Goal: Information Seeking & Learning: Find specific fact

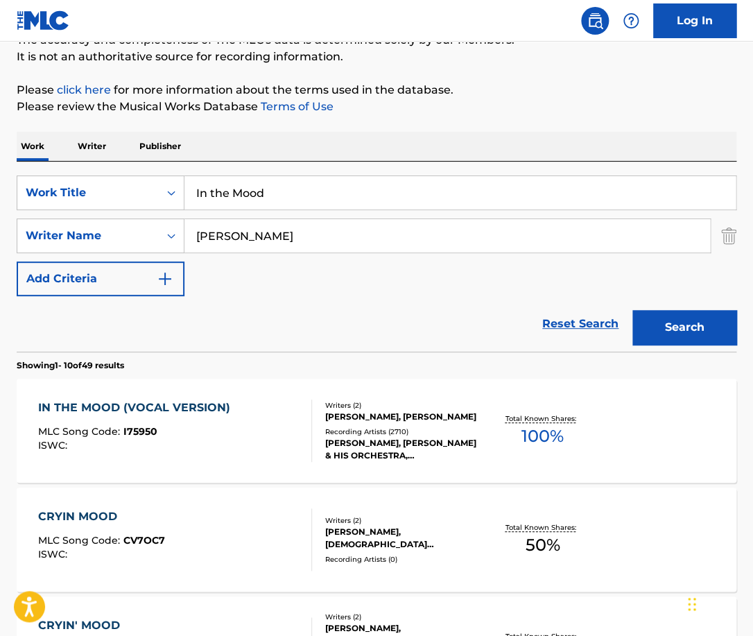
scroll to position [157, 0]
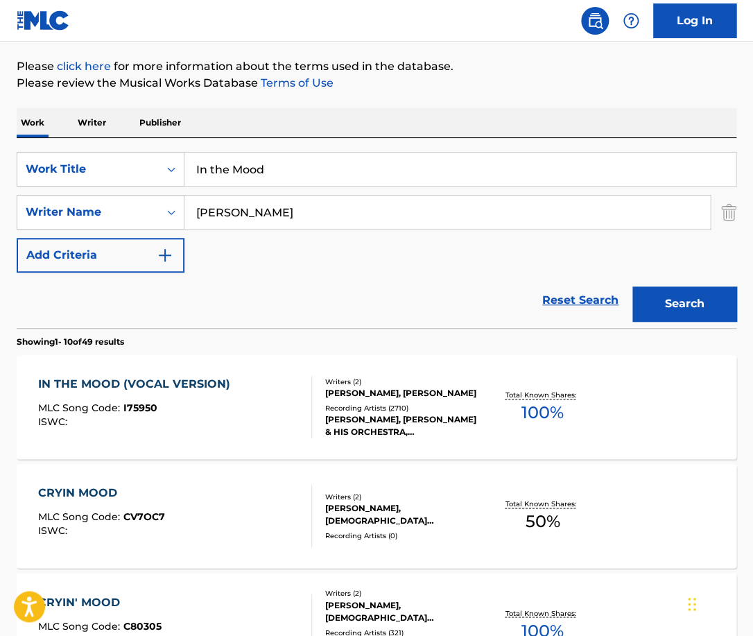
click at [288, 216] on input "[PERSON_NAME]" at bounding box center [446, 211] width 525 height 33
paste input "[PERSON_NAME]"
click at [288, 216] on input "[PERSON_NAME]" at bounding box center [446, 211] width 525 height 33
click at [632, 286] on button "Search" at bounding box center [684, 303] width 104 height 35
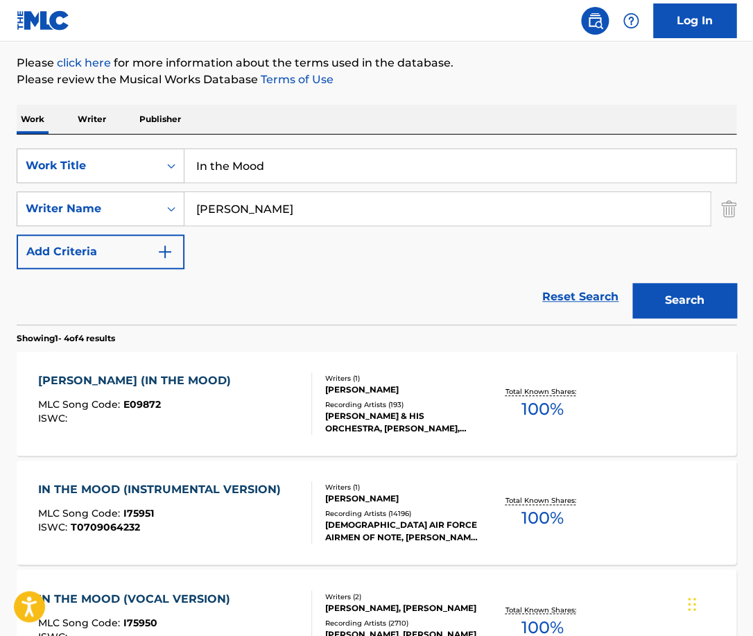
scroll to position [0, 0]
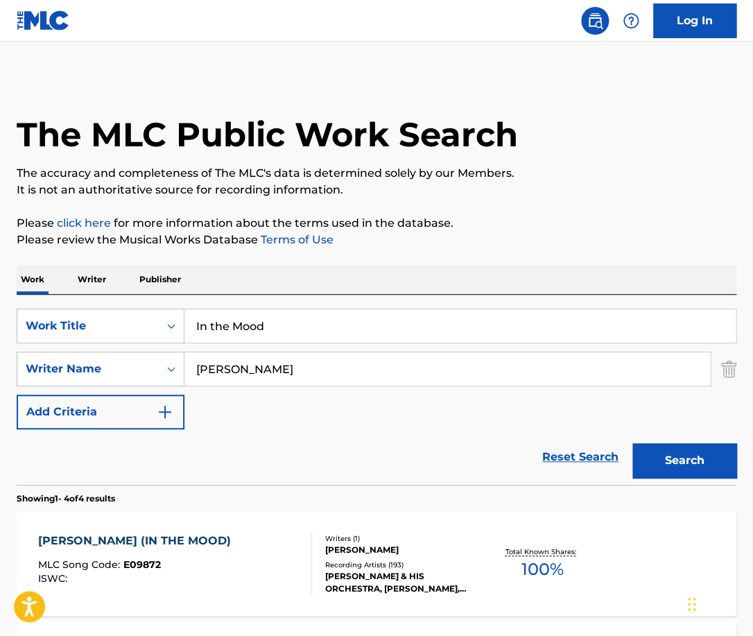
click at [299, 369] on input "[PERSON_NAME]" at bounding box center [446, 368] width 525 height 33
click at [632, 443] on button "Search" at bounding box center [684, 460] width 104 height 35
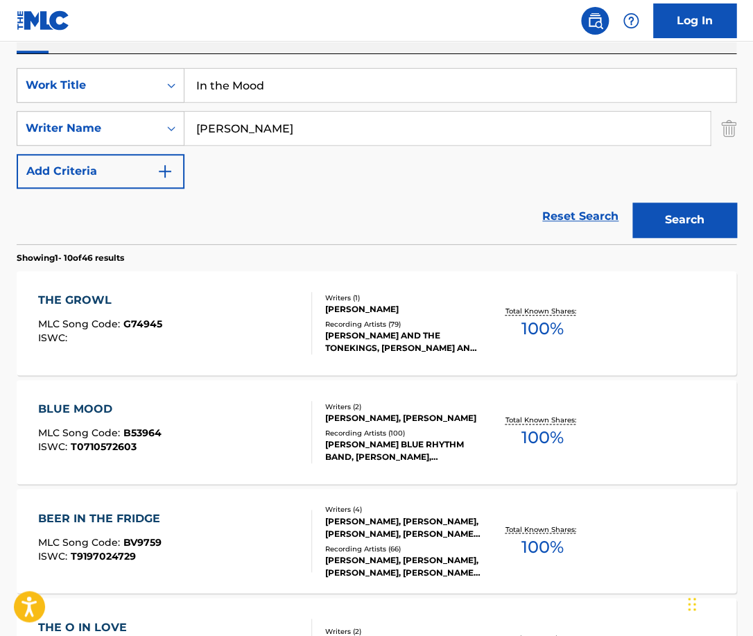
scroll to position [244, 0]
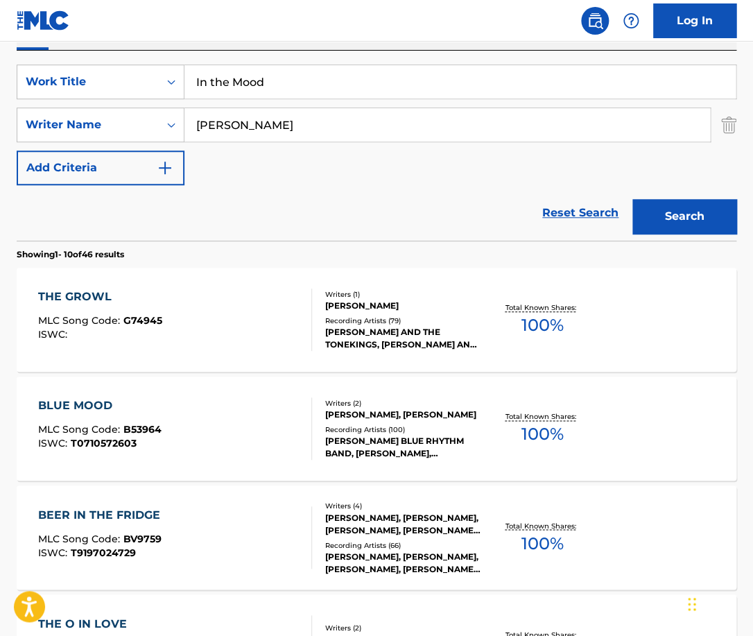
click at [335, 130] on input "[PERSON_NAME]" at bounding box center [446, 124] width 525 height 33
paste input "[PERSON_NAME]"
type input "[PERSON_NAME]"
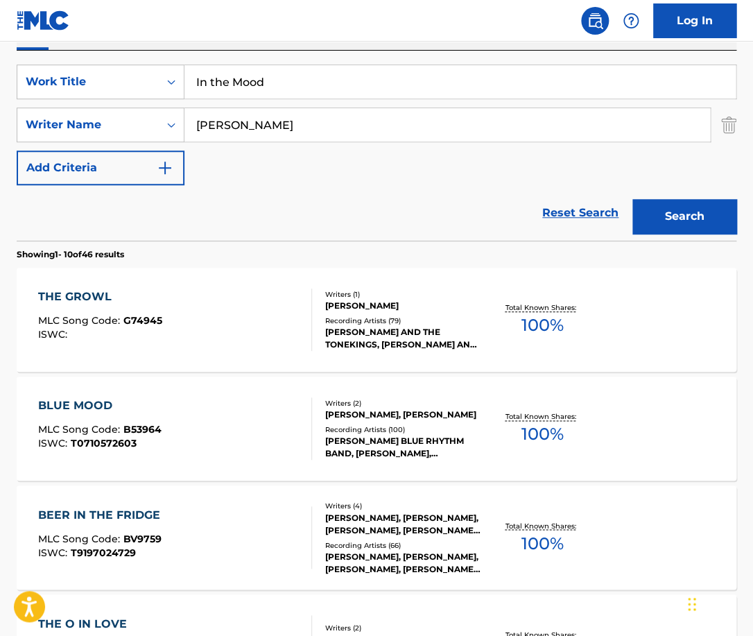
click at [632, 199] on button "Search" at bounding box center [684, 216] width 104 height 35
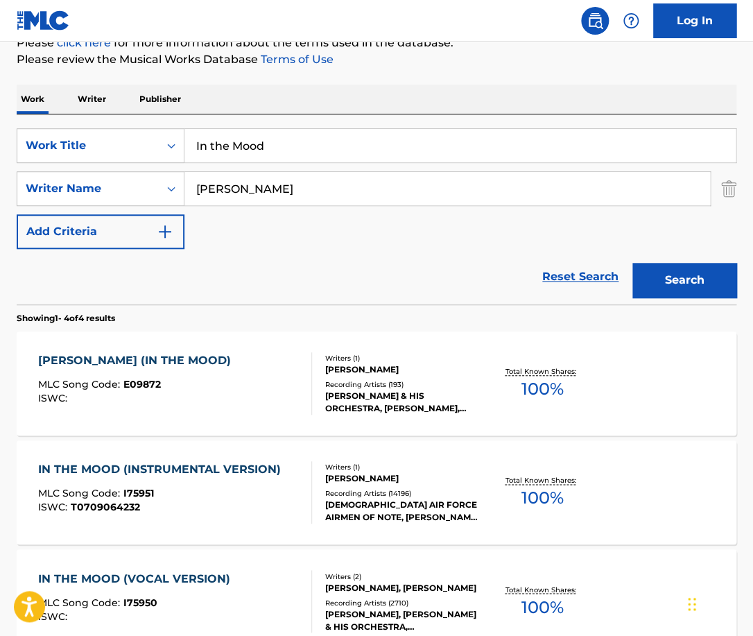
scroll to position [182, 0]
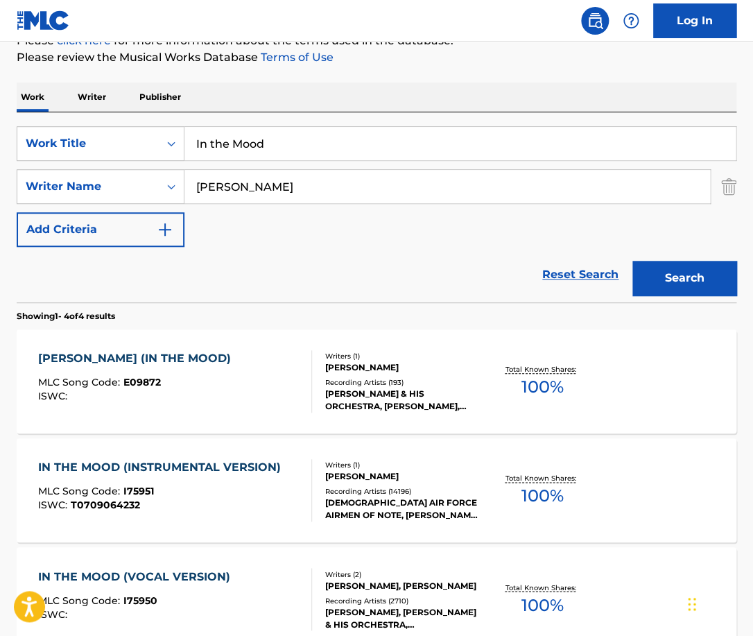
click at [294, 392] on div "[PERSON_NAME] (IN THE MOOD) MLC Song Code : E09872 ISWC :" at bounding box center [174, 381] width 273 height 62
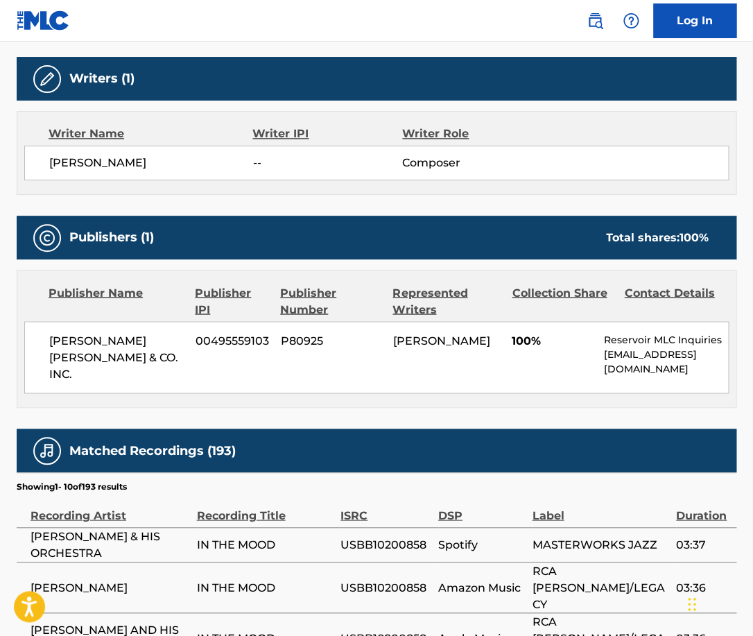
scroll to position [463, 0]
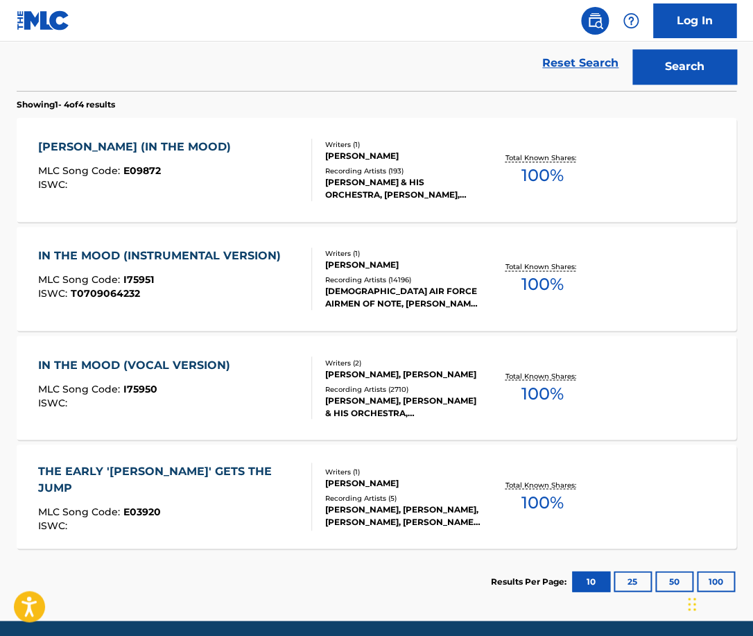
scroll to position [399, 0]
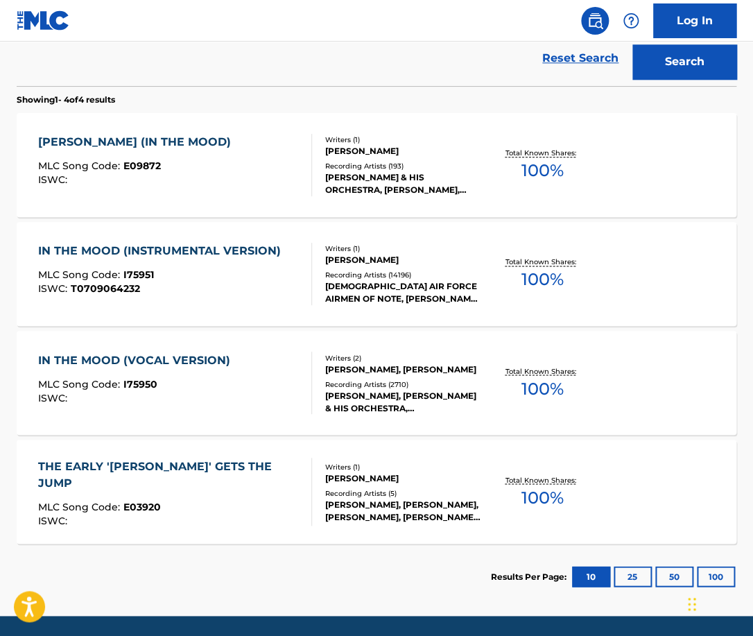
click at [265, 284] on div "ISWC : T0709064232" at bounding box center [163, 289] width 250 height 10
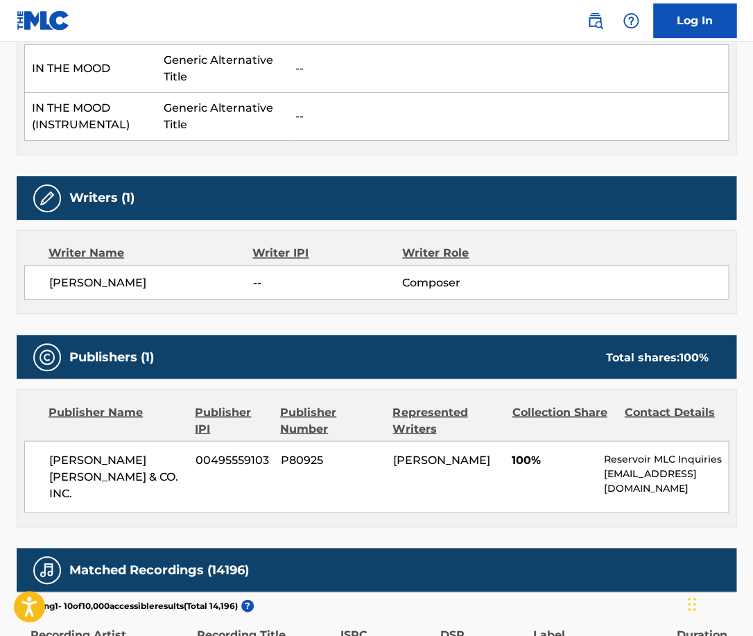
scroll to position [489, 0]
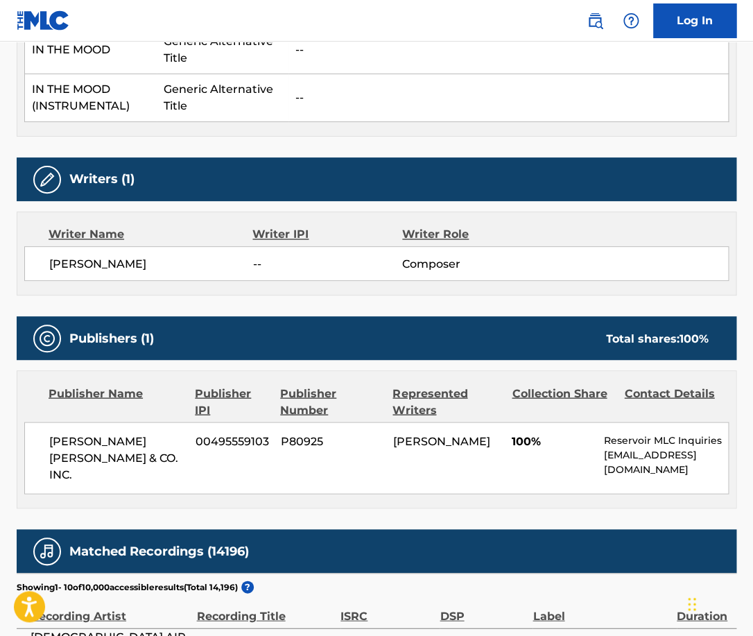
click at [148, 444] on span "[PERSON_NAME] [PERSON_NAME] & CO. INC." at bounding box center [117, 458] width 136 height 50
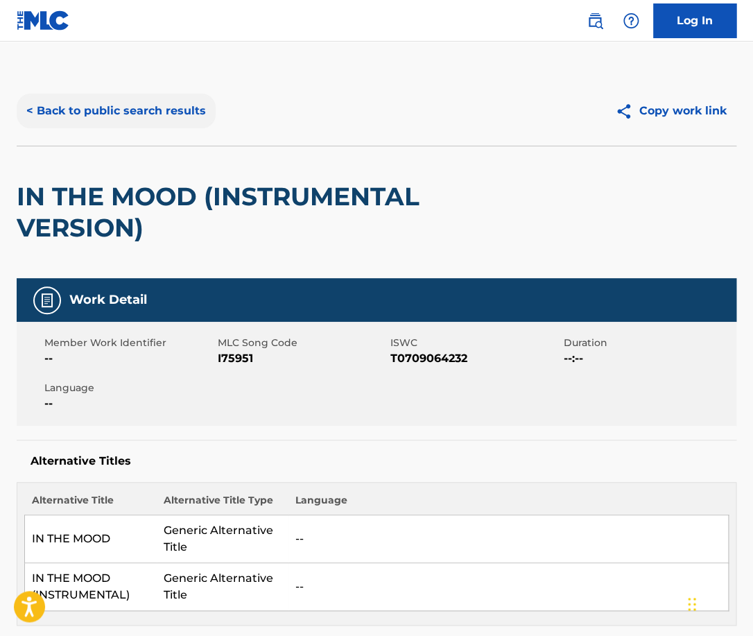
click at [174, 102] on button "< Back to public search results" at bounding box center [116, 111] width 199 height 35
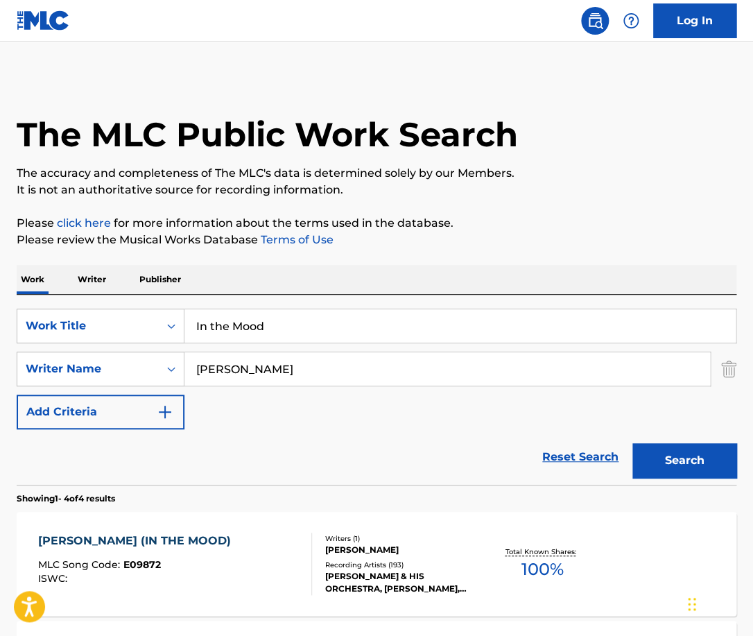
click at [295, 335] on input "In the Mood" at bounding box center [459, 325] width 551 height 33
click at [295, 336] on input "In the Mood" at bounding box center [459, 325] width 551 height 33
type input "run free"
type input "sanna"
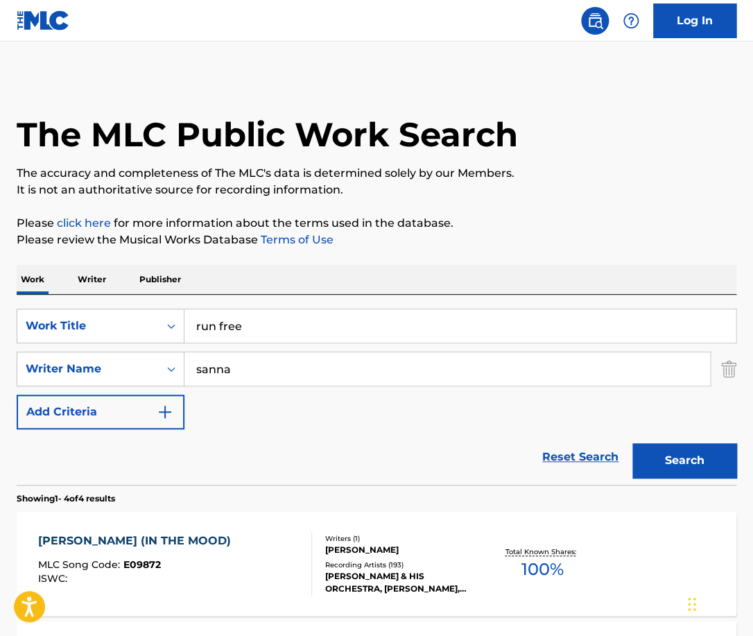
click at [632, 443] on button "Search" at bounding box center [684, 460] width 104 height 35
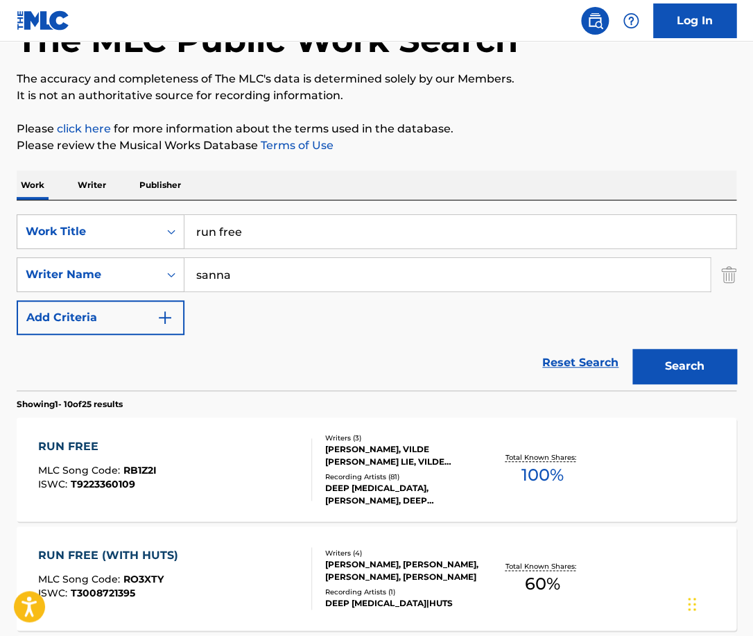
scroll to position [130, 0]
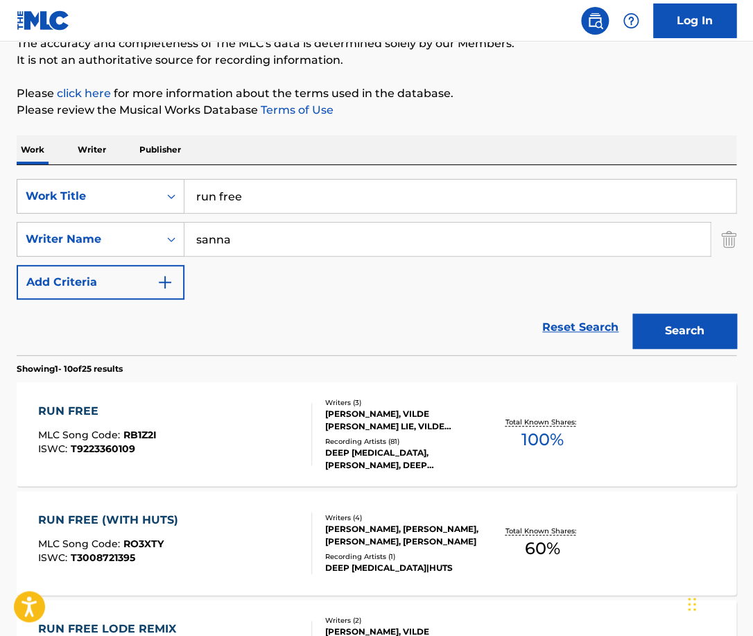
click at [310, 411] on div at bounding box center [305, 434] width 11 height 62
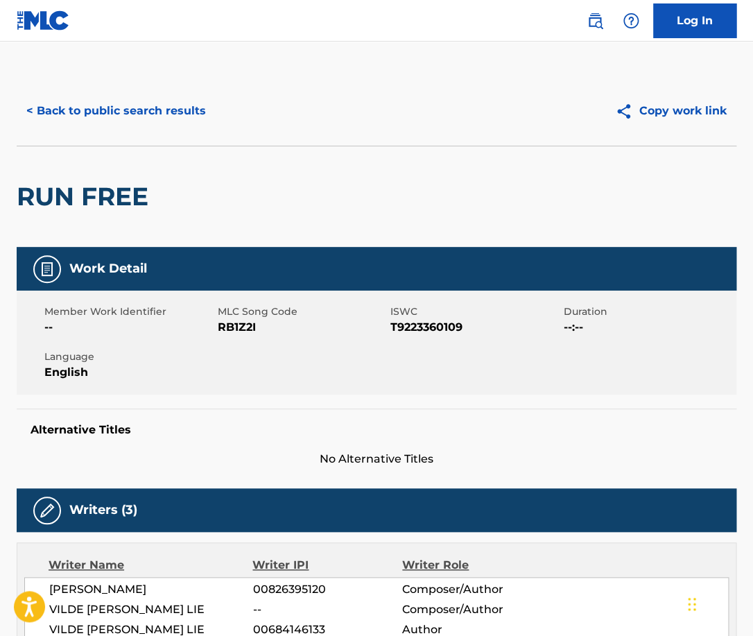
click at [119, 205] on h2 "RUN FREE" at bounding box center [86, 196] width 139 height 31
click at [119, 206] on h2 "RUN FREE" at bounding box center [86, 196] width 139 height 31
click at [189, 119] on button "< Back to public search results" at bounding box center [116, 111] width 199 height 35
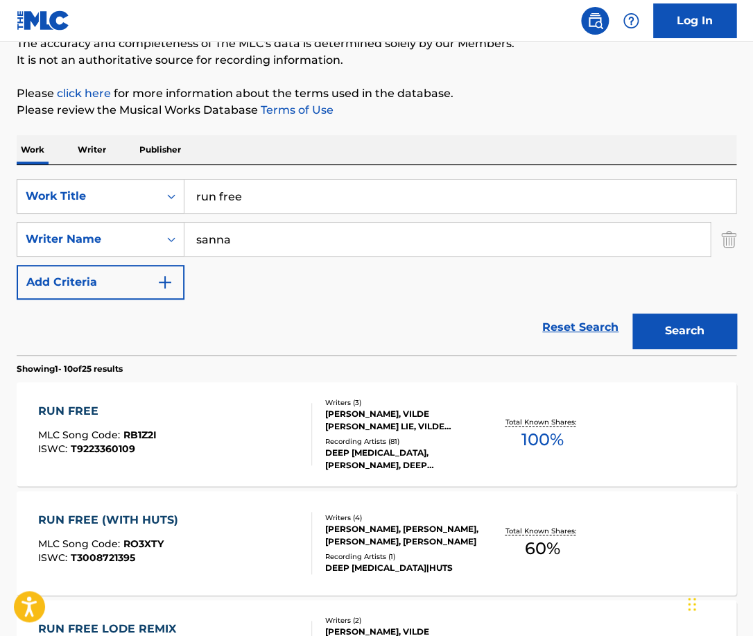
click at [288, 211] on input "run free" at bounding box center [459, 196] width 551 height 33
type input "show me what you got"
type input "[PERSON_NAME]"
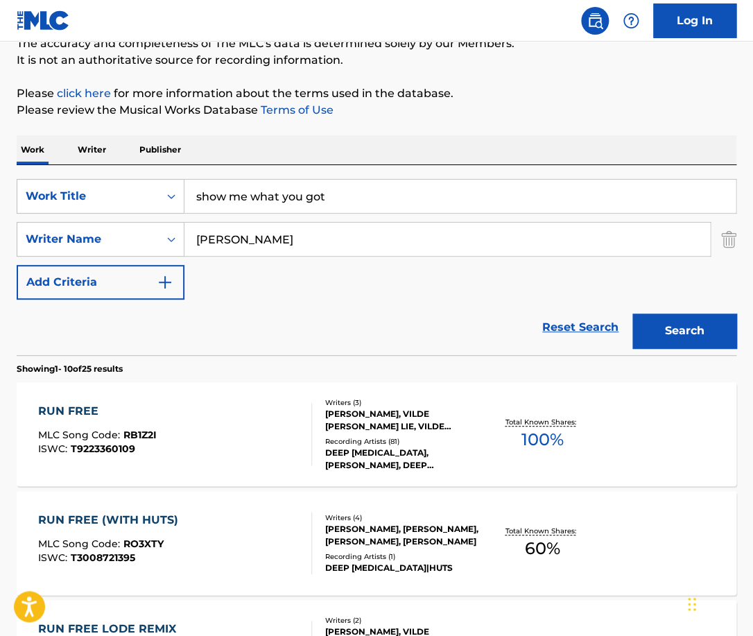
click at [632, 313] on button "Search" at bounding box center [684, 330] width 104 height 35
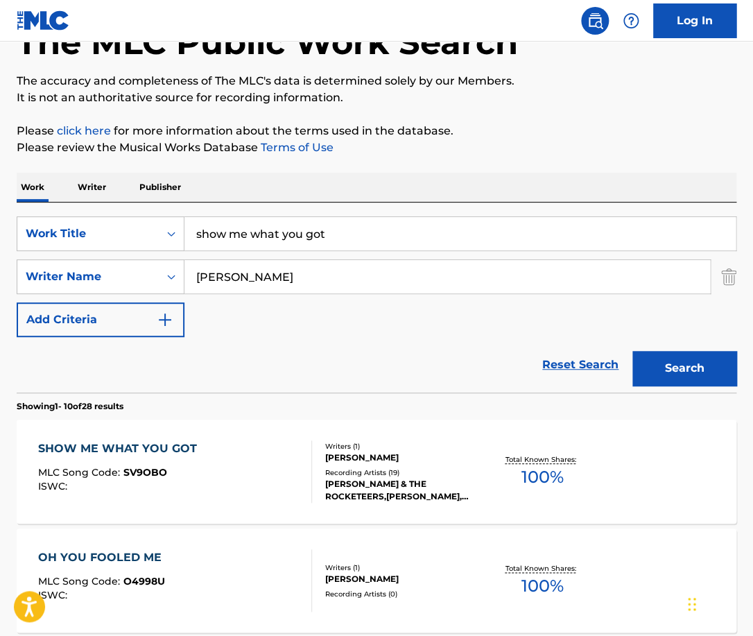
scroll to position [93, 0]
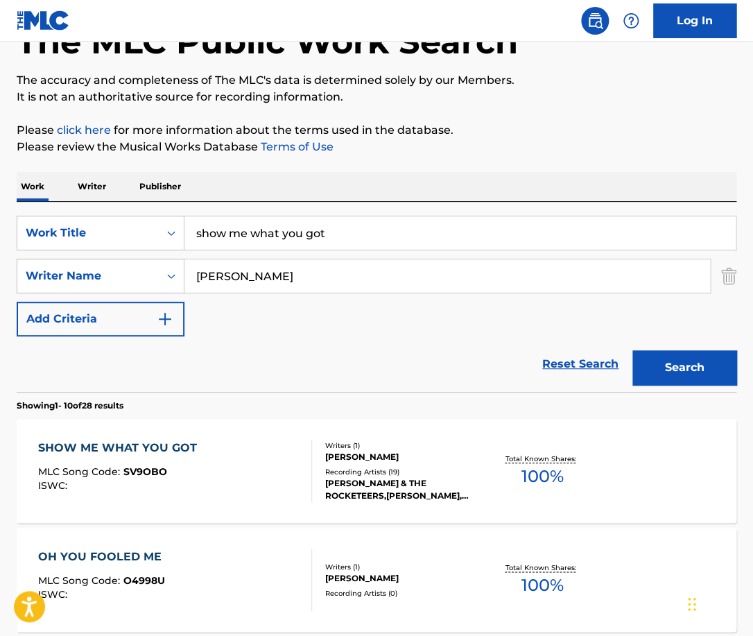
click at [301, 469] on div at bounding box center [305, 471] width 11 height 62
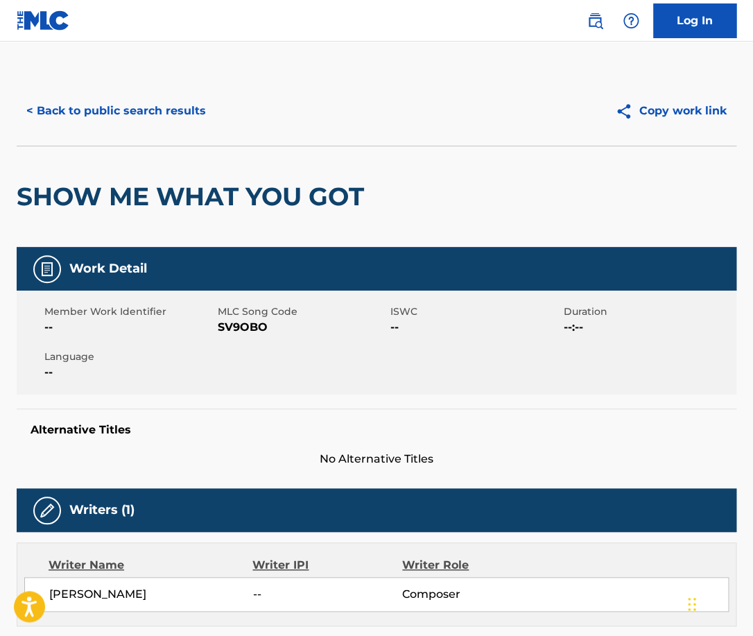
click at [180, 196] on h2 "SHOW ME WHAT YOU GOT" at bounding box center [194, 196] width 354 height 31
click at [180, 197] on h2 "SHOW ME WHAT YOU GOT" at bounding box center [194, 196] width 354 height 31
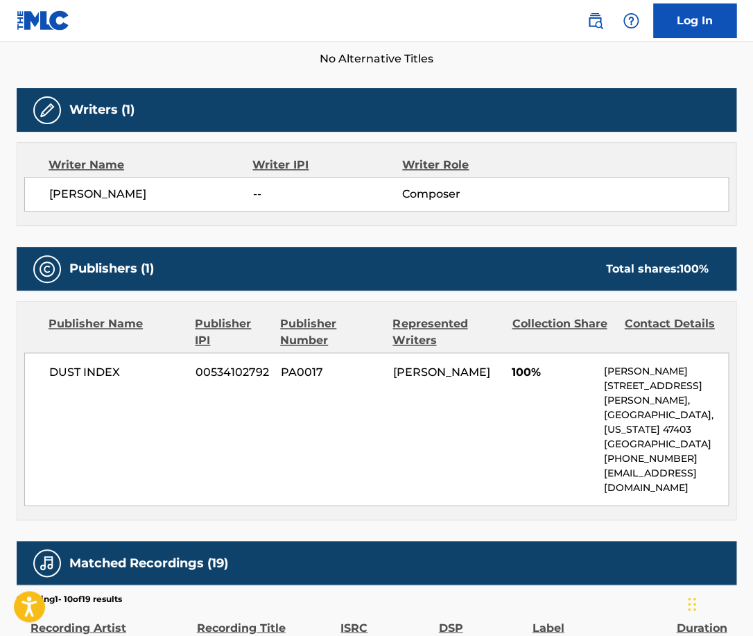
scroll to position [401, 0]
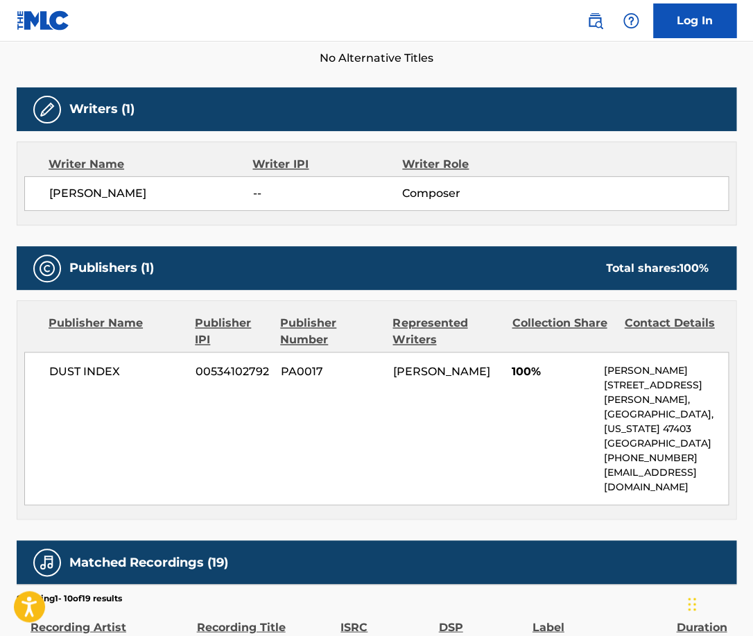
click at [100, 372] on span "DUST INDEX" at bounding box center [117, 371] width 136 height 17
click at [107, 371] on span "DUST INDEX" at bounding box center [117, 371] width 136 height 17
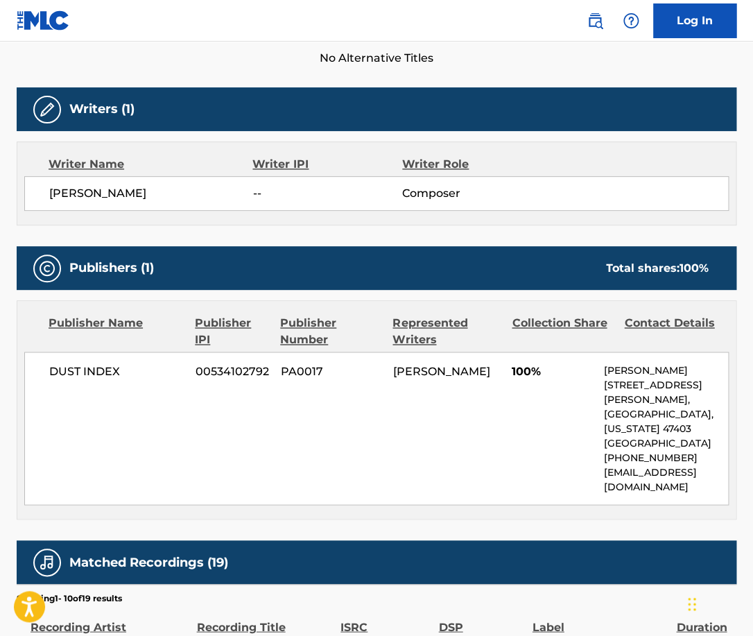
click at [107, 371] on span "DUST INDEX" at bounding box center [117, 371] width 136 height 17
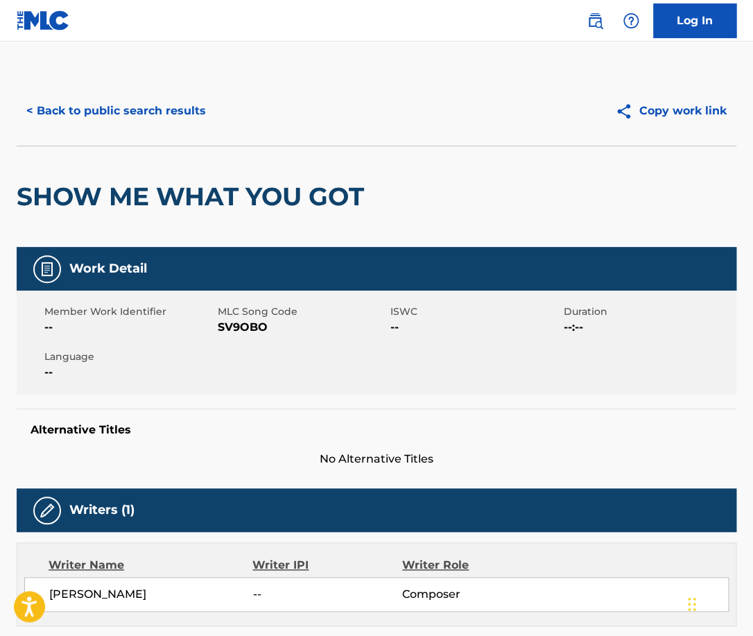
click at [186, 83] on div "< Back to public search results Copy work link" at bounding box center [377, 110] width 720 height 69
click at [170, 107] on button "< Back to public search results" at bounding box center [116, 111] width 199 height 35
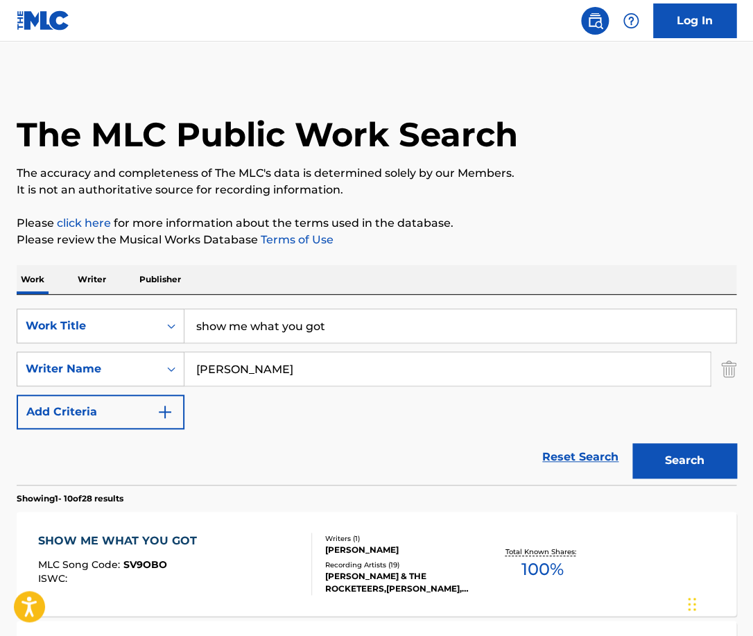
scroll to position [93, 0]
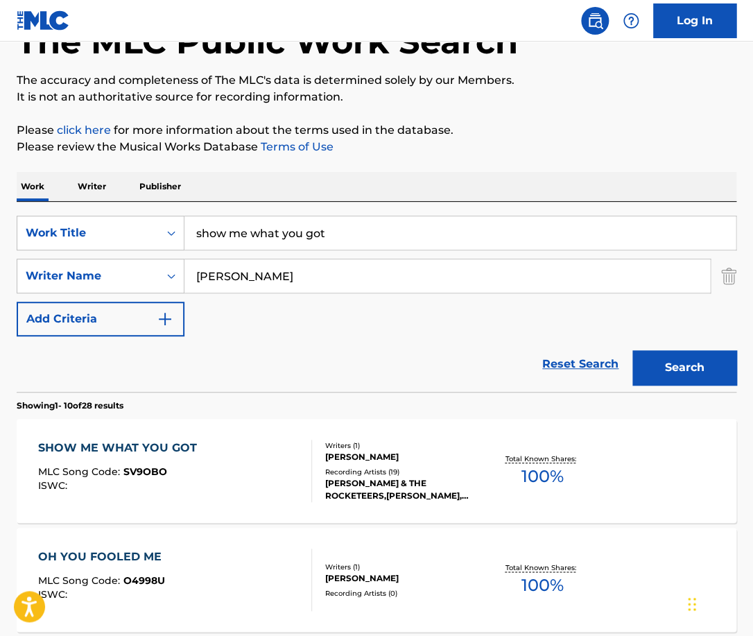
drag, startPoint x: 351, startPoint y: 234, endPoint x: 126, endPoint y: 234, distance: 224.6
click at [184, 234] on input "show me what you got" at bounding box center [459, 232] width 551 height 33
type input "me & U"
type input "[PERSON_NAME]"
click at [632, 350] on button "Search" at bounding box center [684, 367] width 104 height 35
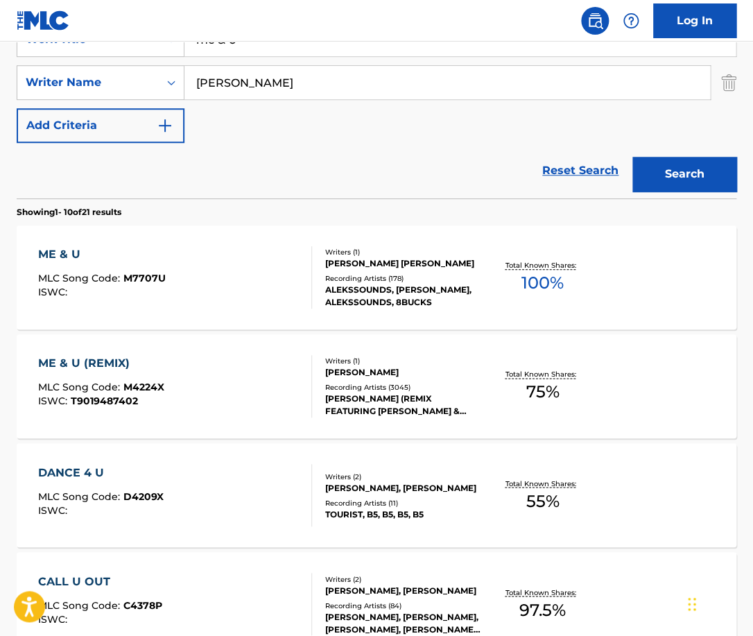
scroll to position [288, 0]
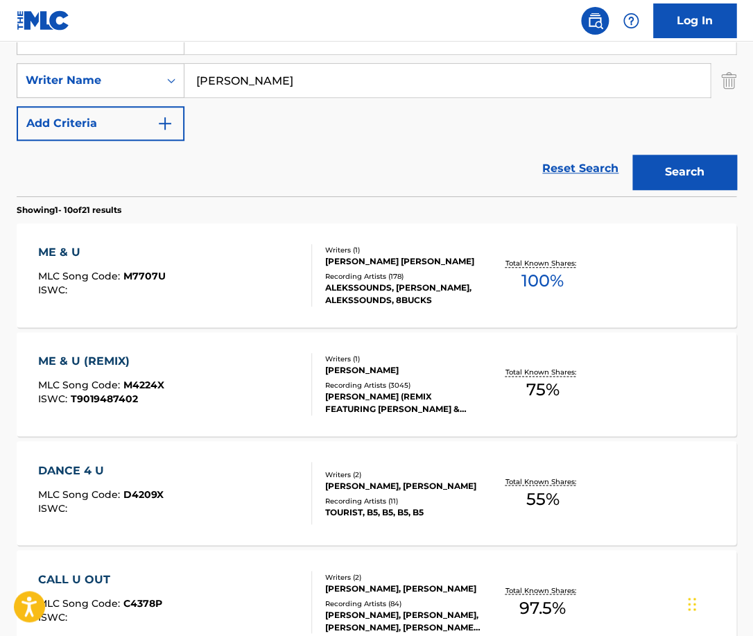
click at [252, 273] on div "ME & U MLC Song Code : M7707U ISWC :" at bounding box center [174, 275] width 273 height 62
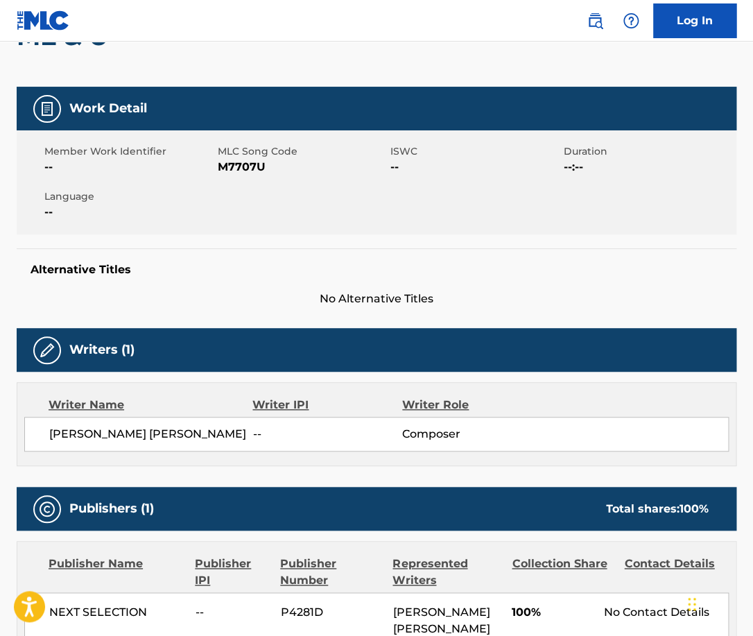
scroll to position [130, 0]
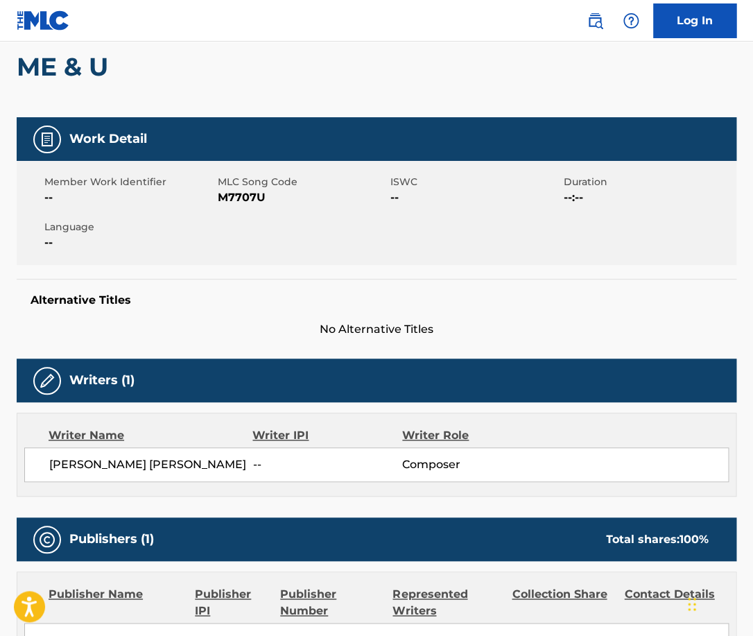
click at [139, 463] on span "[PERSON_NAME] [PERSON_NAME]" at bounding box center [151, 464] width 204 height 17
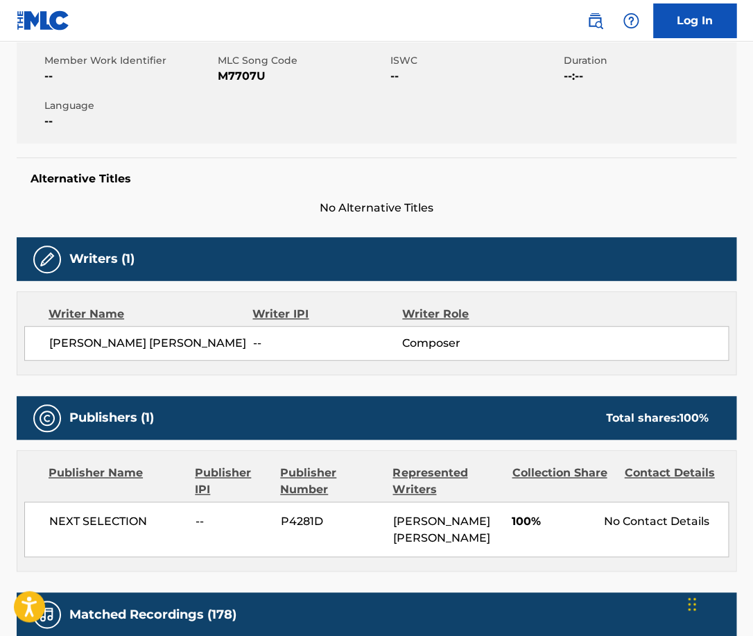
scroll to position [298, 0]
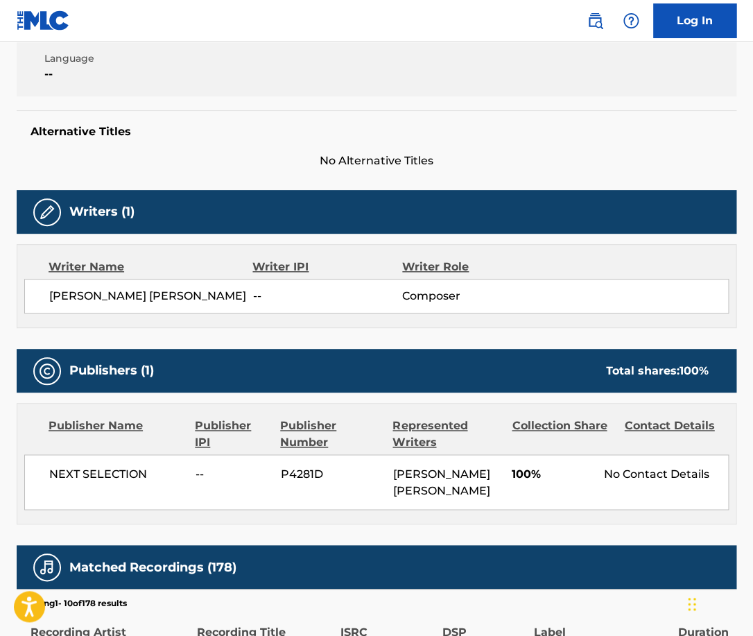
click at [124, 463] on div "NEXT SELECTION -- P4281D [PERSON_NAME] [PERSON_NAME] 100% No Contact Details" at bounding box center [376, 481] width 704 height 55
click at [104, 470] on span "NEXT SELECTION" at bounding box center [117, 473] width 136 height 17
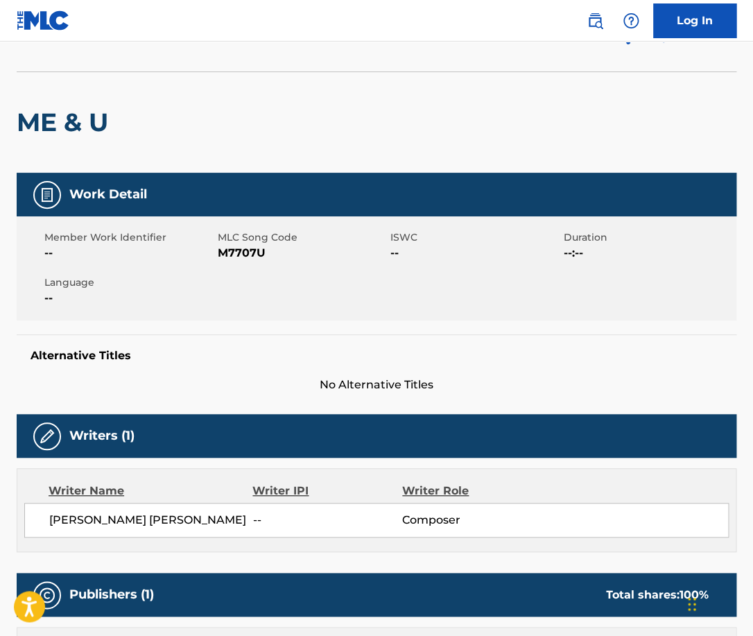
scroll to position [0, 0]
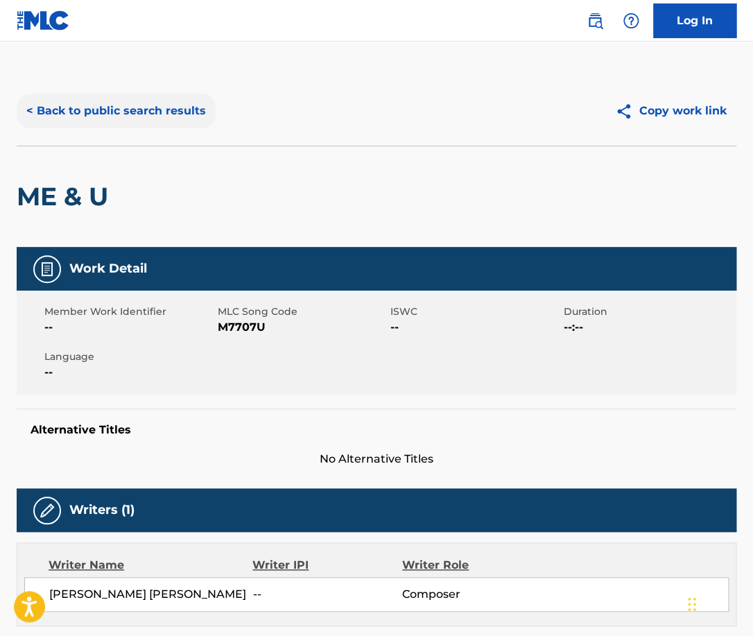
click at [143, 110] on button "< Back to public search results" at bounding box center [116, 111] width 199 height 35
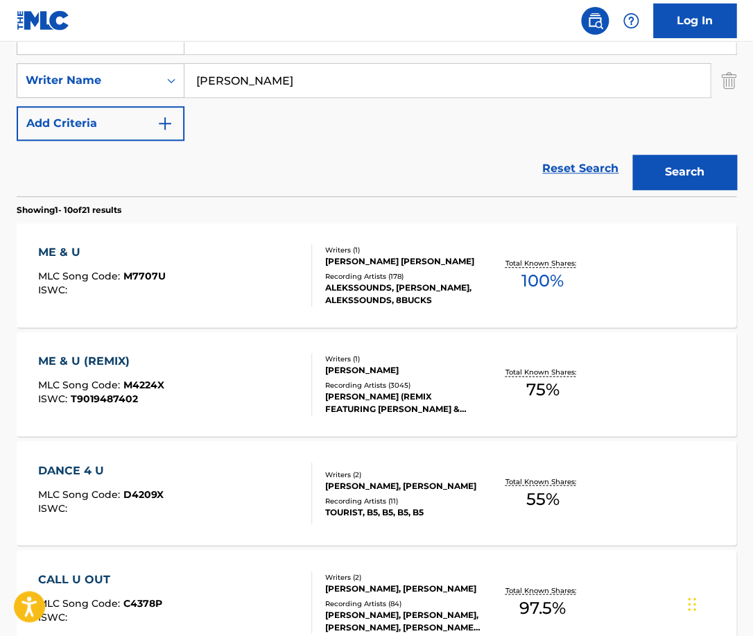
scroll to position [227, 0]
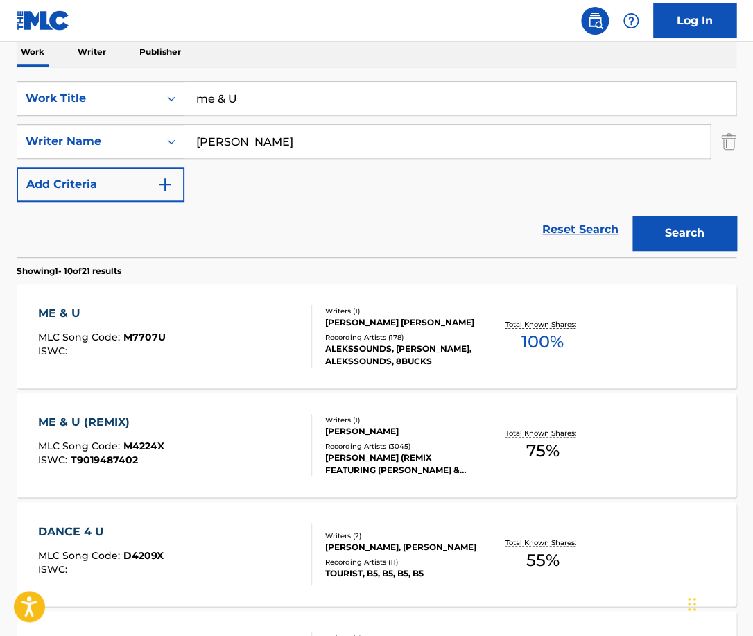
click at [277, 97] on input "me & U" at bounding box center [459, 98] width 551 height 33
paste input "Main Title (From 'Bride of Frankenstein') [PERSON_NAME]"
drag, startPoint x: 528, startPoint y: 94, endPoint x: 434, endPoint y: 93, distance: 94.3
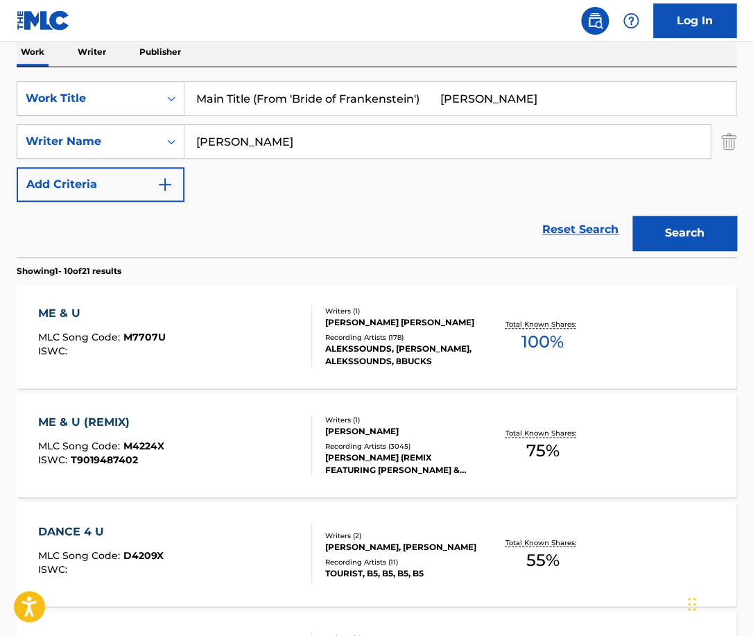
click at [434, 93] on input "Main Title (From 'Bride of Frankenstein') [PERSON_NAME]" at bounding box center [459, 98] width 551 height 33
type input "Main Title (From 'Bride of Frankenstein')"
click at [317, 140] on input "[PERSON_NAME]" at bounding box center [446, 141] width 525 height 33
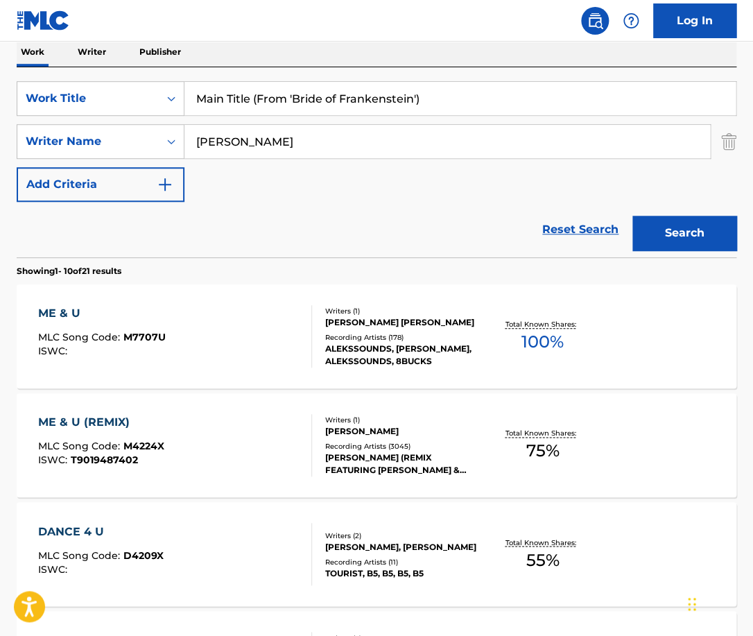
paste input "[PERSON_NAME]"
type input "[PERSON_NAME]"
click at [632, 216] on button "Search" at bounding box center [684, 233] width 104 height 35
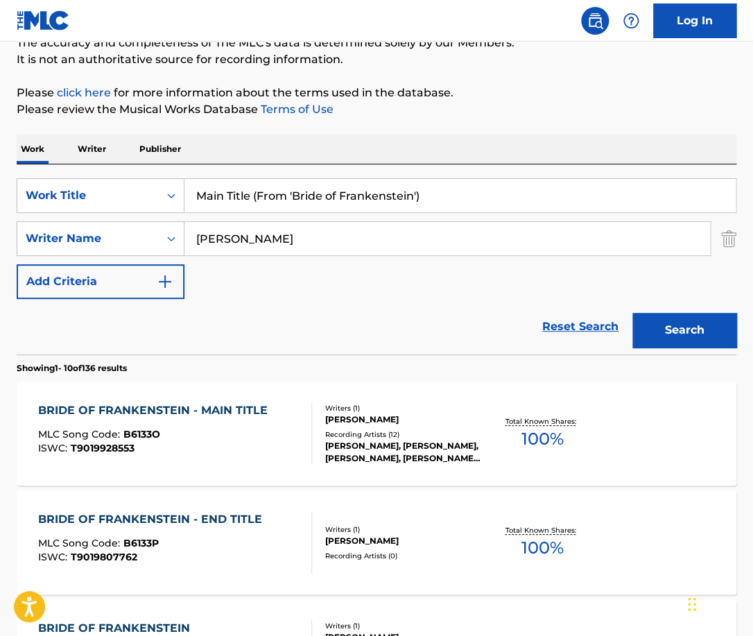
scroll to position [132, 0]
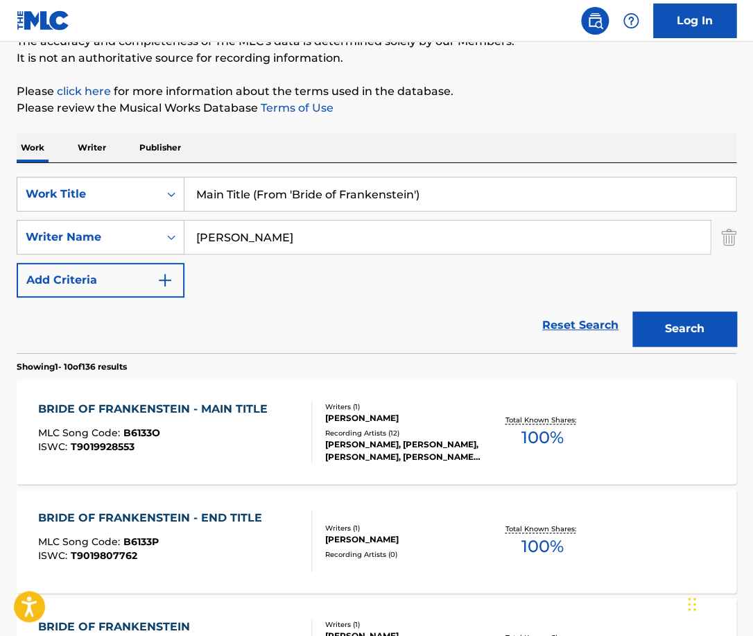
click at [279, 435] on div "BRIDE OF FRANKENSTEIN - MAIN TITLE MLC Song Code : B6133O ISWC : T9019928553" at bounding box center [174, 432] width 273 height 62
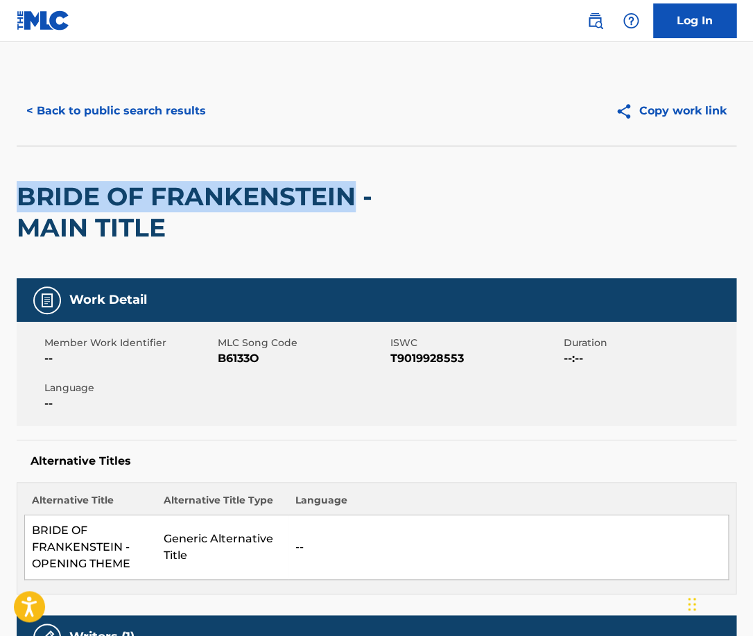
drag, startPoint x: 354, startPoint y: 194, endPoint x: 17, endPoint y: 195, distance: 336.2
click at [17, 195] on h2 "BRIDE OF FRANKENSTEIN - MAIN TITLE" at bounding box center [233, 212] width 432 height 62
copy h2 "BRIDE OF FRANKENSTEIN"
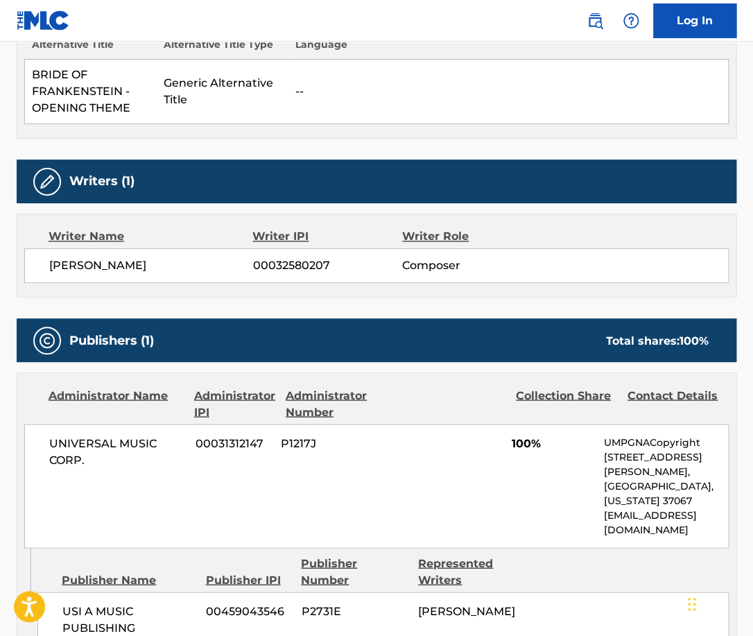
scroll to position [463, 0]
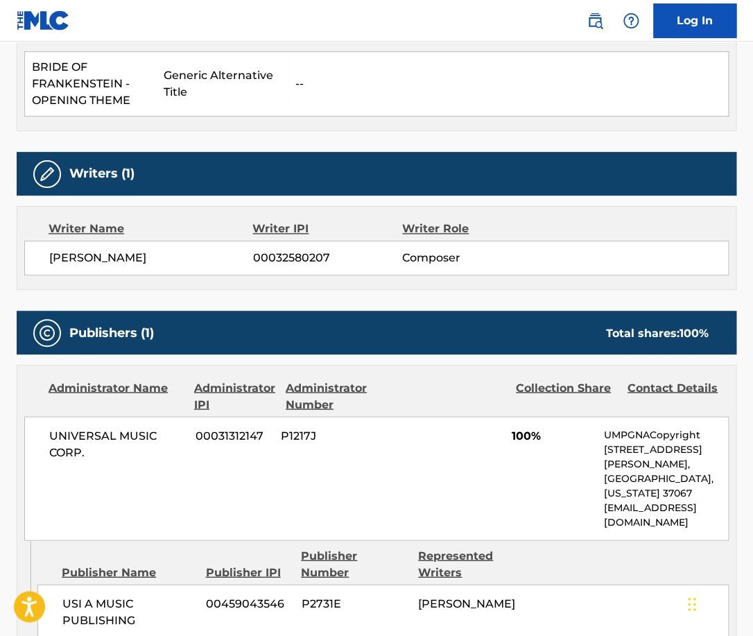
click at [112, 433] on span "UNIVERSAL MUSIC CORP." at bounding box center [117, 443] width 136 height 33
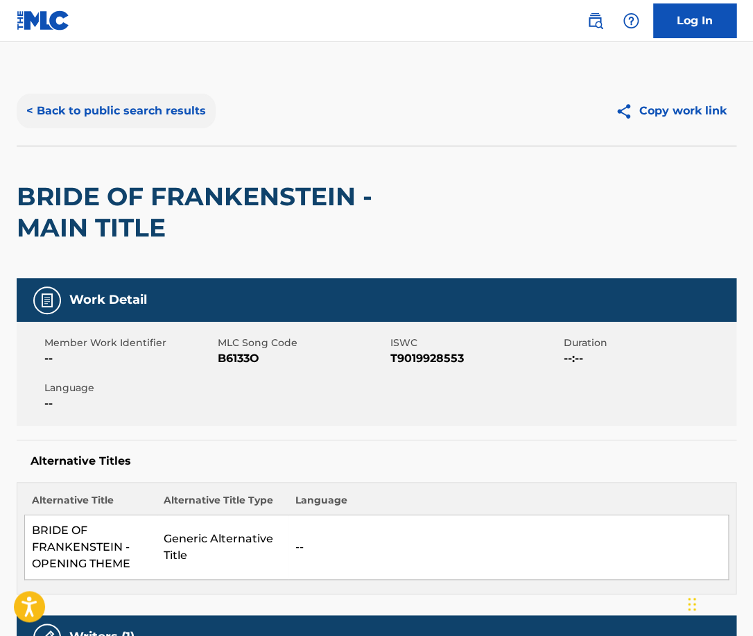
click at [136, 128] on button "< Back to public search results" at bounding box center [116, 111] width 199 height 35
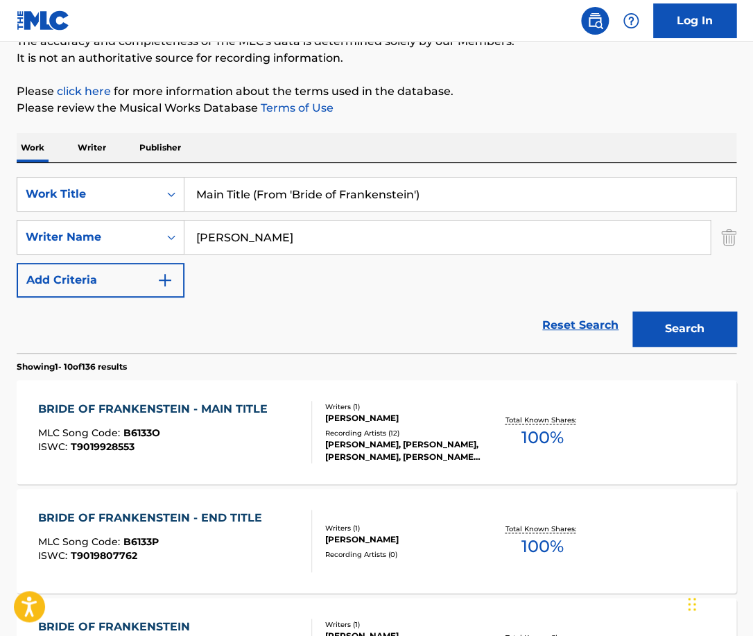
click at [298, 198] on input "Main Title (From 'Bride of Frankenstein')" at bounding box center [459, 193] width 551 height 33
paste input "Holla Back! (ORIGINAL)"
type input "Holla Back! (ORIGINAL)"
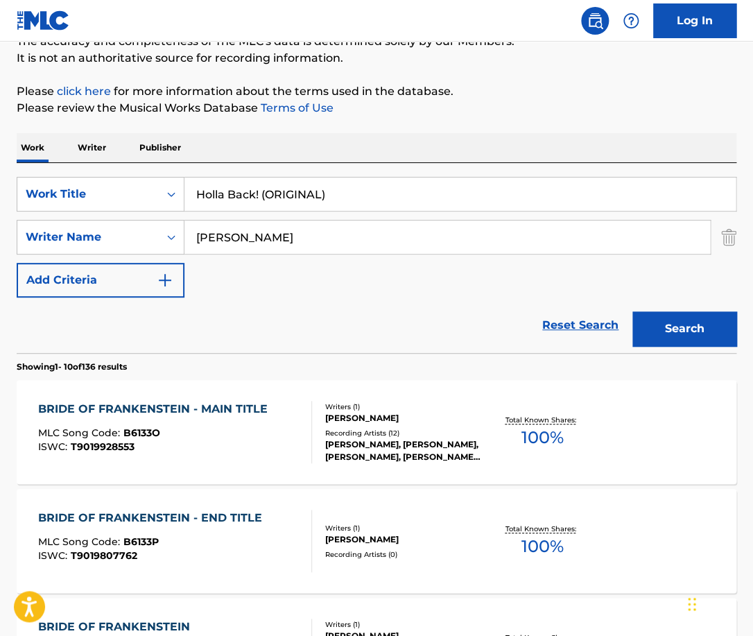
click at [304, 237] on input "[PERSON_NAME]" at bounding box center [446, 236] width 525 height 33
click at [632, 311] on button "Search" at bounding box center [684, 328] width 104 height 35
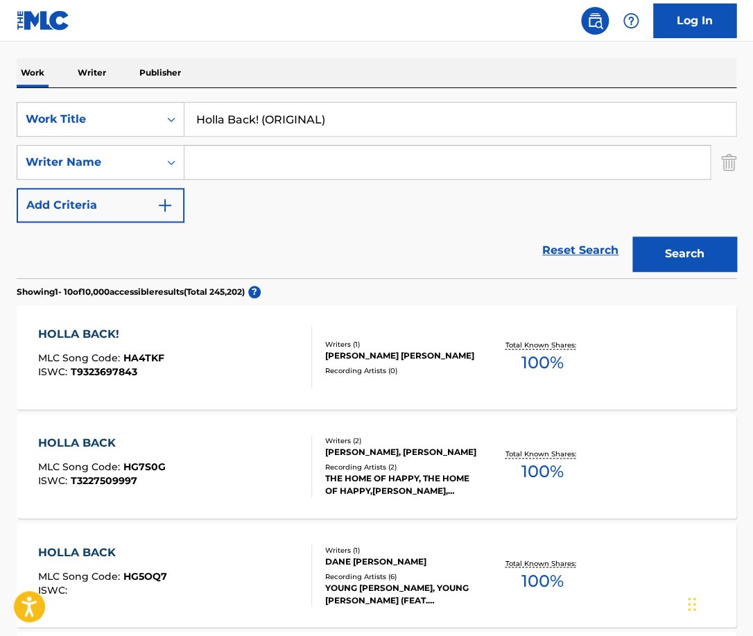
scroll to position [203, 0]
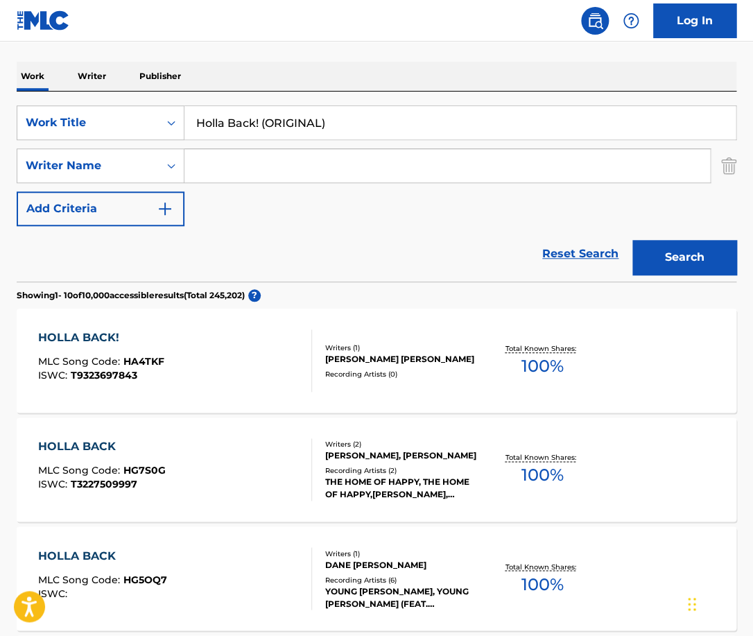
click at [317, 351] on div "Writers ( 1 ) [PERSON_NAME] [PERSON_NAME] Recording Artists ( 0 )" at bounding box center [397, 360] width 171 height 37
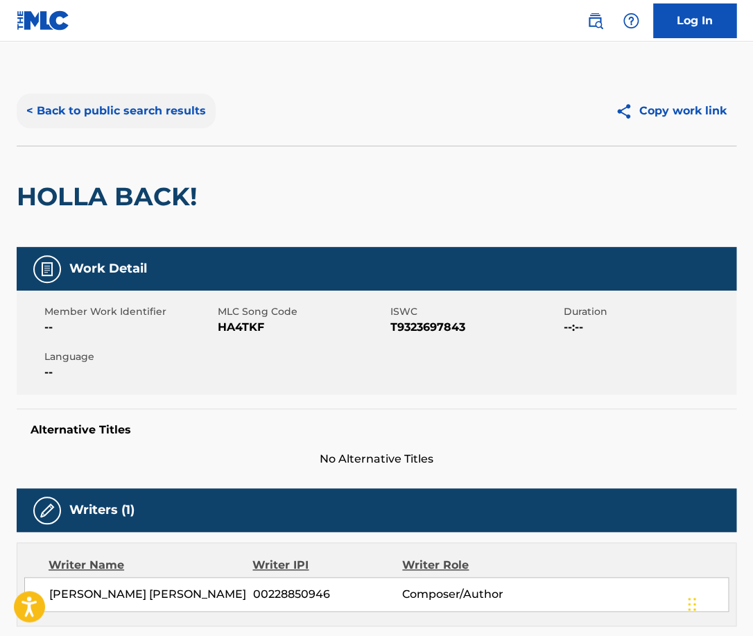
click at [180, 97] on button "< Back to public search results" at bounding box center [116, 111] width 199 height 35
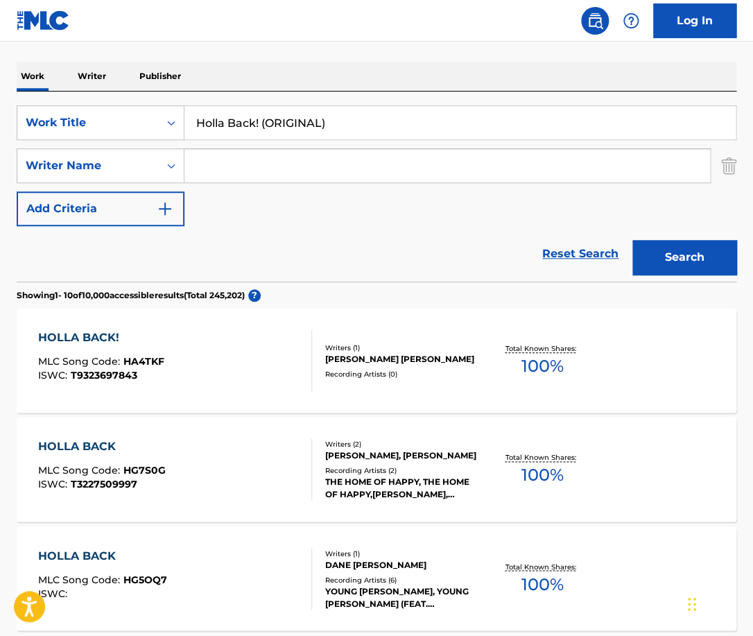
click at [279, 129] on input "Holla Back! (ORIGINAL)" at bounding box center [459, 122] width 551 height 33
type input "Only You"
type input "Monite"
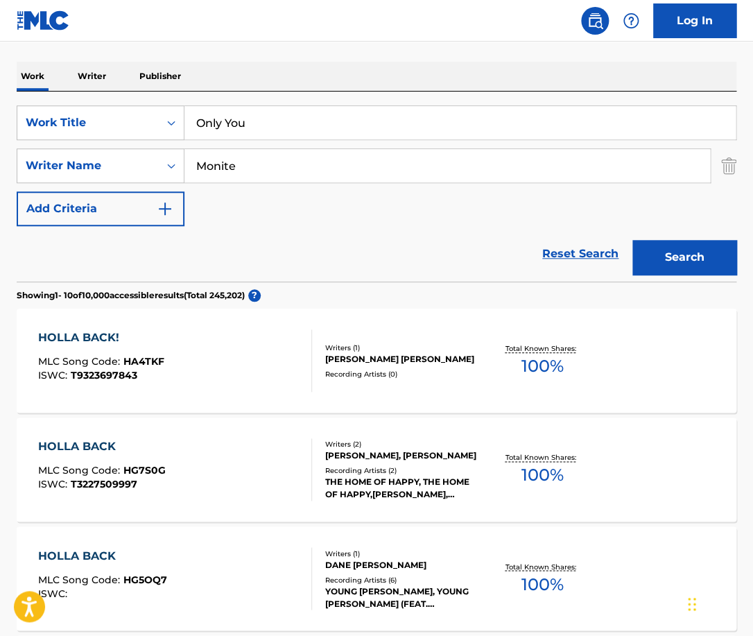
click at [632, 240] on button "Search" at bounding box center [684, 257] width 104 height 35
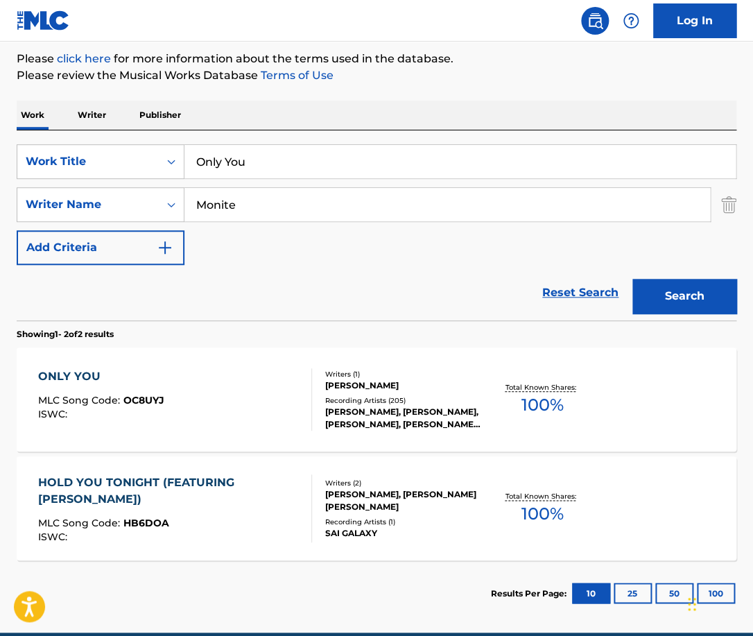
scroll to position [227, 0]
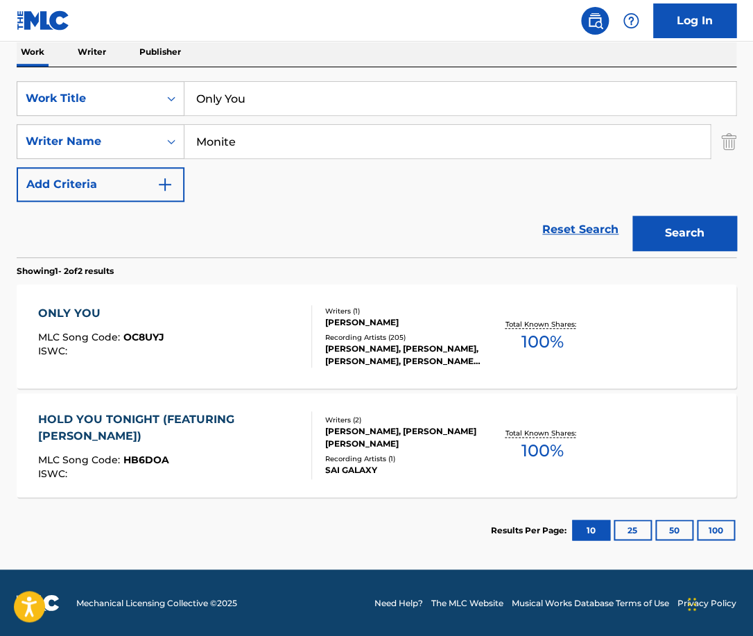
click at [277, 347] on div "ONLY YOU MLC Song Code : OC8UYJ ISWC :" at bounding box center [174, 336] width 273 height 62
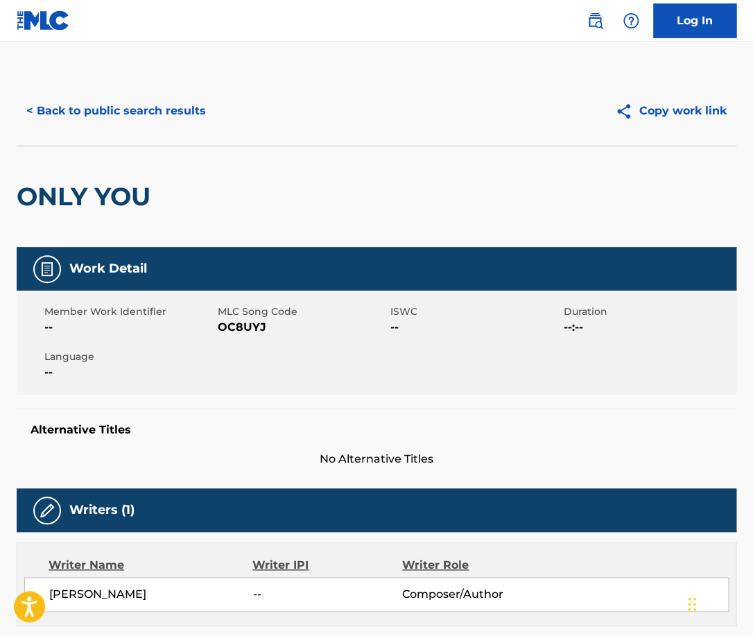
click at [129, 187] on h2 "ONLY YOU" at bounding box center [87, 196] width 141 height 31
click at [129, 188] on h2 "ONLY YOU" at bounding box center [87, 196] width 141 height 31
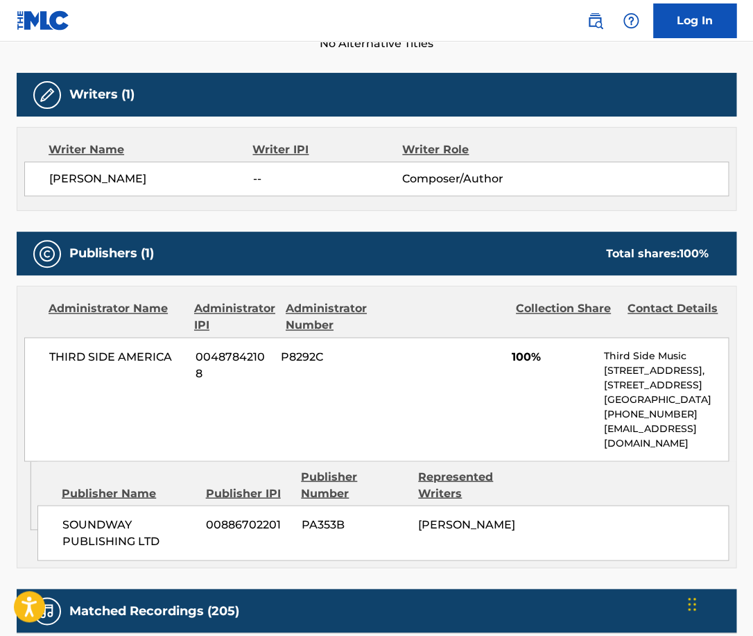
scroll to position [419, 0]
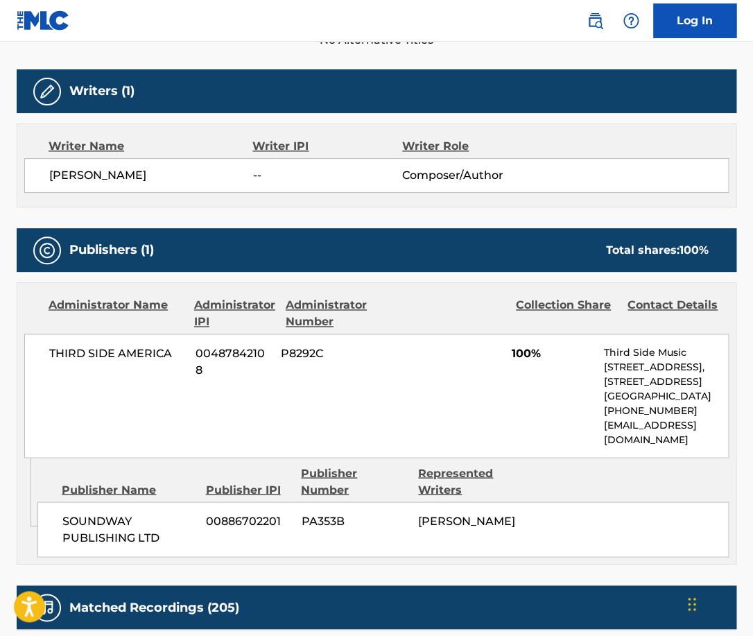
click at [147, 353] on span "THIRD SIDE AMERICA" at bounding box center [117, 353] width 136 height 17
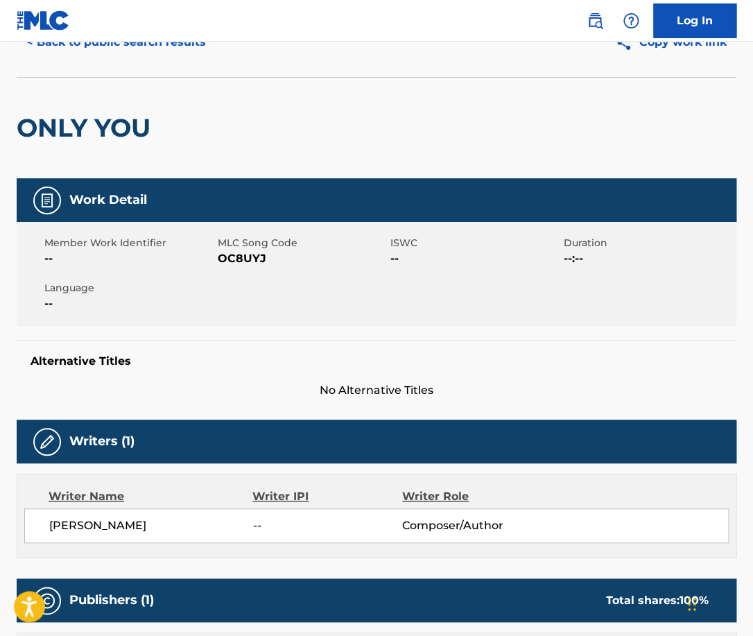
scroll to position [0, 0]
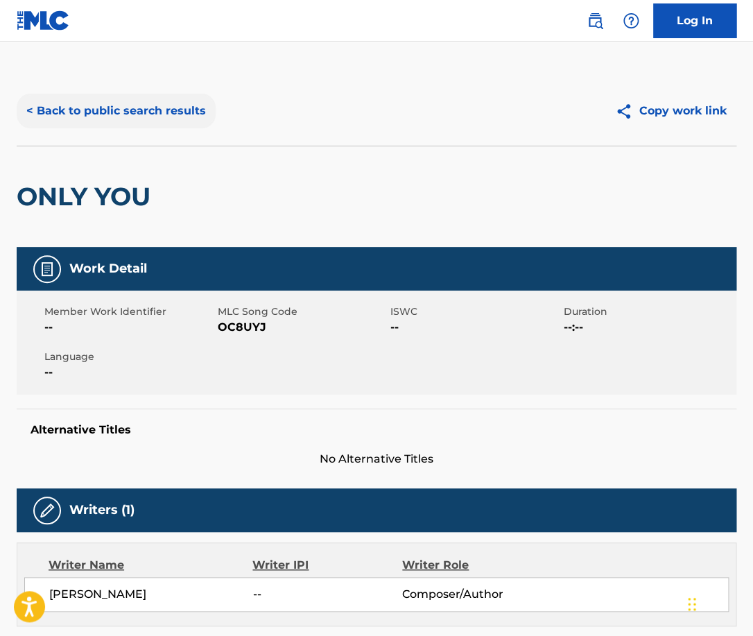
click at [182, 116] on button "< Back to public search results" at bounding box center [116, 111] width 199 height 35
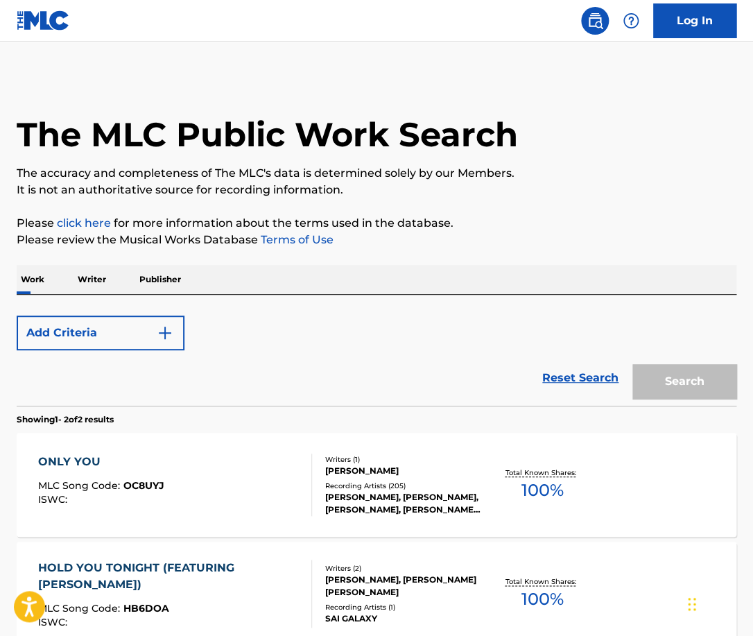
scroll to position [148, 0]
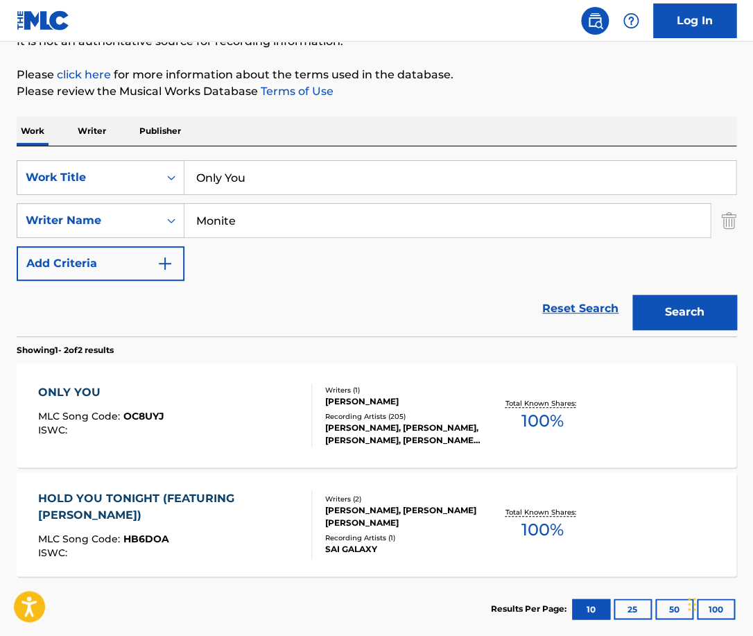
click at [250, 189] on input "Only You" at bounding box center [459, 177] width 551 height 33
type input "shining star"
paste input "[PERSON_NAME]"
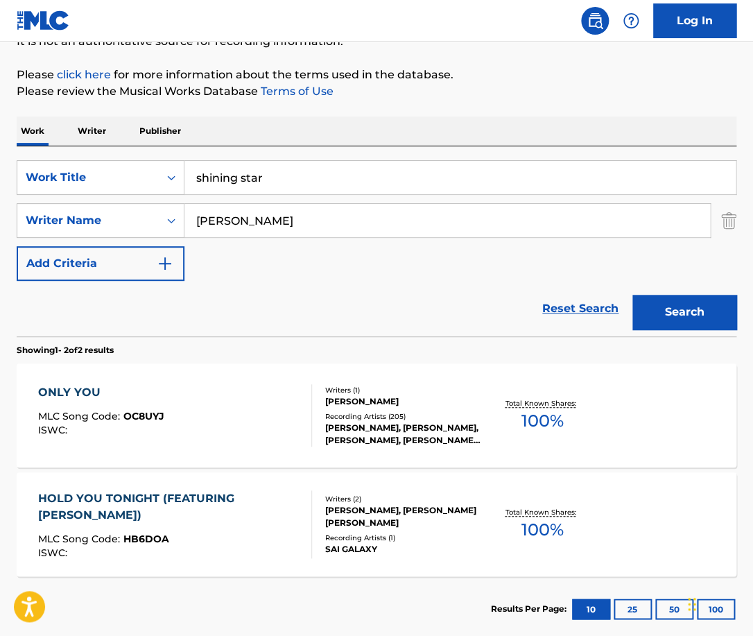
type input "[PERSON_NAME]"
click at [632, 295] on button "Search" at bounding box center [684, 312] width 104 height 35
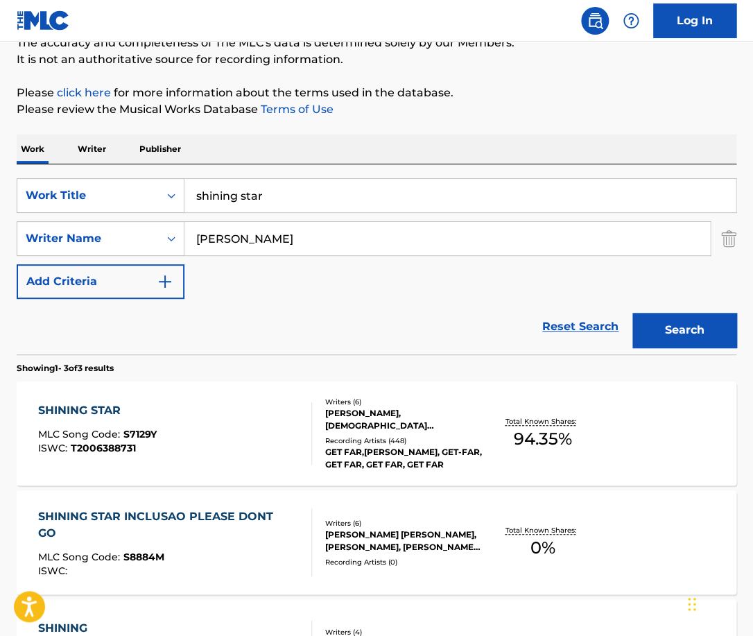
scroll to position [138, 0]
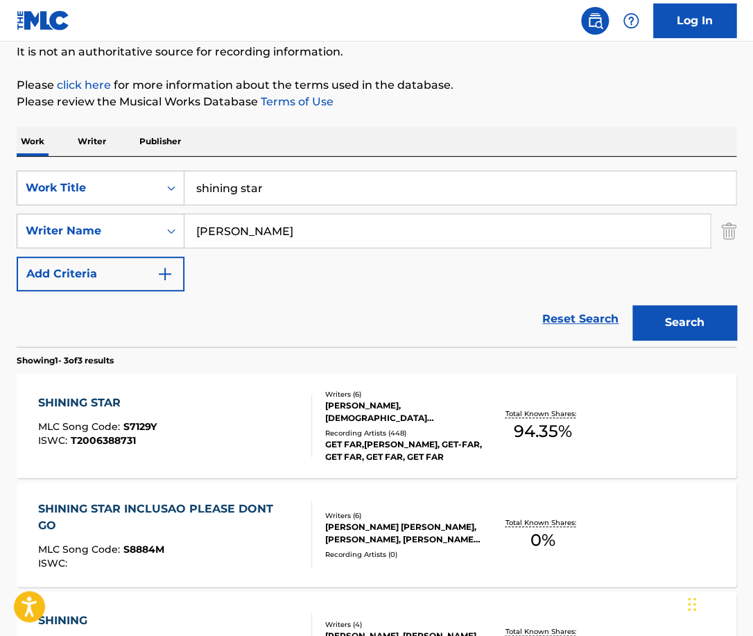
click at [291, 412] on div "SHINING STAR MLC Song Code : S7129Y ISWC : T2006388731" at bounding box center [174, 425] width 273 height 62
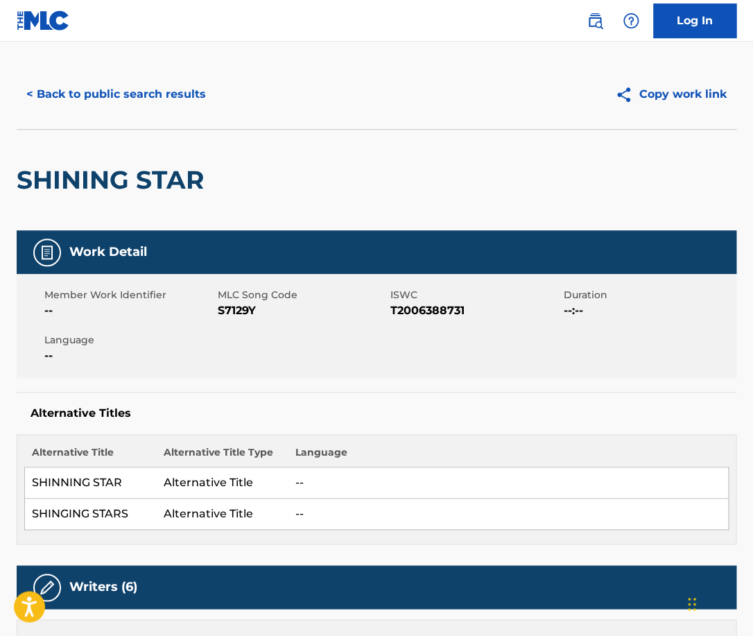
scroll to position [4, 0]
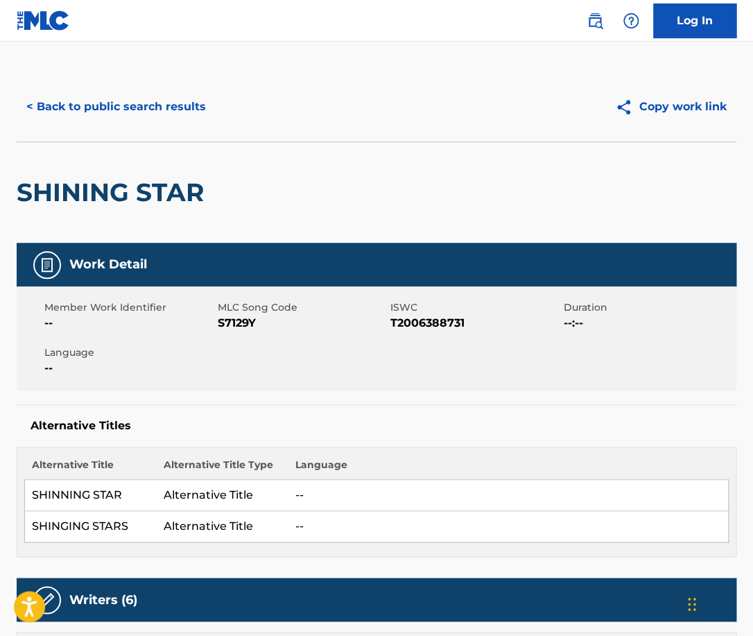
click at [114, 195] on h2 "SHINING STAR" at bounding box center [114, 192] width 194 height 31
click at [404, 320] on span "T2006388731" at bounding box center [475, 323] width 170 height 17
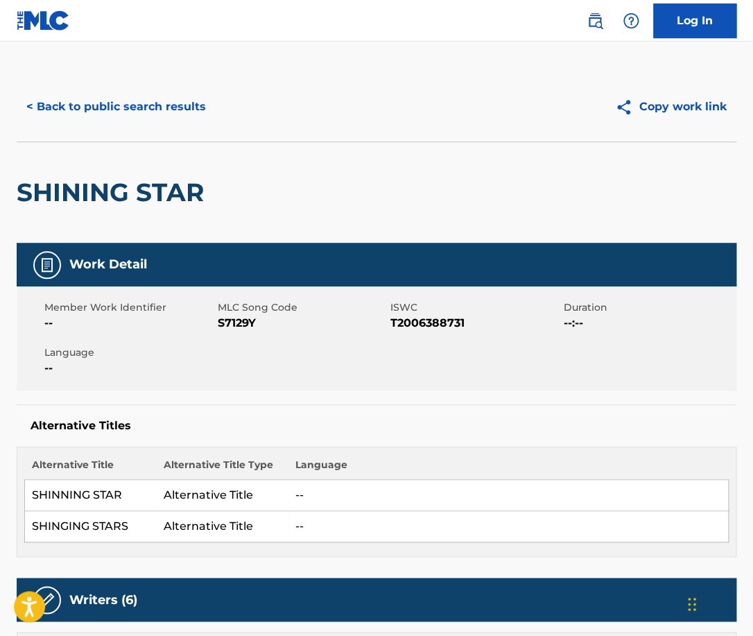
click at [404, 320] on span "T2006388731" at bounding box center [475, 323] width 170 height 17
click at [184, 198] on h2 "SHINING STAR" at bounding box center [114, 192] width 194 height 31
click at [107, 112] on button "< Back to public search results" at bounding box center [116, 106] width 199 height 35
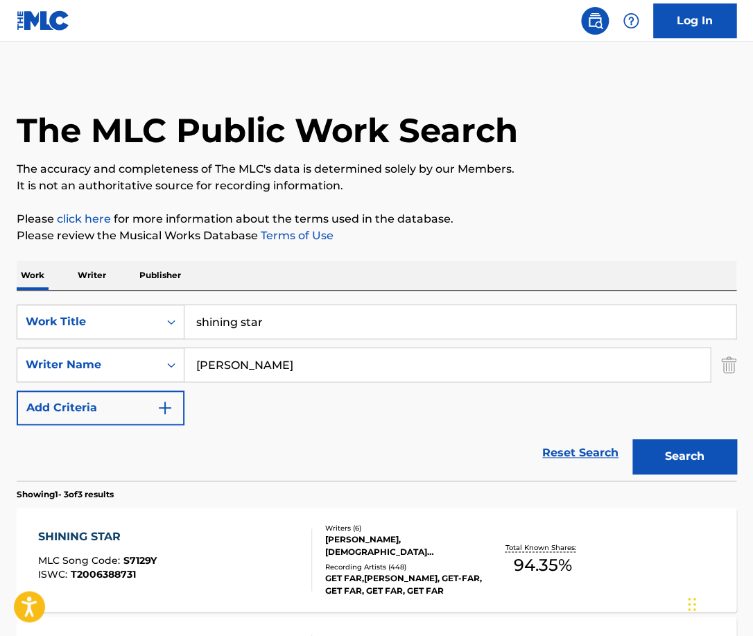
scroll to position [138, 0]
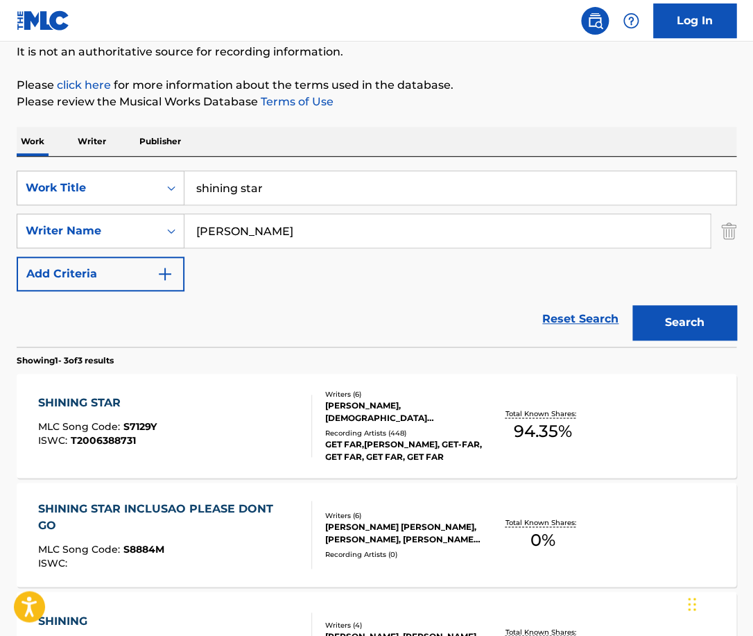
click at [316, 236] on input "[PERSON_NAME]" at bounding box center [446, 230] width 525 height 33
paste input "[PERSON_NAME]"
type input "[PERSON_NAME]"
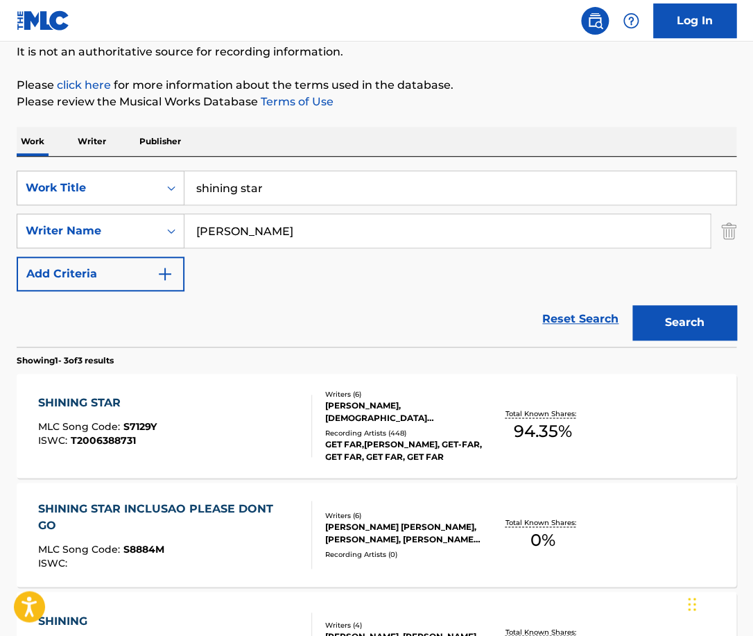
click at [302, 191] on input "shining star" at bounding box center [459, 187] width 551 height 33
type input "mon amour"
click at [632, 305] on button "Search" at bounding box center [684, 322] width 104 height 35
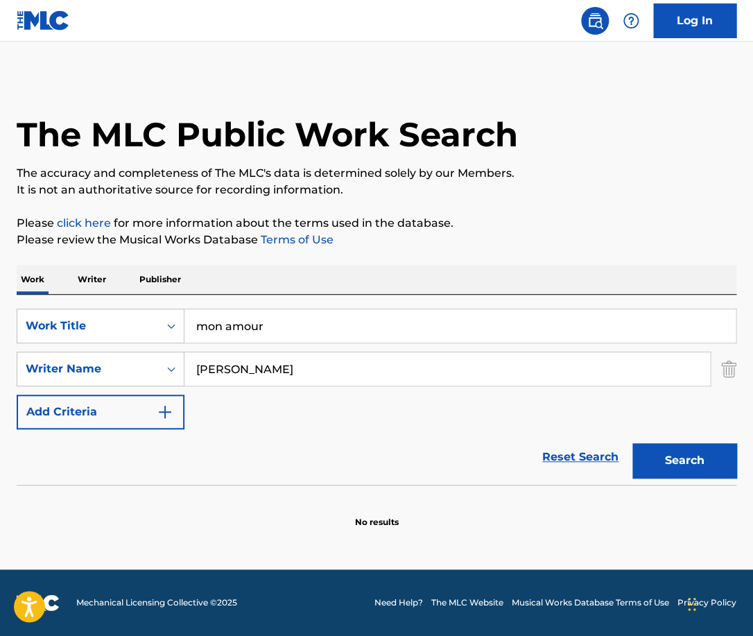
scroll to position [0, 0]
click at [225, 369] on input "[PERSON_NAME]" at bounding box center [446, 368] width 525 height 33
type input "[PERSON_NAME]"
click at [632, 443] on button "Search" at bounding box center [684, 460] width 104 height 35
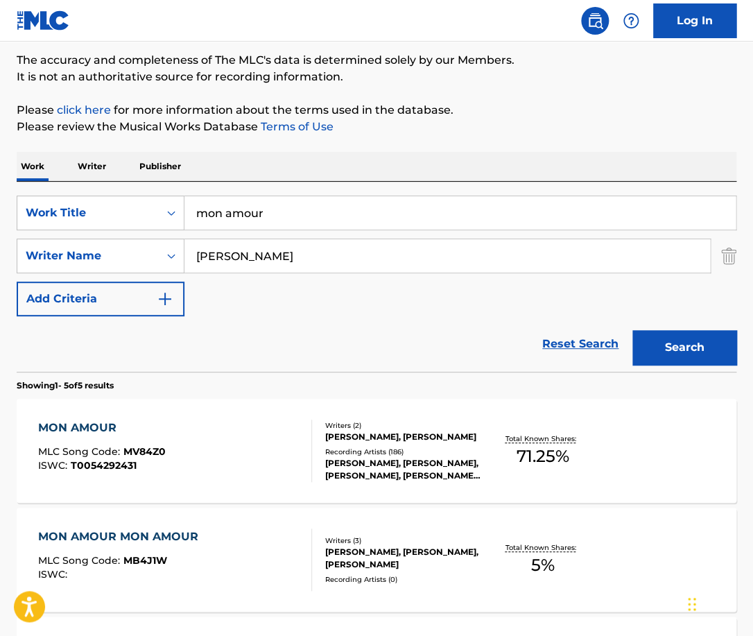
scroll to position [116, 0]
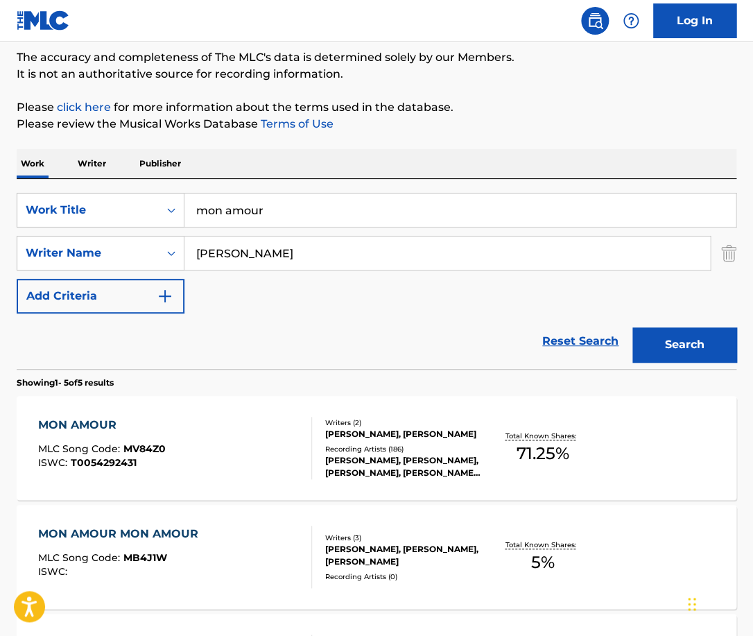
click at [250, 423] on div "MON AMOUR MLC Song Code : MV84Z0 ISWC : T0054292431" at bounding box center [174, 448] width 273 height 62
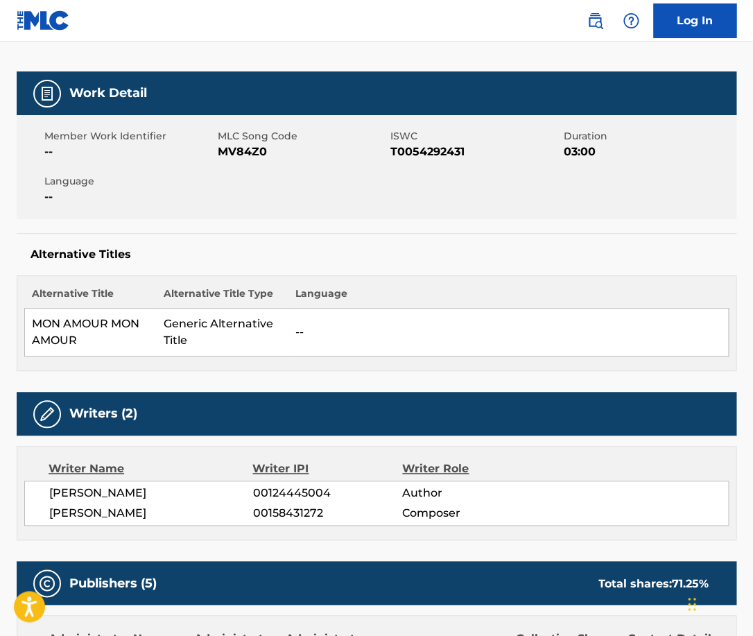
scroll to position [99, 0]
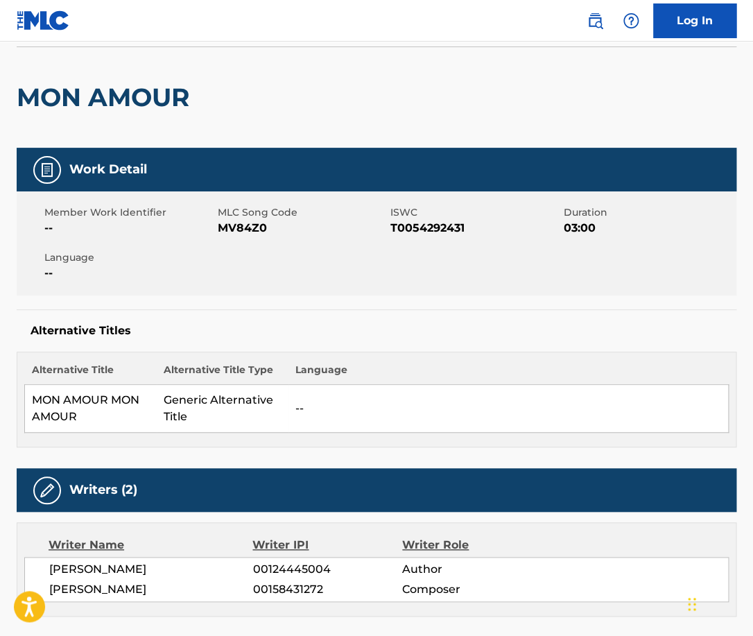
click at [416, 229] on span "T0054292431" at bounding box center [475, 228] width 170 height 17
copy span "T0054292431"
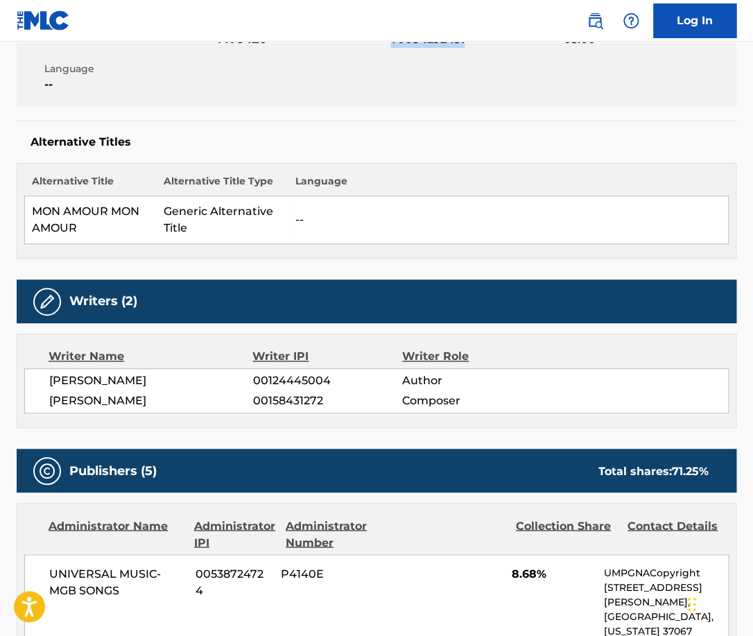
scroll to position [0, 0]
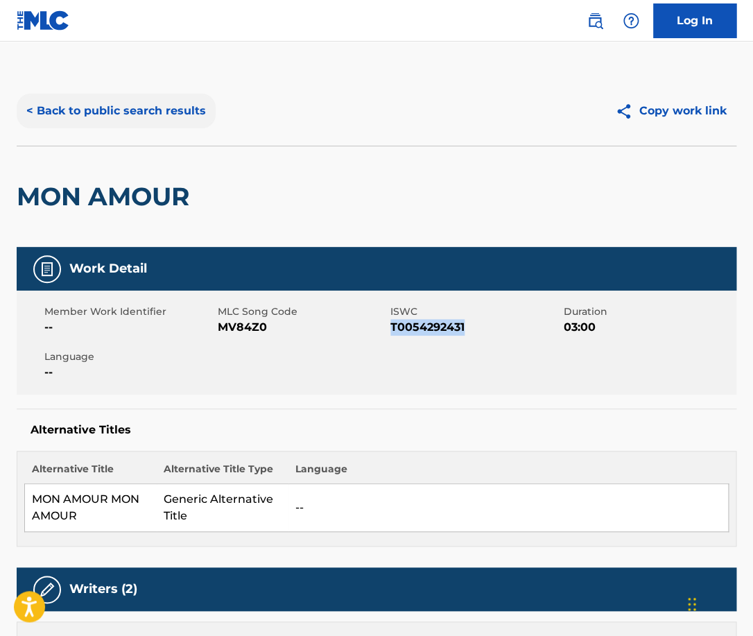
click at [168, 110] on button "< Back to public search results" at bounding box center [116, 111] width 199 height 35
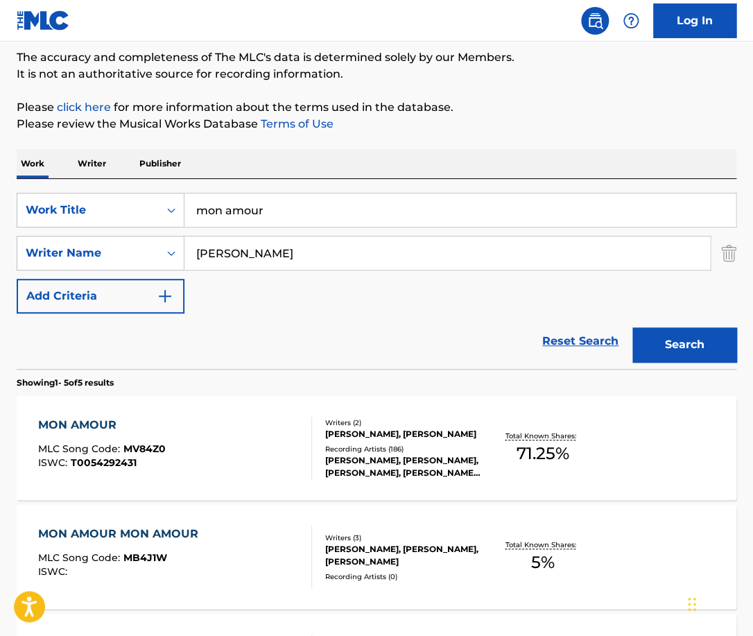
click at [303, 218] on input "mon amour" at bounding box center [459, 209] width 551 height 33
paste input "Memories (Red Carpet Mix)"
type input "Memories (Red Carpet Mix)"
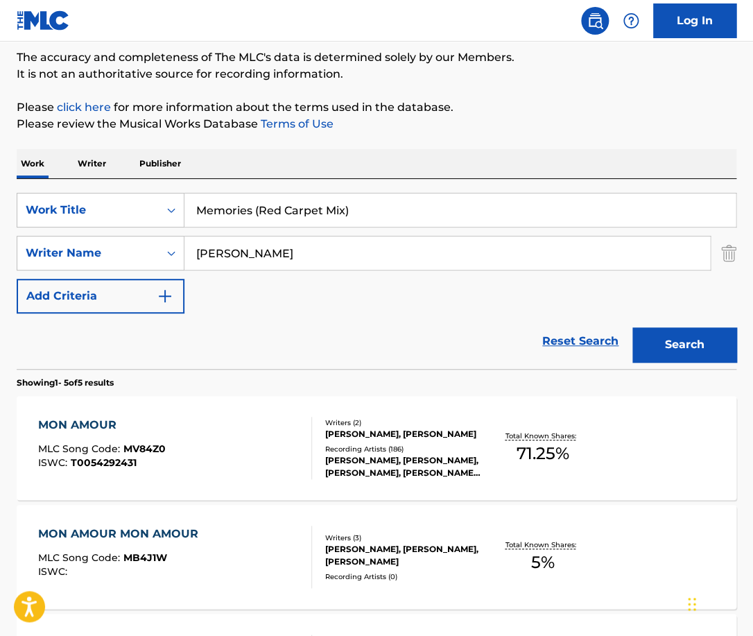
click at [289, 359] on div "Reset Search Search" at bounding box center [377, 340] width 720 height 55
click at [271, 258] on input "[PERSON_NAME]" at bounding box center [446, 252] width 525 height 33
type input "D"
click at [632, 327] on button "Search" at bounding box center [684, 344] width 104 height 35
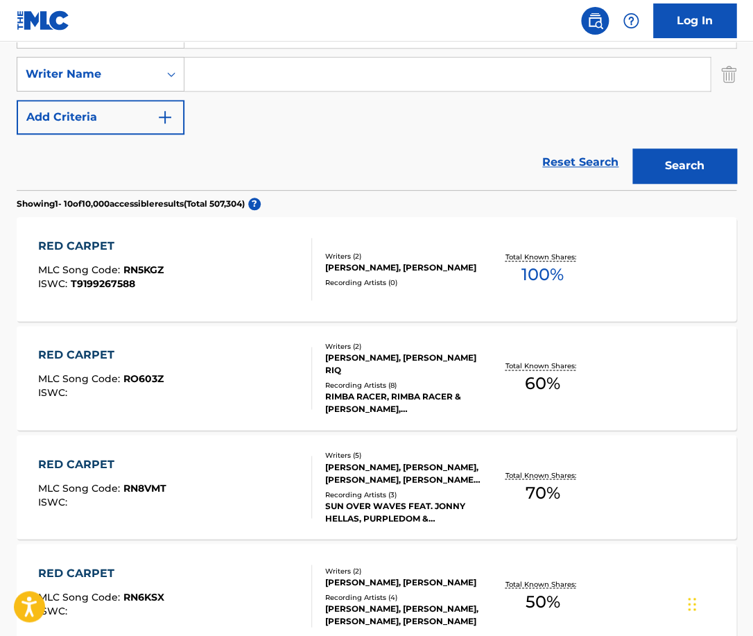
scroll to position [254, 0]
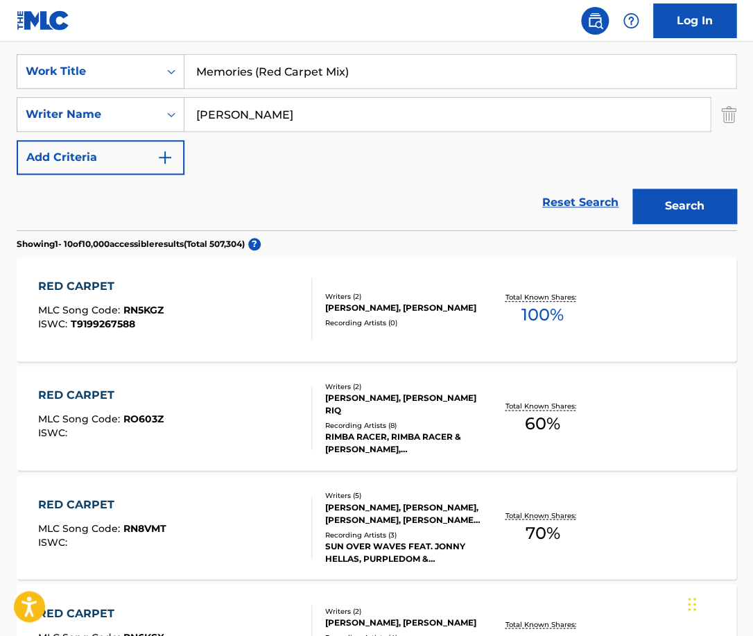
click at [632, 189] on button "Search" at bounding box center [684, 206] width 104 height 35
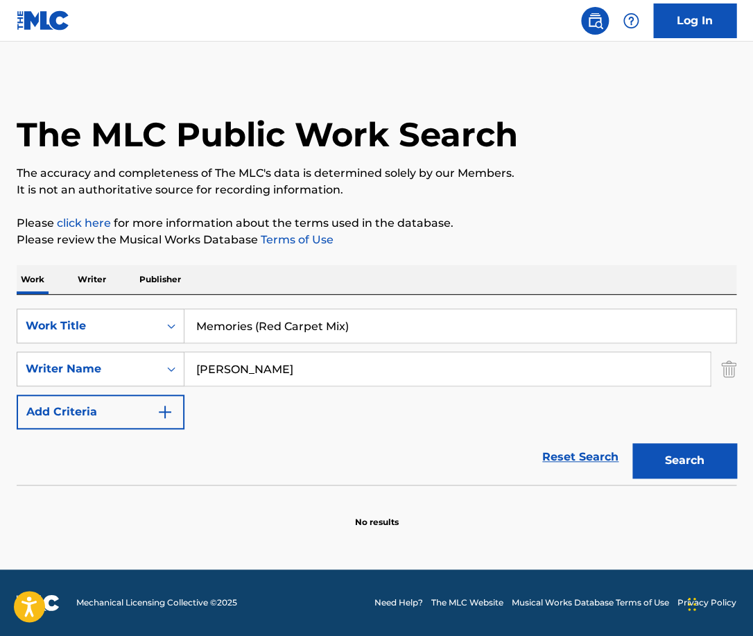
scroll to position [0, 0]
click at [218, 369] on input "[PERSON_NAME]" at bounding box center [446, 368] width 525 height 33
type input "[PERSON_NAME]"
click at [632, 443] on button "Search" at bounding box center [684, 460] width 104 height 35
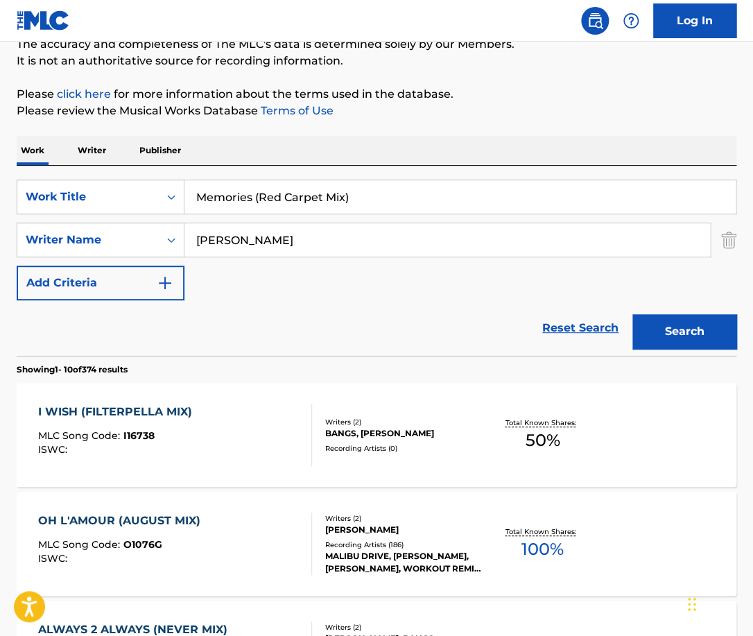
scroll to position [146, 0]
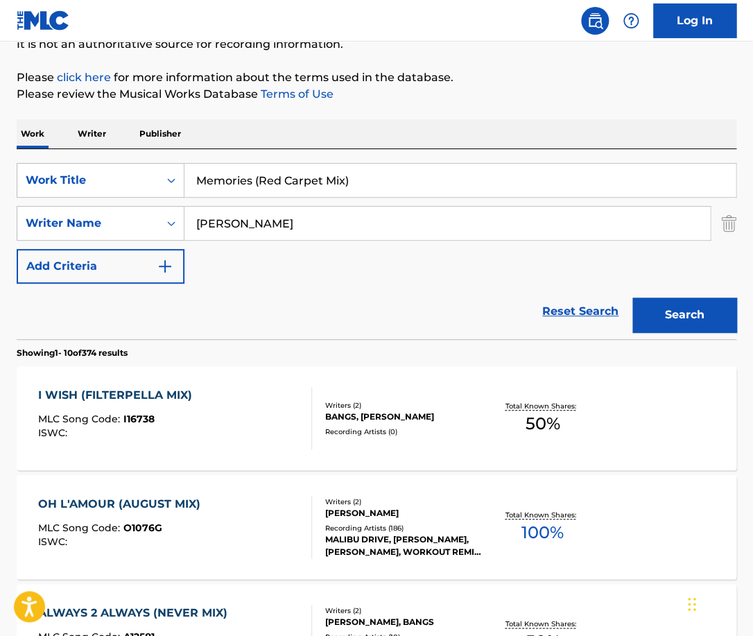
click at [271, 175] on input "Memories (Red Carpet Mix)" at bounding box center [459, 180] width 551 height 33
type input "Crazy"
paste input "Maphumulo"
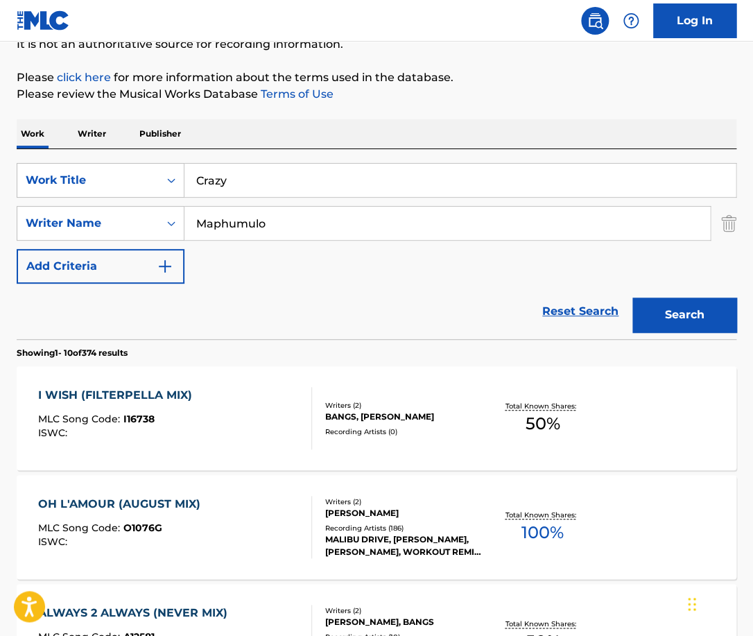
type input "Maphumulo"
click at [632, 297] on button "Search" at bounding box center [684, 314] width 104 height 35
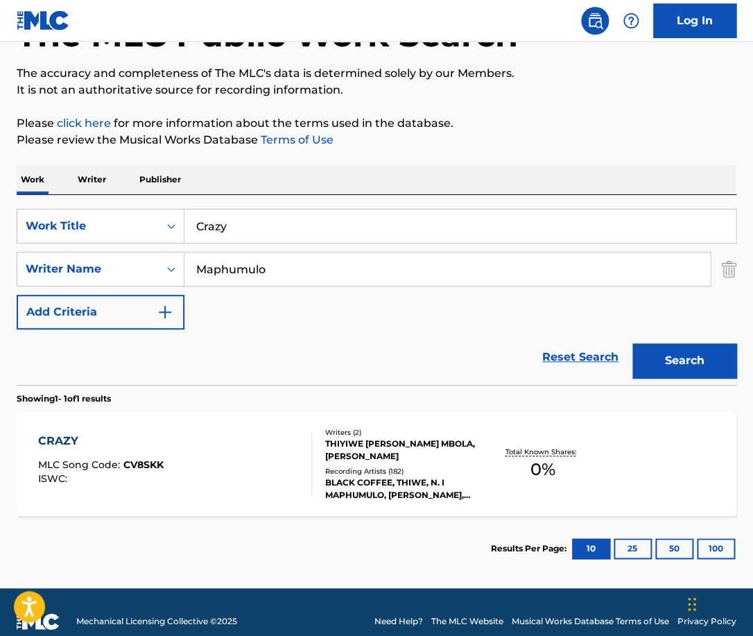
scroll to position [119, 0]
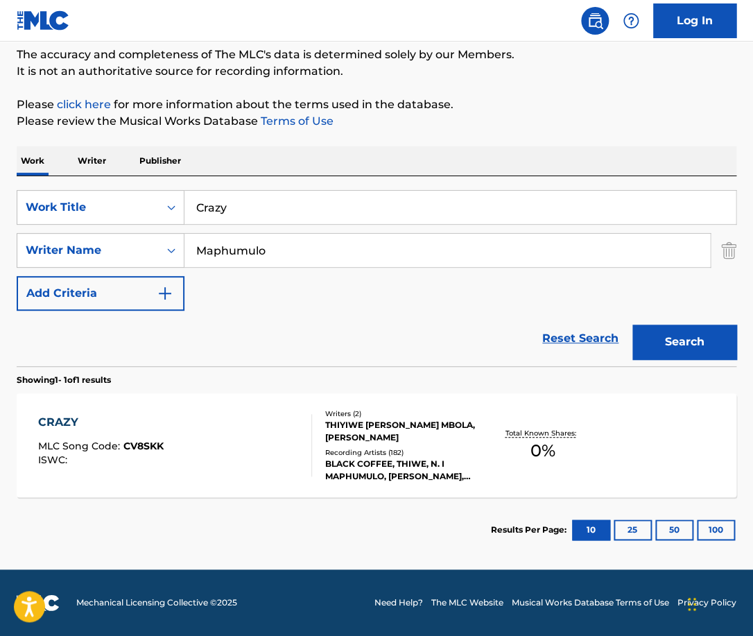
click at [281, 449] on div "CRAZY MLC Song Code : CV8SKK ISWC :" at bounding box center [174, 445] width 273 height 62
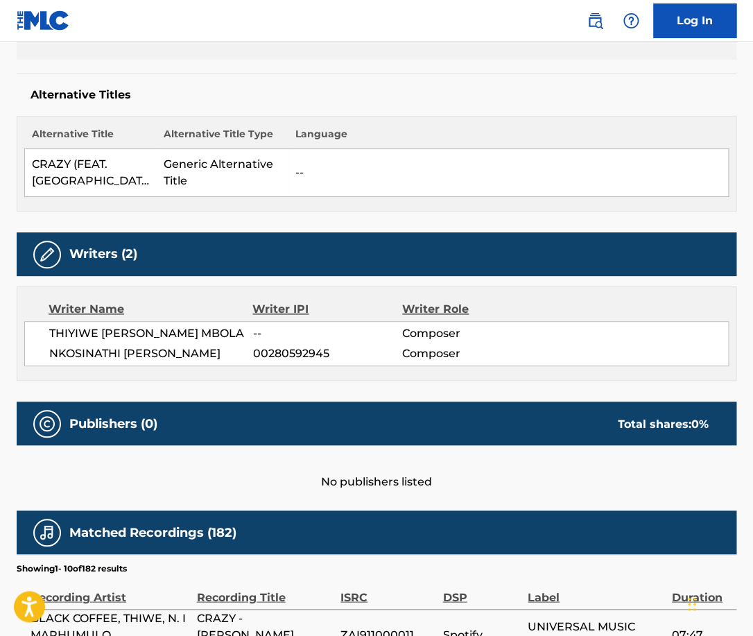
scroll to position [295, 0]
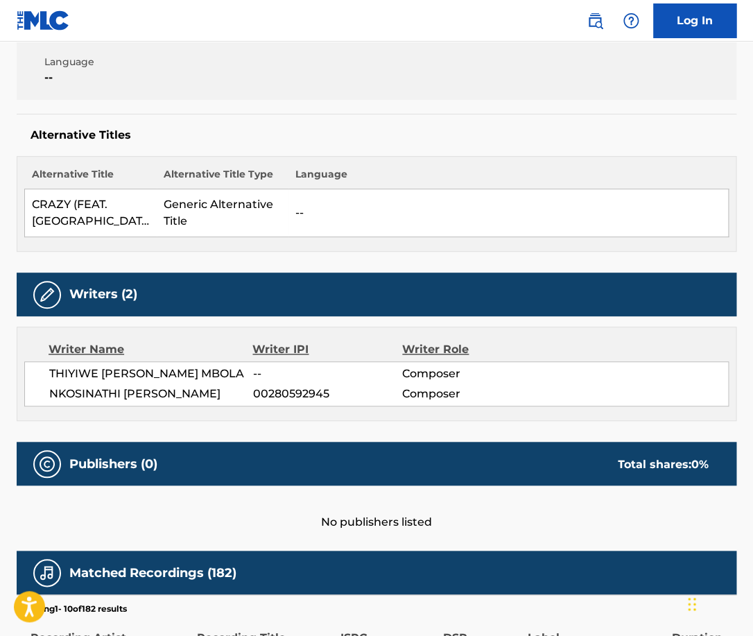
click at [108, 402] on span "NKOSINATHI [PERSON_NAME]" at bounding box center [151, 393] width 204 height 17
copy span "MAPHUMULO"
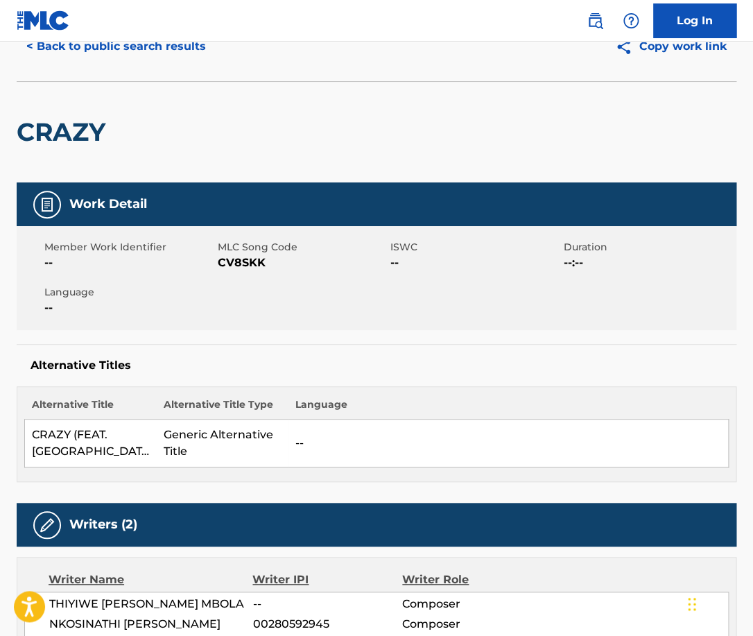
scroll to position [0, 0]
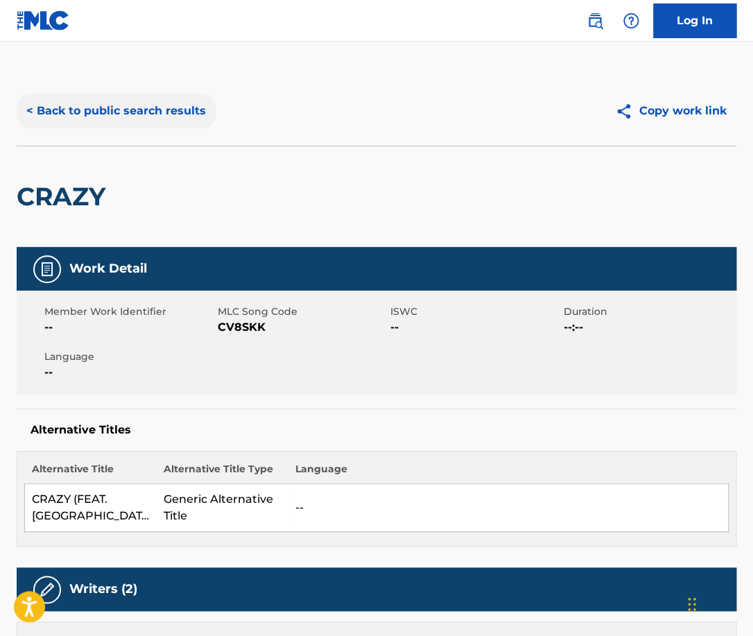
click at [166, 103] on button "< Back to public search results" at bounding box center [116, 111] width 199 height 35
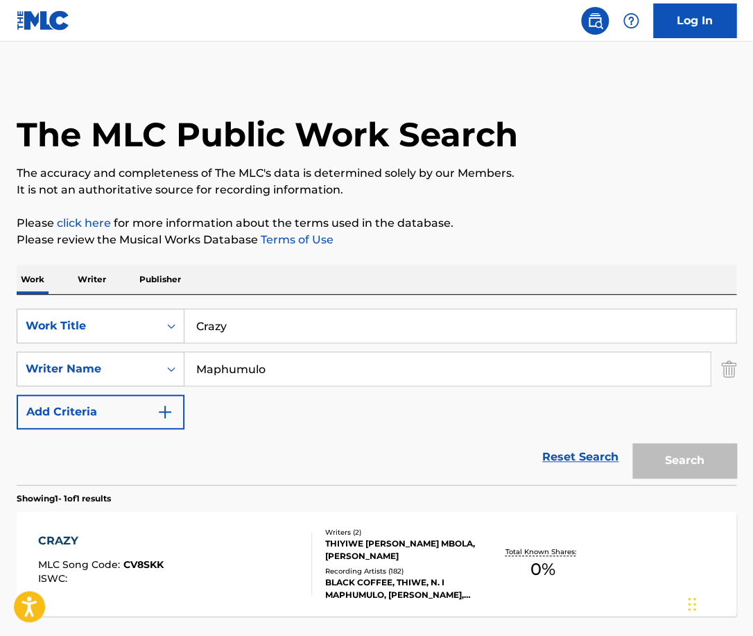
scroll to position [40, 0]
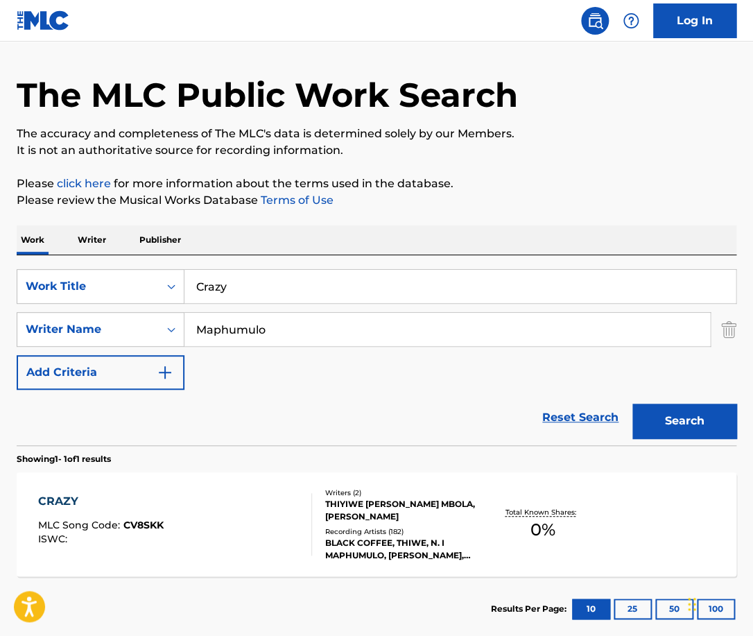
click at [262, 284] on input "Crazy" at bounding box center [459, 286] width 551 height 33
type input "stay with me"
paste input "[PERSON_NAME]"
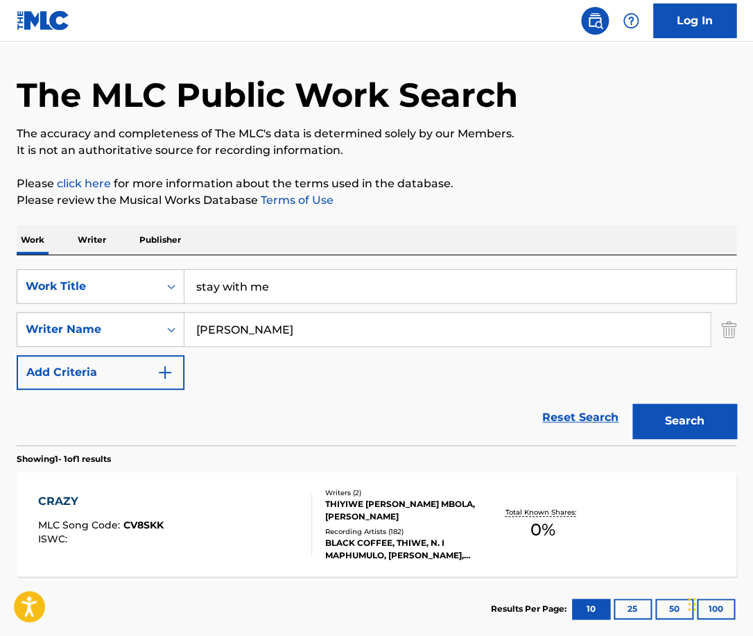
click at [632, 403] on button "Search" at bounding box center [684, 420] width 104 height 35
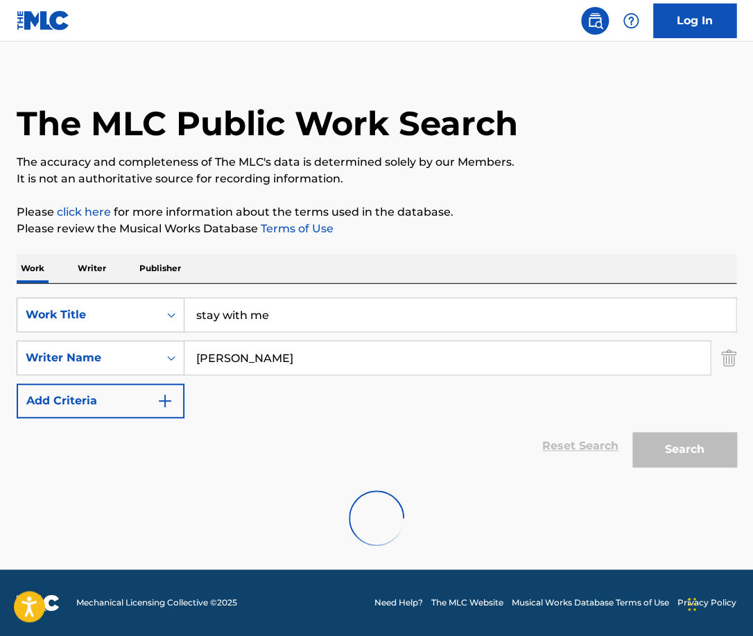
scroll to position [0, 0]
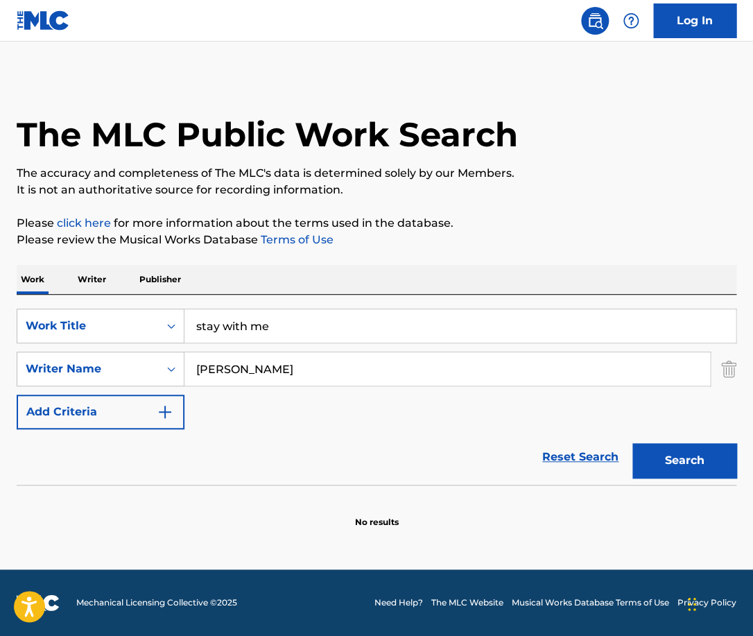
click at [236, 369] on input "[PERSON_NAME]" at bounding box center [446, 368] width 525 height 33
click at [632, 443] on button "Search" at bounding box center [684, 460] width 104 height 35
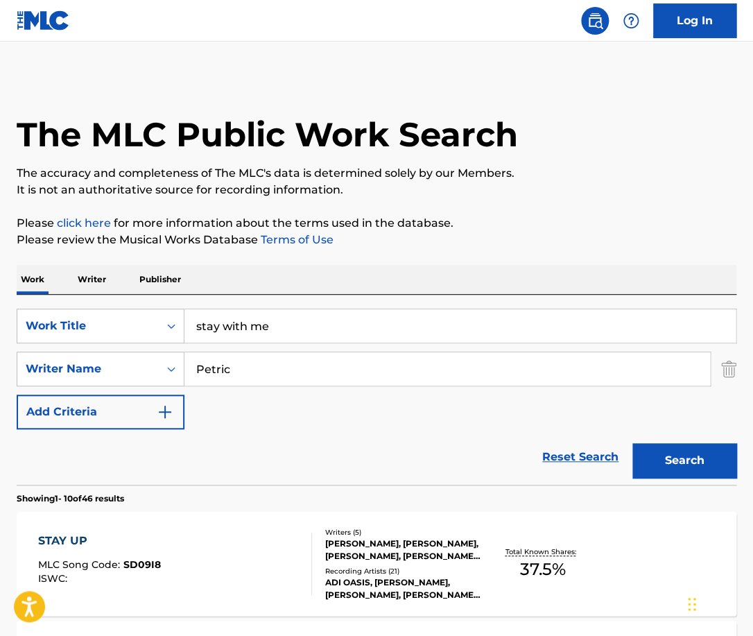
drag, startPoint x: 337, startPoint y: 329, endPoint x: 159, endPoint y: 329, distance: 177.5
click at [184, 329] on input "stay with me" at bounding box center [459, 325] width 551 height 33
drag, startPoint x: 232, startPoint y: 366, endPoint x: 178, endPoint y: 366, distance: 53.4
click at [184, 366] on input "Petric" at bounding box center [446, 368] width 525 height 33
paste input "[PERSON_NAME]"
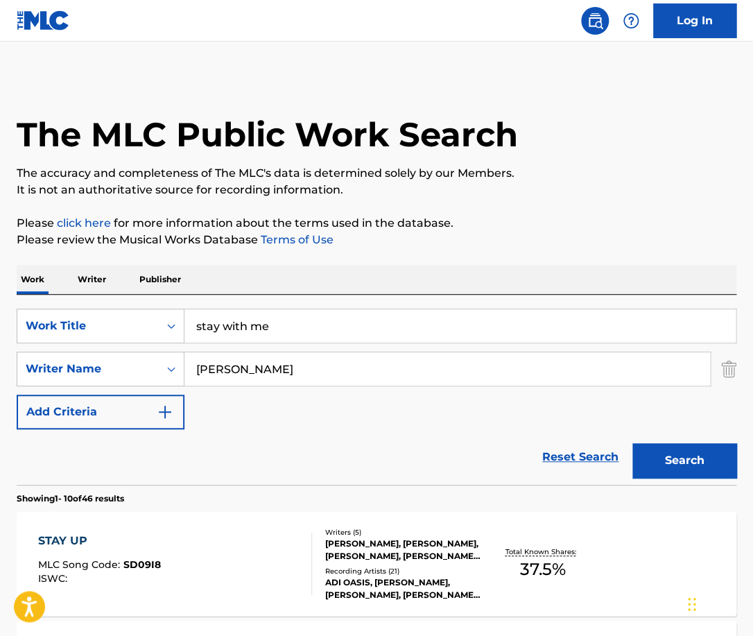
type input "[PERSON_NAME]"
drag, startPoint x: 299, startPoint y: 326, endPoint x: 180, endPoint y: 326, distance: 119.2
click at [184, 326] on input "stay with me" at bounding box center [459, 325] width 551 height 33
type input "[DATE]"
click at [632, 443] on button "Search" at bounding box center [684, 460] width 104 height 35
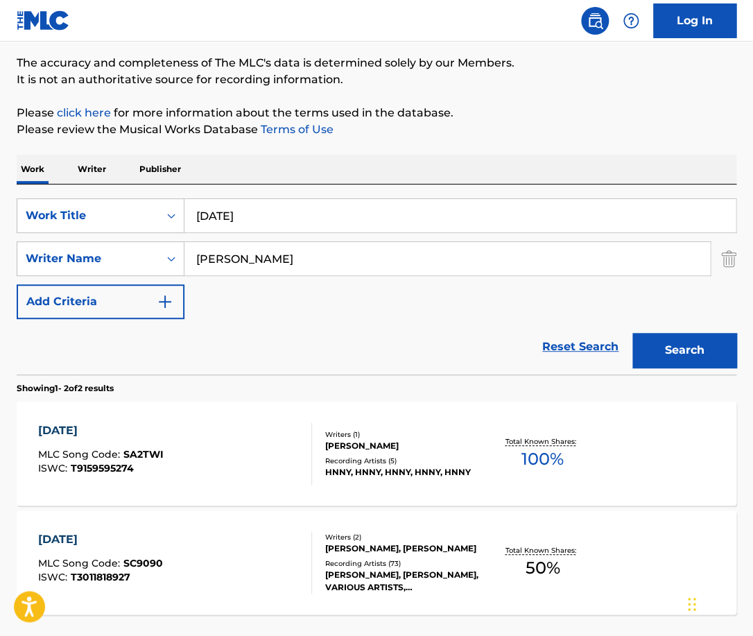
scroll to position [112, 0]
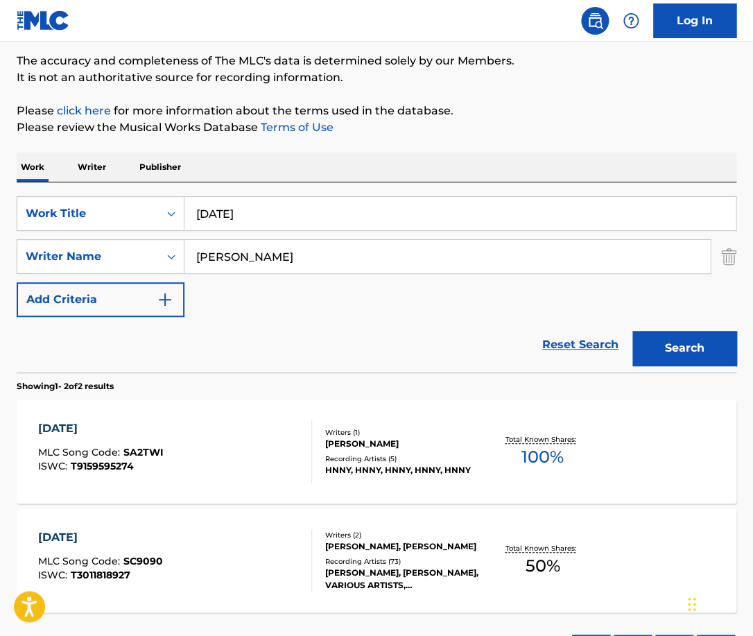
click at [253, 434] on div "[DATE] MLC Song Code : SA2TWI ISWC : T9159595274" at bounding box center [174, 451] width 273 height 62
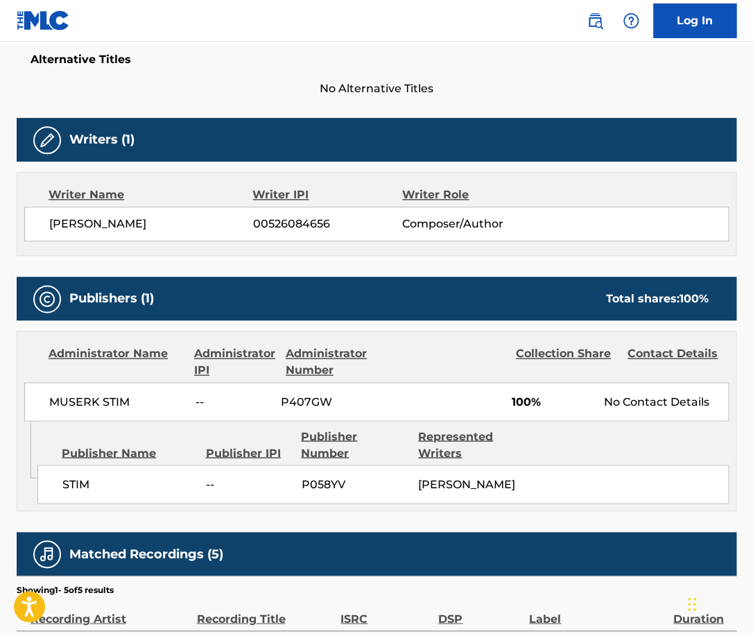
scroll to position [379, 0]
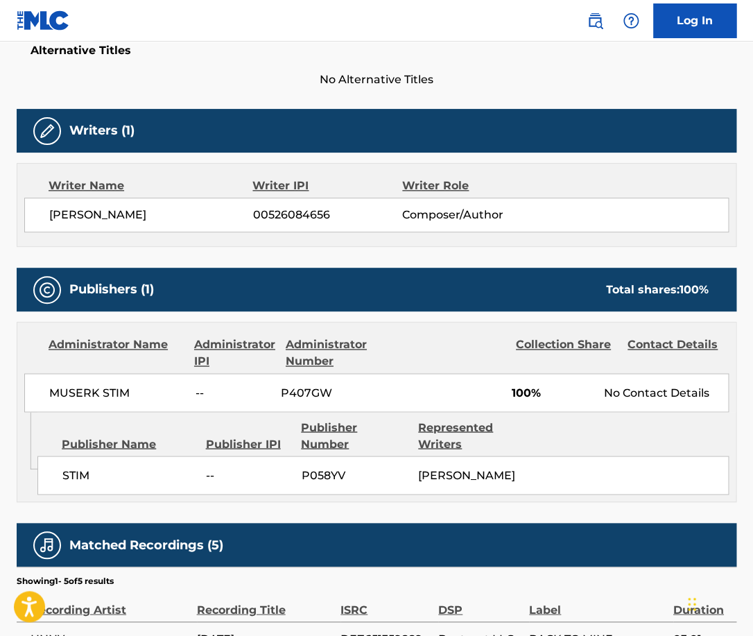
click at [189, 214] on span "[PERSON_NAME]" at bounding box center [151, 215] width 204 height 17
copy span "[PERSON_NAME]"
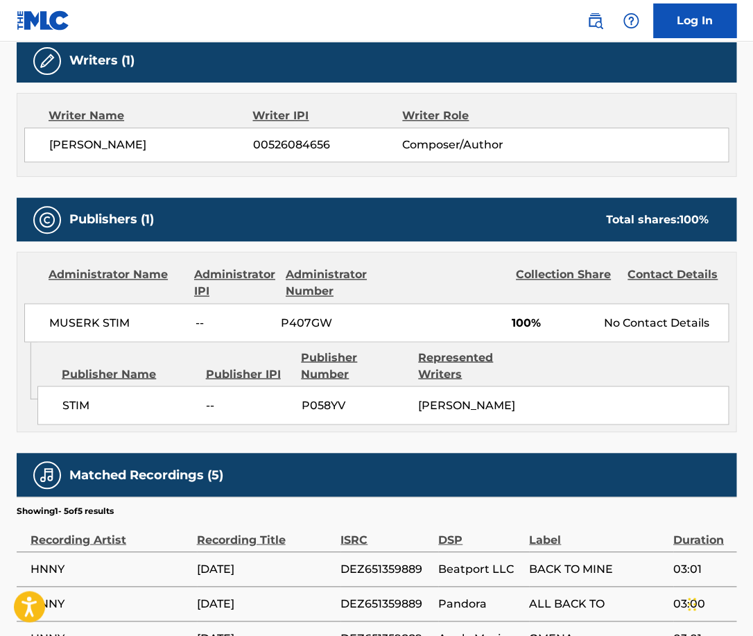
scroll to position [470, 0]
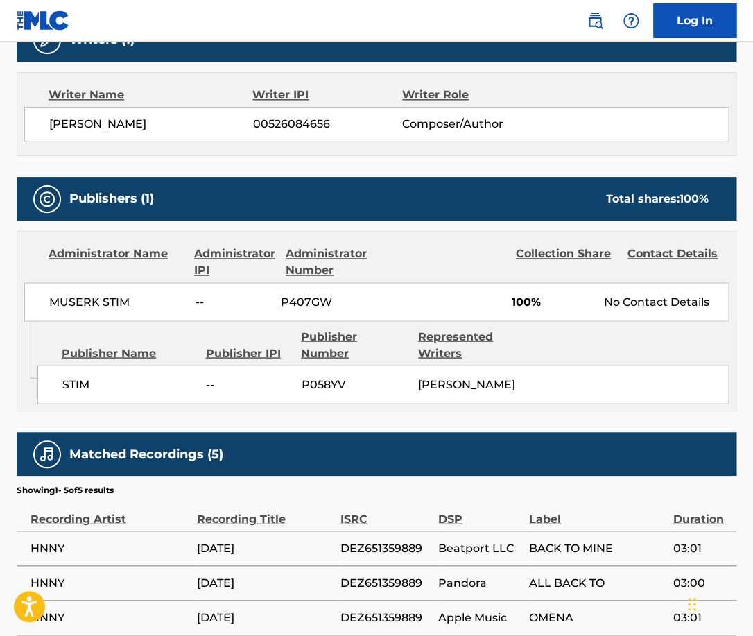
click at [102, 302] on span "MUSERK STIM" at bounding box center [117, 301] width 136 height 17
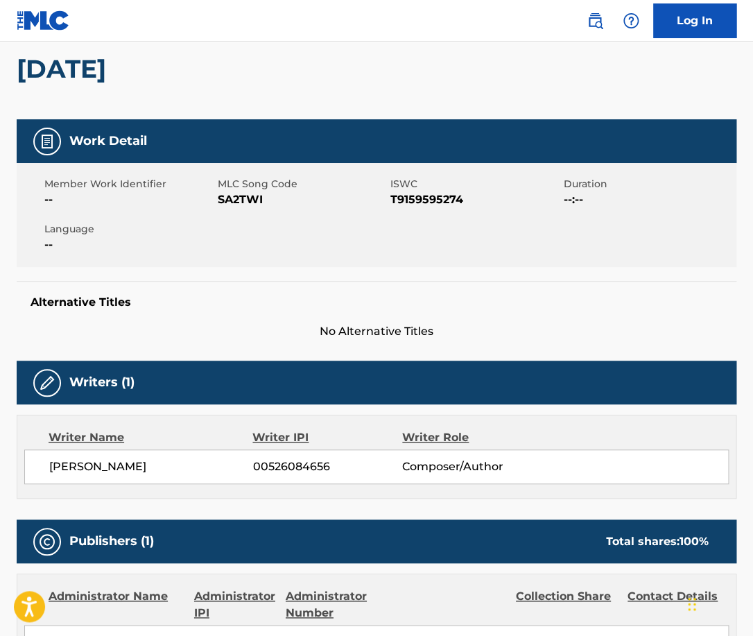
scroll to position [0, 0]
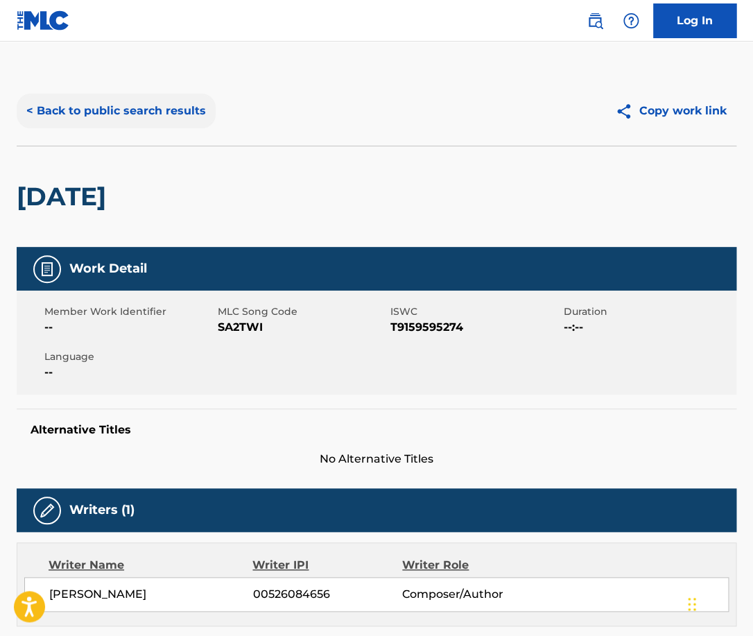
click at [172, 120] on button "< Back to public search results" at bounding box center [116, 111] width 199 height 35
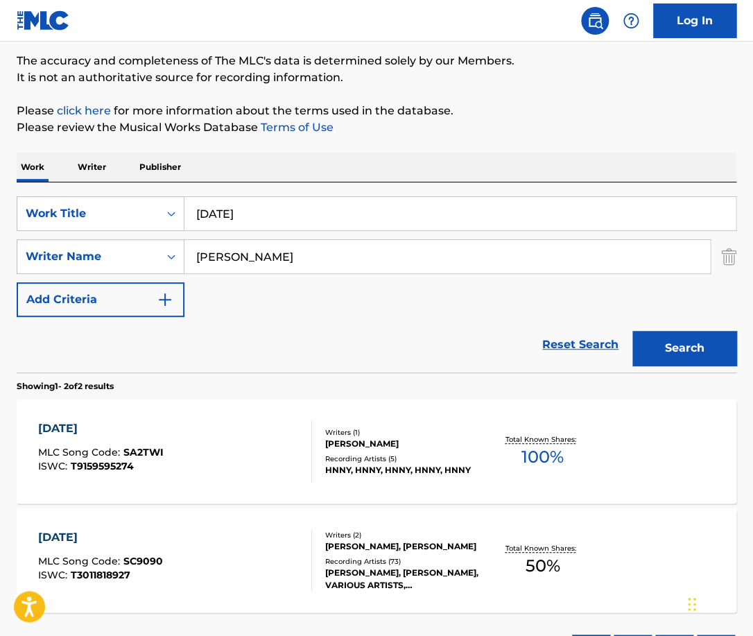
click at [293, 225] on input "[DATE]" at bounding box center [459, 213] width 551 height 33
type input "intro"
paste input "Sandor"
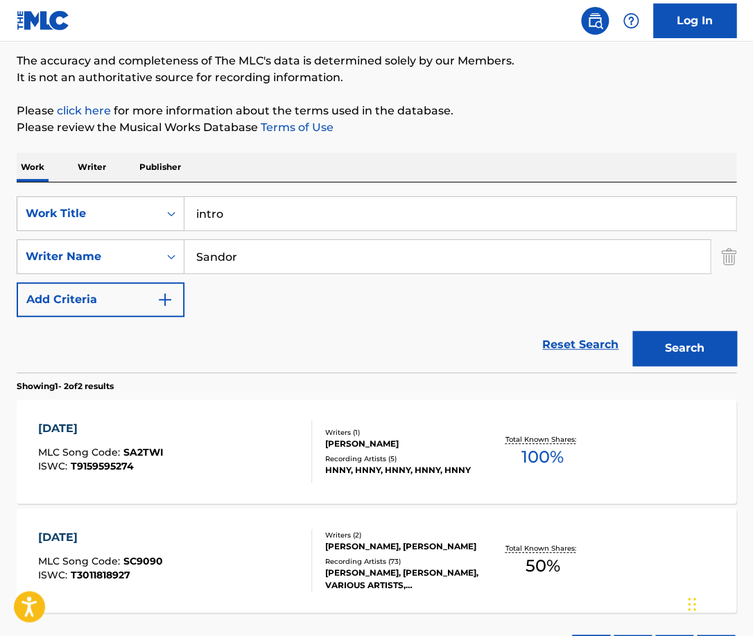
click at [632, 331] on button "Search" at bounding box center [684, 348] width 104 height 35
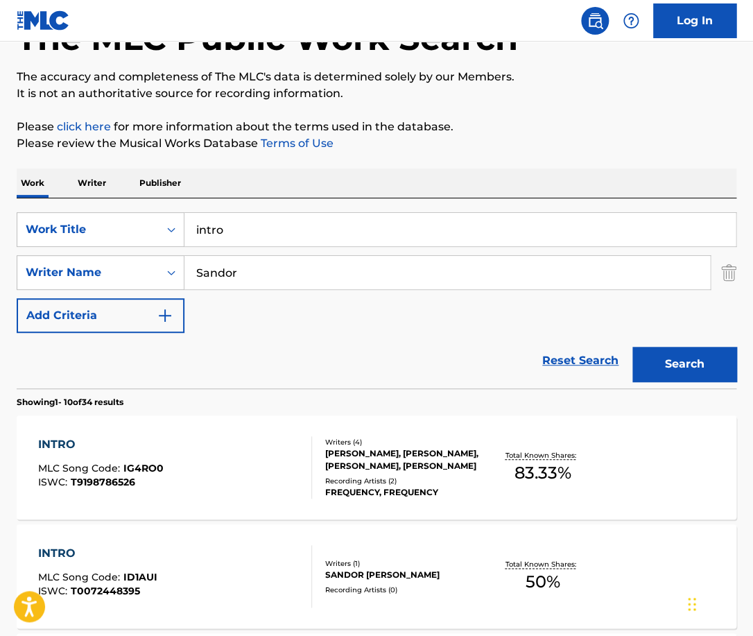
scroll to position [98, 0]
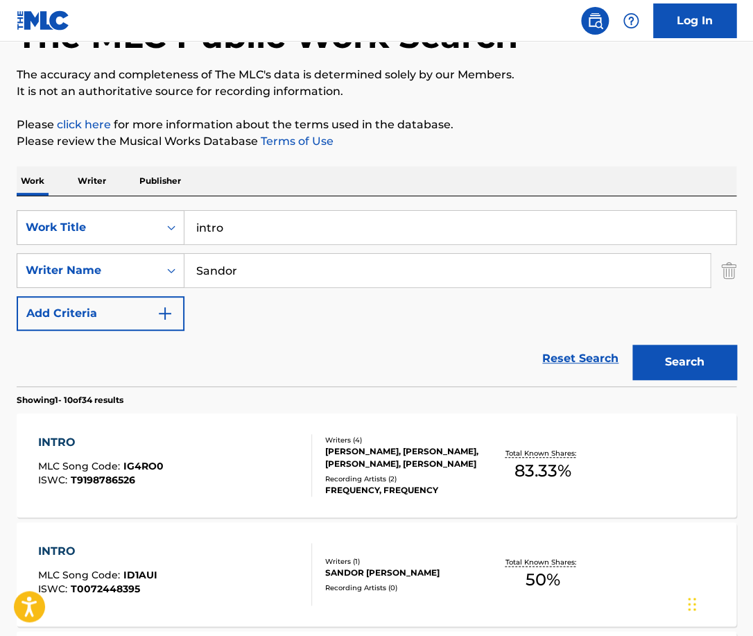
click at [290, 263] on input "Sandor" at bounding box center [446, 270] width 525 height 33
paste input "[PERSON_NAME]"
type input "[PERSON_NAME] [PERSON_NAME]"
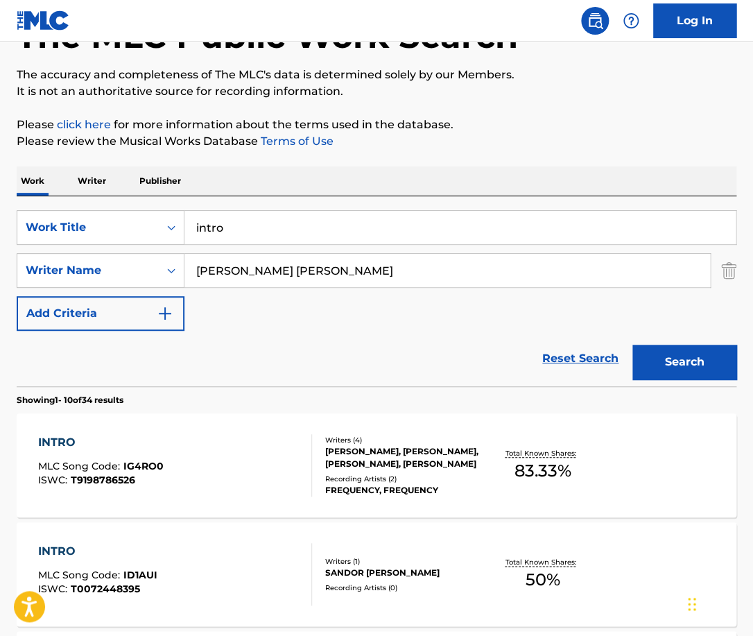
click at [632, 345] on button "Search" at bounding box center [684, 362] width 104 height 35
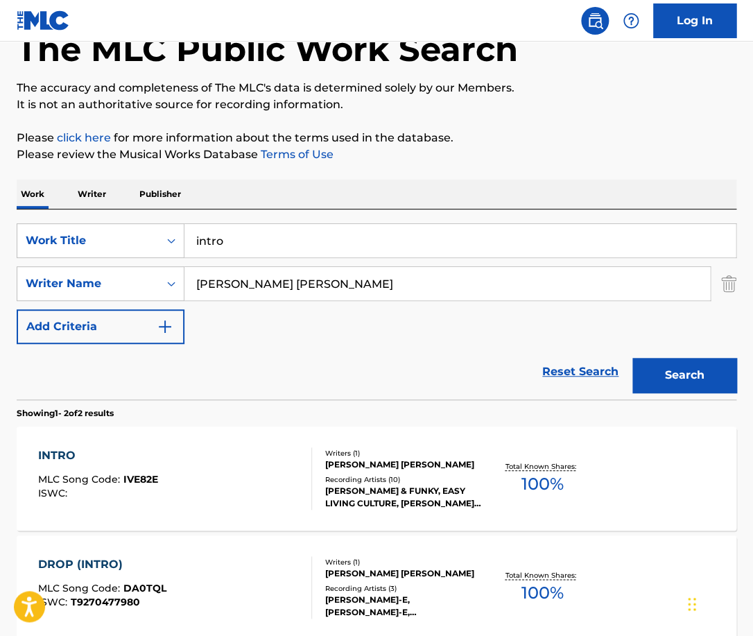
scroll to position [107, 0]
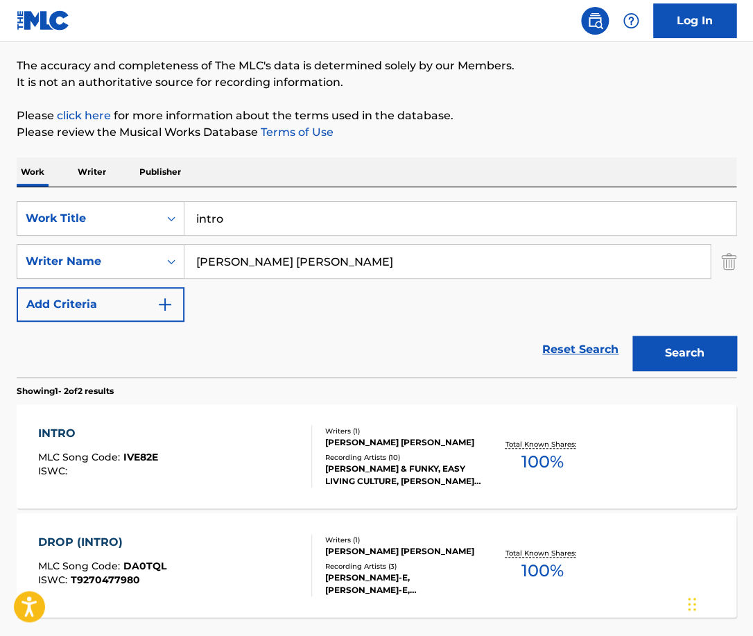
click at [288, 451] on div "INTRO MLC Song Code : IVE82E ISWC :" at bounding box center [174, 456] width 273 height 62
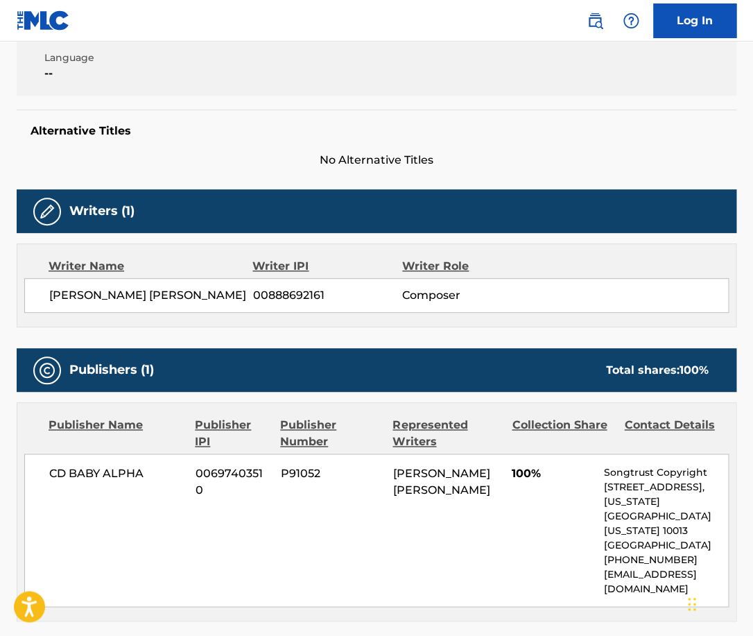
scroll to position [391, 0]
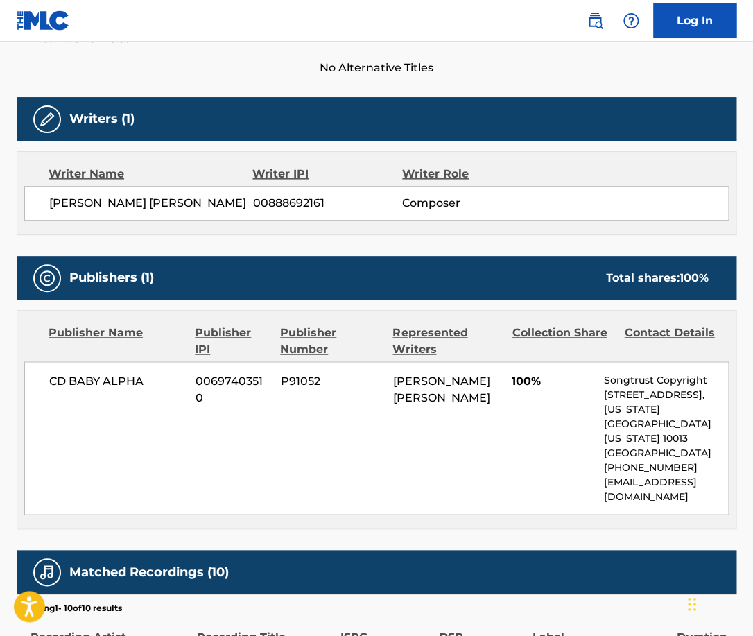
click at [179, 207] on span "[PERSON_NAME] [PERSON_NAME]" at bounding box center [151, 203] width 204 height 17
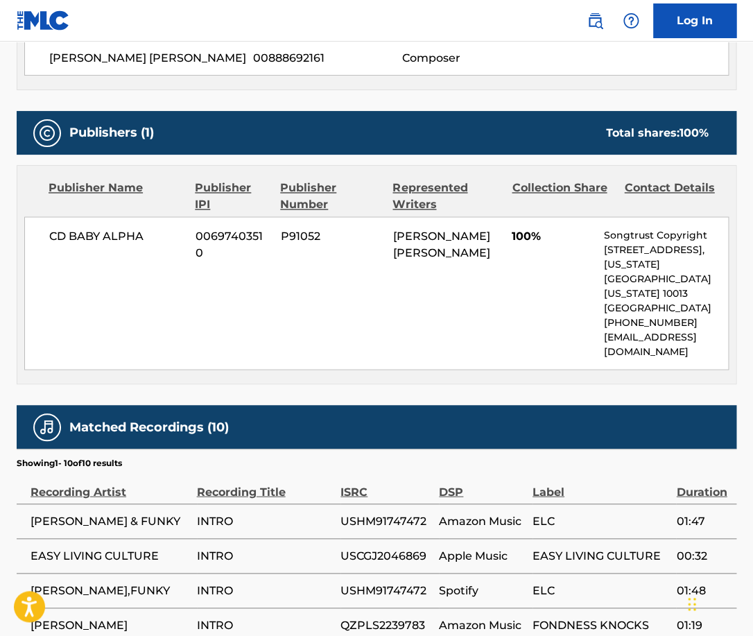
scroll to position [616, 0]
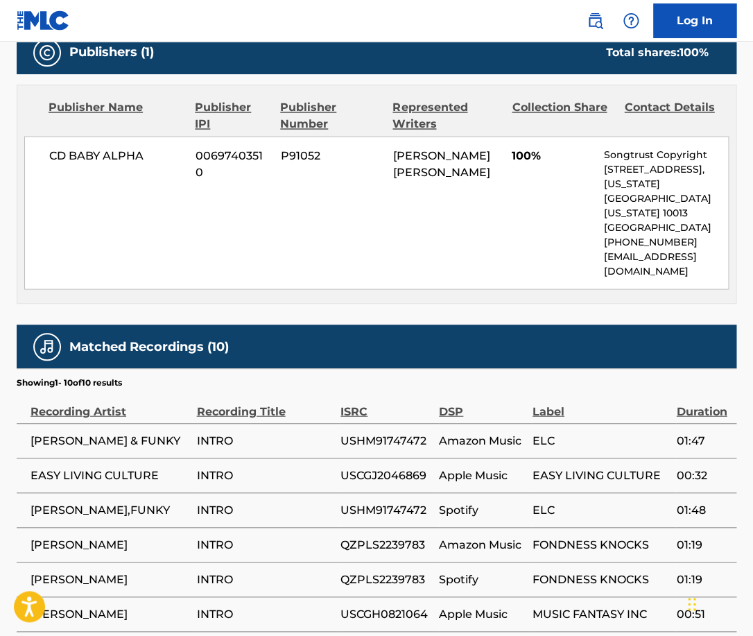
click at [120, 153] on span "CD BABY ALPHA" at bounding box center [117, 155] width 136 height 17
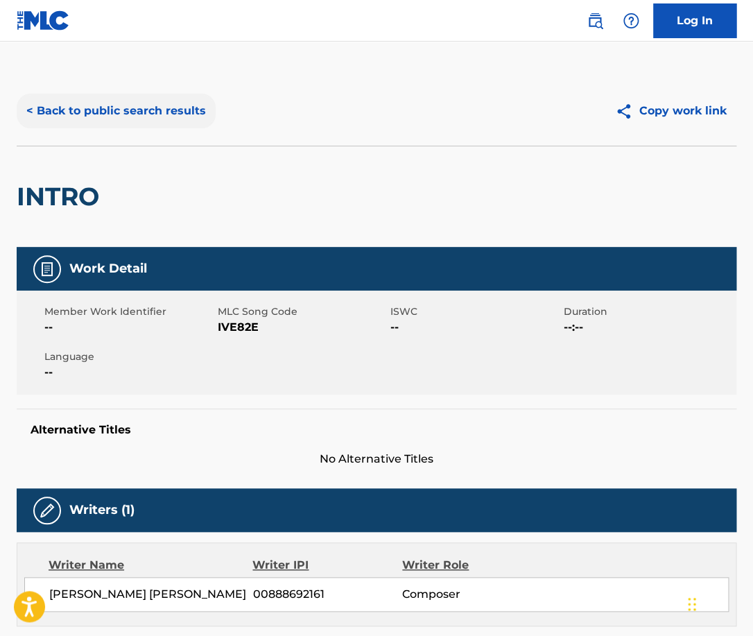
click at [186, 105] on button "< Back to public search results" at bounding box center [116, 111] width 199 height 35
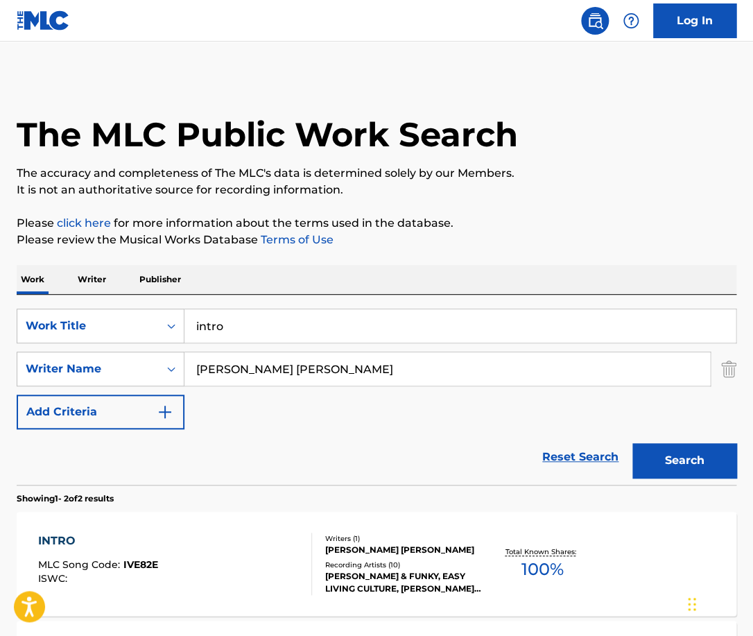
scroll to position [107, 0]
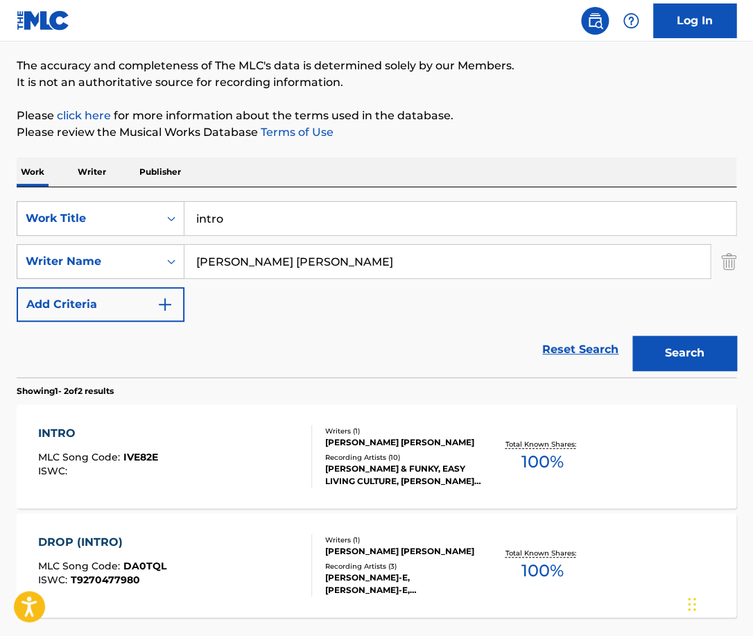
click at [256, 211] on input "intro" at bounding box center [459, 218] width 551 height 33
type input "thank u"
paste input "[PERSON_NAME]"
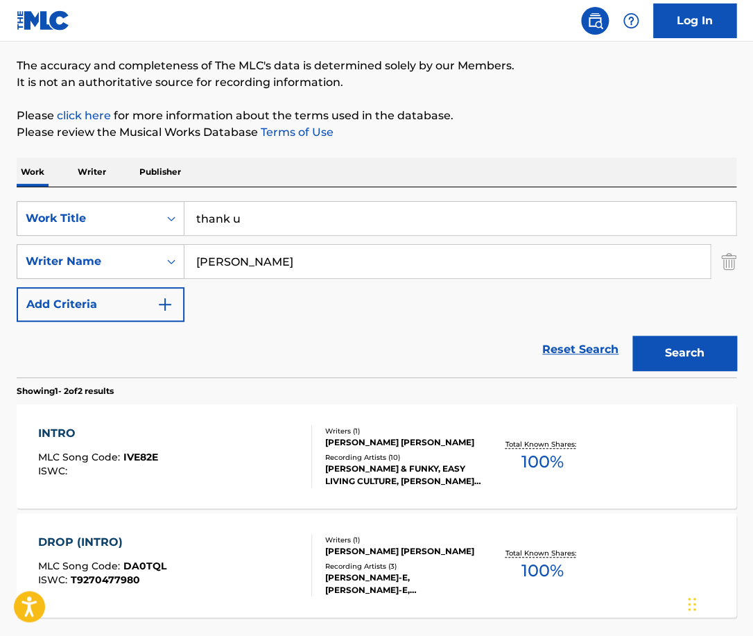
click at [632, 336] on button "Search" at bounding box center [684, 353] width 104 height 35
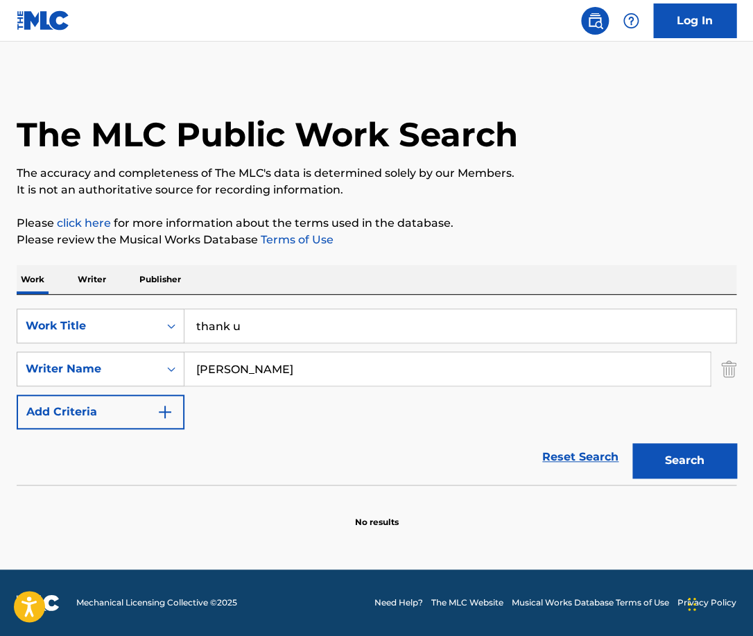
scroll to position [0, 0]
drag, startPoint x: 274, startPoint y: 371, endPoint x: 164, endPoint y: 370, distance: 110.2
click at [184, 370] on input "[PERSON_NAME]" at bounding box center [446, 368] width 525 height 33
paste input "[PERSON_NAME]"
click at [632, 443] on button "Search" at bounding box center [684, 460] width 104 height 35
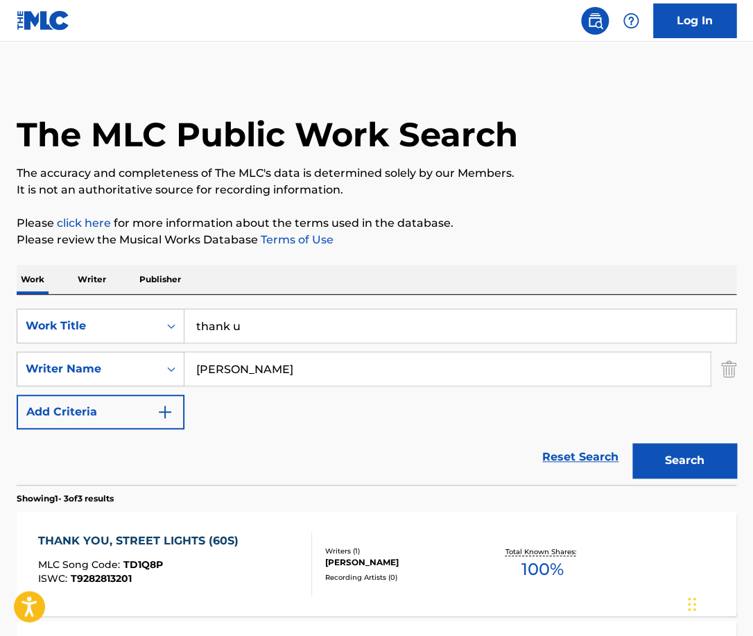
drag, startPoint x: 279, startPoint y: 369, endPoint x: 133, endPoint y: 369, distance: 145.6
click at [184, 369] on input "[PERSON_NAME]" at bounding box center [446, 368] width 525 height 33
type input "[PERSON_NAME]"
click at [632, 443] on button "Search" at bounding box center [684, 460] width 104 height 35
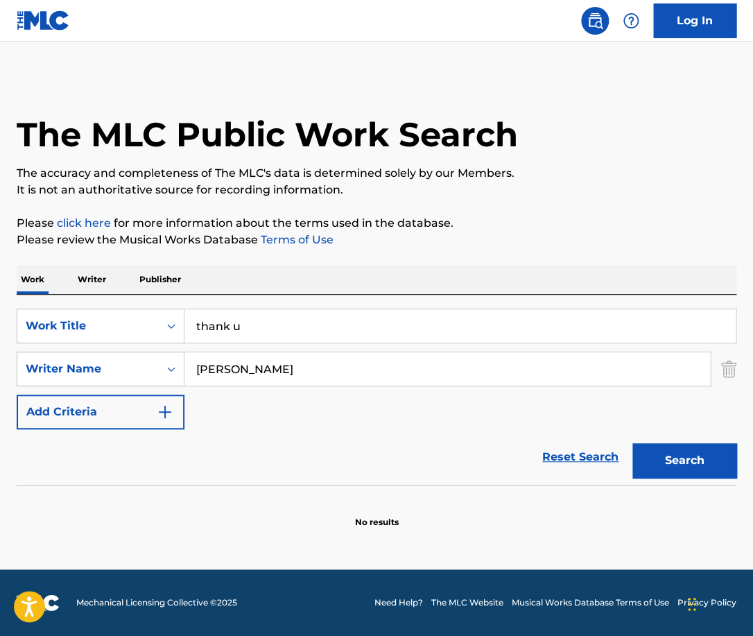
click at [267, 324] on input "thank u" at bounding box center [459, 325] width 551 height 33
type input "f"
type input "fotonovela"
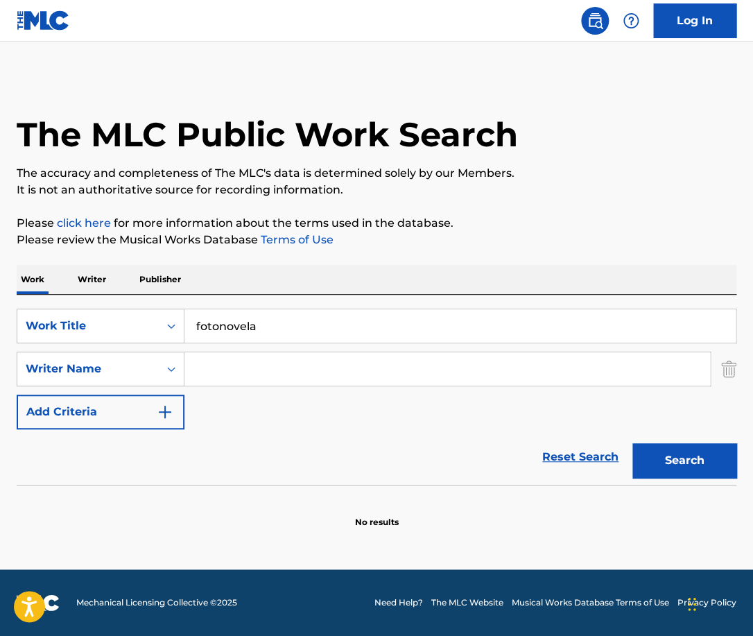
paste input "[PERSON_NAME]"
click at [632, 443] on button "Search" at bounding box center [684, 460] width 104 height 35
click at [225, 370] on input "[PERSON_NAME]" at bounding box center [446, 368] width 525 height 33
click at [632, 443] on button "Search" at bounding box center [684, 460] width 104 height 35
type input "[PERSON_NAME]"
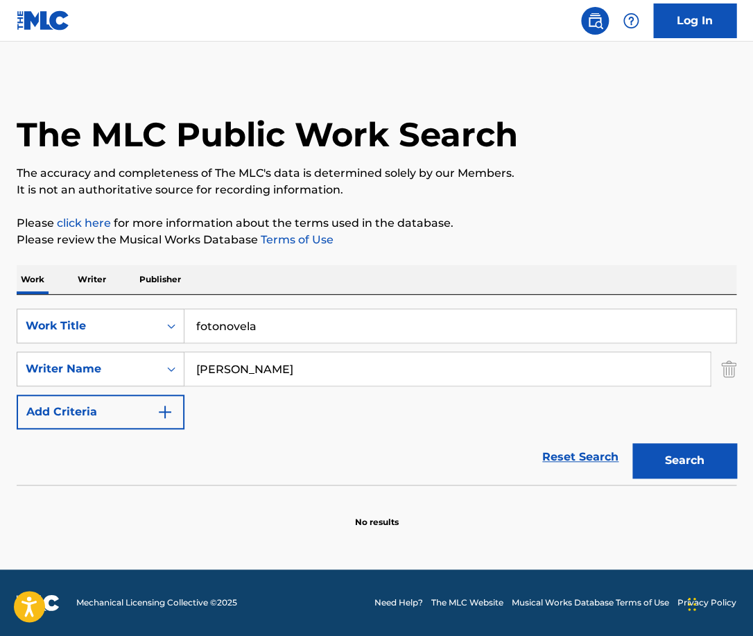
click at [632, 443] on button "Search" at bounding box center [684, 460] width 104 height 35
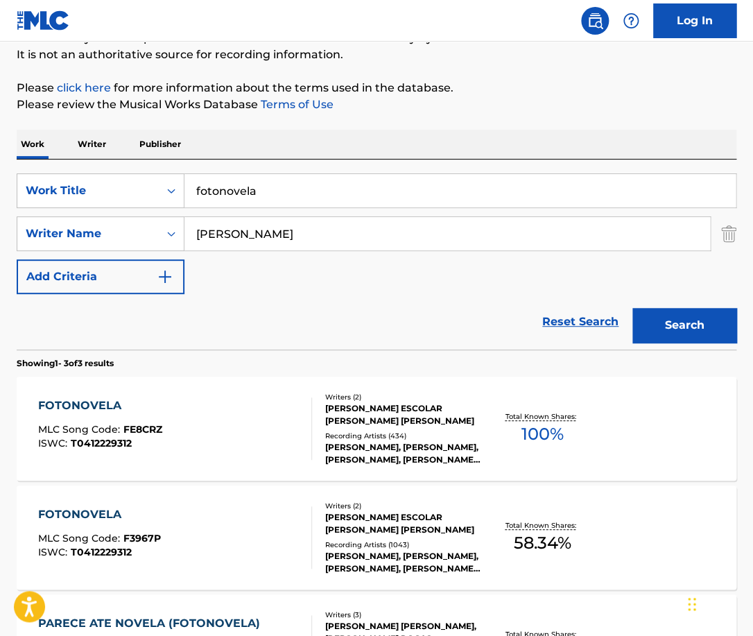
scroll to position [137, 0]
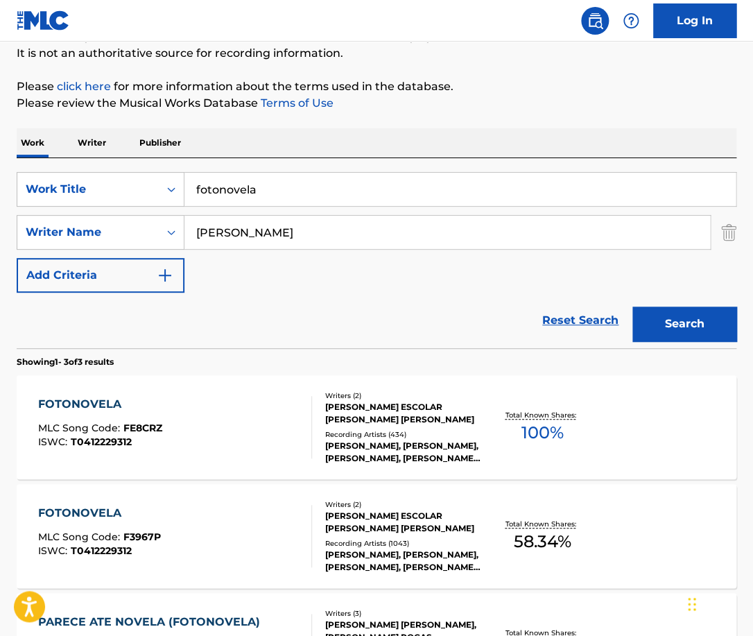
click at [266, 408] on div "FOTONOVELA MLC Song Code : FE8CRZ ISWC : T0412229312" at bounding box center [174, 427] width 273 height 62
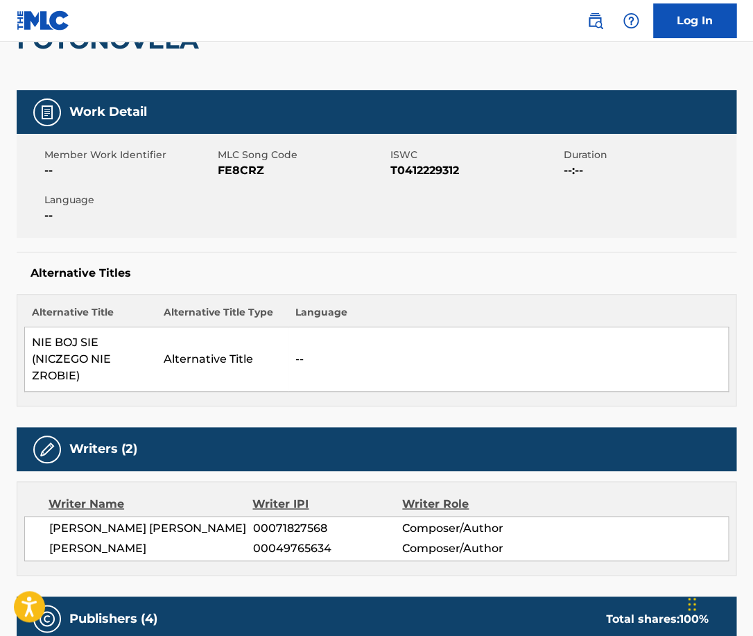
scroll to position [107, 0]
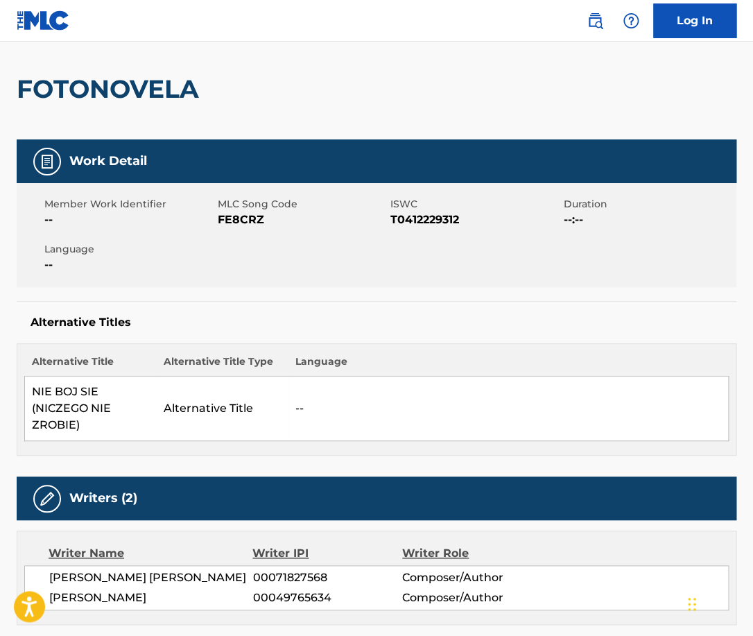
click at [412, 225] on span "T0412229312" at bounding box center [475, 219] width 170 height 17
copy span "T0412229312"
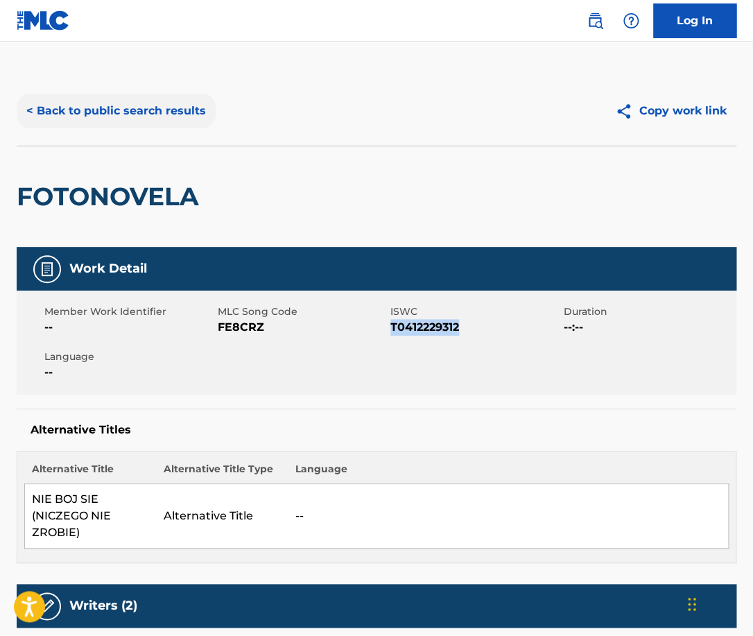
click at [139, 109] on button "< Back to public search results" at bounding box center [116, 111] width 199 height 35
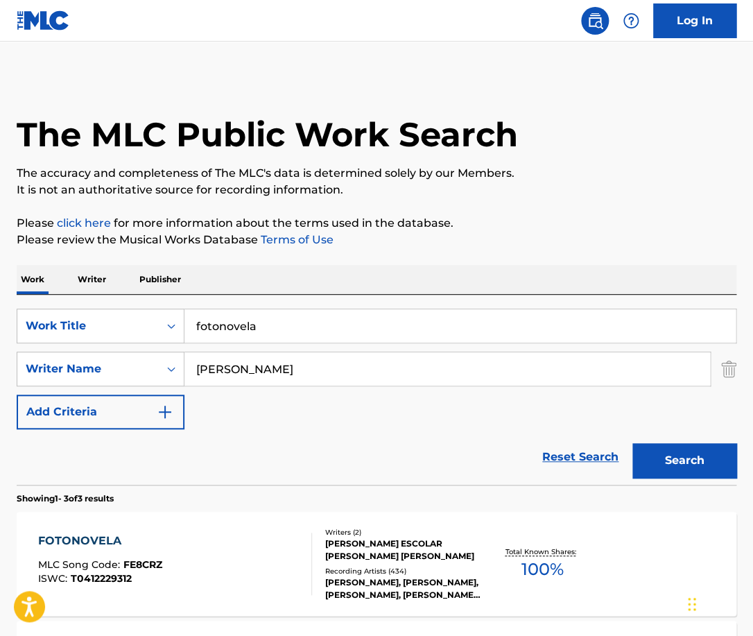
scroll to position [137, 0]
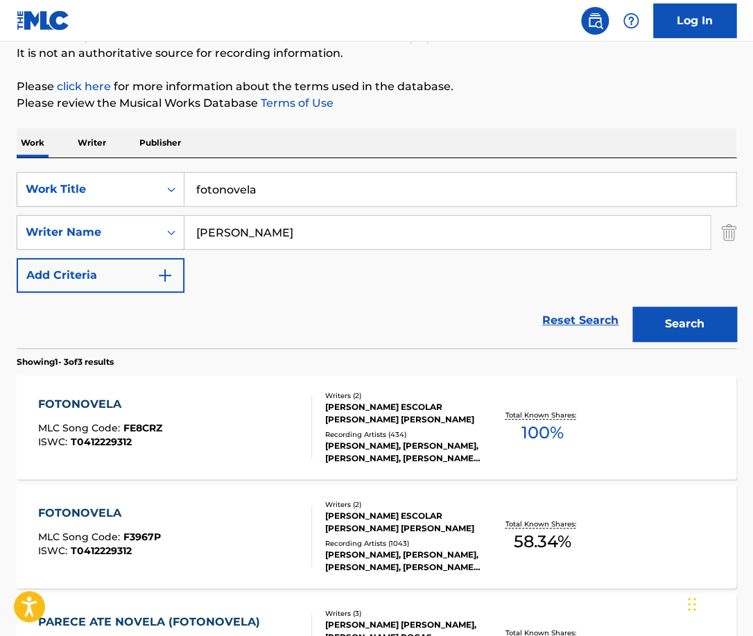
click at [279, 199] on input "fotonovela" at bounding box center [459, 189] width 551 height 33
type input "la mer"
type input "v"
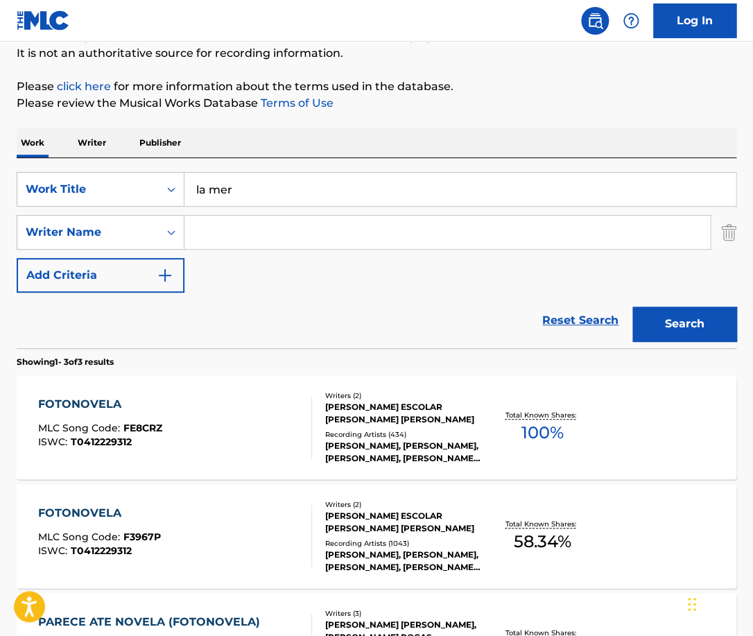
paste input "[PERSON_NAME]"
type input "[PERSON_NAME]"
click at [632, 306] on button "Search" at bounding box center [684, 323] width 104 height 35
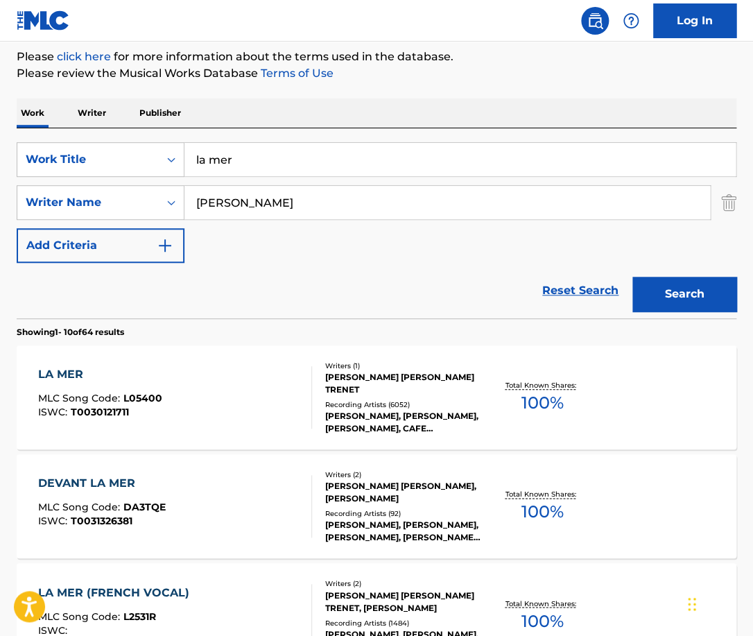
scroll to position [167, 0]
click at [283, 409] on div "LA MER MLC Song Code : L05400 ISWC : T0030121711" at bounding box center [174, 396] width 273 height 62
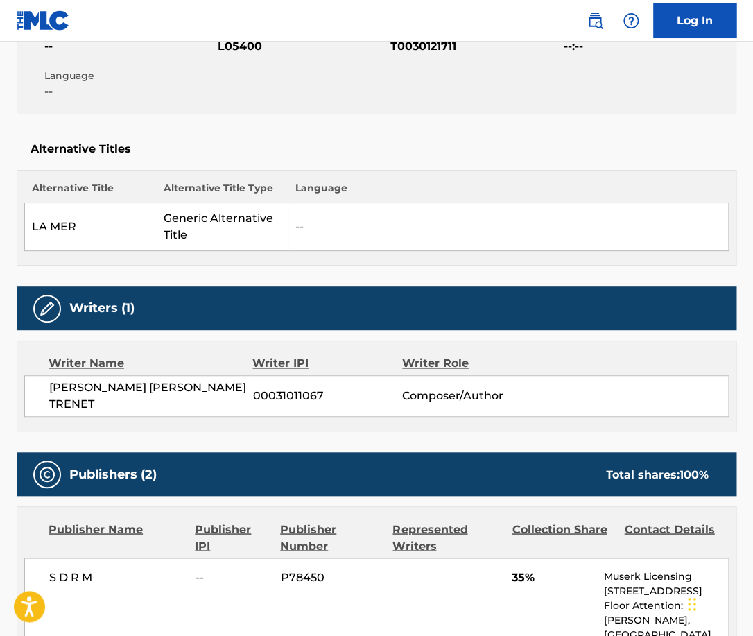
scroll to position [106, 0]
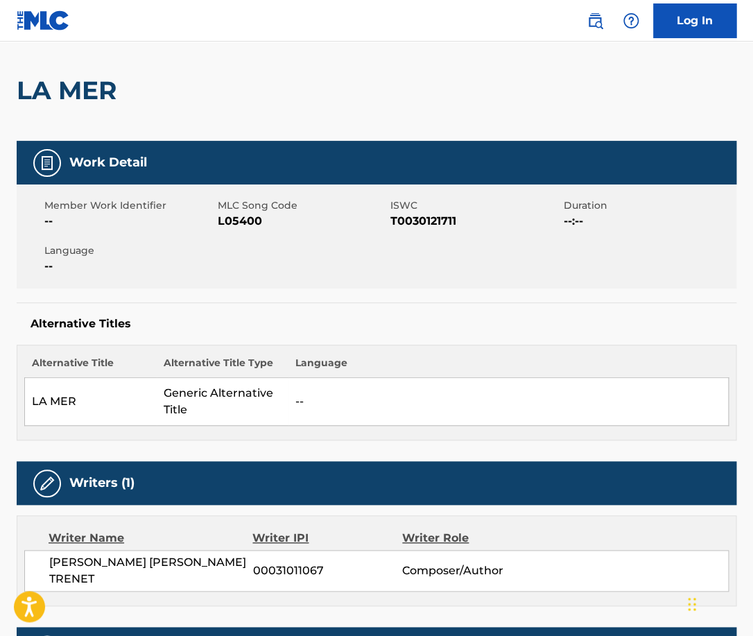
click at [429, 224] on span "T0030121711" at bounding box center [475, 221] width 170 height 17
copy span "T0030121711"
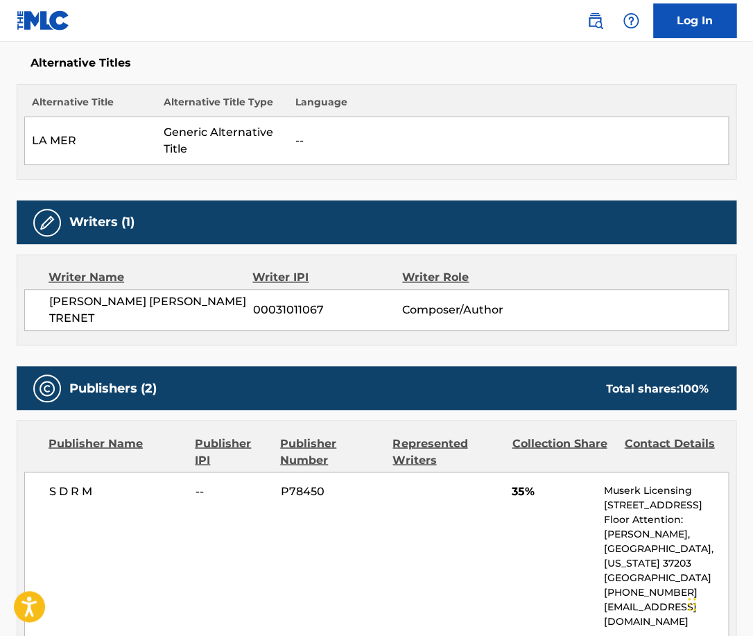
scroll to position [392, 0]
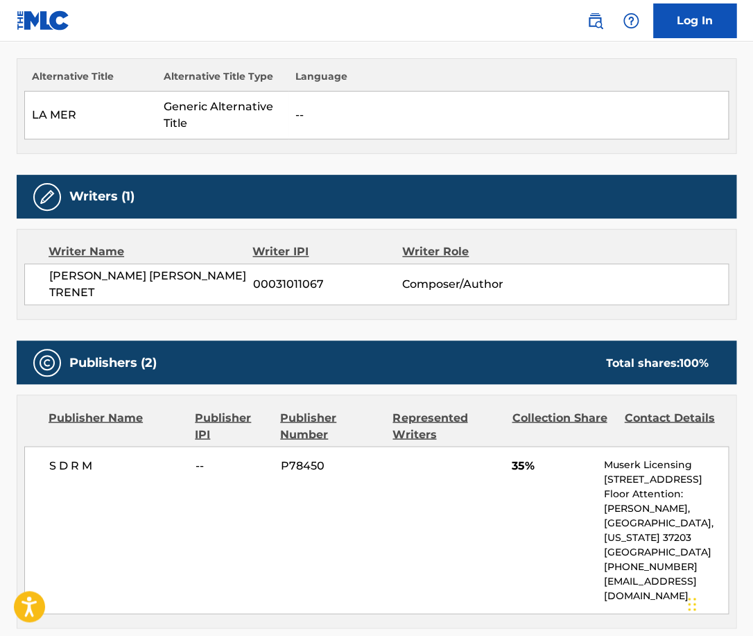
drag, startPoint x: 166, startPoint y: 292, endPoint x: 46, endPoint y: 277, distance: 120.9
click at [46, 277] on div "[PERSON_NAME] [PERSON_NAME] TRENET 00031011067 Composer/Author" at bounding box center [376, 284] width 704 height 42
copy span "[PERSON_NAME] [PERSON_NAME] TRENET"
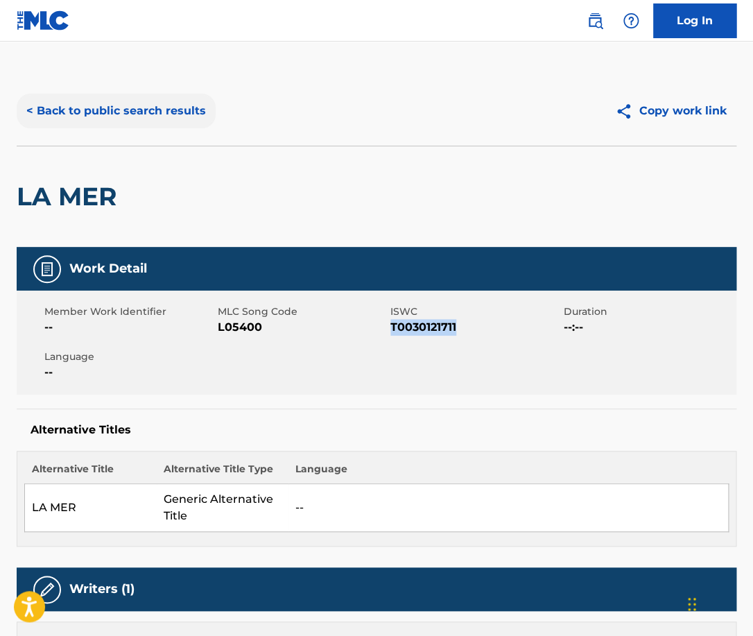
click at [195, 107] on button "< Back to public search results" at bounding box center [116, 111] width 199 height 35
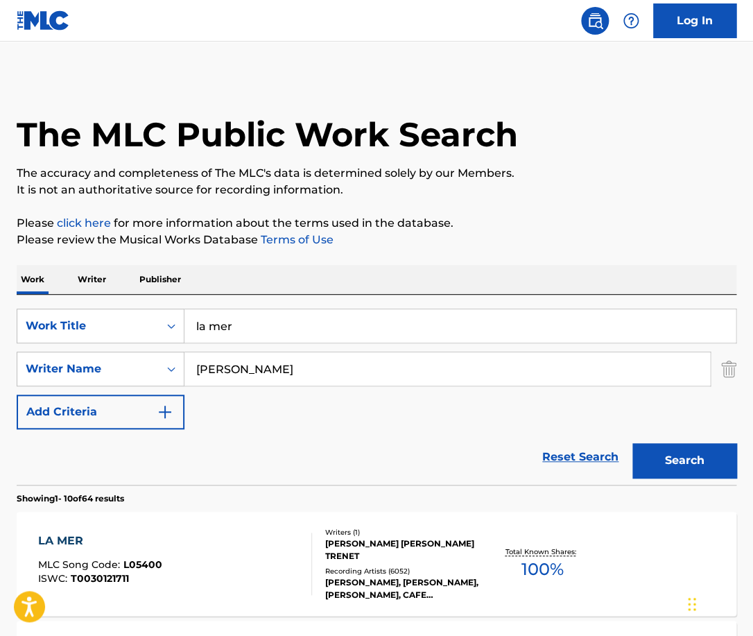
scroll to position [167, 0]
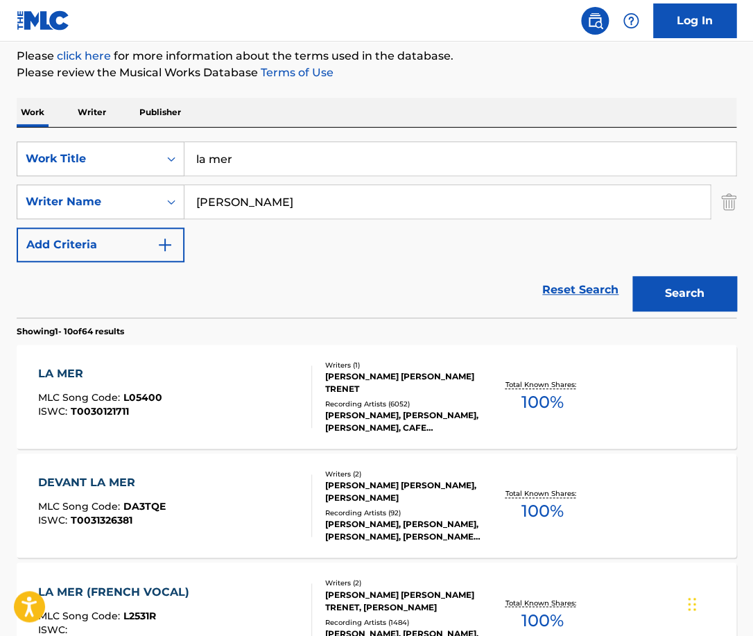
click at [308, 169] on input "la mer" at bounding box center [459, 158] width 551 height 33
paste input "Thankful [PERSON_NAME]"
click at [308, 169] on input "Thankful [PERSON_NAME]" at bounding box center [459, 158] width 551 height 33
drag, startPoint x: 352, startPoint y: 168, endPoint x: 270, endPoint y: 162, distance: 82.1
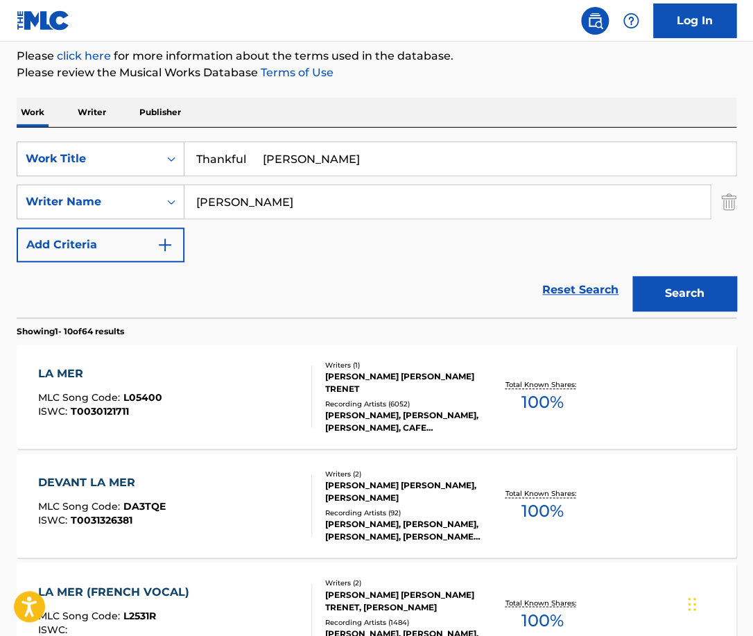
click at [270, 162] on input "Thankful [PERSON_NAME]" at bounding box center [459, 158] width 551 height 33
type input "Thankful"
drag, startPoint x: 296, startPoint y: 201, endPoint x: 134, endPoint y: 201, distance: 162.2
click at [184, 201] on input "[PERSON_NAME]" at bounding box center [446, 201] width 525 height 33
paste input "[PERSON_NAME]"
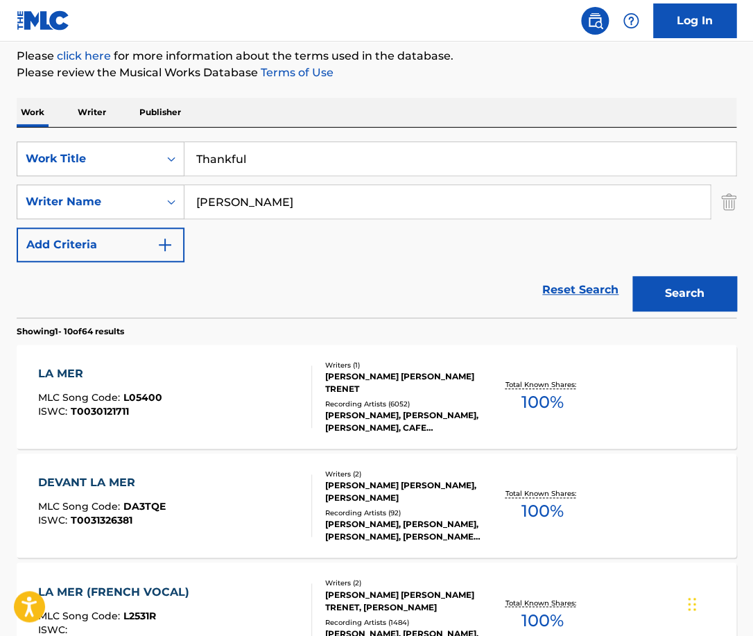
type input "[PERSON_NAME]"
click at [632, 276] on button "Search" at bounding box center [684, 293] width 104 height 35
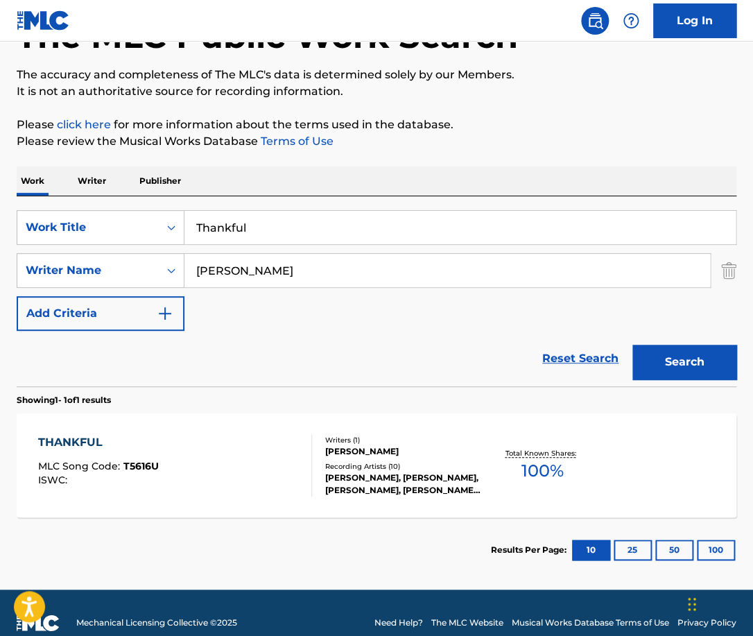
scroll to position [119, 0]
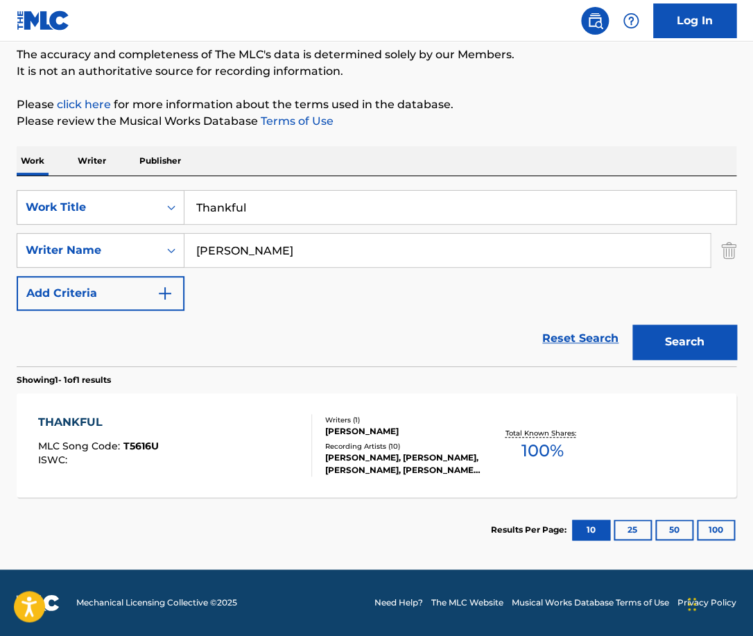
click at [279, 428] on div "THANKFUL MLC Song Code : T5616U ISWC :" at bounding box center [174, 445] width 273 height 62
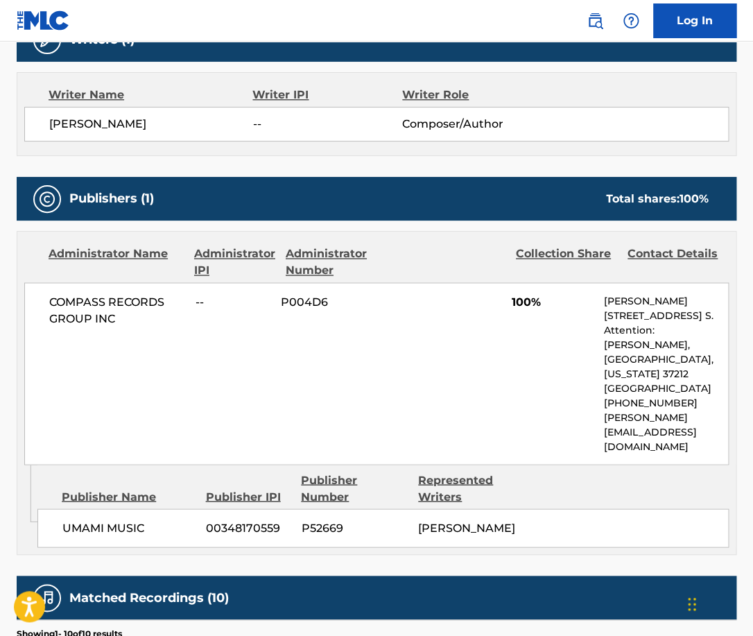
scroll to position [471, 0]
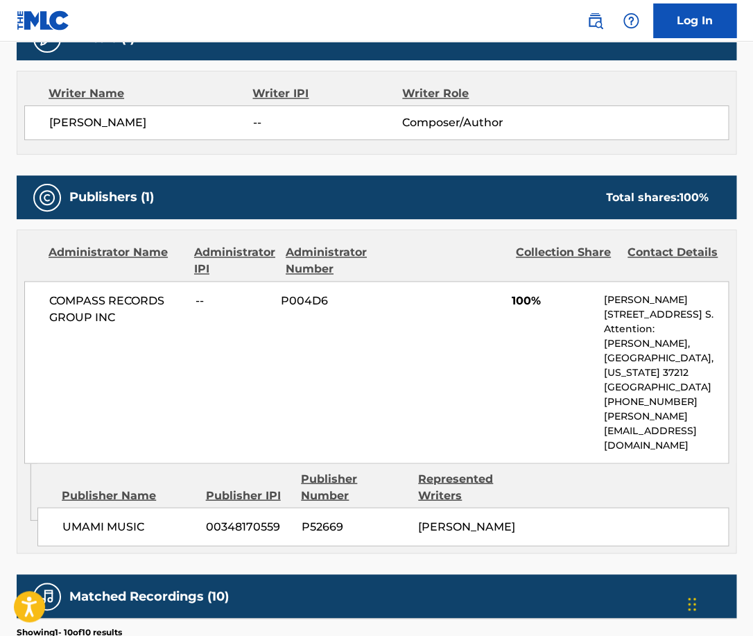
click at [111, 299] on span "COMPASS RECORDS GROUP INC" at bounding box center [117, 308] width 136 height 33
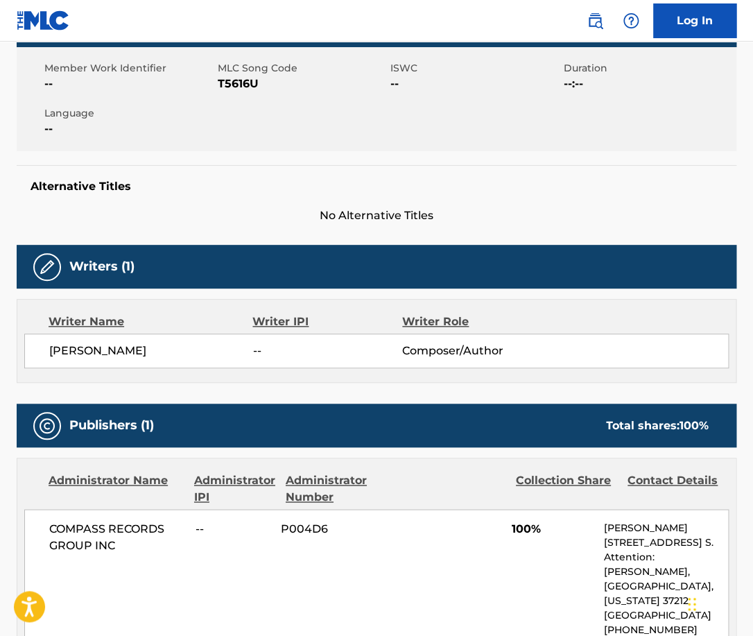
scroll to position [0, 0]
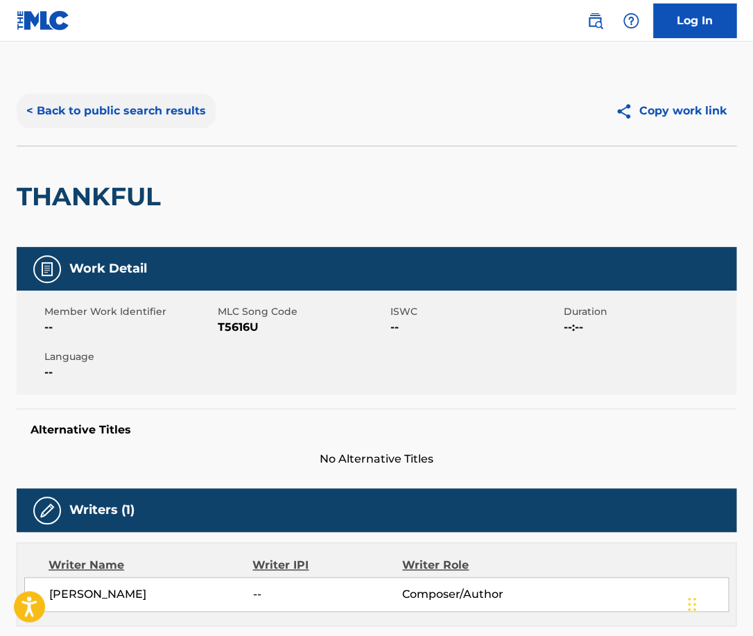
click at [156, 126] on button "< Back to public search results" at bounding box center [116, 111] width 199 height 35
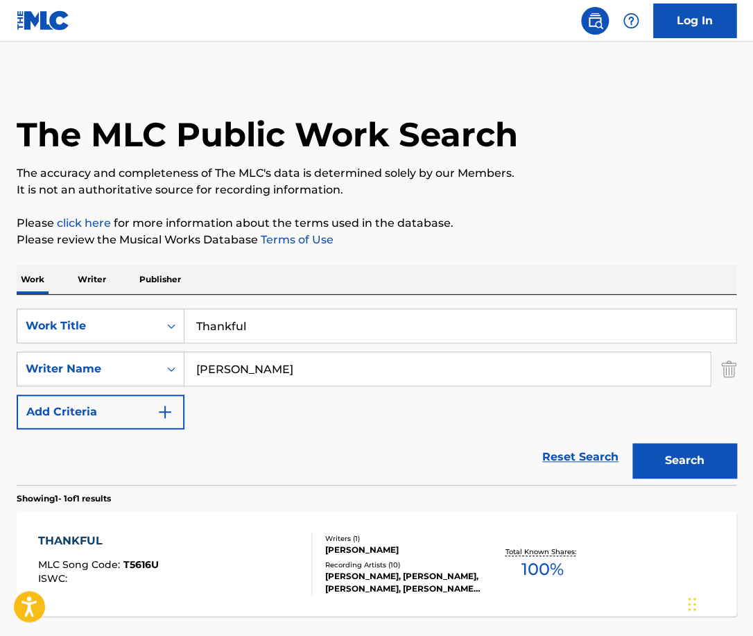
scroll to position [40, 0]
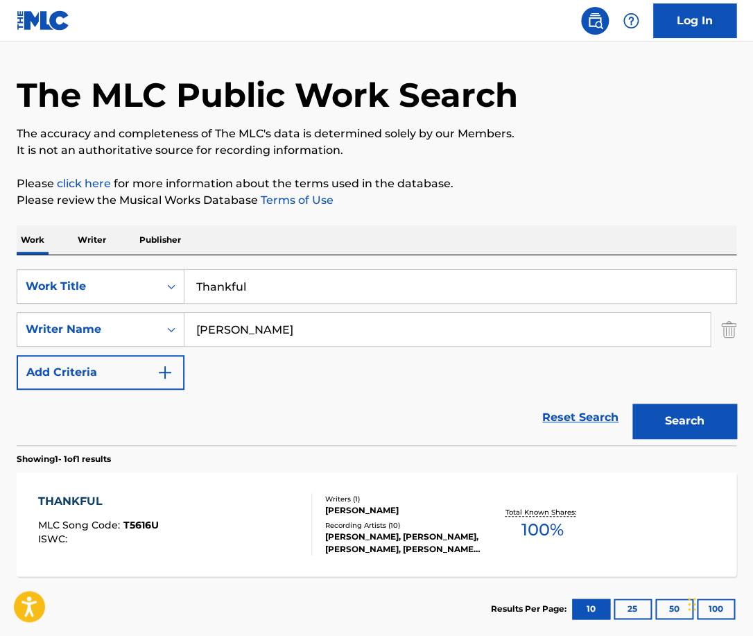
click at [272, 325] on input "[PERSON_NAME]" at bounding box center [446, 329] width 525 height 33
type input "rosario"
click at [305, 293] on input "Thankful" at bounding box center [459, 286] width 551 height 33
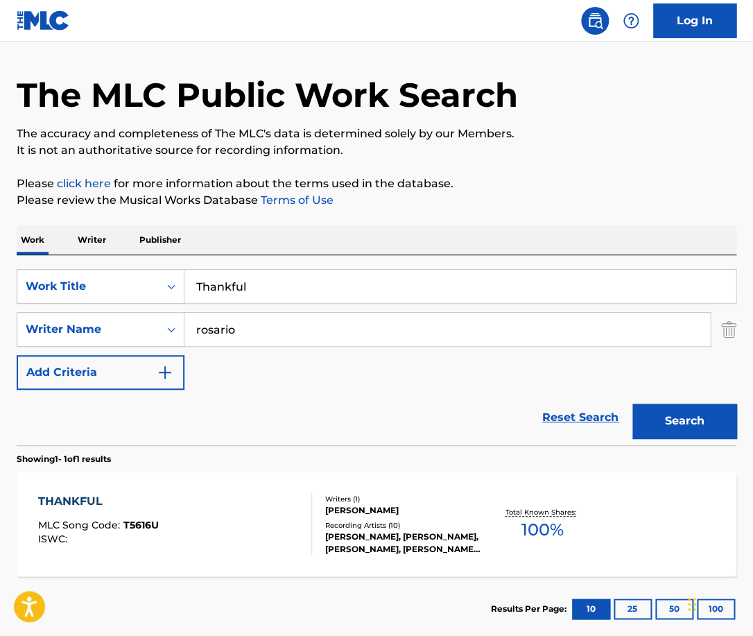
click at [305, 293] on input "Thankful" at bounding box center [459, 286] width 551 height 33
click at [275, 293] on input "Search Form" at bounding box center [459, 286] width 551 height 33
paste input "All I Need"
type input "All I Need"
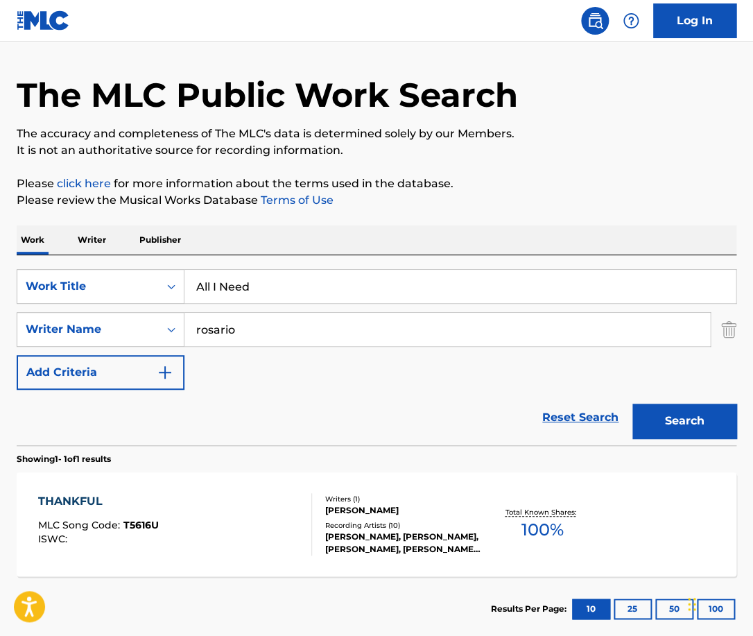
click at [632, 403] on button "Search" at bounding box center [684, 420] width 104 height 35
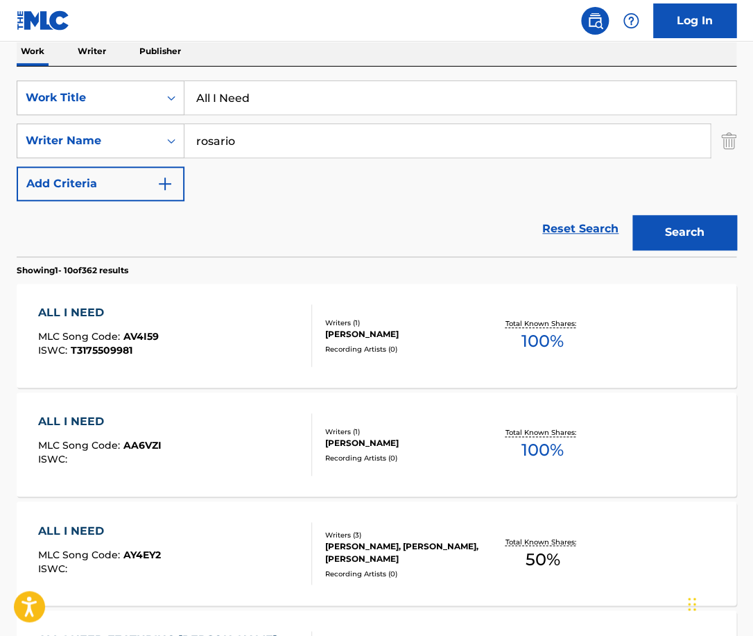
scroll to position [0, 0]
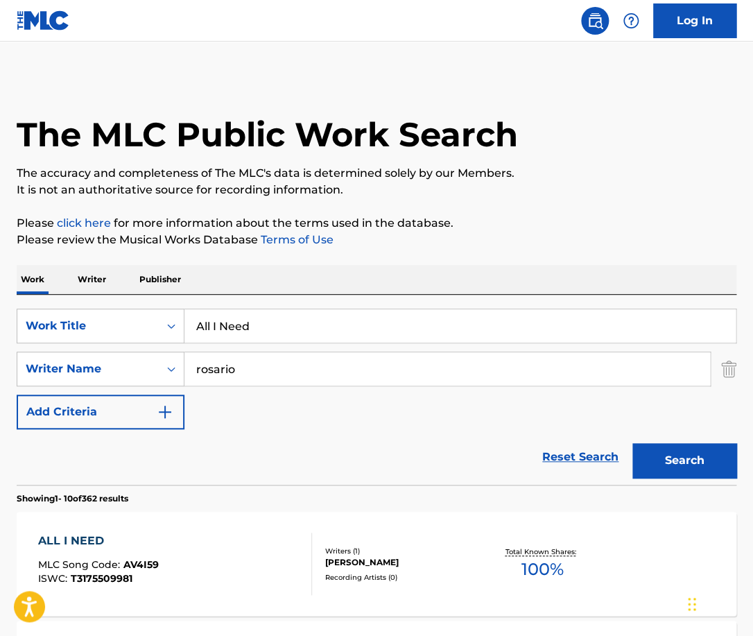
click at [196, 372] on input "rosario" at bounding box center [446, 368] width 525 height 33
type input "[PERSON_NAME]"
click at [632, 443] on button "Search" at bounding box center [684, 460] width 104 height 35
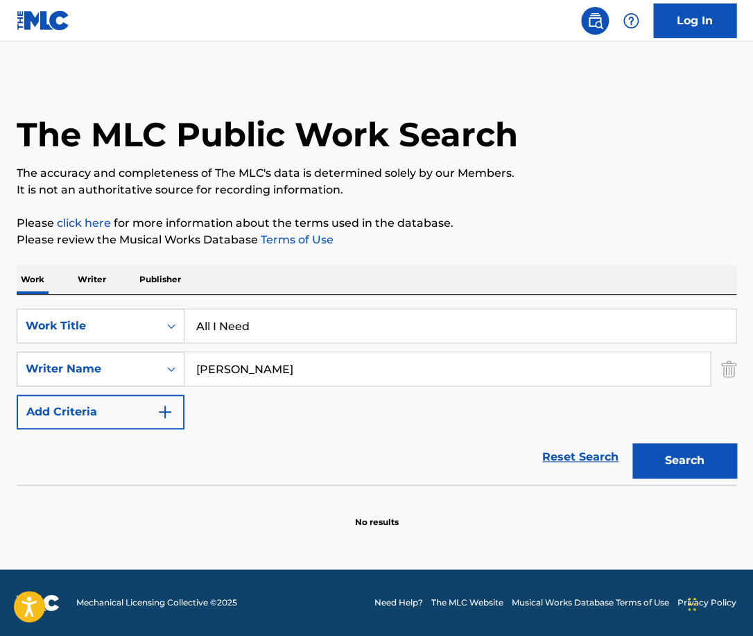
click at [275, 324] on input "All I Need" at bounding box center [459, 325] width 551 height 33
type input "life"
paste input "[PERSON_NAME] [PERSON_NAME]"
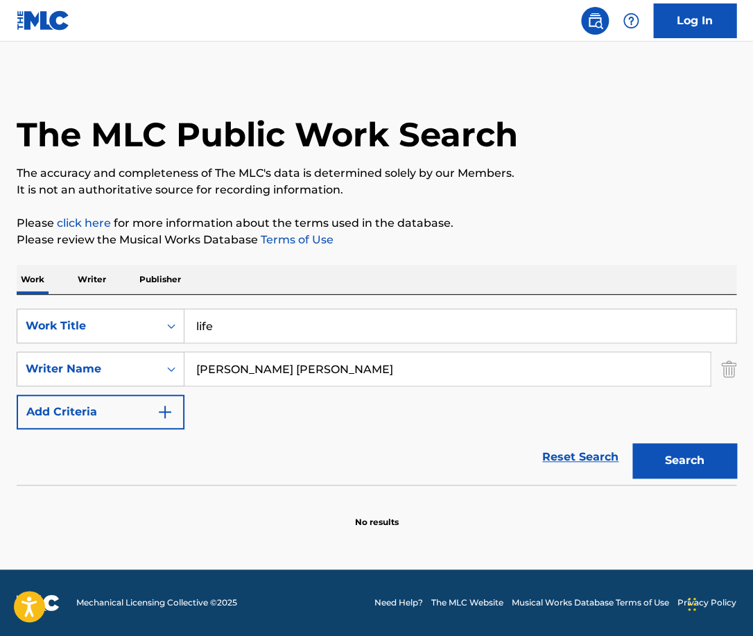
click at [632, 443] on button "Search" at bounding box center [684, 460] width 104 height 35
drag, startPoint x: 270, startPoint y: 365, endPoint x: 157, endPoint y: 365, distance: 113.0
click at [184, 365] on input "[PERSON_NAME] [PERSON_NAME]" at bounding box center [446, 368] width 525 height 33
type input "[PERSON_NAME]"
click at [632, 443] on button "Search" at bounding box center [684, 460] width 104 height 35
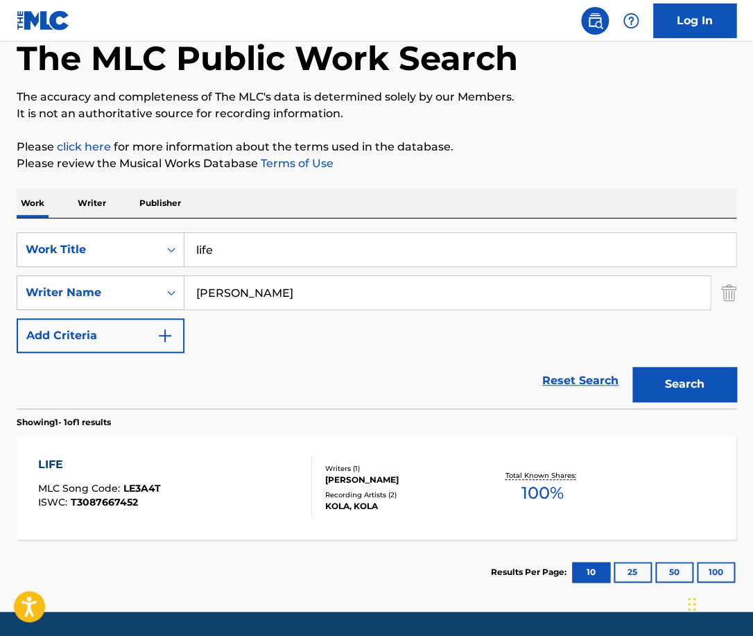
scroll to position [78, 0]
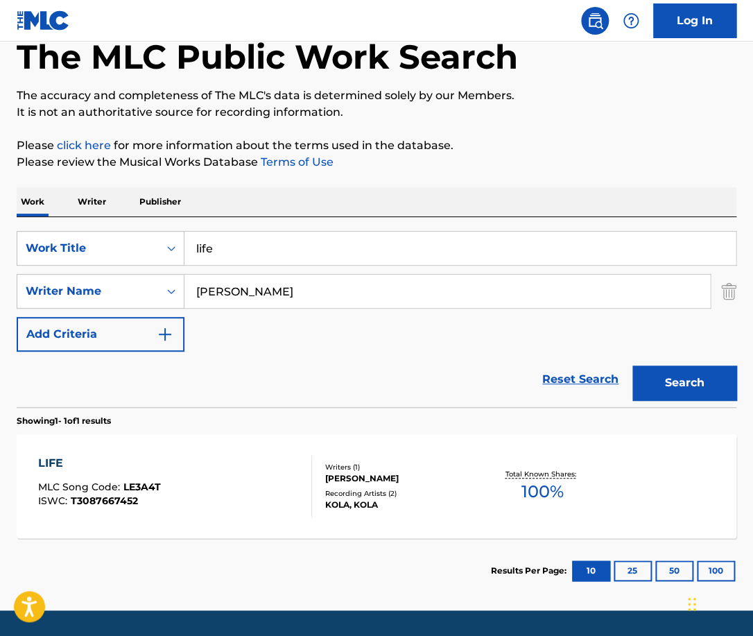
click at [232, 520] on div "LIFE MLC Song Code : LE3A4T ISWC : T3087667452 Writers ( 1 ) [PERSON_NAME] Reco…" at bounding box center [377, 486] width 720 height 104
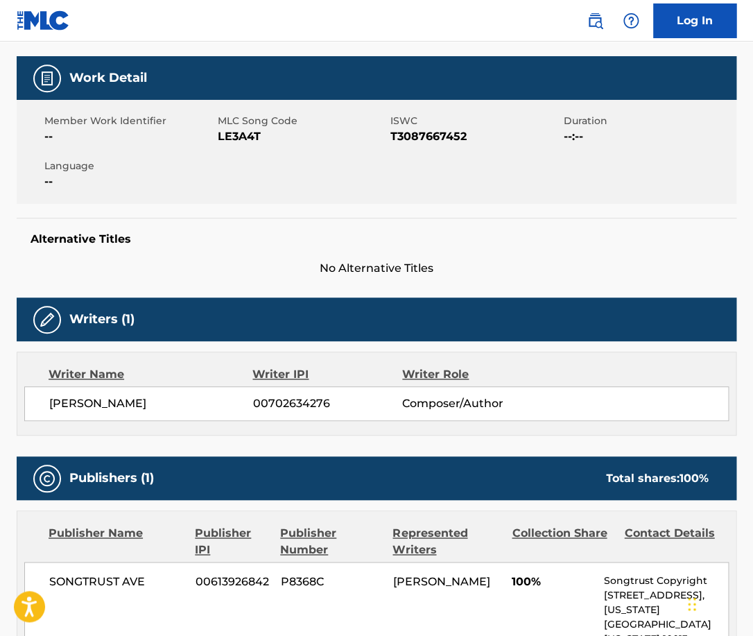
scroll to position [66, 0]
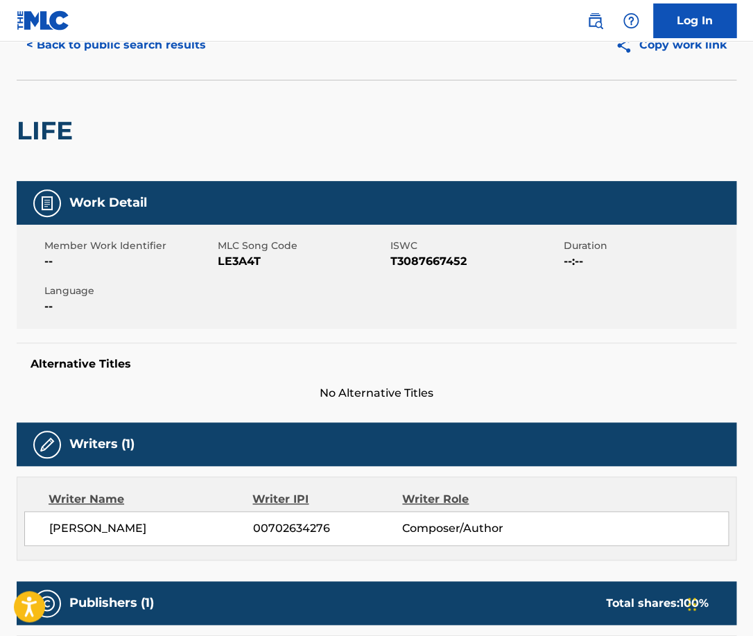
click at [60, 134] on h2 "LIFE" at bounding box center [48, 130] width 63 height 31
copy h2 "LIFE"
click at [154, 528] on span "[PERSON_NAME]" at bounding box center [151, 528] width 204 height 17
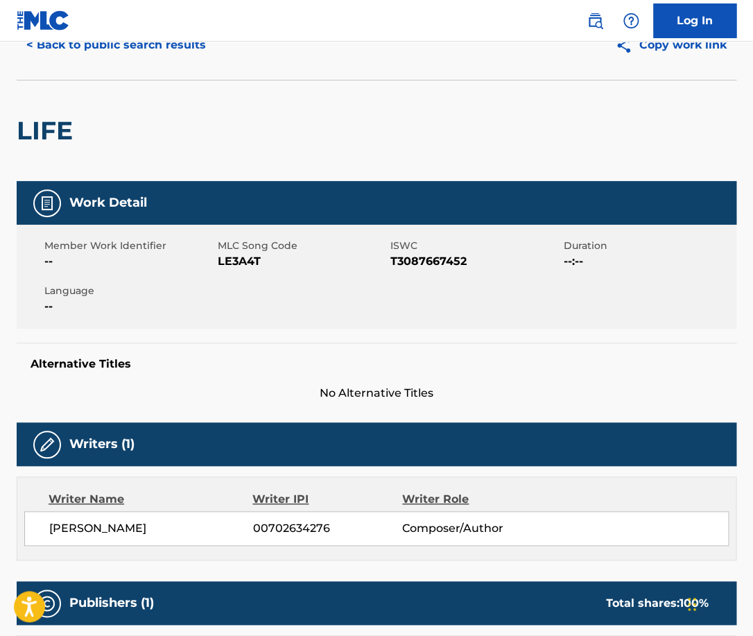
click at [154, 528] on span "[PERSON_NAME]" at bounding box center [151, 528] width 204 height 17
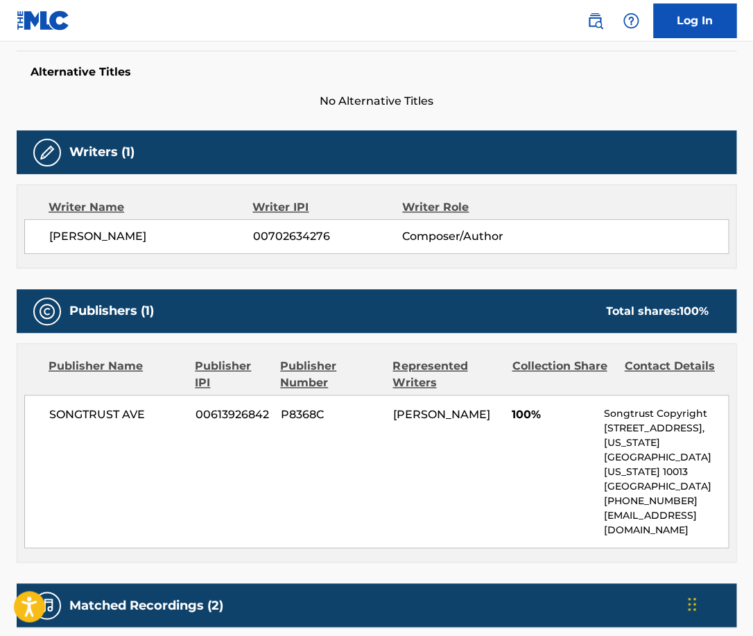
scroll to position [485, 0]
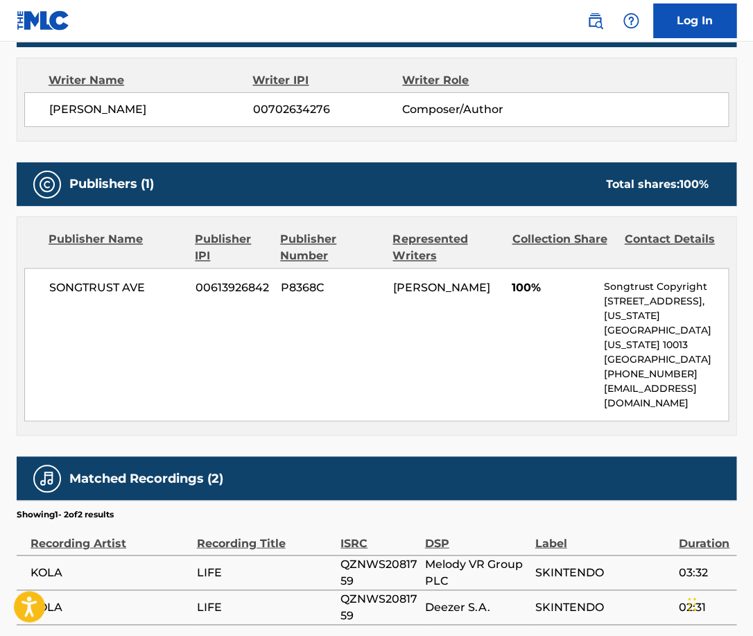
click at [123, 284] on span "SONGTRUST AVE" at bounding box center [117, 287] width 136 height 17
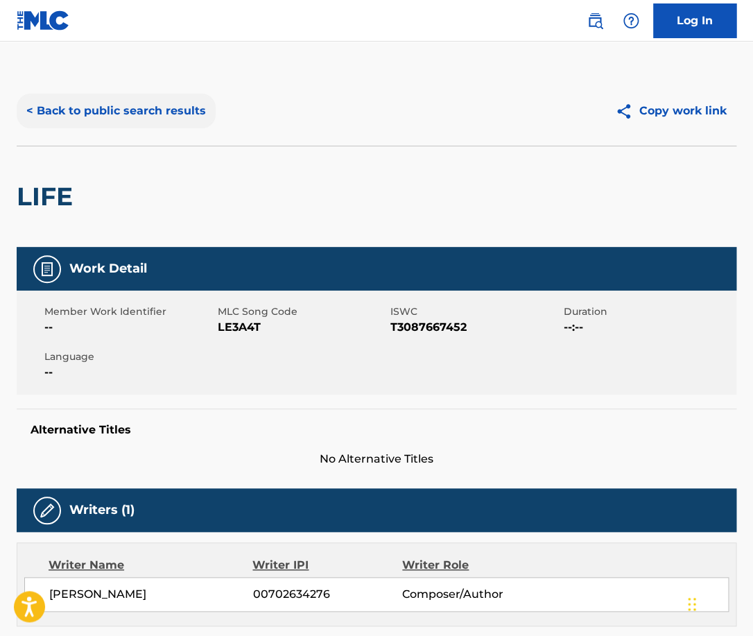
click at [143, 119] on button "< Back to public search results" at bounding box center [116, 111] width 199 height 35
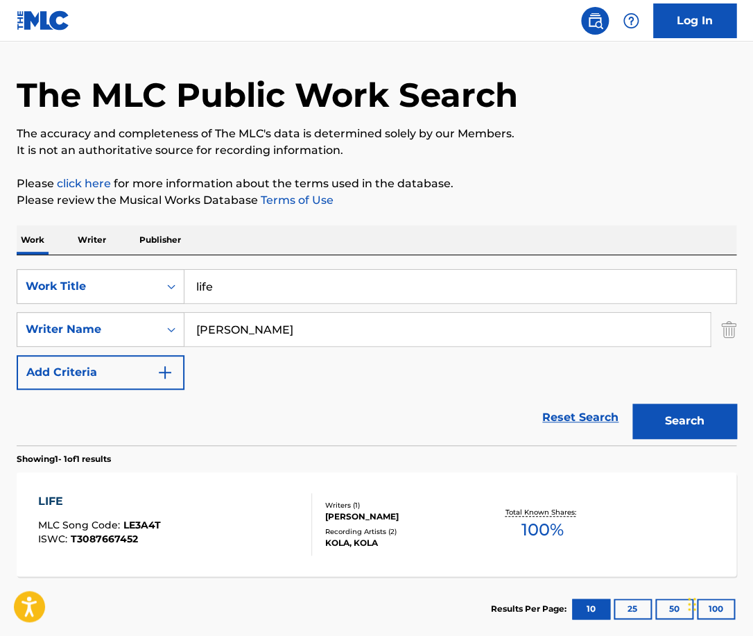
click at [272, 279] on input "life" at bounding box center [459, 286] width 551 height 33
paste input "This Love That I'm Giving You"
type input "This Love That I'm Giving You"
click at [290, 334] on input "[PERSON_NAME]" at bounding box center [446, 329] width 525 height 33
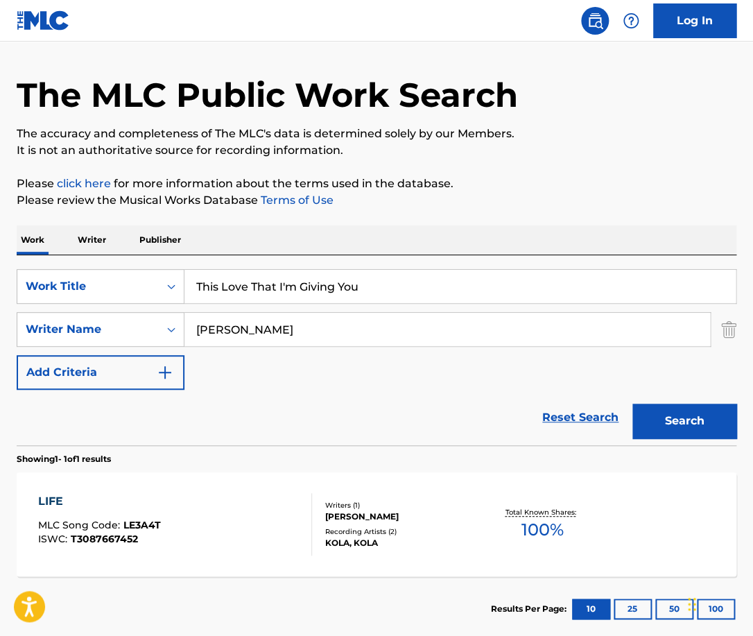
click at [290, 334] on input "[PERSON_NAME]" at bounding box center [446, 329] width 525 height 33
click at [632, 403] on button "Search" at bounding box center [684, 420] width 104 height 35
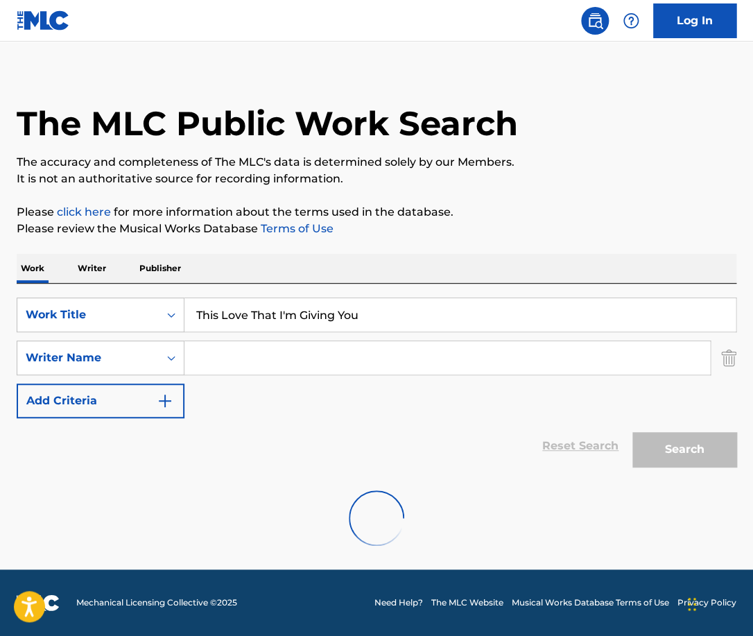
scroll to position [11, 0]
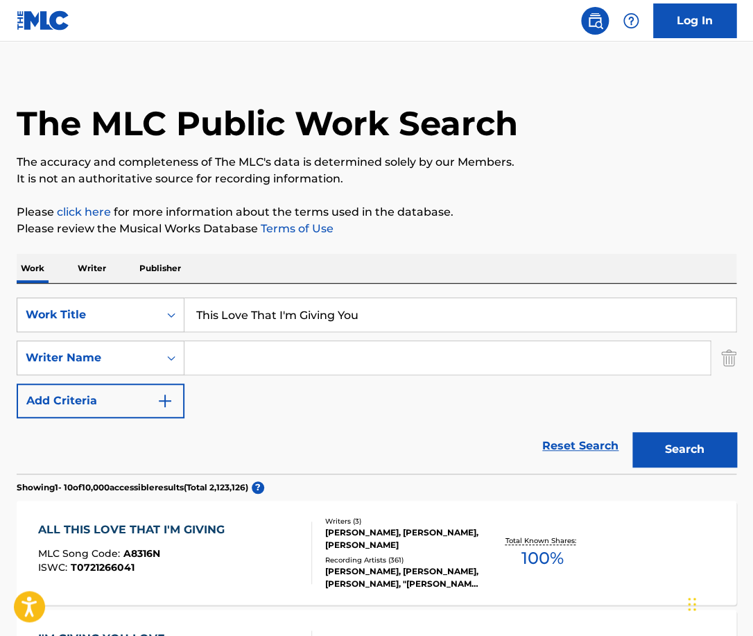
click at [315, 352] on input "Search Form" at bounding box center [446, 357] width 525 height 33
paste input "[PERSON_NAME]"
type input "[PERSON_NAME]"
click at [632, 432] on button "Search" at bounding box center [684, 449] width 104 height 35
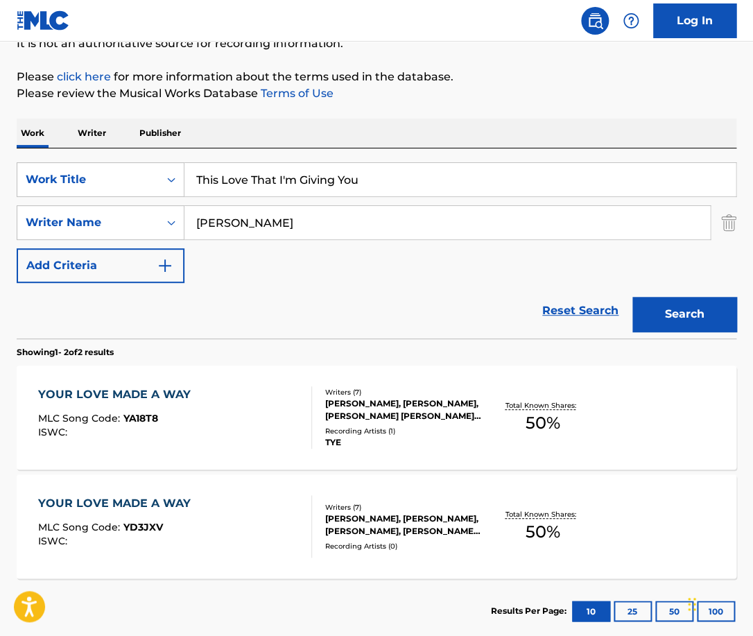
scroll to position [148, 0]
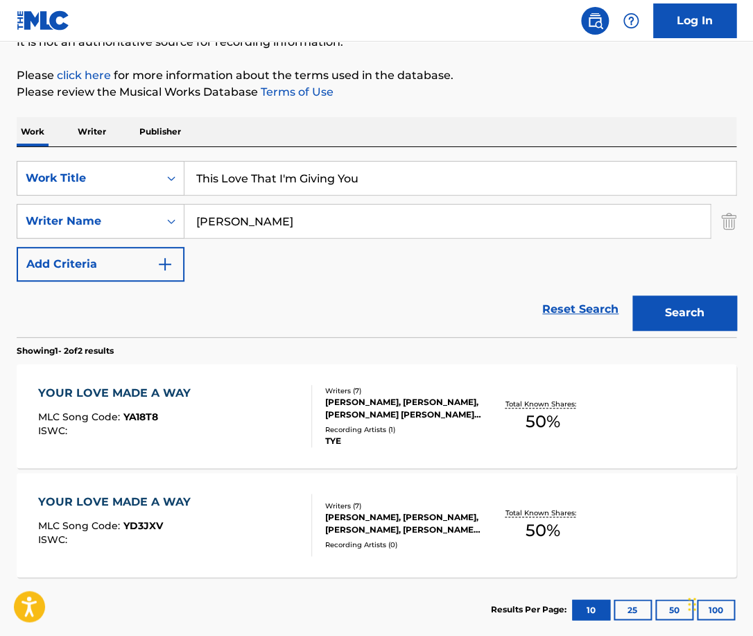
click at [392, 174] on input "This Love That I'm Giving You" at bounding box center [459, 178] width 551 height 33
type input "This Love (That I'm Giving You)"
click at [632, 295] on button "Search" at bounding box center [684, 312] width 104 height 35
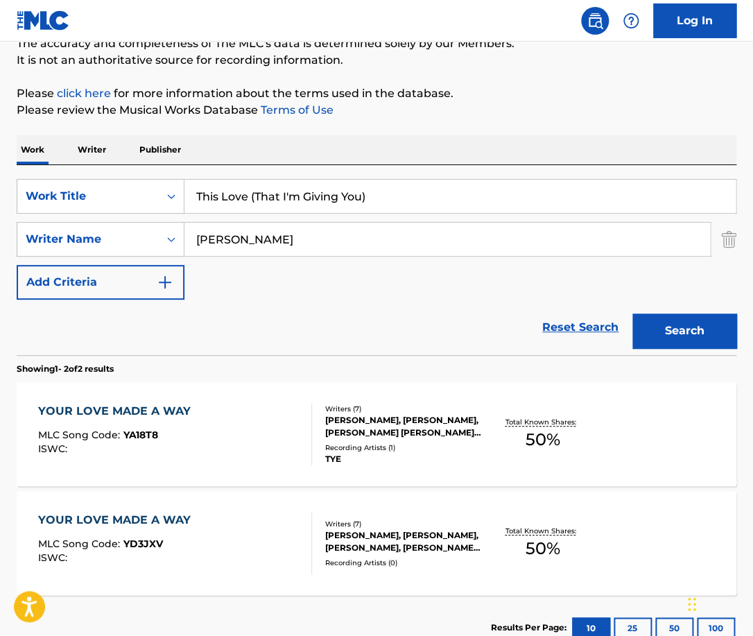
scroll to position [179, 0]
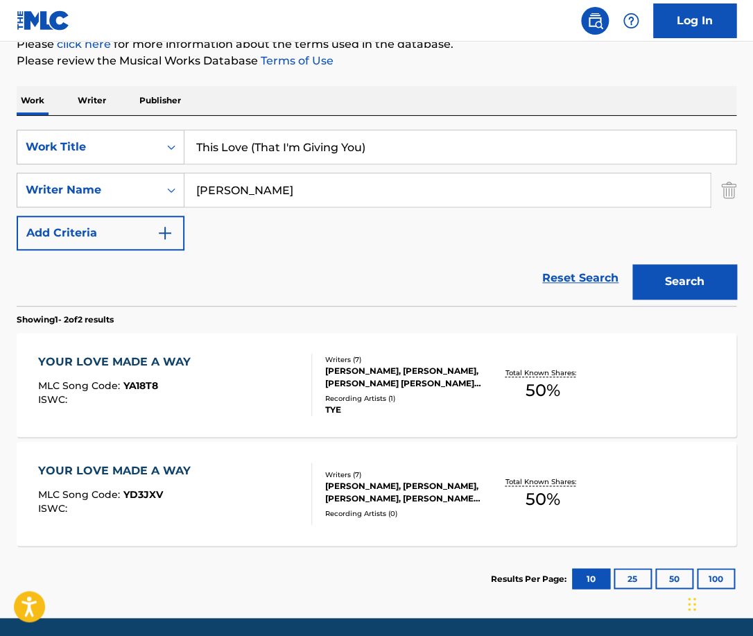
click at [328, 201] on input "[PERSON_NAME]" at bounding box center [446, 189] width 525 height 33
paste input "[PERSON_NAME]"
click at [328, 201] on input "[PERSON_NAME]" at bounding box center [446, 189] width 525 height 33
click at [632, 264] on button "Search" at bounding box center [684, 281] width 104 height 35
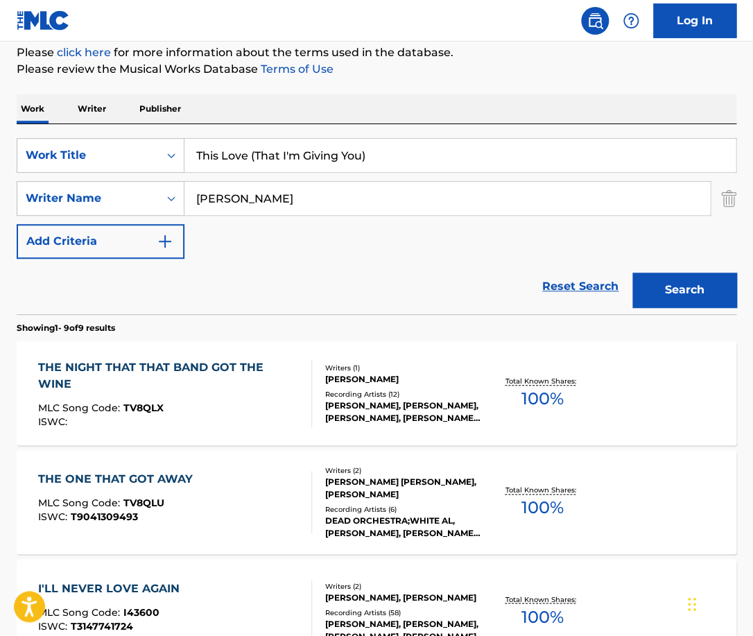
scroll to position [172, 0]
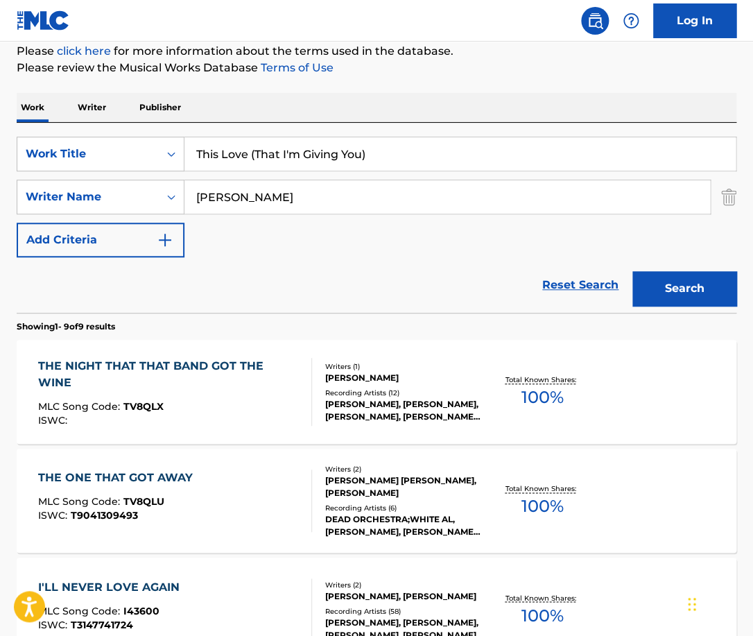
click at [331, 205] on input "[PERSON_NAME]" at bounding box center [446, 196] width 525 height 33
paste input "[PERSON_NAME]"
type input "[PERSON_NAME]"
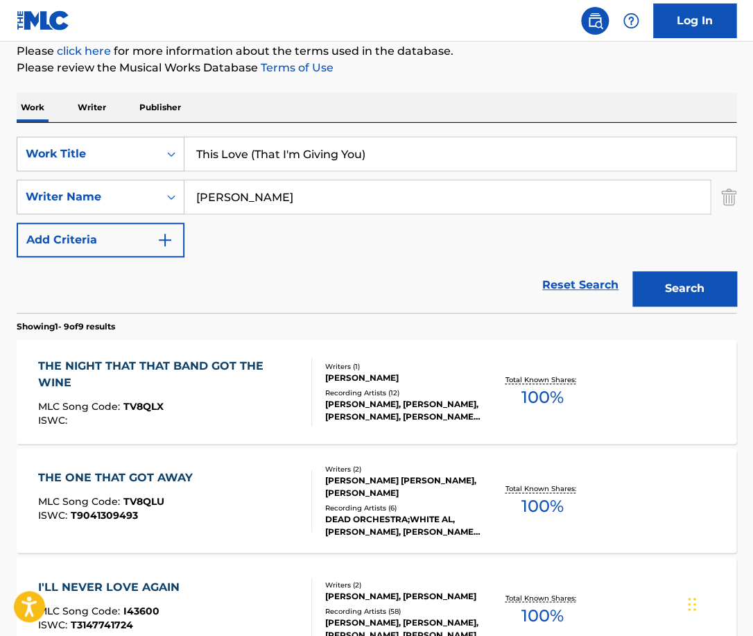
click at [406, 157] on input "This Love (That I'm Giving You)" at bounding box center [459, 153] width 551 height 33
type input "[PERSON_NAME]"
click at [632, 271] on button "Search" at bounding box center [684, 288] width 104 height 35
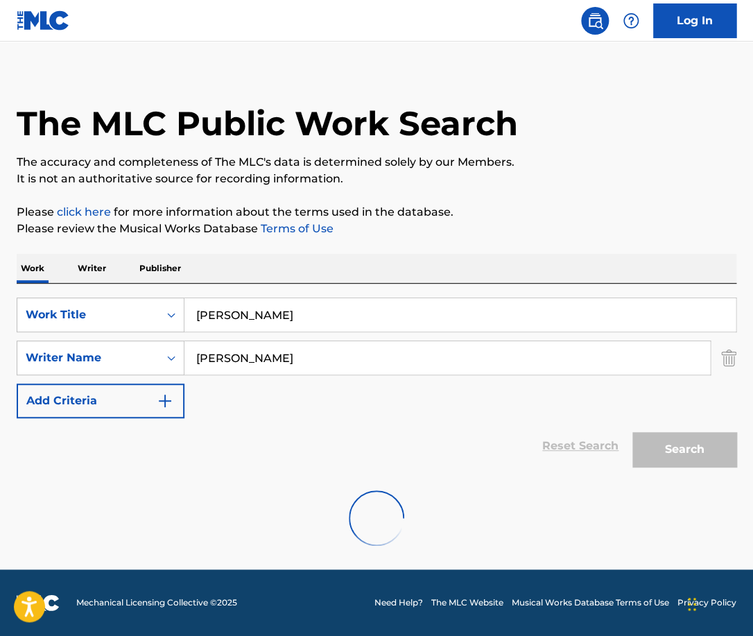
scroll to position [11, 0]
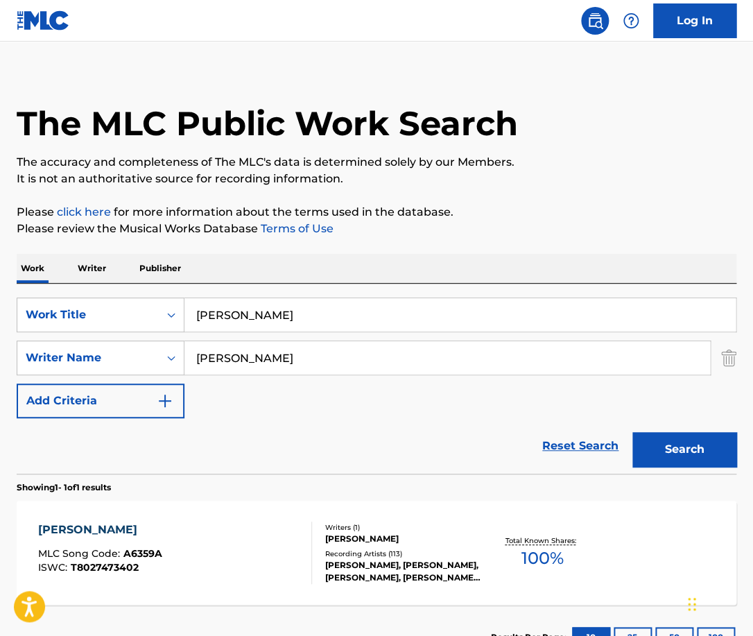
click at [415, 530] on div "Writers ( 1 )" at bounding box center [404, 527] width 158 height 10
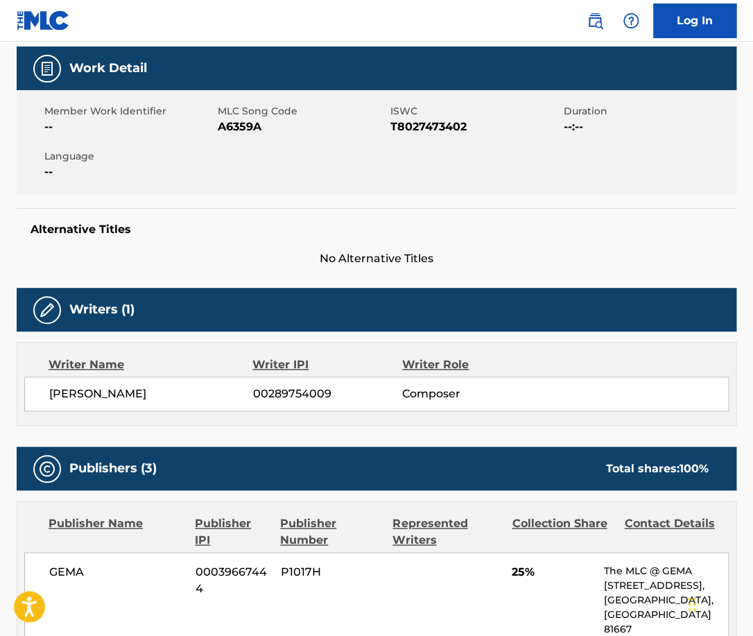
scroll to position [48, 0]
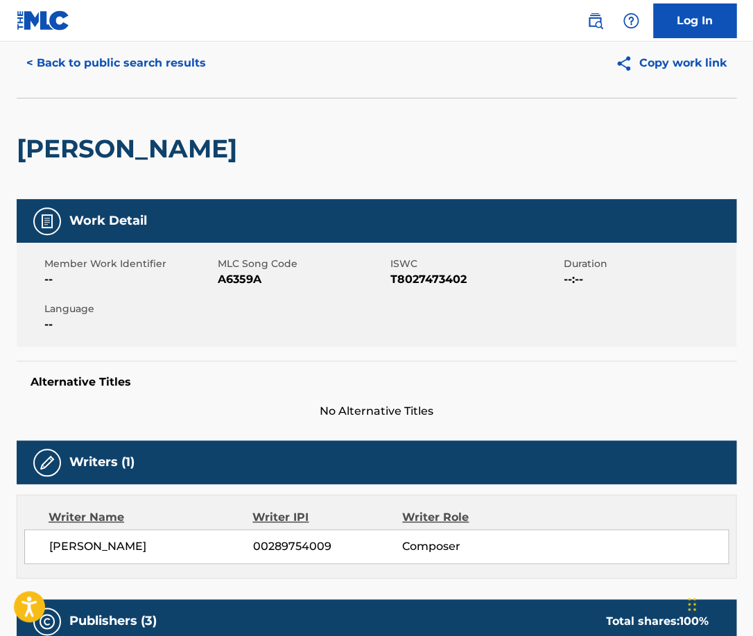
click at [430, 278] on span "T8027473402" at bounding box center [475, 279] width 170 height 17
copy span "T8027473402"
click at [182, 62] on button "< Back to public search results" at bounding box center [116, 63] width 199 height 35
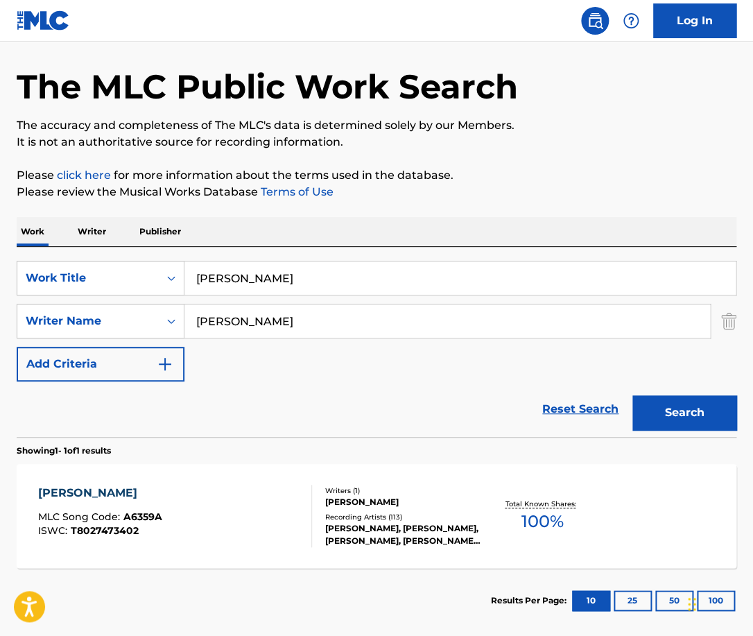
scroll to position [11, 0]
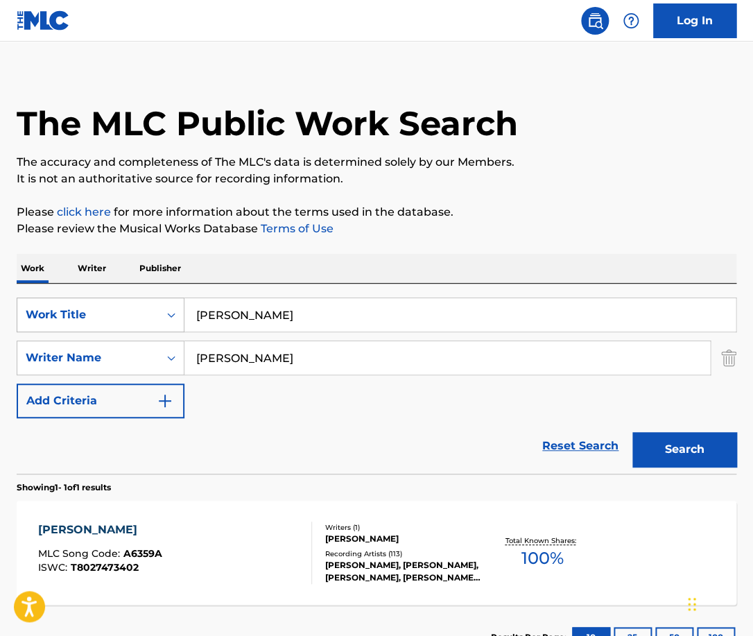
drag, startPoint x: 263, startPoint y: 315, endPoint x: 103, endPoint y: 315, distance: 160.1
click at [184, 315] on input "[PERSON_NAME]" at bounding box center [459, 314] width 551 height 33
type input "lay it down"
paste input "[PERSON_NAME] [PERSON_NAME]"
type input "[PERSON_NAME] [PERSON_NAME]"
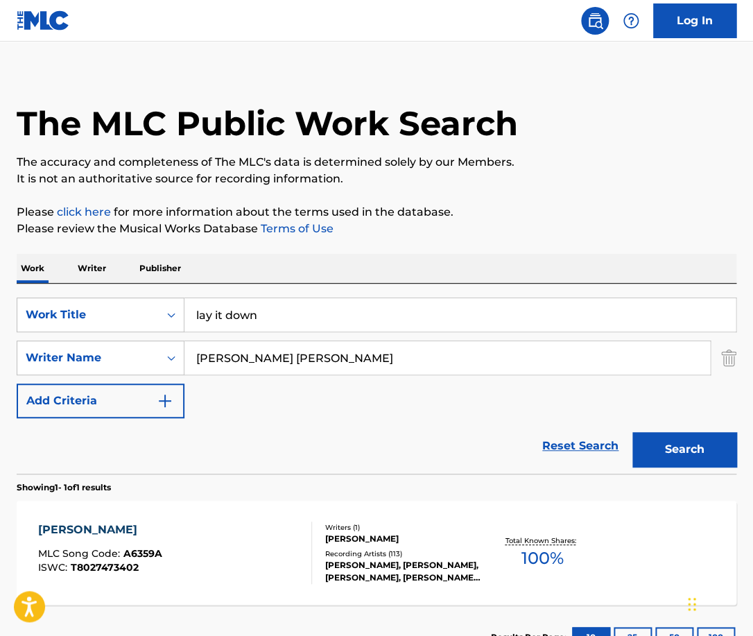
click at [632, 432] on button "Search" at bounding box center [684, 449] width 104 height 35
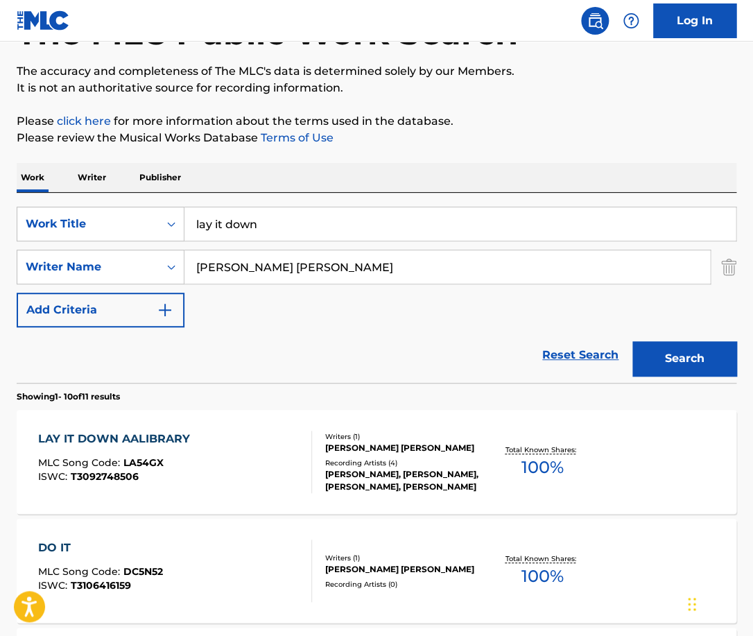
scroll to position [126, 0]
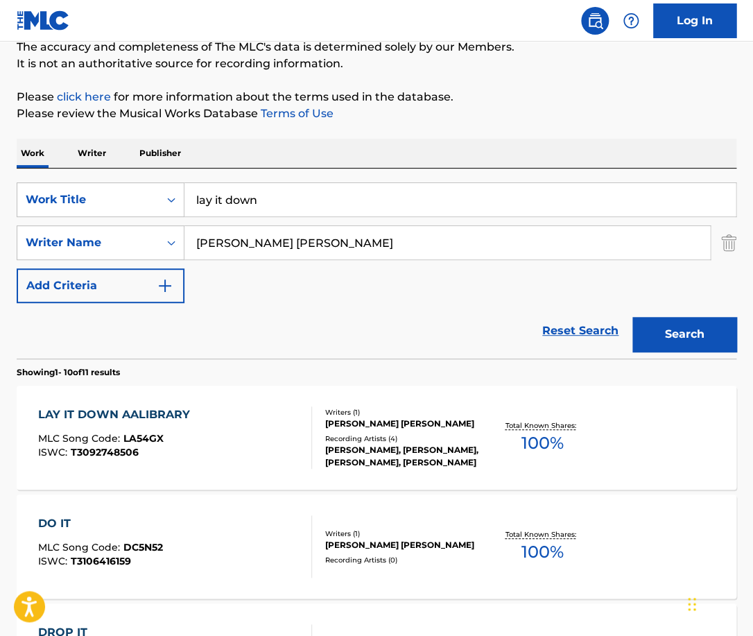
click at [263, 435] on div "LAY IT DOWN AALIBRARY MLC Song Code : LA54GX ISWC : T3092748506" at bounding box center [174, 437] width 273 height 62
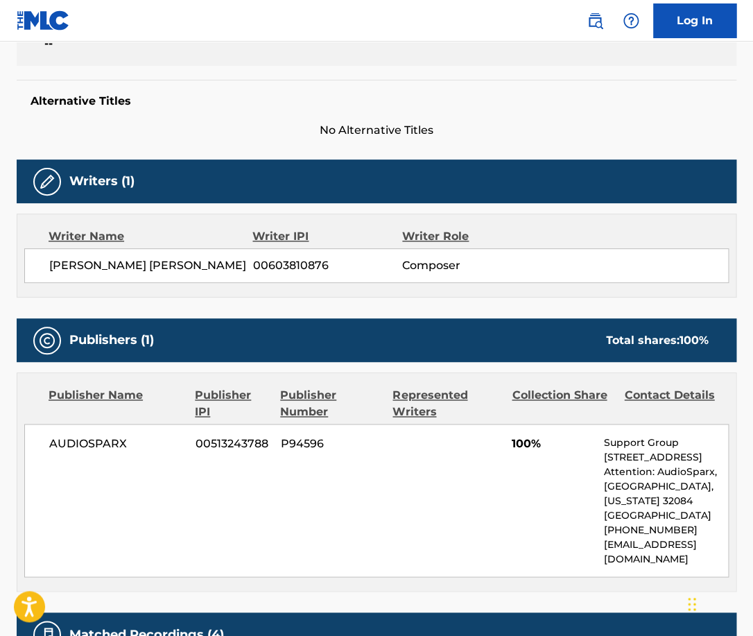
scroll to position [331, 0]
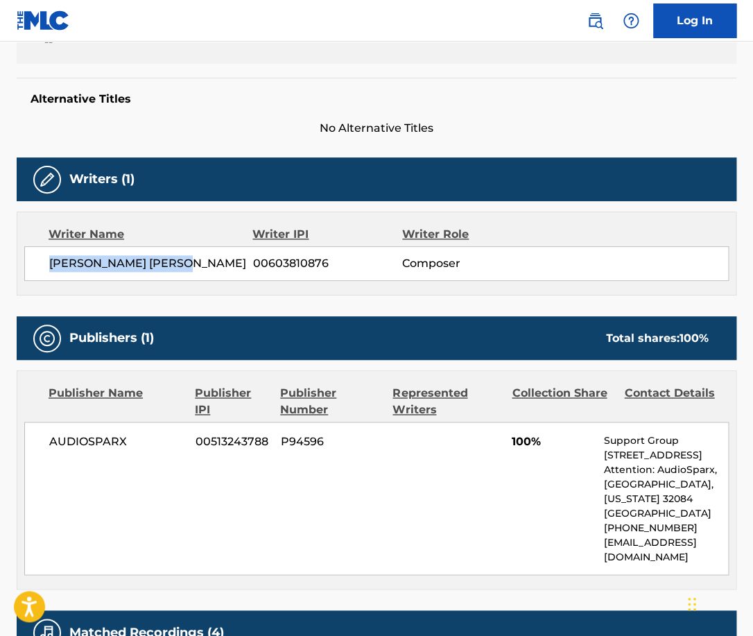
drag, startPoint x: 200, startPoint y: 267, endPoint x: 49, endPoint y: 263, distance: 151.2
click at [49, 263] on div "[PERSON_NAME] [PERSON_NAME] 00603810876 Composer" at bounding box center [376, 263] width 704 height 35
copy span "[PERSON_NAME] [PERSON_NAME]"
click at [97, 435] on span "AUDIOSPARX" at bounding box center [117, 441] width 136 height 17
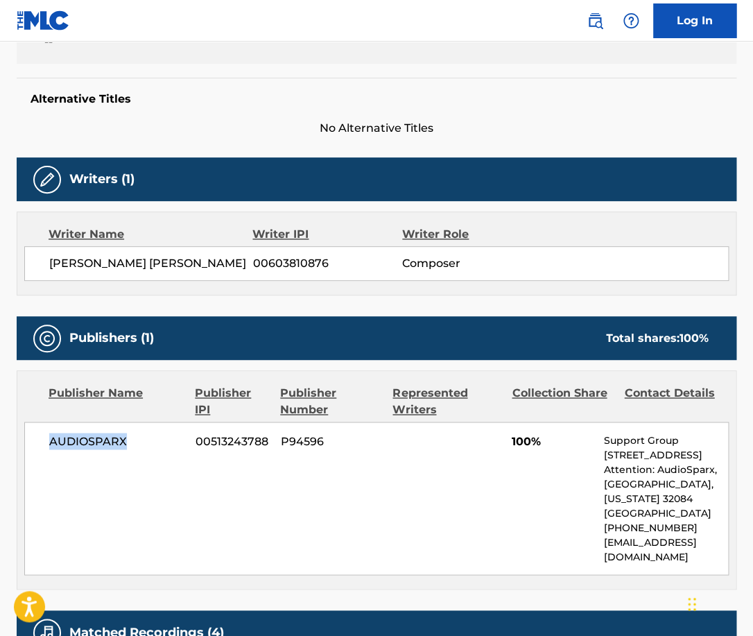
scroll to position [0, 0]
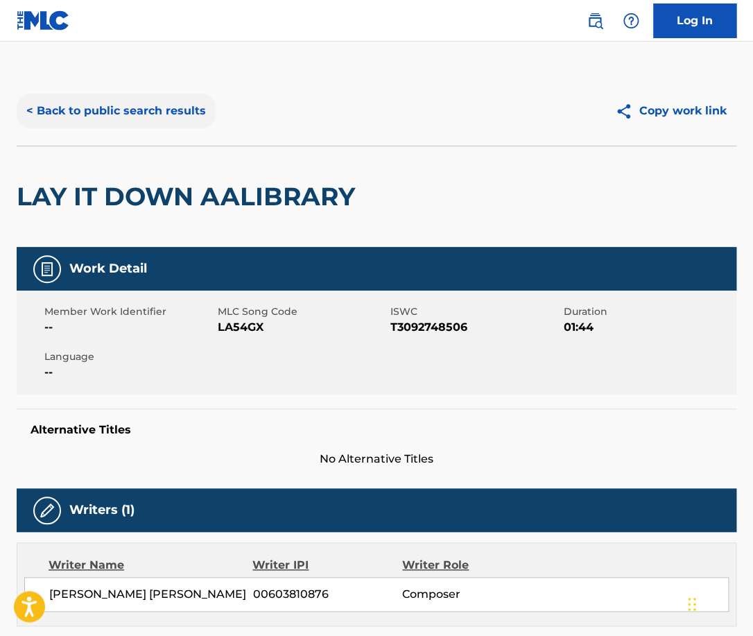
click at [108, 110] on button "< Back to public search results" at bounding box center [116, 111] width 199 height 35
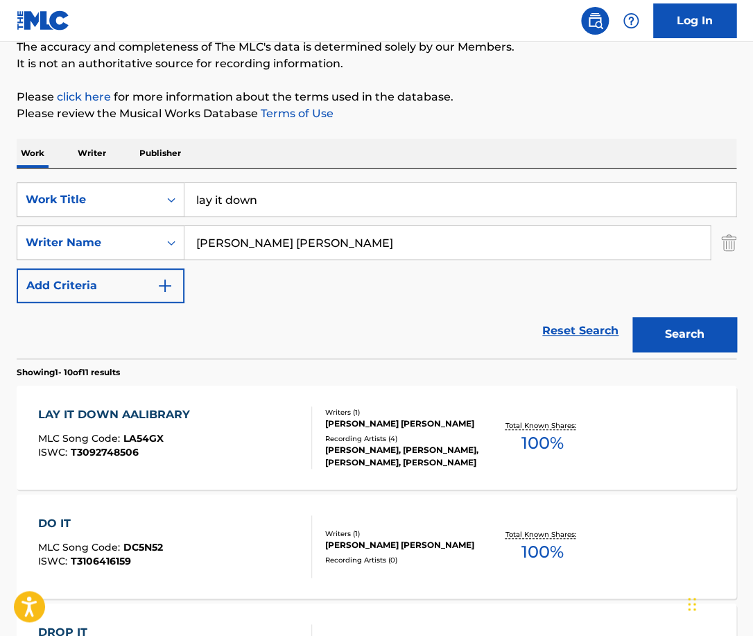
click at [264, 201] on input "lay it down" at bounding box center [459, 199] width 551 height 33
type input "i'll do it"
paste input "[PERSON_NAME]"
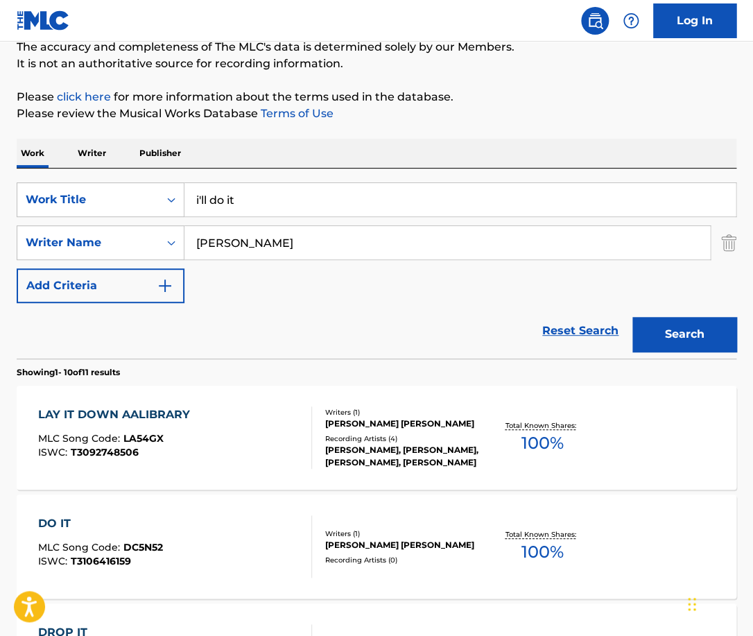
click at [632, 317] on button "Search" at bounding box center [684, 334] width 104 height 35
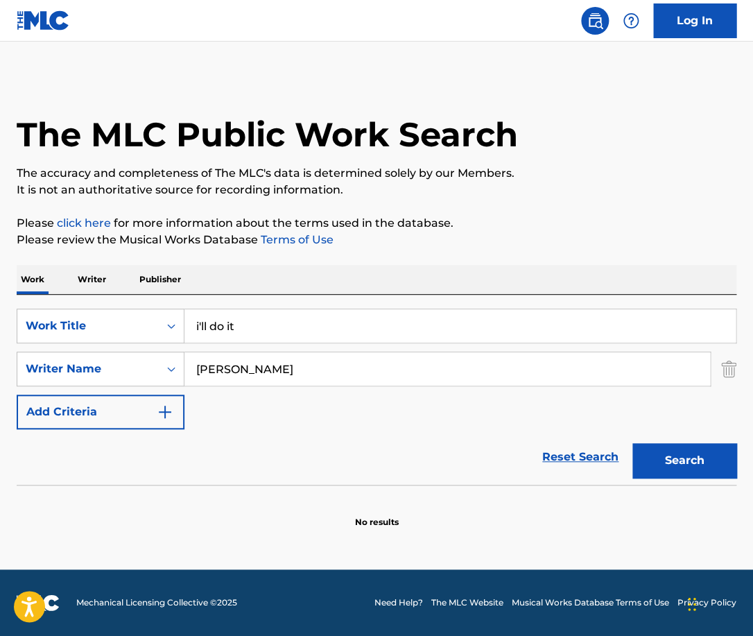
scroll to position [0, 0]
click at [235, 367] on input "[PERSON_NAME]" at bounding box center [446, 368] width 525 height 33
click at [632, 443] on button "Search" at bounding box center [684, 460] width 104 height 35
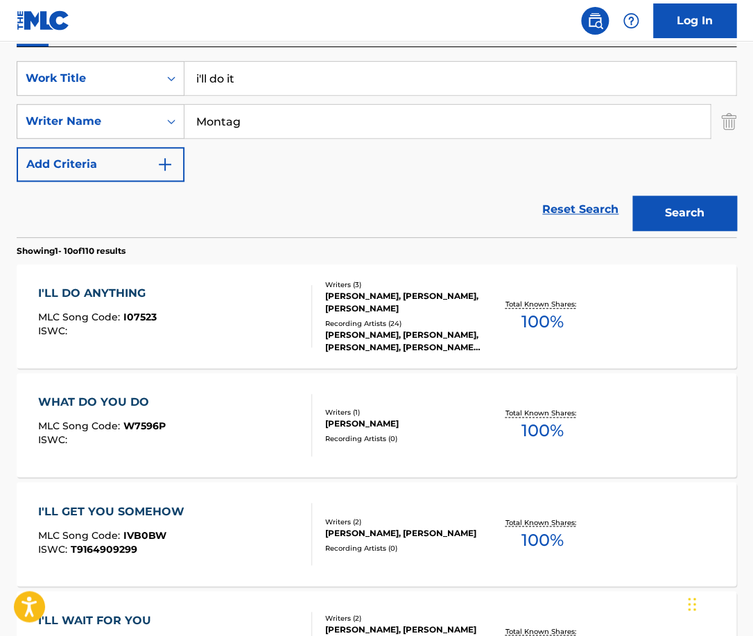
scroll to position [252, 0]
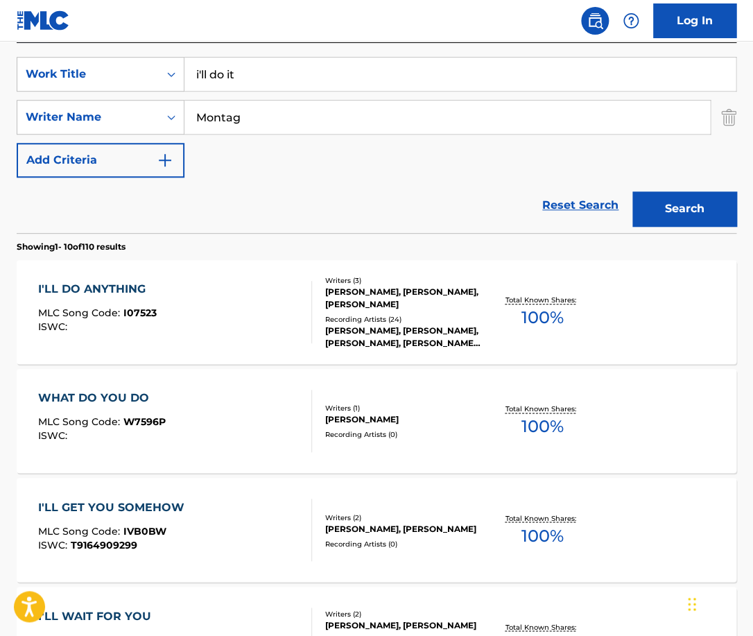
click at [284, 125] on input "Montag" at bounding box center [446, 117] width 525 height 33
paste input "[PERSON_NAME]"
type input "[PERSON_NAME]"
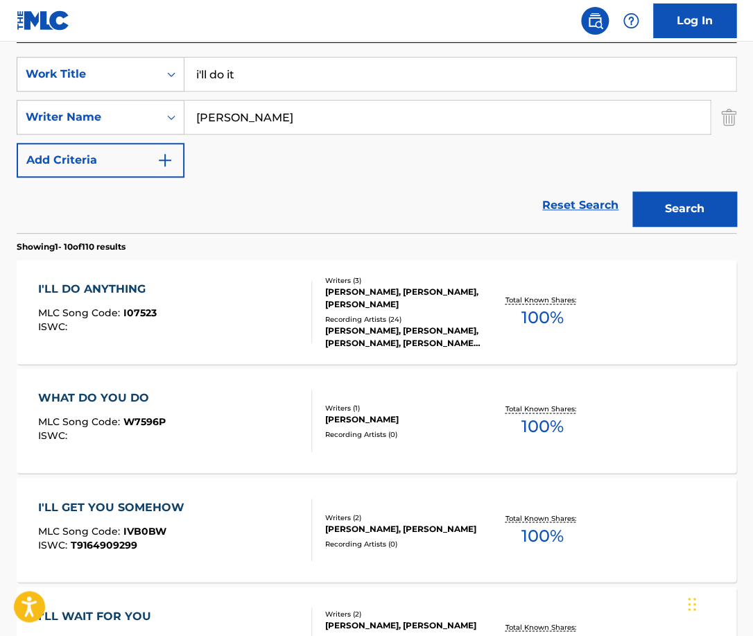
click at [632, 191] on button "Search" at bounding box center [684, 208] width 104 height 35
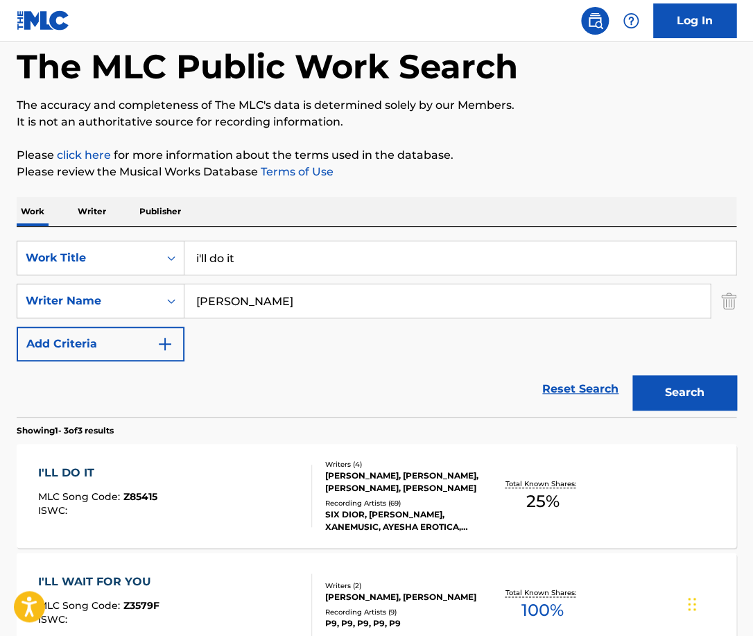
scroll to position [79, 0]
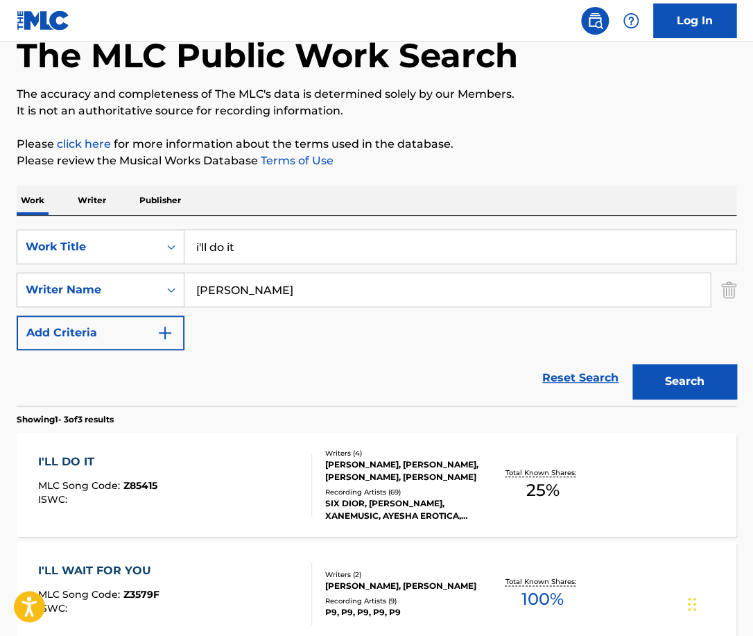
click at [278, 455] on div "I'LL DO IT MLC Song Code : Z85415 ISWC :" at bounding box center [174, 484] width 273 height 62
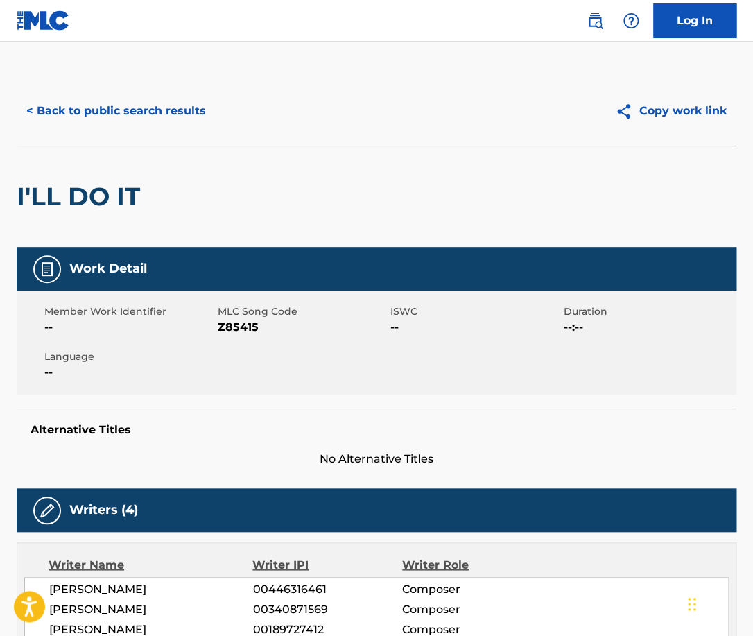
click at [125, 198] on h2 "I'LL DO IT" at bounding box center [82, 196] width 130 height 31
click at [177, 110] on button "< Back to public search results" at bounding box center [116, 111] width 199 height 35
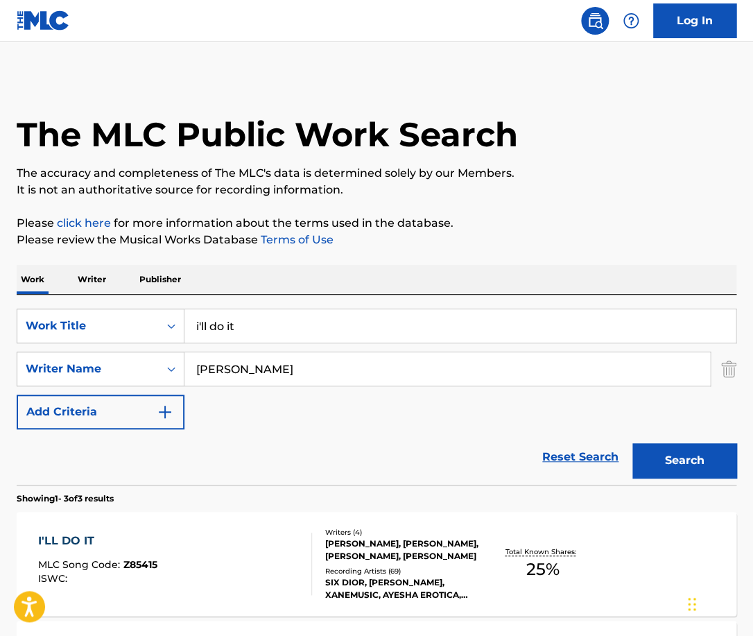
scroll to position [79, 0]
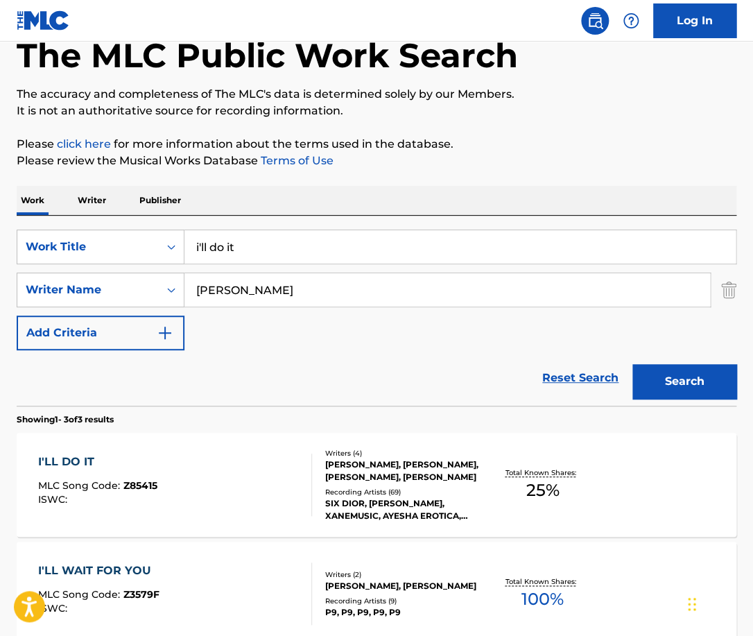
click at [271, 248] on input "i'll do it" at bounding box center [459, 246] width 551 height 33
type input "secret"
paste input "[PERSON_NAME]"
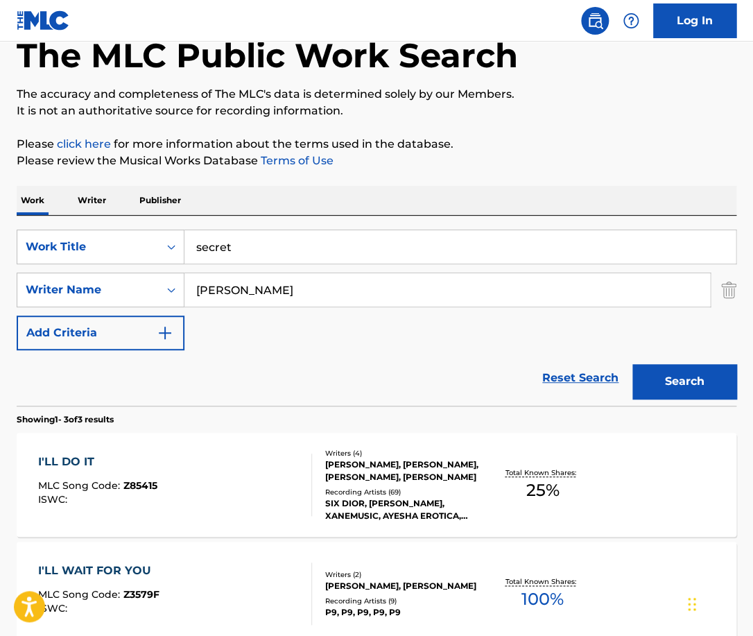
type input "[PERSON_NAME]"
click at [632, 364] on button "Search" at bounding box center [684, 381] width 104 height 35
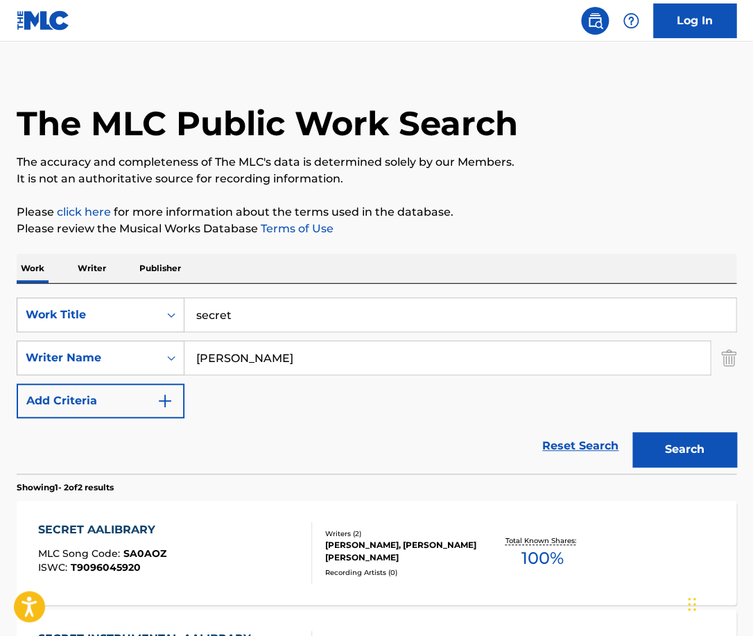
click at [265, 512] on div "SECRET AALIBRARY MLC Song Code : SA0AOZ ISWC : T9096045920 Writers ( 2 ) [PERSO…" at bounding box center [377, 553] width 720 height 104
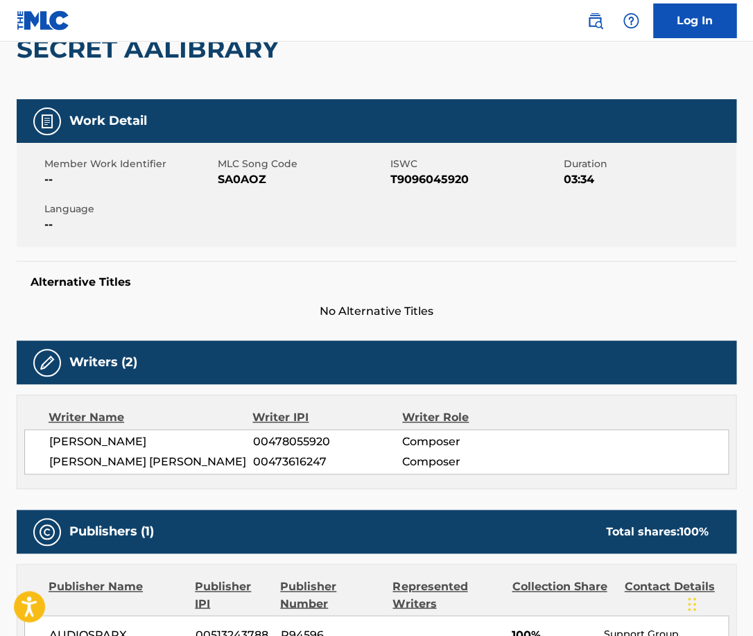
scroll to position [144, 0]
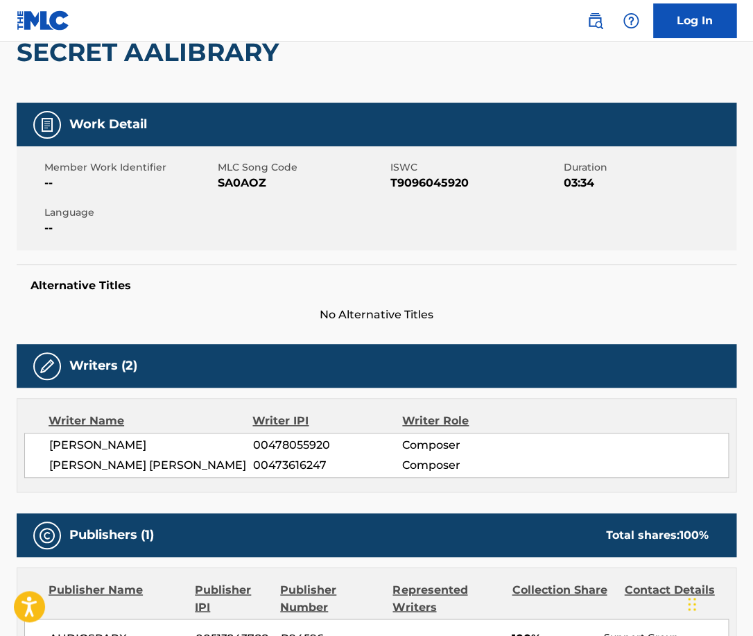
click at [103, 57] on h2 "SECRET AALIBRARY" at bounding box center [151, 52] width 269 height 31
click at [126, 449] on span "[PERSON_NAME]" at bounding box center [151, 445] width 204 height 17
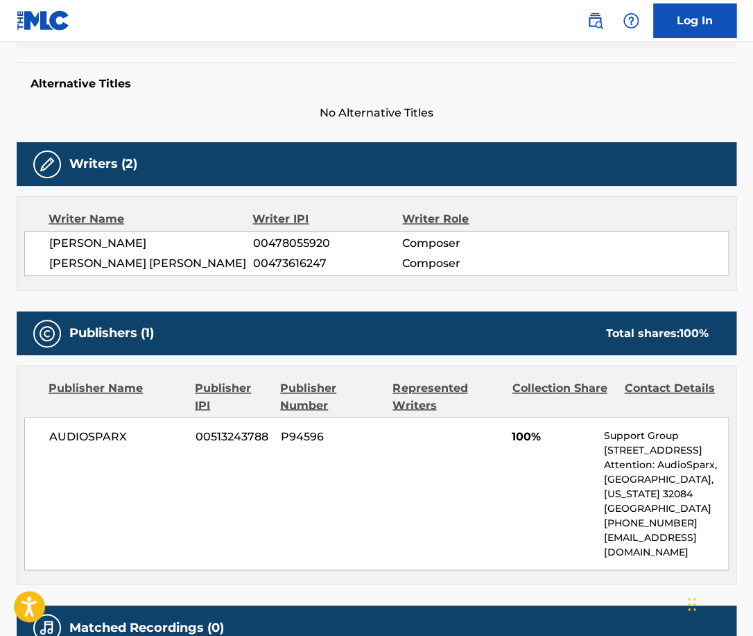
scroll to position [0, 0]
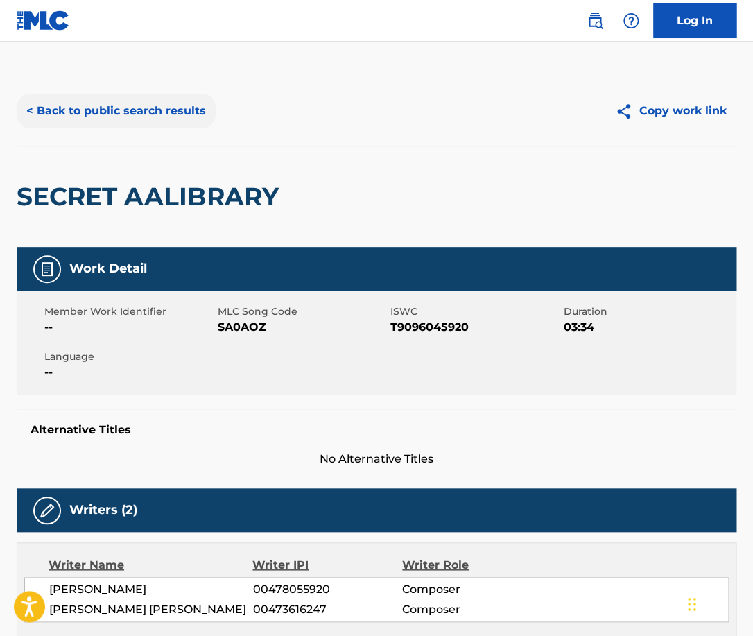
click at [159, 111] on button "< Back to public search results" at bounding box center [116, 111] width 199 height 35
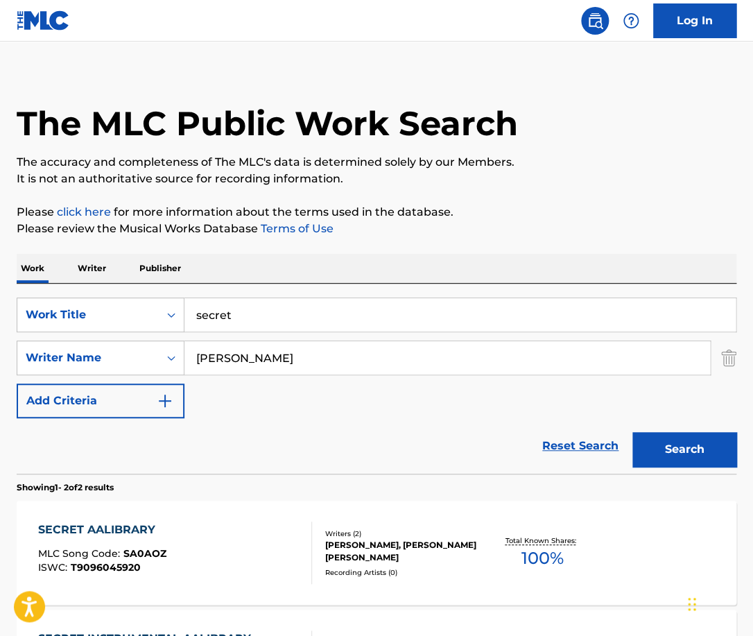
click at [293, 323] on input "secret" at bounding box center [459, 314] width 551 height 33
type input "love story"
paste input "Skalpovich"
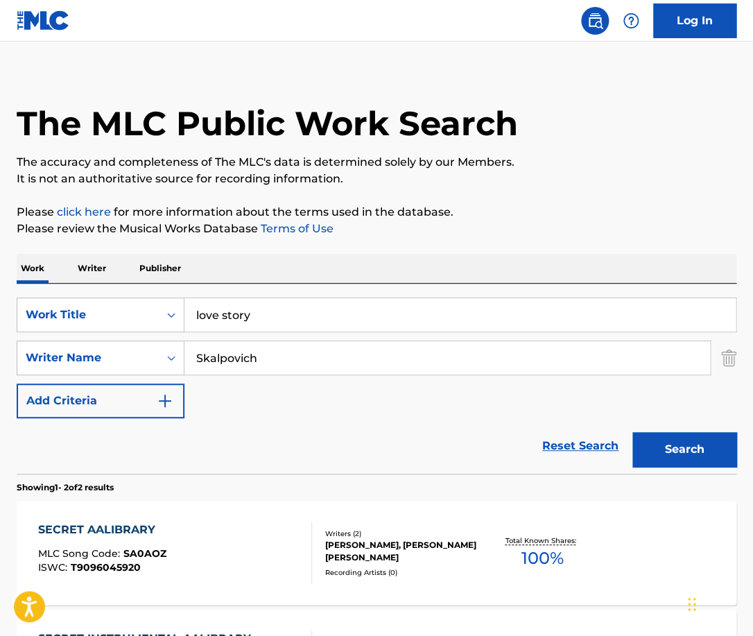
type input "Skalpovich"
click at [632, 432] on button "Search" at bounding box center [684, 449] width 104 height 35
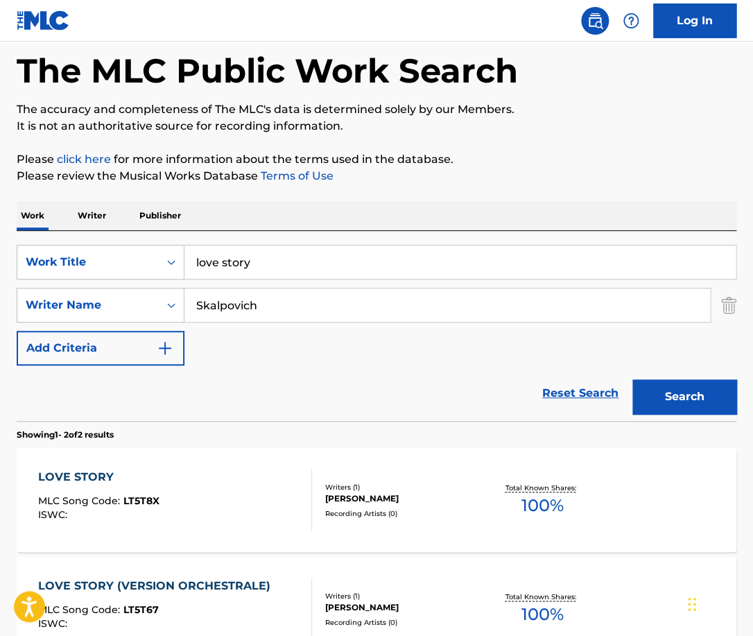
scroll to position [78, 0]
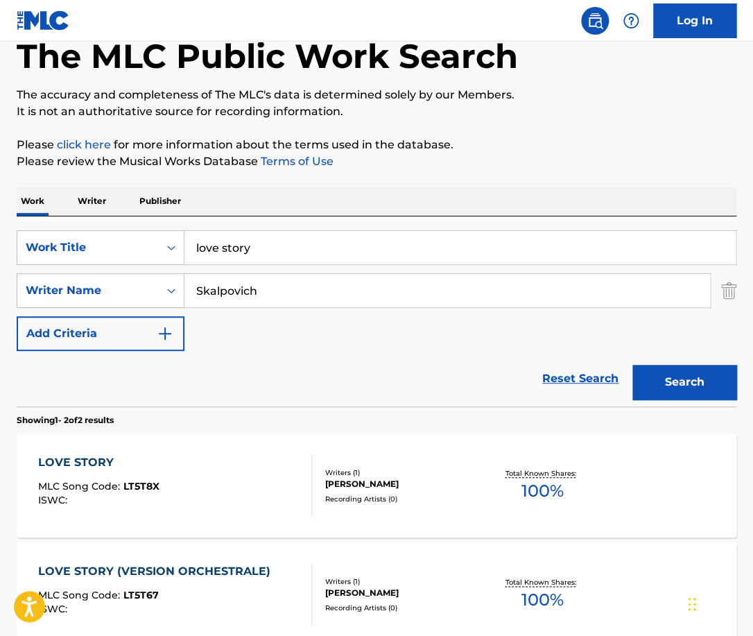
click at [304, 471] on div at bounding box center [305, 485] width 11 height 62
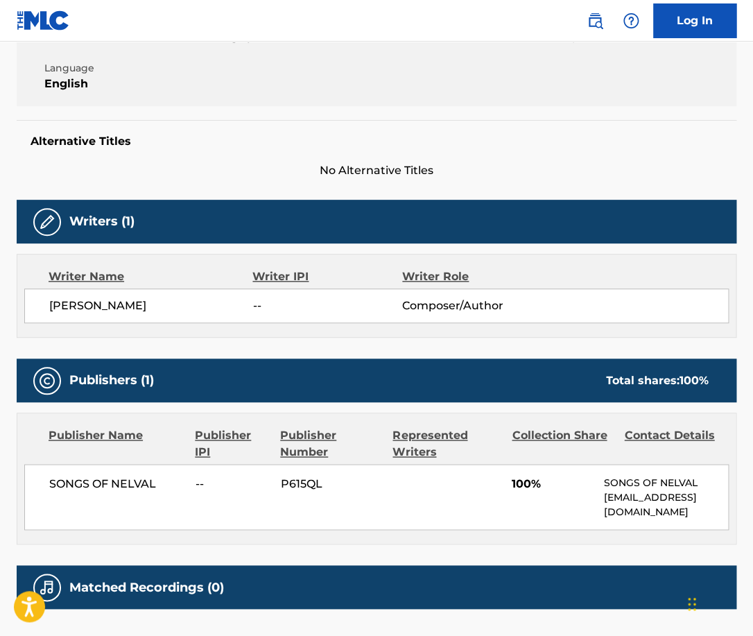
scroll to position [290, 0]
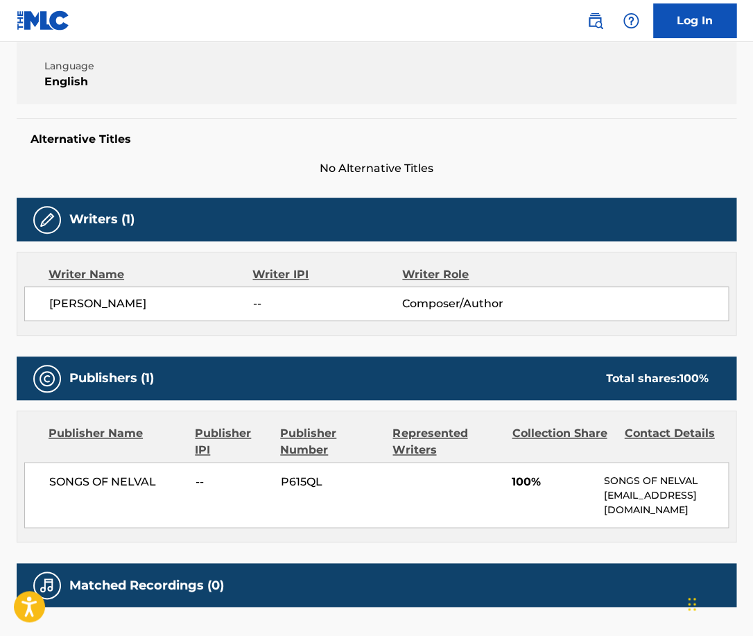
click at [128, 298] on span "[PERSON_NAME]" at bounding box center [151, 303] width 204 height 17
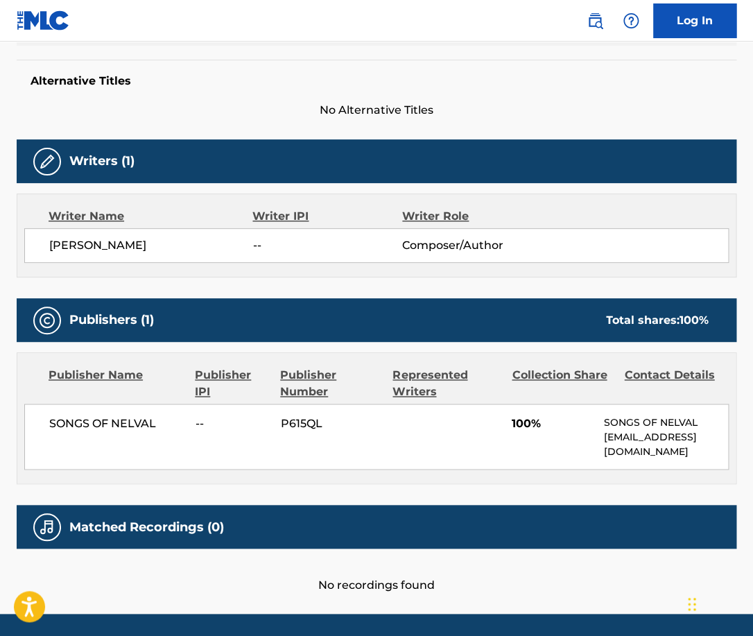
scroll to position [350, 0]
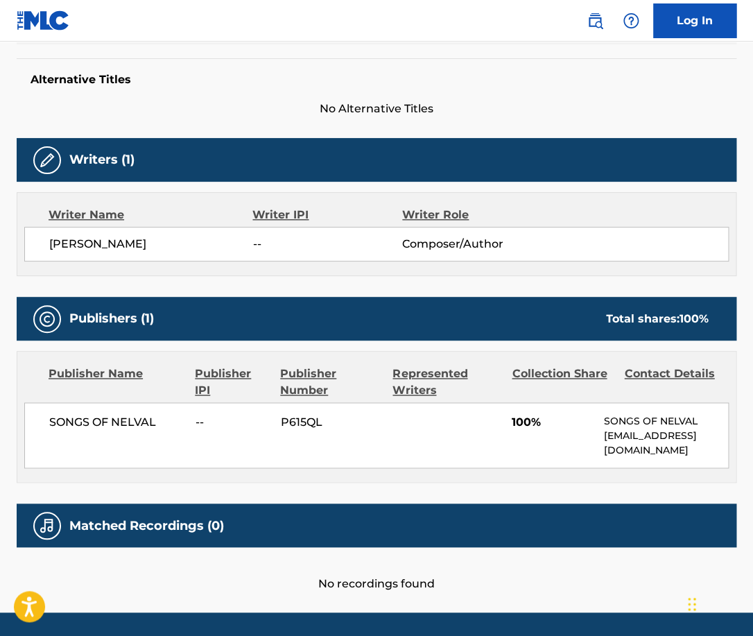
click at [141, 419] on span "SONGS OF NELVAL" at bounding box center [117, 421] width 136 height 17
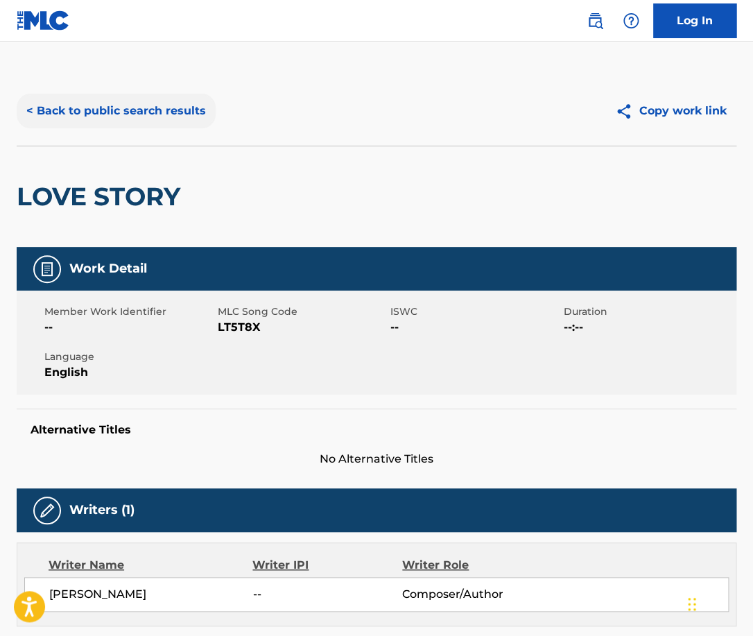
click at [173, 116] on button "< Back to public search results" at bounding box center [116, 111] width 199 height 35
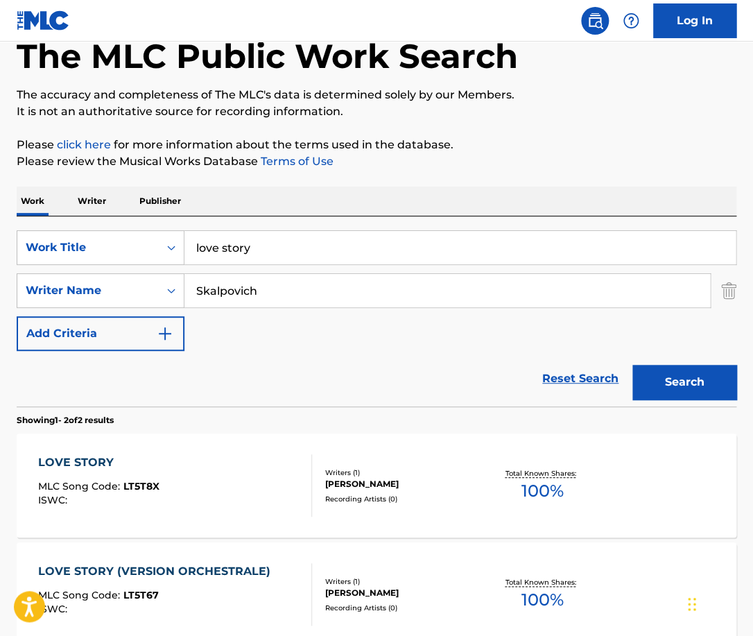
click at [271, 294] on input "Skalpovich" at bounding box center [446, 290] width 525 height 33
paste input "Weston"
type input "Weston"
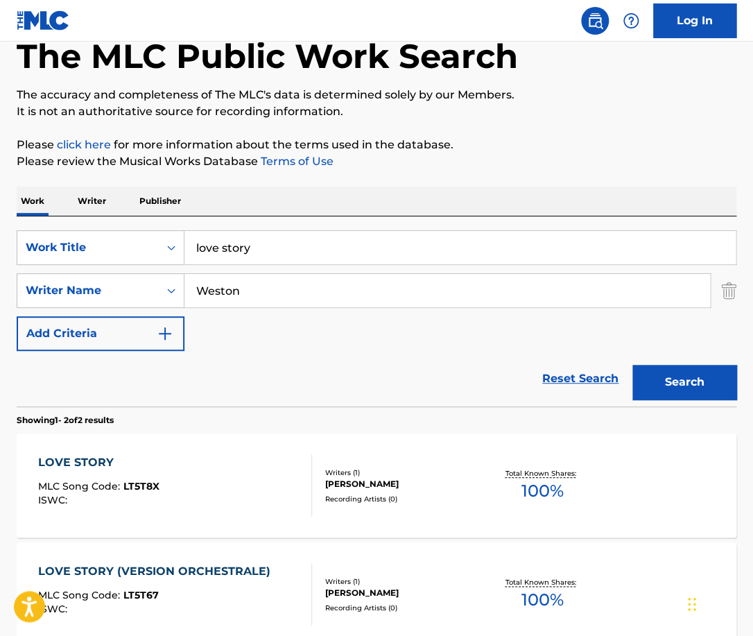
click at [277, 250] on input "love story" at bounding box center [459, 247] width 551 height 33
paste input "Sunshine"
type input "Sunshine"
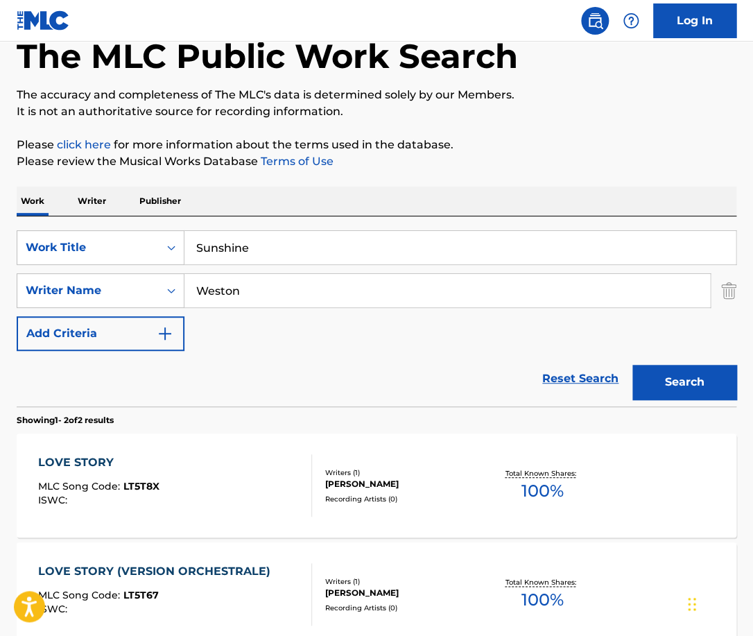
click at [632, 365] on button "Search" at bounding box center [684, 382] width 104 height 35
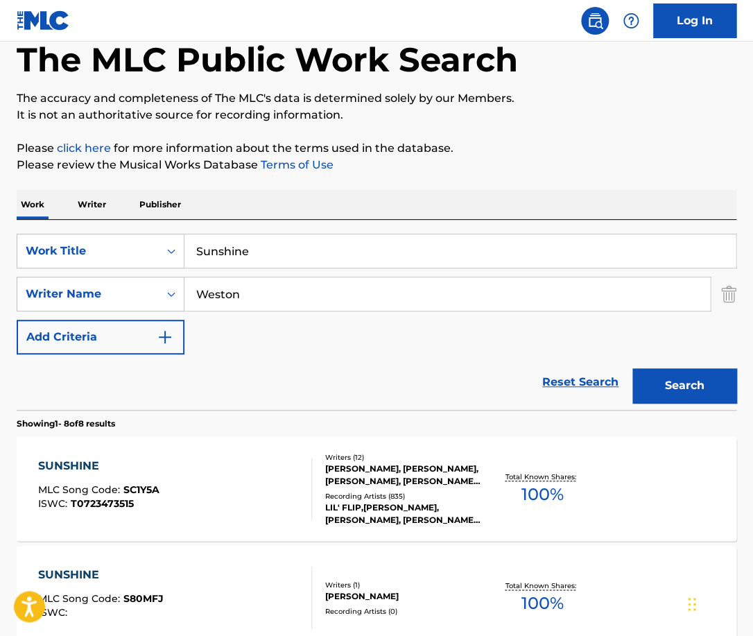
scroll to position [76, 0]
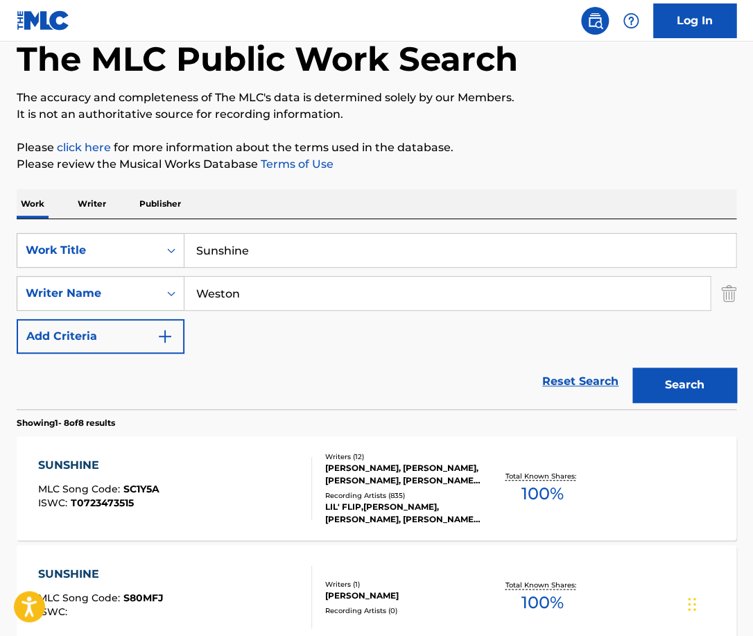
click at [266, 462] on div "SUNSHINE MLC Song Code : SC1Y5A ISWC : T0723473515" at bounding box center [174, 488] width 273 height 62
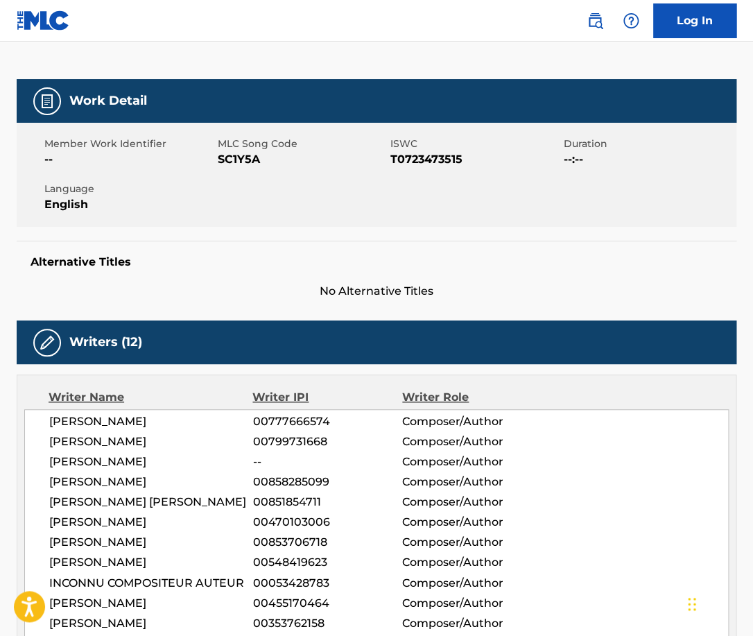
scroll to position [204, 0]
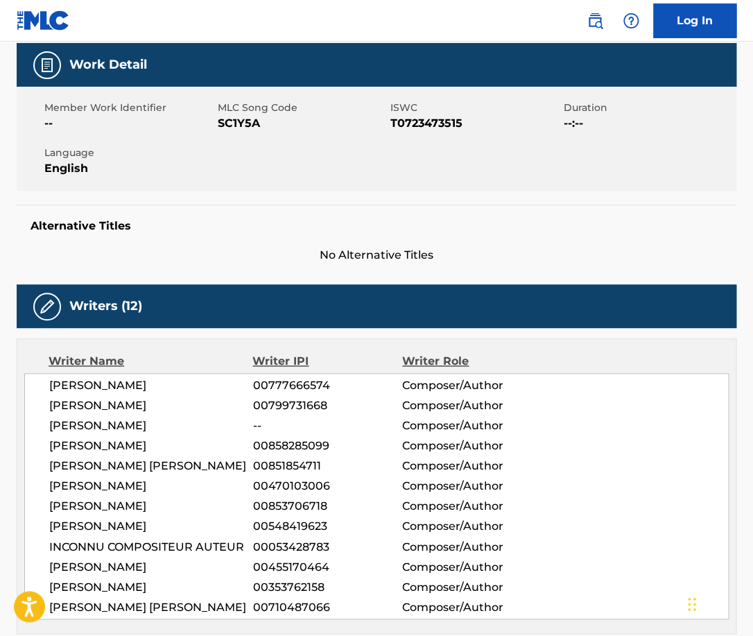
click at [417, 121] on span "T0723473515" at bounding box center [475, 123] width 170 height 17
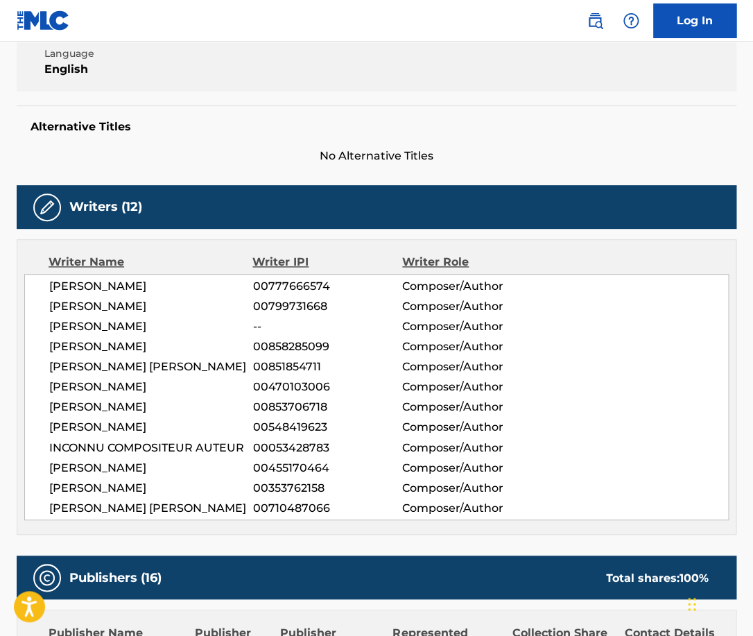
scroll to position [305, 0]
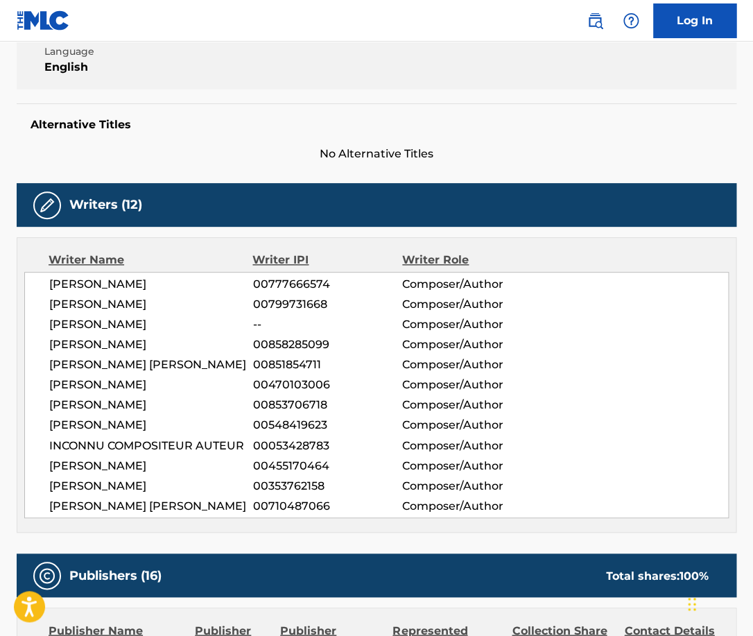
click at [141, 364] on span "[PERSON_NAME] [PERSON_NAME]" at bounding box center [151, 364] width 204 height 17
drag, startPoint x: 168, startPoint y: 343, endPoint x: 51, endPoint y: 342, distance: 117.2
click at [51, 342] on span "[PERSON_NAME]" at bounding box center [151, 344] width 204 height 17
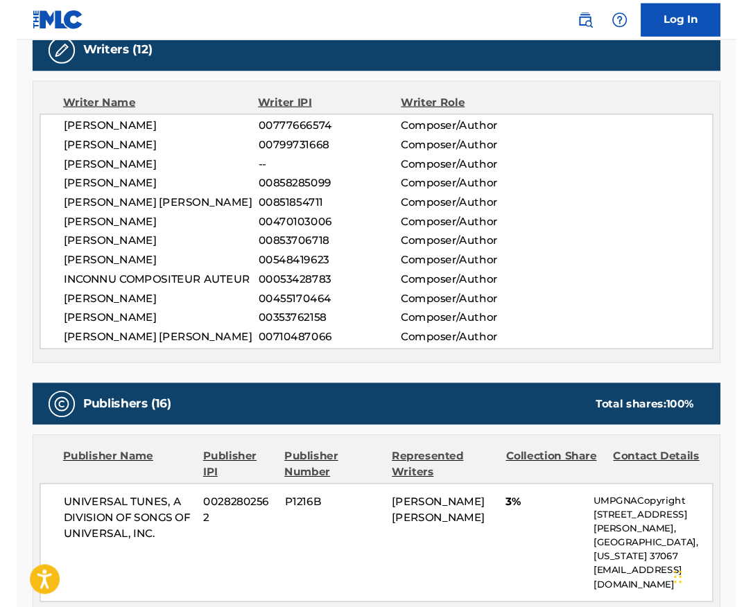
scroll to position [462, 0]
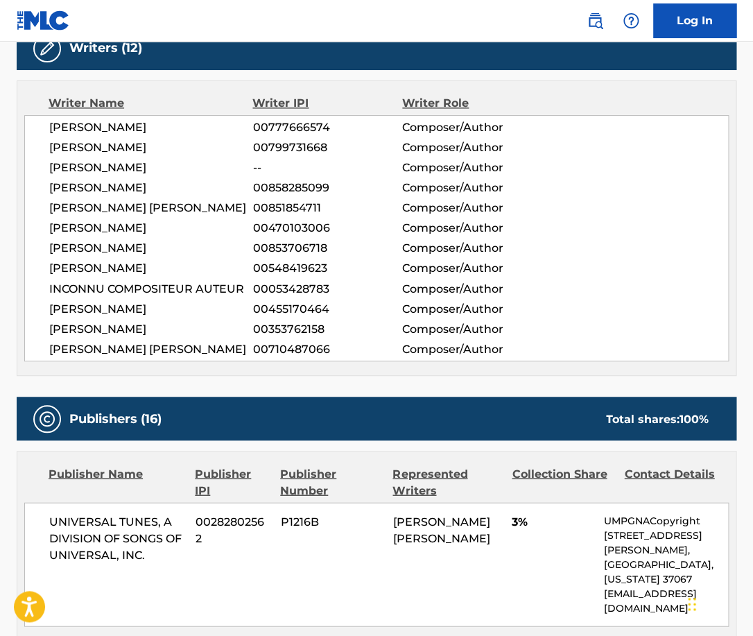
click at [295, 143] on span "00799731668" at bounding box center [327, 147] width 149 height 17
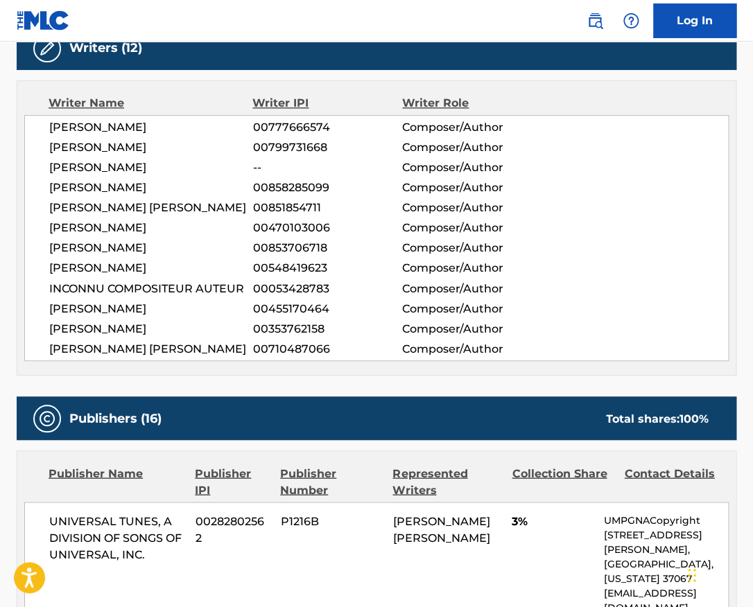
click at [130, 124] on span "[PERSON_NAME]" at bounding box center [151, 127] width 204 height 17
click at [103, 139] on div "[PERSON_NAME] 00777666574 Composer/Author [PERSON_NAME] 00799731668 Composer/Au…" at bounding box center [376, 238] width 704 height 246
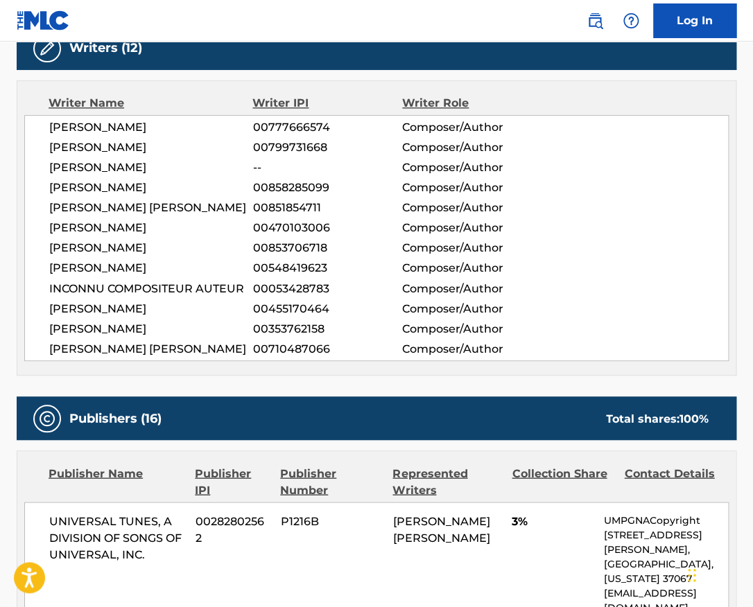
click at [109, 146] on span "[PERSON_NAME]" at bounding box center [151, 147] width 204 height 17
click at [130, 168] on span "[PERSON_NAME]" at bounding box center [151, 167] width 204 height 17
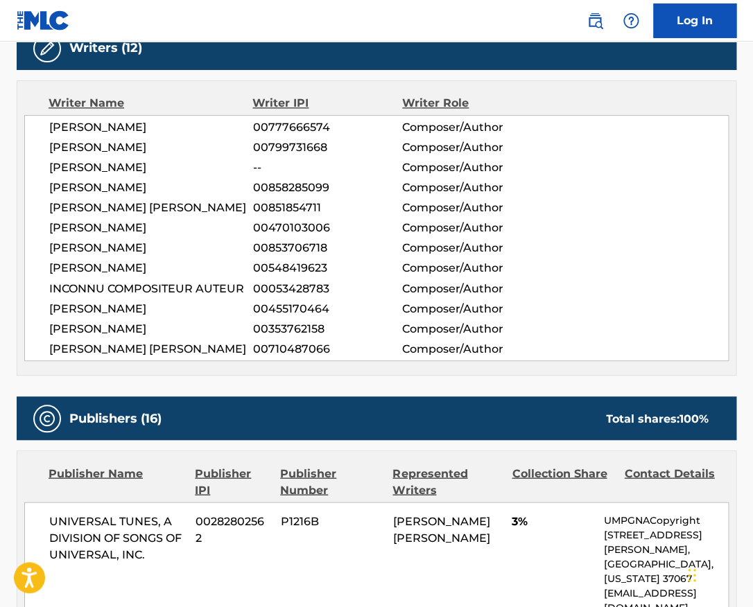
click at [130, 168] on span "[PERSON_NAME]" at bounding box center [151, 167] width 204 height 17
click at [131, 188] on span "[PERSON_NAME]" at bounding box center [151, 188] width 204 height 17
click at [99, 227] on span "[PERSON_NAME]" at bounding box center [151, 228] width 204 height 17
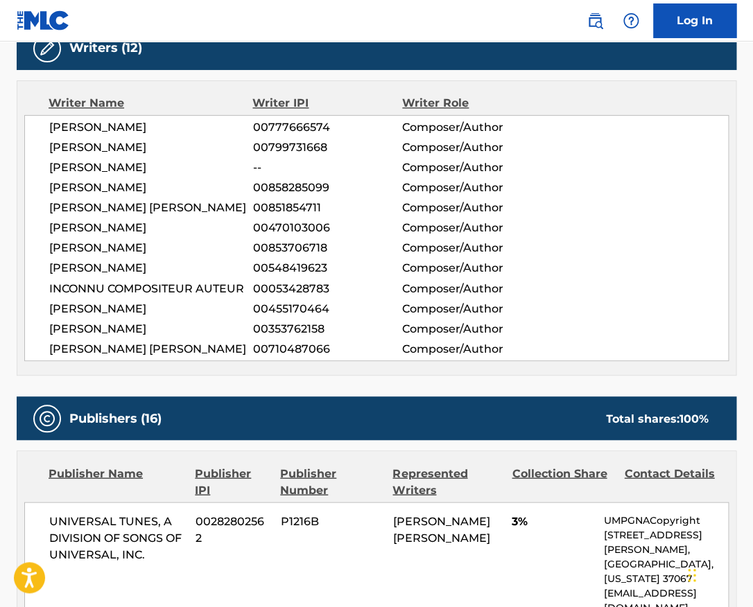
click at [99, 227] on span "[PERSON_NAME]" at bounding box center [151, 228] width 204 height 17
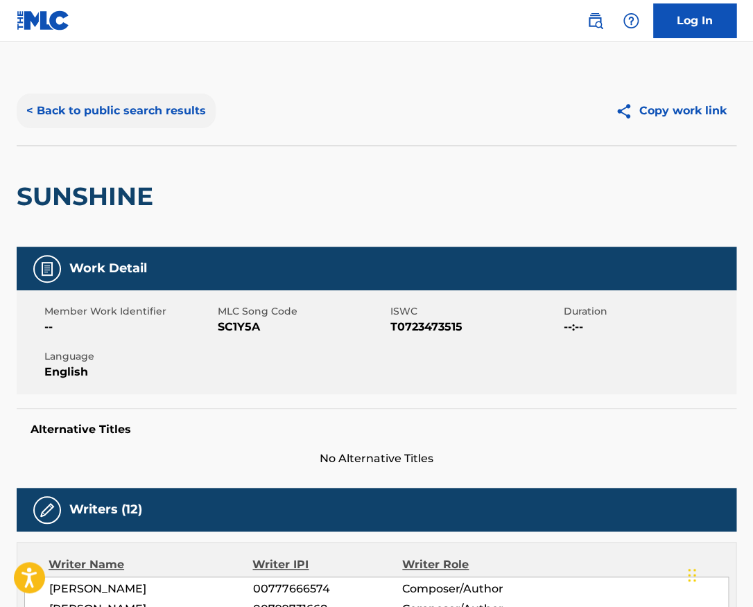
click at [184, 99] on button "< Back to public search results" at bounding box center [116, 111] width 199 height 35
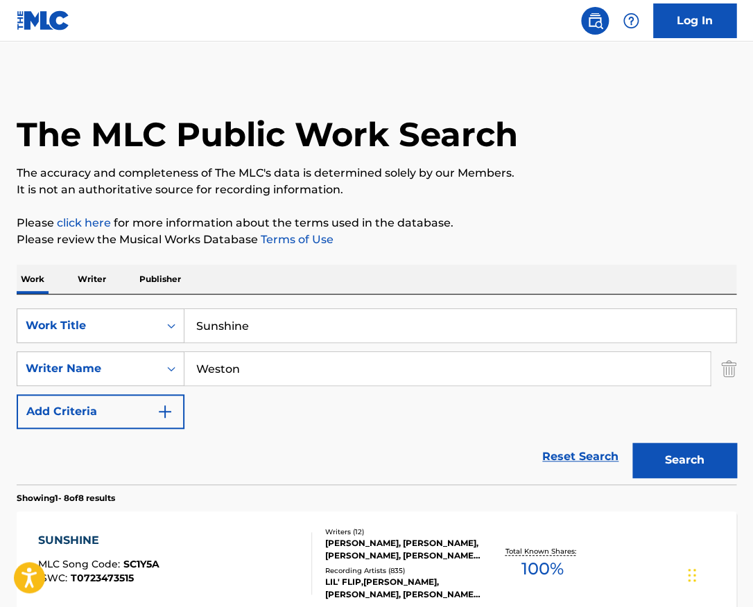
scroll to position [76, 0]
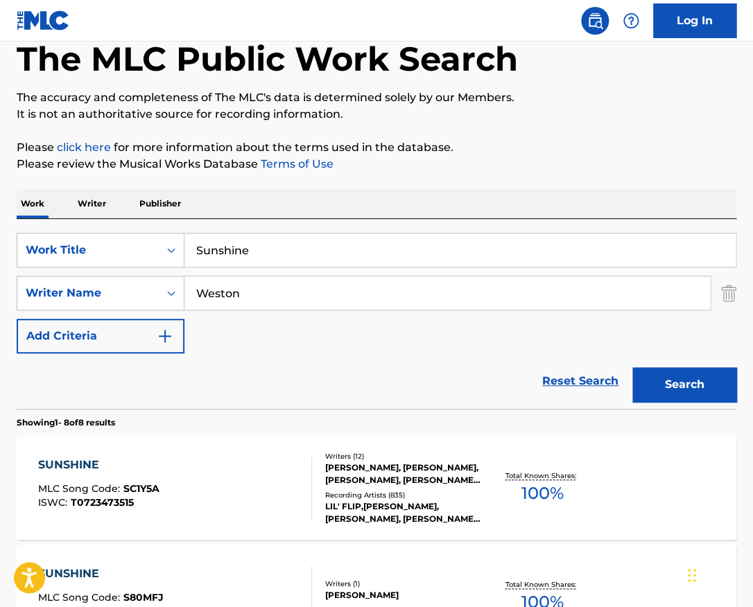
click at [278, 246] on input "Sunshine" at bounding box center [459, 250] width 551 height 33
paste input "Flowers (feat. [PERSON_NAME] & [PERSON_NAME]) [PERSON_NAME]"
drag, startPoint x: 489, startPoint y: 252, endPoint x: 245, endPoint y: 243, distance: 244.2
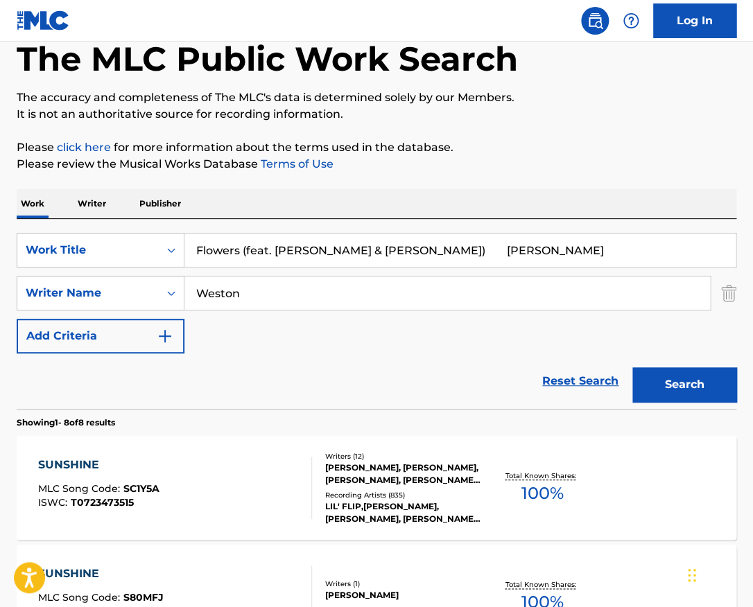
click at [245, 243] on input "Flowers (feat. [PERSON_NAME] & [PERSON_NAME]) [PERSON_NAME]" at bounding box center [459, 250] width 551 height 33
type input "Flowers"
click at [632, 367] on button "Search" at bounding box center [684, 384] width 104 height 35
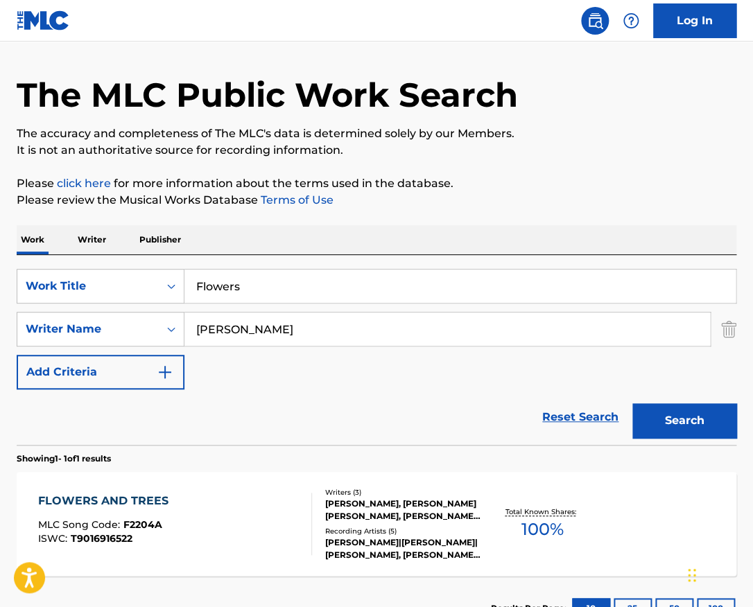
scroll to position [147, 0]
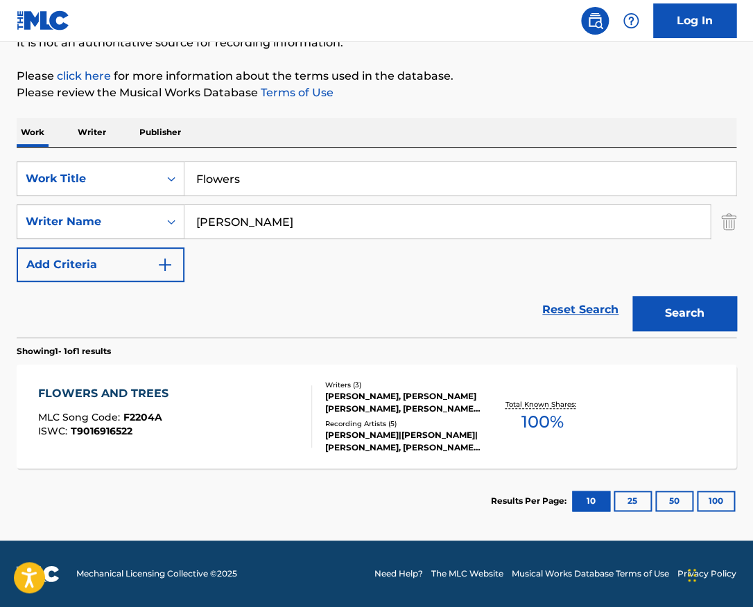
click at [285, 217] on input "[PERSON_NAME]" at bounding box center [446, 221] width 525 height 33
paste input "[PERSON_NAME]"
type input "[PERSON_NAME]"
click at [632, 296] on button "Search" at bounding box center [684, 313] width 104 height 35
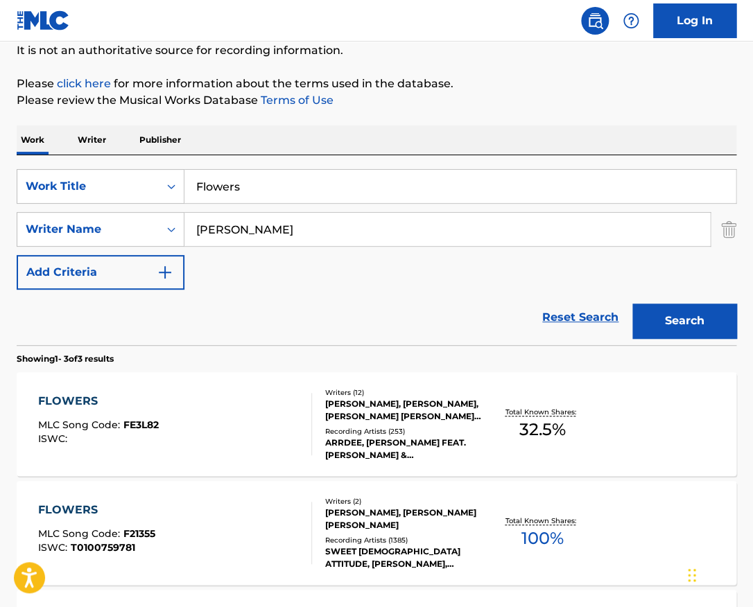
scroll to position [139, 0]
click at [249, 485] on div "FLOWERS MLC Song Code : F21355 ISWC : T0100759781 Writers ( 2 ) [PERSON_NAME], …" at bounding box center [377, 533] width 720 height 104
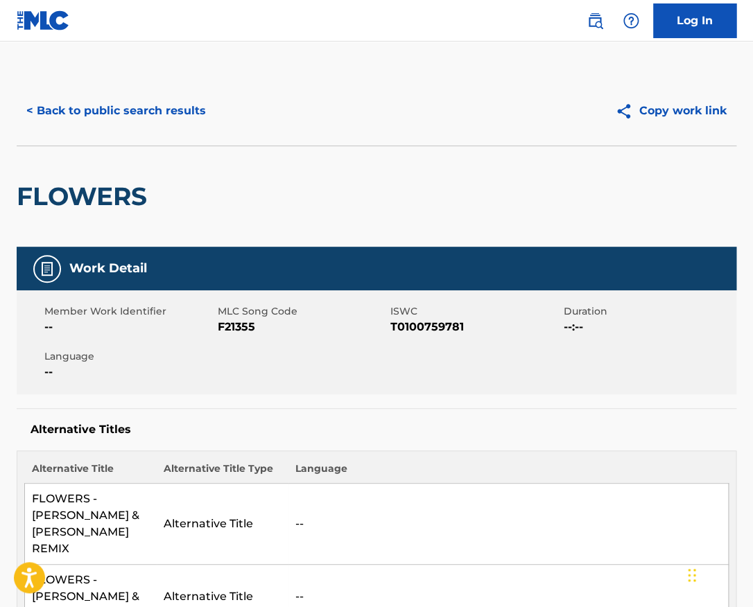
click at [413, 329] on span "T0100759781" at bounding box center [475, 327] width 170 height 17
click at [158, 115] on button "< Back to public search results" at bounding box center [116, 111] width 199 height 35
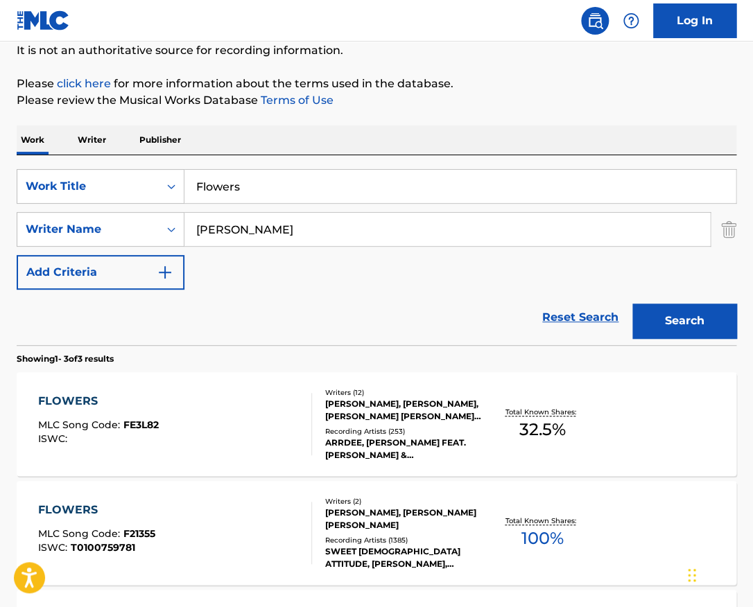
click at [287, 189] on input "Flowers" at bounding box center [459, 186] width 551 height 33
type input "girl from [GEOGRAPHIC_DATA]"
paste input "Jobim"
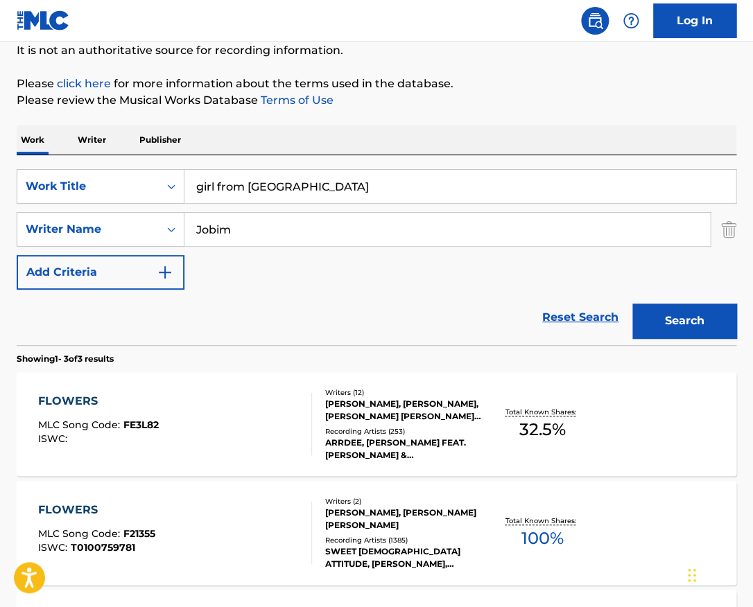
type input "Jobim"
click at [632, 304] on button "Search" at bounding box center [684, 321] width 104 height 35
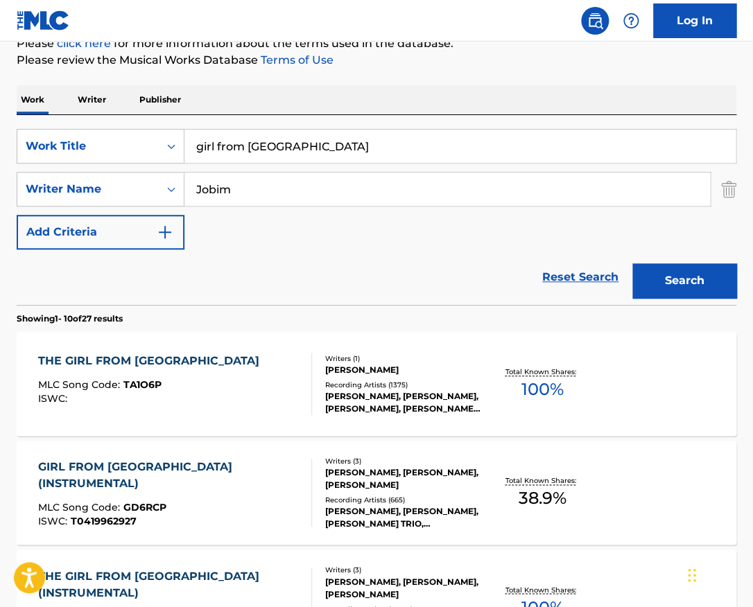
scroll to position [181, 0]
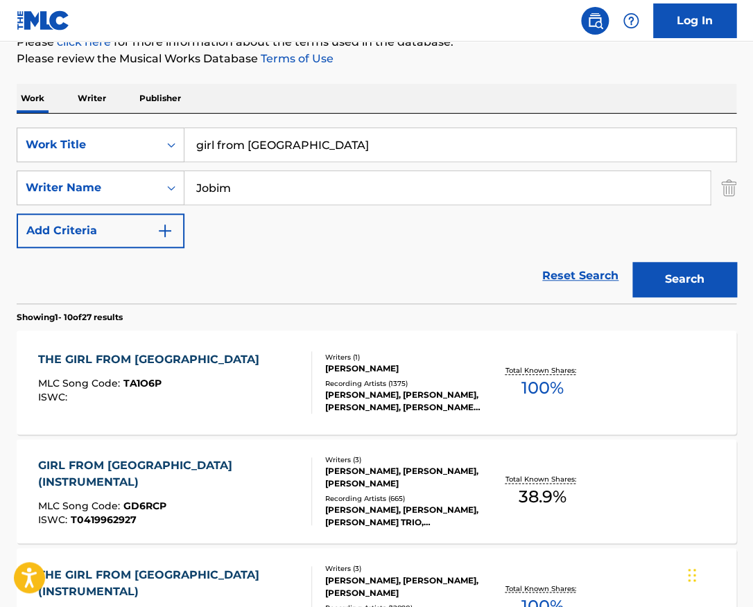
click at [299, 388] on div "THE GIRL FROM IPANEMA MLC Song Code : TA1O6P ISWC :" at bounding box center [174, 382] width 273 height 62
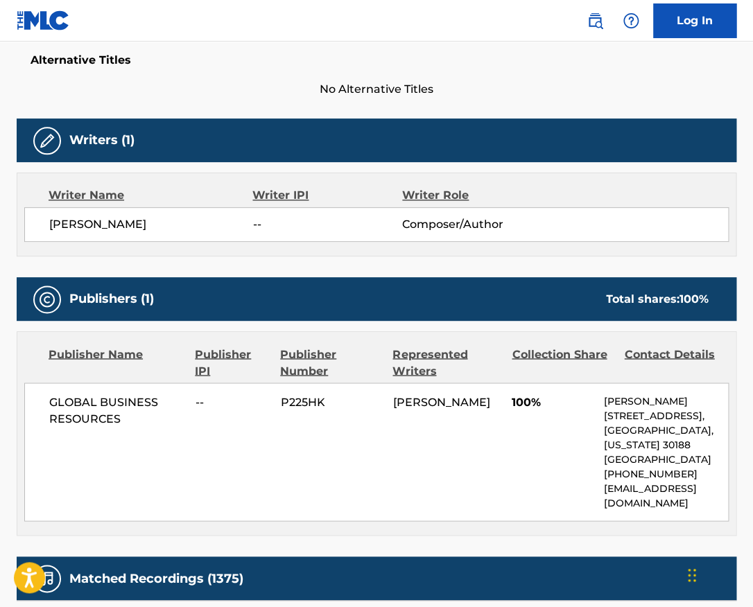
scroll to position [451, 0]
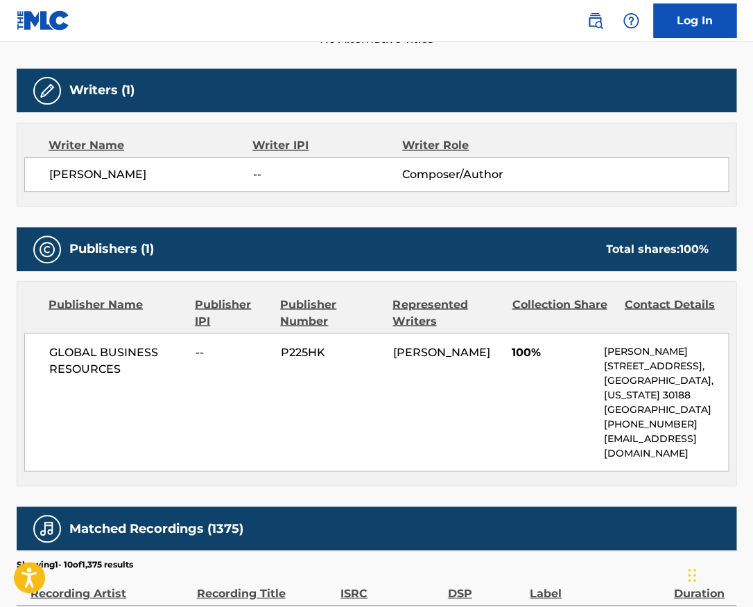
click at [137, 166] on span "[PERSON_NAME]" at bounding box center [151, 174] width 204 height 17
click at [139, 344] on span "GLOBAL BUSINESS RESOURCES" at bounding box center [117, 360] width 136 height 33
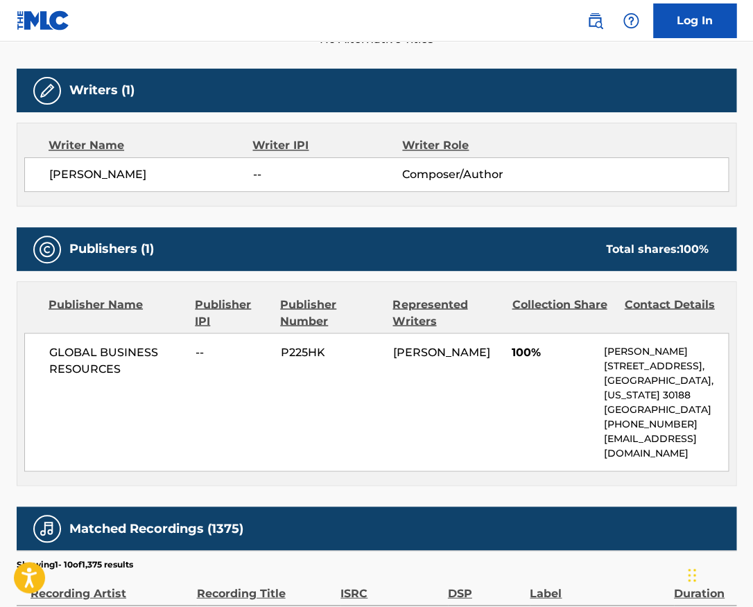
click at [139, 344] on span "GLOBAL BUSINESS RESOURCES" at bounding box center [117, 360] width 136 height 33
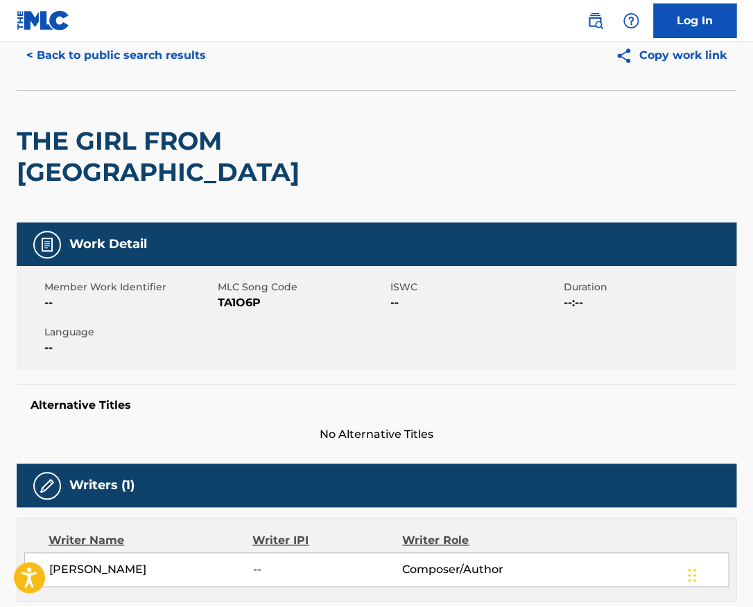
scroll to position [0, 0]
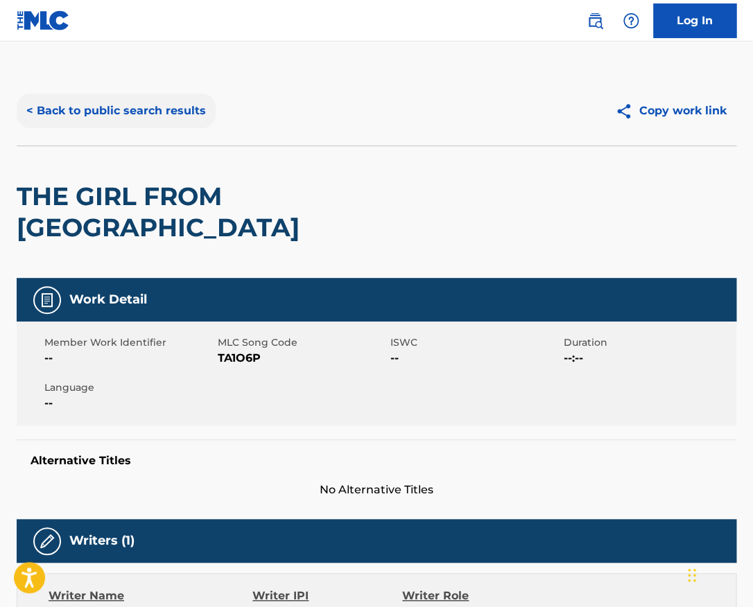
click at [166, 114] on button "< Back to public search results" at bounding box center [116, 111] width 199 height 35
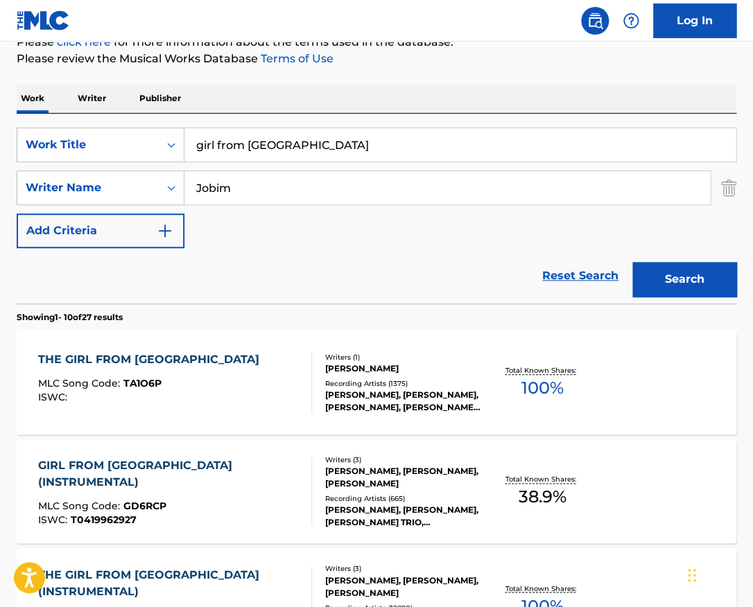
click at [338, 144] on input "girl from [GEOGRAPHIC_DATA]" at bounding box center [459, 144] width 551 height 33
type input "endless"
paste input "[PERSON_NAME] [PERSON_NAME]"
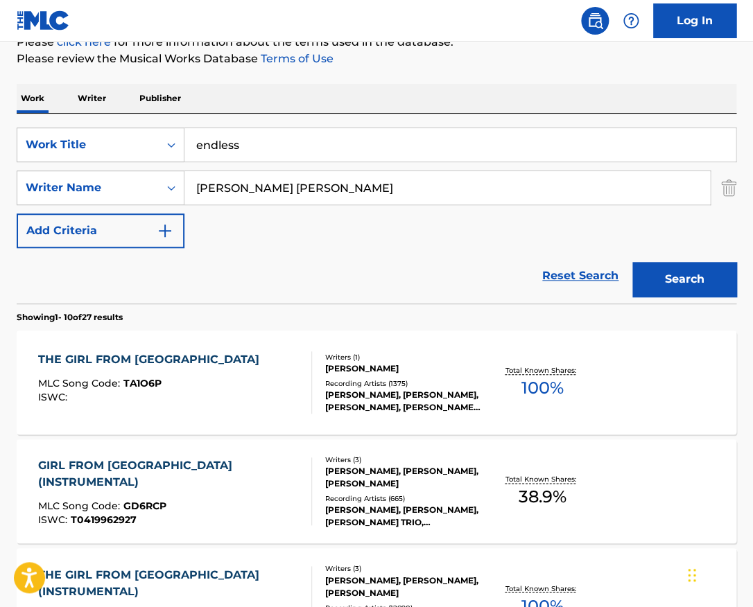
type input "[PERSON_NAME] [PERSON_NAME]"
click at [632, 262] on button "Search" at bounding box center [684, 279] width 104 height 35
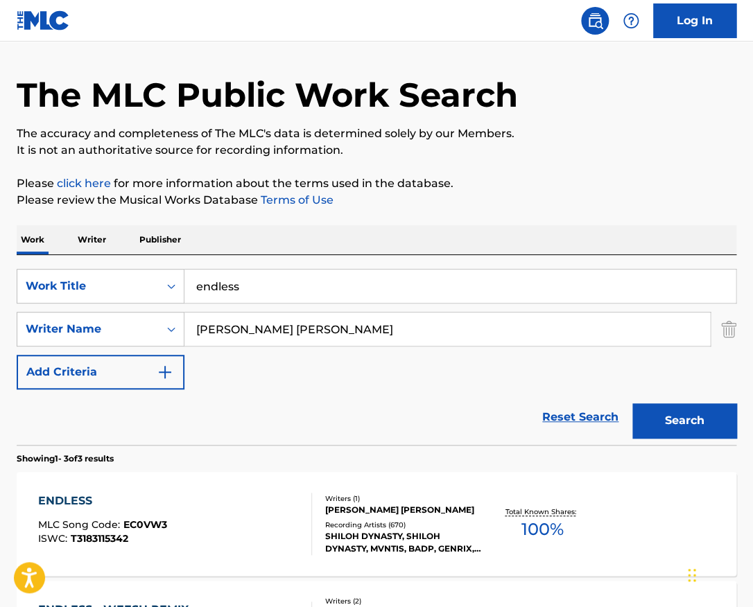
scroll to position [117, 0]
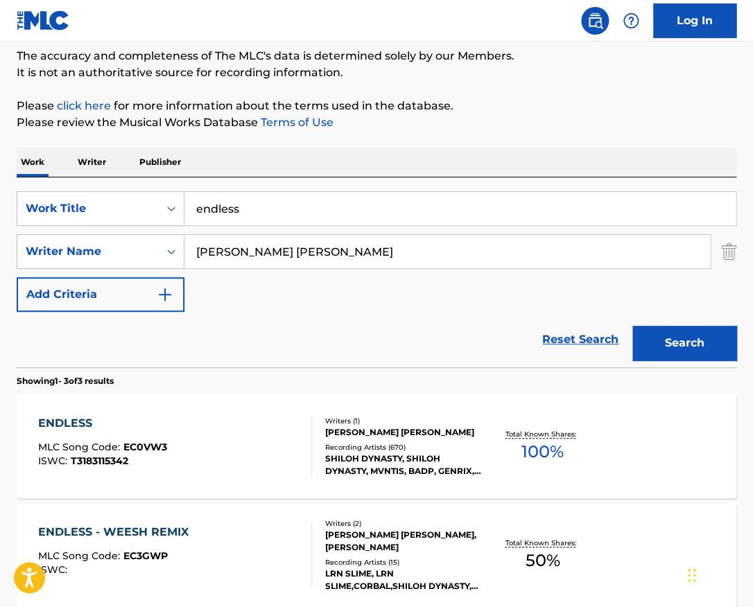
click at [266, 415] on div "ENDLESS MLC Song Code : EC0VW3 ISWC : T3183115342" at bounding box center [174, 446] width 273 height 62
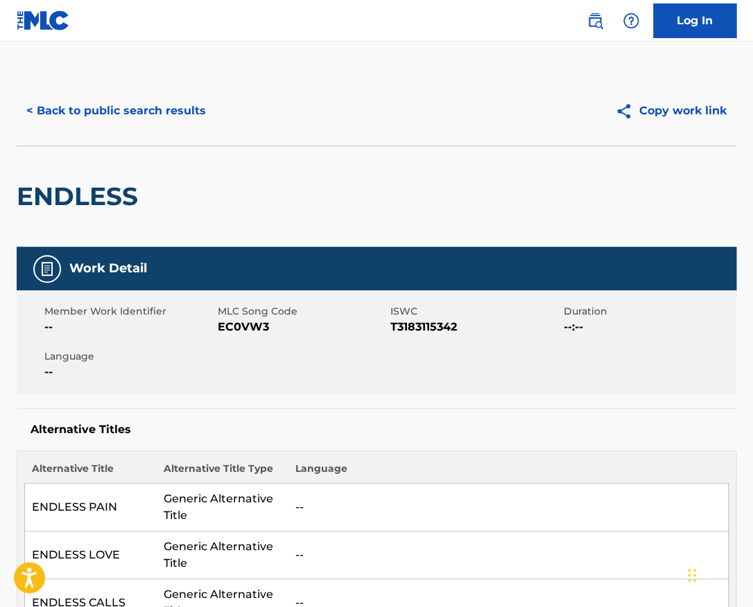
click at [112, 186] on h2 "ENDLESS" at bounding box center [81, 196] width 128 height 31
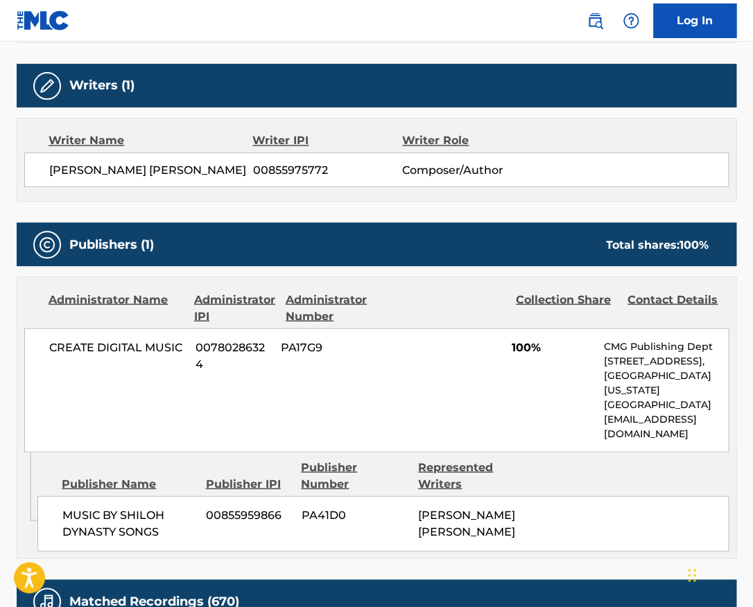
scroll to position [611, 0]
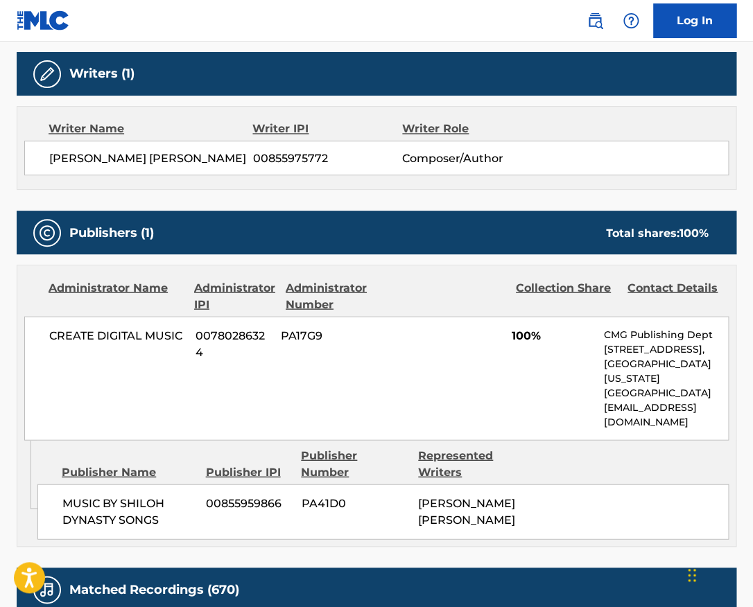
click at [152, 159] on span "[PERSON_NAME] [PERSON_NAME]" at bounding box center [151, 158] width 204 height 17
click at [155, 330] on span "CREATE DIGITAL MUSIC" at bounding box center [117, 335] width 136 height 17
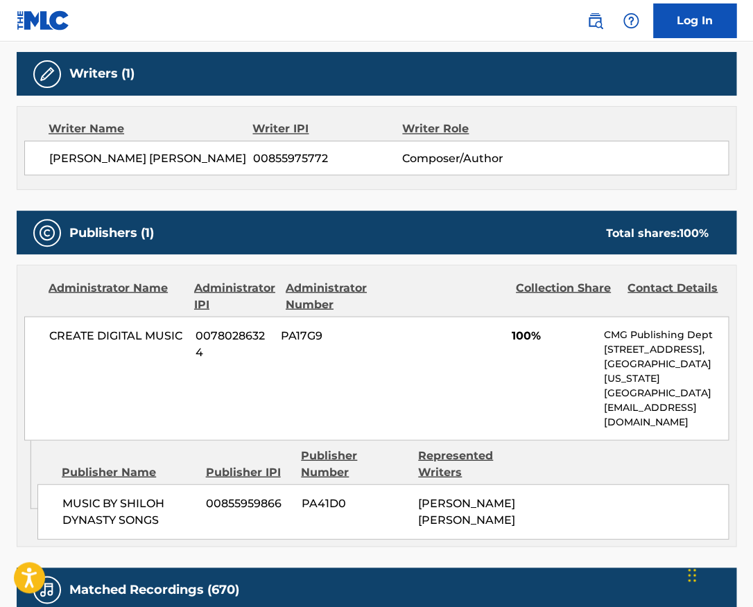
click at [155, 330] on span "CREATE DIGITAL MUSIC" at bounding box center [117, 335] width 136 height 17
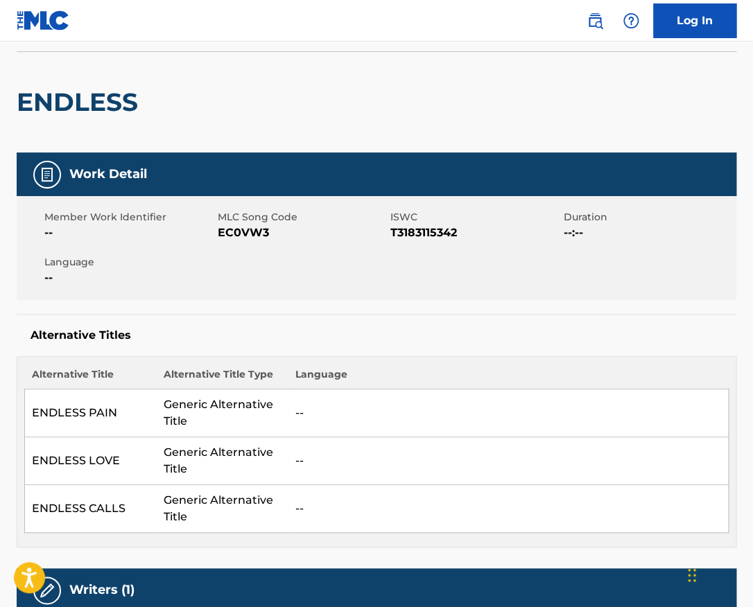
scroll to position [0, 0]
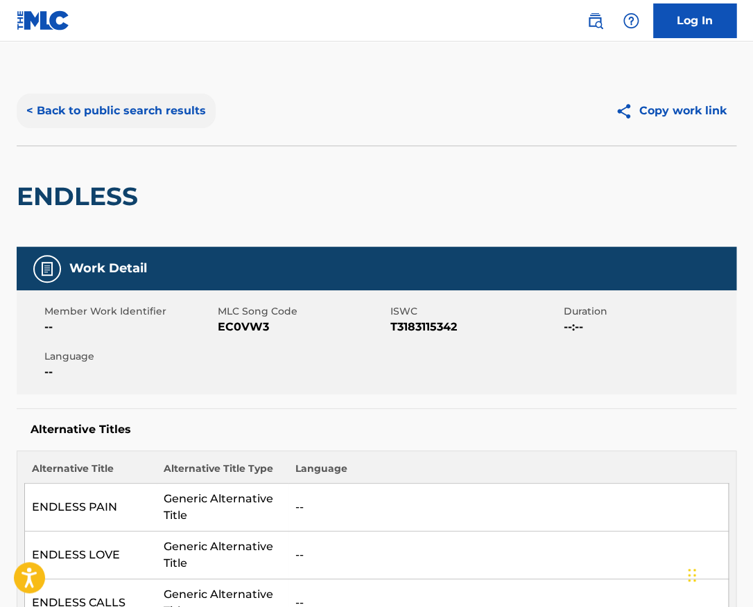
click at [173, 121] on button "< Back to public search results" at bounding box center [116, 111] width 199 height 35
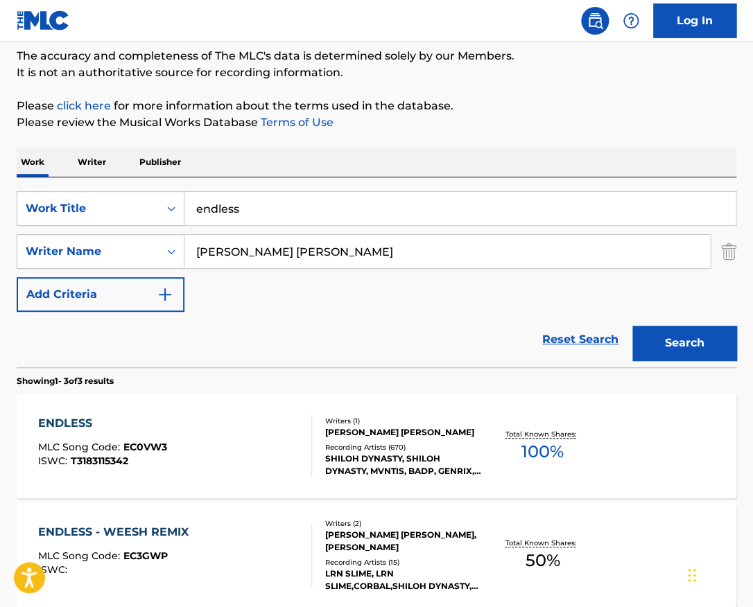
click at [238, 210] on input "endless" at bounding box center [459, 208] width 551 height 33
paste input "Blind"
type input "Blind"
click at [327, 244] on input "[PERSON_NAME] [PERSON_NAME]" at bounding box center [446, 251] width 525 height 33
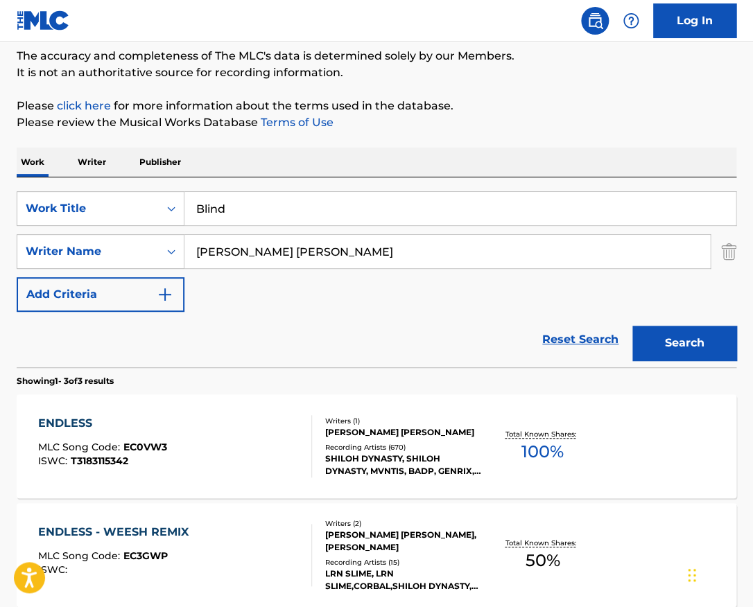
click at [327, 244] on input "[PERSON_NAME] [PERSON_NAME]" at bounding box center [446, 251] width 525 height 33
paste input "[PERSON_NAME]"
type input "[PERSON_NAME]"
click at [632, 326] on button "Search" at bounding box center [684, 343] width 104 height 35
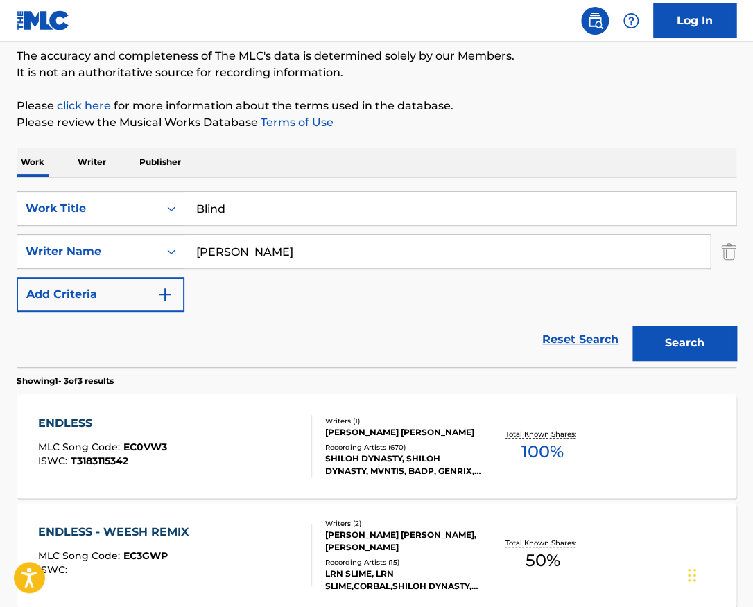
scroll to position [40, 0]
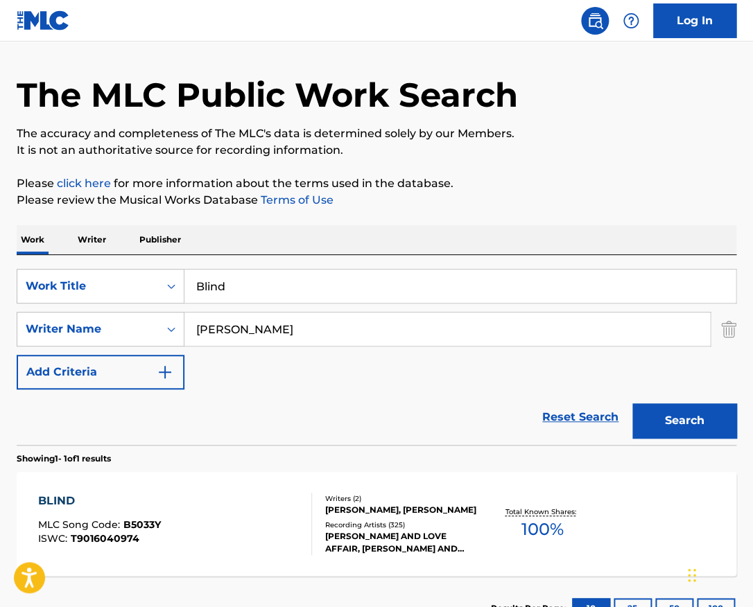
click at [325, 494] on div "Writers ( 2 )" at bounding box center [404, 499] width 158 height 10
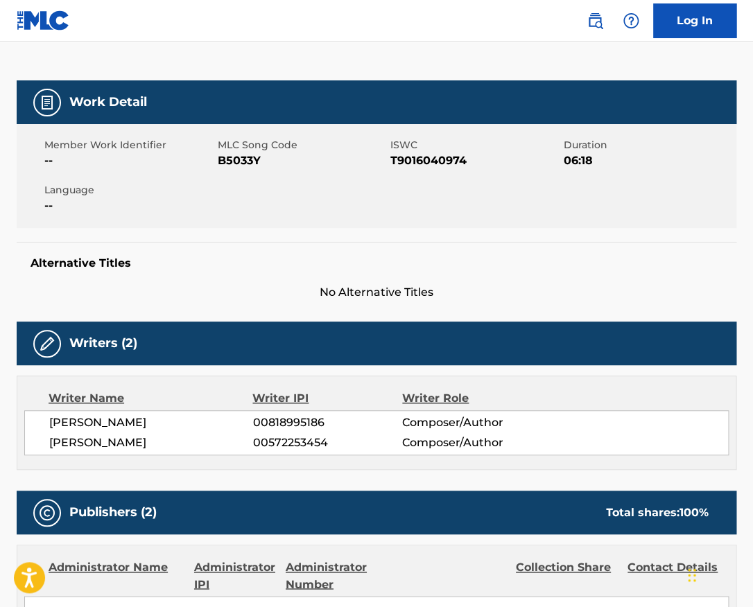
scroll to position [141, 0]
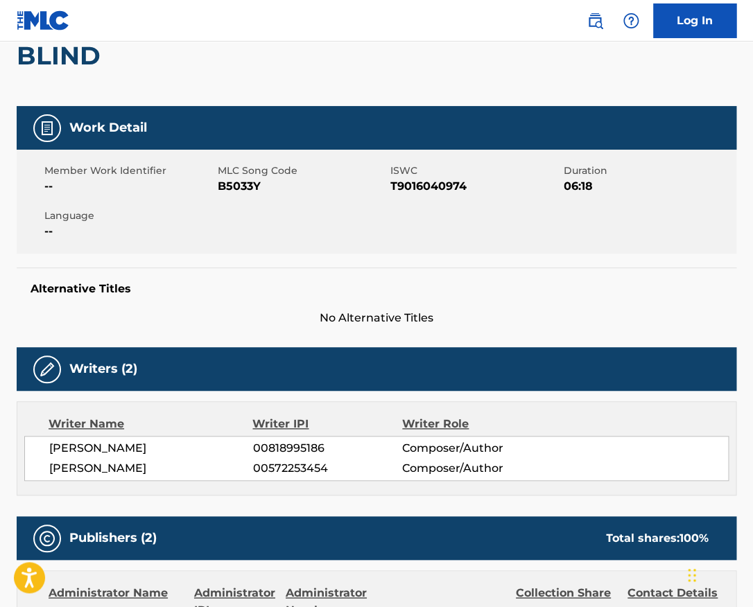
click at [450, 186] on span "T9016040974" at bounding box center [475, 186] width 170 height 17
click at [90, 62] on h2 "BLIND" at bounding box center [62, 55] width 91 height 31
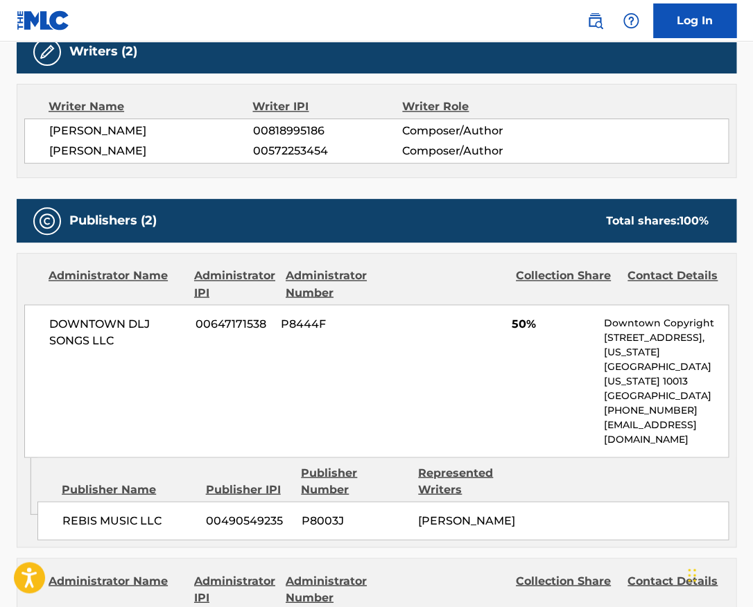
scroll to position [425, 0]
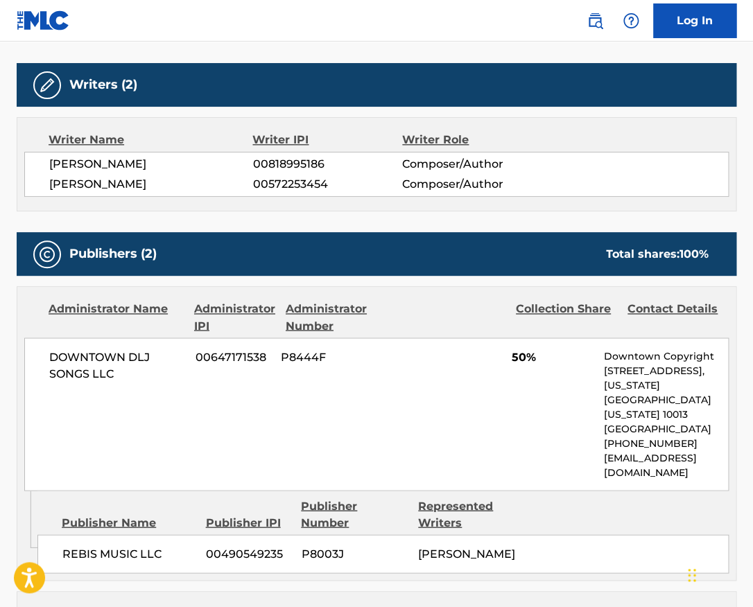
click at [152, 173] on div "[PERSON_NAME] 00818995186 Composer/Author [PERSON_NAME] 00572253454 Composer/Au…" at bounding box center [376, 174] width 704 height 45
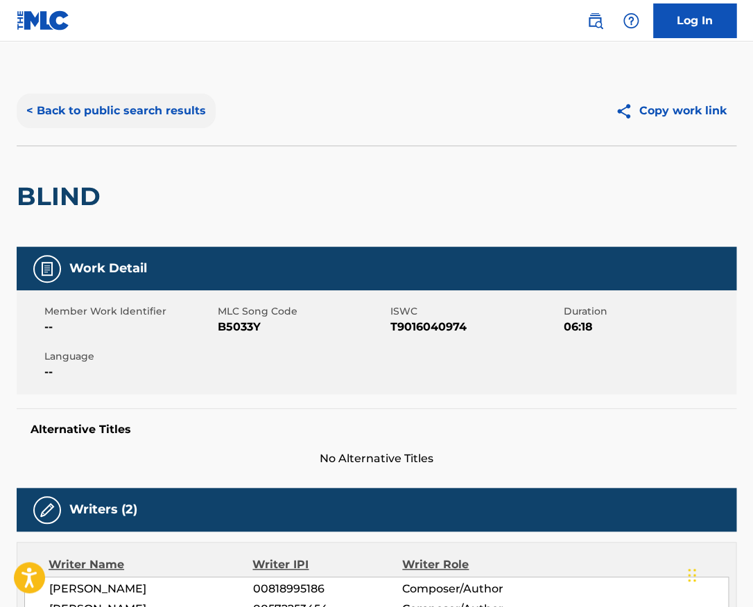
click at [193, 107] on button "< Back to public search results" at bounding box center [116, 111] width 199 height 35
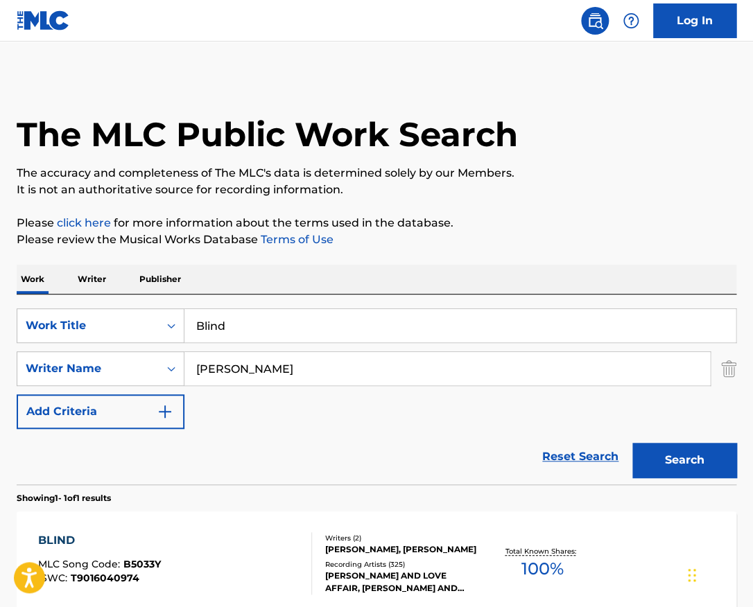
scroll to position [40, 0]
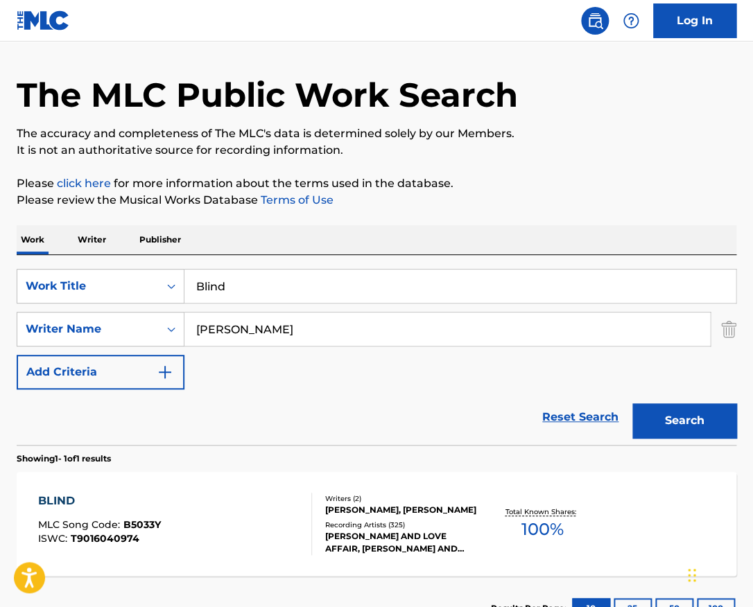
click at [297, 327] on input "[PERSON_NAME]" at bounding box center [446, 329] width 525 height 33
paste input "[PERSON_NAME]"
click at [297, 327] on input "[PERSON_NAME]" at bounding box center [446, 329] width 525 height 33
type input "[PERSON_NAME]"
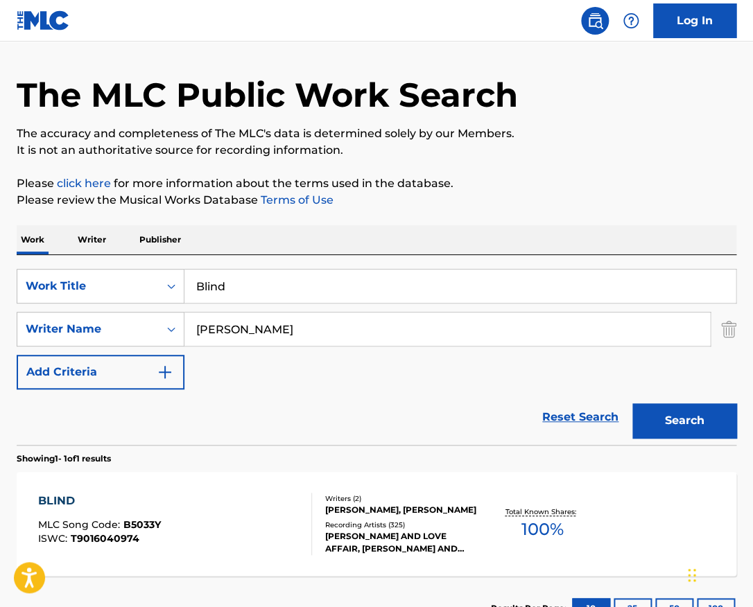
click at [298, 284] on input "Blind" at bounding box center [459, 286] width 551 height 33
paste input "erg-Kirstis Polska"
type input "[PERSON_NAME]-Kirstis Polska"
click at [632, 403] on button "Search" at bounding box center [684, 420] width 104 height 35
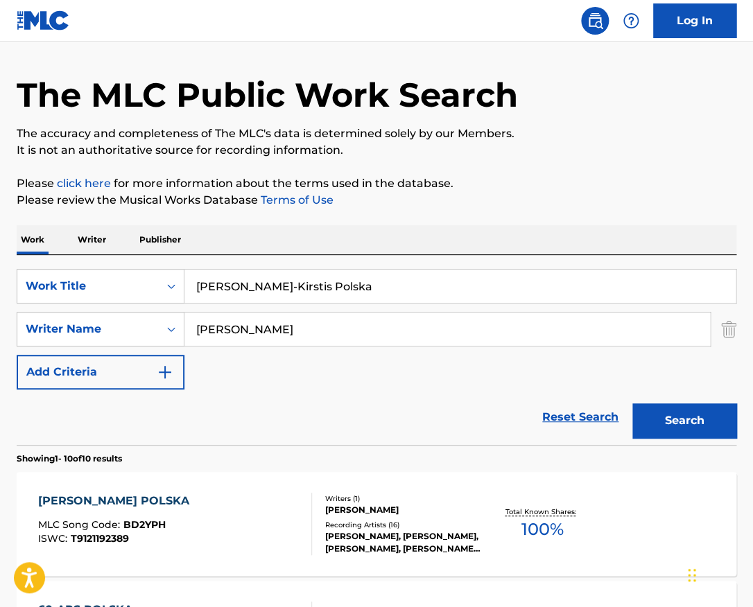
click at [263, 510] on div "[PERSON_NAME] POLSKA MLC Song Code : BD2YPH ISWC : T9121192389" at bounding box center [174, 524] width 273 height 62
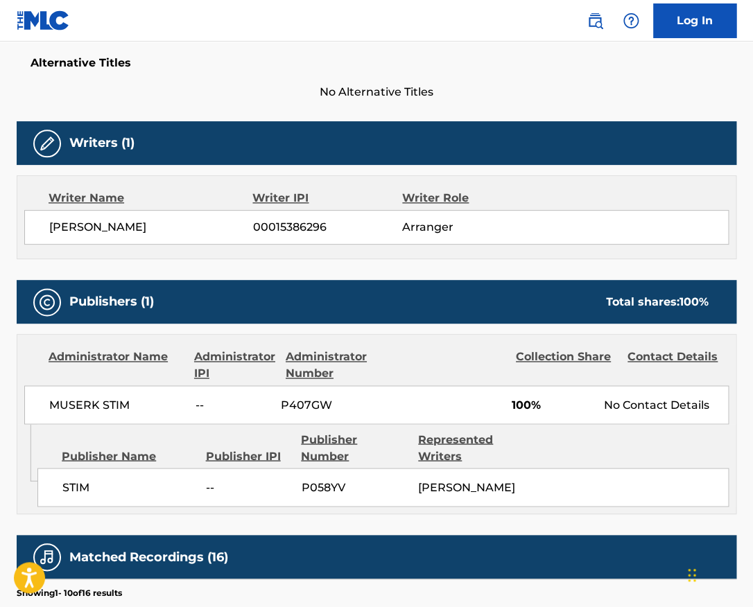
scroll to position [369, 0]
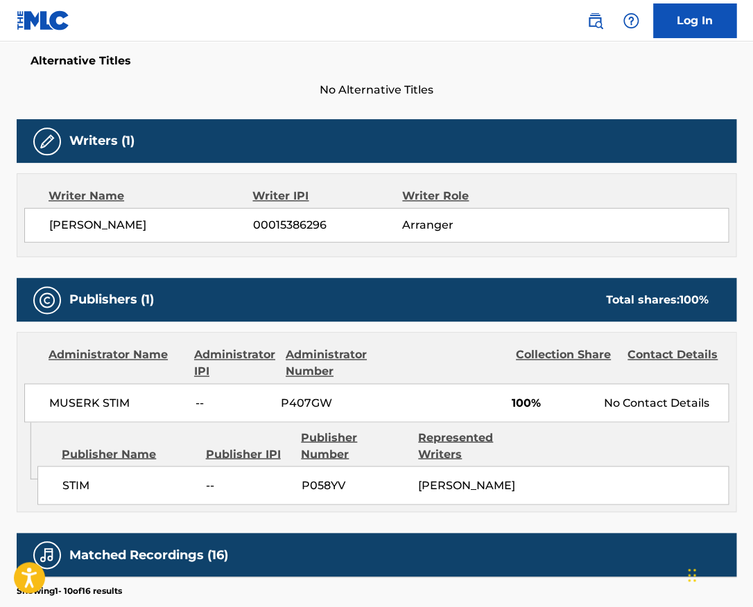
click at [108, 212] on div "[PERSON_NAME] 00015386296 Arranger" at bounding box center [376, 225] width 704 height 35
click at [101, 221] on span "[PERSON_NAME]" at bounding box center [151, 225] width 204 height 17
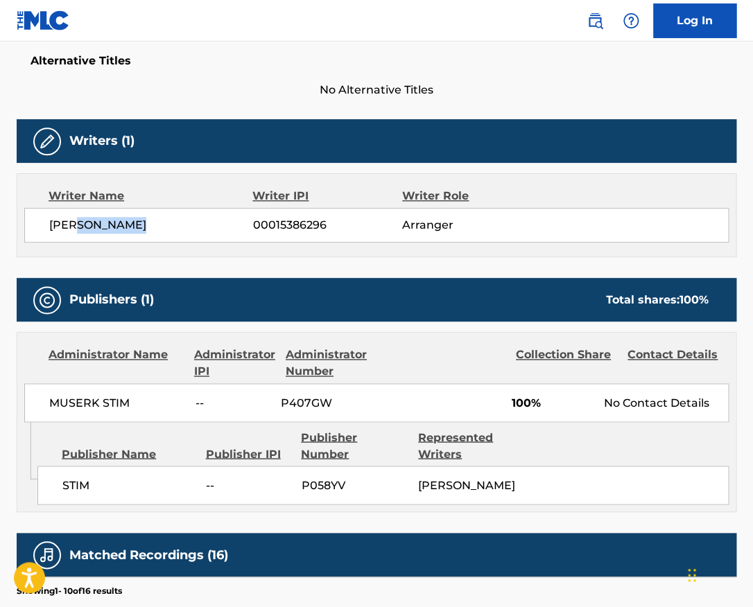
click at [101, 221] on span "[PERSON_NAME]" at bounding box center [151, 225] width 204 height 17
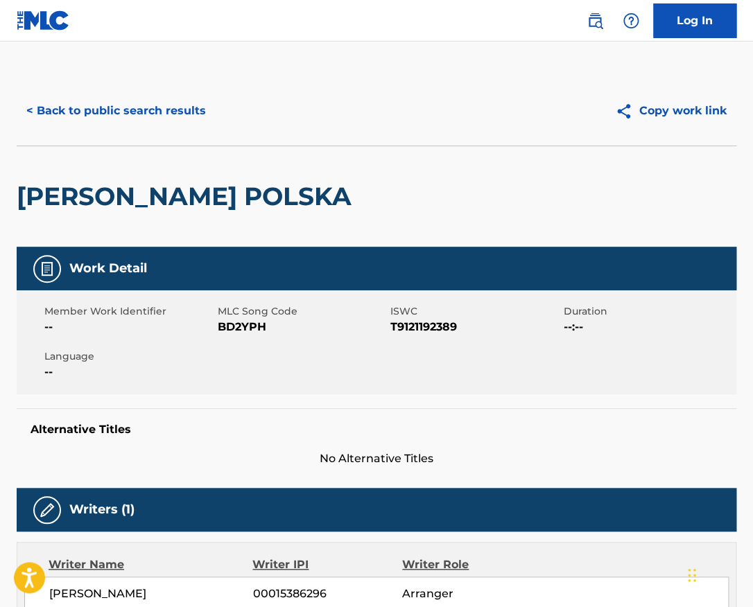
click at [275, 207] on h2 "[PERSON_NAME] POLSKA" at bounding box center [188, 196] width 342 height 31
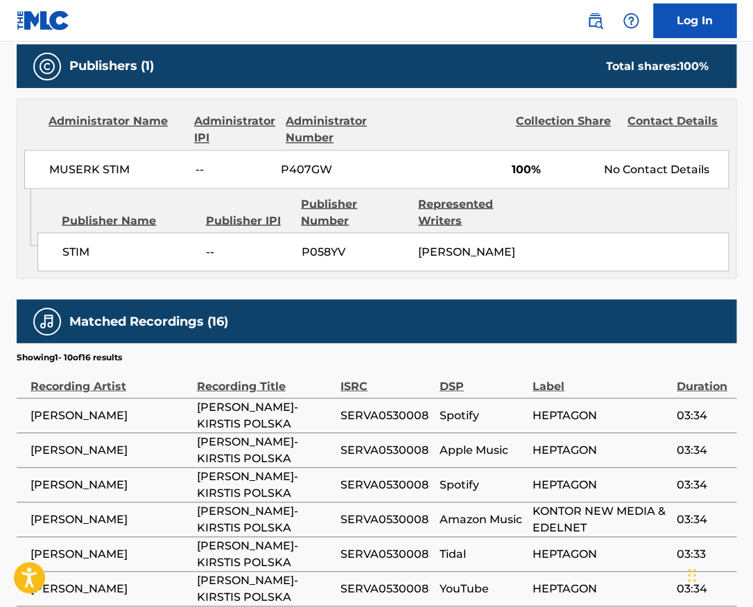
scroll to position [641, 0]
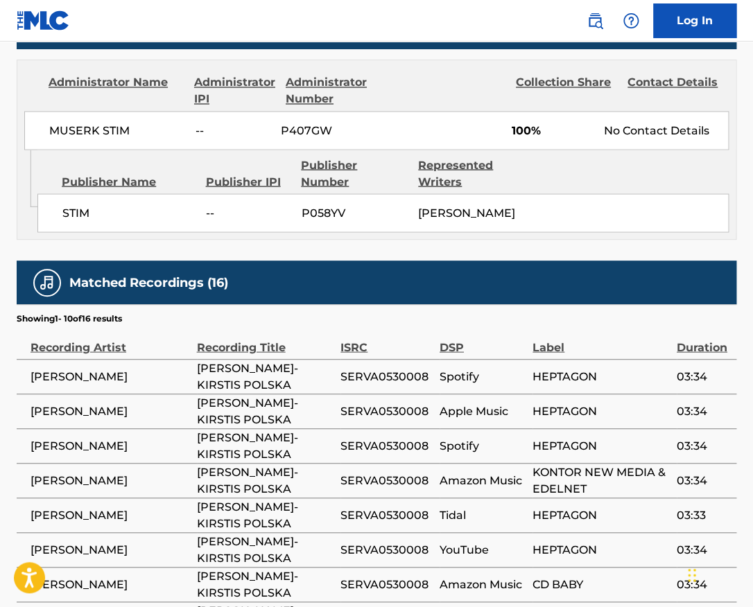
click at [89, 134] on span "MUSERK STIM" at bounding box center [117, 130] width 136 height 17
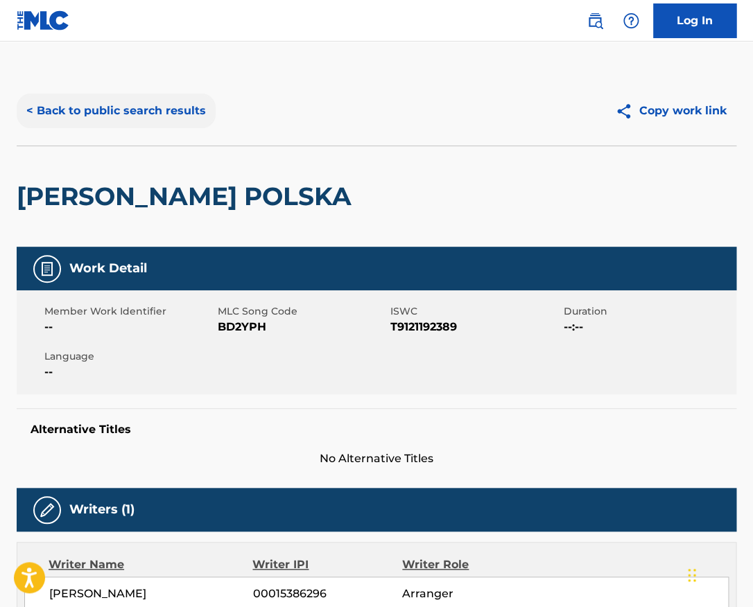
click at [150, 98] on button "< Back to public search results" at bounding box center [116, 111] width 199 height 35
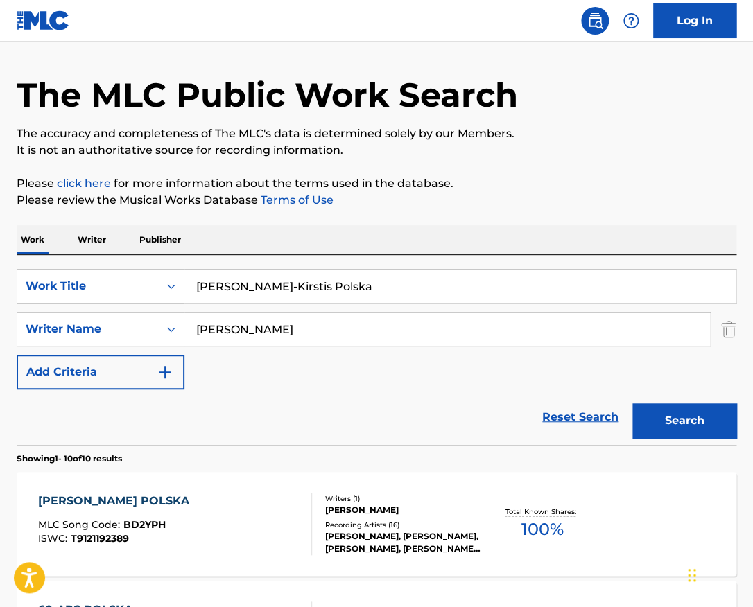
click at [267, 340] on input "[PERSON_NAME]" at bounding box center [446, 329] width 525 height 33
paste input "[PERSON_NAME]"
type input "[PERSON_NAME]"
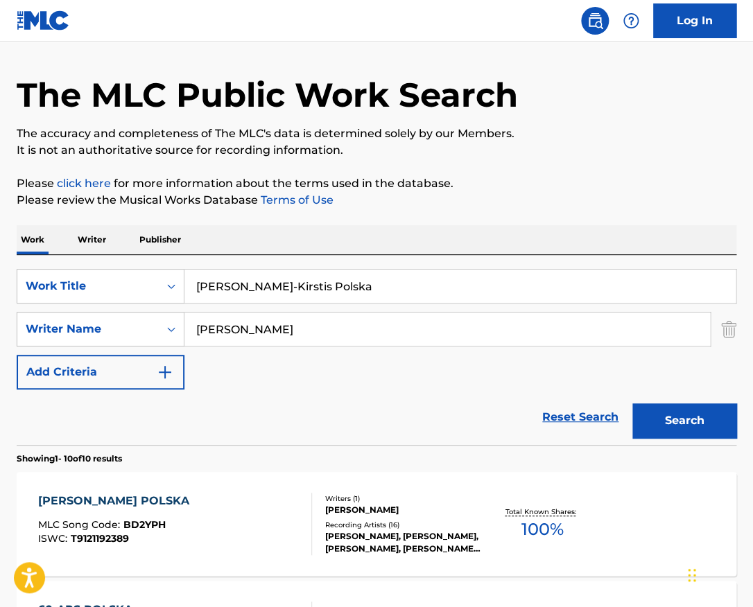
click at [302, 283] on input "[PERSON_NAME]-Kirstis Polska" at bounding box center [459, 286] width 551 height 33
type input "show me your soul"
click at [632, 403] on button "Search" at bounding box center [684, 420] width 104 height 35
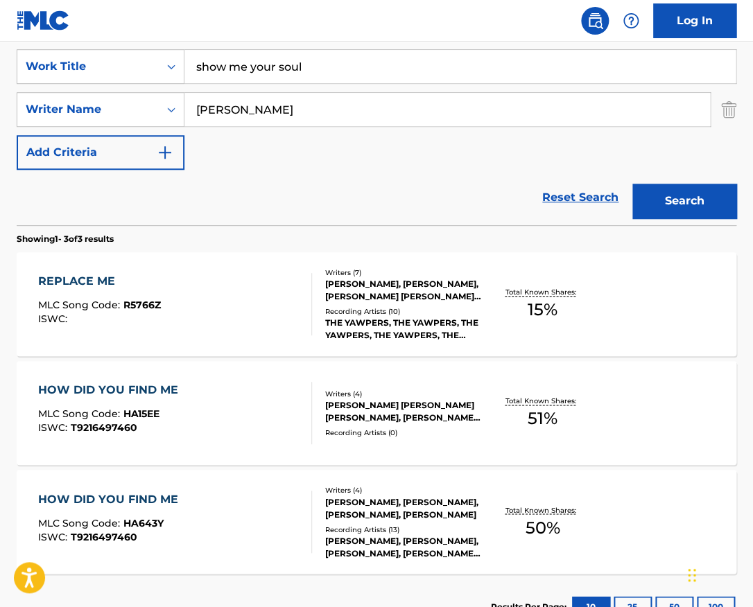
scroll to position [239, 0]
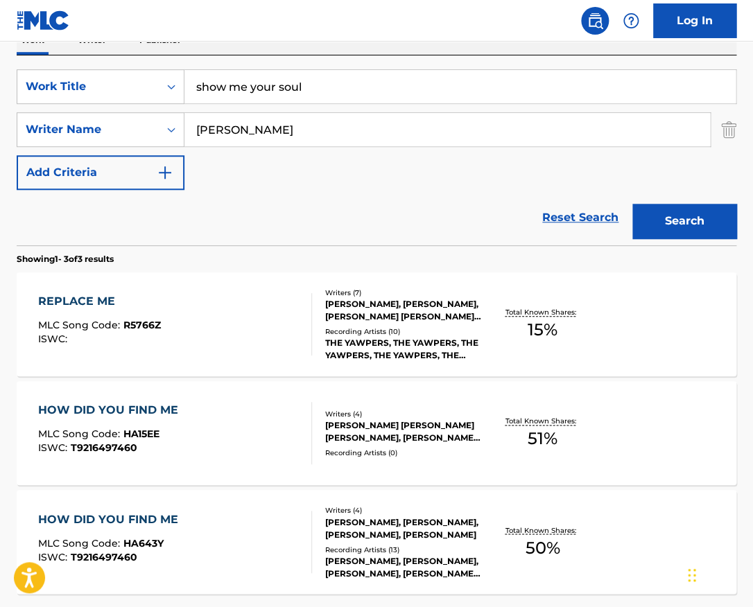
drag, startPoint x: 313, startPoint y: 90, endPoint x: 146, endPoint y: 90, distance: 167.1
click at [184, 90] on input "show me your soul" at bounding box center [459, 86] width 551 height 33
drag, startPoint x: 306, startPoint y: 131, endPoint x: 144, endPoint y: 127, distance: 161.6
click at [184, 127] on input "[PERSON_NAME]" at bounding box center [446, 129] width 525 height 33
click at [632, 204] on button "Search" at bounding box center [684, 221] width 104 height 35
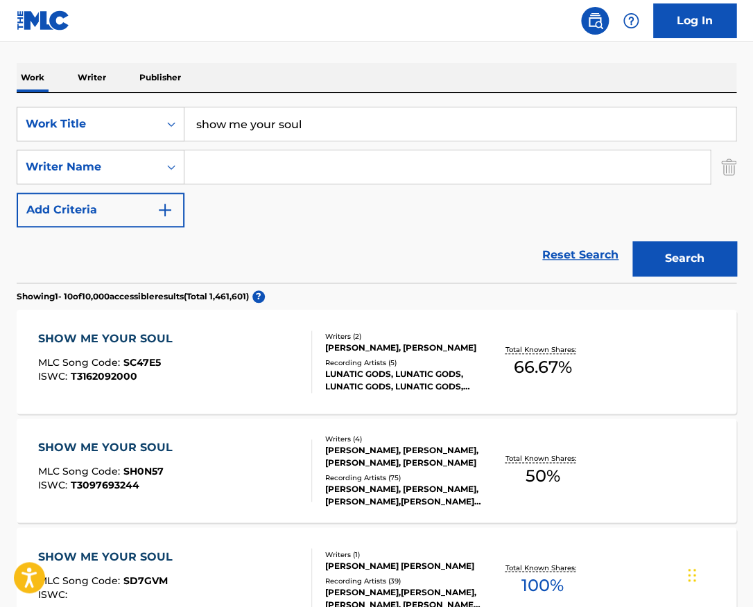
scroll to position [205, 0]
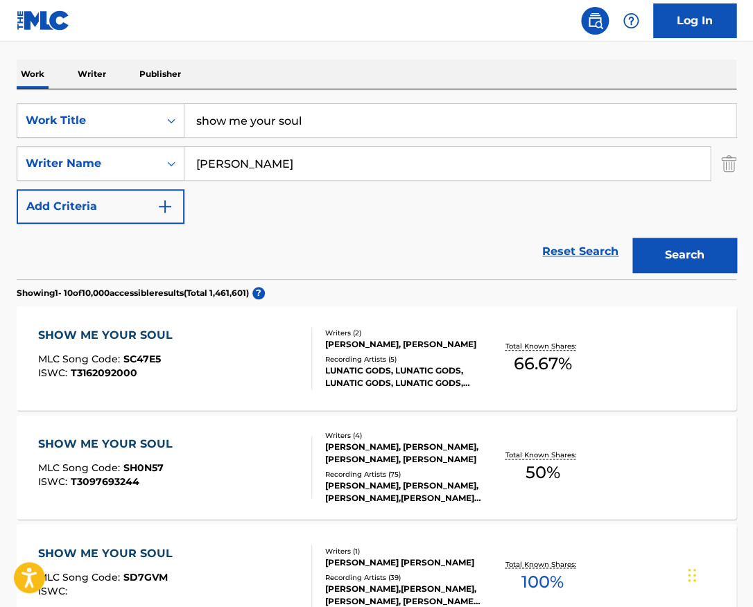
type input "[PERSON_NAME]"
click at [632, 238] on button "Search" at bounding box center [684, 255] width 104 height 35
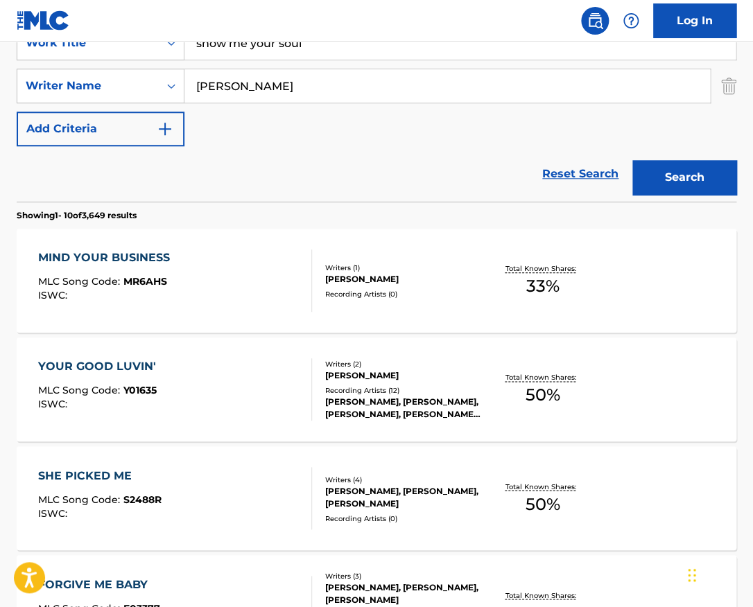
scroll to position [233, 0]
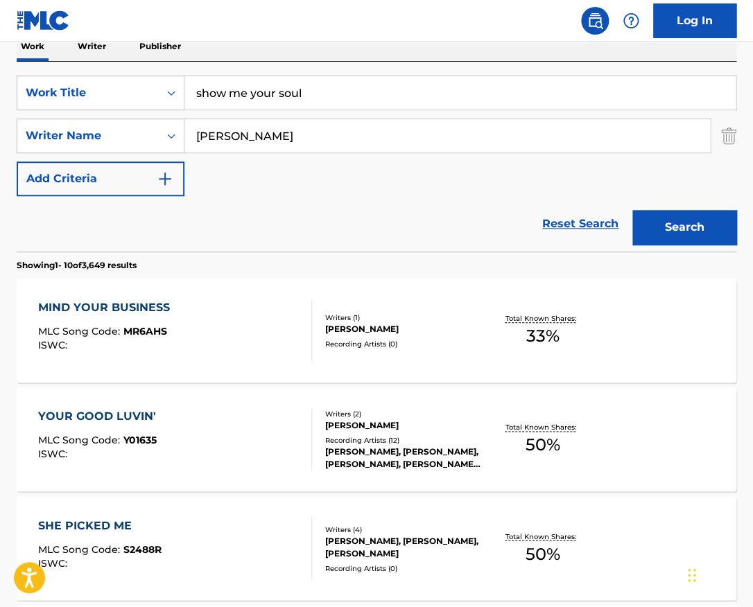
click at [308, 95] on input "show me your soul" at bounding box center [459, 92] width 551 height 33
paste input "The Four Seasons - Violin Concerto in G Minor, Op. 8 No. 2, RV 315 "Summer": II…"
type input "The Four Seasons - Violin Concerto in G Minor, Op. 8 No. 2, RV 315 "Summer": II…"
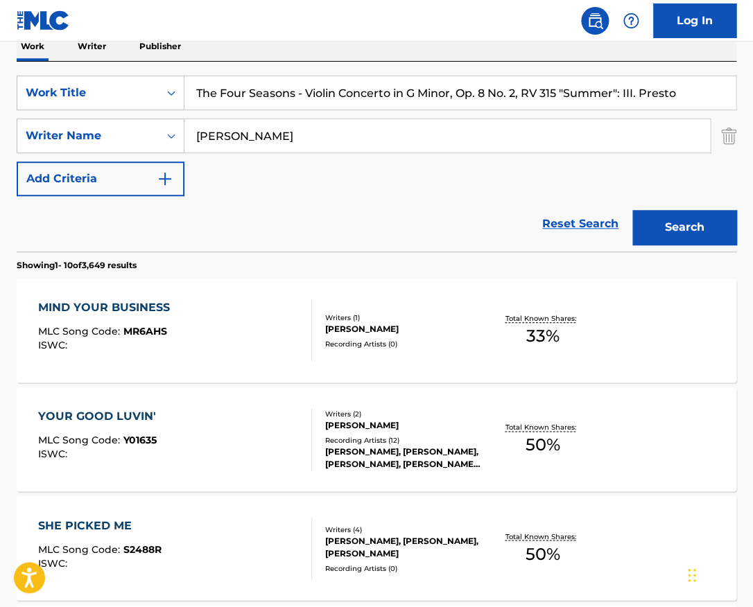
click at [313, 137] on input "[PERSON_NAME]" at bounding box center [446, 135] width 525 height 33
click at [632, 210] on button "Search" at bounding box center [684, 227] width 104 height 35
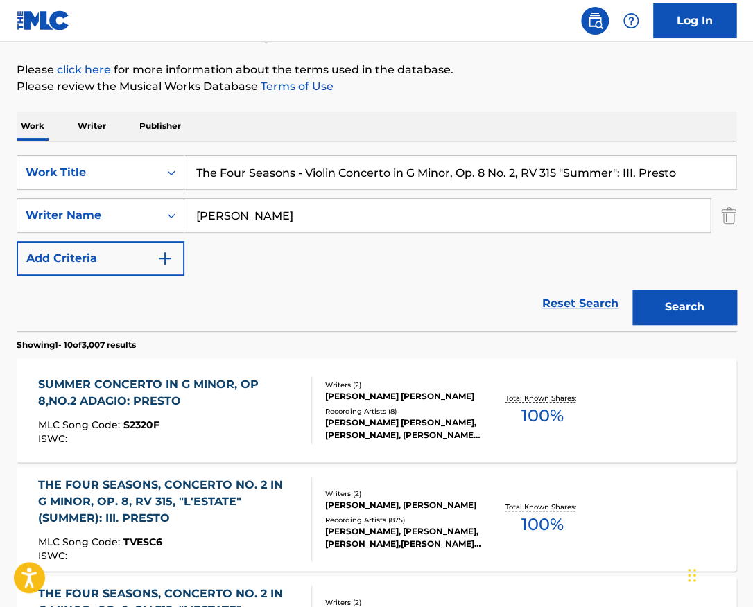
scroll to position [216, 0]
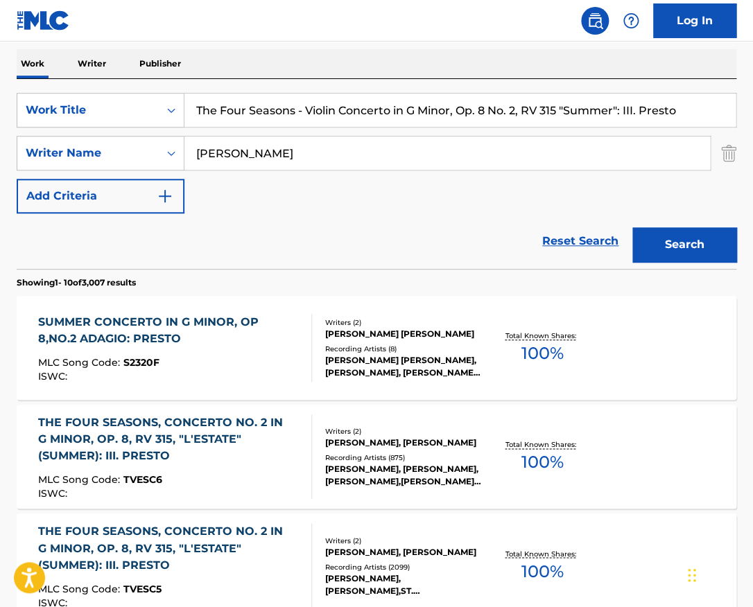
click at [319, 121] on input "The Four Seasons - Violin Concerto in G Minor, Op. 8 No. 2, RV 315 "Summer": II…" at bounding box center [459, 110] width 551 height 33
click at [290, 150] on input "[PERSON_NAME]" at bounding box center [446, 153] width 525 height 33
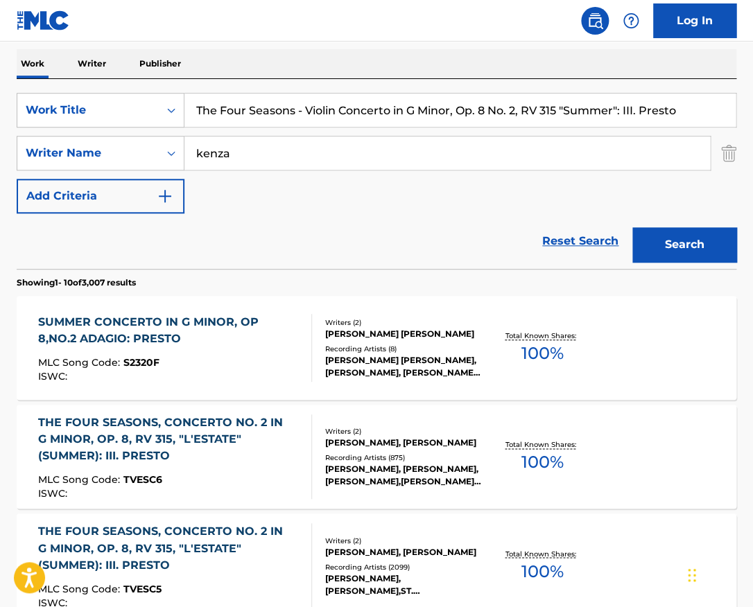
type input "kenza"
click at [323, 115] on input "The Four Seasons - Violin Concerto in G Minor, Op. 8 No. 2, RV 315 "Summer": II…" at bounding box center [459, 110] width 551 height 33
click at [301, 108] on input "The Four Seasons - Violin Concerto in G Minor, Op. 8 No. 2, RV 315 "Summer": II…" at bounding box center [459, 110] width 551 height 33
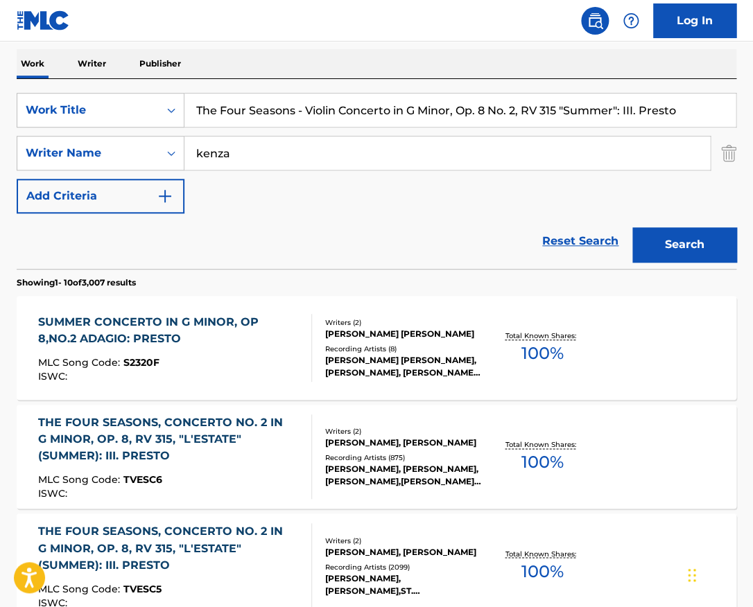
paste input "Shoes (Original Stick)"
click at [301, 108] on input "The Four Seasons - Violin Concerto in G Minor, Op. 8 No. 2, RV 315 "Summer": II…" at bounding box center [459, 110] width 551 height 33
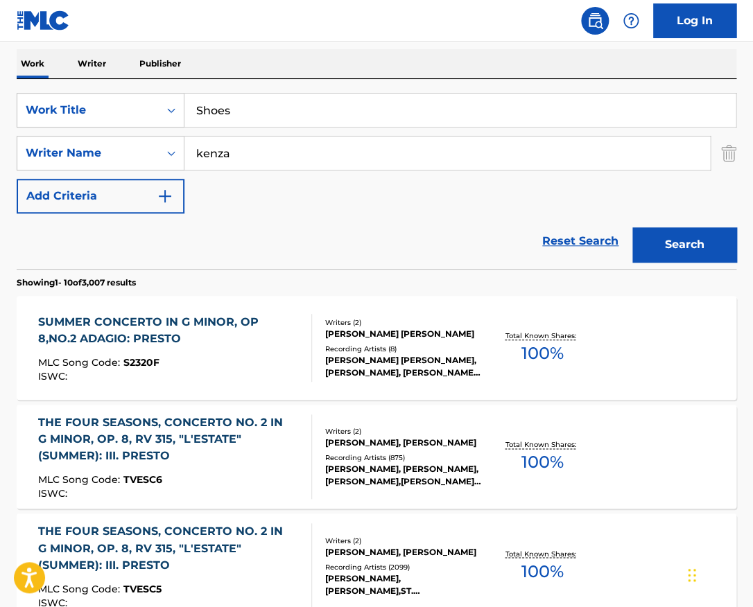
click at [632, 227] on button "Search" at bounding box center [684, 244] width 104 height 35
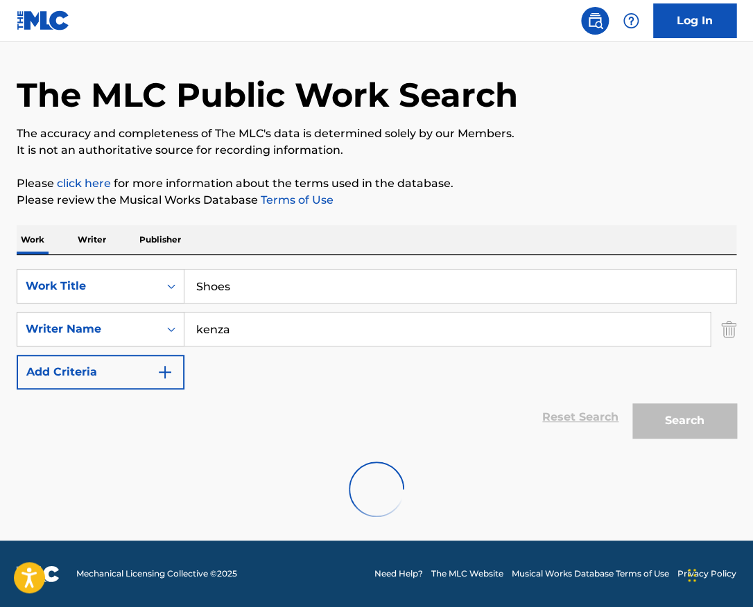
scroll to position [0, 0]
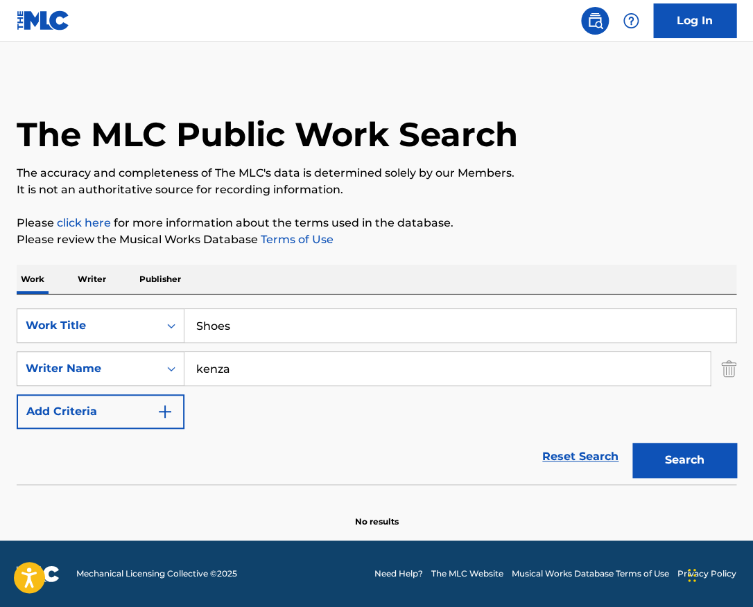
click at [307, 325] on input "Shoes" at bounding box center [459, 325] width 551 height 33
type input "fake friends"
paste input "[PERSON_NAME]"
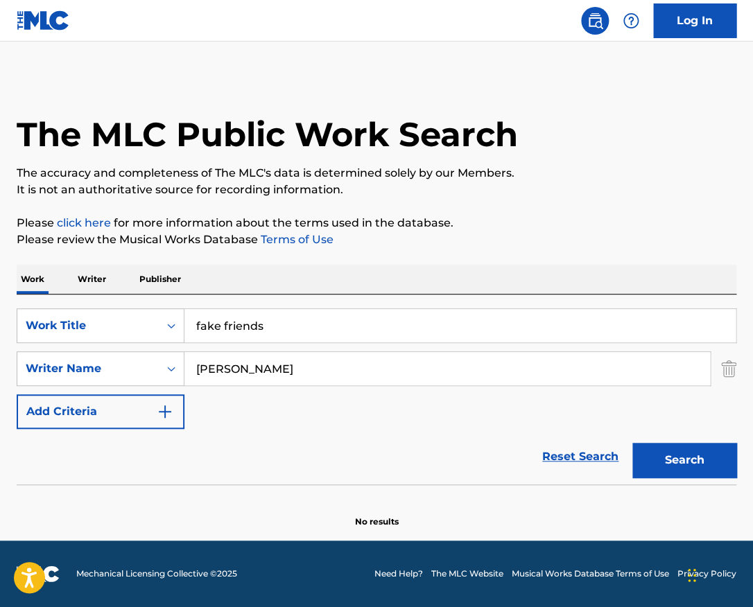
click at [632, 443] on button "Search" at bounding box center [684, 460] width 104 height 35
drag, startPoint x: 284, startPoint y: 370, endPoint x: 153, endPoint y: 370, distance: 131.0
click at [184, 370] on input "[PERSON_NAME]" at bounding box center [446, 368] width 525 height 33
type input "[PERSON_NAME]"
click at [632, 443] on button "Search" at bounding box center [684, 460] width 104 height 35
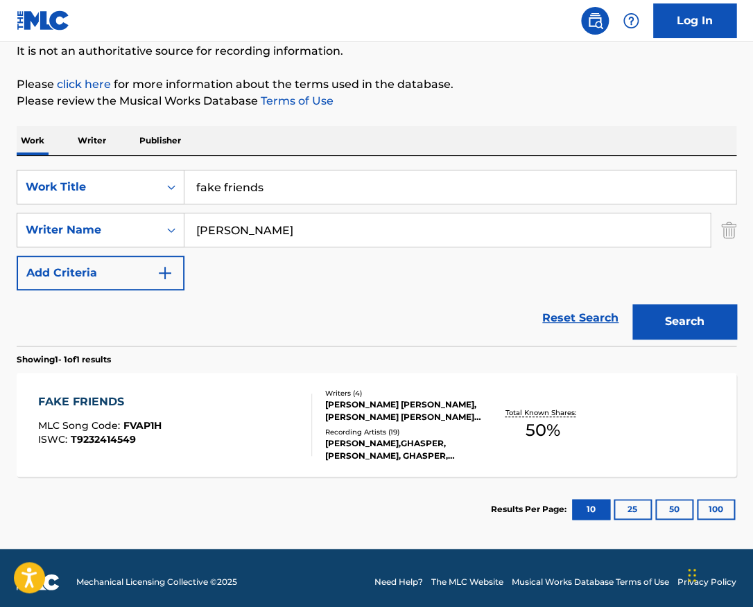
scroll to position [141, 0]
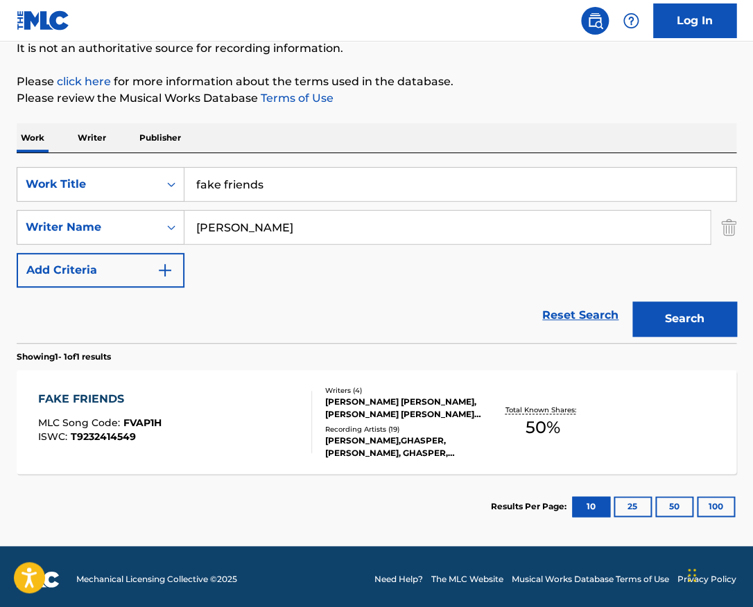
click at [262, 395] on div "FAKE FRIENDS MLC Song Code : FVAP1H ISWC : T9232414549" at bounding box center [174, 422] width 273 height 62
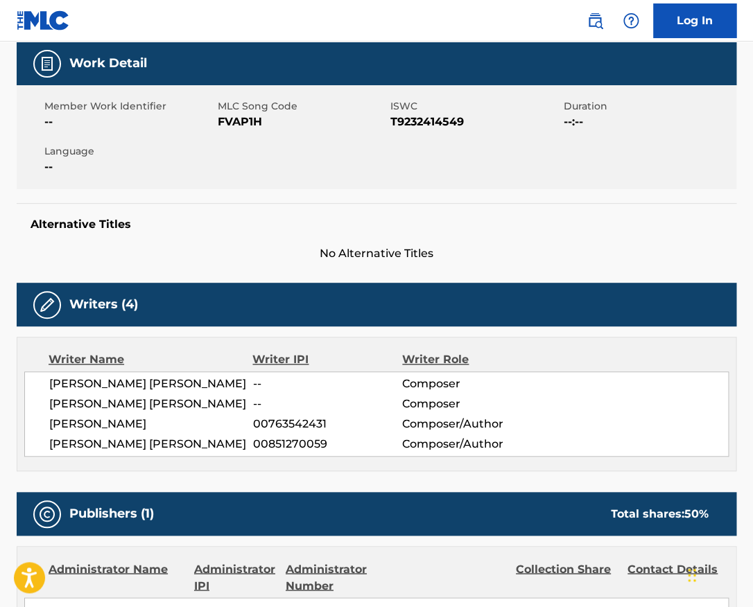
scroll to position [179, 0]
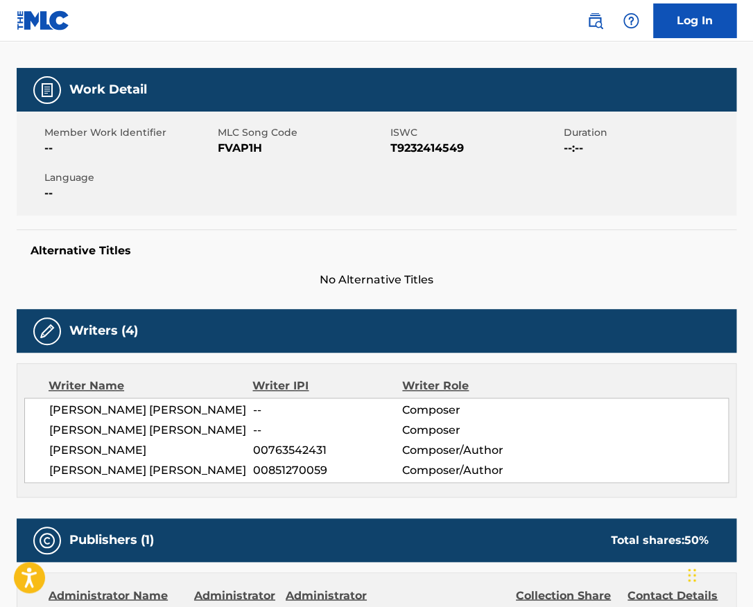
click at [415, 149] on span "T9232414549" at bounding box center [475, 148] width 170 height 17
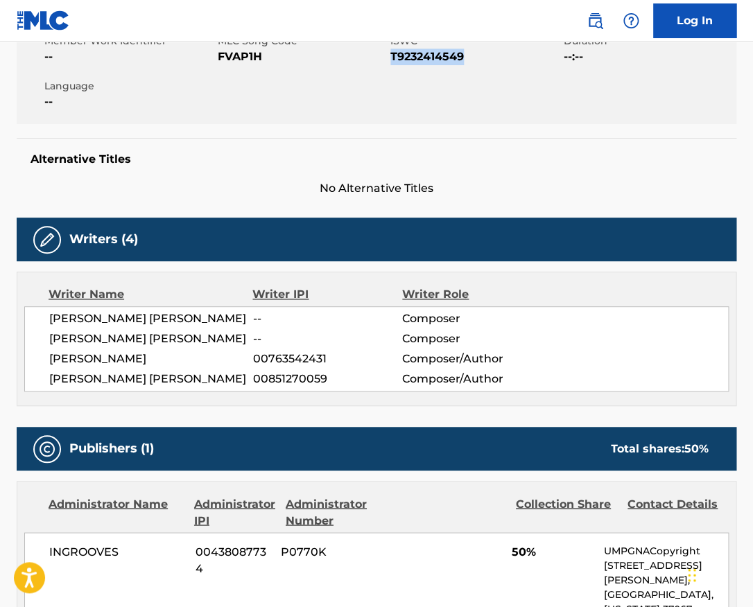
scroll to position [0, 0]
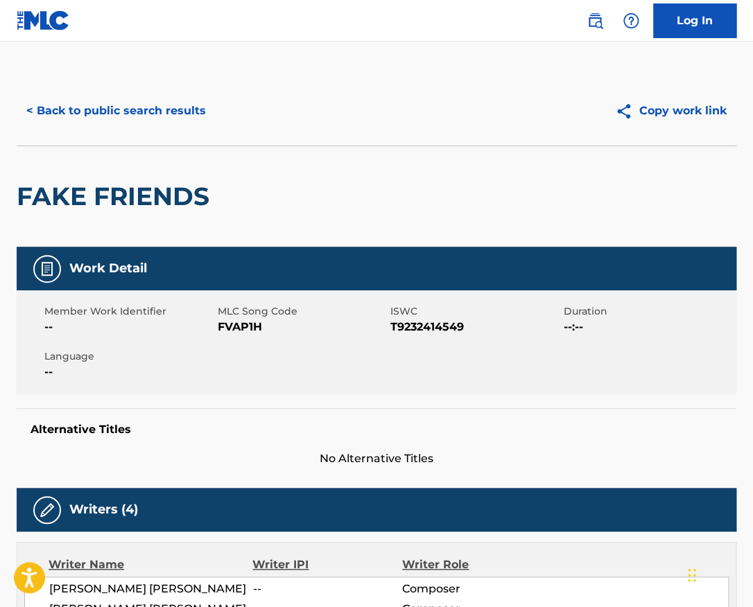
click at [179, 204] on h2 "FAKE FRIENDS" at bounding box center [117, 196] width 200 height 31
click at [179, 205] on h2 "FAKE FRIENDS" at bounding box center [117, 196] width 200 height 31
click at [179, 200] on h2 "FAKE FRIENDS" at bounding box center [117, 196] width 200 height 31
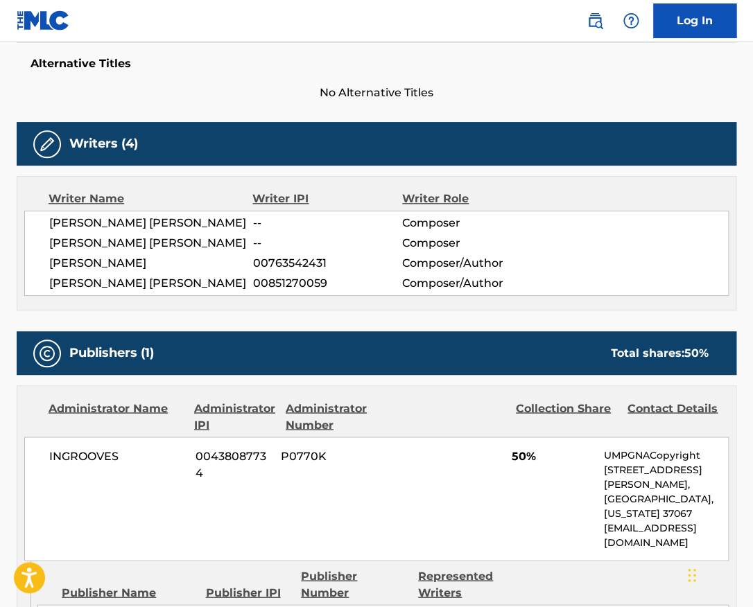
scroll to position [372, 0]
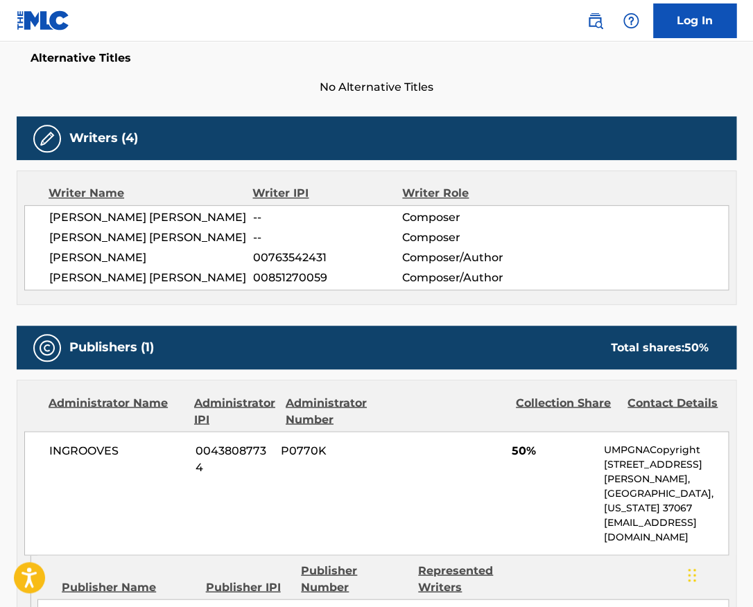
click at [168, 211] on span "[PERSON_NAME] [PERSON_NAME]" at bounding box center [151, 217] width 204 height 17
click at [165, 241] on span "[PERSON_NAME] [PERSON_NAME]" at bounding box center [151, 237] width 204 height 17
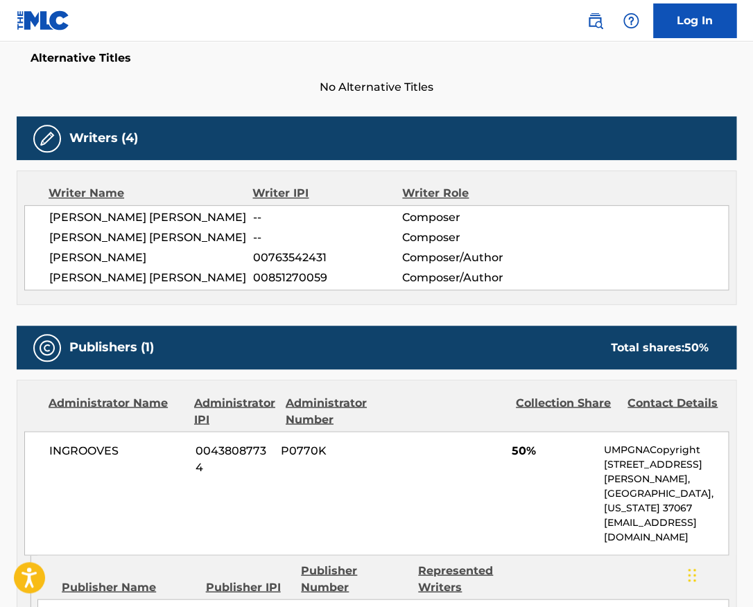
click at [165, 241] on span "[PERSON_NAME] [PERSON_NAME]" at bounding box center [151, 237] width 204 height 17
click at [132, 261] on span "[PERSON_NAME]" at bounding box center [151, 258] width 204 height 17
click at [176, 272] on span "[PERSON_NAME] [PERSON_NAME]" at bounding box center [151, 278] width 204 height 17
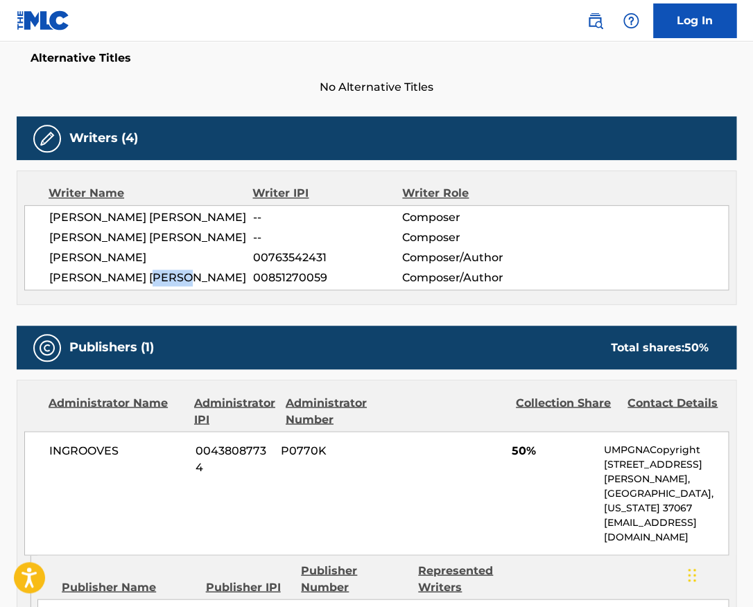
click at [176, 272] on span "[PERSON_NAME] [PERSON_NAME]" at bounding box center [151, 278] width 204 height 17
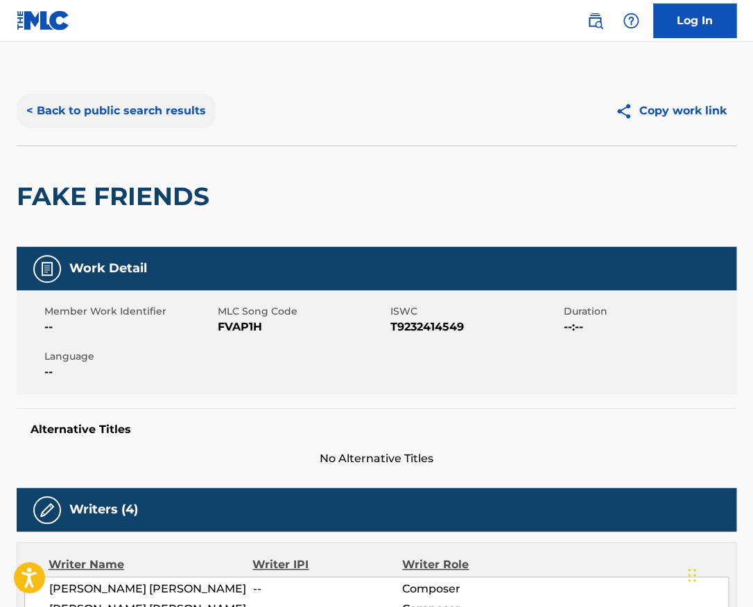
click at [209, 118] on button "< Back to public search results" at bounding box center [116, 111] width 199 height 35
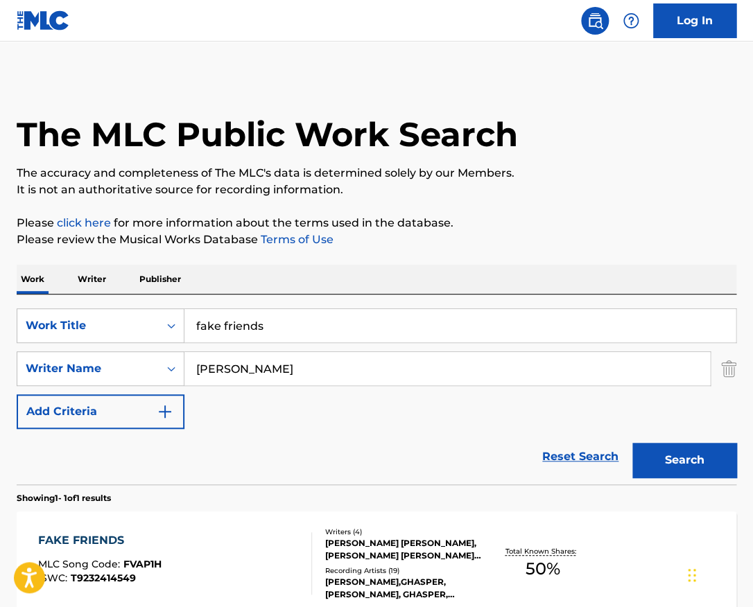
scroll to position [68, 0]
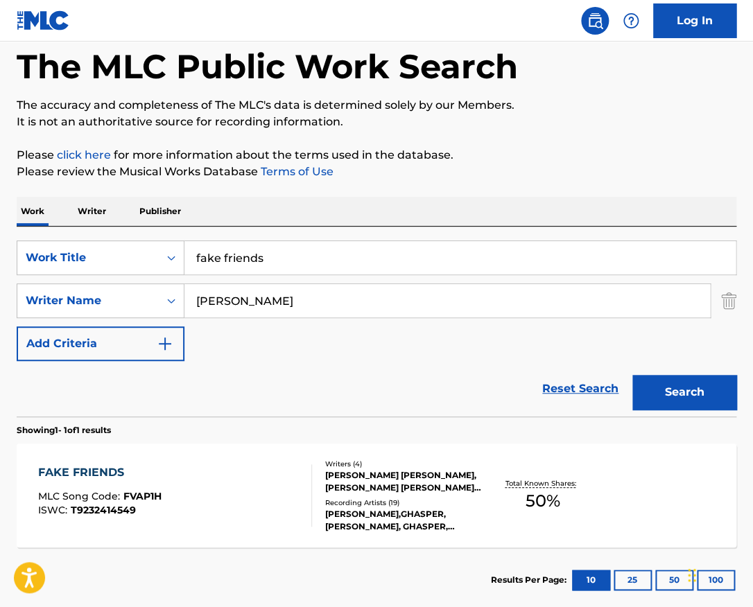
click at [304, 258] on input "fake friends" at bounding box center [459, 257] width 551 height 33
type input "open our eyes"
click at [314, 307] on input "[PERSON_NAME]" at bounding box center [446, 300] width 525 height 33
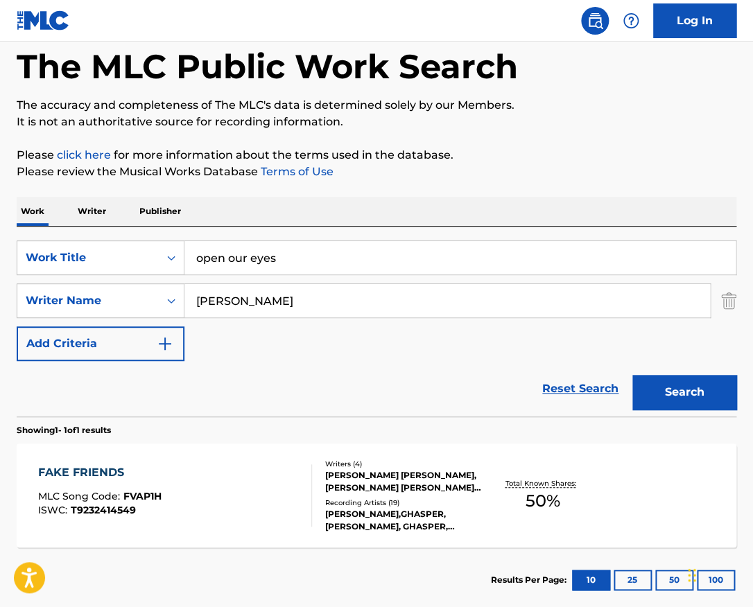
click at [314, 307] on input "[PERSON_NAME]" at bounding box center [446, 300] width 525 height 33
click at [632, 375] on button "Search" at bounding box center [684, 392] width 104 height 35
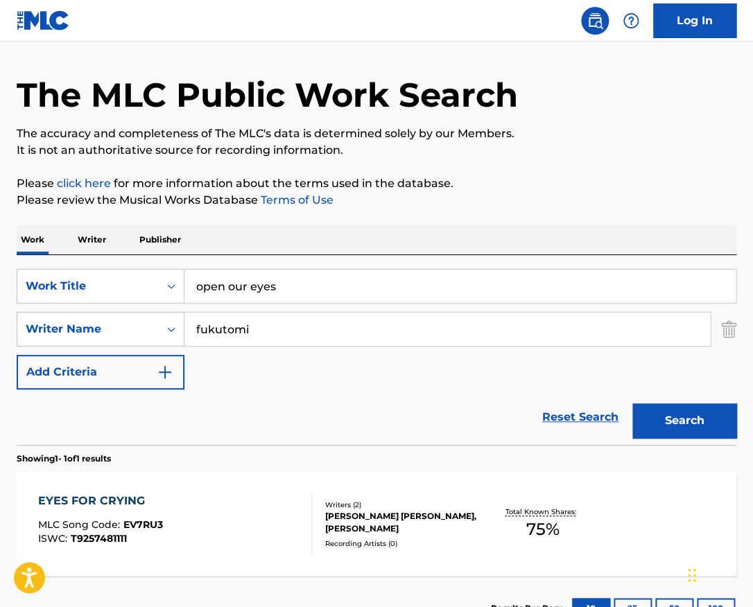
scroll to position [147, 0]
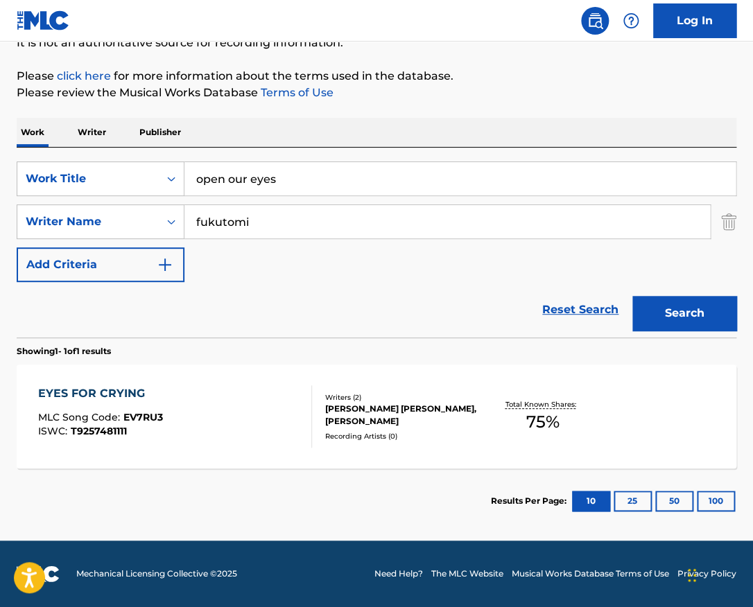
drag, startPoint x: 284, startPoint y: 226, endPoint x: 175, endPoint y: 223, distance: 108.2
click at [184, 223] on input "fukutomi" at bounding box center [446, 221] width 525 height 33
type input "stingily"
click at [632, 296] on button "Search" at bounding box center [684, 313] width 104 height 35
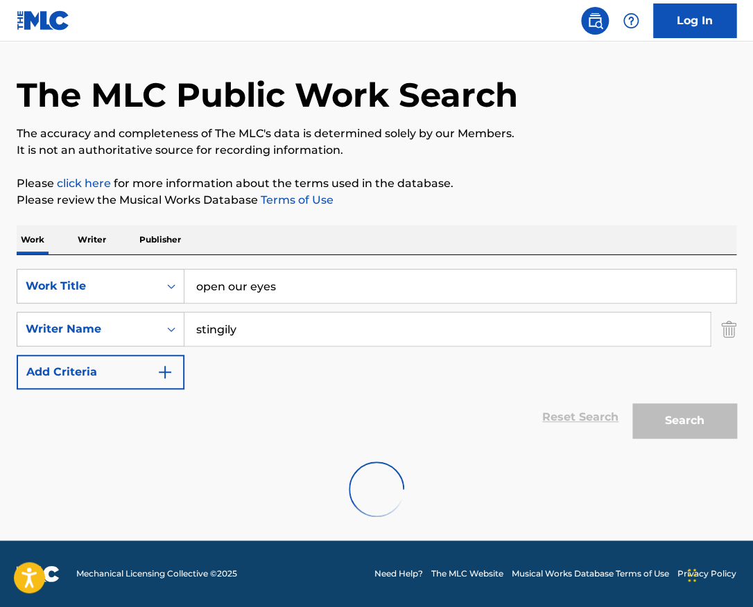
scroll to position [40, 0]
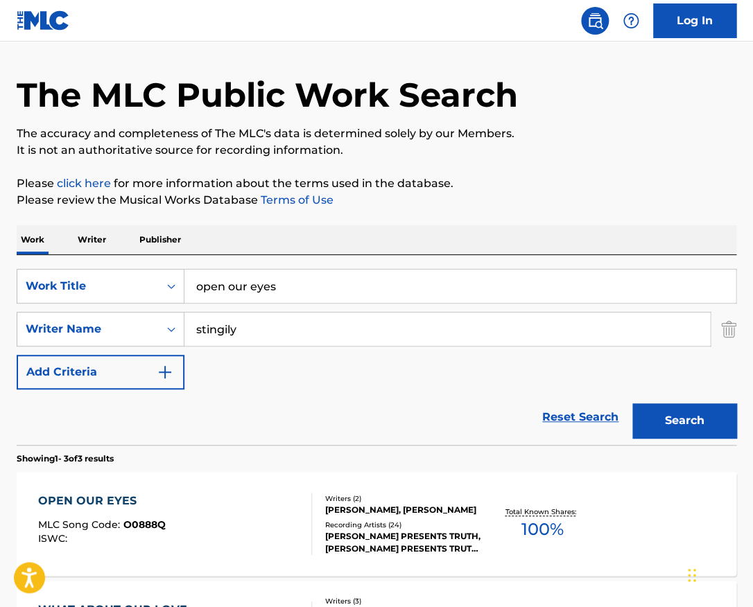
click at [301, 525] on div at bounding box center [305, 524] width 11 height 62
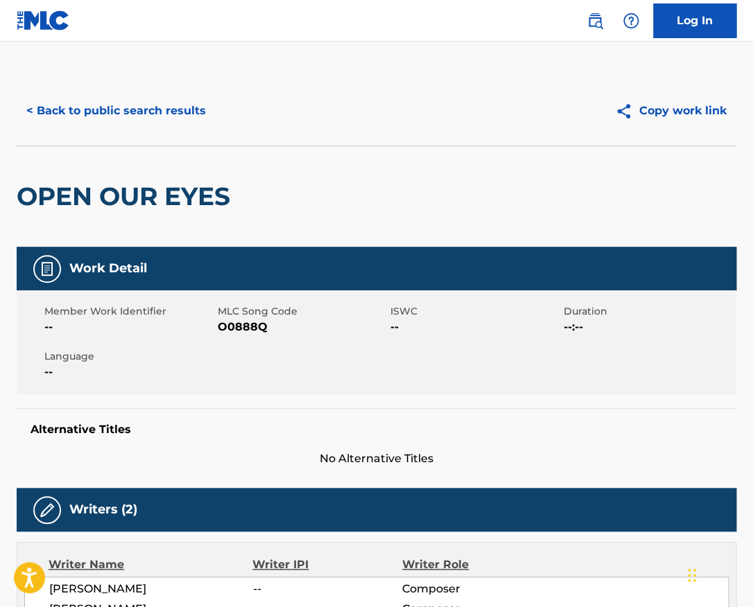
click at [150, 192] on h2 "OPEN OUR EYES" at bounding box center [127, 196] width 220 height 31
click at [150, 193] on h2 "OPEN OUR EYES" at bounding box center [127, 196] width 220 height 31
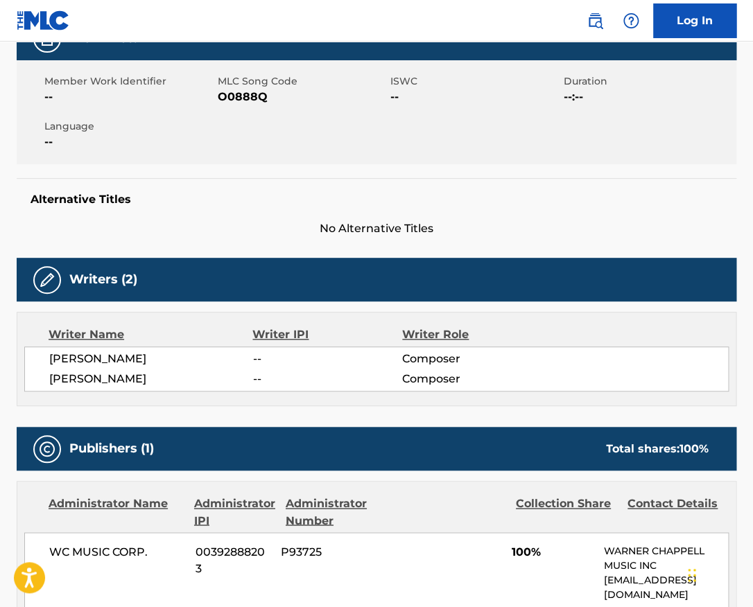
scroll to position [394, 0]
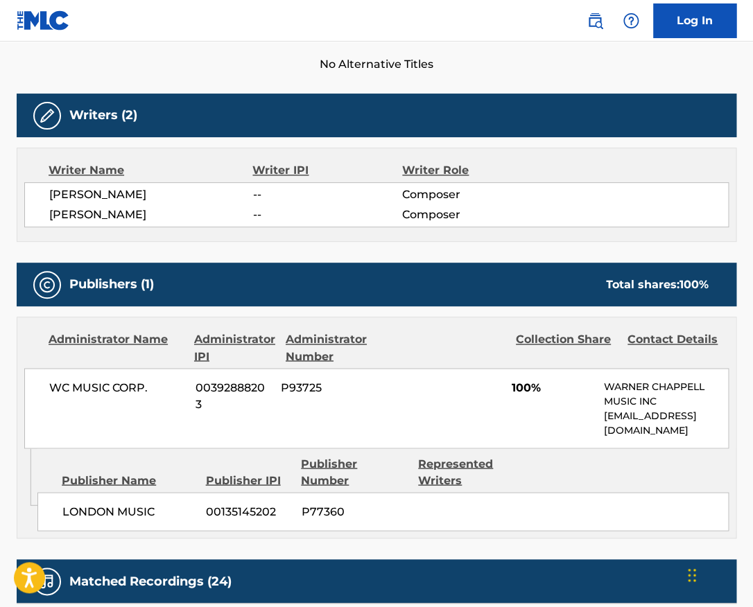
click at [103, 198] on span "[PERSON_NAME]" at bounding box center [151, 194] width 204 height 17
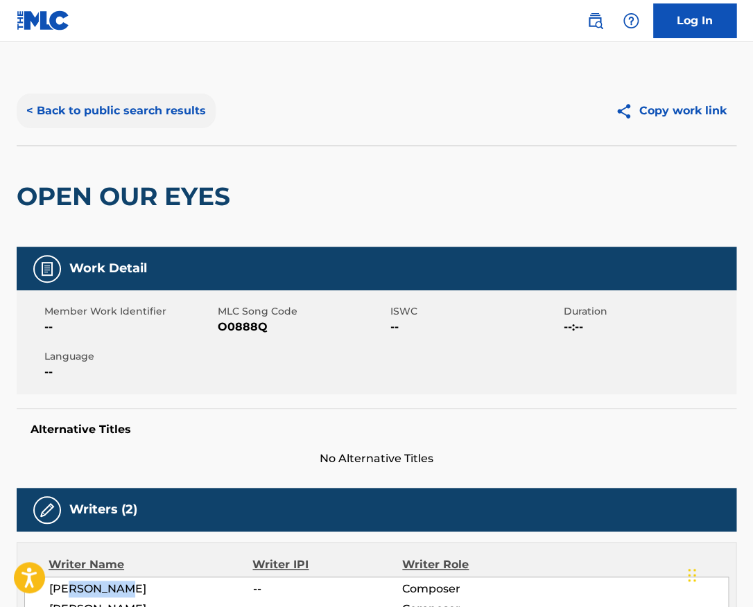
click at [176, 114] on button "< Back to public search results" at bounding box center [116, 111] width 199 height 35
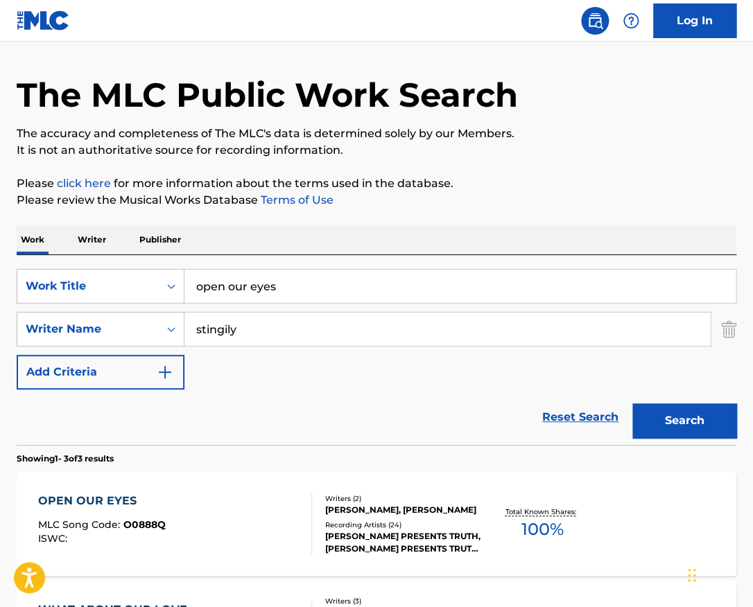
click at [271, 279] on input "open our eyes" at bounding box center [459, 286] width 551 height 33
type input "real love"
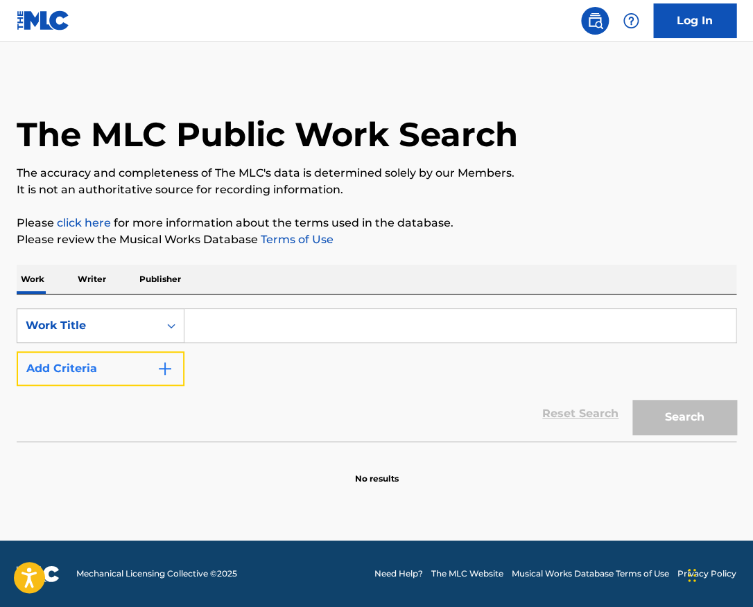
click at [164, 367] on img "Search Form" at bounding box center [165, 368] width 17 height 17
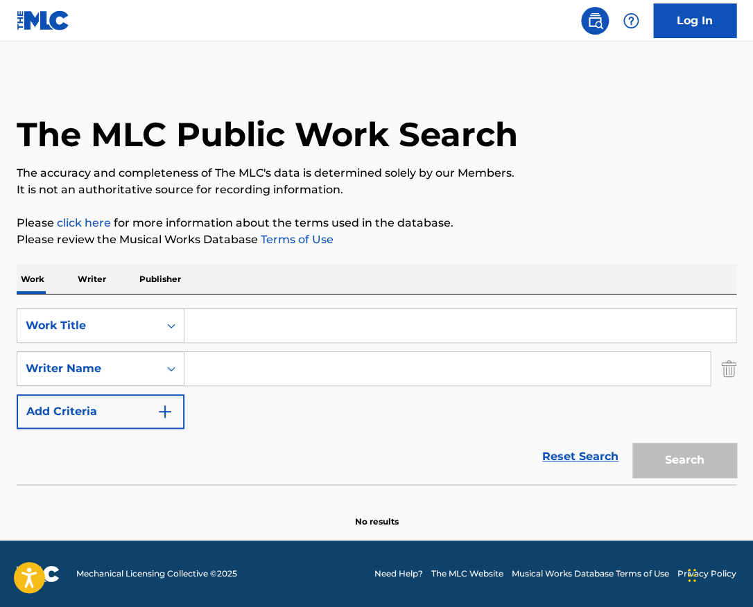
click at [246, 372] on input "Search Form" at bounding box center [446, 368] width 525 height 33
paste input "Sari Abboud"
type input "Sari Abboud"
click at [261, 318] on input "Search Form" at bounding box center [459, 325] width 551 height 33
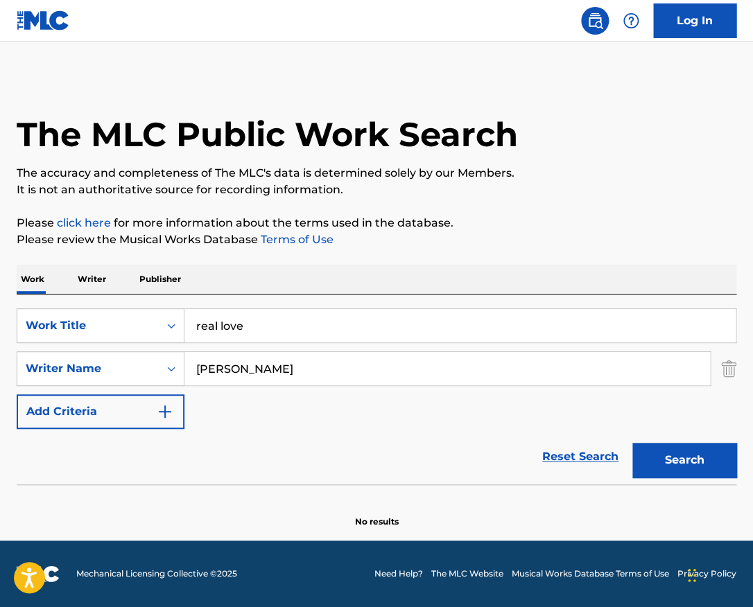
type input "real love"
click at [632, 443] on button "Search" at bounding box center [684, 460] width 104 height 35
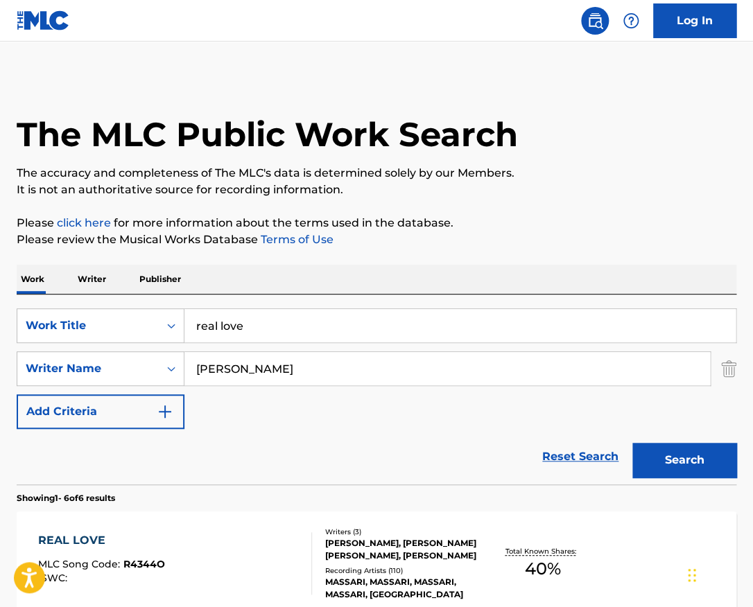
scroll to position [139, 0]
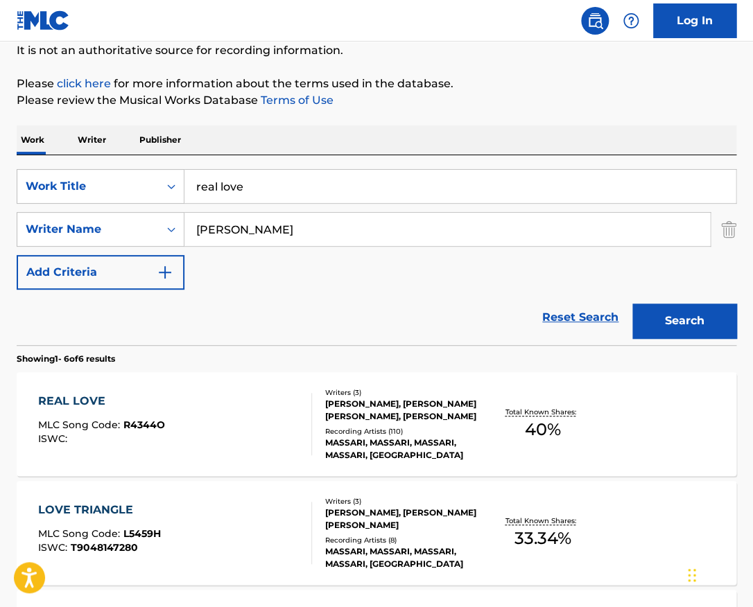
click at [282, 411] on div "REAL LOVE MLC Song Code : R4344O ISWC :" at bounding box center [174, 424] width 273 height 62
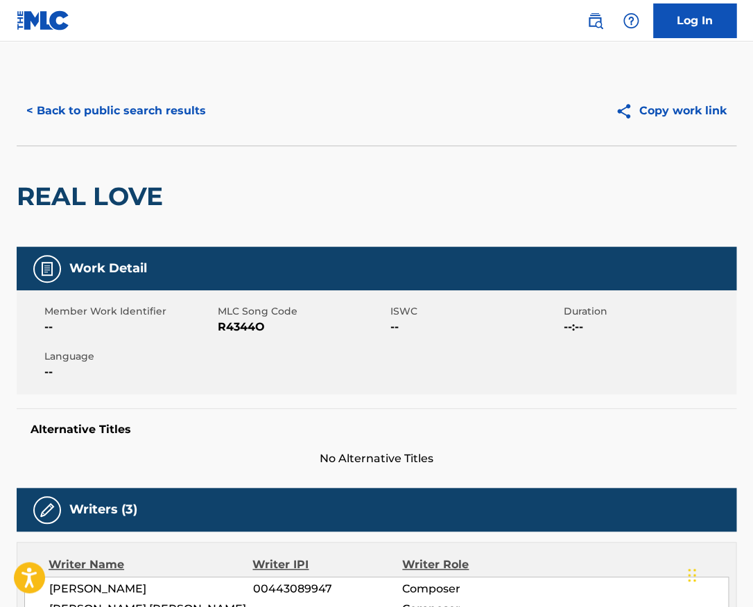
click at [130, 190] on h2 "REAL LOVE" at bounding box center [93, 196] width 153 height 31
click at [130, 191] on h2 "REAL LOVE" at bounding box center [93, 196] width 153 height 31
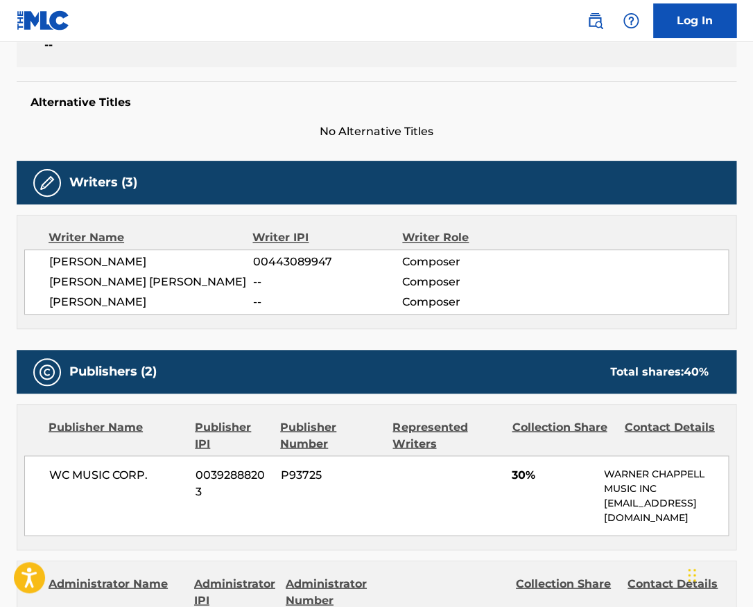
scroll to position [424, 0]
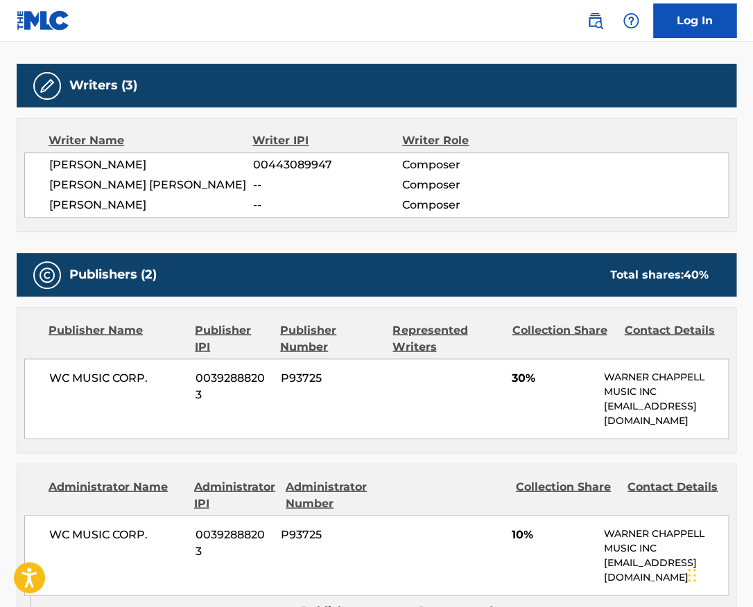
click at [124, 171] on span "AHMAD BALSHE" at bounding box center [151, 165] width 204 height 17
click at [172, 188] on span "WASSIM JOSEPH SALIBI" at bounding box center [151, 185] width 204 height 17
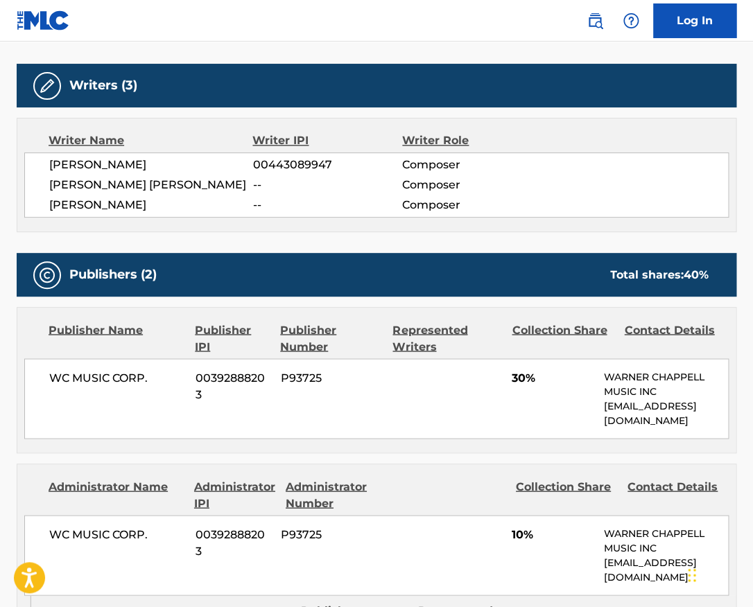
click at [172, 188] on span "WASSIM JOSEPH SALIBI" at bounding box center [151, 185] width 204 height 17
click at [121, 206] on span "SARI ABBOUD" at bounding box center [151, 205] width 204 height 17
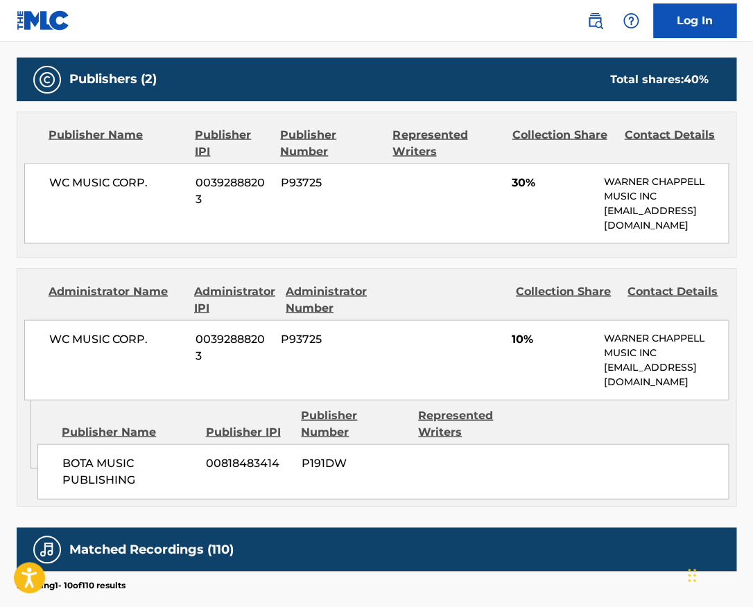
scroll to position [0, 0]
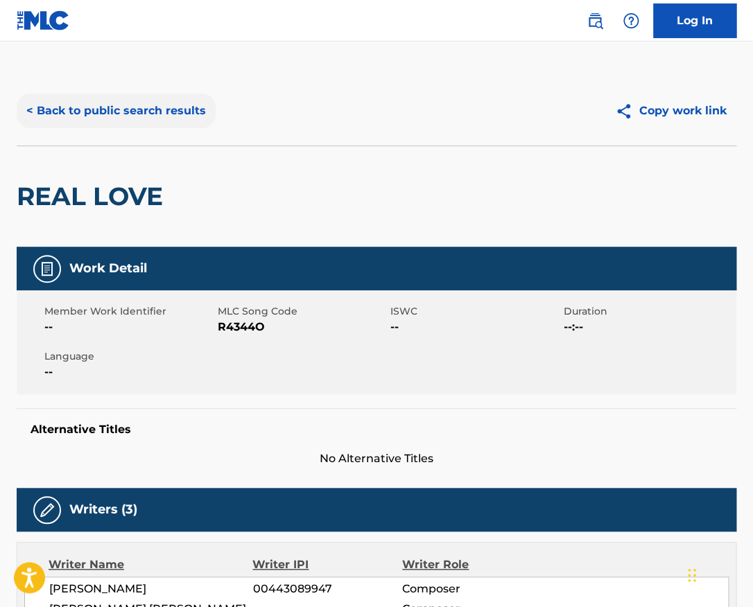
click at [188, 114] on button "< Back to public search results" at bounding box center [116, 111] width 199 height 35
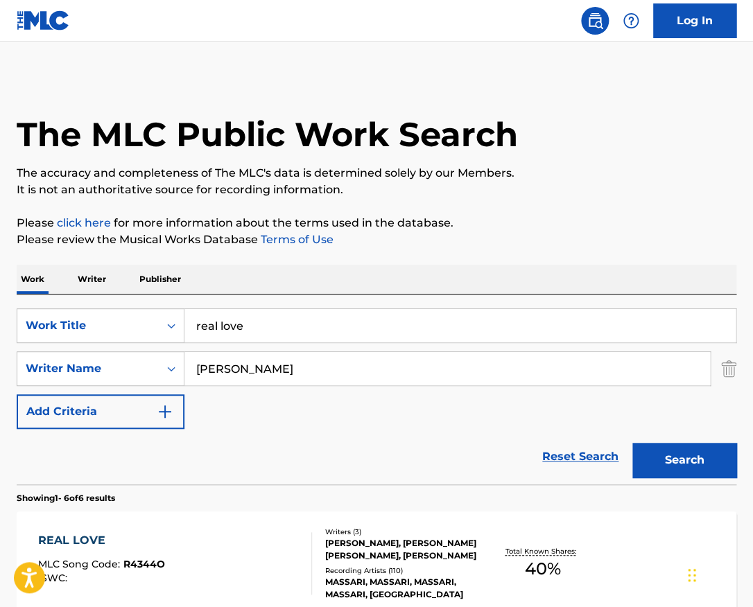
scroll to position [139, 0]
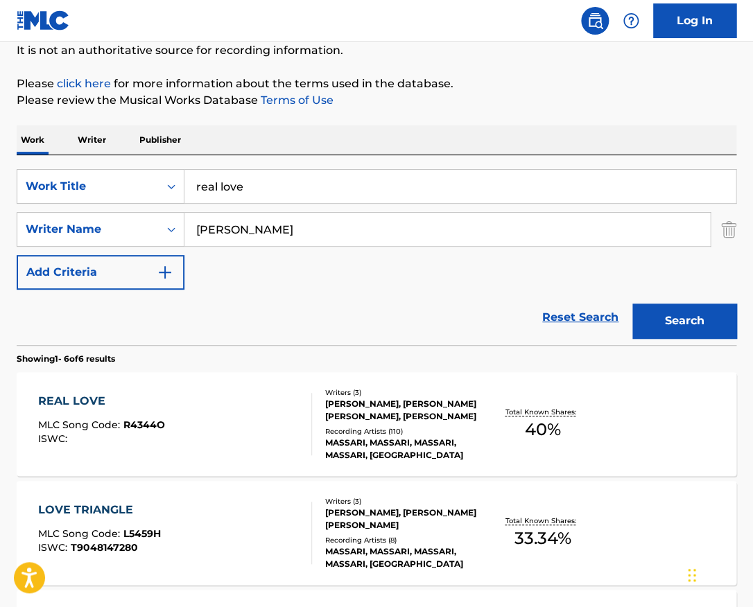
click at [284, 193] on input "real love" at bounding box center [459, 186] width 551 height 33
paste input "Get Ready (Instrumental) Lady"
drag, startPoint x: 408, startPoint y: 189, endPoint x: 256, endPoint y: 183, distance: 152.6
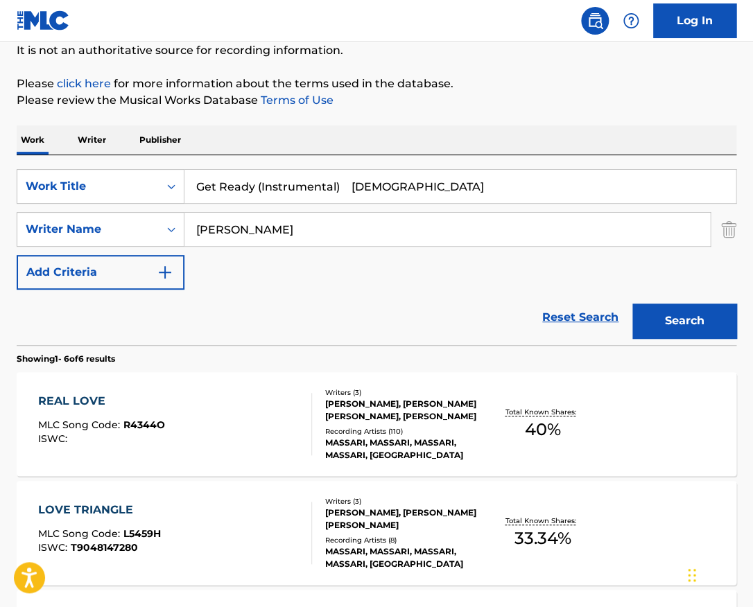
click at [256, 183] on input "Get Ready (Instrumental) Lady" at bounding box center [459, 186] width 551 height 33
type input "Get Ready"
click at [632, 304] on button "Search" at bounding box center [684, 321] width 104 height 35
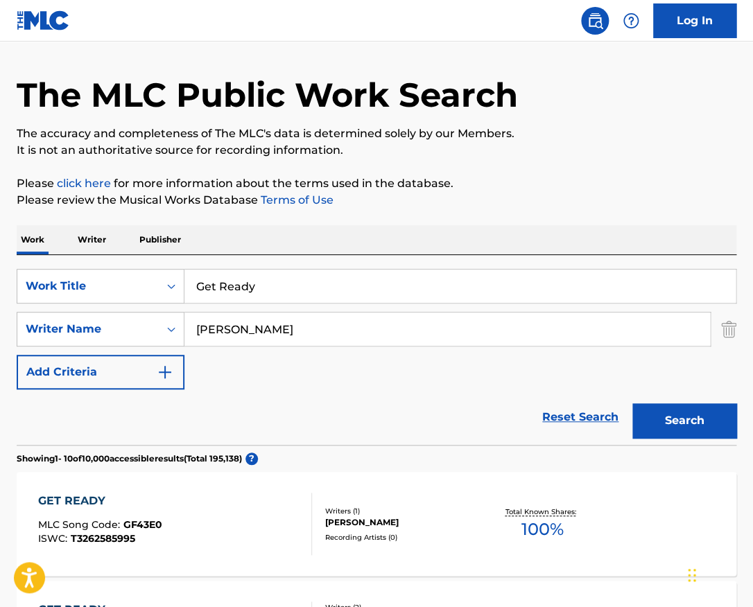
type input "nicole wray"
click at [632, 403] on button "Search" at bounding box center [684, 420] width 104 height 35
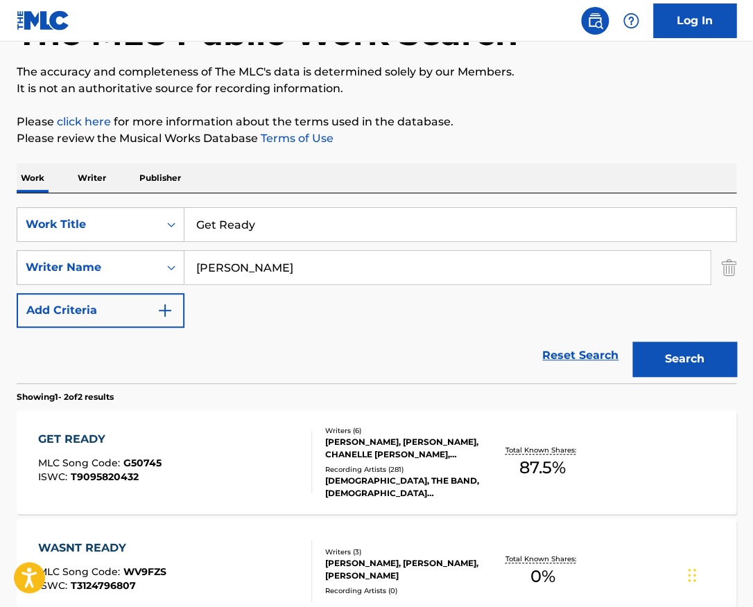
scroll to position [119, 0]
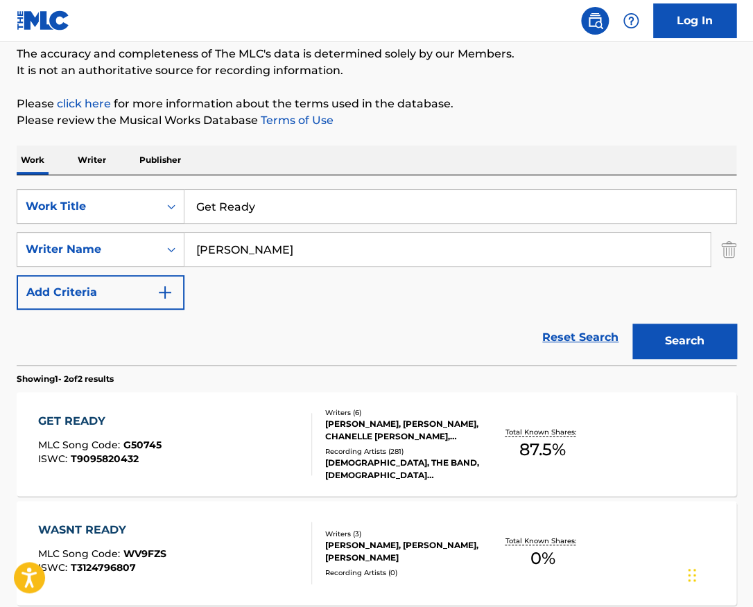
click at [281, 412] on div "GET READY MLC Song Code : G50745 ISWC : T9095820432 Writers ( 6 ) CLAY HOLLEY, …" at bounding box center [377, 444] width 720 height 104
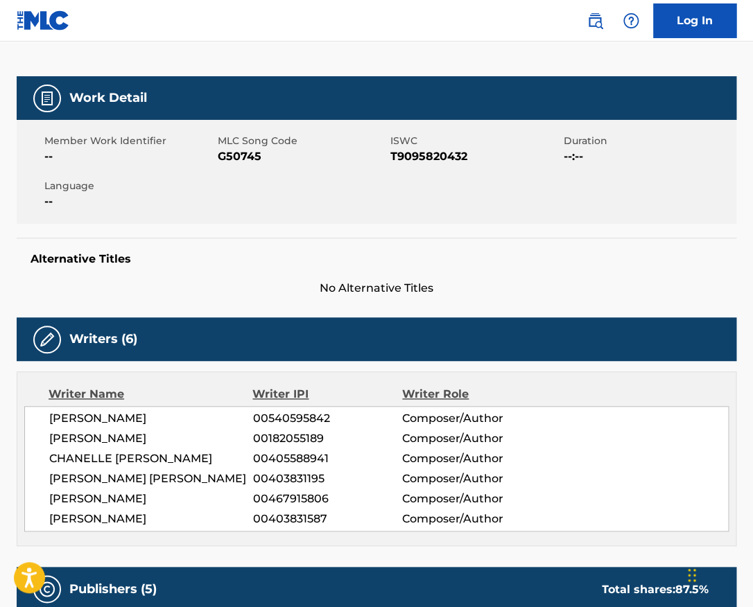
scroll to position [241, 0]
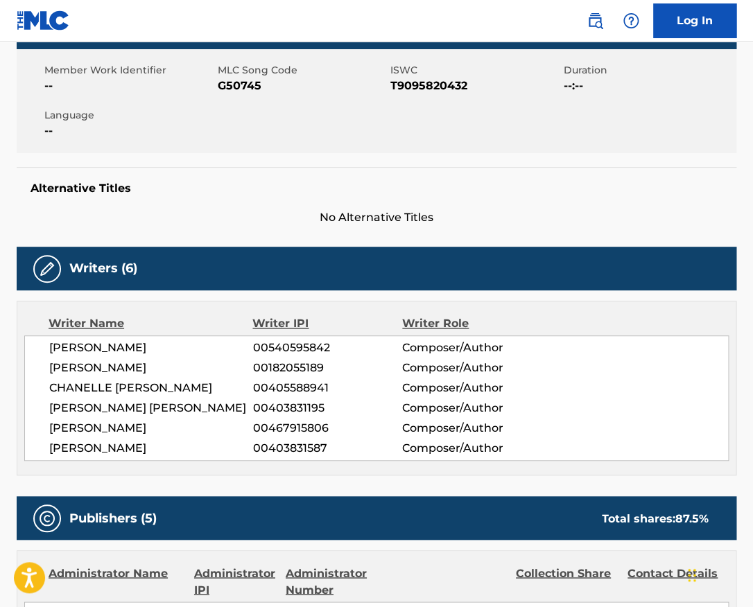
click at [430, 85] on span "T9095820432" at bounding box center [475, 86] width 170 height 17
copy span "T9095820432"
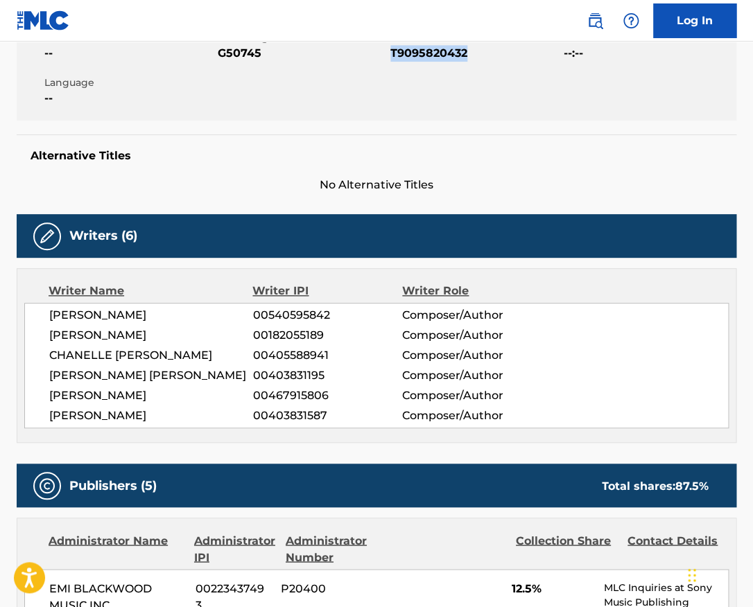
scroll to position [0, 0]
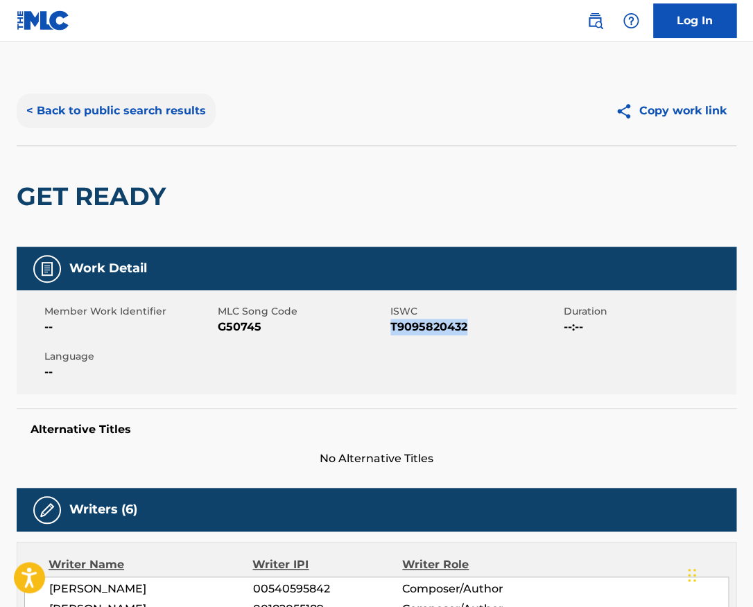
click at [161, 119] on button "< Back to public search results" at bounding box center [116, 111] width 199 height 35
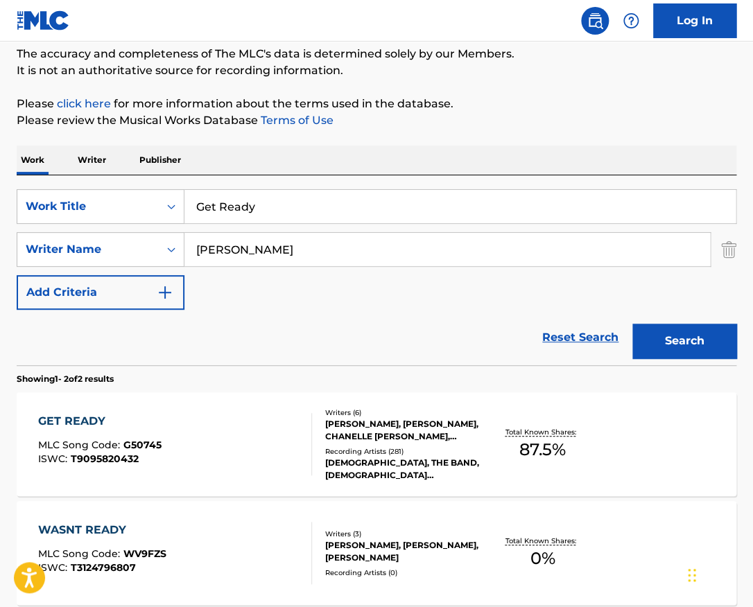
click at [266, 202] on input "Get Ready" at bounding box center [459, 206] width 551 height 33
type input "without you"
paste input "Anthony West"
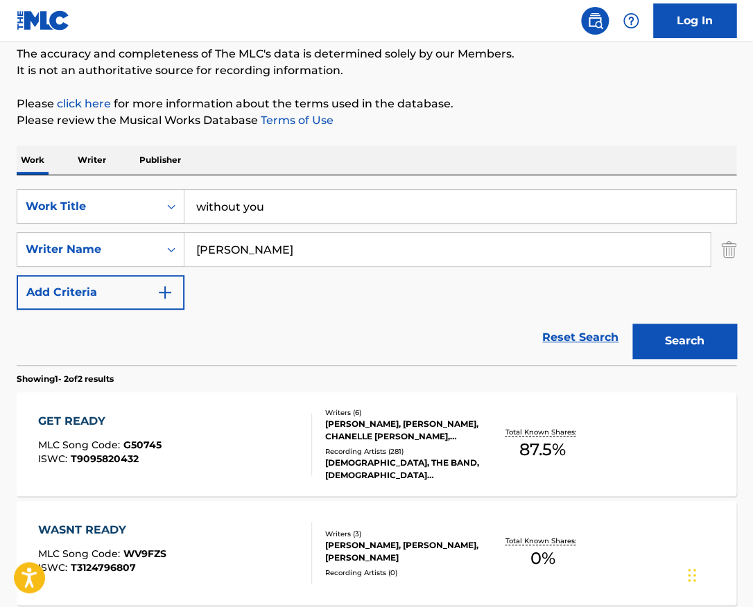
click at [632, 324] on button "Search" at bounding box center [684, 341] width 104 height 35
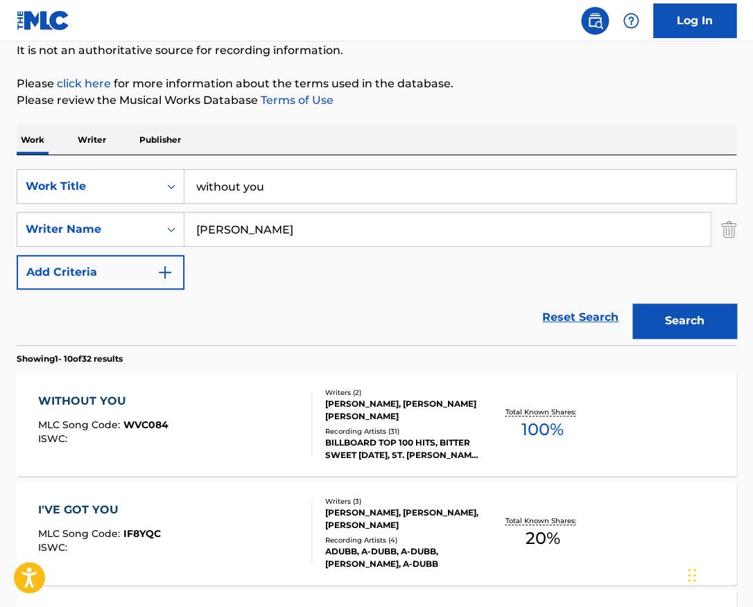
scroll to position [140, 0]
click at [315, 225] on input "Anthony West" at bounding box center [446, 228] width 525 height 33
paste input "Josephine Vander Guch"
click at [315, 225] on input "Anthony West" at bounding box center [446, 228] width 525 height 33
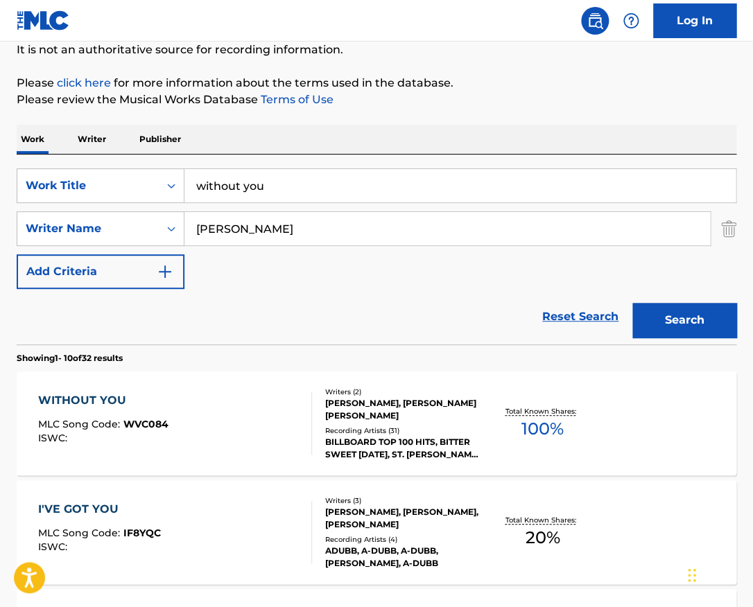
type input "Josephine Vander Gucht"
click at [632, 303] on button "Search" at bounding box center [684, 320] width 104 height 35
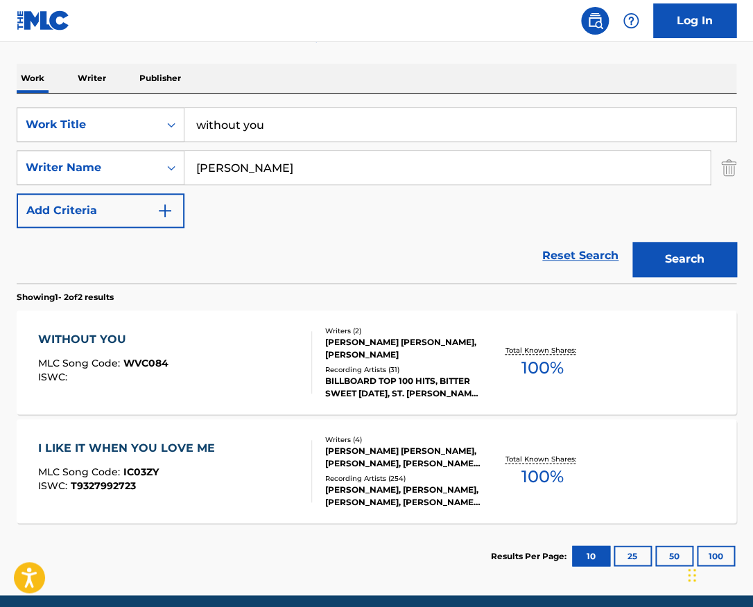
scroll to position [202, 0]
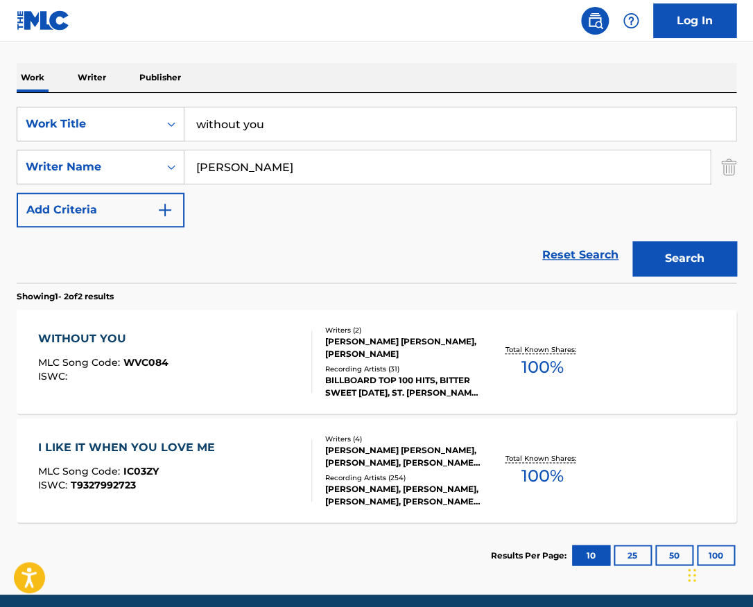
click at [292, 340] on div "WITHOUT YOU MLC Song Code : WVC084 ISWC :" at bounding box center [174, 362] width 273 height 62
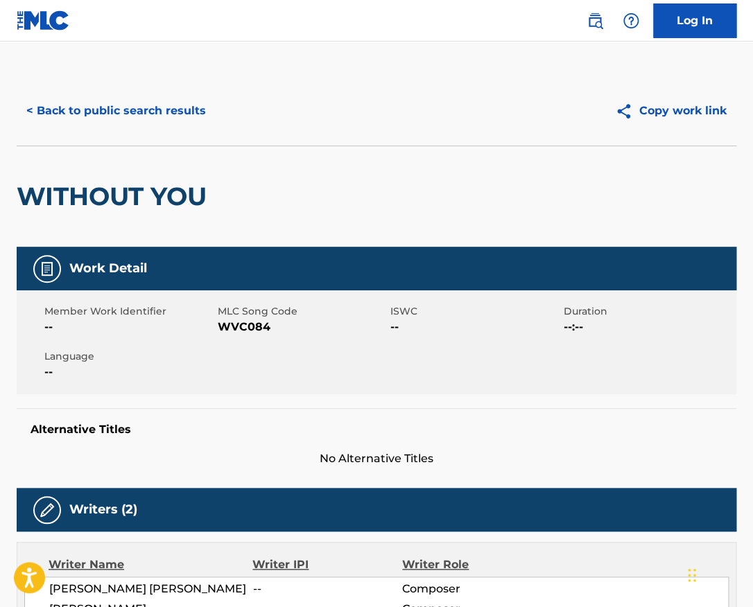
click at [150, 202] on h2 "WITHOUT YOU" at bounding box center [115, 196] width 197 height 31
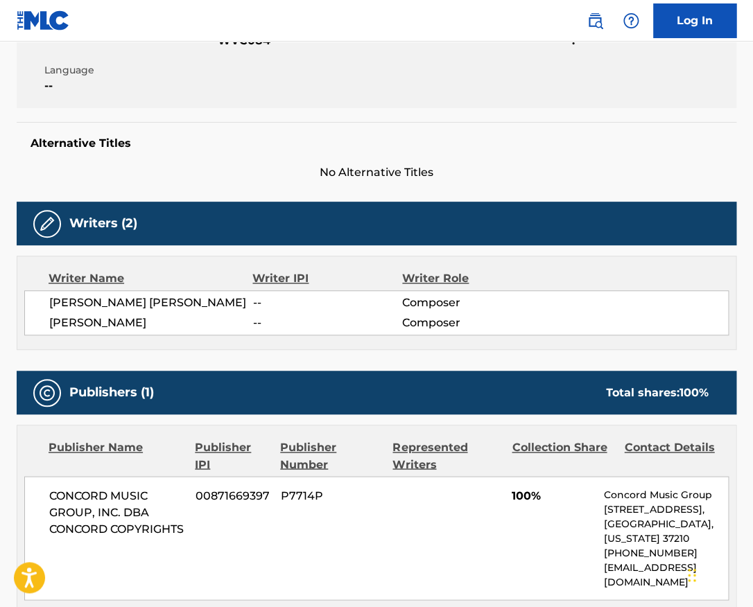
scroll to position [339, 0]
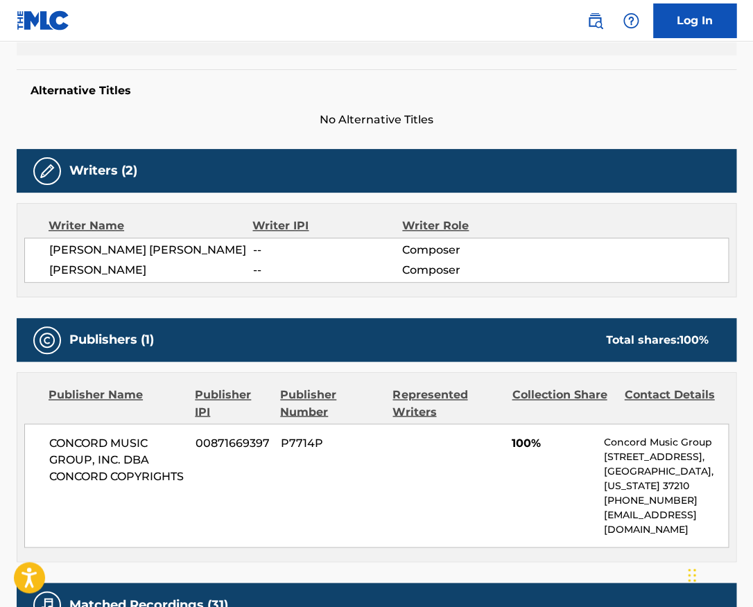
drag, startPoint x: 145, startPoint y: 284, endPoint x: 49, endPoint y: 274, distance: 96.2
click at [49, 274] on span "JOSEPHINE HILARY VANDER GUCHT" at bounding box center [151, 270] width 204 height 17
copy span "JOSEPHINE HILARY VANDER GUCHT"
click at [110, 463] on span "CONCORD MUSIC GROUP, INC. DBA CONCORD COPYRIGHTS" at bounding box center [117, 460] width 136 height 50
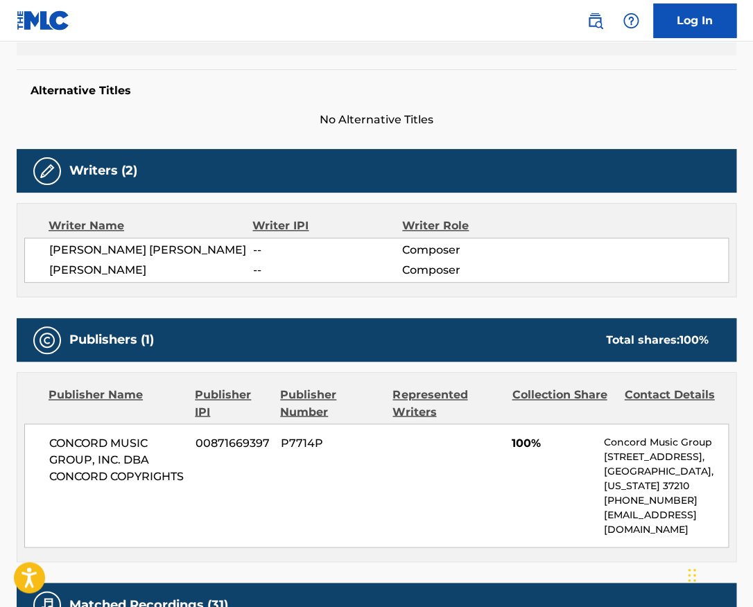
click at [110, 463] on span "CONCORD MUSIC GROUP, INC. DBA CONCORD COPYRIGHTS" at bounding box center [117, 460] width 136 height 50
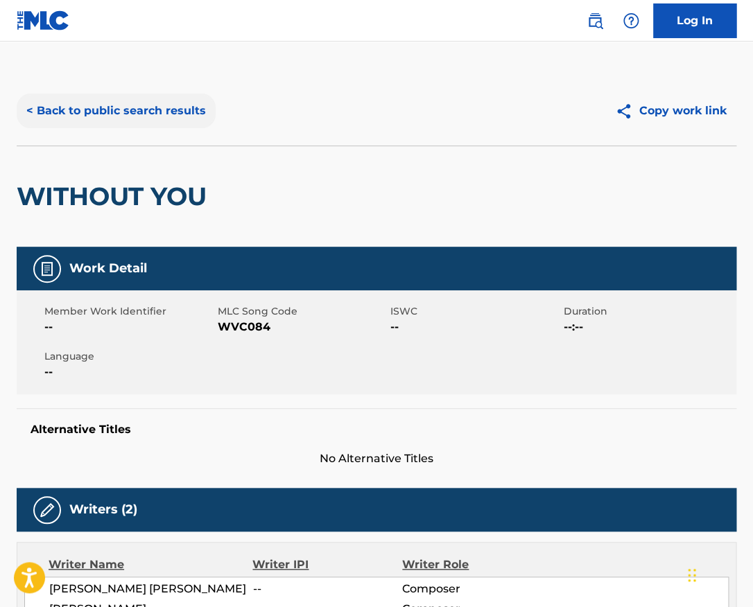
click at [164, 103] on button "< Back to public search results" at bounding box center [116, 111] width 199 height 35
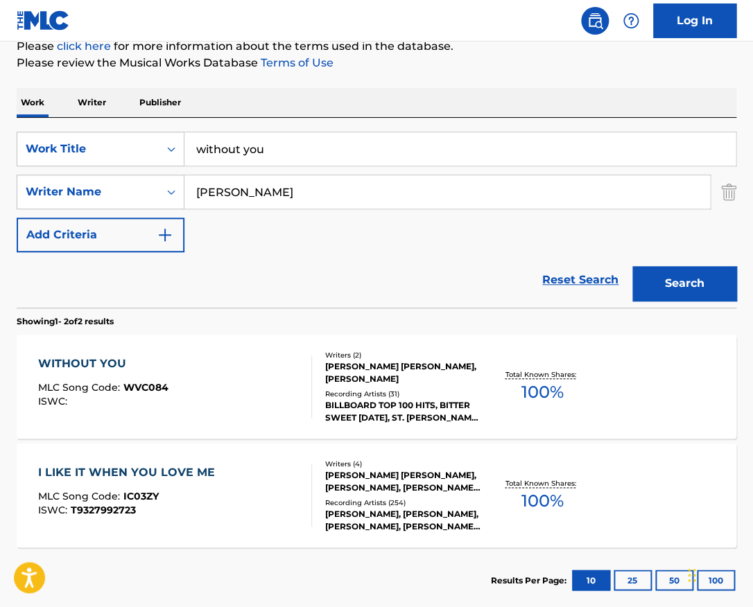
click at [289, 180] on input "Josephine Vander Gucht" at bounding box center [446, 191] width 525 height 33
paste input "Pierro"
type input "Pierro"
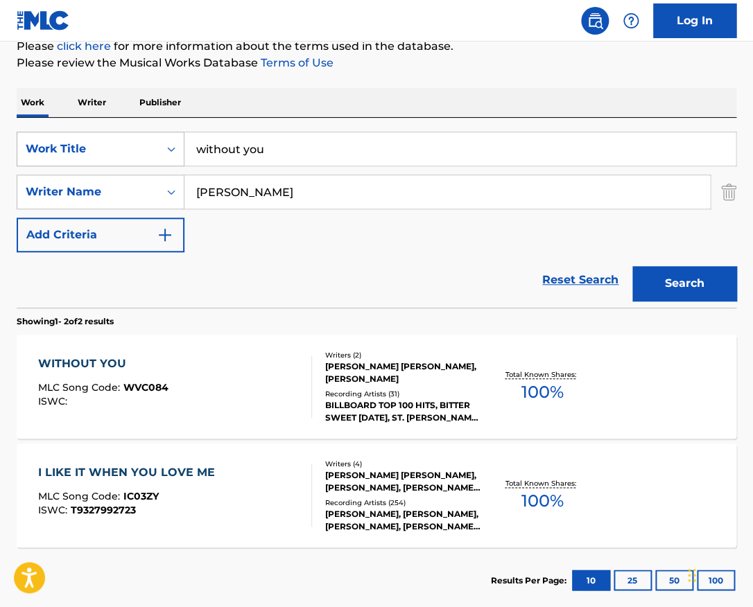
drag, startPoint x: 295, startPoint y: 157, endPoint x: 139, endPoint y: 141, distance: 157.5
click at [184, 141] on input "without you" at bounding box center [459, 148] width 551 height 33
paste input "I'm Good (feat. Abhi The Nomad)"
drag, startPoint x: 423, startPoint y: 148, endPoint x: 266, endPoint y: 147, distance: 157.4
click at [266, 147] on input "I'm Good (feat. Abhi The Nomad)" at bounding box center [459, 148] width 551 height 33
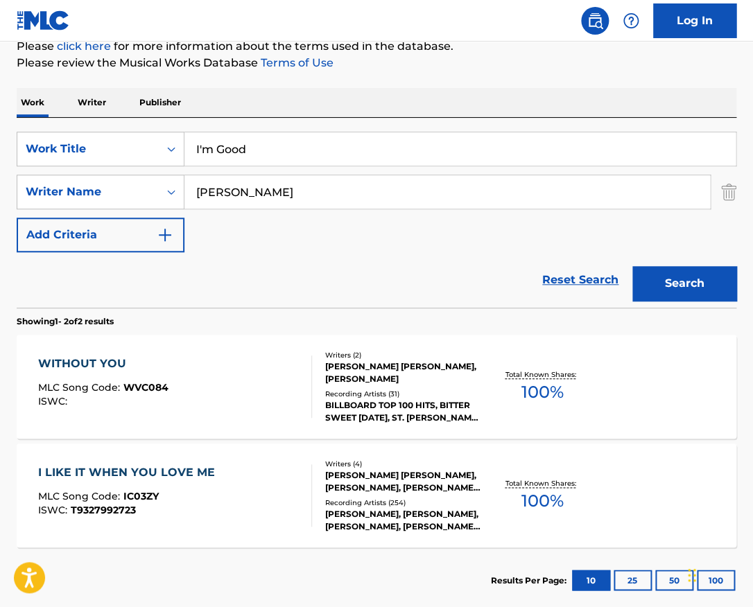
type input "I'm Good"
click at [632, 266] on button "Search" at bounding box center [684, 283] width 104 height 35
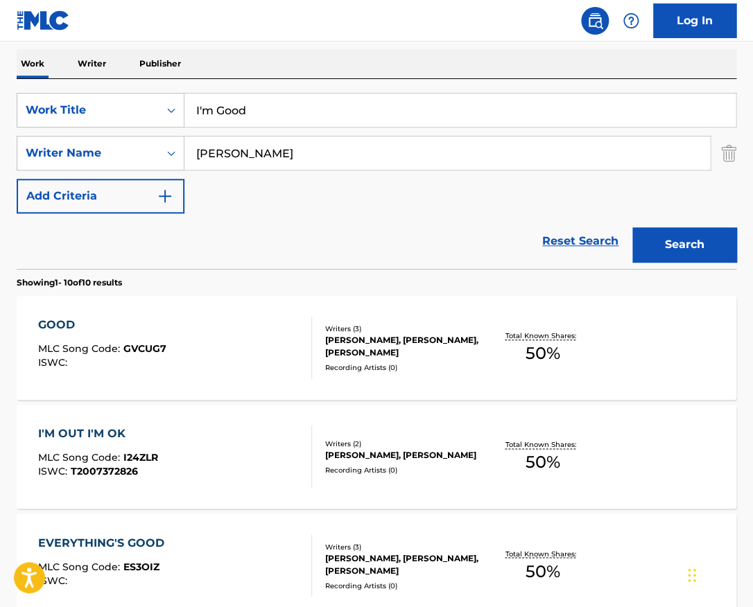
scroll to position [162, 0]
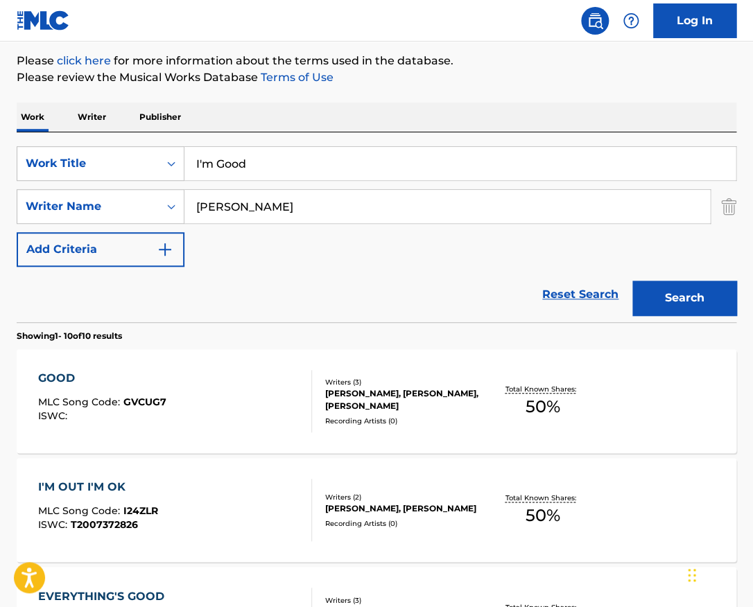
click at [250, 214] on input "Pierro" at bounding box center [446, 206] width 525 height 33
paste input "Sanghi"
click at [632, 281] on button "Search" at bounding box center [684, 298] width 104 height 35
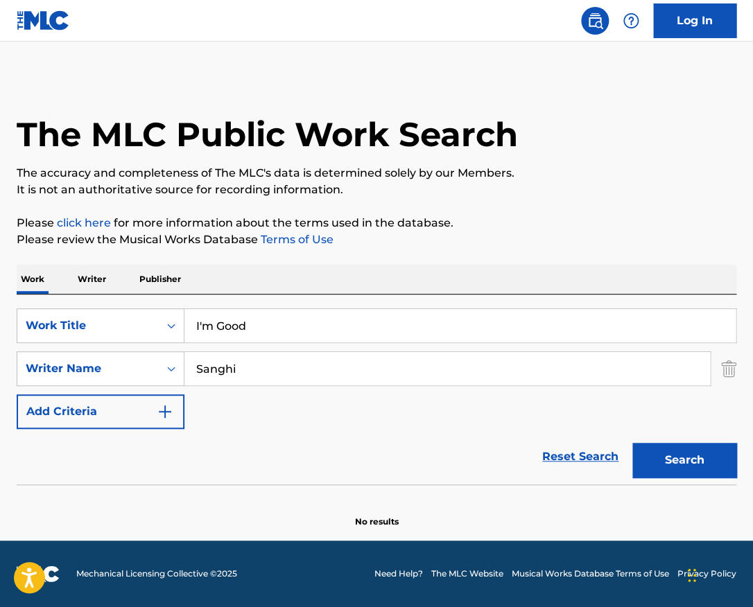
scroll to position [0, 0]
click at [237, 408] on div "SearchWithCriteria59f1f59e-6b35-473a-99eb-33baac94c474 Work Title I'm Good Sear…" at bounding box center [377, 368] width 720 height 121
click at [253, 375] on input "Sanghi" at bounding box center [446, 368] width 525 height 33
paste input "Hallums"
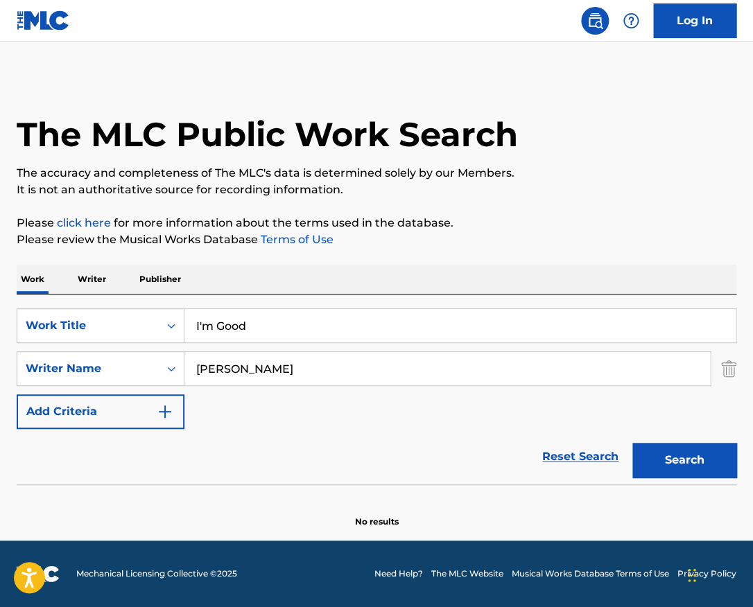
type input "Hallums"
click at [632, 443] on button "Search" at bounding box center [684, 460] width 104 height 35
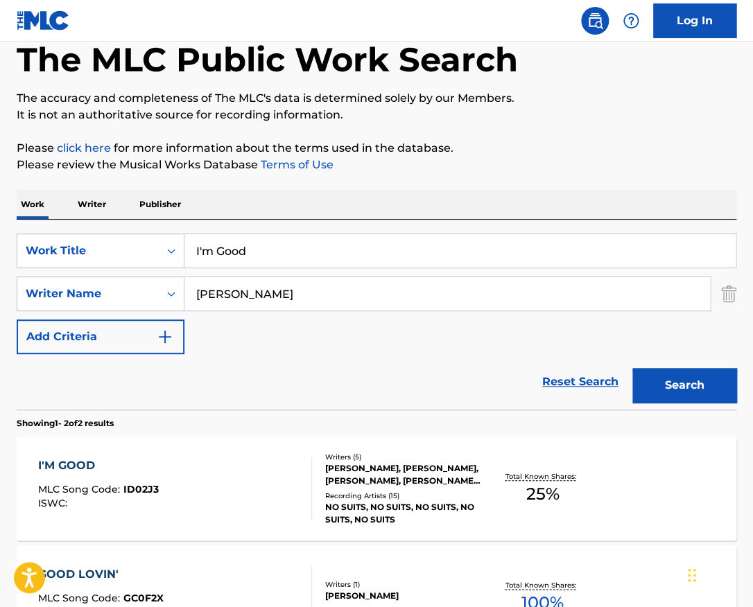
scroll to position [102, 0]
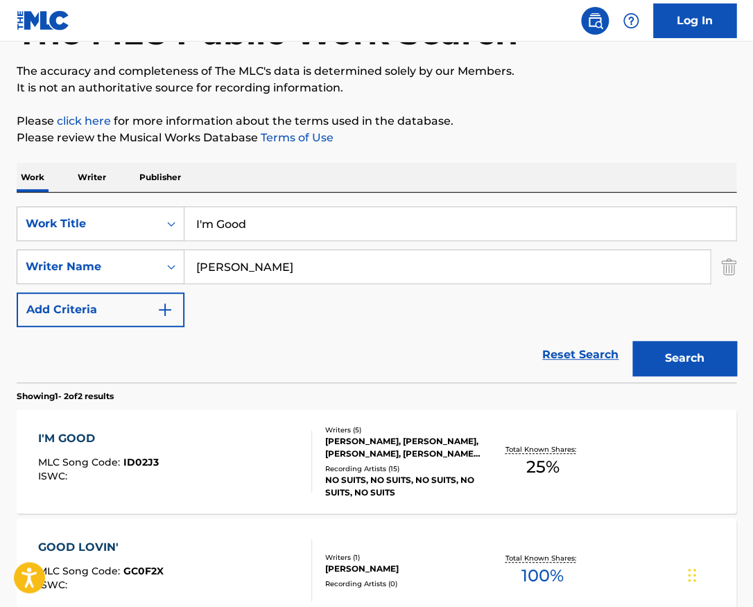
click at [250, 459] on div "I'M GOOD MLC Song Code : ID02J3 ISWC :" at bounding box center [174, 461] width 273 height 62
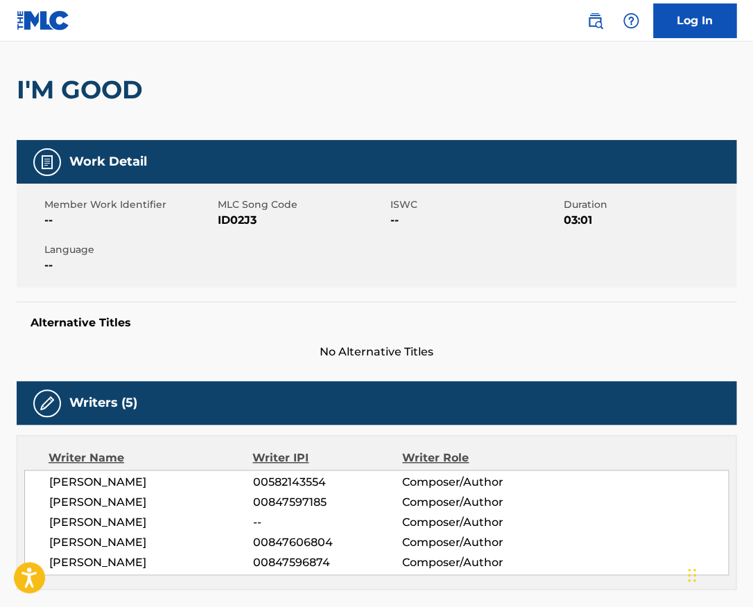
scroll to position [91, 0]
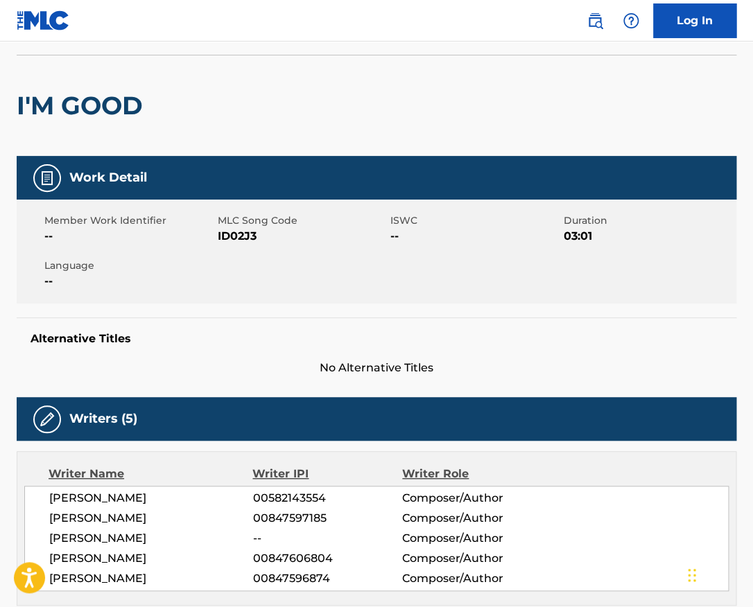
click at [121, 107] on h2 "I'M GOOD" at bounding box center [83, 105] width 133 height 31
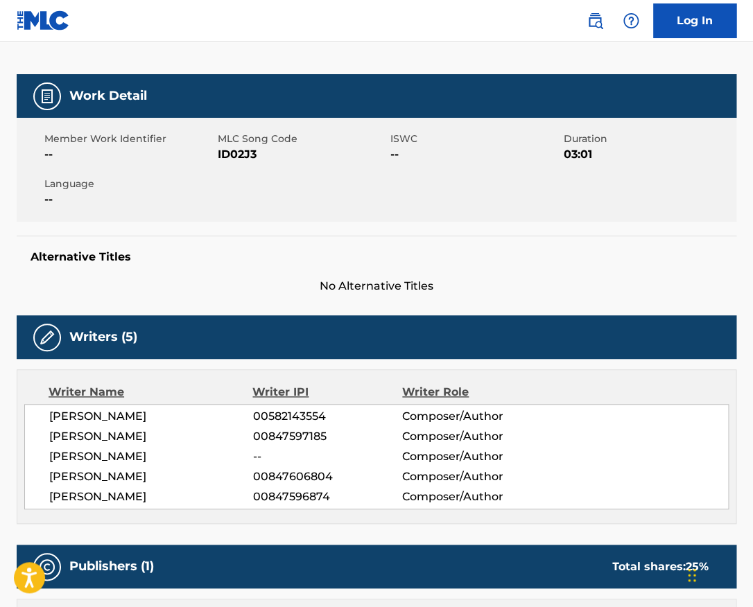
scroll to position [174, 0]
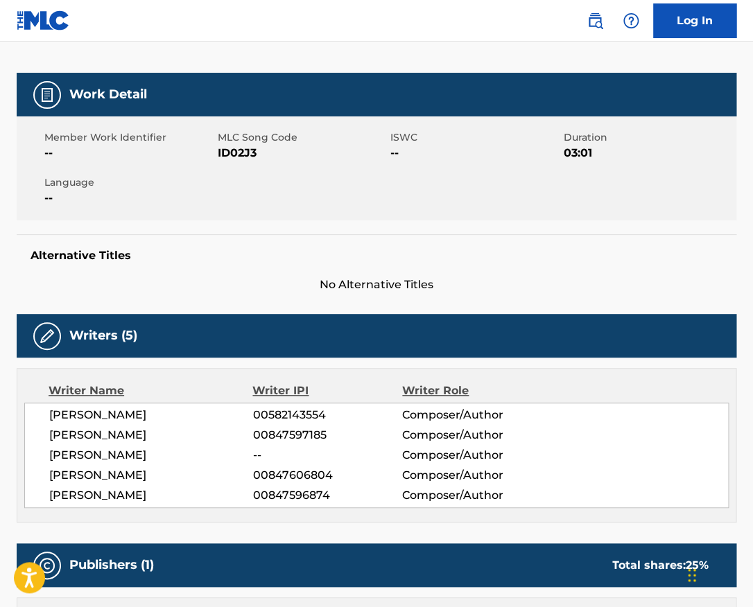
click at [148, 415] on span "STEPHEN WILKINSON" at bounding box center [151, 415] width 204 height 17
click at [135, 435] on span "MAXWELL JAMES CARSTENSPIERRO" at bounding box center [151, 435] width 204 height 17
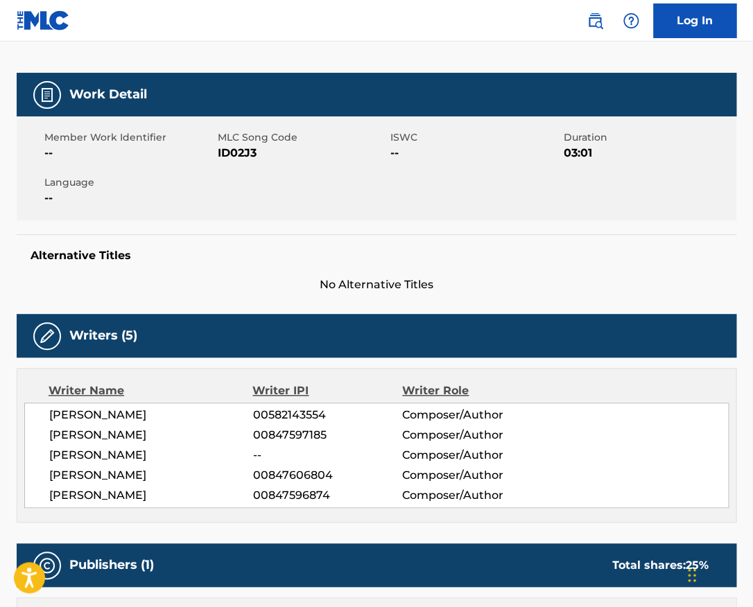
click at [135, 435] on span "MAXWELL JAMES CARSTENSPIERRO" at bounding box center [151, 435] width 204 height 17
click at [121, 464] on span "THOMAS DWYER" at bounding box center [151, 455] width 204 height 17
click at [135, 484] on span "REED LAMBERT HALLUMS" at bounding box center [151, 475] width 204 height 17
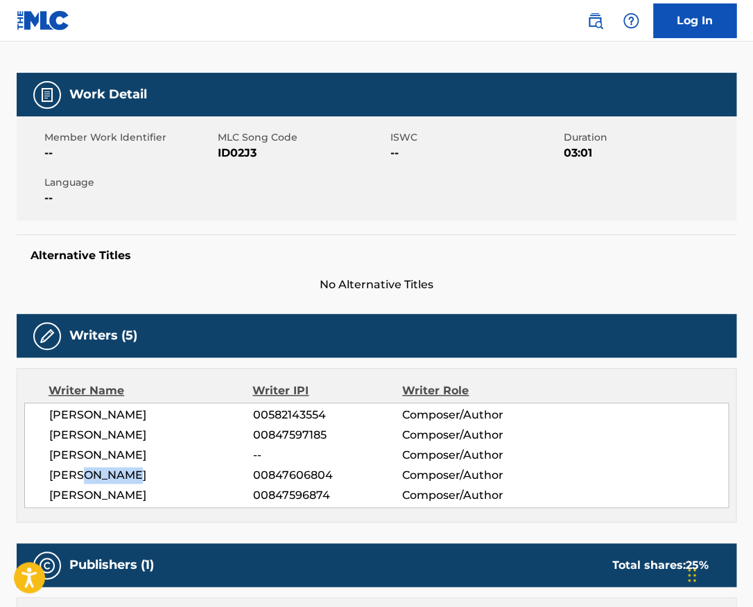
click at [135, 484] on span "REED LAMBERT HALLUMS" at bounding box center [151, 475] width 204 height 17
click at [116, 504] on span "SAJAN SANGHVI" at bounding box center [151, 495] width 204 height 17
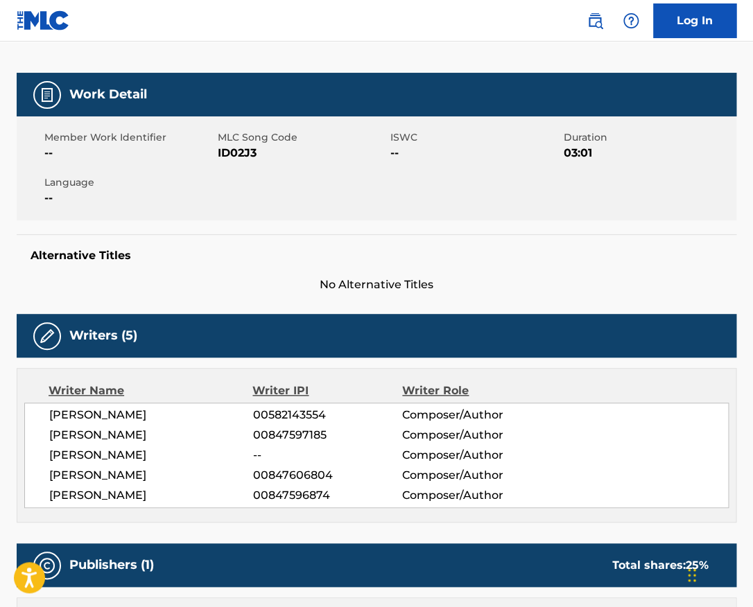
scroll to position [0, 0]
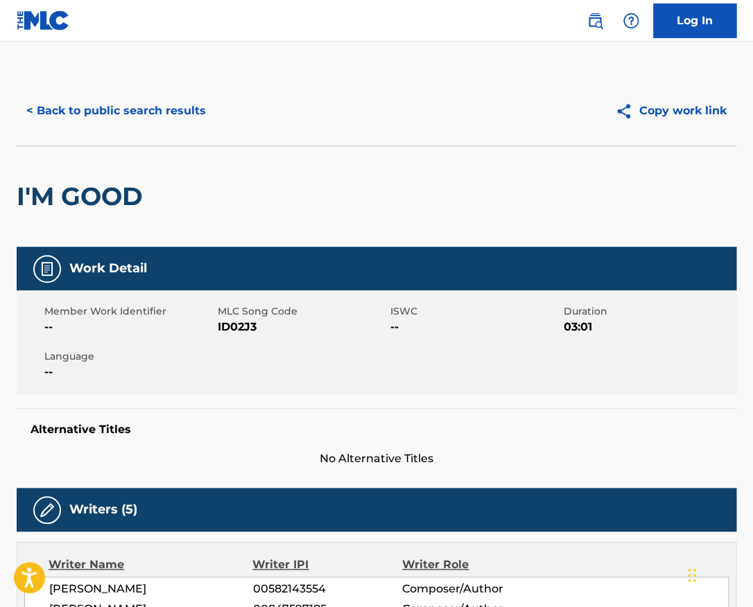
click at [169, 78] on div "< Back to public search results Copy work link" at bounding box center [377, 110] width 720 height 69
click at [146, 98] on button "< Back to public search results" at bounding box center [116, 111] width 199 height 35
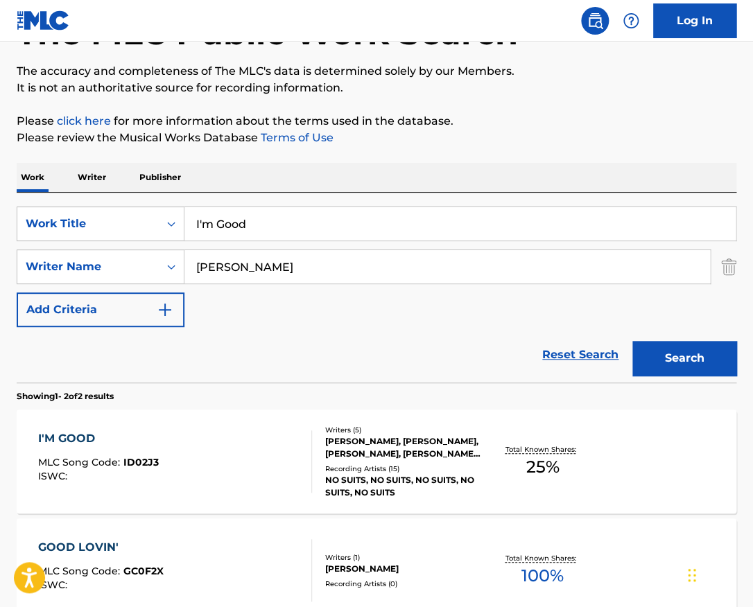
click at [290, 219] on input "I'm Good" at bounding box center [459, 223] width 551 height 33
type input "don't stop"
click at [632, 341] on button "Search" at bounding box center [684, 358] width 104 height 35
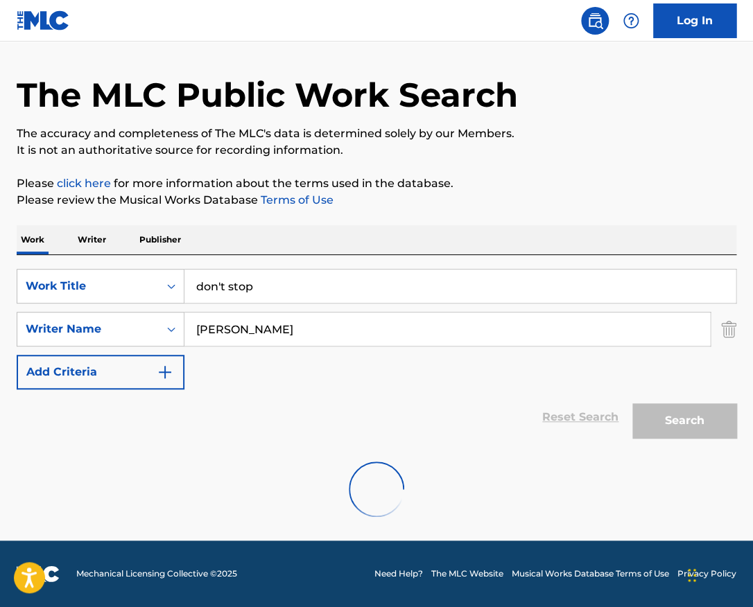
scroll to position [0, 0]
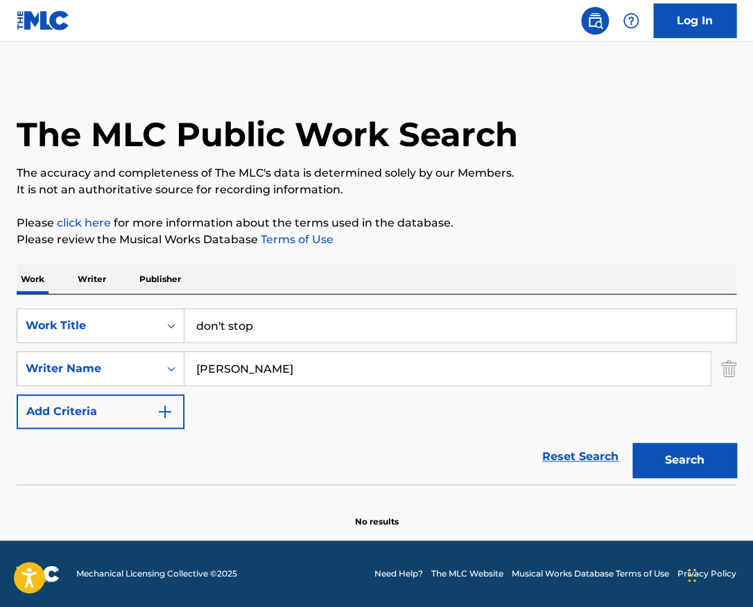
click at [632, 443] on button "Search" at bounding box center [684, 460] width 104 height 35
click at [255, 376] on input "Hallums" at bounding box center [446, 368] width 525 height 33
paste input "Miguel Steward"
type input "Miguel Steward"
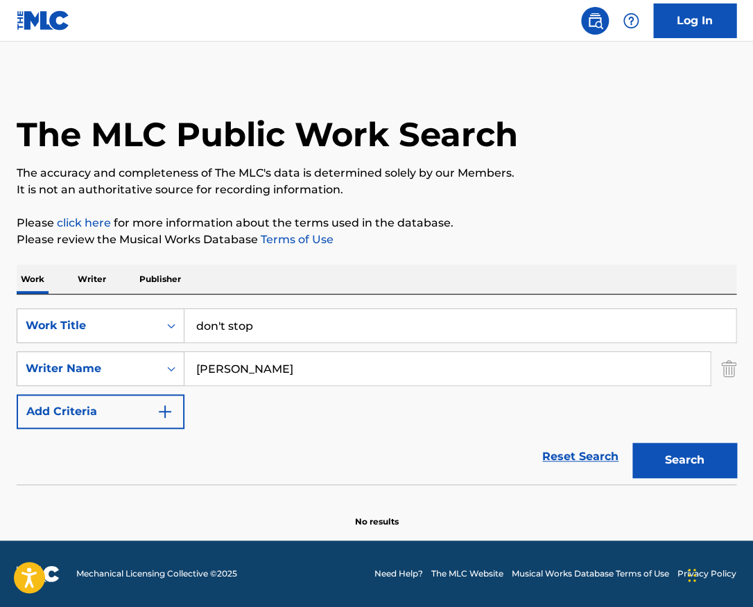
click at [632, 443] on button "Search" at bounding box center [684, 460] width 104 height 35
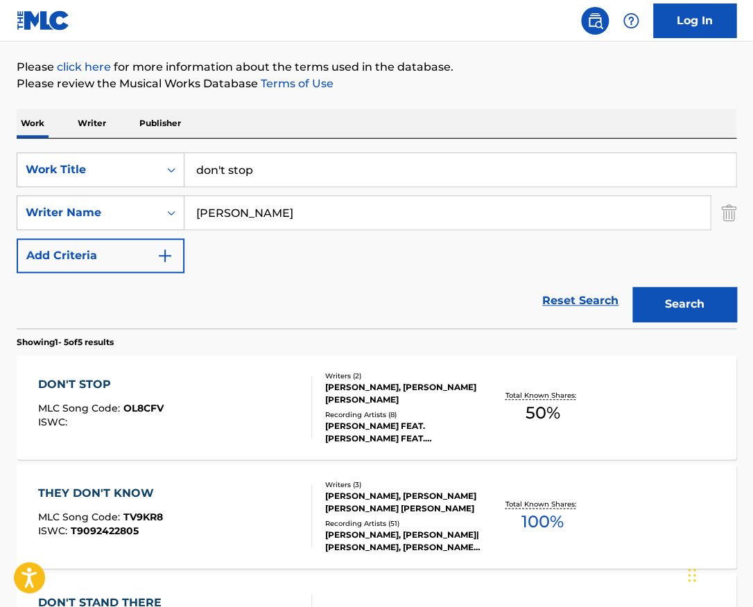
scroll to position [158, 0]
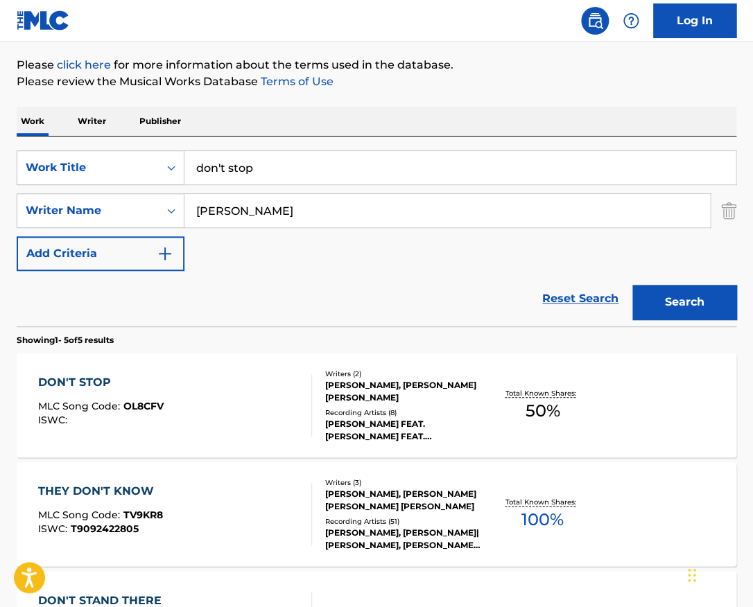
click at [298, 400] on div "DON'T STOP MLC Song Code : OL8CFV ISWC :" at bounding box center [174, 405] width 273 height 62
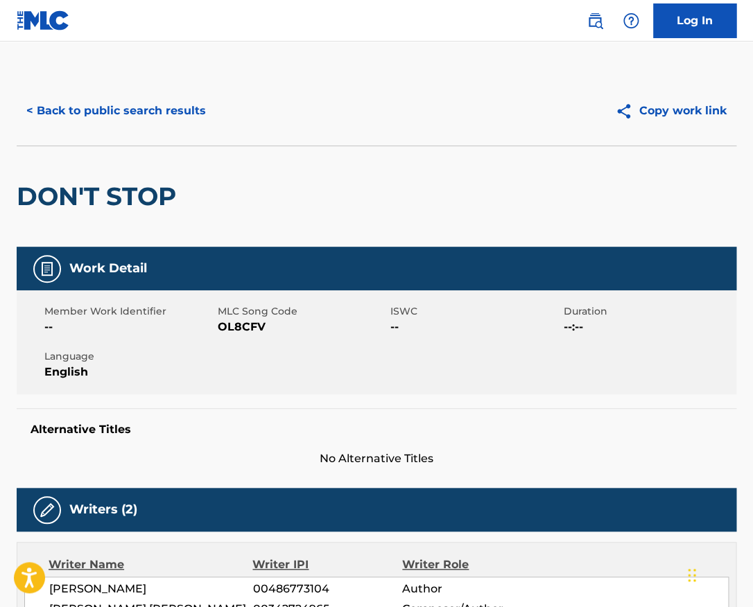
click at [164, 205] on h2 "DON'T STOP" at bounding box center [100, 196] width 166 height 31
copy h2 "STOP"
click at [155, 203] on h2 "DON'T STOP" at bounding box center [100, 196] width 166 height 31
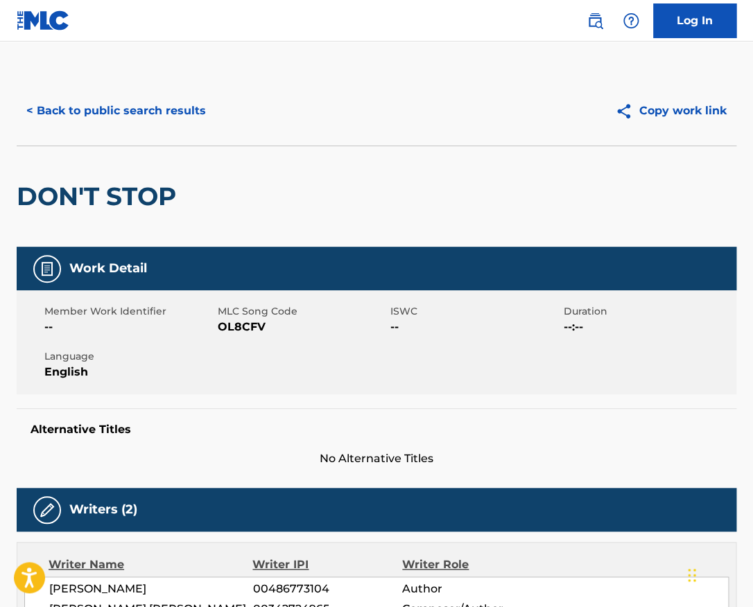
click at [155, 203] on h2 "DON'T STOP" at bounding box center [100, 196] width 166 height 31
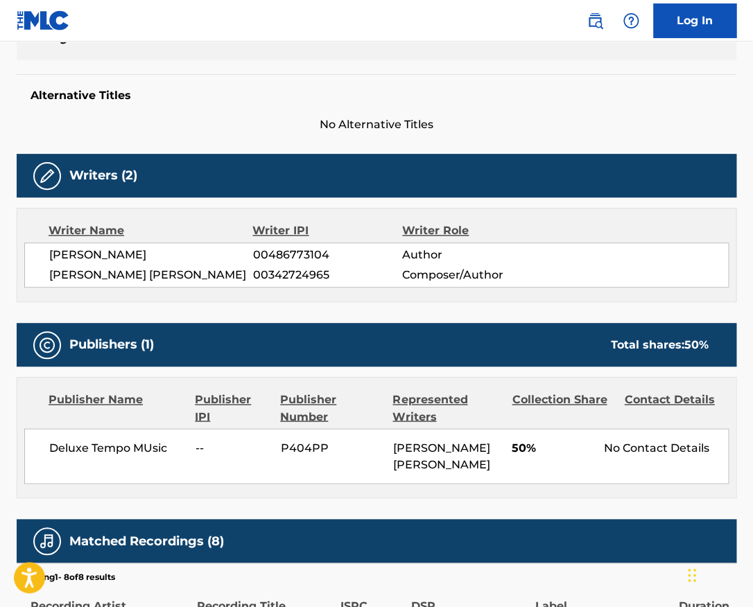
scroll to position [351, 0]
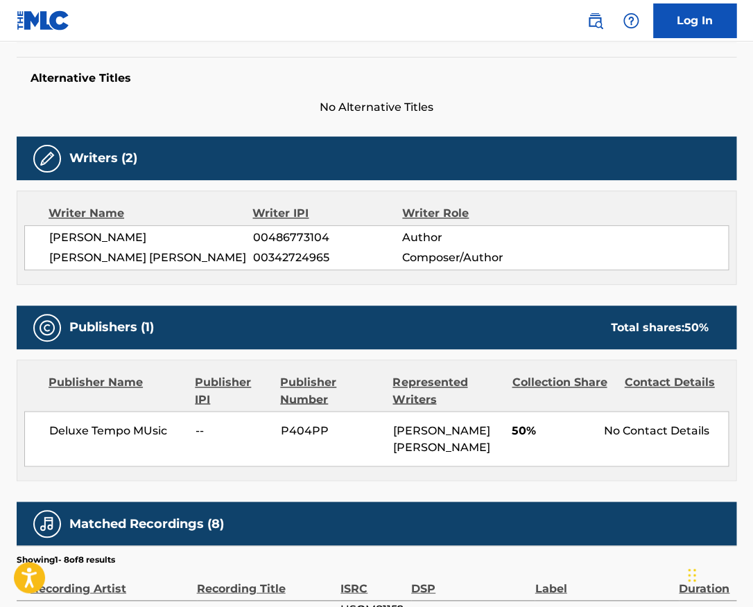
click at [103, 233] on span "LYSA TRENIER" at bounding box center [151, 237] width 204 height 17
click at [176, 254] on span "MIGUEL MIGS STEWARD" at bounding box center [151, 258] width 204 height 17
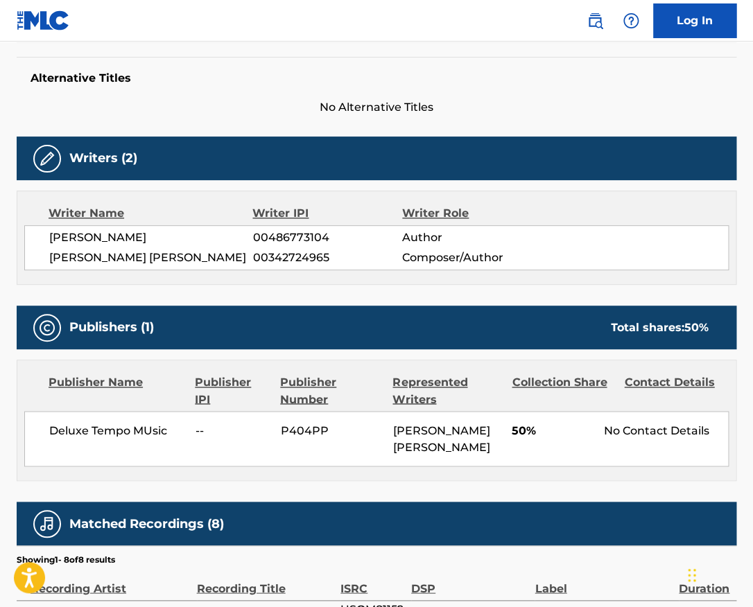
click at [176, 254] on span "MIGUEL MIGS STEWARD" at bounding box center [151, 258] width 204 height 17
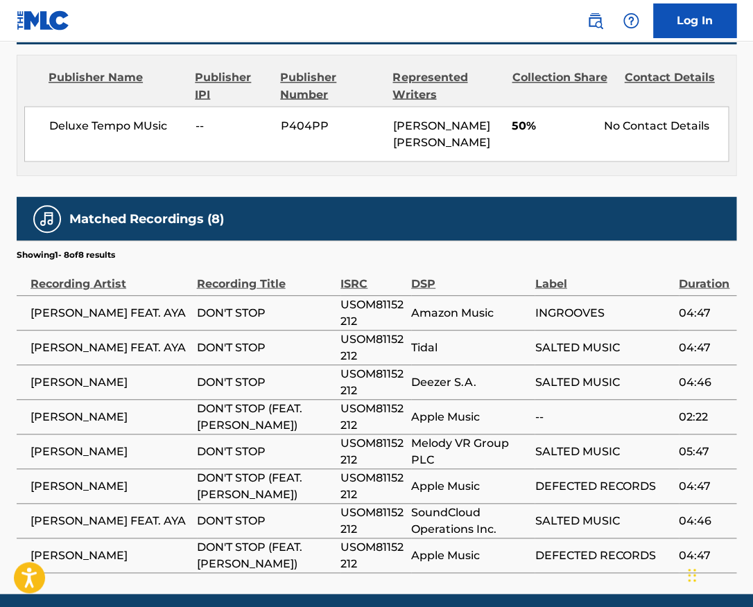
scroll to position [0, 0]
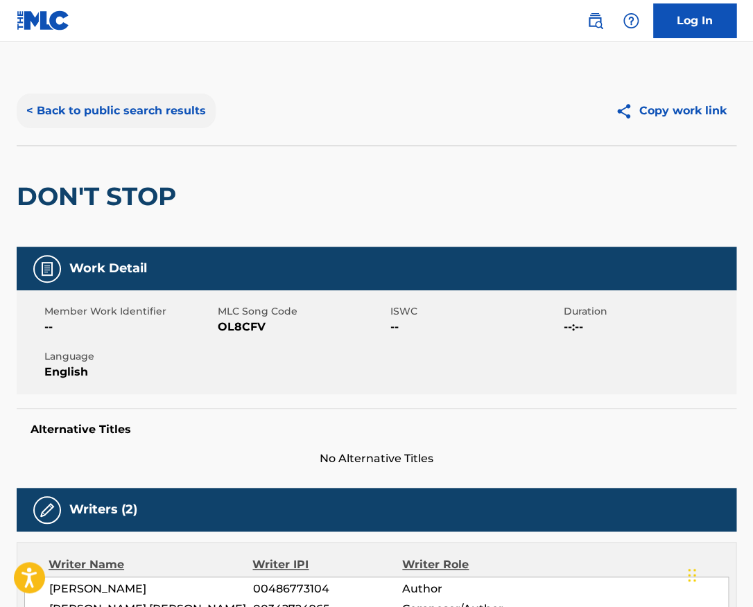
click at [175, 117] on button "< Back to public search results" at bounding box center [116, 111] width 199 height 35
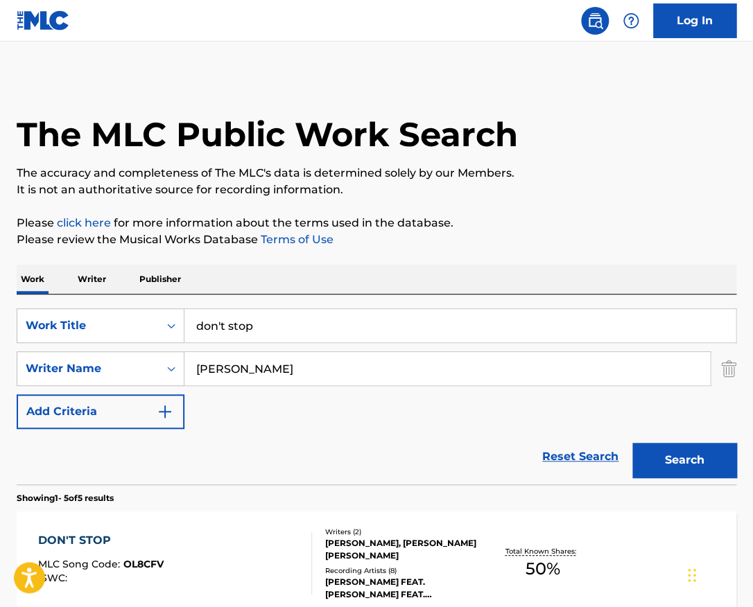
scroll to position [158, 0]
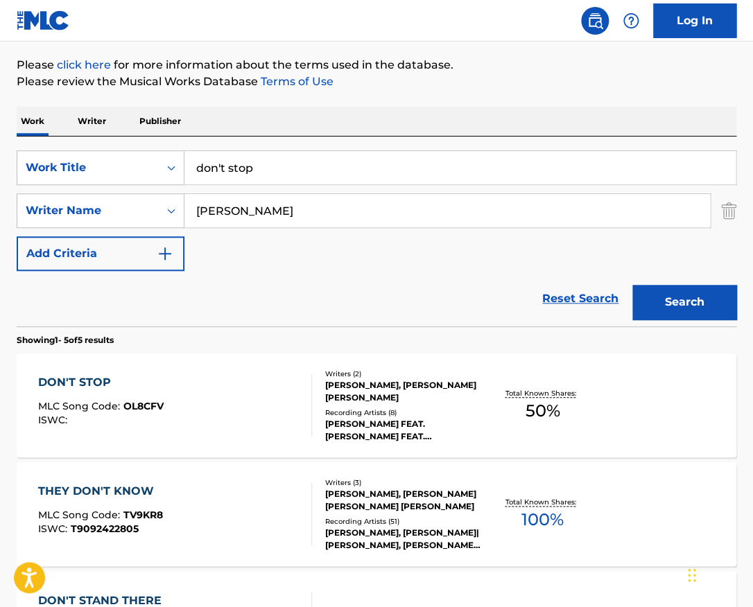
click at [304, 175] on input "don't stop" at bounding box center [459, 167] width 551 height 33
type input "Girl"
paste input "artin Felix Kaczmarski"
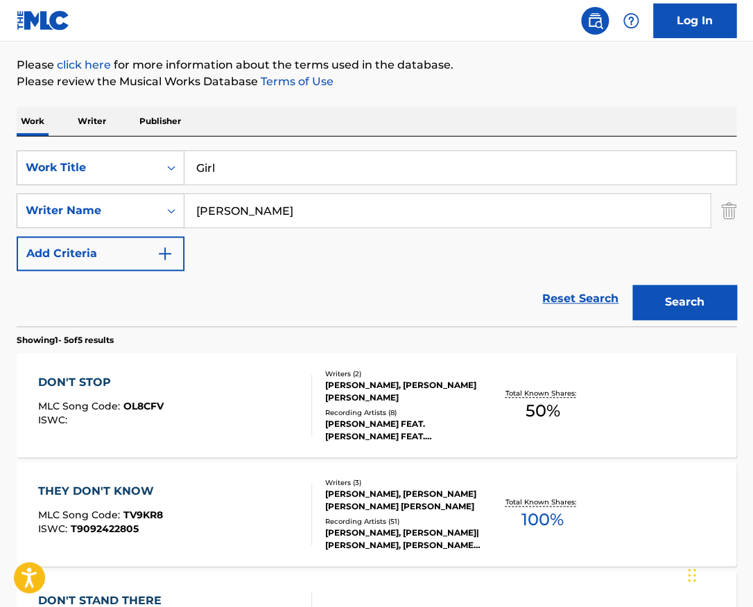
type input "Martin Felix Kaczmarski"
click at [632, 285] on button "Search" at bounding box center [684, 302] width 104 height 35
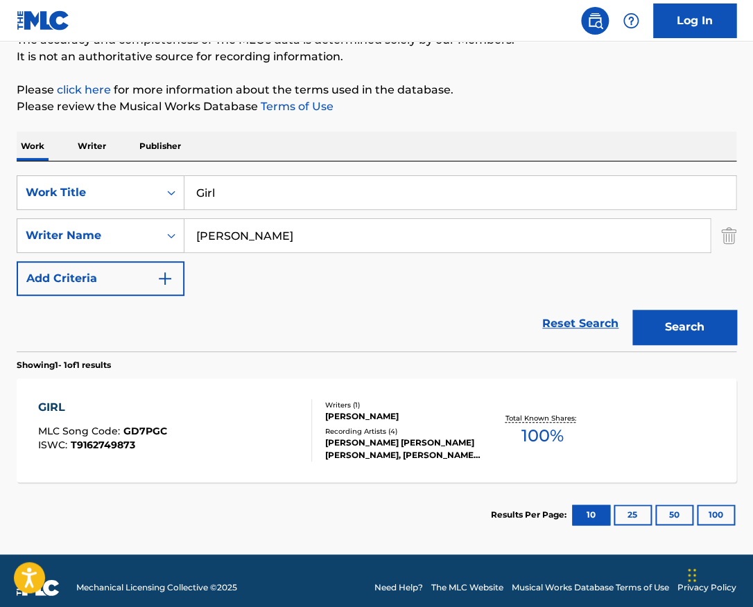
scroll to position [147, 0]
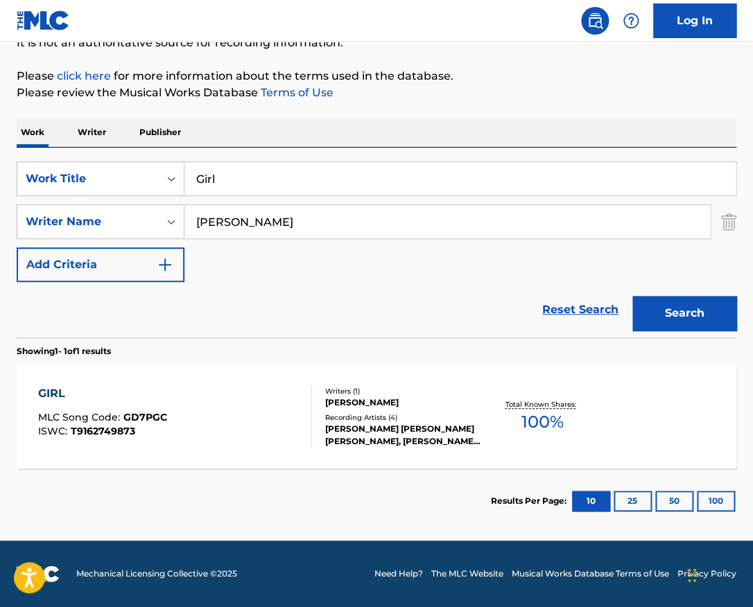
click at [304, 401] on div at bounding box center [305, 416] width 11 height 62
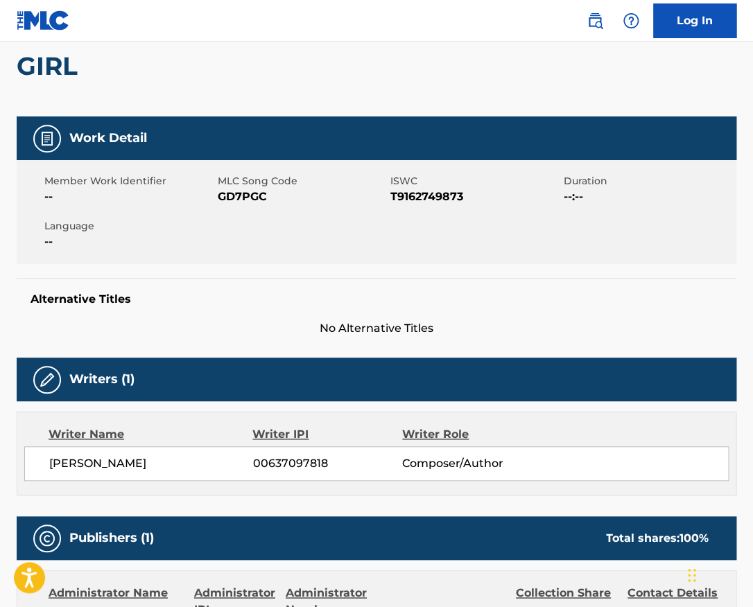
scroll to position [117, 0]
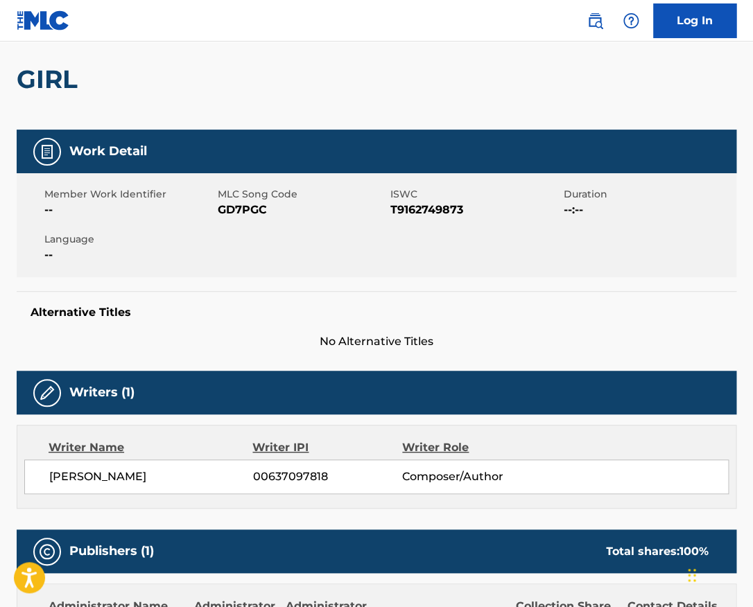
click at [433, 214] on span "T9162749873" at bounding box center [475, 210] width 170 height 17
copy span "T9162749873"
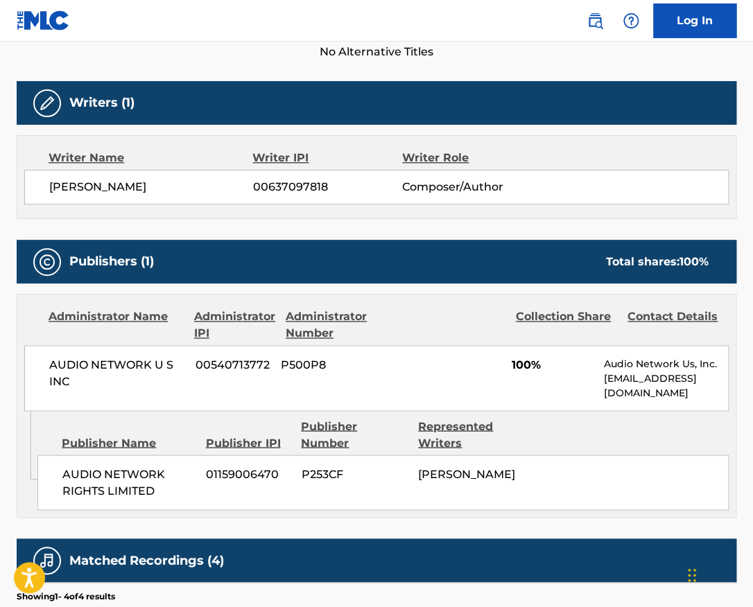
scroll to position [412, 0]
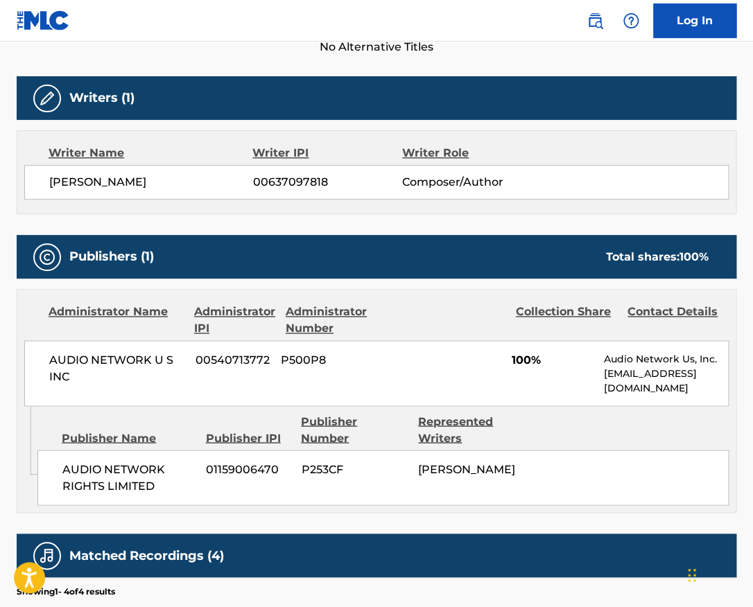
click at [177, 186] on span "MARTIN FELIX KACZMARSKI" at bounding box center [151, 182] width 204 height 17
copy span "KACZMARSKI"
click at [148, 356] on span "AUDIO NETWORK U S INC" at bounding box center [117, 367] width 136 height 33
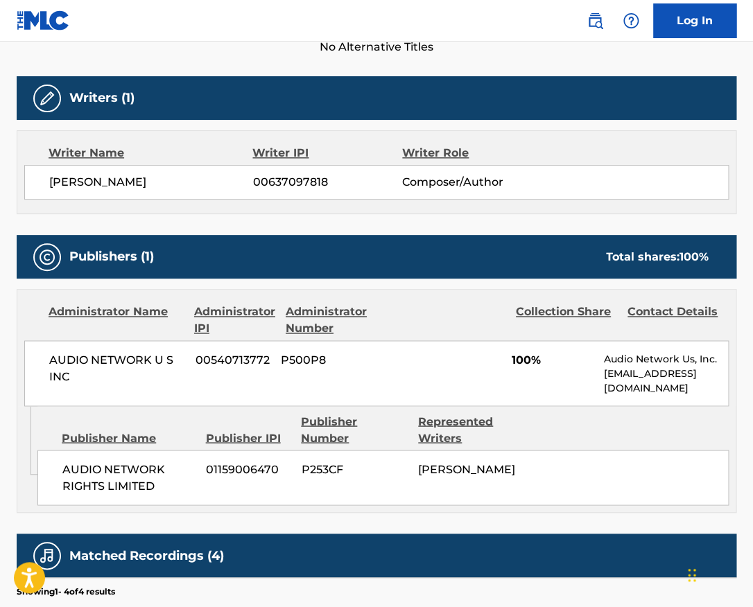
click at [148, 356] on span "AUDIO NETWORK U S INC" at bounding box center [117, 367] width 136 height 33
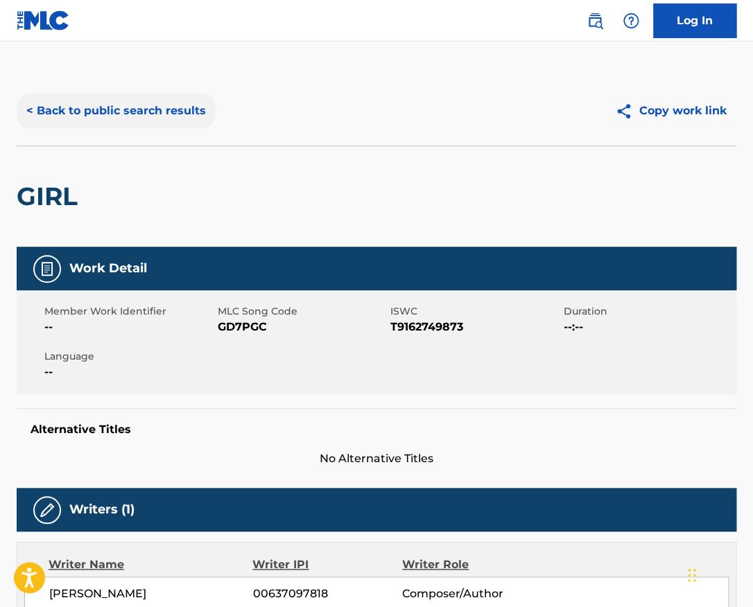
click at [180, 116] on button "< Back to public search results" at bounding box center [116, 111] width 199 height 35
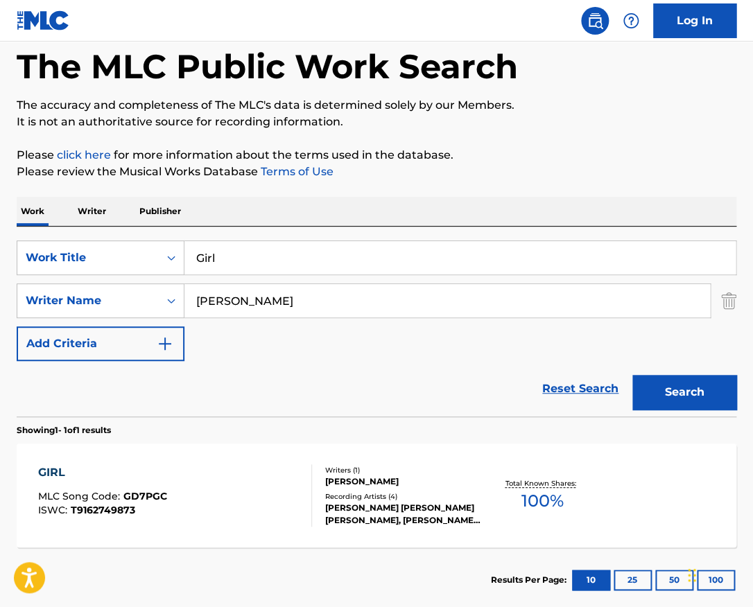
click at [286, 273] on input "Girl" at bounding box center [459, 257] width 551 height 33
paste input "Ma l'amore no"
type input "Ma l'amore no"
click at [331, 308] on input "Martin Felix Kaczmarski" at bounding box center [446, 300] width 525 height 33
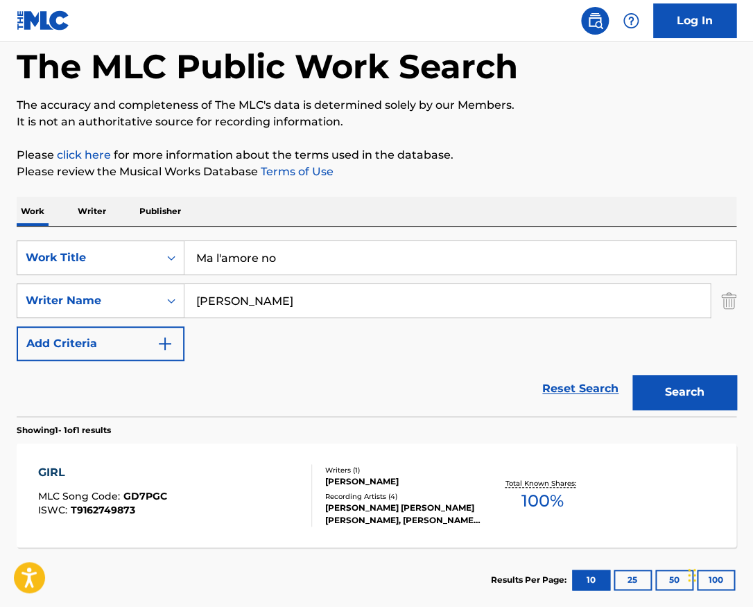
click at [331, 308] on input "Martin Felix Kaczmarski" at bounding box center [446, 300] width 525 height 33
paste input "Galdier"
type input "Galdieri"
click at [632, 375] on button "Search" at bounding box center [684, 392] width 104 height 35
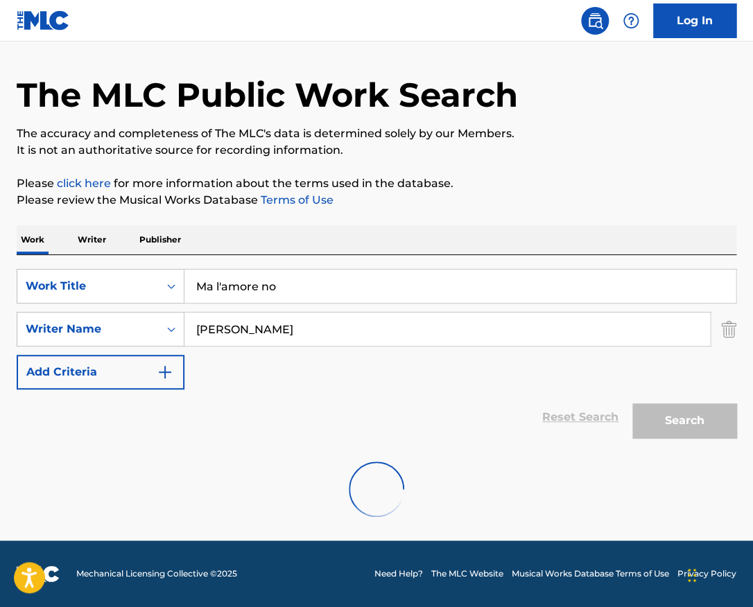
scroll to position [40, 0]
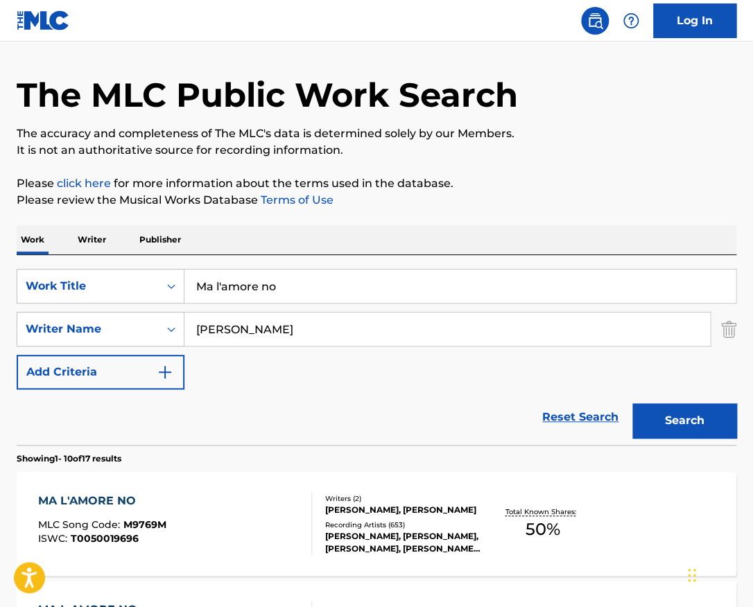
click at [285, 513] on div "MA L'AMORE NO MLC Song Code : M9769M ISWC : T0050019696" at bounding box center [174, 524] width 273 height 62
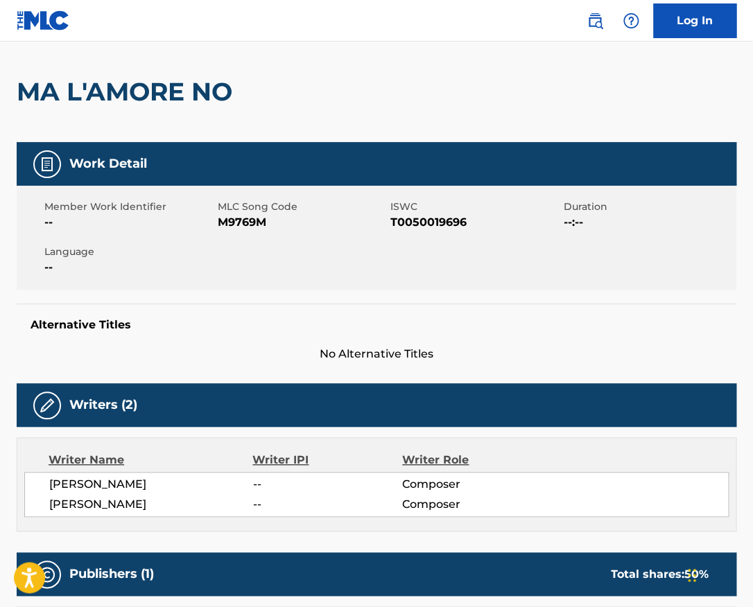
scroll to position [93, 0]
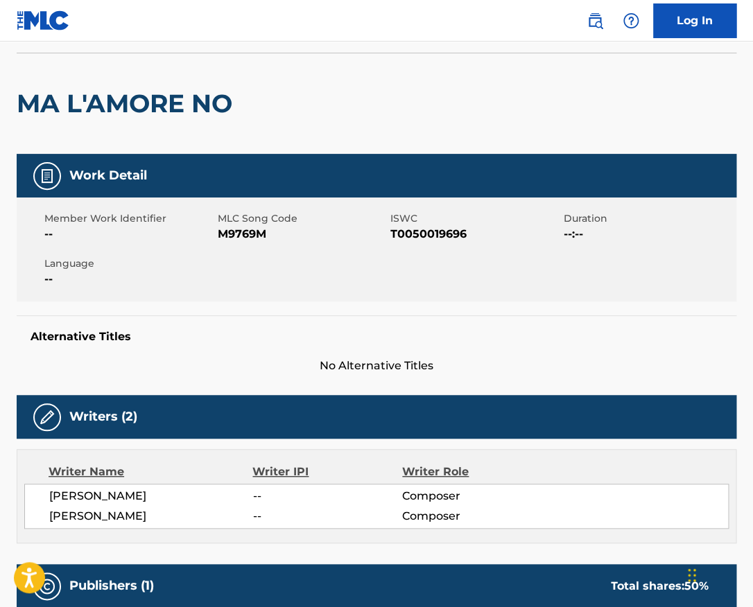
click at [413, 232] on span "T0050019696" at bounding box center [475, 234] width 170 height 17
copy span "T0050019696"
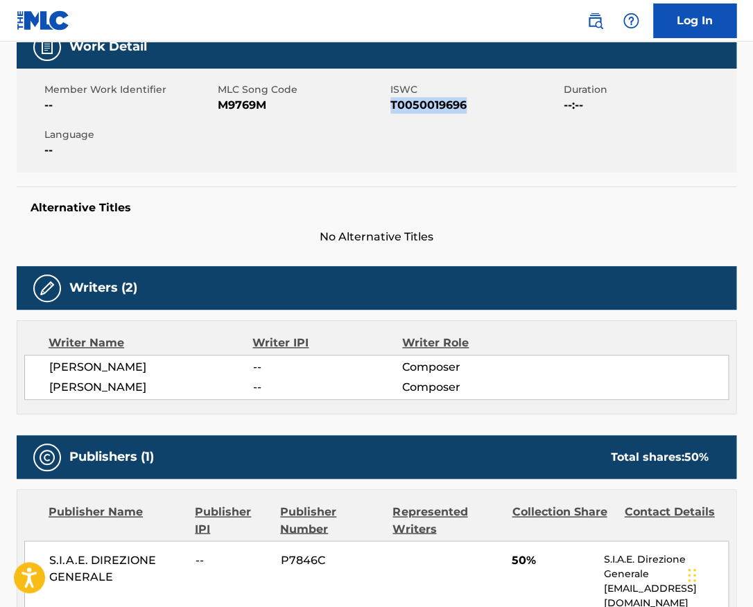
scroll to position [225, 0]
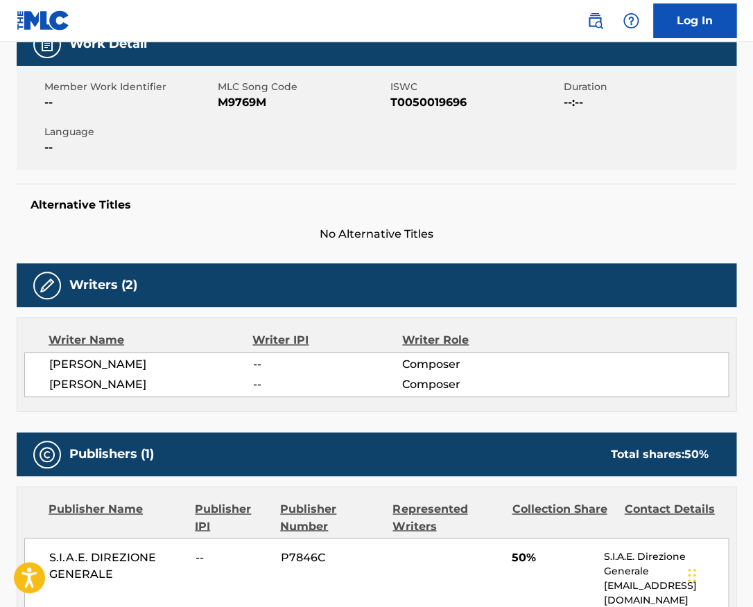
click at [148, 362] on span "MICHELE GALDIERI" at bounding box center [151, 364] width 204 height 17
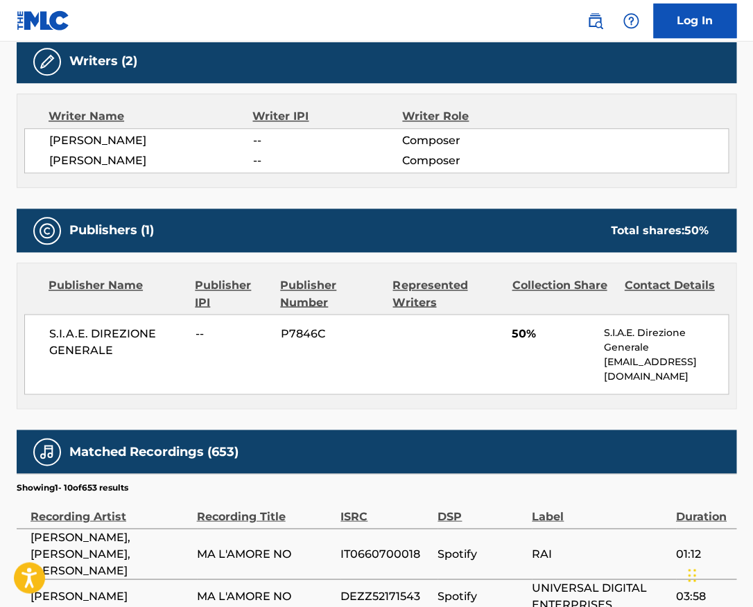
scroll to position [447, 0]
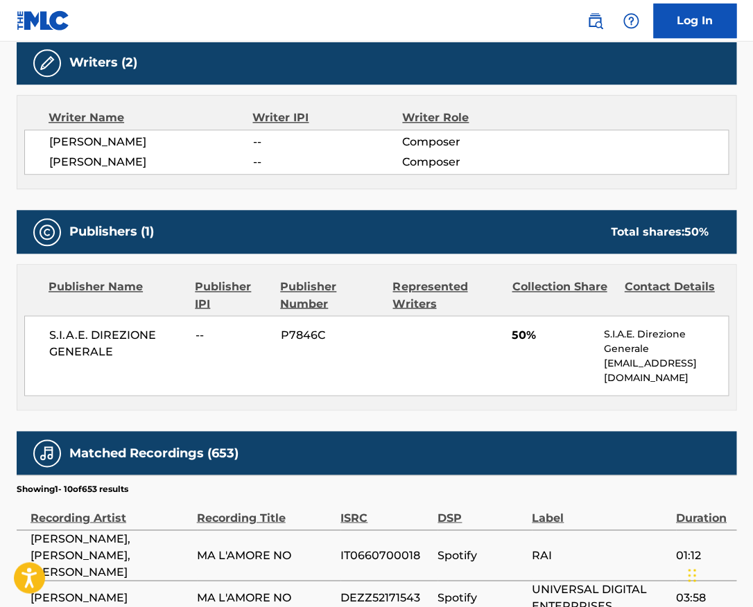
click at [122, 160] on span "GIOVANNI D'ANZI" at bounding box center [151, 162] width 204 height 17
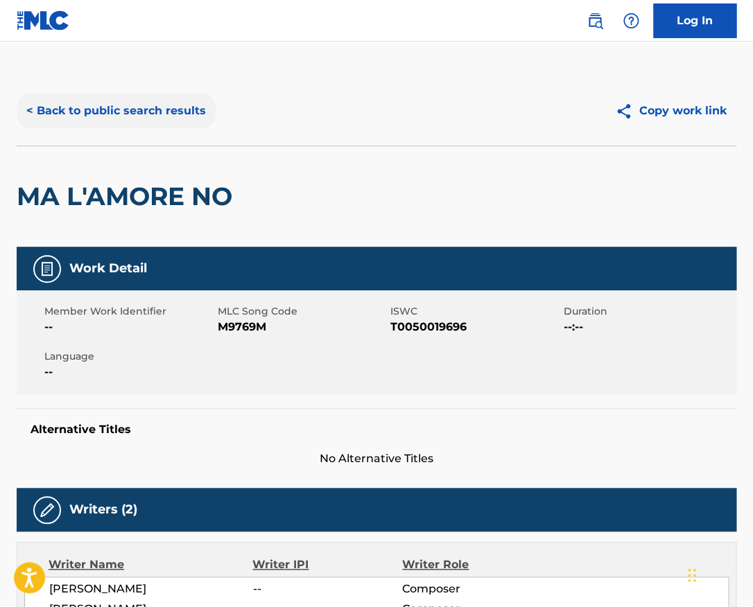
click at [179, 114] on button "< Back to public search results" at bounding box center [116, 111] width 199 height 35
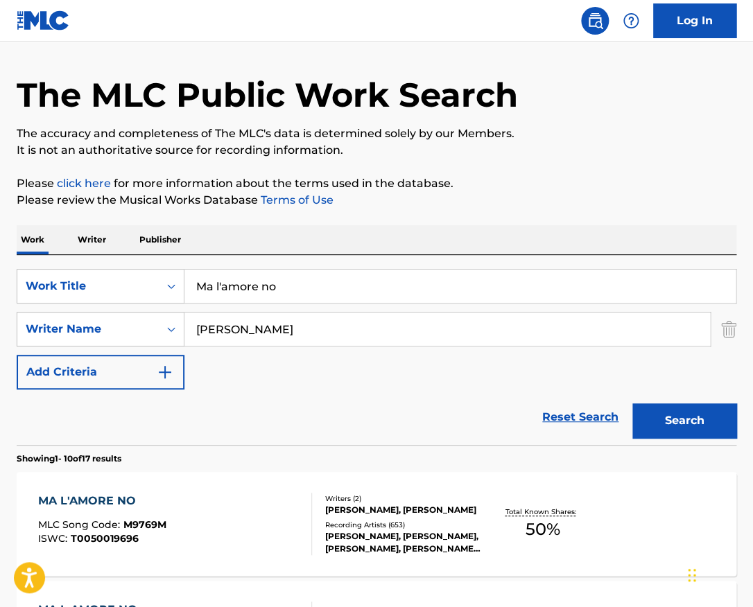
click at [302, 281] on input "Ma l'amore no" at bounding box center [459, 286] width 551 height 33
type input "finder"
click at [331, 247] on div "Work Writer Publisher" at bounding box center [377, 239] width 720 height 29
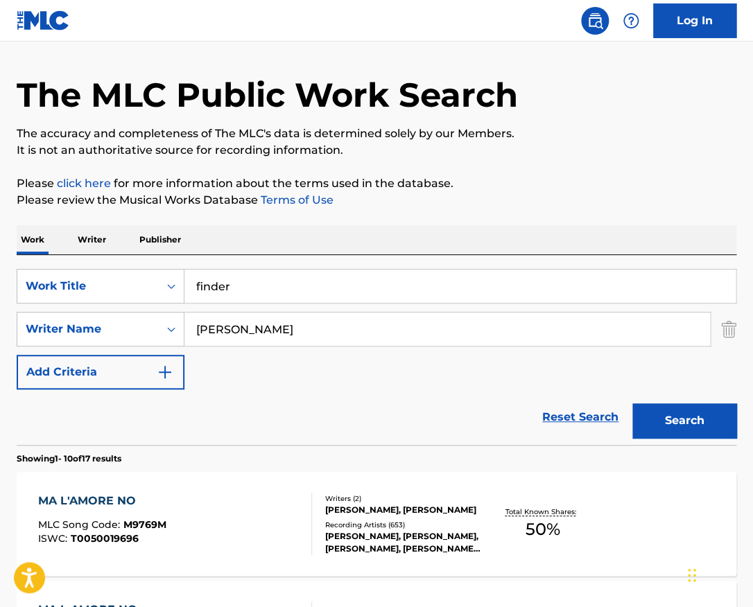
click at [312, 335] on input "Galdieri" at bounding box center [446, 329] width 525 height 33
paste input "Eaton William Hughes"
click at [632, 403] on button "Search" at bounding box center [684, 420] width 104 height 35
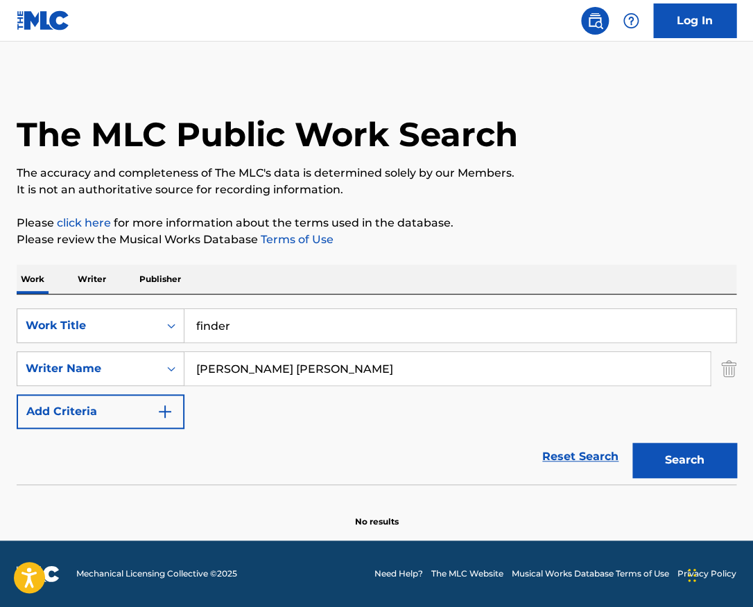
scroll to position [0, 0]
click at [333, 362] on input "Eaton William Hughes" at bounding box center [446, 368] width 525 height 33
paste input "Ralph MacDonald"
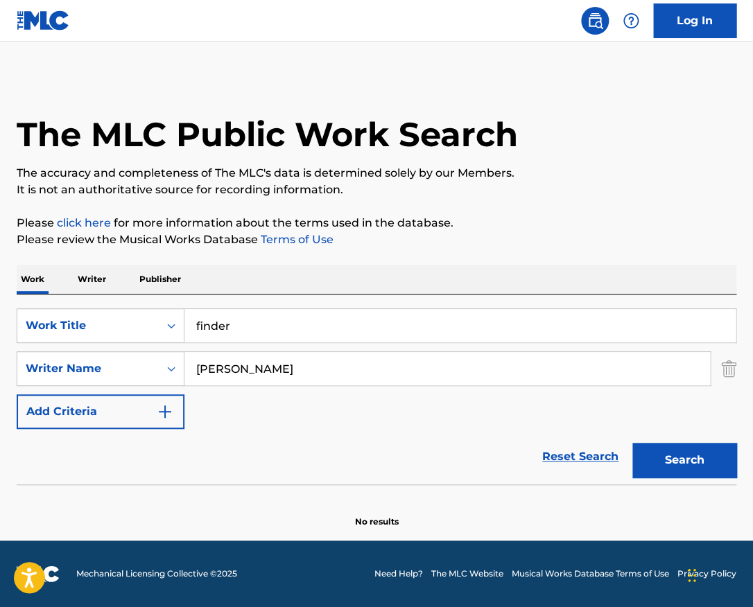
type input "Ralph MacDonald"
click at [632, 443] on button "Search" at bounding box center [684, 460] width 104 height 35
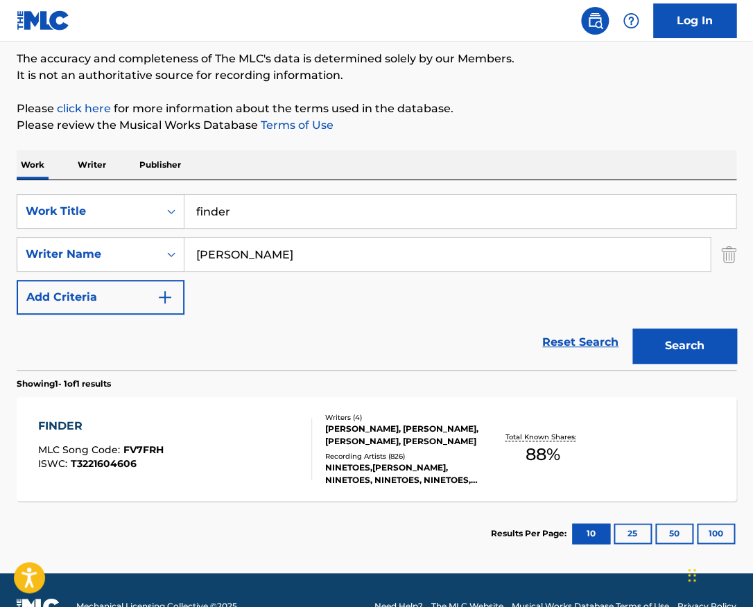
scroll to position [147, 0]
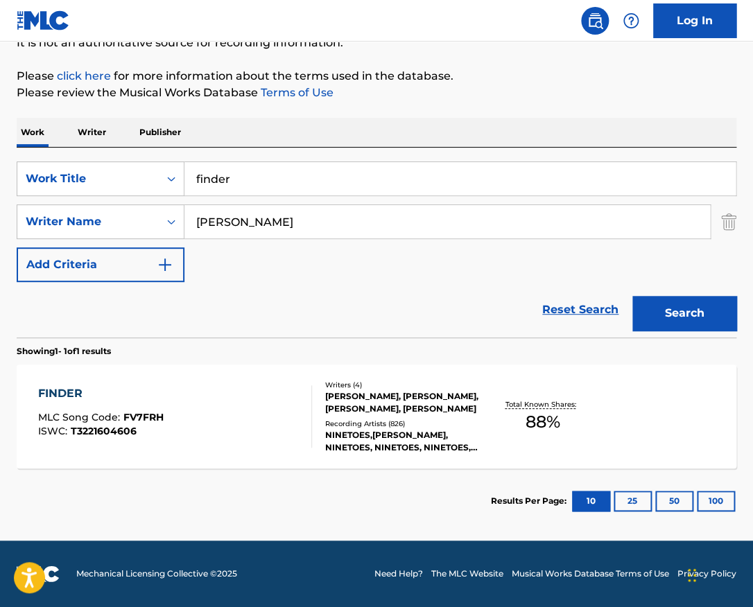
click at [288, 413] on div "FINDER MLC Song Code : FV7FRH ISWC : T3221604606" at bounding box center [174, 416] width 273 height 62
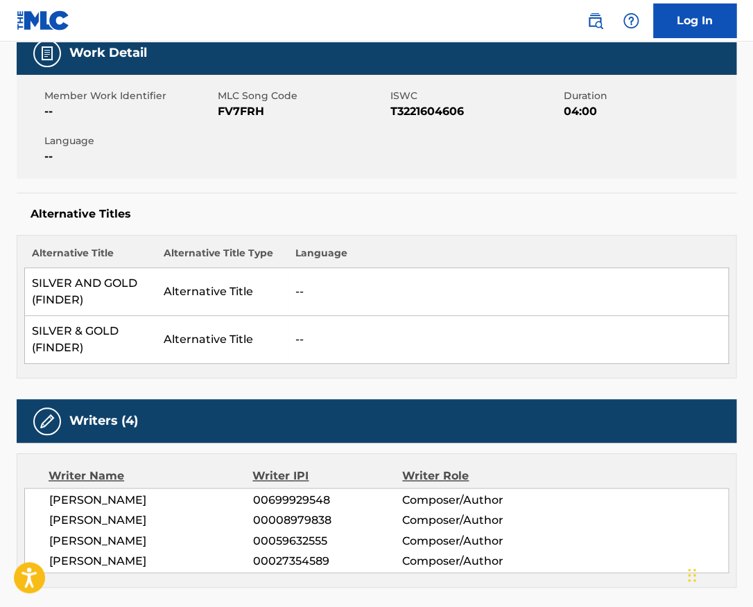
scroll to position [207, 0]
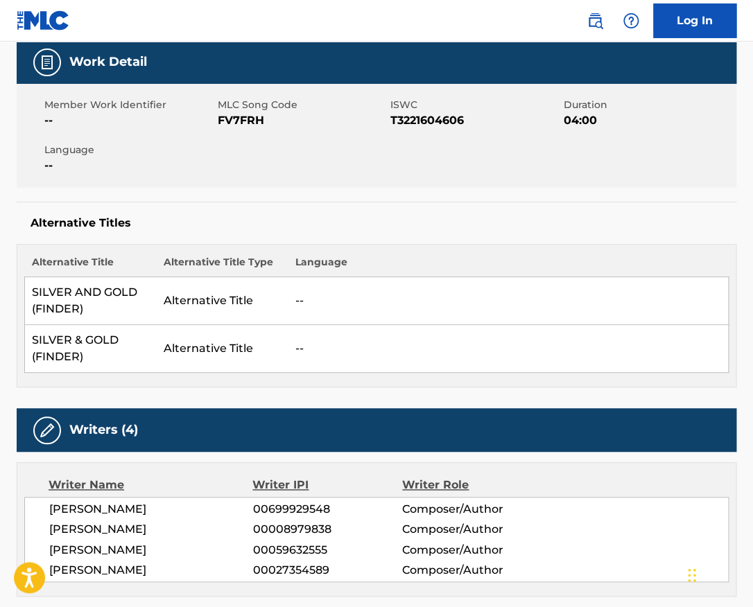
click at [412, 121] on span "T3221604606" at bounding box center [475, 120] width 170 height 17
copy span "T3221604606"
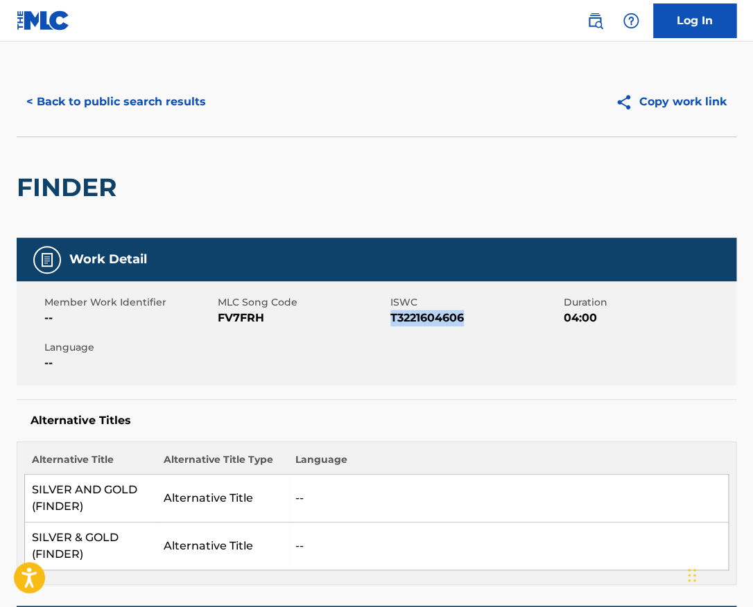
scroll to position [0, 0]
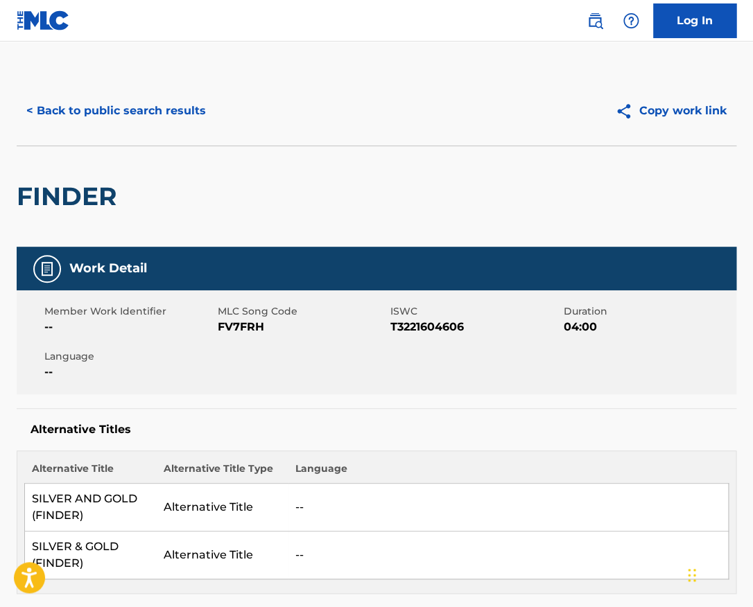
click at [97, 201] on h2 "FINDER" at bounding box center [70, 196] width 107 height 31
copy h2 "FINDER"
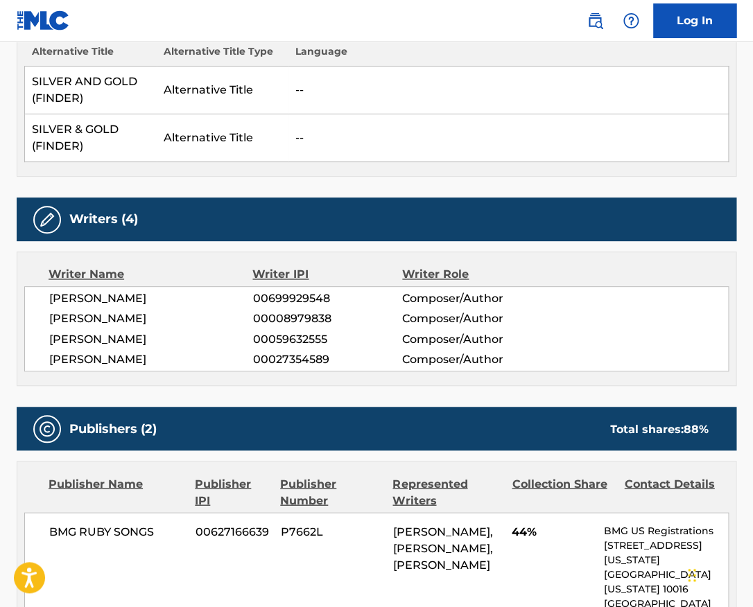
scroll to position [488, 0]
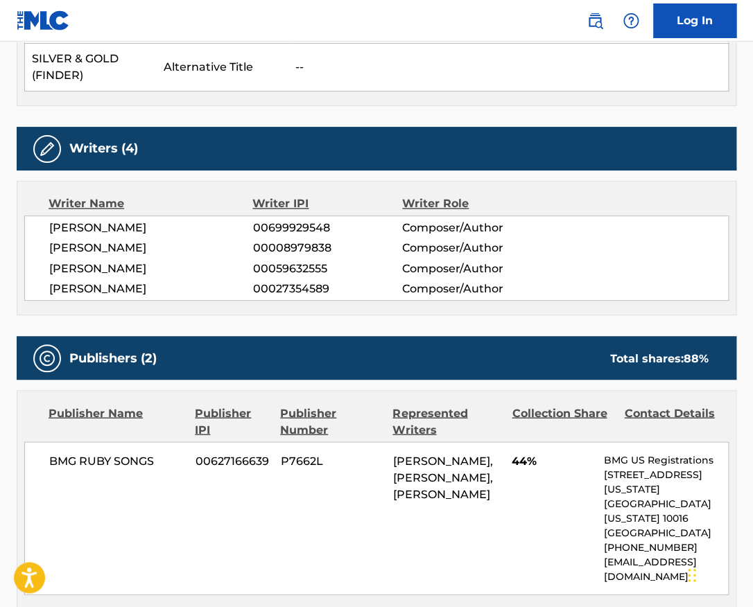
click at [79, 227] on span "NAOMI BLACK" at bounding box center [151, 228] width 204 height 17
click at [128, 252] on span "WILLIAM EATON" at bounding box center [151, 248] width 204 height 17
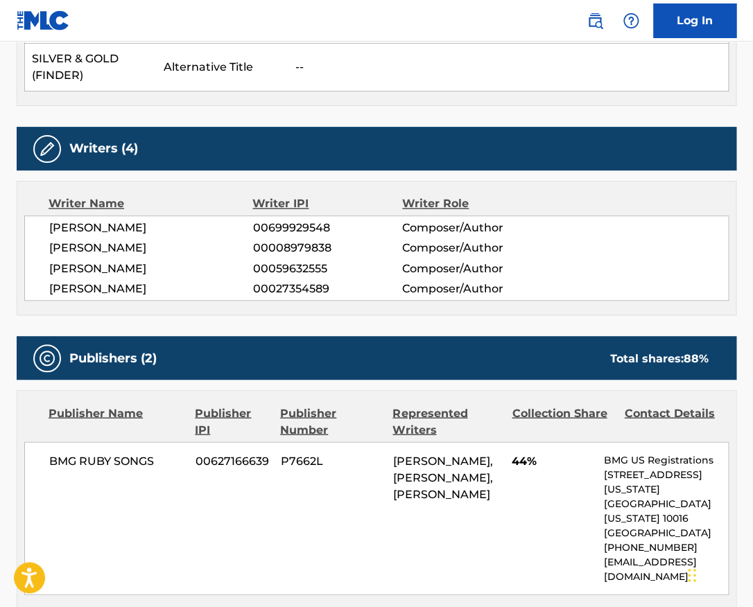
click at [128, 252] on span "WILLIAM EATON" at bounding box center [151, 248] width 204 height 17
click at [156, 268] on span "RALPH MACDONALD" at bounding box center [151, 268] width 204 height 17
click at [123, 284] on span "WILLIAM SALTER" at bounding box center [151, 288] width 204 height 17
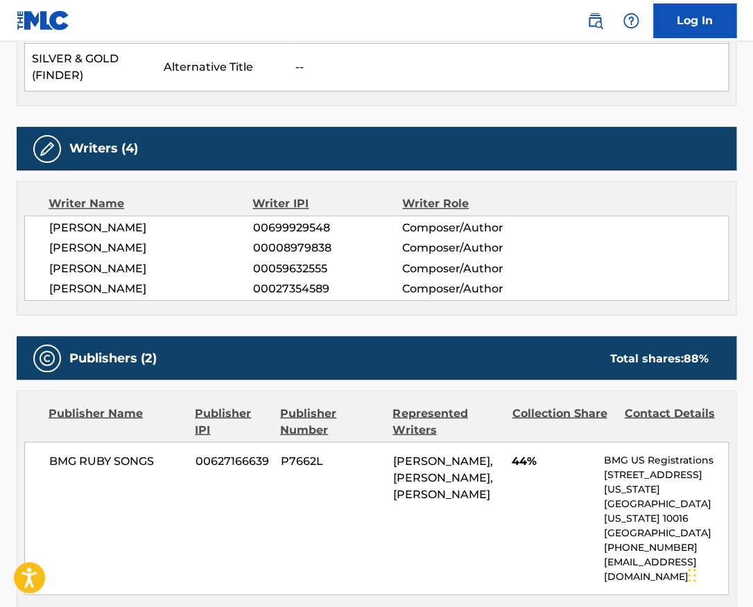
click at [123, 284] on span "WILLIAM SALTER" at bounding box center [151, 288] width 204 height 17
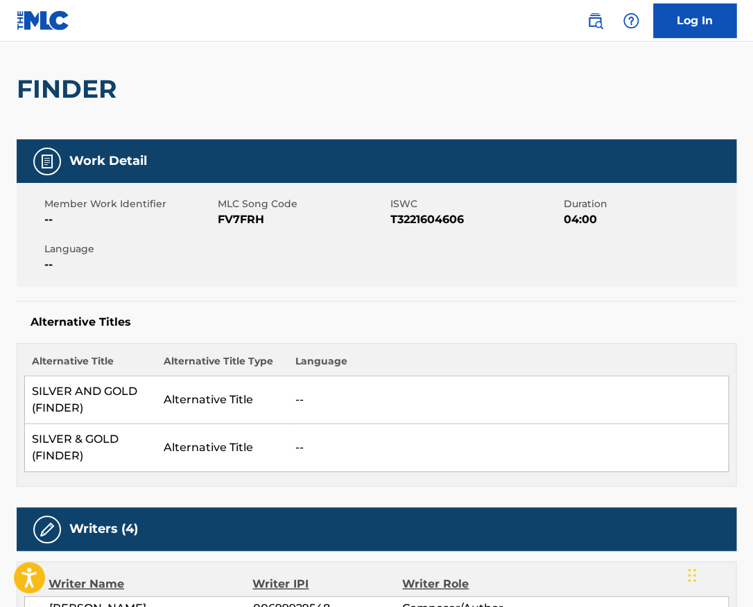
scroll to position [0, 0]
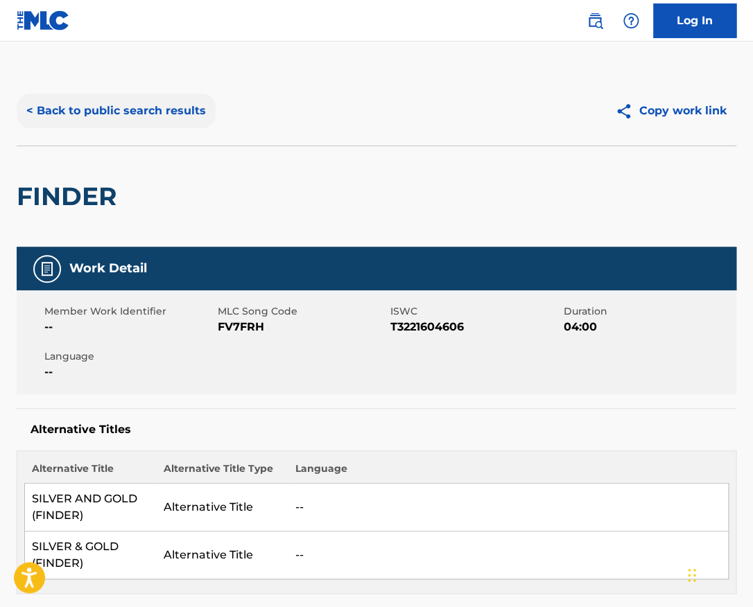
click at [157, 117] on button "< Back to public search results" at bounding box center [116, 111] width 199 height 35
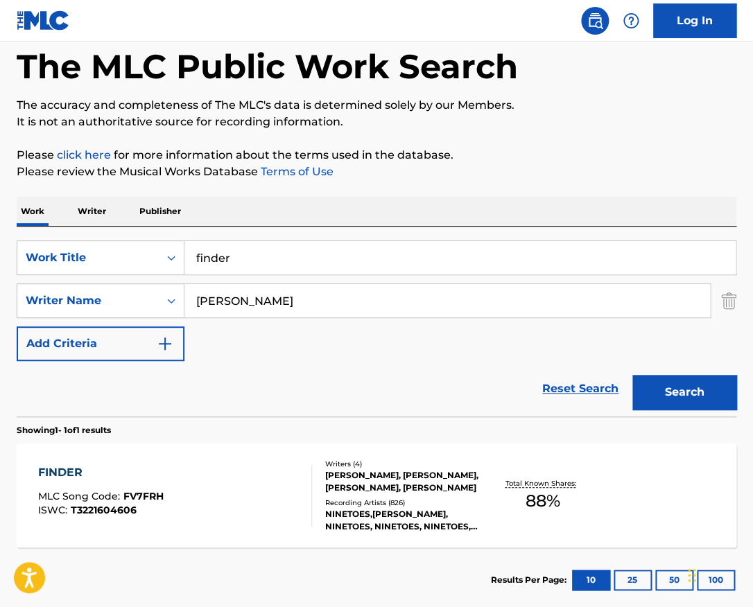
click at [295, 253] on input "finder" at bounding box center [459, 257] width 551 height 33
type input "lost"
paste input "Antun Dugandžić"
type input "Antun Dugandžić"
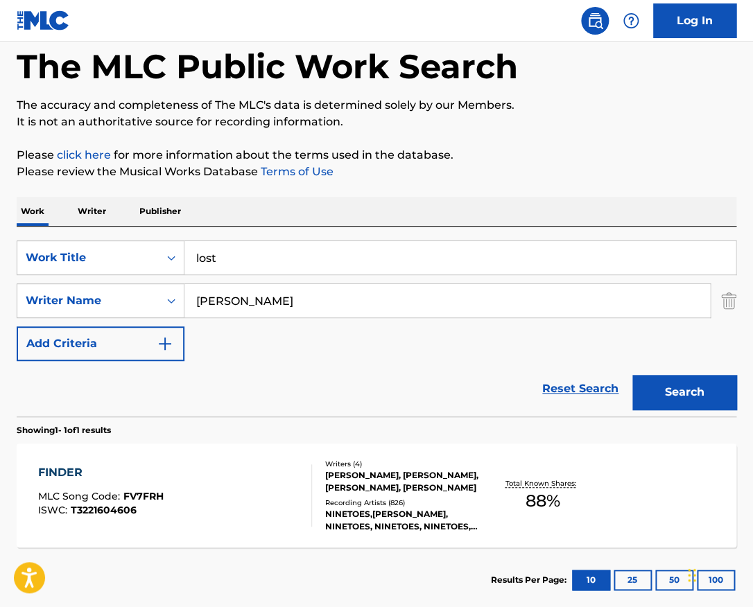
click at [632, 375] on button "Search" at bounding box center [684, 392] width 104 height 35
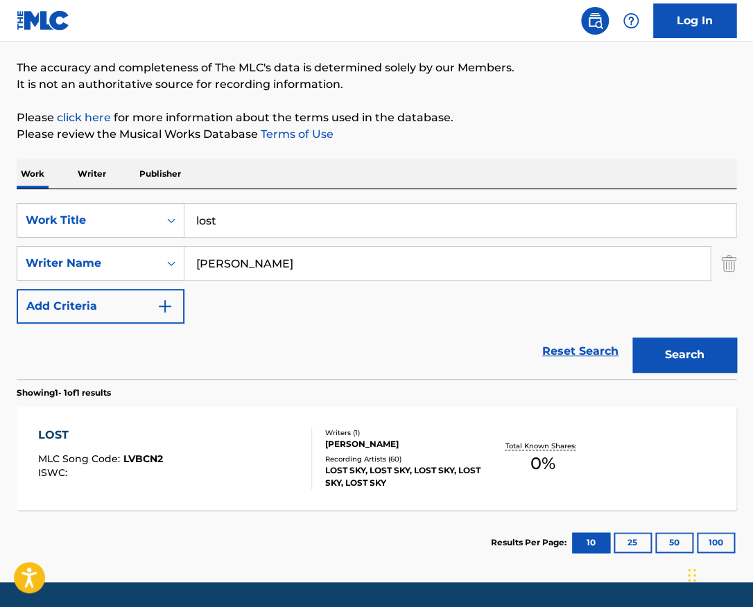
scroll to position [119, 0]
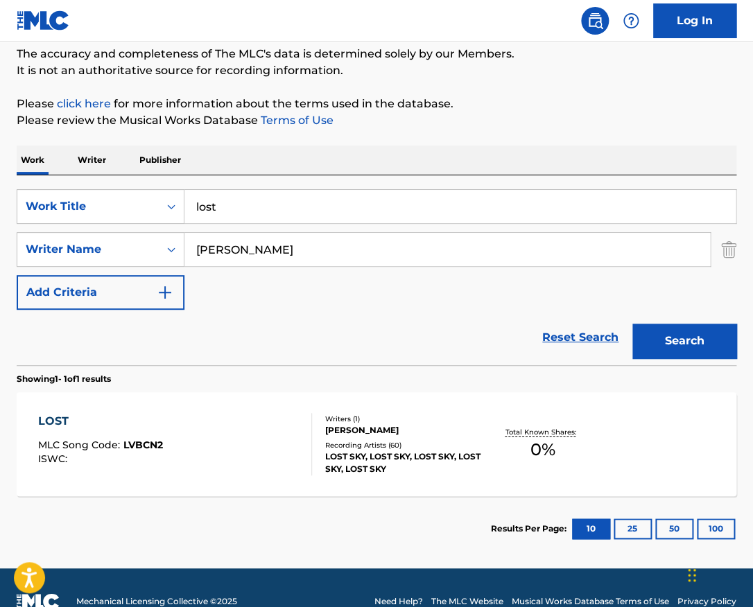
click at [304, 437] on div at bounding box center [305, 444] width 11 height 62
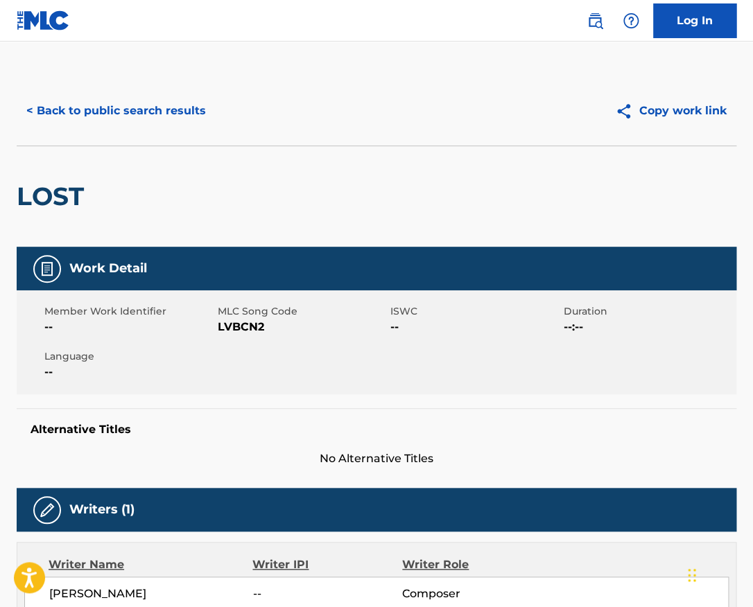
click at [75, 206] on h2 "LOST" at bounding box center [54, 196] width 74 height 31
copy h2 "LOST"
click at [134, 87] on div "< Back to public search results Copy work link" at bounding box center [377, 110] width 720 height 69
click at [134, 111] on button "< Back to public search results" at bounding box center [116, 111] width 199 height 35
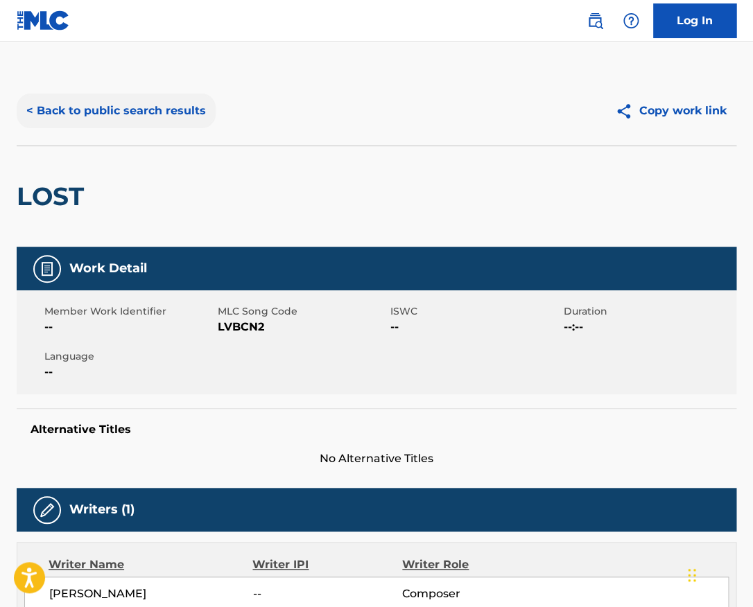
scroll to position [68, 0]
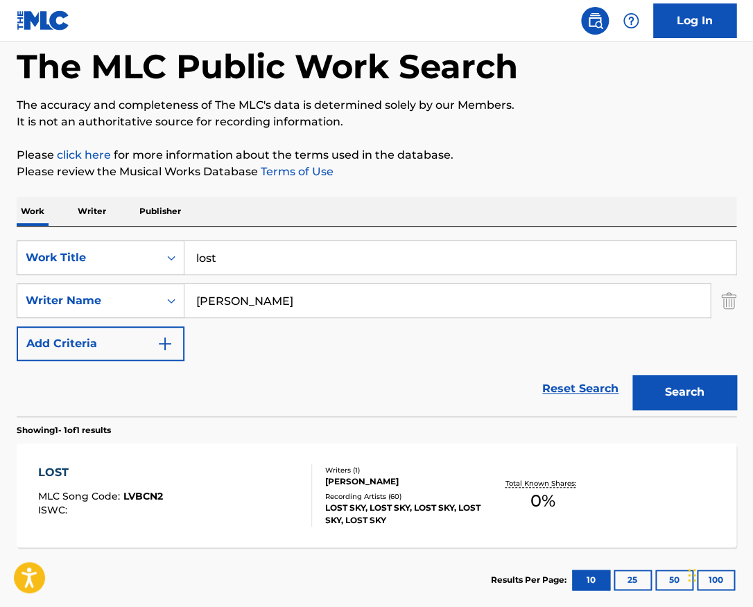
click at [281, 248] on input "lost" at bounding box center [459, 257] width 551 height 33
type input "jump sped up"
paste input "Elgin Lumpkin"
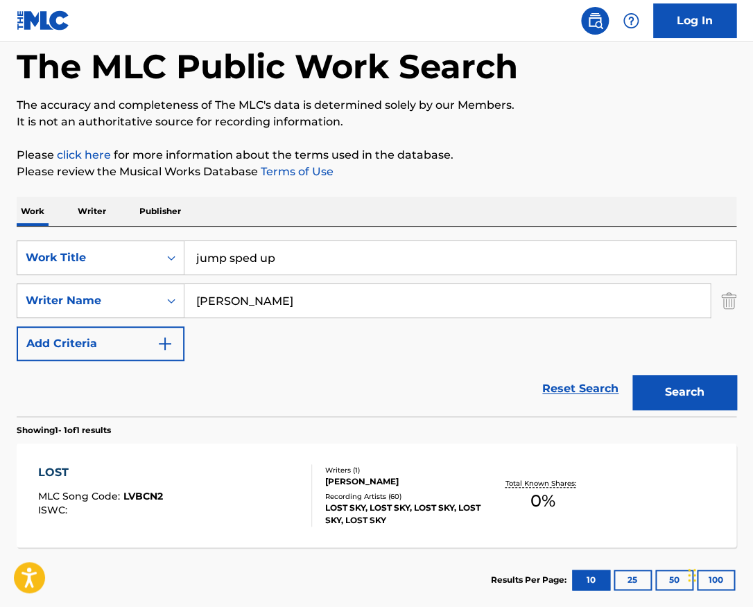
type input "Elgin Lumpkin"
click at [632, 375] on button "Search" at bounding box center [684, 392] width 104 height 35
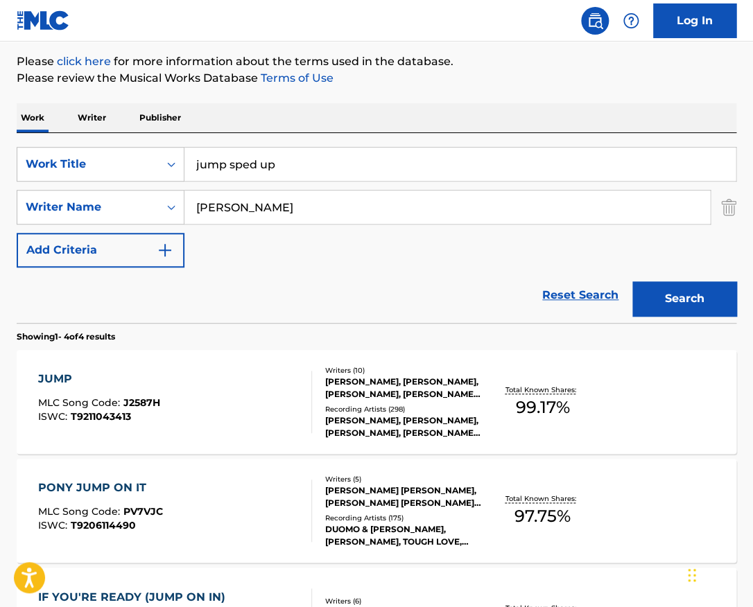
scroll to position [162, 0]
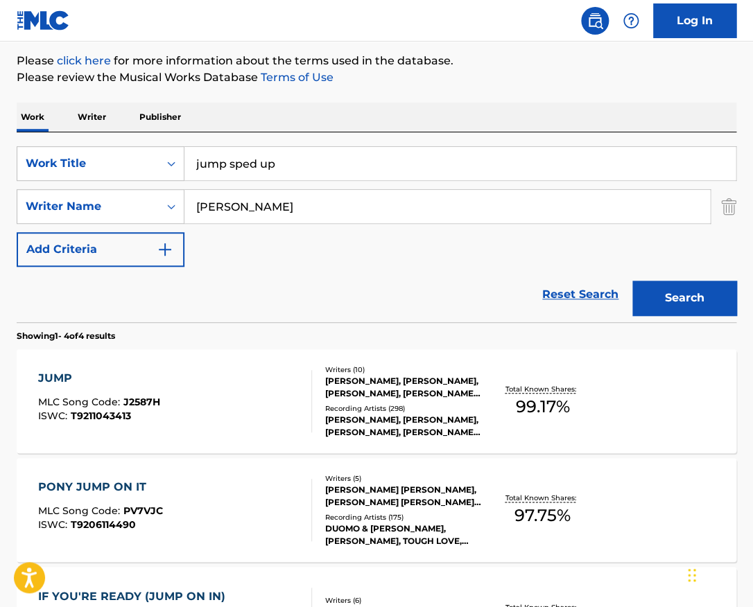
click at [291, 421] on div "JUMP MLC Song Code : J2587H ISWC : T9211043413" at bounding box center [174, 401] width 273 height 62
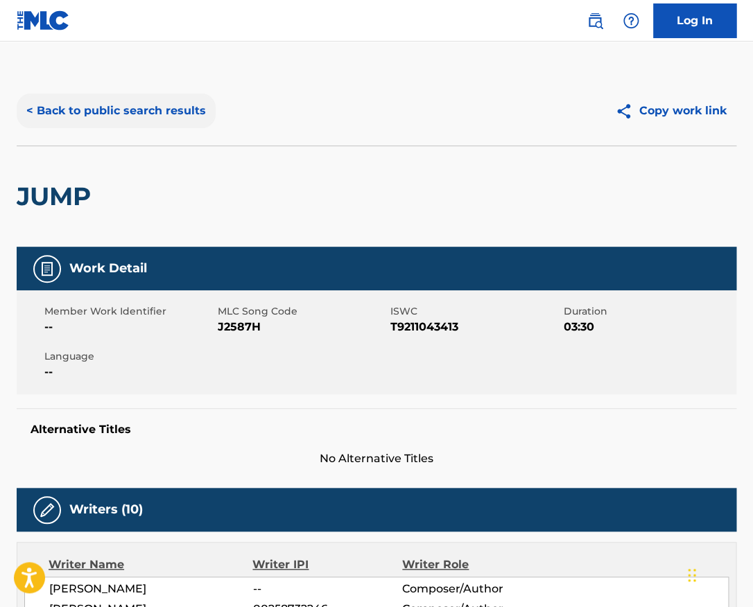
click at [147, 109] on button "< Back to public search results" at bounding box center [116, 111] width 199 height 35
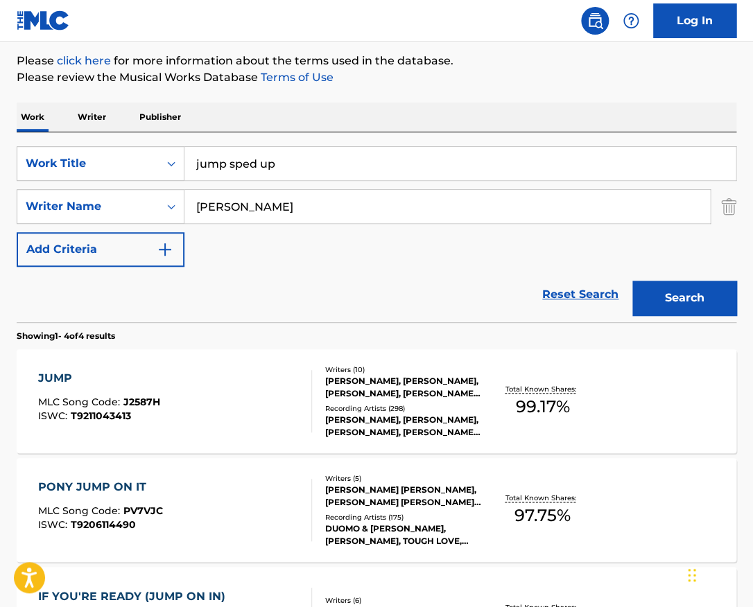
click at [285, 209] on input "Elgin Lumpkin" at bounding box center [446, 206] width 525 height 33
type input "fenty"
click at [632, 281] on button "Search" at bounding box center [684, 298] width 104 height 35
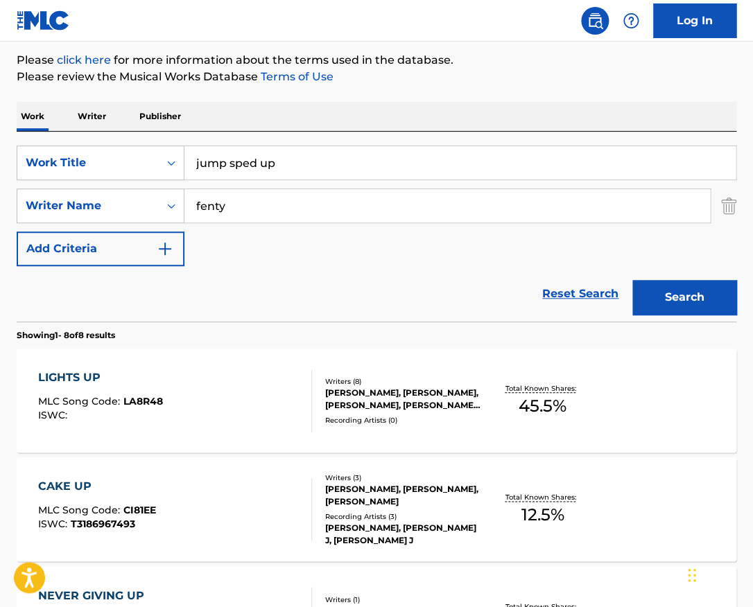
scroll to position [164, 0]
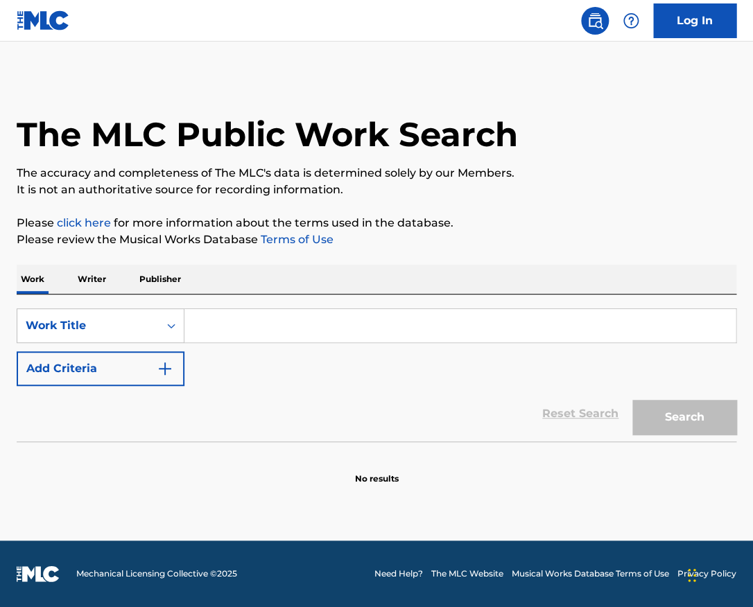
paste input "[PERSON_NAME]"
click at [285, 319] on input "Search Form" at bounding box center [459, 325] width 551 height 33
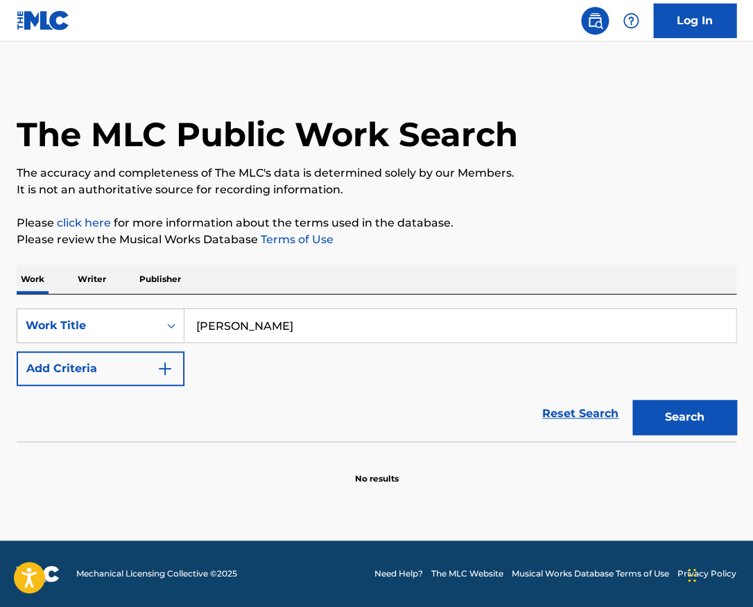
drag, startPoint x: 305, startPoint y: 322, endPoint x: 121, endPoint y: 322, distance: 183.7
click at [184, 322] on input "[PERSON_NAME]" at bounding box center [459, 325] width 551 height 33
click at [148, 374] on button "Add Criteria" at bounding box center [101, 368] width 168 height 35
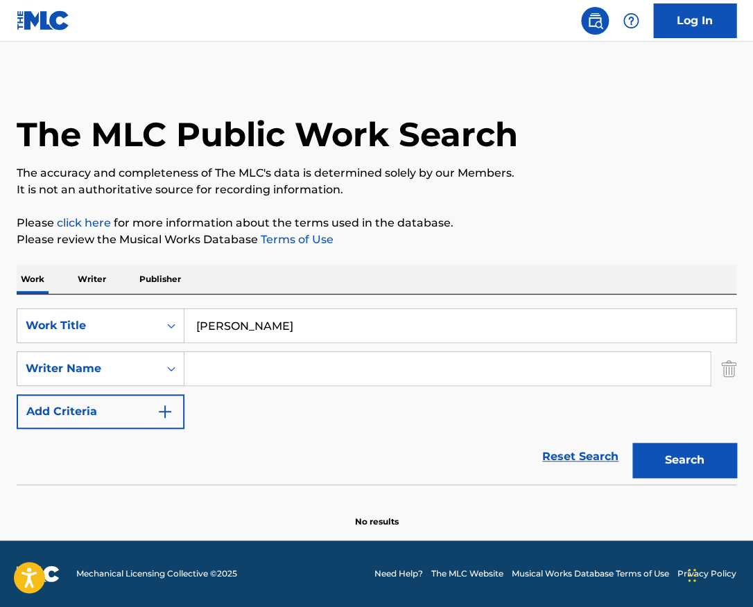
drag, startPoint x: 294, startPoint y: 327, endPoint x: 117, endPoint y: 327, distance: 176.8
click at [184, 327] on input "[PERSON_NAME]" at bounding box center [459, 325] width 551 height 33
type input "jump"
click at [632, 443] on button "Search" at bounding box center [684, 460] width 104 height 35
click at [306, 363] on input "fenty" at bounding box center [446, 368] width 525 height 33
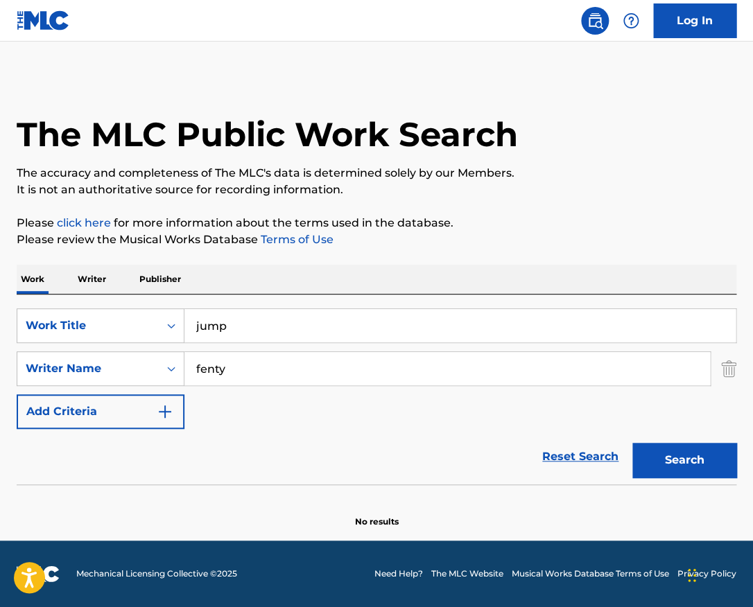
click at [306, 363] on input "fenty" at bounding box center [446, 368] width 525 height 33
paste input "Robyn Rihanna F"
click at [632, 443] on button "Search" at bounding box center [684, 460] width 104 height 35
click at [323, 372] on input "Robyn Rihanna Fenty" at bounding box center [446, 368] width 525 height 33
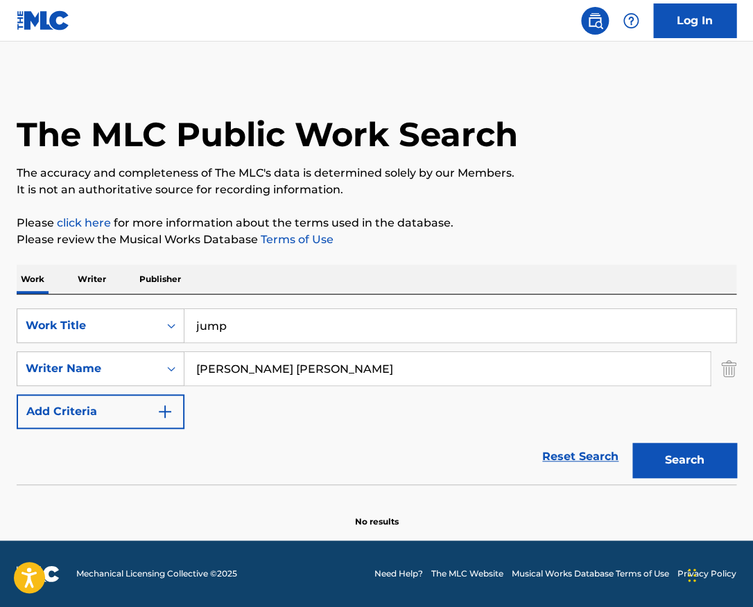
paste input "Elgin Lumpkin"
click at [323, 372] on input "Robyn Rihanna Fenty" at bounding box center [446, 368] width 525 height 33
type input "Elgin Lumpkin"
click at [632, 443] on button "Search" at bounding box center [684, 460] width 104 height 35
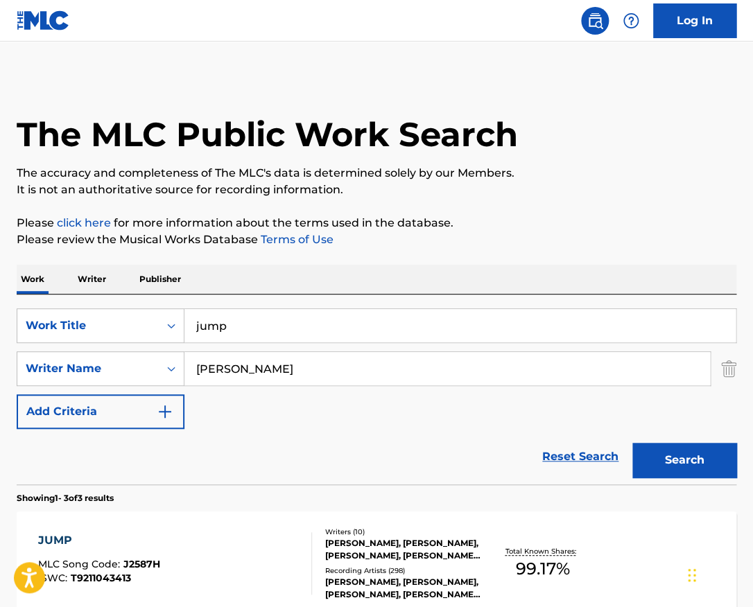
click at [324, 548] on div "Writers ( 10 ) MIKKEL STORLEER ERIKSEN, TOR ERIK HERMANSEN, TIMOTHY Z MOSLEY, H…" at bounding box center [397, 564] width 171 height 74
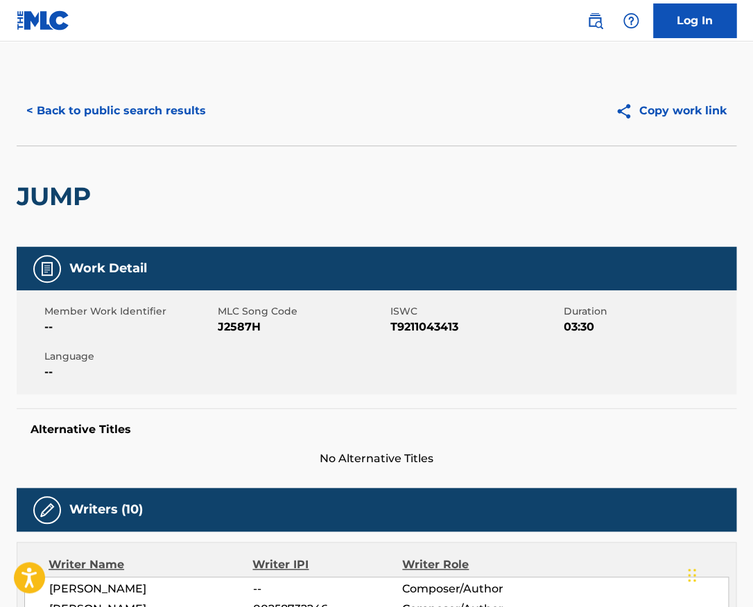
click at [76, 211] on h2 "JUMP" at bounding box center [57, 196] width 81 height 31
copy h2 "JUMP"
click at [177, 119] on button "< Back to public search results" at bounding box center [116, 111] width 199 height 35
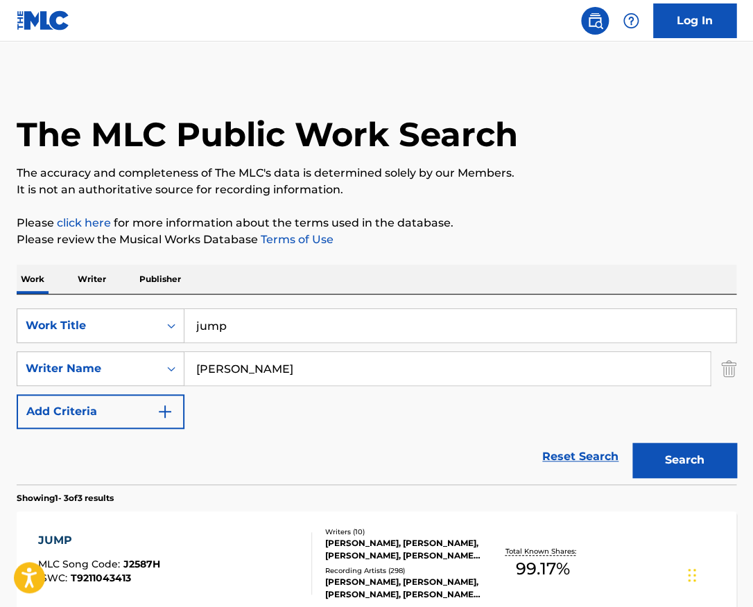
click at [268, 320] on input "jump" at bounding box center [459, 325] width 551 height 33
type input "r4 intro"
click at [632, 443] on button "Search" at bounding box center [684, 460] width 104 height 35
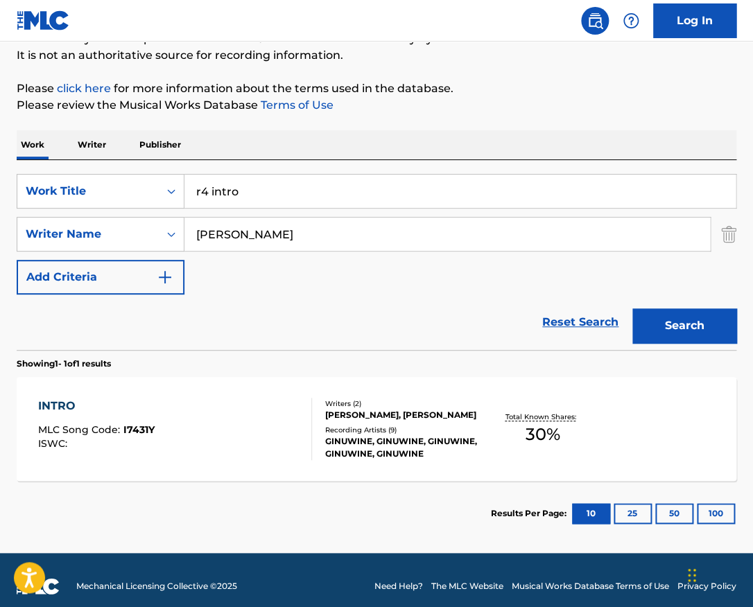
scroll to position [137, 0]
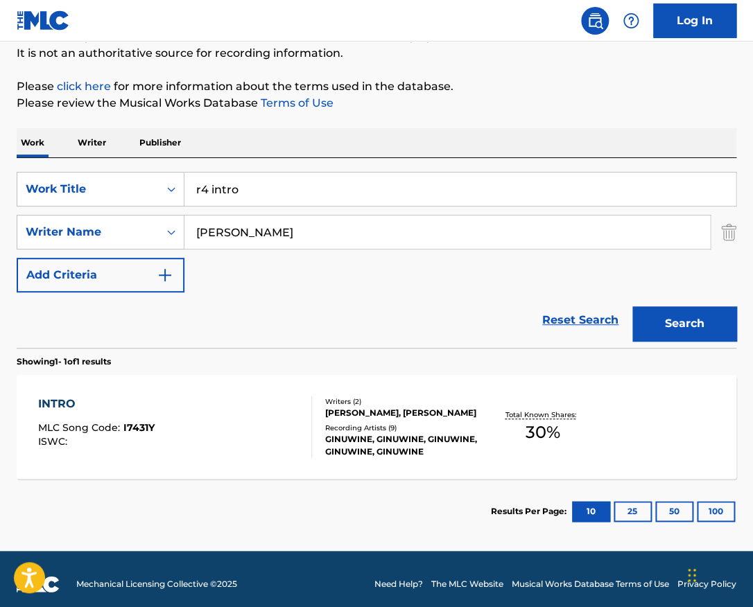
drag, startPoint x: 293, startPoint y: 229, endPoint x: 170, endPoint y: 229, distance: 123.4
click at [184, 229] on input "Elgin Lumpkin" at bounding box center [446, 232] width 525 height 33
click at [632, 306] on button "Search" at bounding box center [684, 323] width 104 height 35
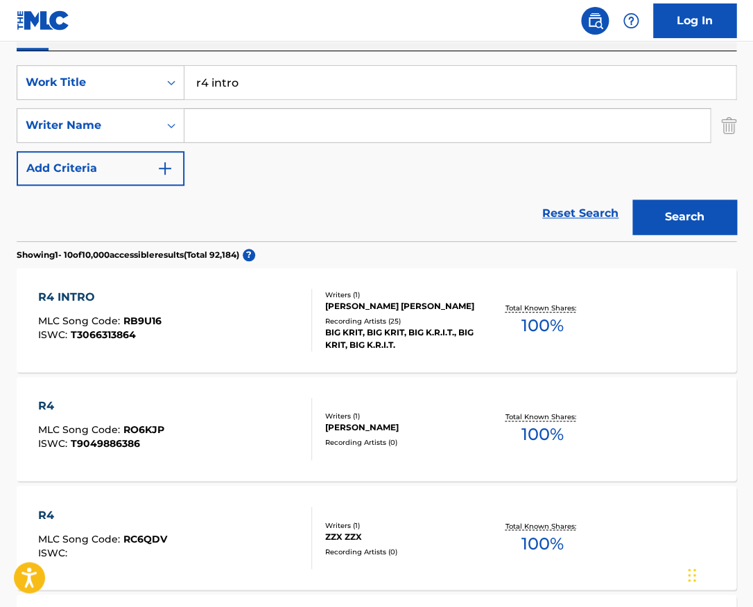
scroll to position [249, 0]
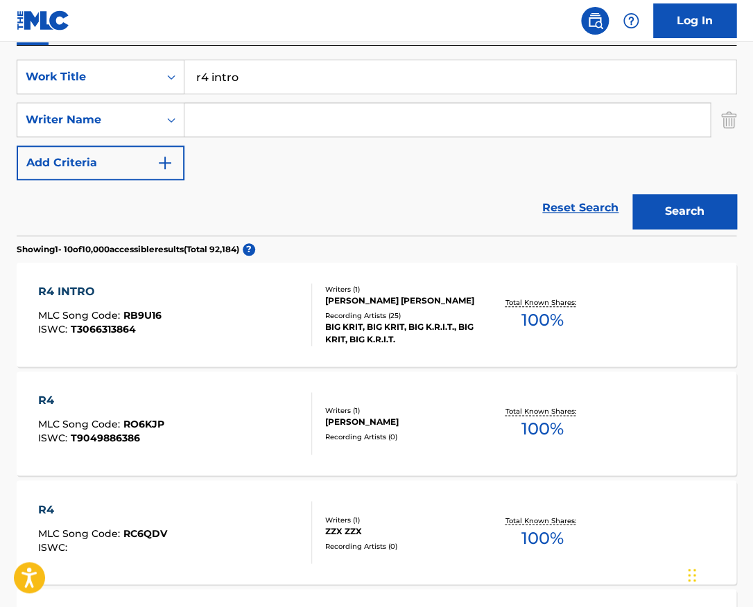
click at [324, 314] on div "Writers ( 1 ) JUSTIN LEWIS SCOTT Recording Artists ( 25 ) BIG KRIT, BIG KRIT, B…" at bounding box center [397, 315] width 171 height 62
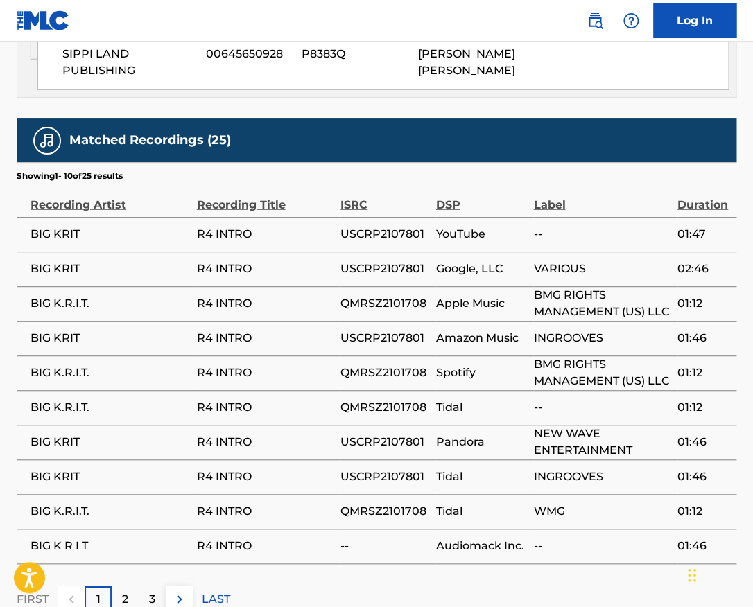
scroll to position [925, 0]
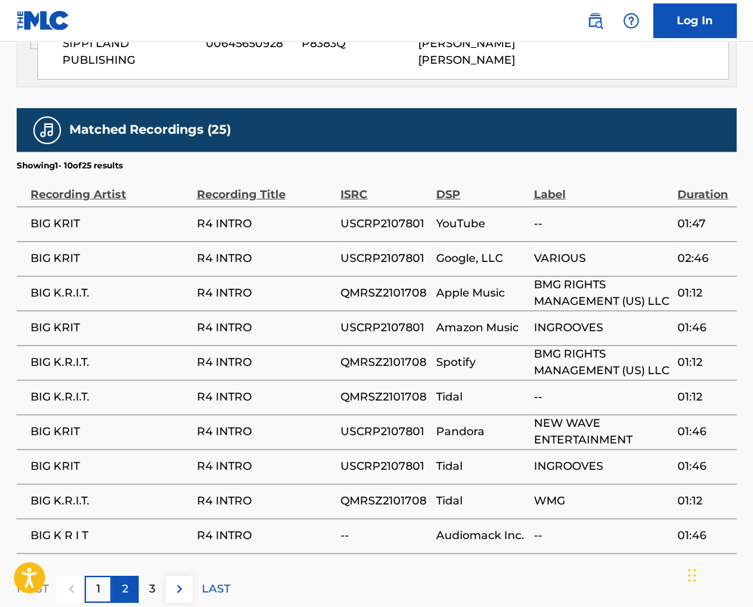
click at [131, 577] on div "2" at bounding box center [125, 589] width 27 height 27
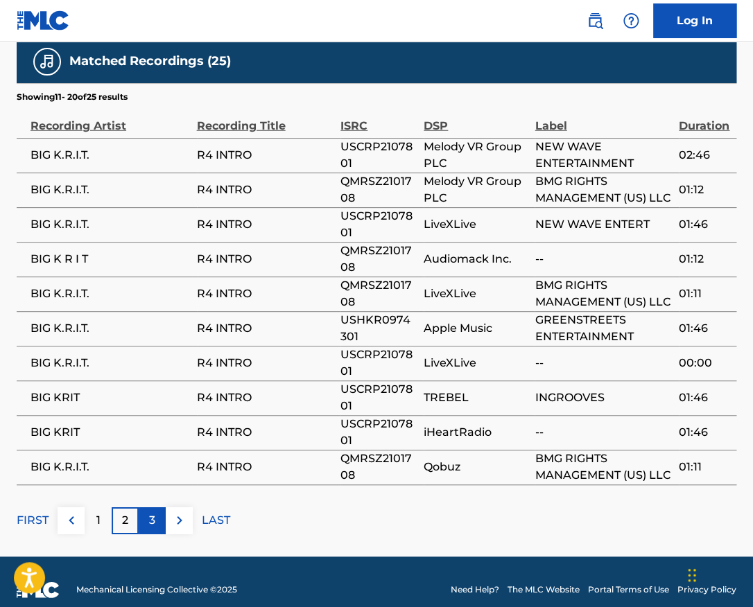
click at [158, 507] on div "3" at bounding box center [152, 520] width 27 height 27
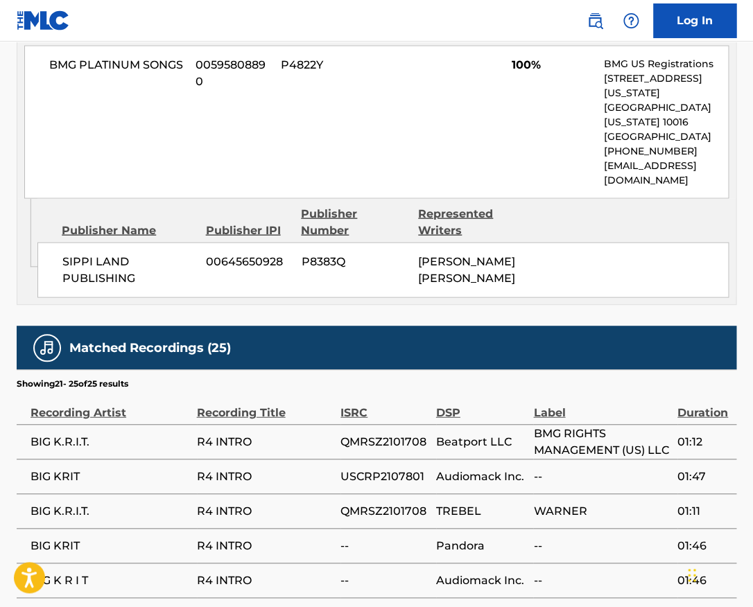
scroll to position [820, 0]
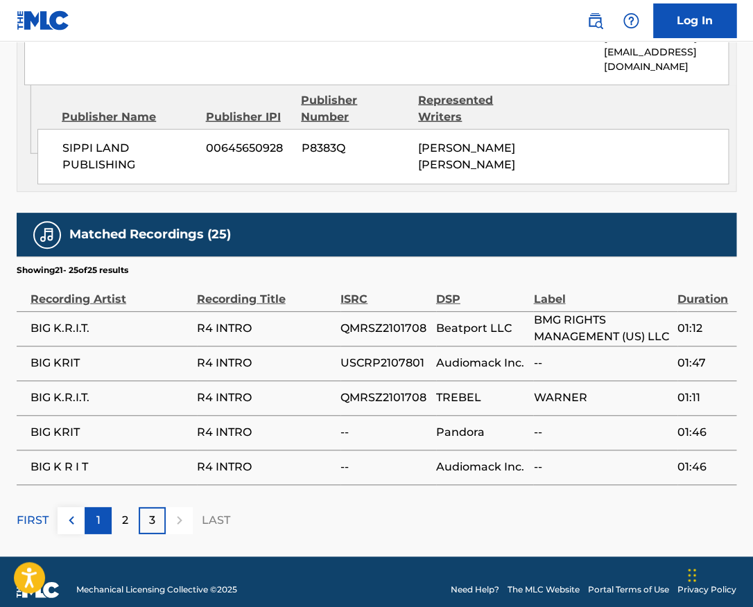
click at [105, 507] on div "1" at bounding box center [98, 520] width 27 height 27
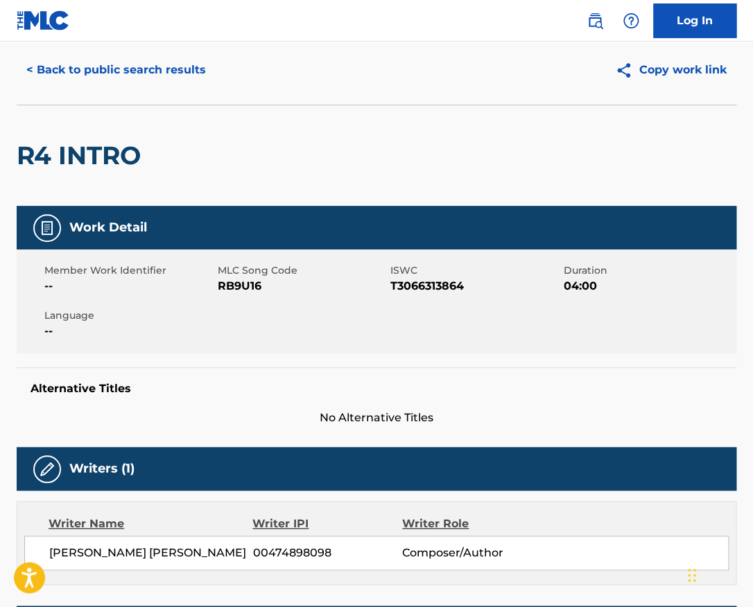
scroll to position [0, 0]
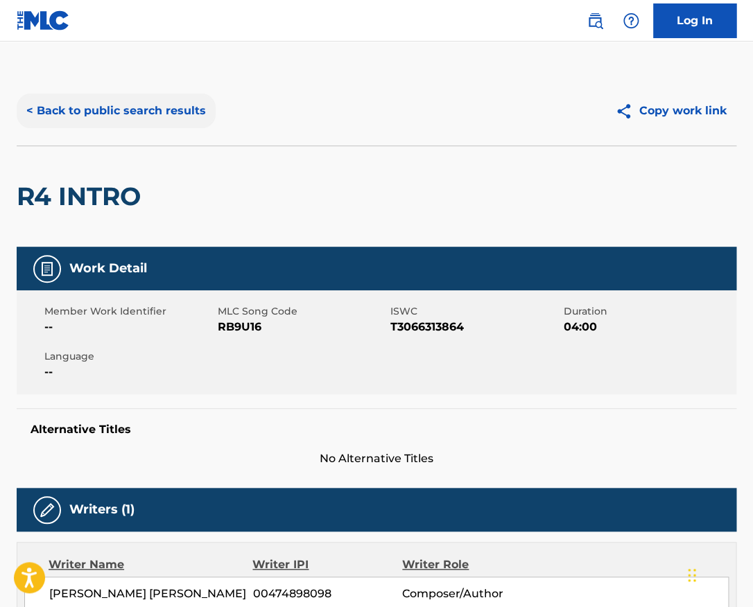
click at [69, 121] on button "< Back to public search results" at bounding box center [116, 111] width 199 height 35
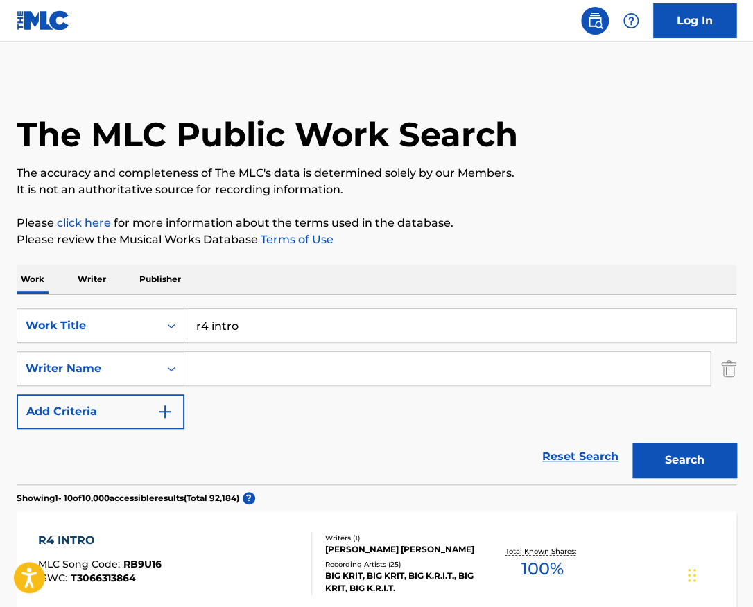
click at [261, 365] on input "Search Form" at bounding box center [446, 368] width 525 height 33
click at [282, 320] on input "r4 intro" at bounding box center [459, 325] width 551 height 33
type input "christmas lights"
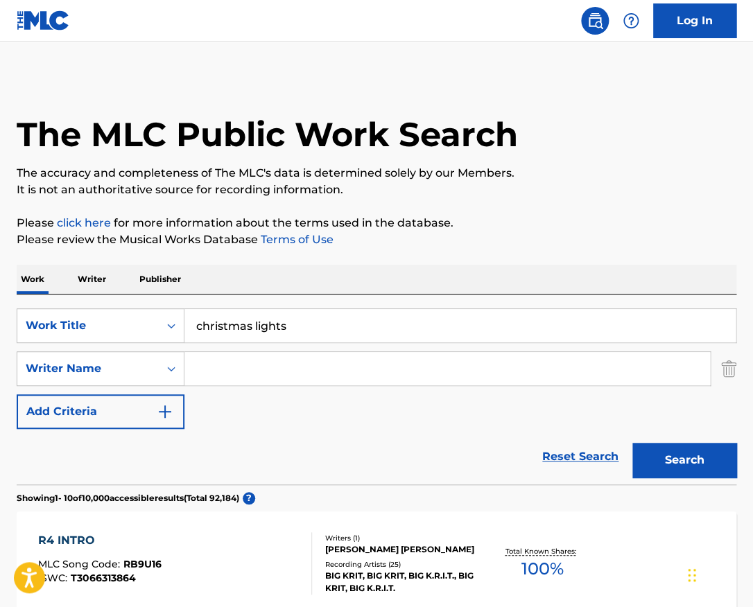
paste input "Georgina Marie Ann St. George"
click at [632, 443] on button "Search" at bounding box center [684, 460] width 104 height 35
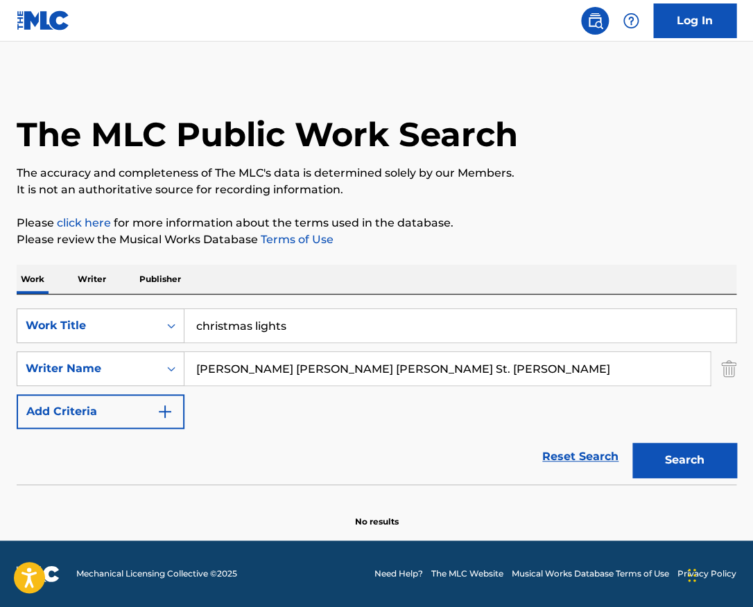
drag, startPoint x: 313, startPoint y: 368, endPoint x: 171, endPoint y: 367, distance: 142.1
click at [184, 367] on input "Georgina Marie Ann St. George" at bounding box center [446, 368] width 525 height 33
type input "St. George"
click at [632, 443] on button "Search" at bounding box center [684, 460] width 104 height 35
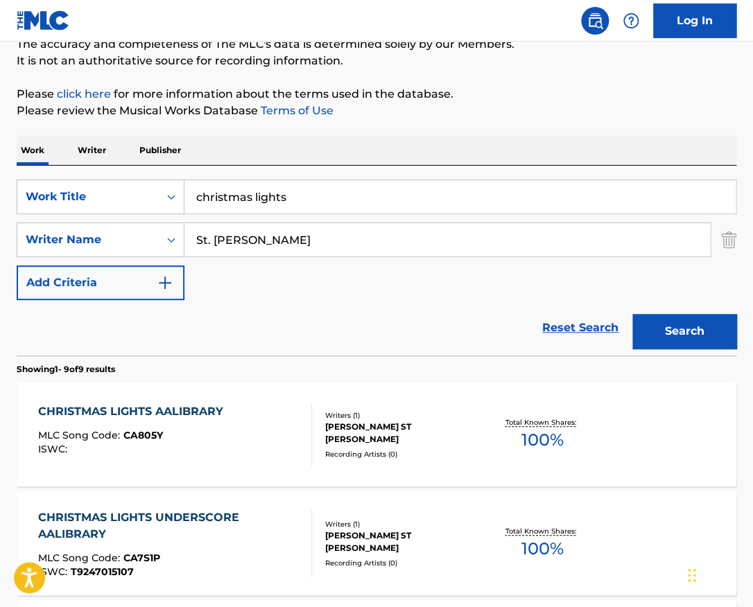
scroll to position [130, 0]
click at [267, 435] on div "CHRISTMAS LIGHTS AALIBRARY MLC Song Code : CA805Y ISWC :" at bounding box center [174, 434] width 273 height 62
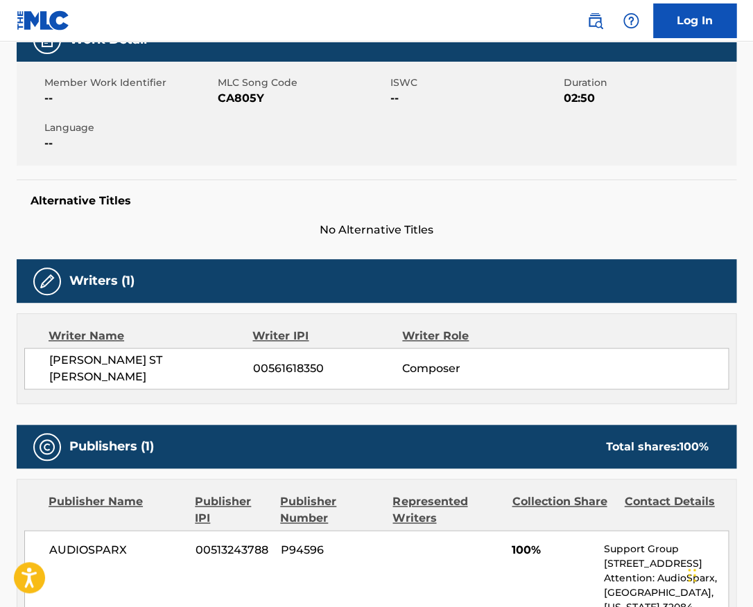
scroll to position [125, 0]
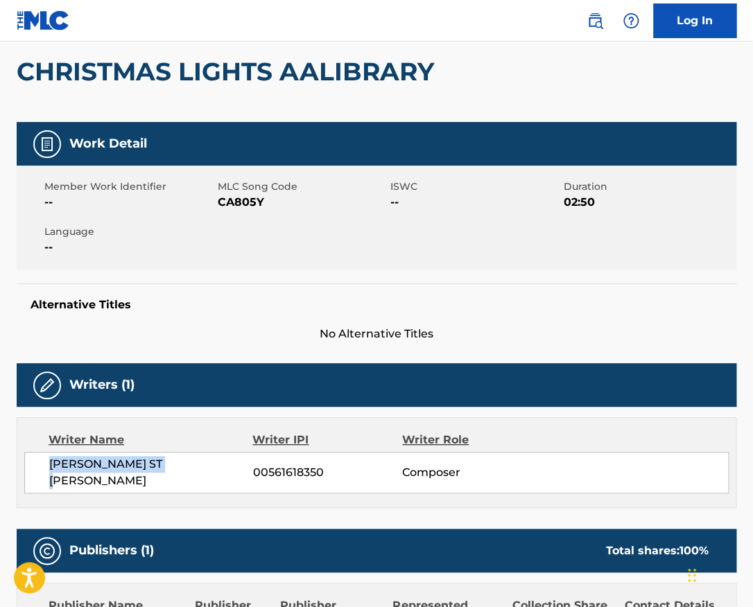
drag, startPoint x: 193, startPoint y: 469, endPoint x: 47, endPoint y: 467, distance: 146.3
click at [47, 467] on div "GEORGINA ST GEORGE 00561618350 Composer" at bounding box center [376, 473] width 704 height 42
copy span "GEORGINA ST GEORGE"
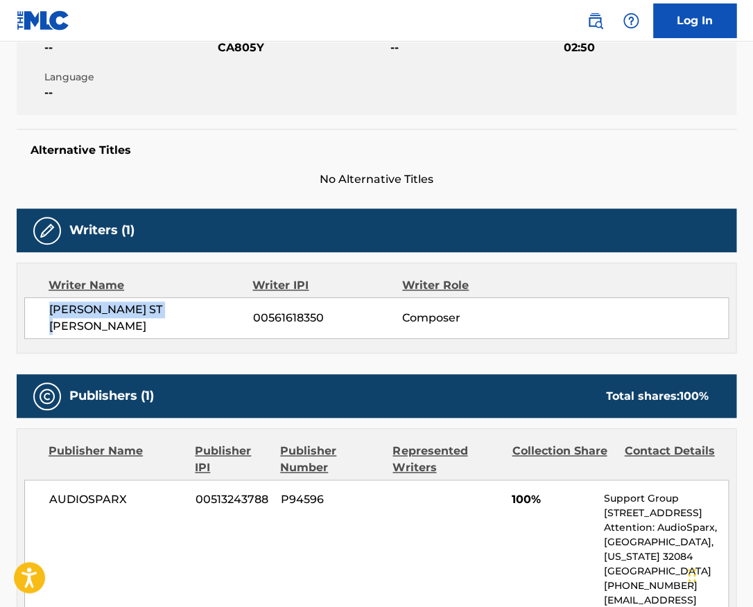
scroll to position [409, 0]
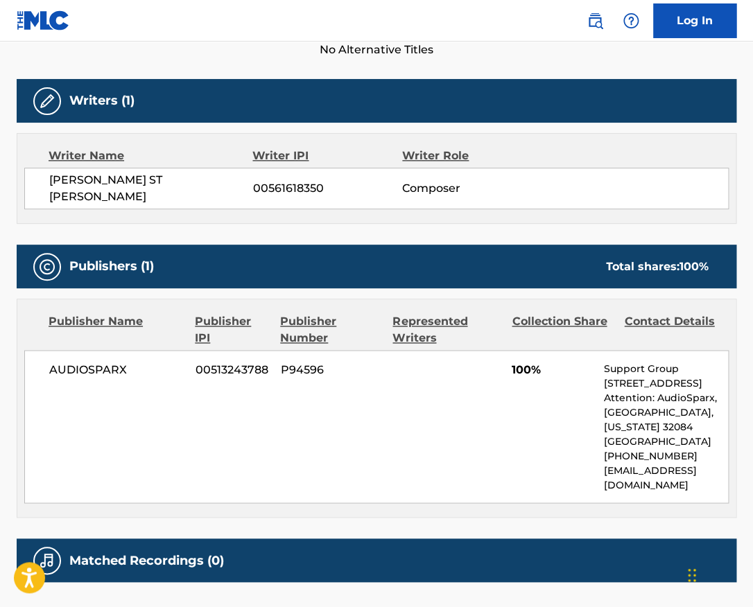
click at [114, 361] on span "AUDIOSPARX" at bounding box center [117, 369] width 136 height 17
copy span "AUDIOSPARX"
click at [331, 226] on div "Work Detail Member Work Identifier -- MLC Song Code CA805Y ISWC -- Duration 02:…" at bounding box center [377, 232] width 720 height 789
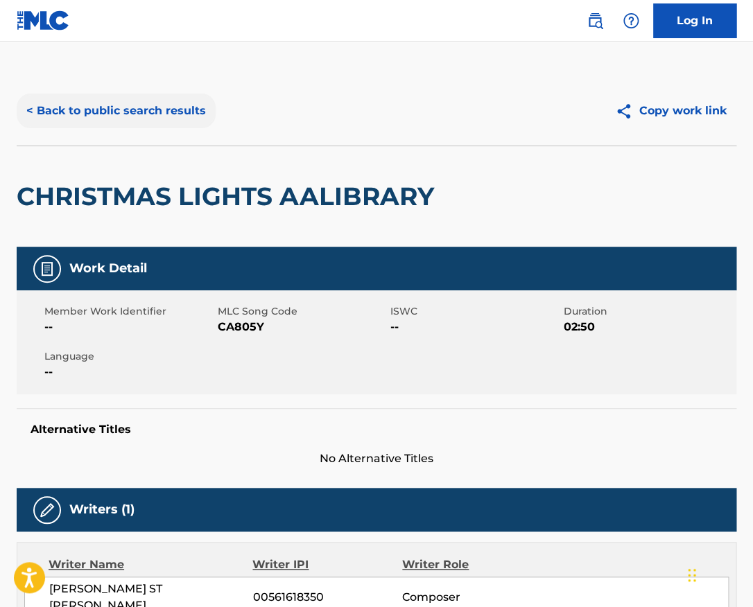
click at [164, 103] on button "< Back to public search results" at bounding box center [116, 111] width 199 height 35
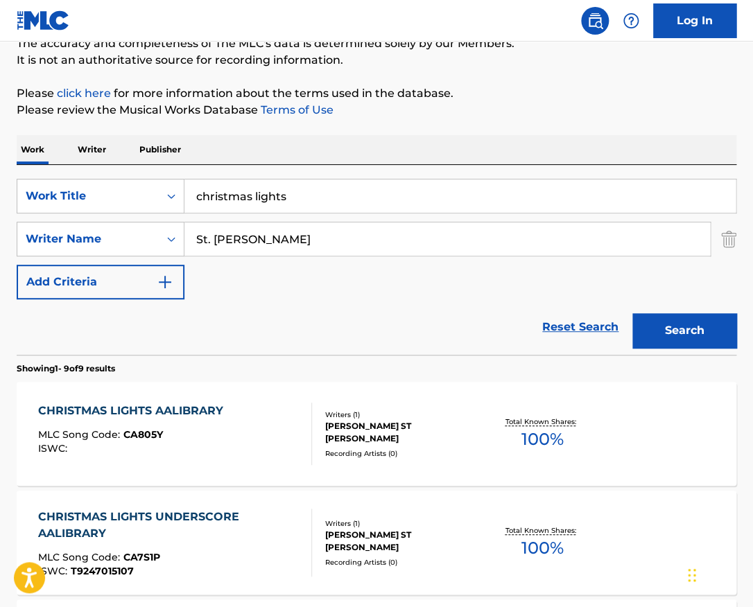
click at [304, 192] on input "christmas lights" at bounding box center [459, 196] width 551 height 33
type input "hey baby"
click at [632, 313] on button "Search" at bounding box center [684, 330] width 104 height 35
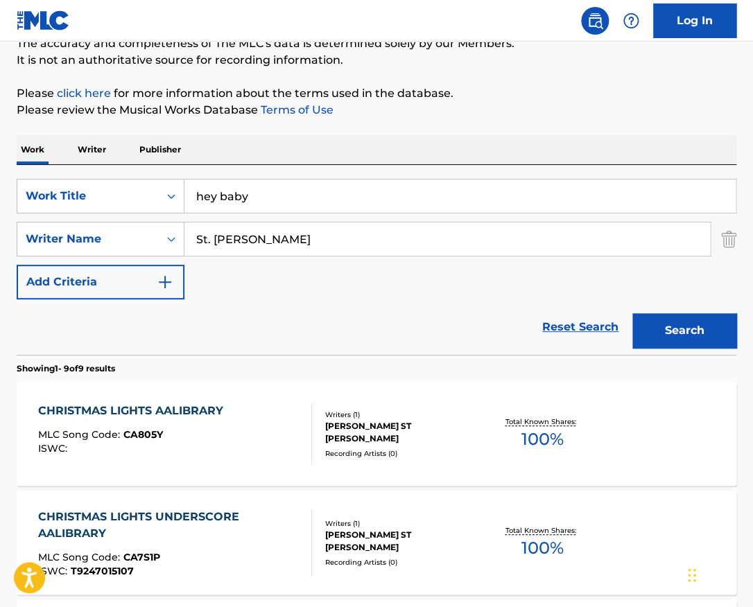
scroll to position [40, 0]
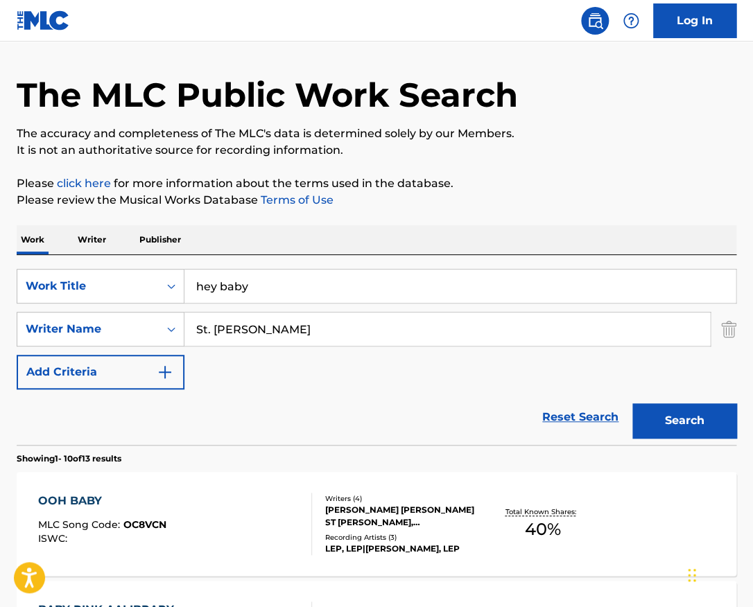
click at [317, 324] on input "St. George" at bounding box center [446, 329] width 525 height 33
click at [632, 403] on button "Search" at bounding box center [684, 420] width 104 height 35
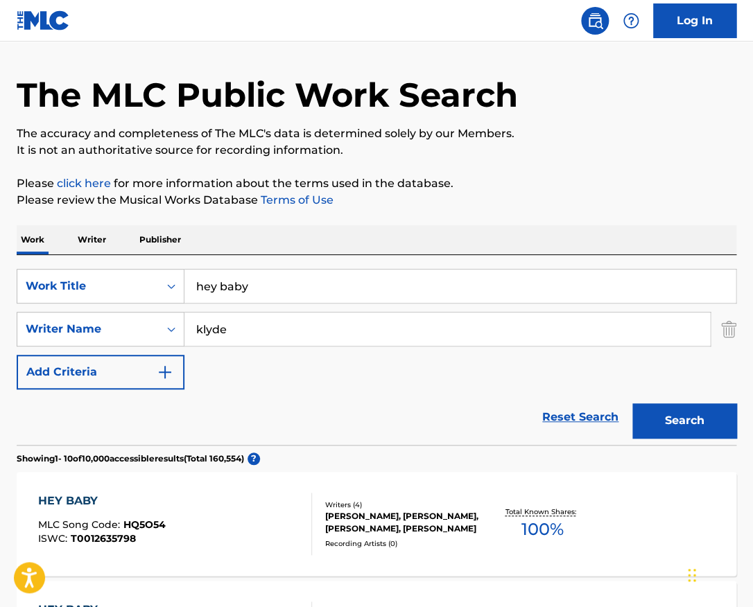
type input "klyde"
click at [632, 403] on button "Search" at bounding box center [684, 420] width 104 height 35
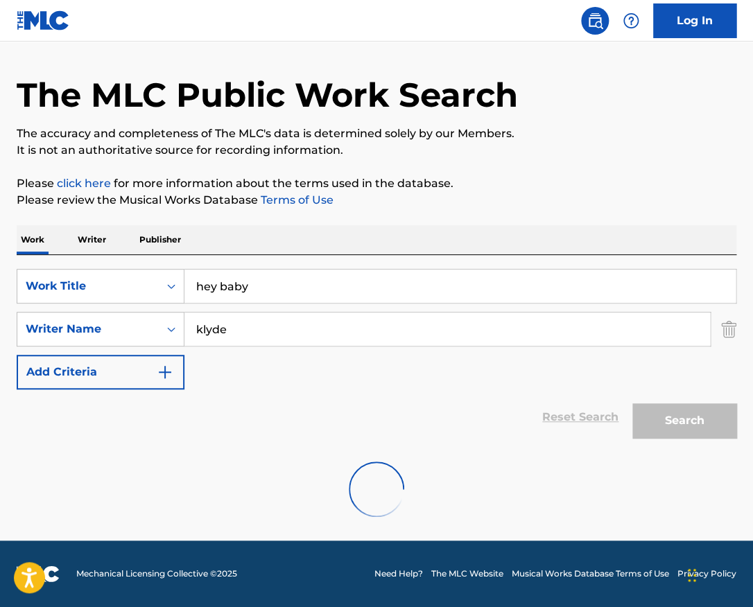
scroll to position [0, 0]
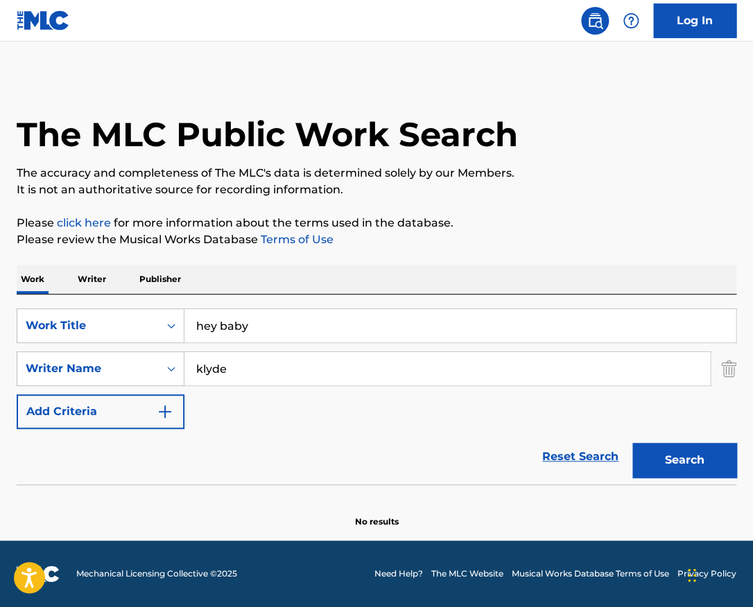
click at [277, 336] on input "hey baby" at bounding box center [459, 325] width 551 height 33
type input "secret"
paste input "Riki Norton-Wilkes"
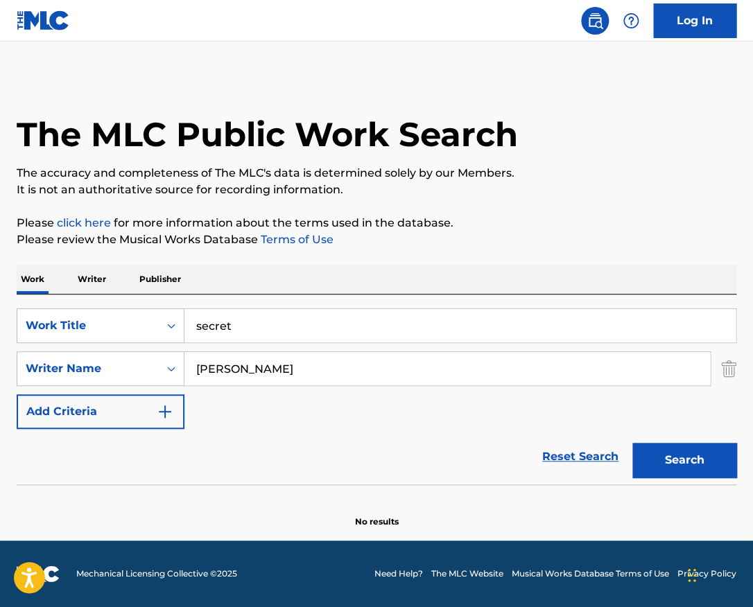
click at [632, 443] on button "Search" at bounding box center [684, 460] width 104 height 35
click at [225, 367] on input "Riki Norton-Wilkes" at bounding box center [446, 368] width 525 height 33
click at [632, 443] on button "Search" at bounding box center [684, 460] width 104 height 35
type input "Wilkes"
click at [632, 443] on button "Search" at bounding box center [684, 460] width 104 height 35
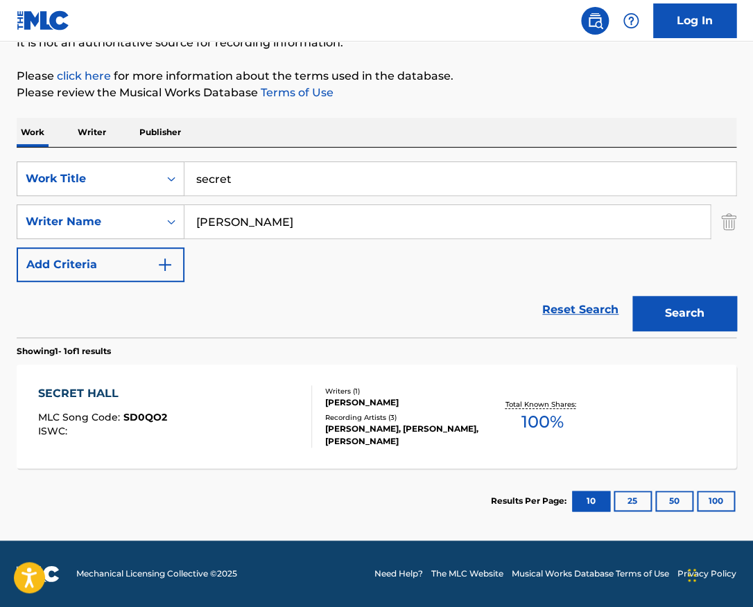
scroll to position [112, 0]
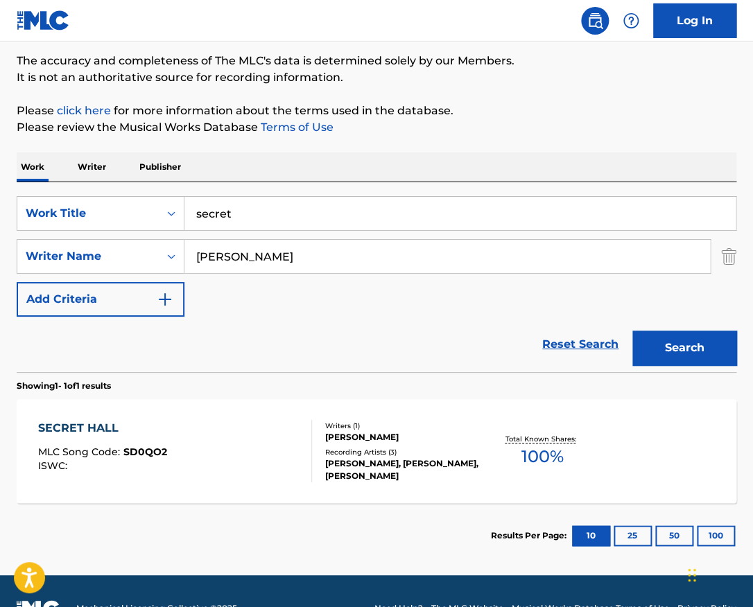
click at [260, 206] on input "secret" at bounding box center [459, 213] width 551 height 33
type input "dreaming"
paste input "Danny Rowland"
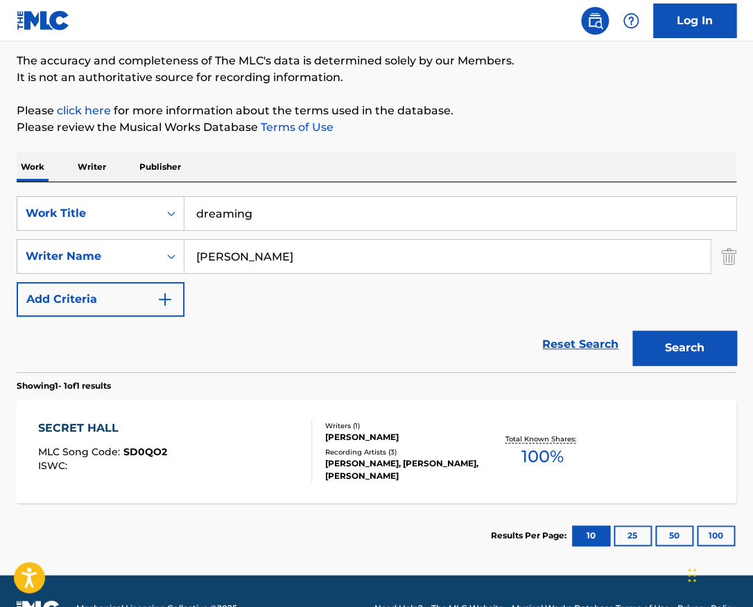
type input "Danny Rowland"
click at [632, 331] on button "Search" at bounding box center [684, 348] width 104 height 35
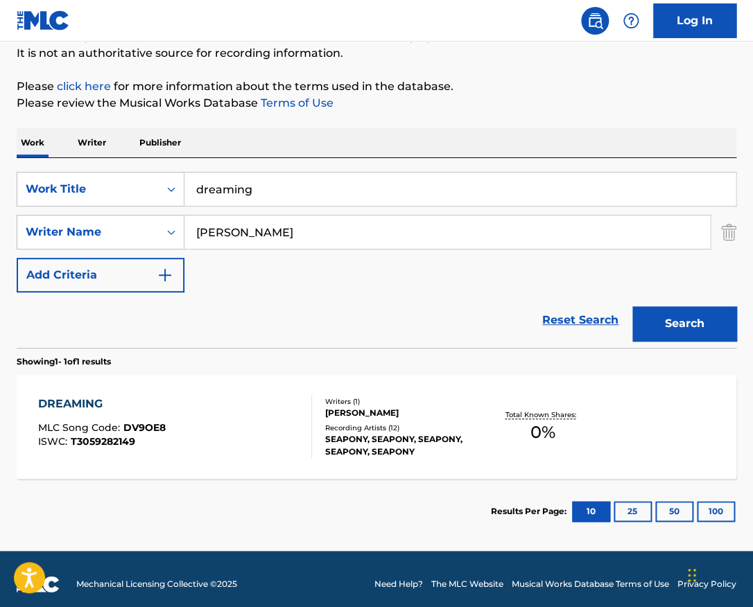
scroll to position [138, 0]
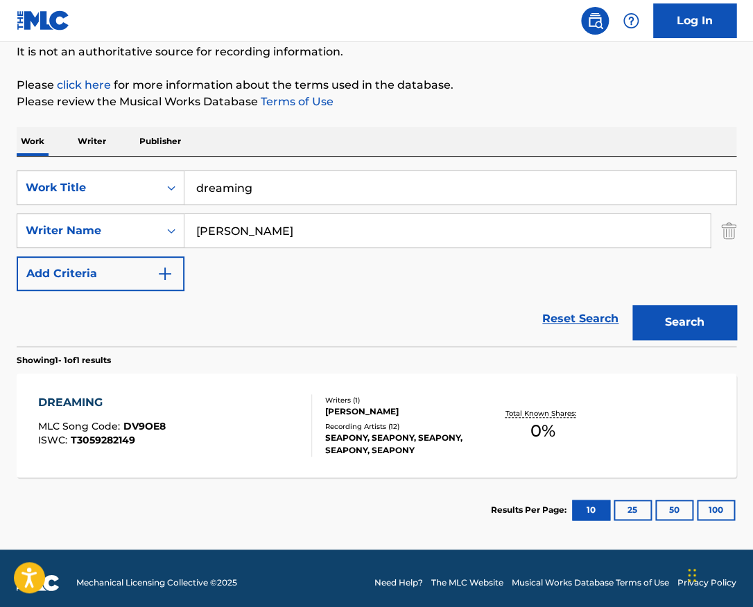
click at [270, 394] on div "DREAMING MLC Song Code : DV9OE8 ISWC : T3059282149 Writers ( 1 ) DANNY ROWLAND …" at bounding box center [377, 426] width 720 height 104
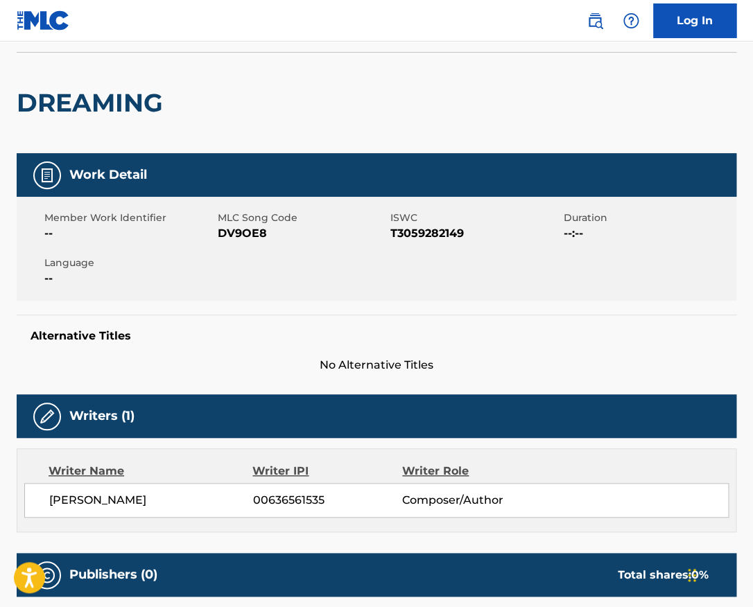
scroll to position [175, 0]
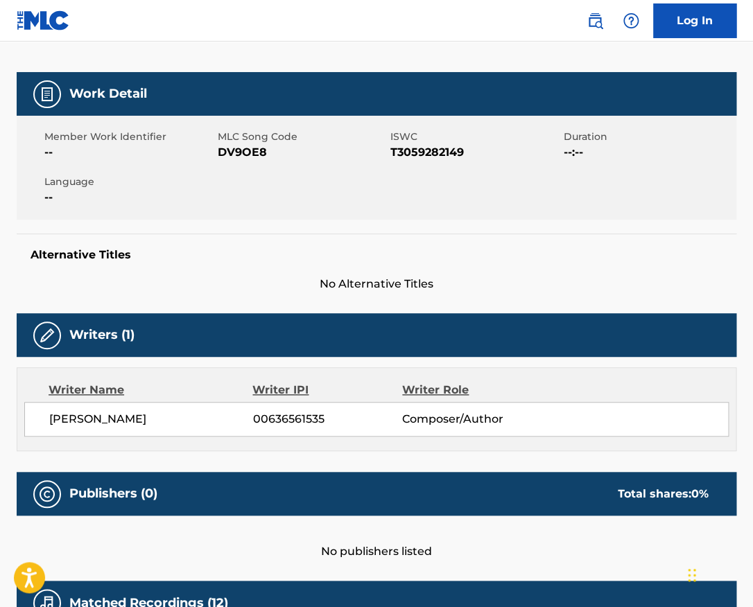
click at [414, 153] on span "T3059282149" at bounding box center [475, 152] width 170 height 17
copy span "T3059282149"
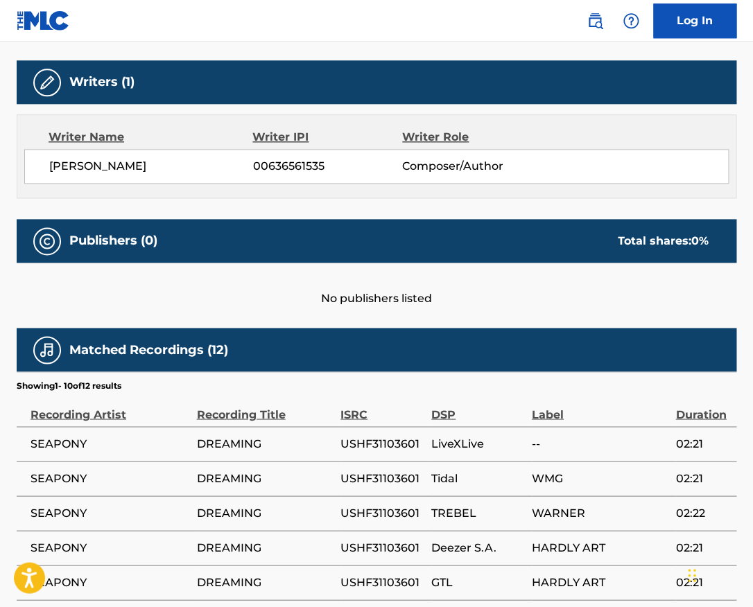
scroll to position [460, 0]
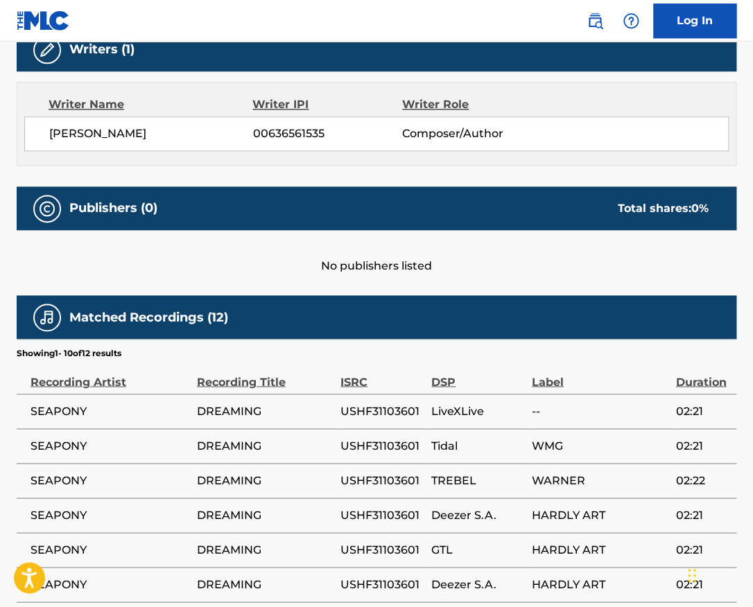
click at [146, 132] on span "DANNY ROWLAND" at bounding box center [151, 133] width 204 height 17
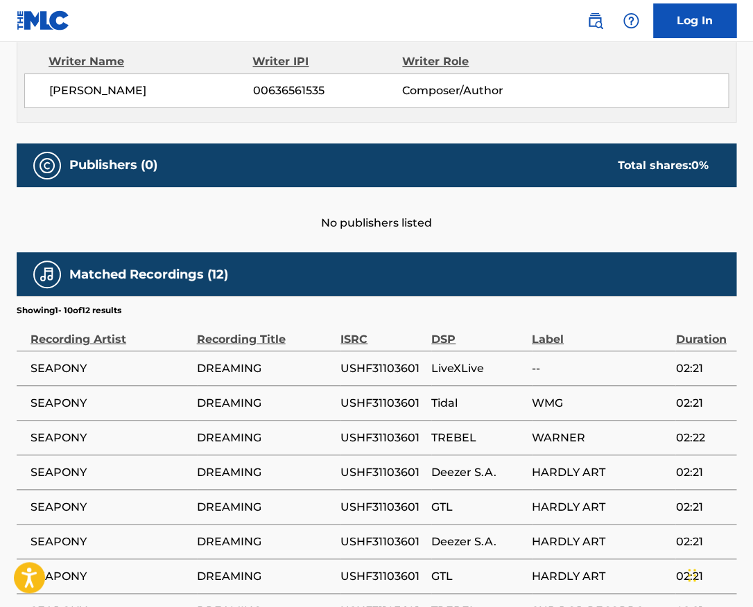
scroll to position [0, 0]
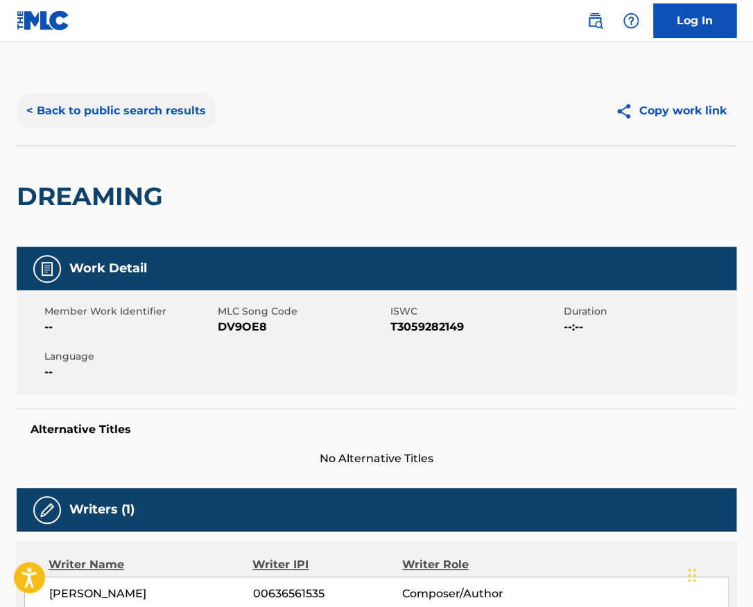
click at [176, 112] on button "< Back to public search results" at bounding box center [116, 111] width 199 height 35
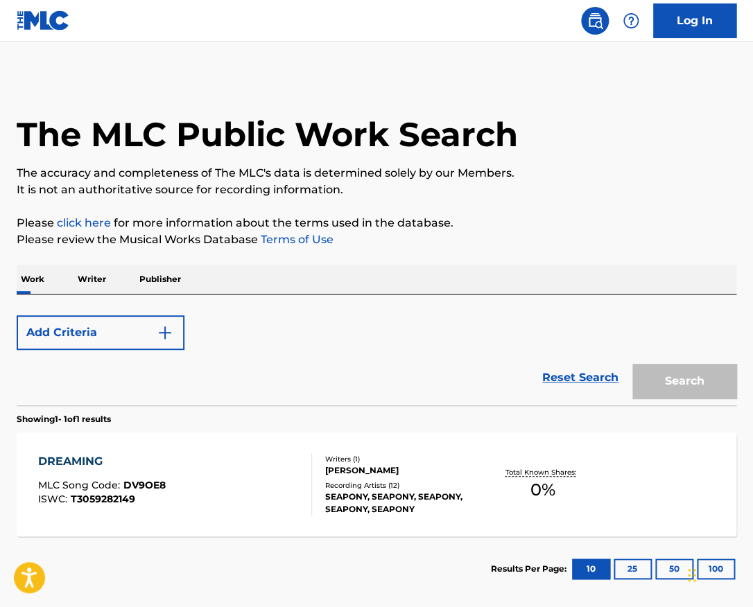
scroll to position [68, 0]
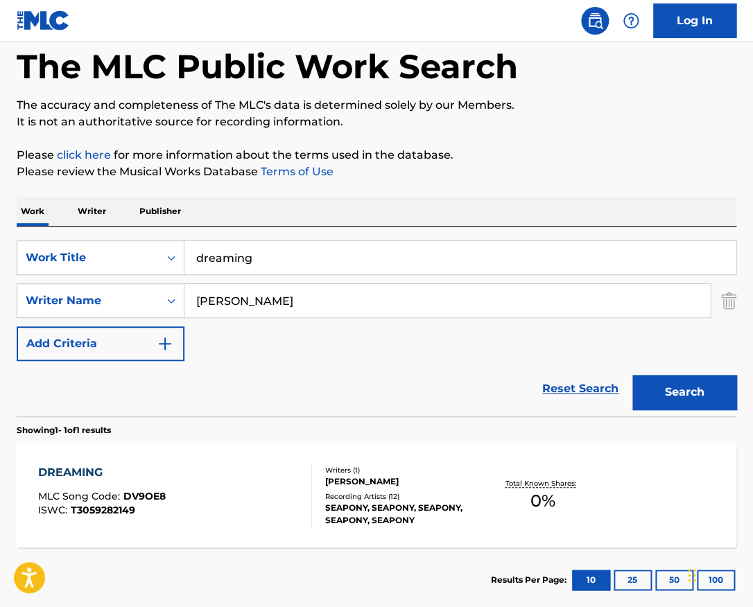
click at [284, 266] on input "dreaming" at bounding box center [459, 257] width 551 height 33
paste input "C-H-R-I-S-T-M-A-S"
type input "C-H-R-I-S-T-M-A-S"
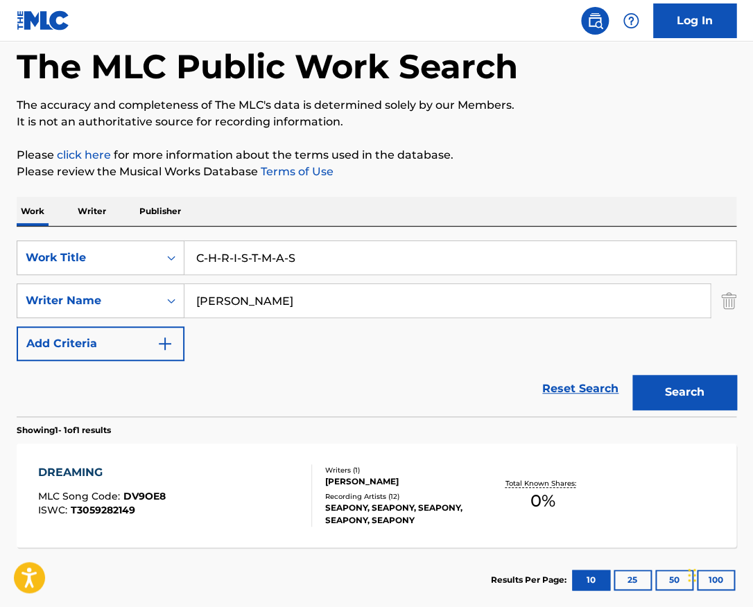
drag, startPoint x: 322, startPoint y: 302, endPoint x: 119, endPoint y: 302, distance: 202.4
click at [184, 302] on input "Danny Rowland" at bounding box center [446, 300] width 525 height 33
click at [632, 375] on button "Search" at bounding box center [684, 392] width 104 height 35
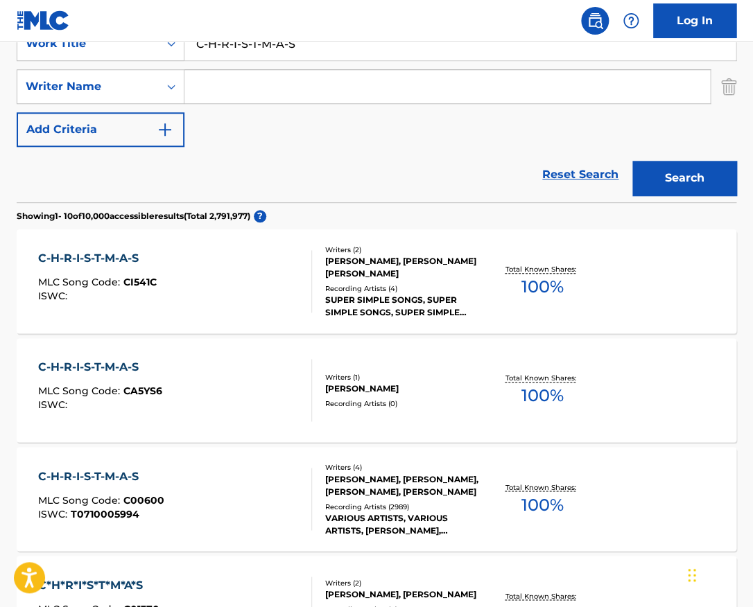
scroll to position [284, 0]
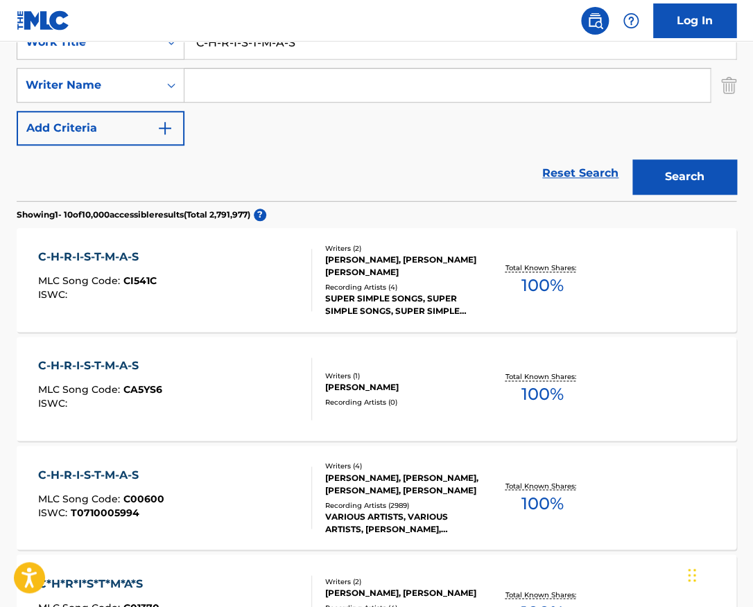
click at [306, 271] on div at bounding box center [305, 280] width 11 height 62
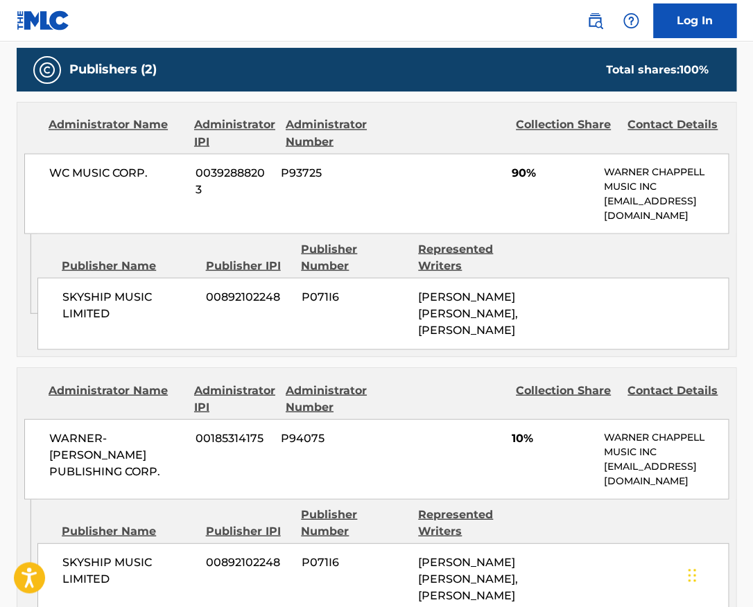
scroll to position [967, 0]
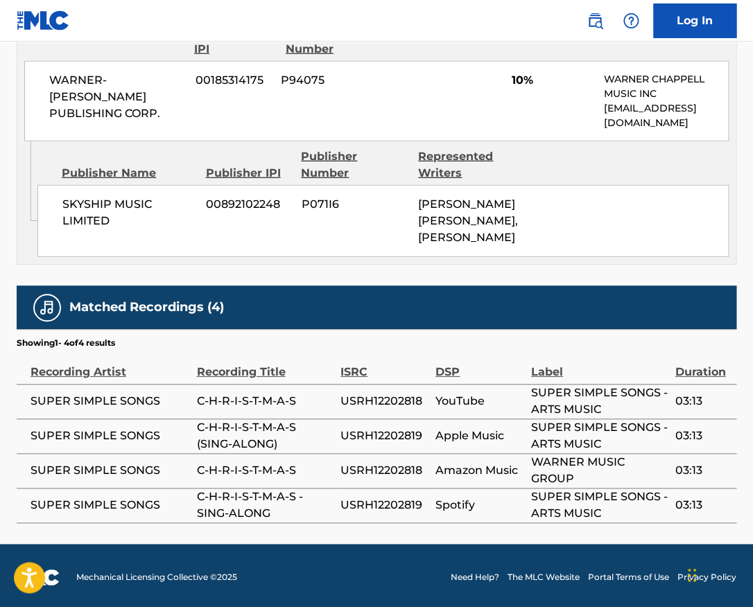
scroll to position [284, 0]
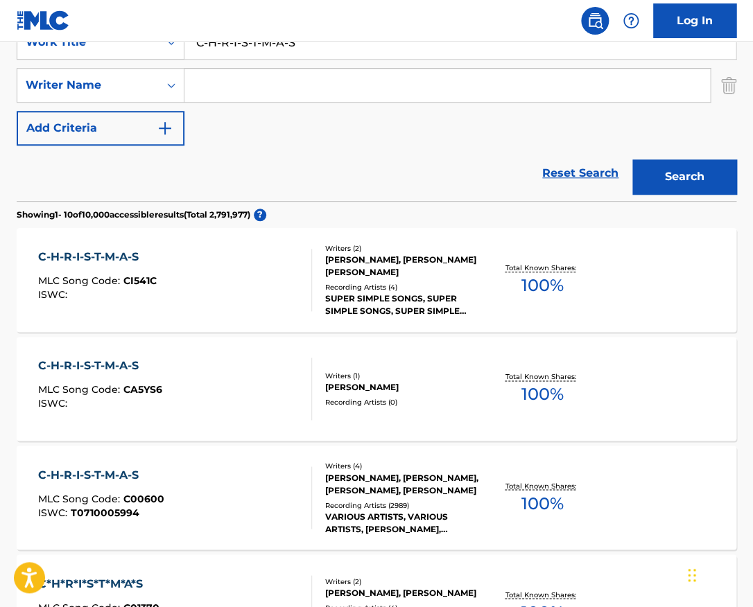
click at [214, 364] on div "C-H-R-I-S-T-M-A-S MLC Song Code : CA5YS6 ISWC :" at bounding box center [174, 389] width 273 height 62
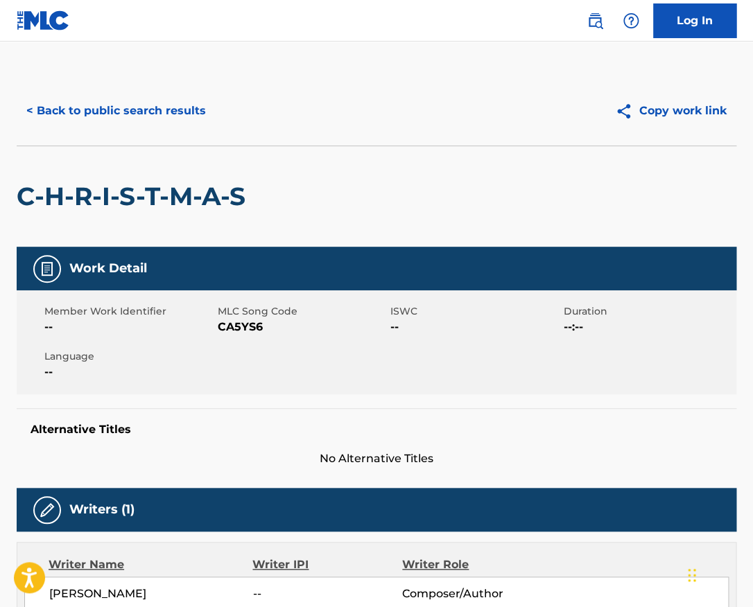
scroll to position [394, 0]
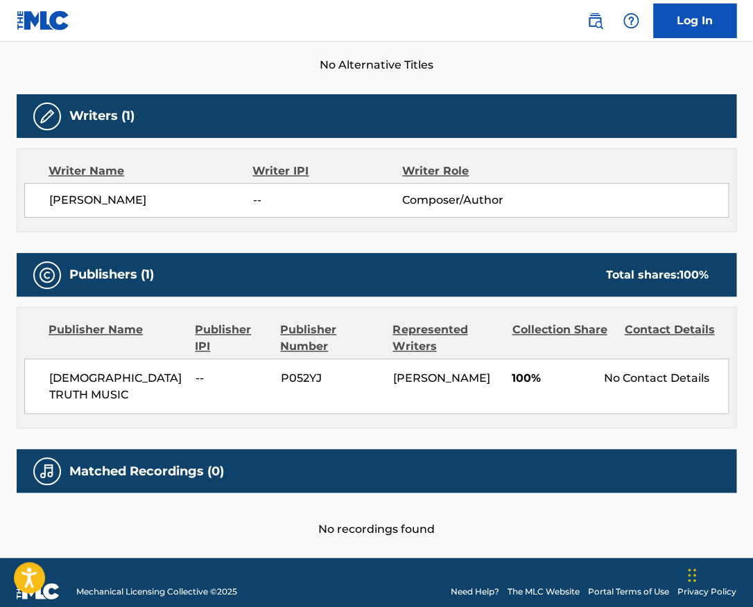
scroll to position [284, 0]
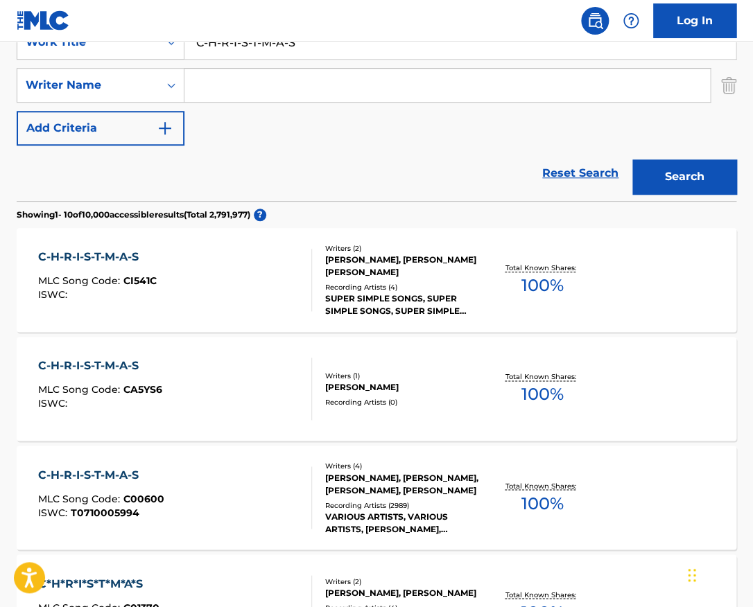
click at [190, 474] on div "C-H-R-I-S-T-M-A-S MLC Song Code : C00600 ISWC : T0710005994" at bounding box center [174, 498] width 273 height 62
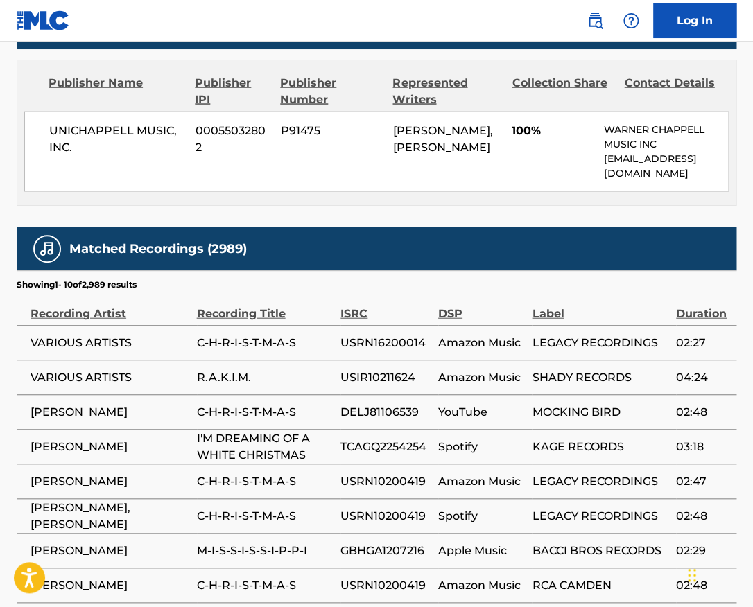
scroll to position [894, 0]
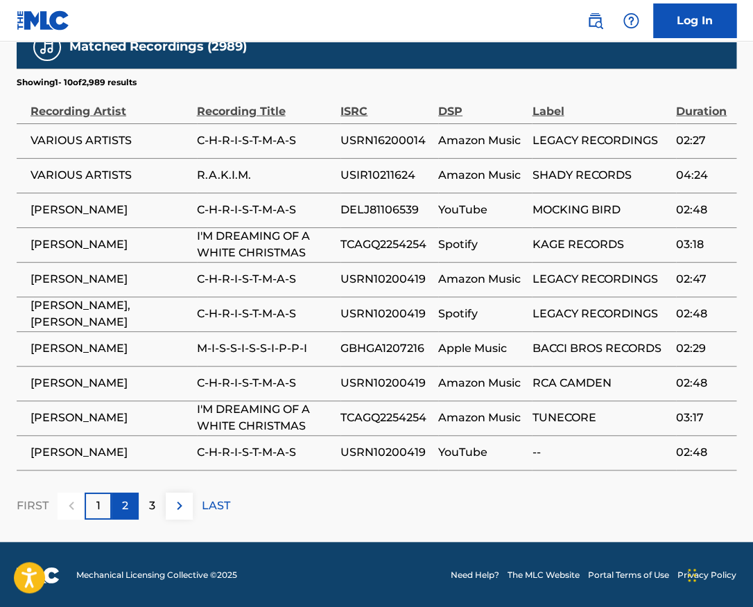
click at [132, 501] on div "2" at bounding box center [125, 506] width 27 height 27
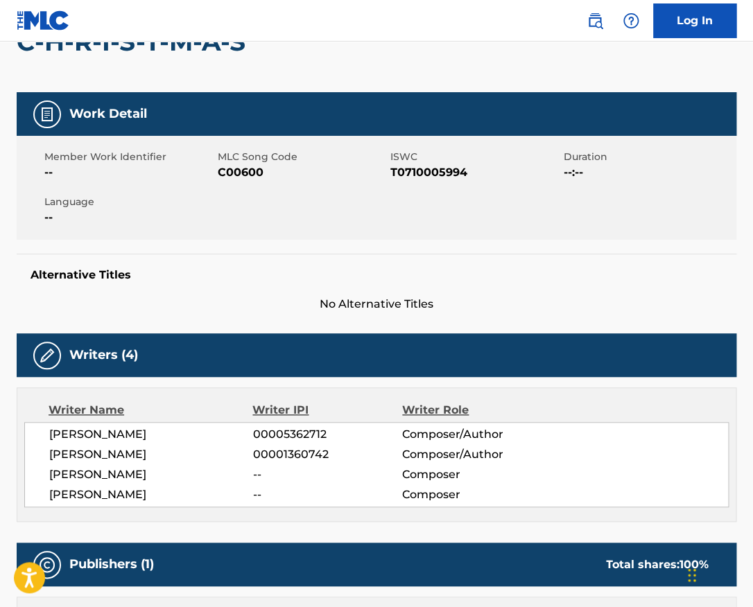
scroll to position [208, 0]
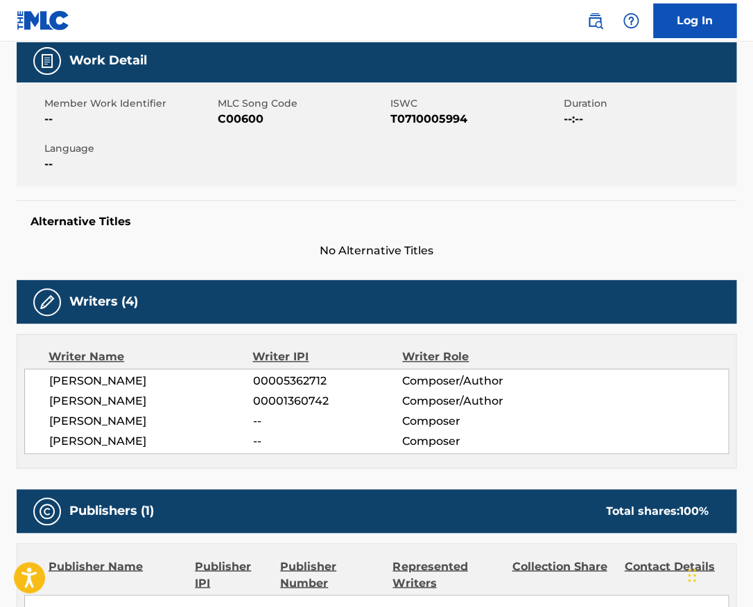
click at [444, 128] on div "Member Work Identifier -- MLC Song Code C00600 ISWC T0710005994 Duration --:-- …" at bounding box center [377, 134] width 720 height 104
copy span "T0710005994"
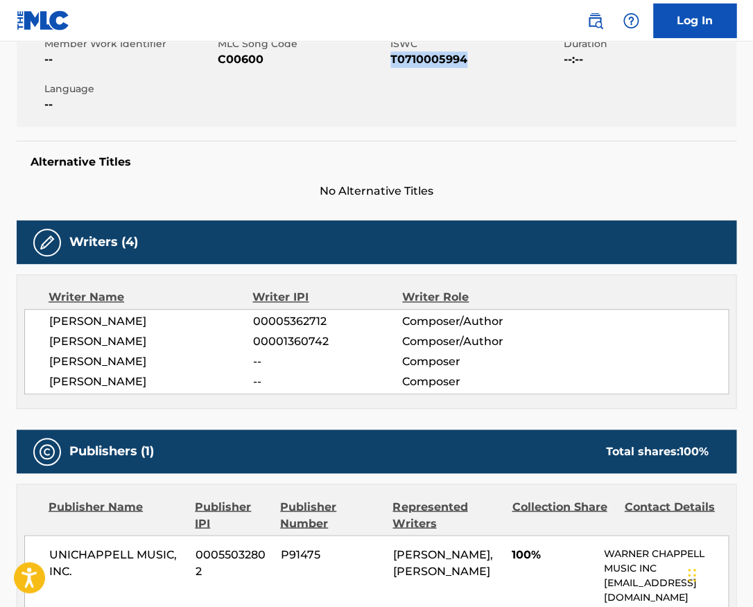
scroll to position [266, 0]
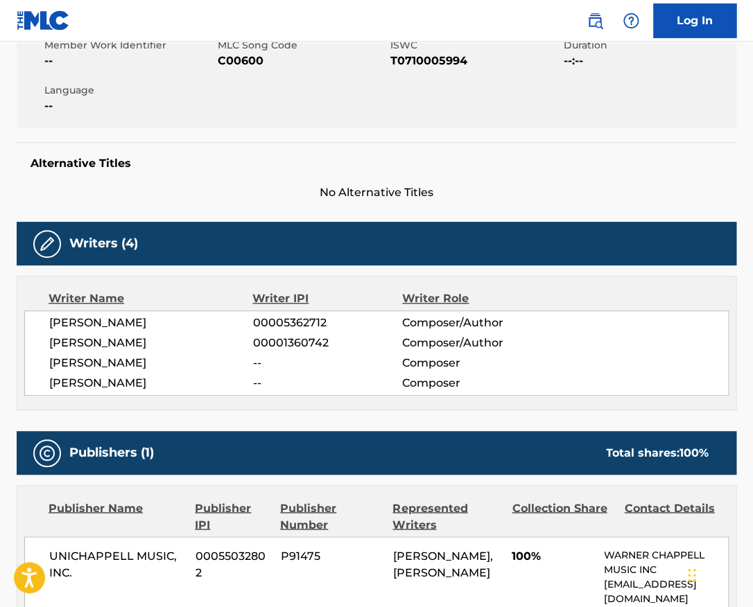
click at [158, 320] on span "JENNY LOU CARSON" at bounding box center [151, 323] width 204 height 17
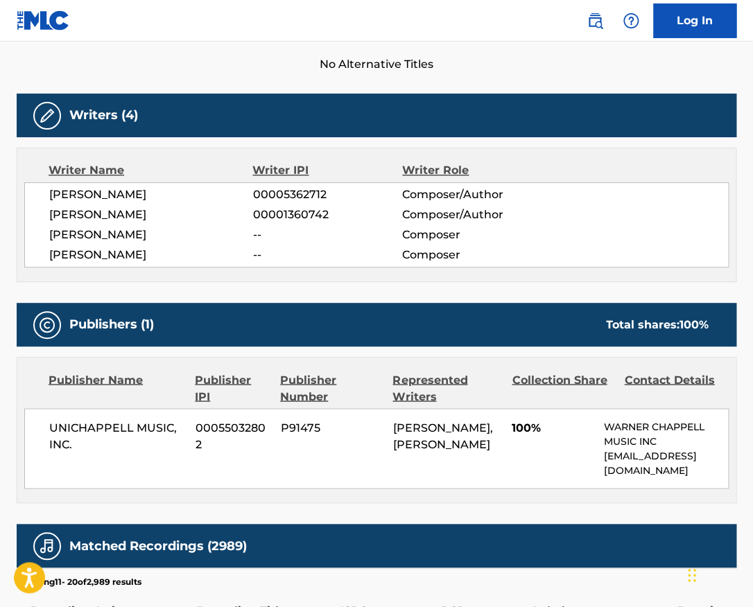
scroll to position [403, 0]
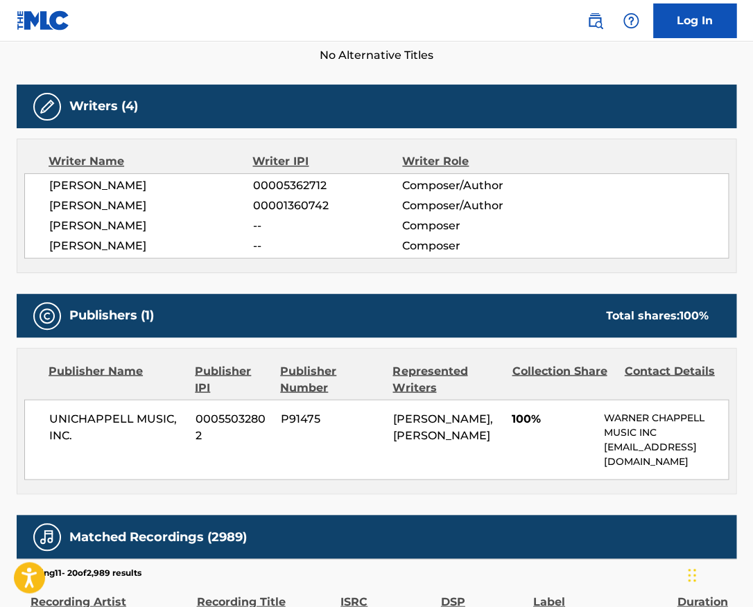
click at [101, 420] on span "UNICHAPPELL MUSIC, INC." at bounding box center [117, 426] width 136 height 33
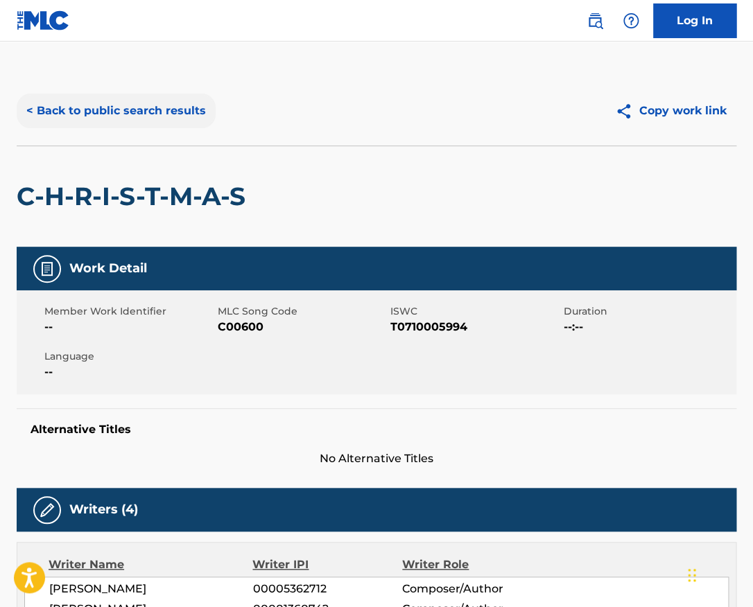
click at [182, 112] on button "< Back to public search results" at bounding box center [116, 111] width 199 height 35
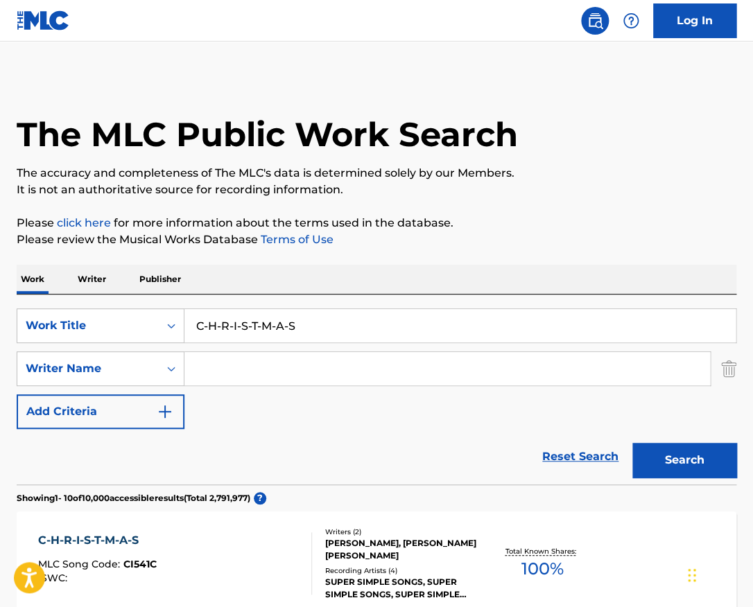
click at [320, 372] on input "Search Form" at bounding box center [446, 368] width 525 height 33
paste input "Bill Dees"
type input "Bill Dees"
click at [321, 329] on input "C-H-R-I-S-T-M-A-S" at bounding box center [459, 325] width 551 height 33
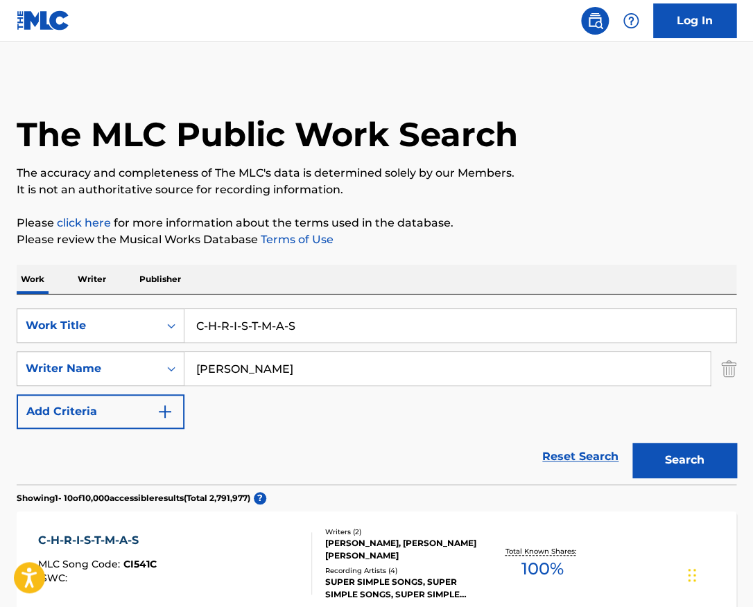
click at [321, 329] on input "C-H-R-I-S-T-M-A-S" at bounding box center [459, 325] width 551 height 33
paste input "Pretty Woman"
type input "Pretty Woman"
click at [632, 443] on button "Search" at bounding box center [684, 460] width 104 height 35
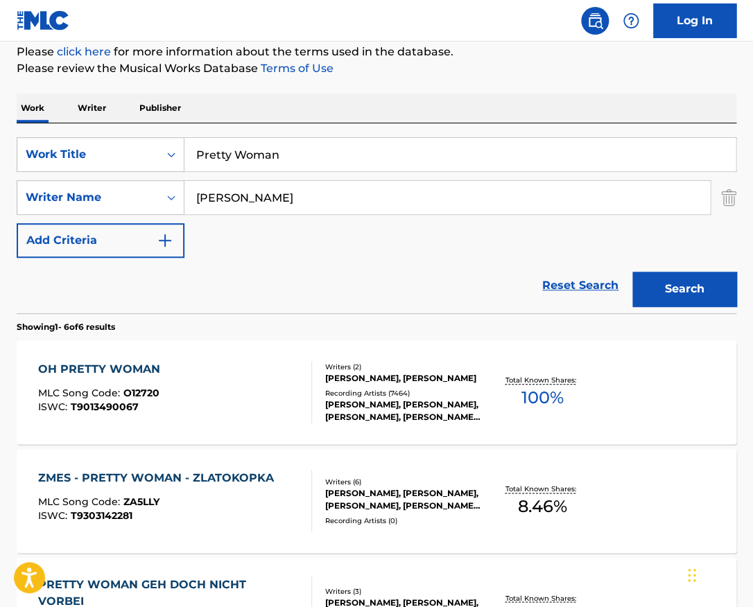
scroll to position [226, 0]
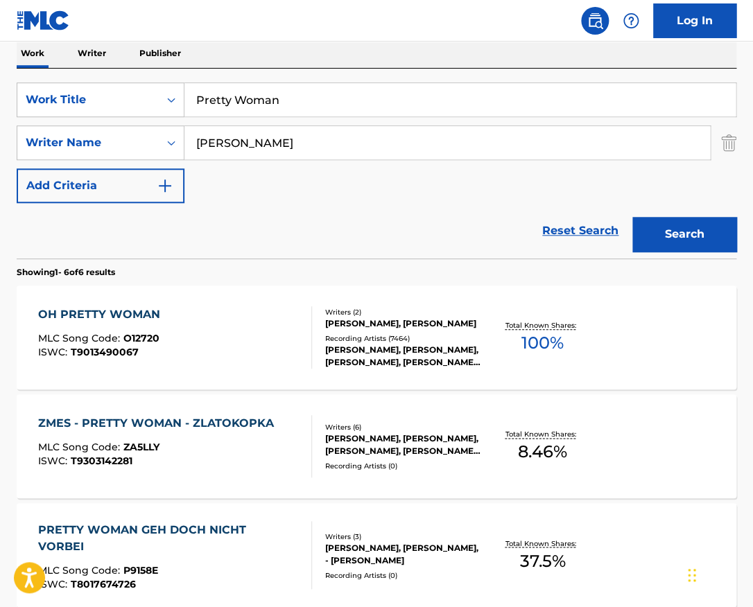
click at [322, 143] on input "Bill Dees" at bounding box center [446, 142] width 525 height 33
paste input "hsaan Noorani"
click at [322, 143] on input "Bill hsaan Noorani" at bounding box center [446, 142] width 525 height 33
drag, startPoint x: 310, startPoint y: 146, endPoint x: 137, endPoint y: 140, distance: 172.7
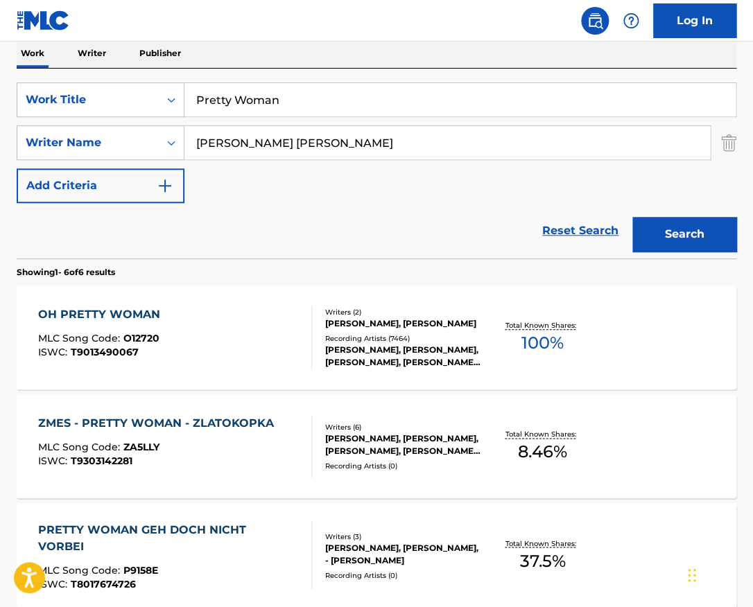
click at [184, 140] on input "Bill hsaan Noorani" at bounding box center [446, 142] width 525 height 33
paste input "Search Form"
click at [193, 144] on input "hsaan Noorani" at bounding box center [446, 142] width 525 height 33
type input "Ehsaan Noorani"
click at [632, 217] on button "Search" at bounding box center [684, 234] width 104 height 35
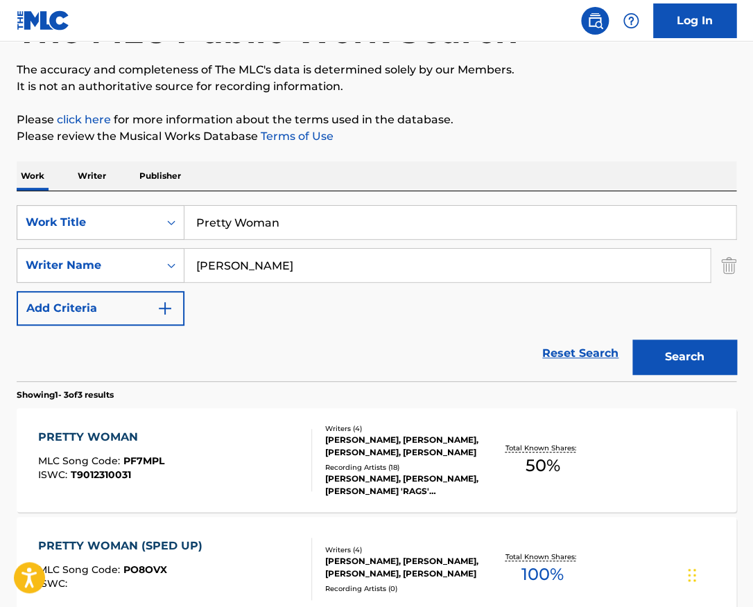
scroll to position [104, 0]
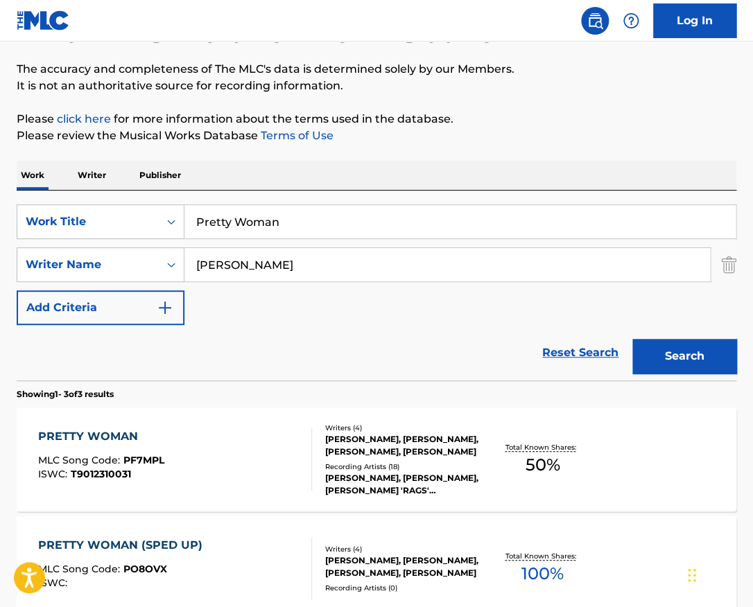
click at [362, 441] on div "JAVED AKHTAR, SHANKAR MAHADEVAN, ALOYIUS PETER MENDONSA, EHSAAN NOORANI" at bounding box center [404, 445] width 158 height 25
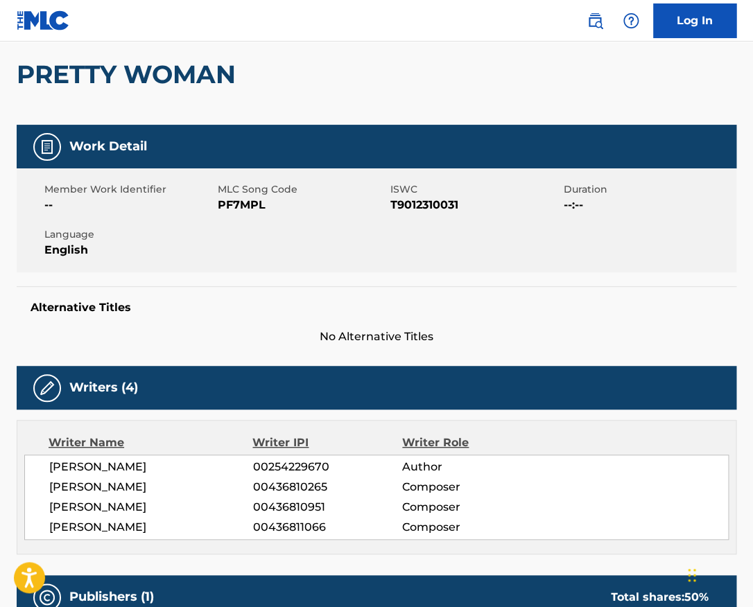
scroll to position [109, 0]
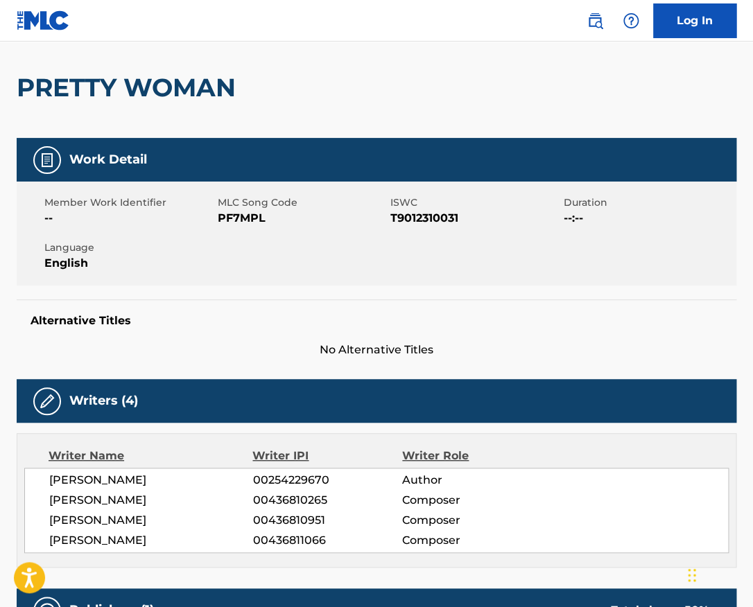
click at [399, 220] on span "T9012310031" at bounding box center [475, 218] width 170 height 17
copy span "T9012310031"
click at [191, 82] on h2 "PRETTY WOMAN" at bounding box center [130, 87] width 226 height 31
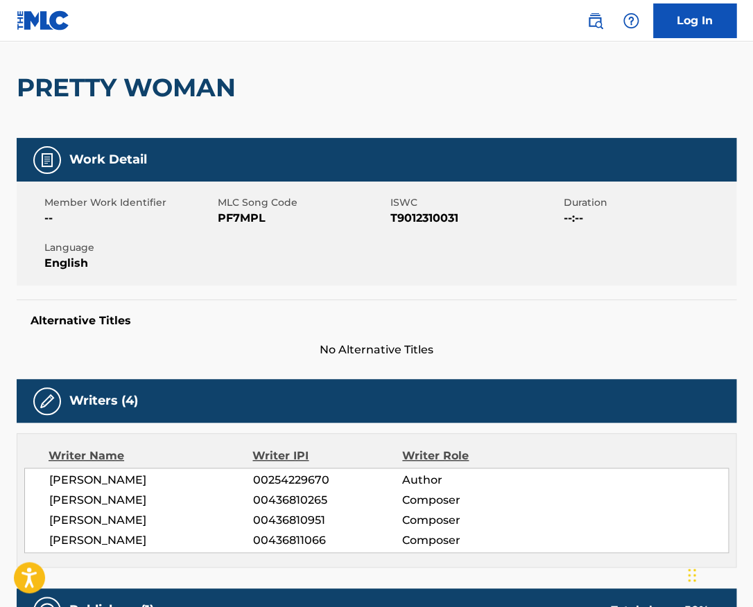
click at [191, 82] on h2 "PRETTY WOMAN" at bounding box center [130, 87] width 226 height 31
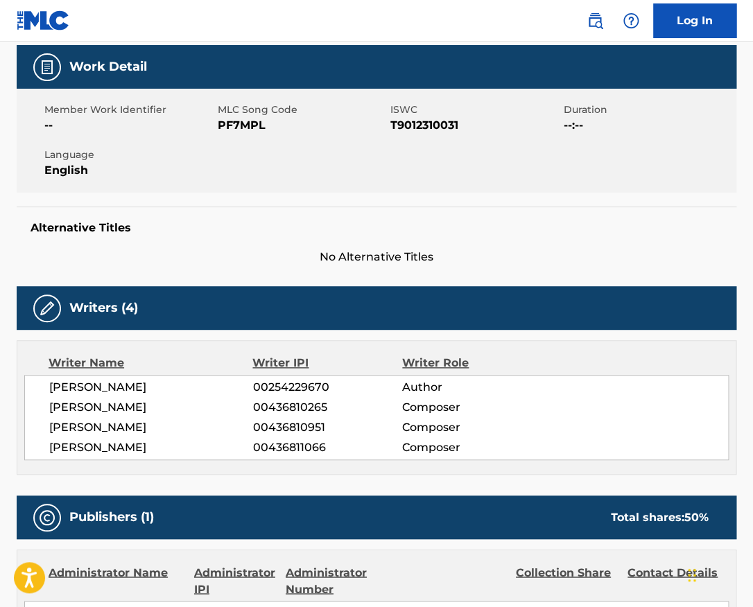
scroll to position [204, 0]
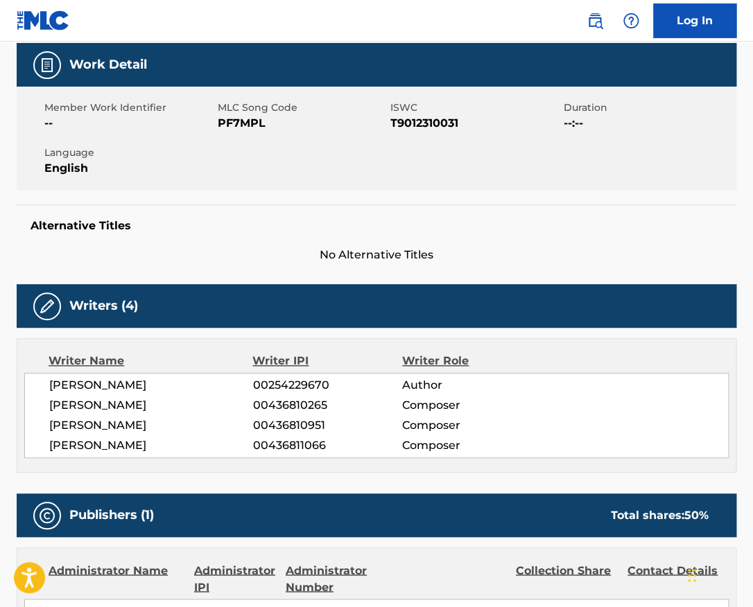
click at [111, 381] on span "JAVED AKHTAR" at bounding box center [151, 385] width 204 height 17
click at [123, 408] on span "SHANKAR MAHADEVAN" at bounding box center [151, 405] width 204 height 17
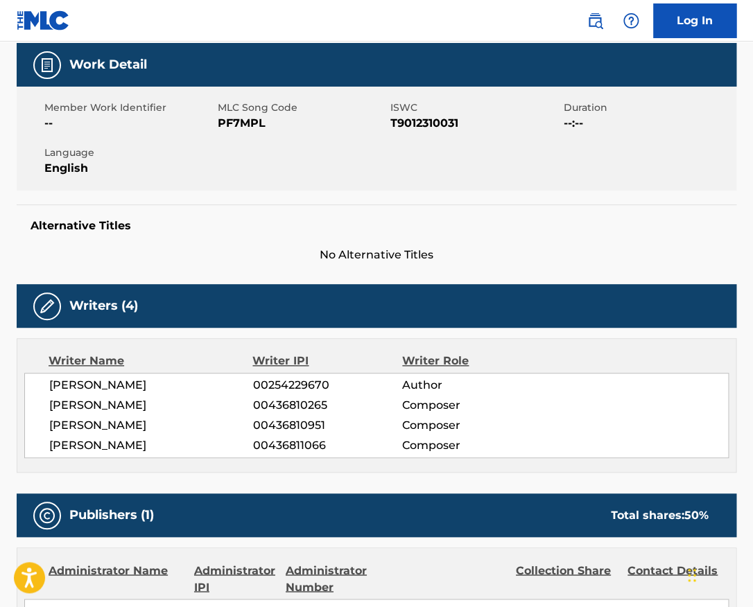
click at [123, 408] on span "SHANKAR MAHADEVAN" at bounding box center [151, 405] width 204 height 17
click at [130, 433] on span "ALOYIUS PETER MENDONSA" at bounding box center [151, 425] width 204 height 17
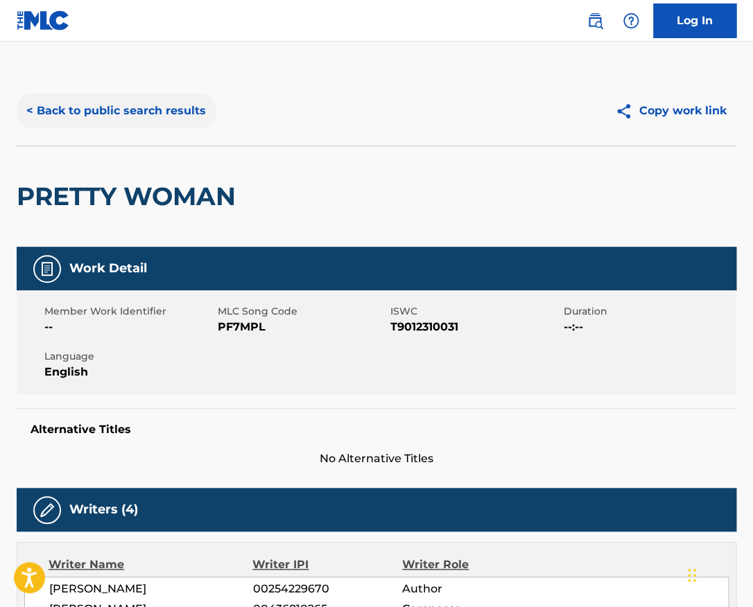
click at [155, 114] on button "< Back to public search results" at bounding box center [116, 111] width 199 height 35
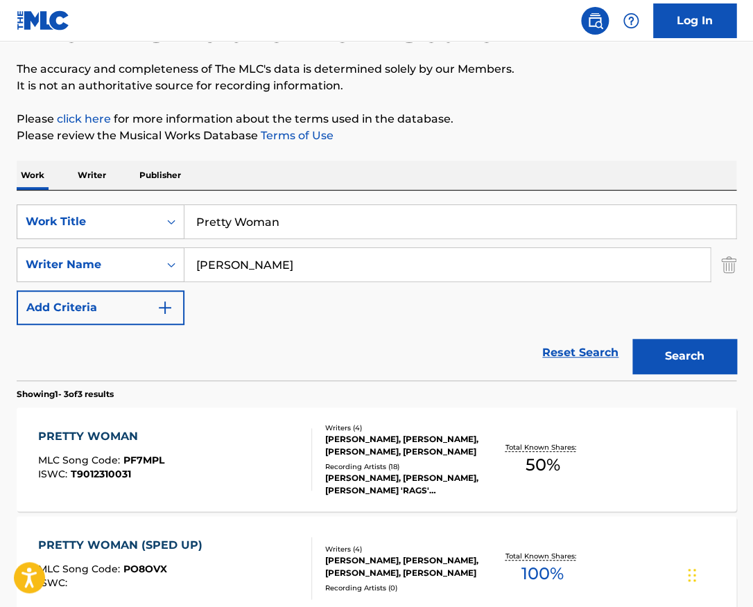
click at [275, 223] on input "Pretty Woman" at bounding box center [459, 221] width 551 height 33
type input "won't he do it"
click at [632, 339] on button "Search" at bounding box center [684, 356] width 104 height 35
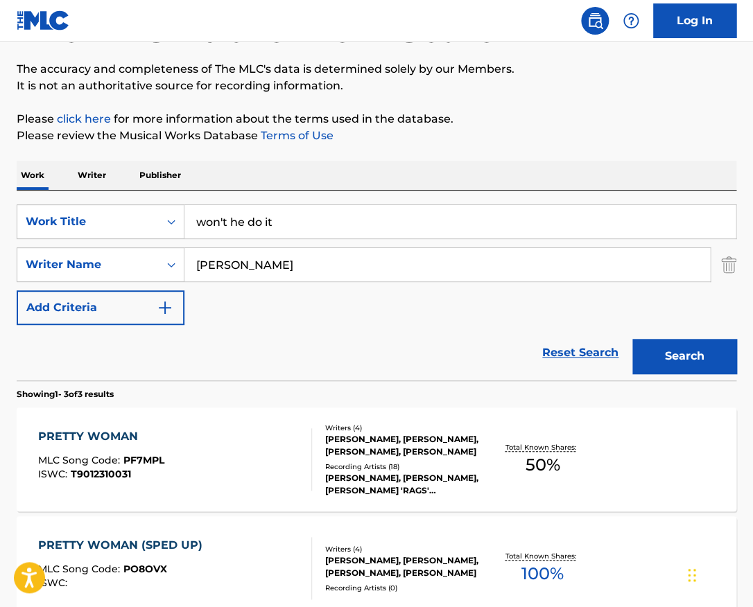
scroll to position [40, 0]
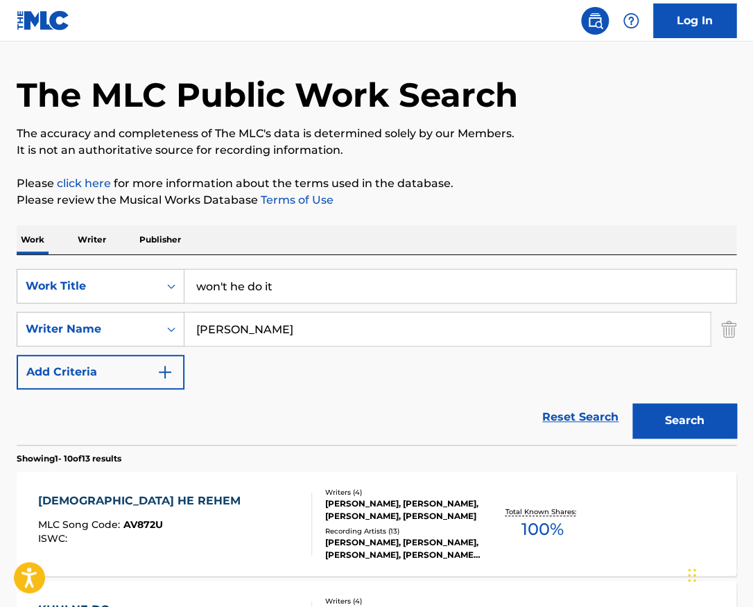
click at [309, 334] on input "Ehsaan Noorani" at bounding box center [446, 329] width 525 height 33
paste input "Brandon Pannell Paschal"
type input "Brandon Pannell Paschal"
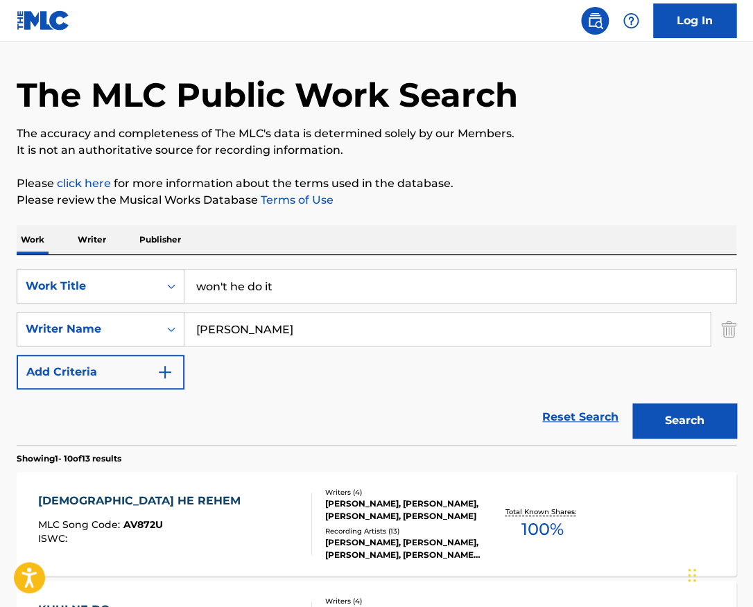
click at [632, 403] on button "Search" at bounding box center [684, 420] width 104 height 35
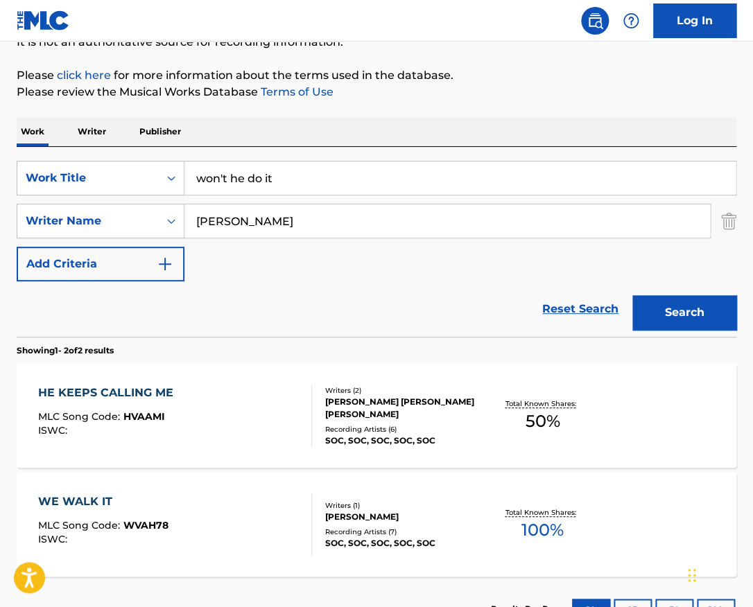
scroll to position [155, 0]
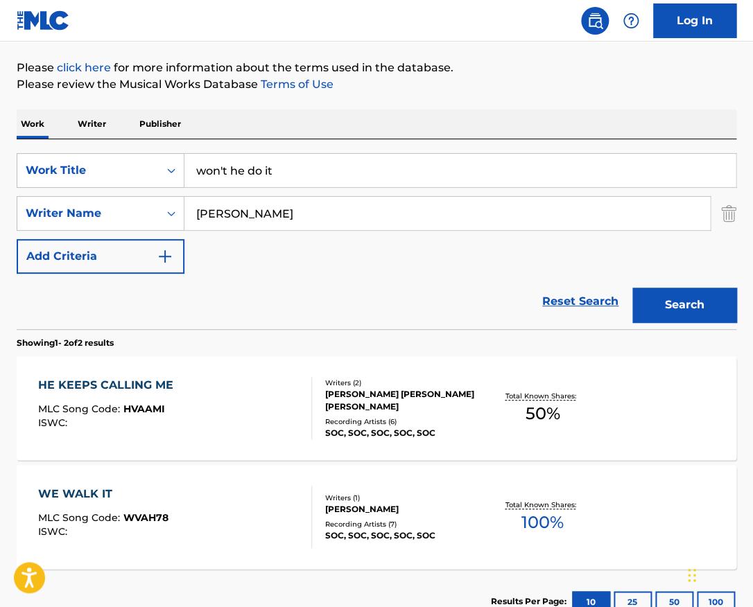
click at [270, 392] on div "HE KEEPS CALLING ME MLC Song Code : HVAAMI ISWC :" at bounding box center [174, 408] width 273 height 62
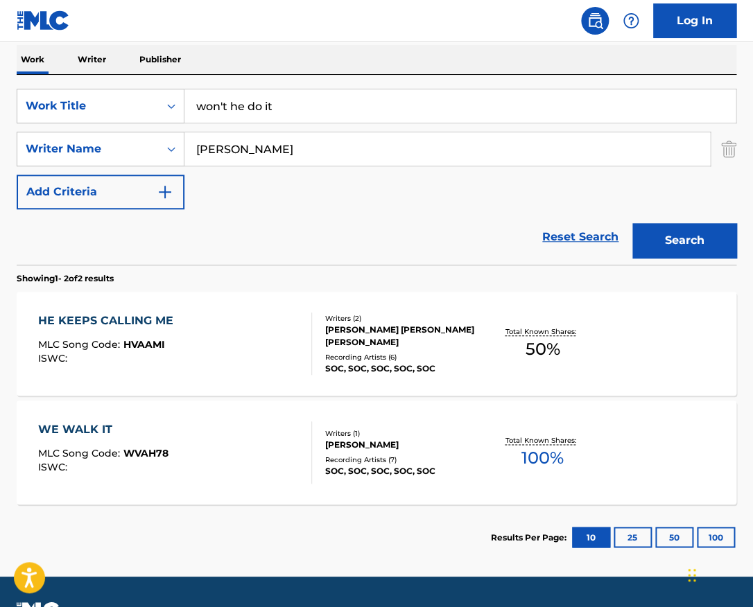
scroll to position [227, 0]
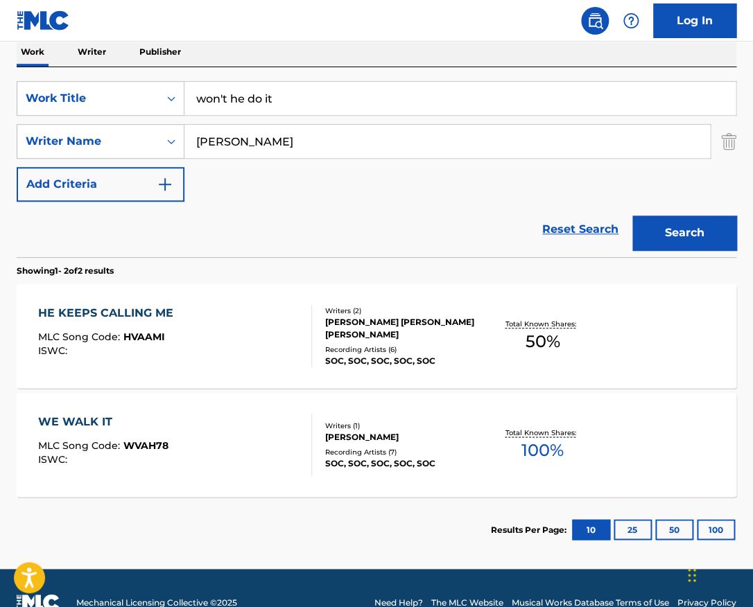
drag, startPoint x: 296, startPoint y: 139, endPoint x: 153, endPoint y: 132, distance: 143.0
click at [184, 132] on input "Brandon Pannell Paschal" at bounding box center [446, 141] width 525 height 33
click at [632, 216] on button "Search" at bounding box center [684, 233] width 104 height 35
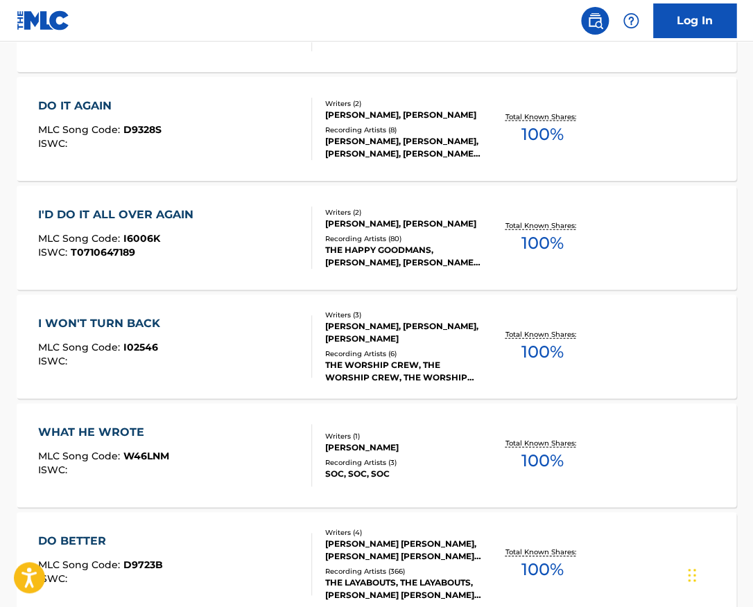
scroll to position [0, 0]
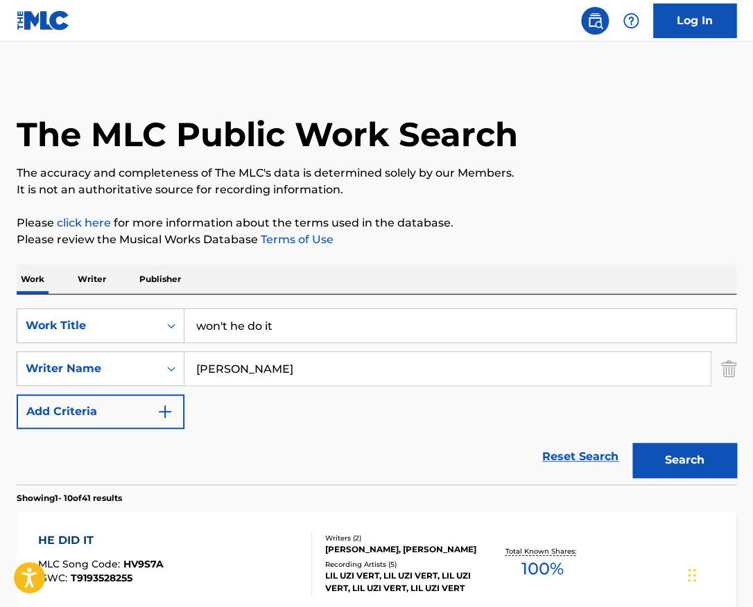
click at [254, 374] on input "Paschal" at bounding box center [446, 368] width 525 height 33
paste input "Galovan"
type input "Galovan"
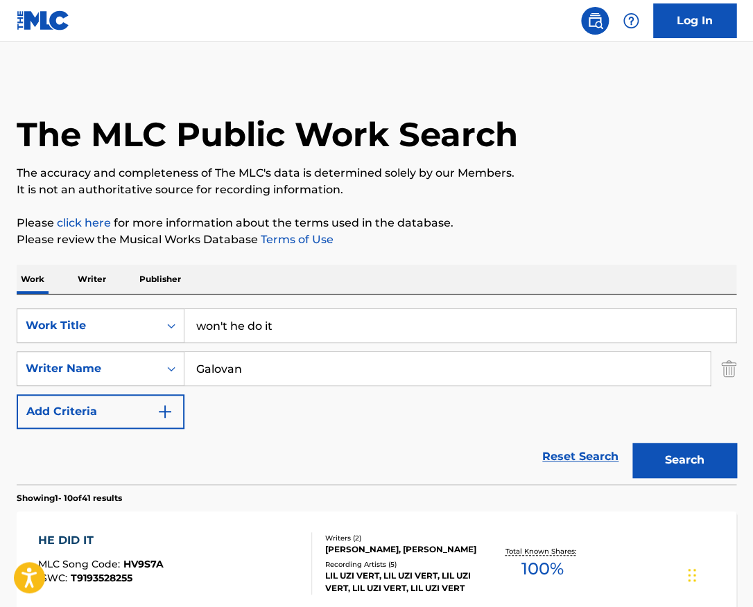
click at [286, 327] on input "won't he do it" at bounding box center [459, 325] width 551 height 33
paste input "Home"
type input "Home"
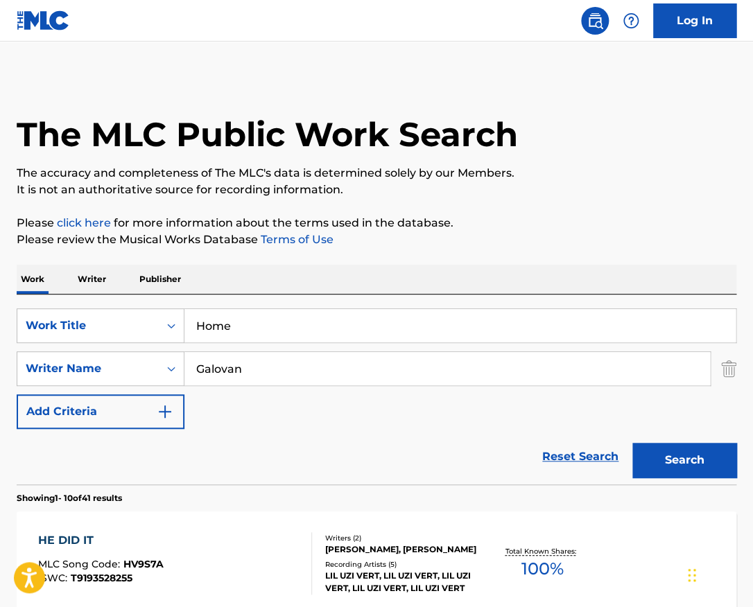
click at [632, 443] on button "Search" at bounding box center [684, 460] width 104 height 35
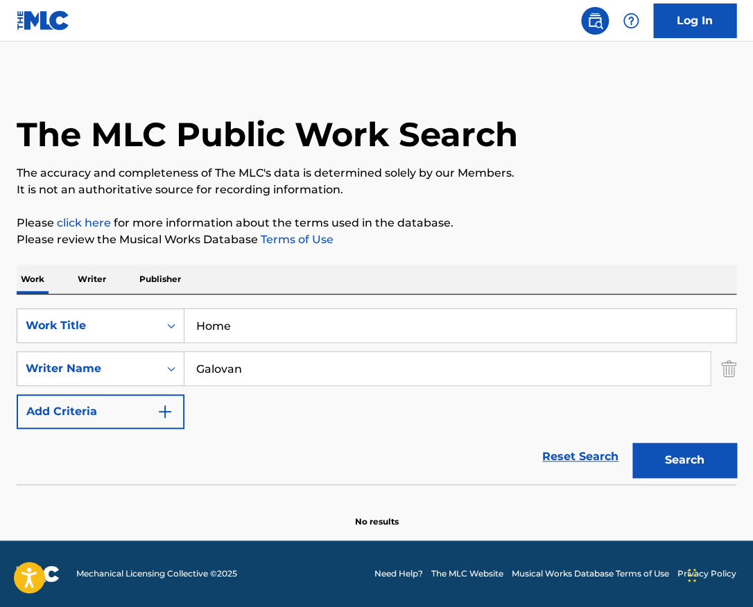
click at [304, 360] on input "Galovan" at bounding box center [446, 368] width 525 height 33
click at [260, 370] on input "Galovan" at bounding box center [446, 368] width 525 height 33
paste input "Christopher"
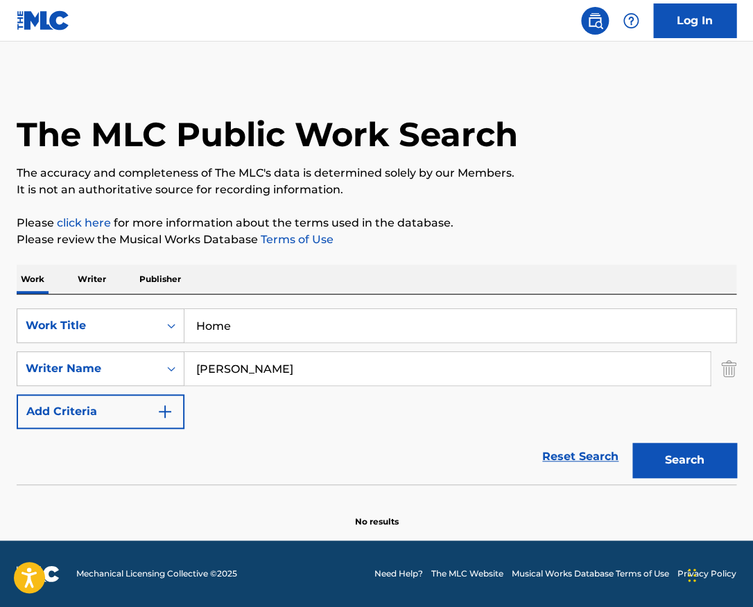
click at [632, 443] on button "Search" at bounding box center [684, 460] width 104 height 35
click at [263, 364] on input "Christopher Galovan" at bounding box center [446, 368] width 525 height 33
paste input "Leanne Wicks"
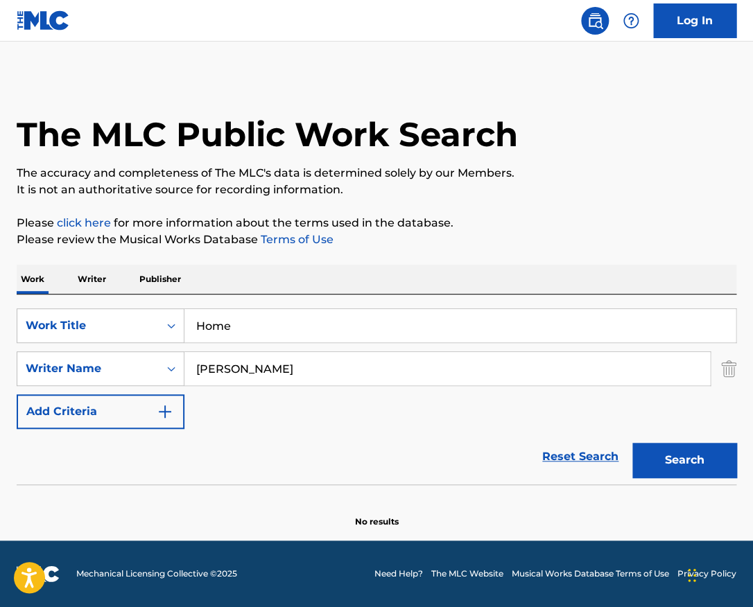
click at [632, 443] on button "Search" at bounding box center [684, 460] width 104 height 35
click at [279, 365] on input "Leanne Wicks" at bounding box center [446, 368] width 525 height 33
paste input "Christopher Galovan"
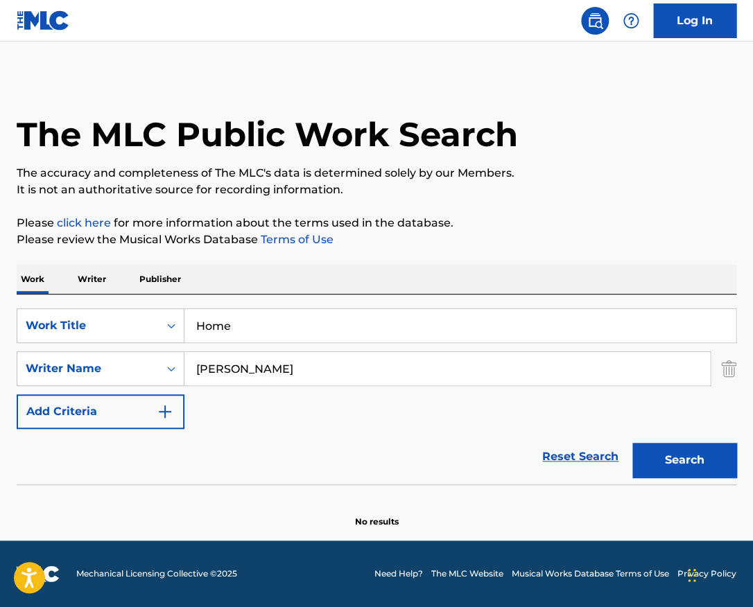
type input "Christopher Galovan"
click at [275, 321] on input "Home" at bounding box center [459, 325] width 551 height 33
type input "arise"
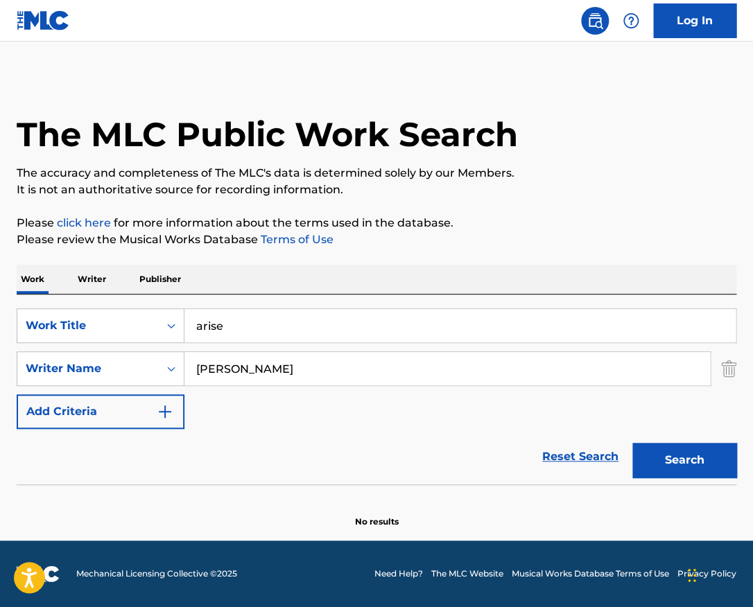
click at [632, 443] on button "Search" at bounding box center [684, 460] width 104 height 35
type input "paul buono"
click at [632, 443] on button "Search" at bounding box center [684, 460] width 104 height 35
drag, startPoint x: 251, startPoint y: 333, endPoint x: 144, endPoint y: 317, distance: 107.8
click at [184, 317] on input "arise" at bounding box center [459, 325] width 551 height 33
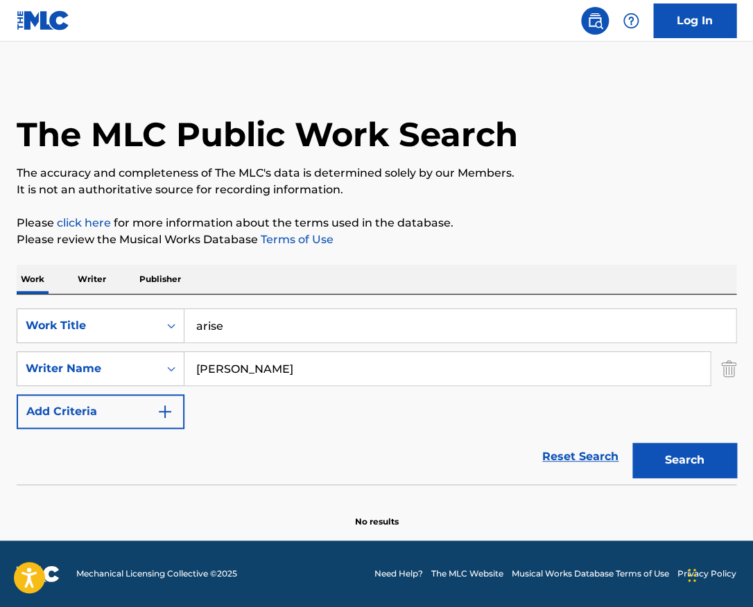
click at [241, 322] on input "arise" at bounding box center [459, 325] width 551 height 33
type input "dirty money"
click at [632, 443] on button "Search" at bounding box center [684, 460] width 104 height 35
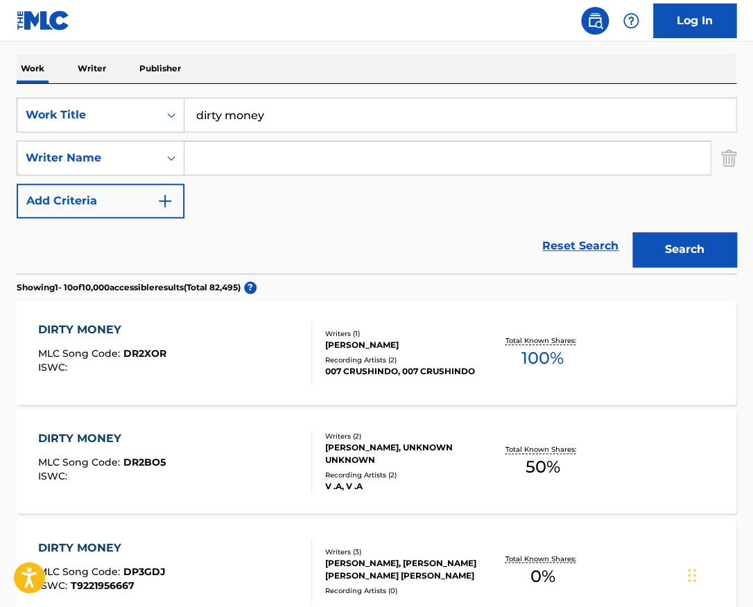
scroll to position [218, 0]
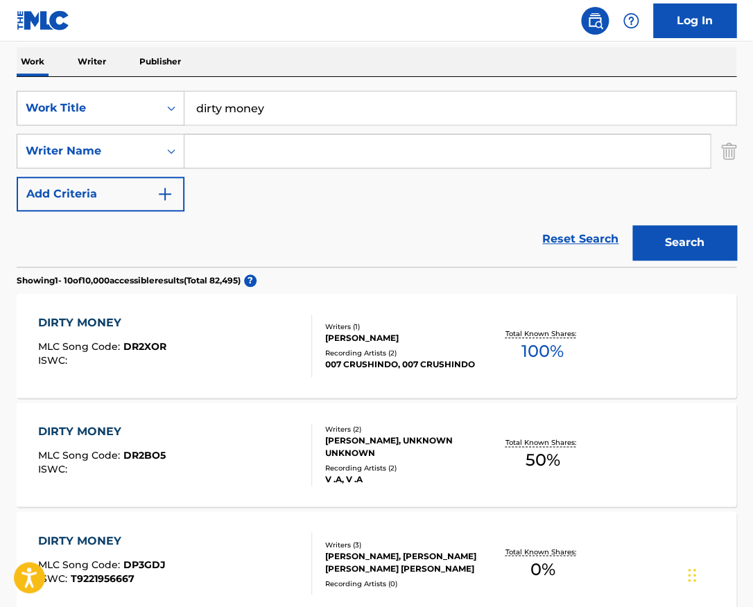
click at [259, 386] on div "DIRTY MONEY MLC Song Code : DR2XOR ISWC : Writers ( 1 ) MATTHEW ADGER Recording…" at bounding box center [377, 346] width 720 height 104
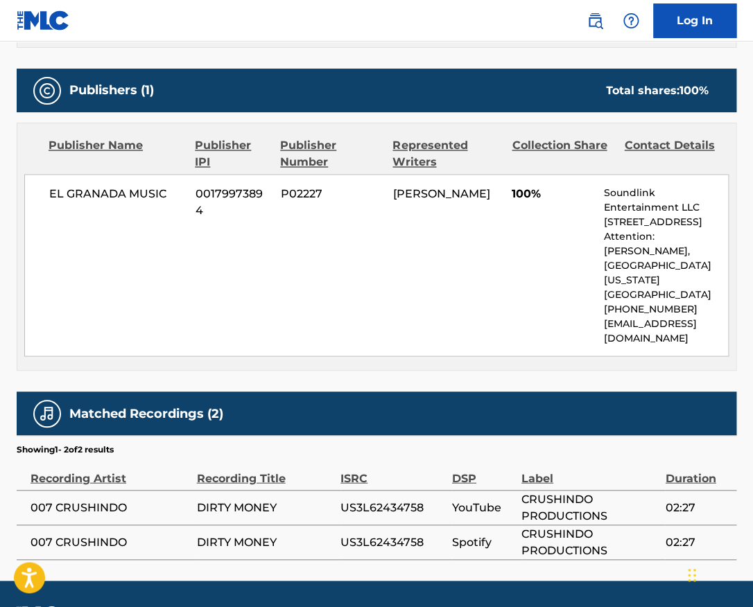
scroll to position [618, 0]
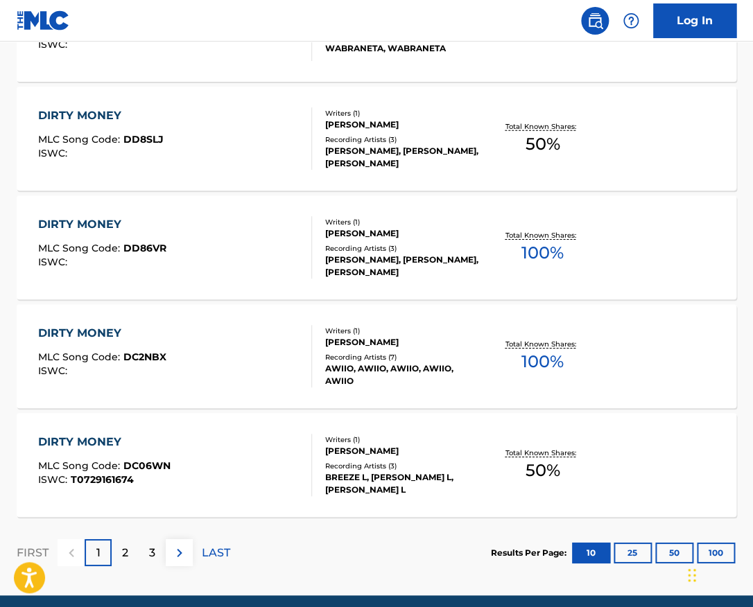
scroll to position [1079, 0]
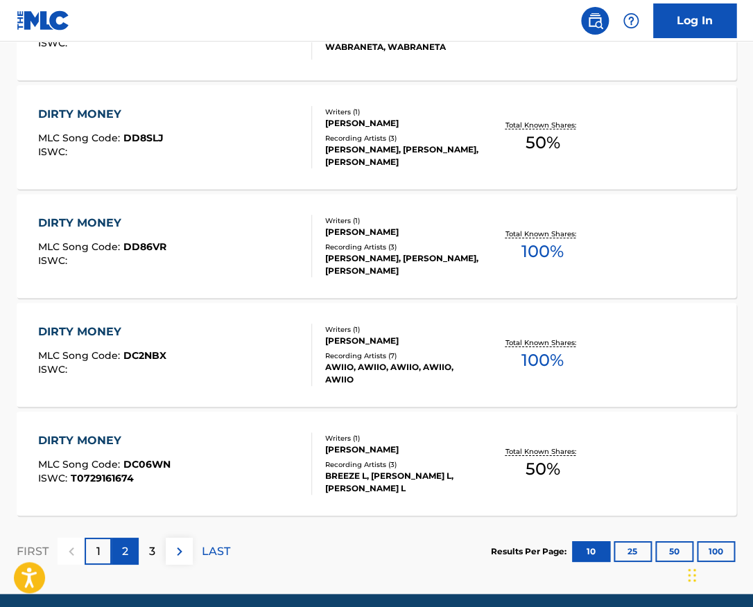
click at [125, 545] on p "2" at bounding box center [125, 551] width 6 height 17
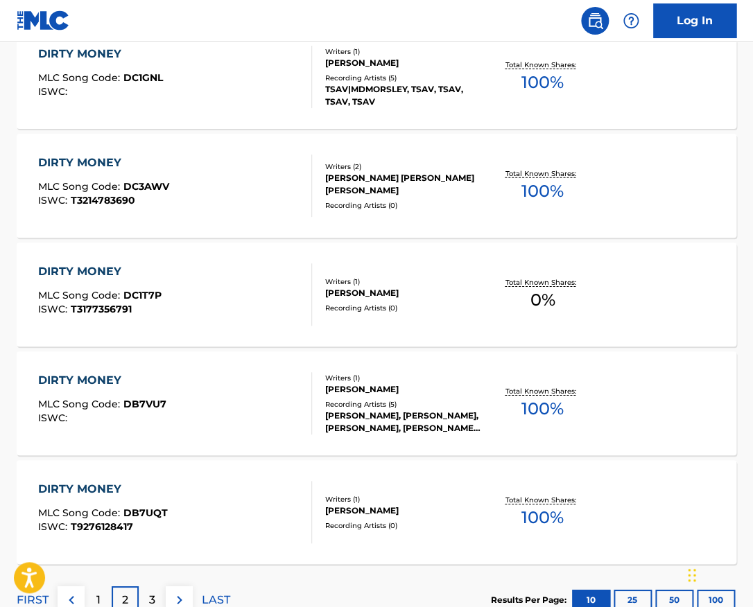
scroll to position [1133, 0]
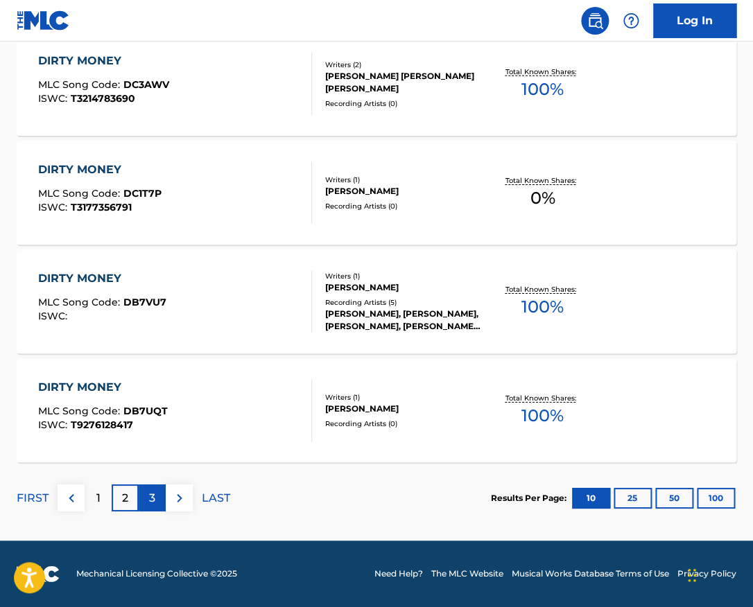
click at [153, 498] on p "3" at bounding box center [152, 498] width 6 height 17
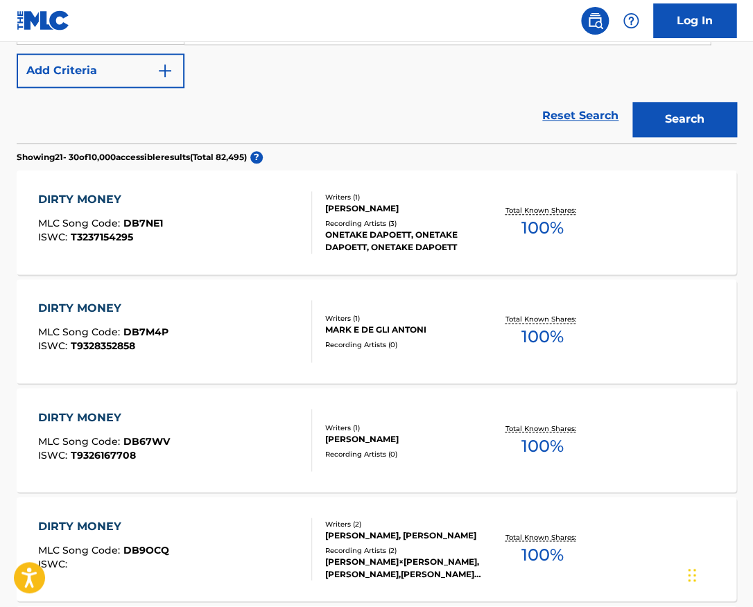
scroll to position [0, 0]
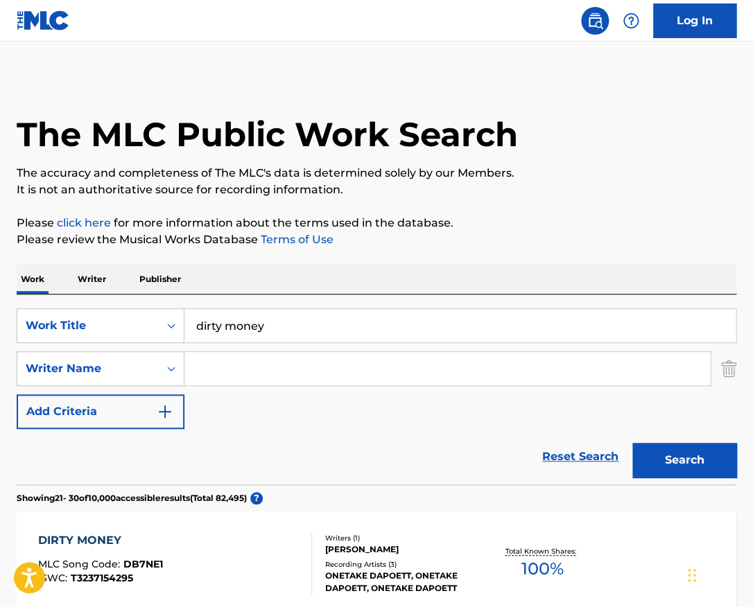
click at [284, 365] on input "Search Form" at bounding box center [446, 368] width 525 height 33
paste input "Dajuan White"
click at [632, 443] on button "Search" at bounding box center [684, 460] width 104 height 35
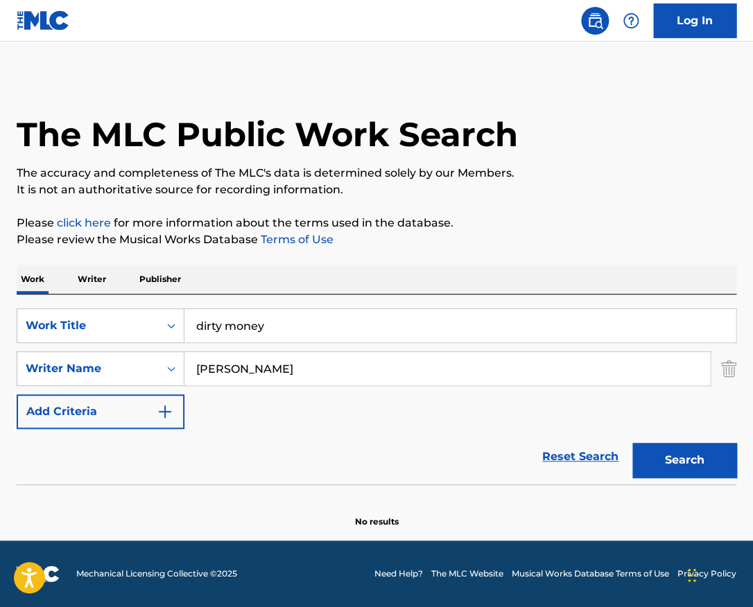
click at [277, 367] on input "Dajuan White" at bounding box center [446, 368] width 525 height 33
paste input "Alexandru"
type input "Alexandru"
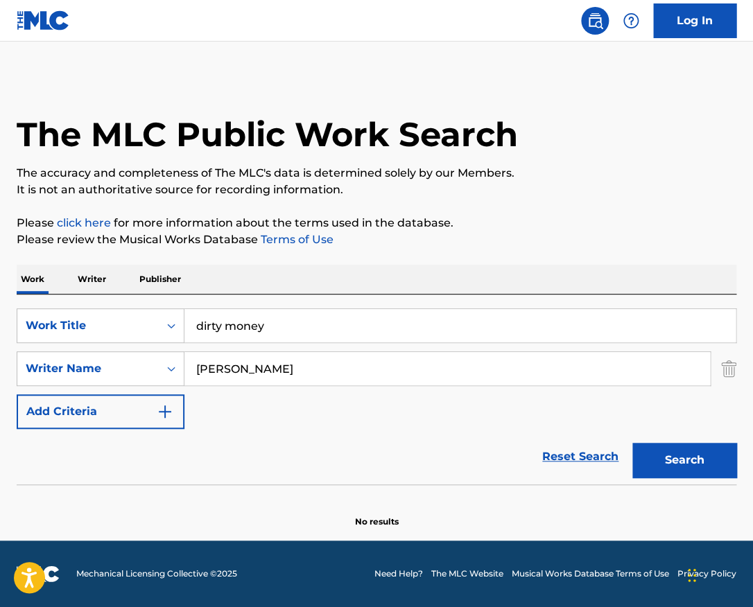
click at [286, 326] on input "dirty money" at bounding box center [459, 325] width 551 height 33
type input "stereo love"
click at [632, 443] on button "Search" at bounding box center [684, 460] width 104 height 35
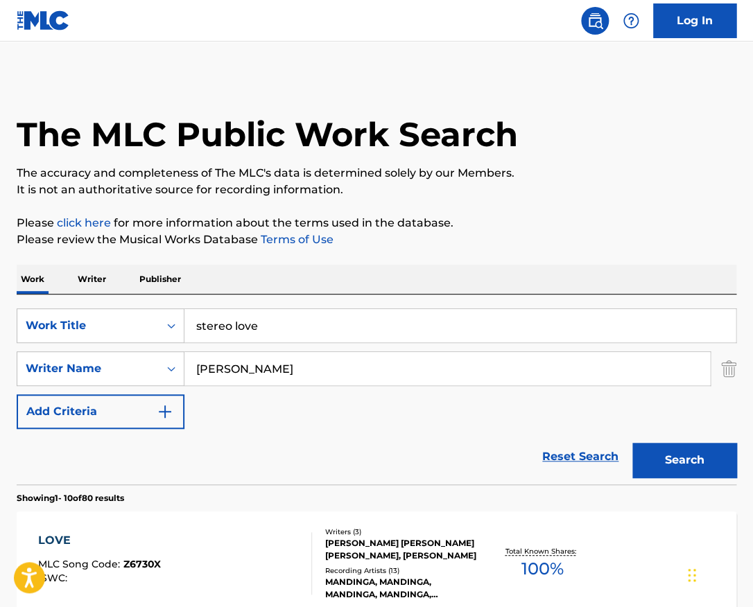
drag, startPoint x: 278, startPoint y: 379, endPoint x: 182, endPoint y: 379, distance: 96.4
click at [184, 379] on input "Alexandru" at bounding box center [446, 368] width 525 height 33
click at [632, 443] on button "Search" at bounding box center [684, 460] width 104 height 35
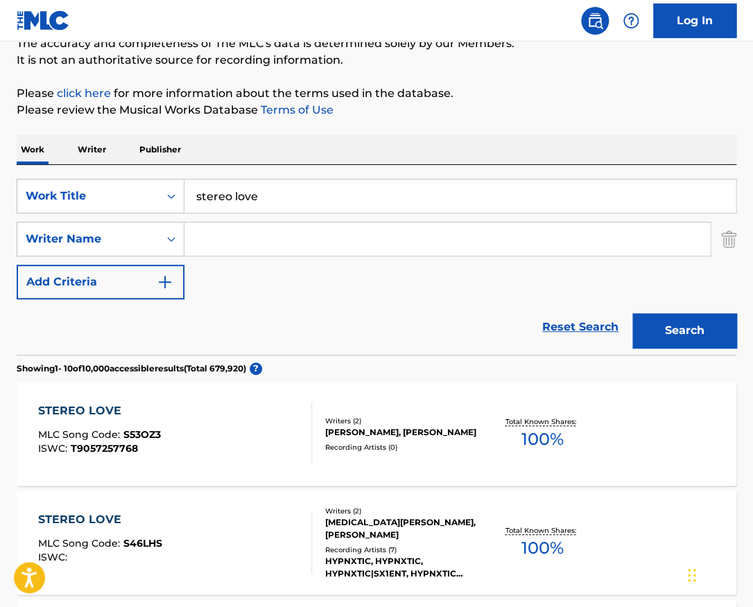
scroll to position [145, 0]
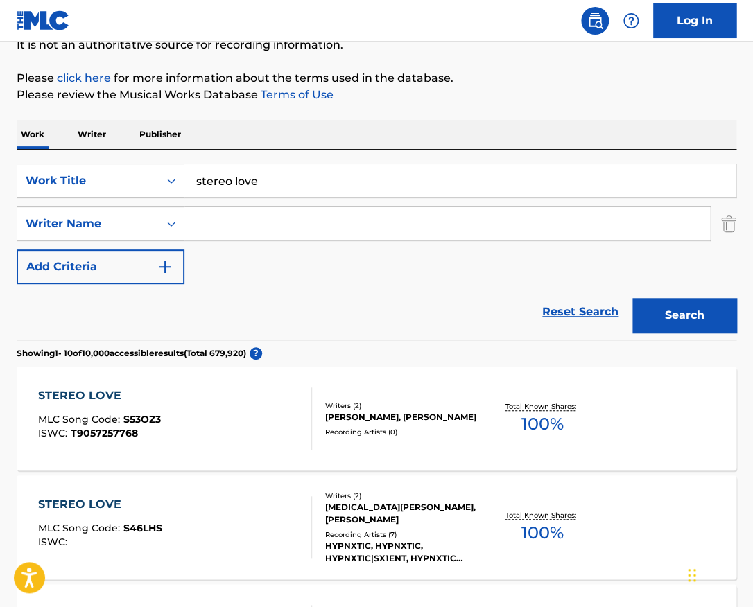
paste input "Eduard Marian Ilie"
type input "Eduard Marian Ilie"
click at [632, 298] on button "Search" at bounding box center [684, 315] width 104 height 35
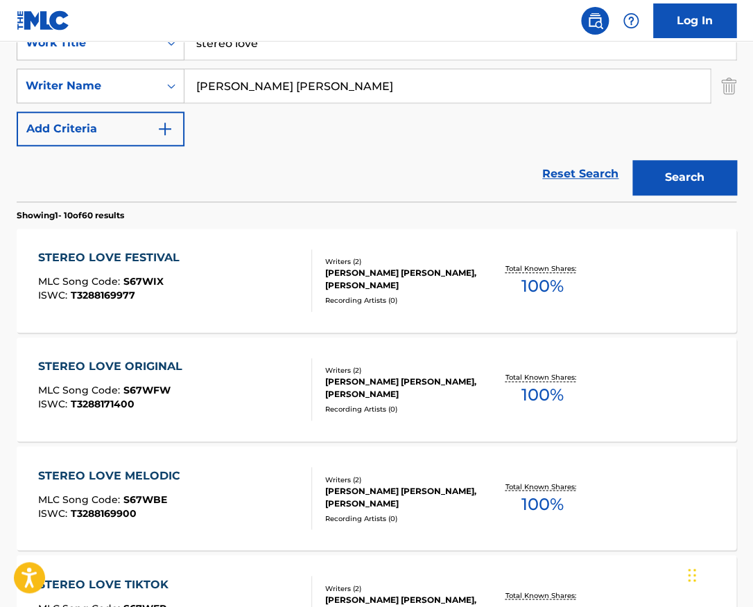
scroll to position [243, 0]
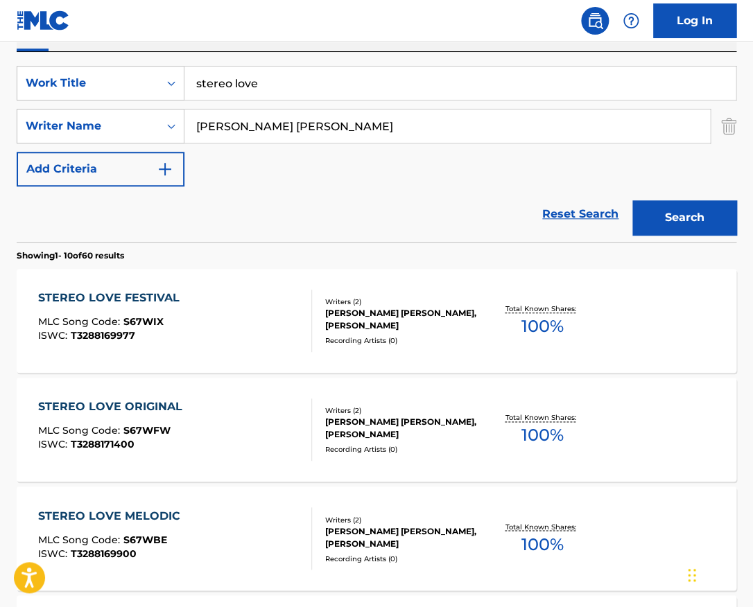
click at [305, 313] on div at bounding box center [305, 321] width 11 height 62
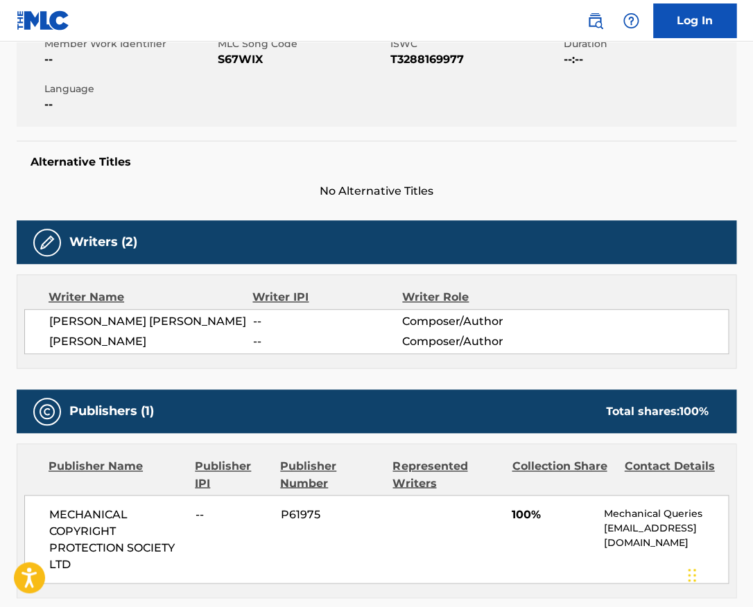
scroll to position [269, 0]
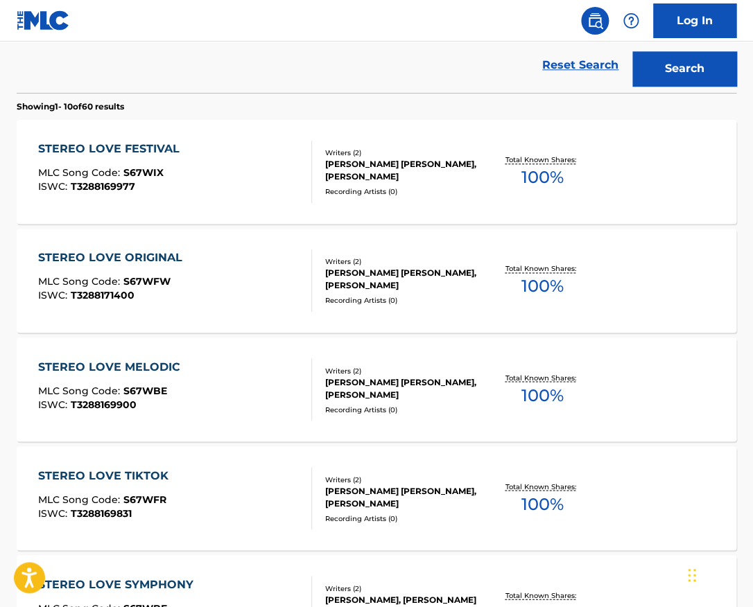
scroll to position [393, 0]
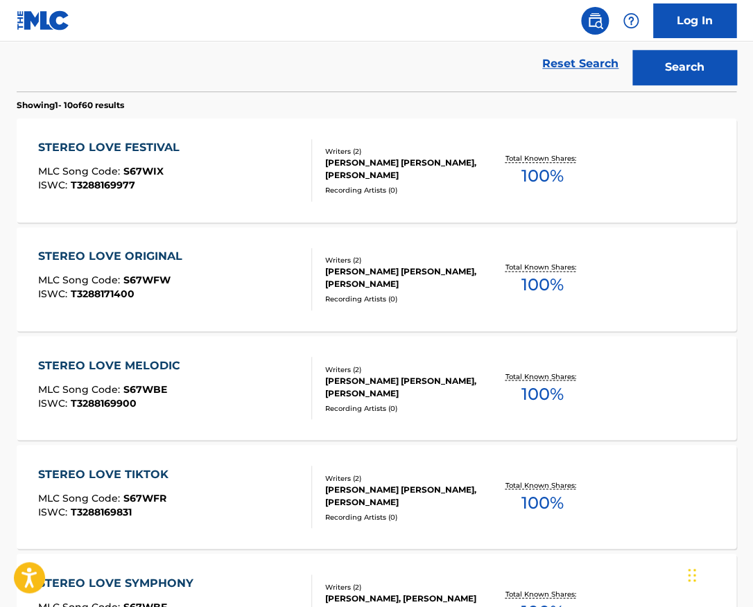
click at [275, 279] on div "STEREO LOVE ORIGINAL MLC Song Code : S67WFW ISWC : T3288171400" at bounding box center [174, 279] width 273 height 62
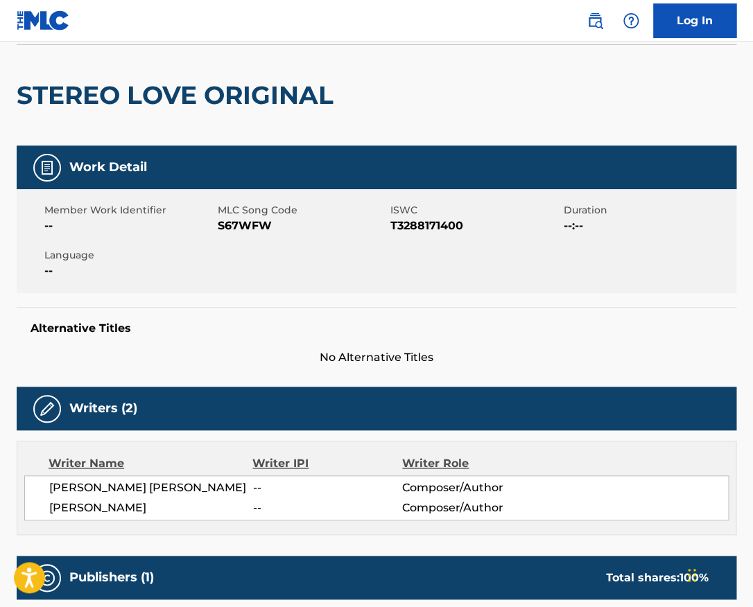
scroll to position [125, 0]
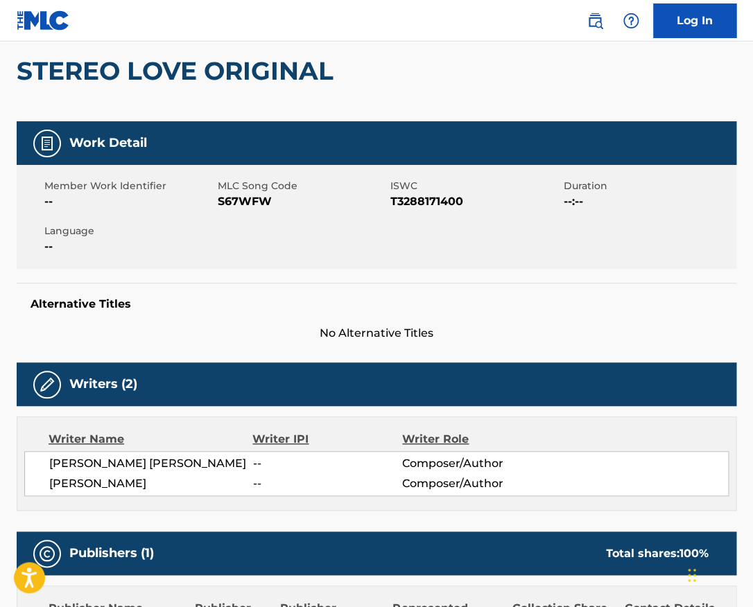
click at [434, 198] on span "T3288171400" at bounding box center [475, 201] width 170 height 17
copy span "T3288171400"
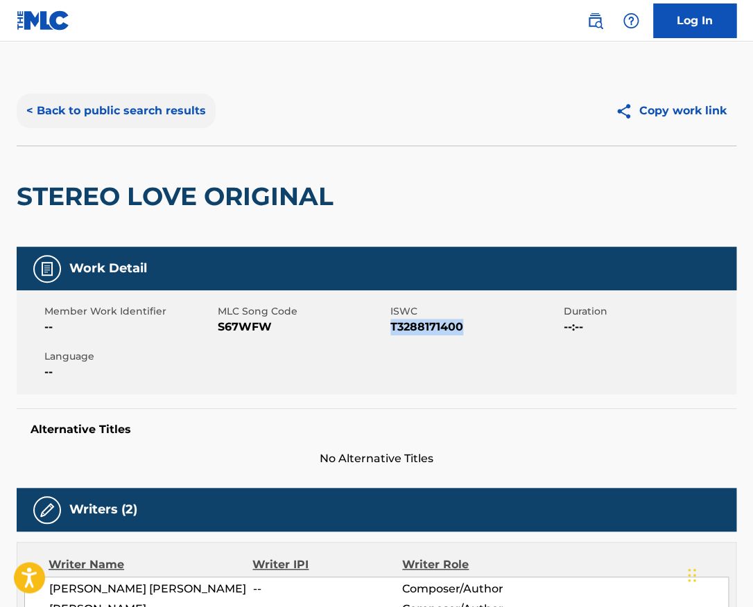
click at [184, 109] on button "< Back to public search results" at bounding box center [116, 111] width 199 height 35
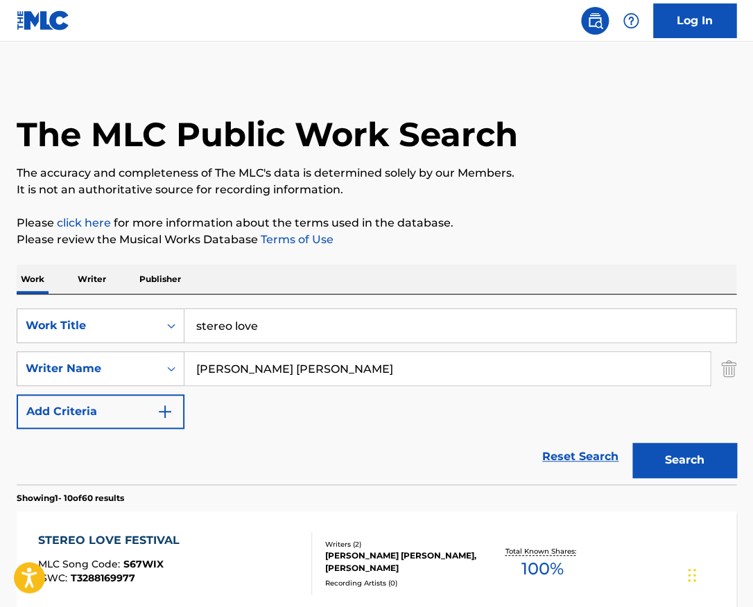
click at [284, 315] on input "stereo love" at bounding box center [459, 325] width 551 height 33
type input "hypnotize"
click at [263, 369] on input "Search Form" at bounding box center [446, 368] width 525 height 33
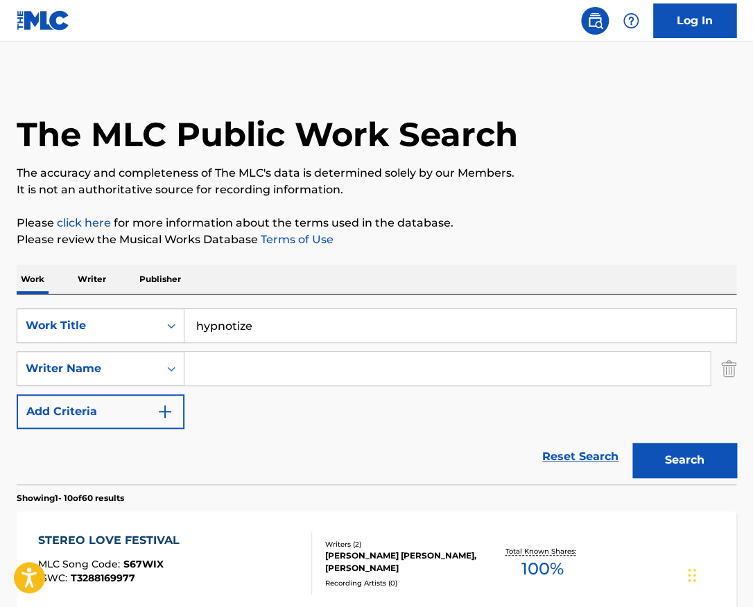
paste input "Adam Bennett"
type input "Adam Bennett"
click at [632, 443] on button "Search" at bounding box center [684, 460] width 104 height 35
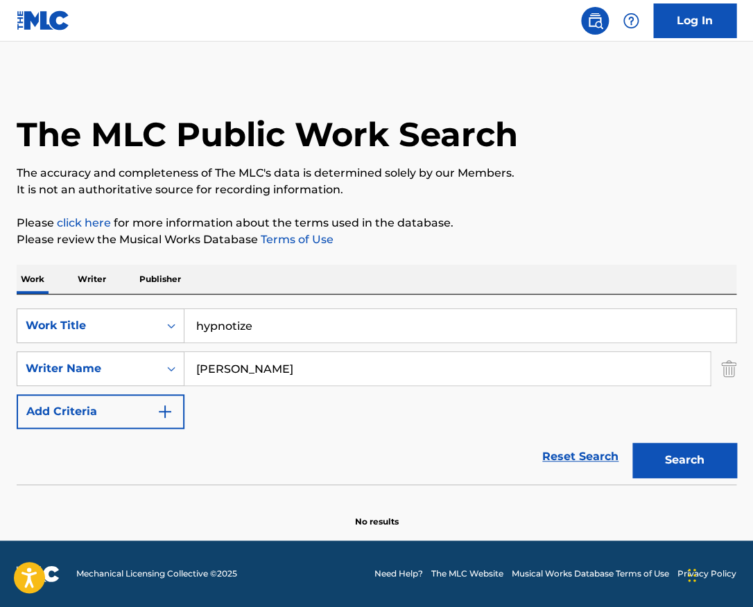
click at [263, 369] on input "Adam Bennett" at bounding box center [446, 368] width 525 height 33
click at [281, 319] on input "hypnotize" at bounding box center [459, 325] width 551 height 33
type input "i'm all yours"
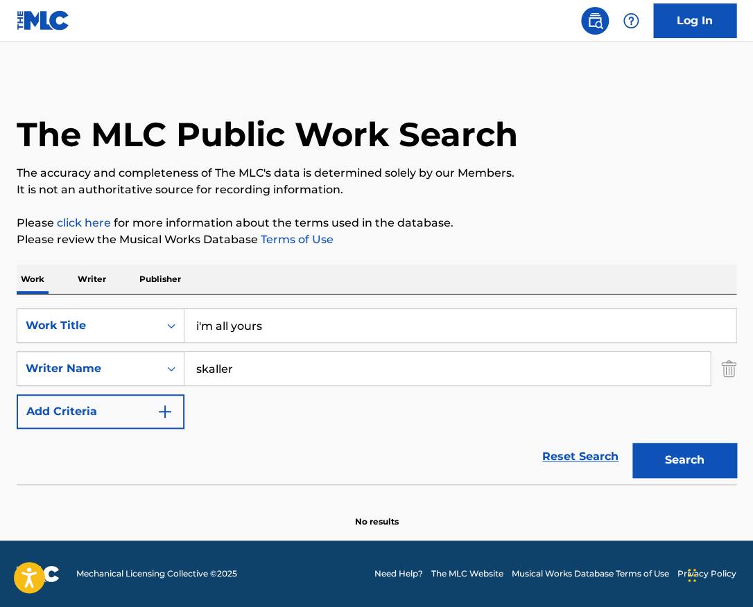
click at [632, 443] on button "Search" at bounding box center [684, 460] width 104 height 35
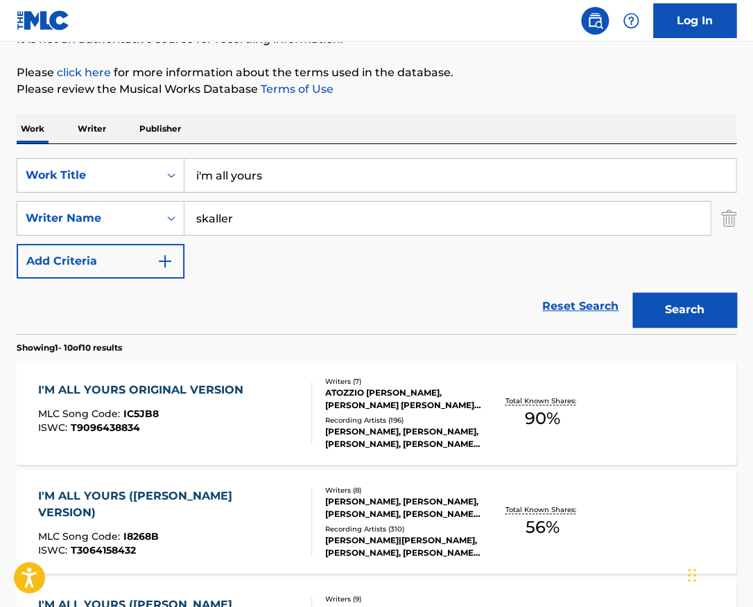
scroll to position [153, 0]
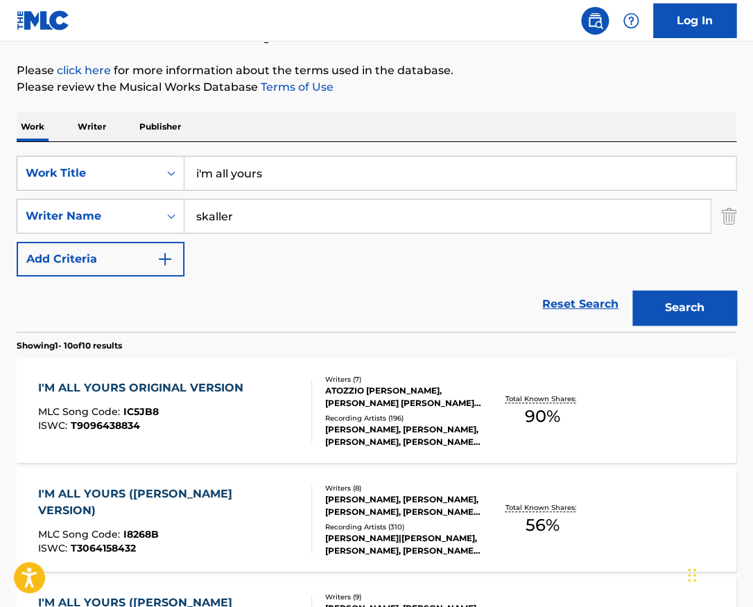
drag, startPoint x: 259, startPoint y: 216, endPoint x: 168, endPoint y: 216, distance: 91.5
click at [184, 216] on input "skaller" at bounding box center [446, 216] width 525 height 33
type input "khaled rohaim"
click at [632, 290] on button "Search" at bounding box center [684, 307] width 104 height 35
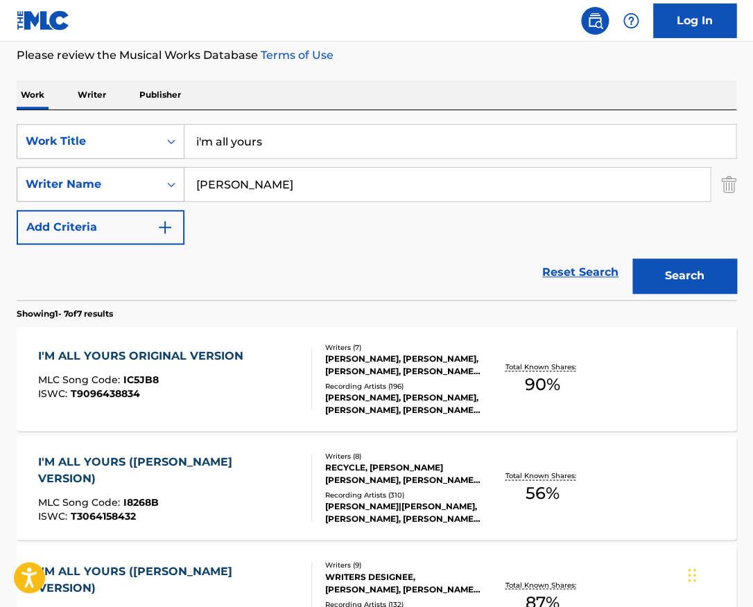
scroll to position [185, 0]
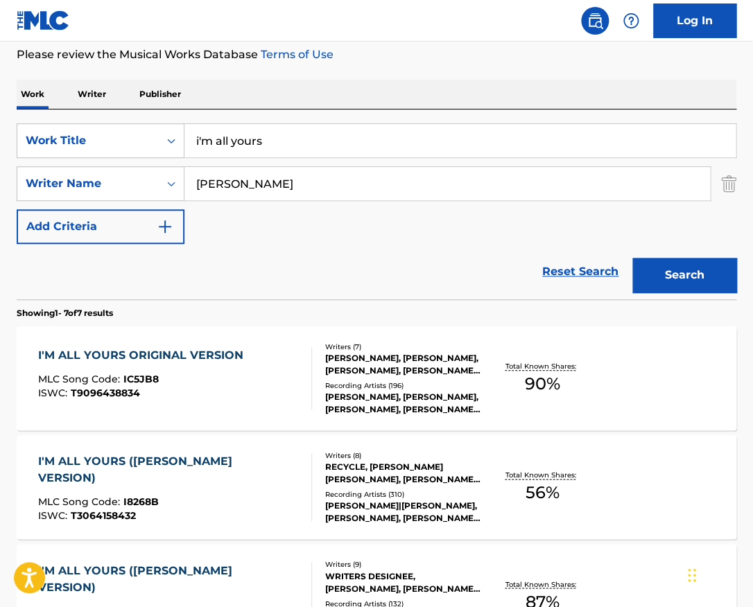
click at [261, 348] on div "I'M ALL YOURS ORIGINAL VERSION MLC Song Code : IC5JB8 ISWC : T9096438834" at bounding box center [174, 378] width 273 height 62
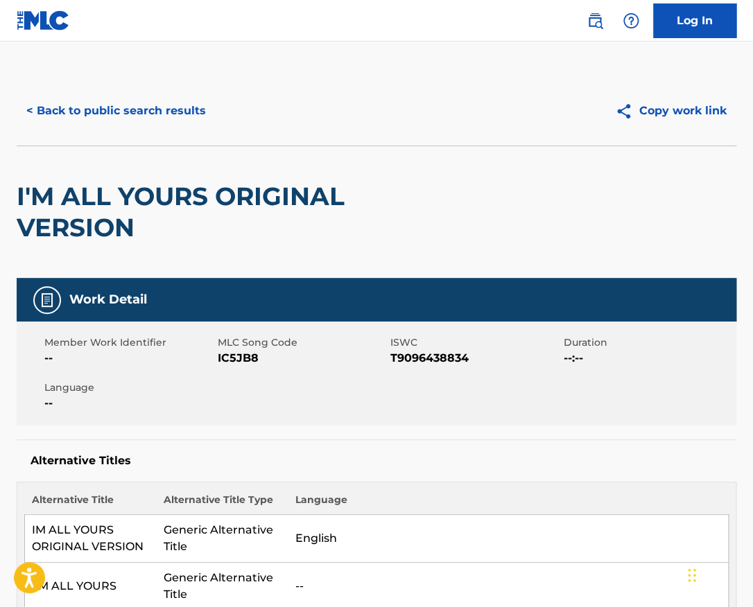
click at [426, 357] on span "T9096438834" at bounding box center [475, 358] width 170 height 17
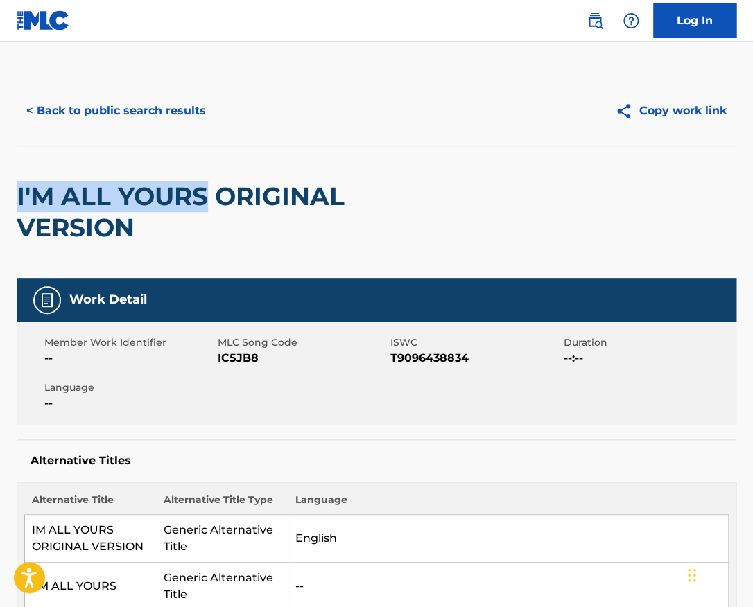
drag, startPoint x: 209, startPoint y: 196, endPoint x: 8, endPoint y: 190, distance: 201.1
click at [17, 190] on h2 "I'M ALL YOURS ORIGINAL VERSION" at bounding box center [233, 212] width 432 height 62
copy h2 "I'M ALL YOURS"
click at [179, 110] on button "< Back to public search results" at bounding box center [116, 111] width 199 height 35
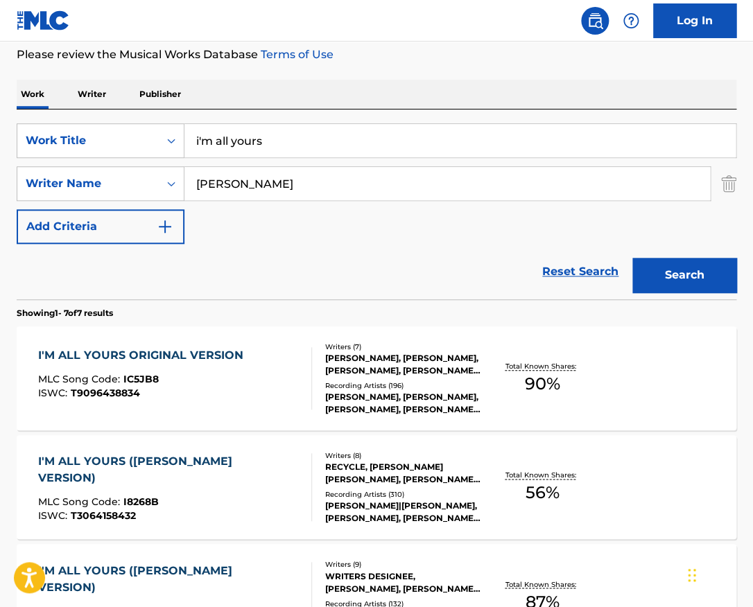
click at [311, 146] on input "i'm all yours" at bounding box center [459, 140] width 551 height 33
type input "50//50"
paste input "Rob Temperton"
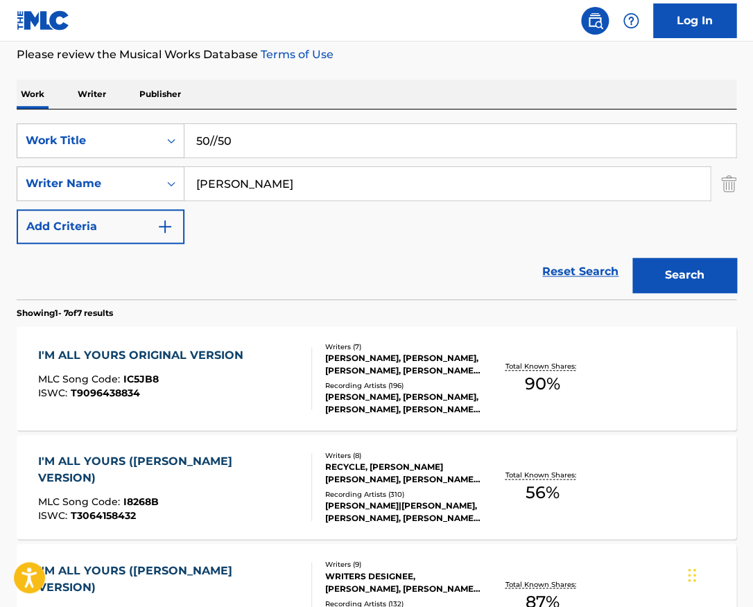
type input "Rob Temperton"
click at [632, 258] on button "Search" at bounding box center [684, 275] width 104 height 35
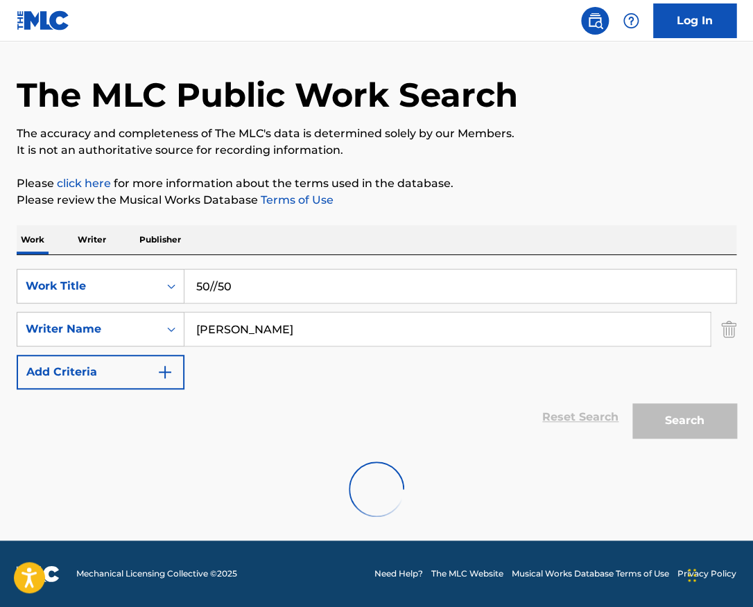
scroll to position [0, 0]
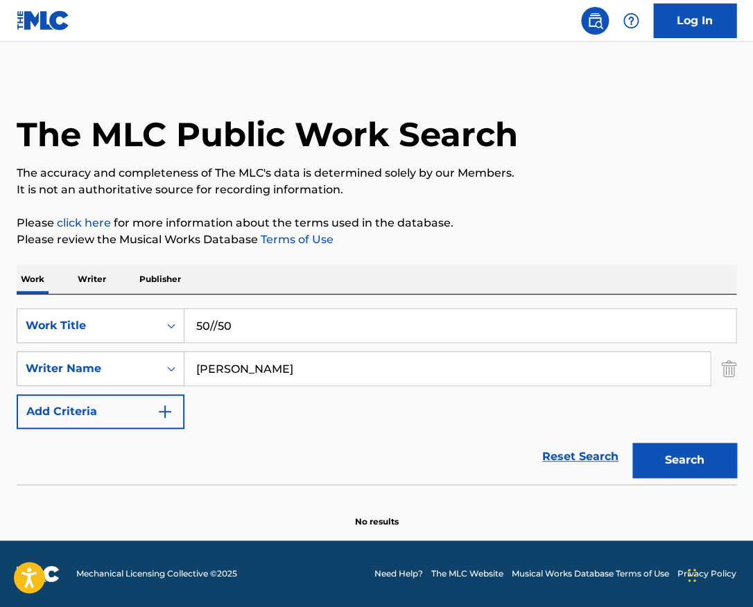
click at [257, 318] on input "50//50" at bounding box center [459, 325] width 551 height 33
click at [632, 443] on button "Search" at bounding box center [684, 460] width 104 height 35
drag, startPoint x: 263, startPoint y: 332, endPoint x: 153, endPoint y: 328, distance: 109.6
click at [184, 328] on input "50" at bounding box center [459, 325] width 551 height 33
click at [243, 325] on input "50" at bounding box center [459, 325] width 551 height 33
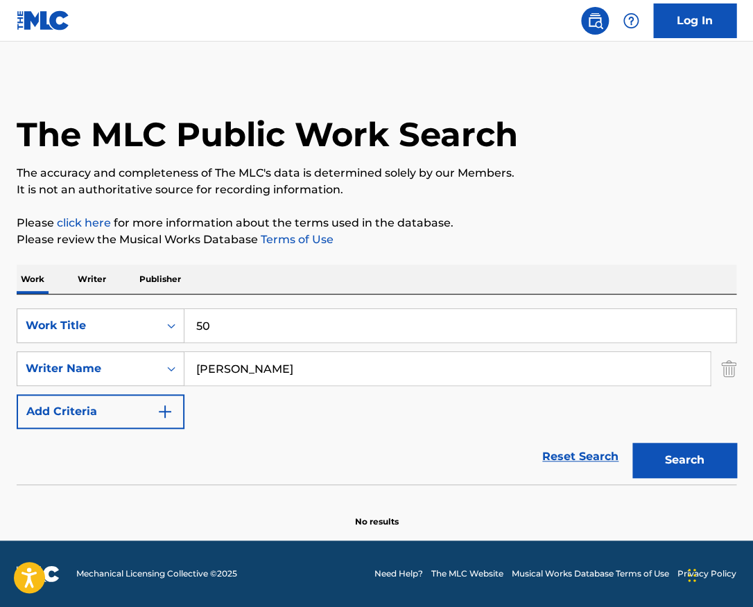
click at [243, 325] on input "50" at bounding box center [459, 325] width 551 height 33
paste input "Think of You"
type input "Think of You"
click at [290, 359] on input "Rob Temperton" at bounding box center [446, 368] width 525 height 33
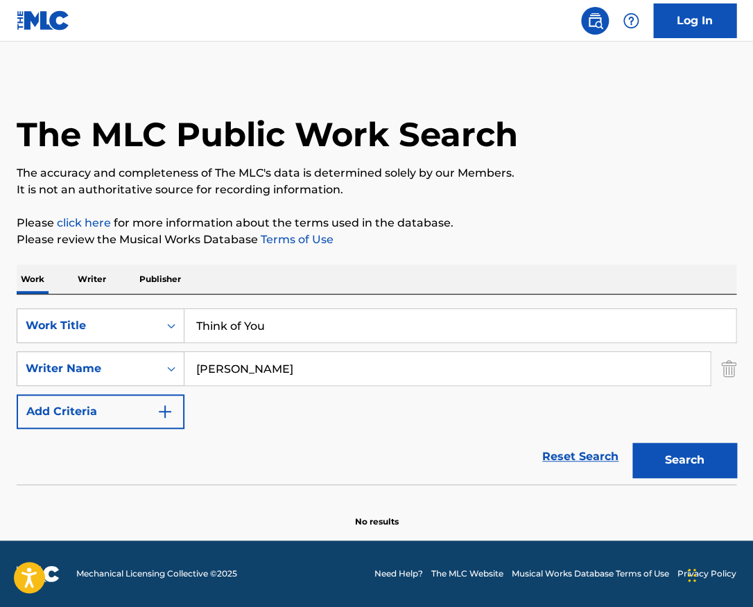
click at [290, 359] on input "Rob Temperton" at bounding box center [446, 368] width 525 height 33
paste input "iva"
type input "Riva"
click at [632, 443] on button "Search" at bounding box center [684, 460] width 104 height 35
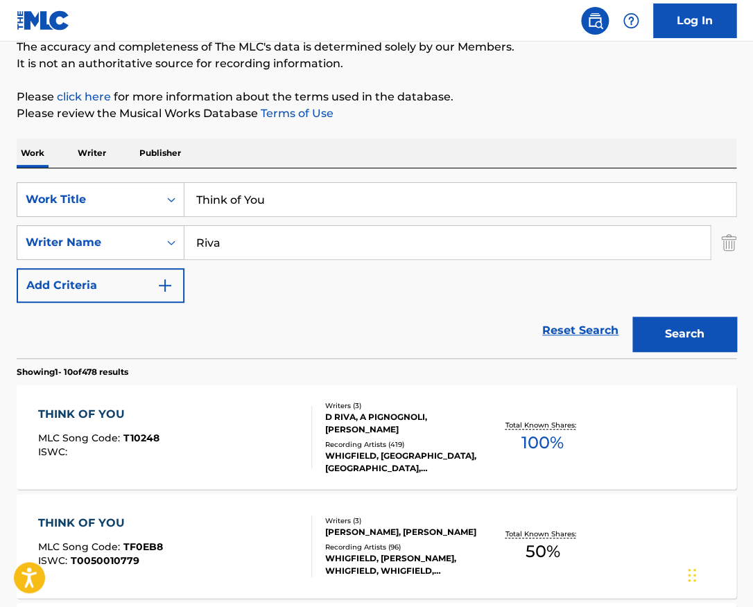
scroll to position [182, 0]
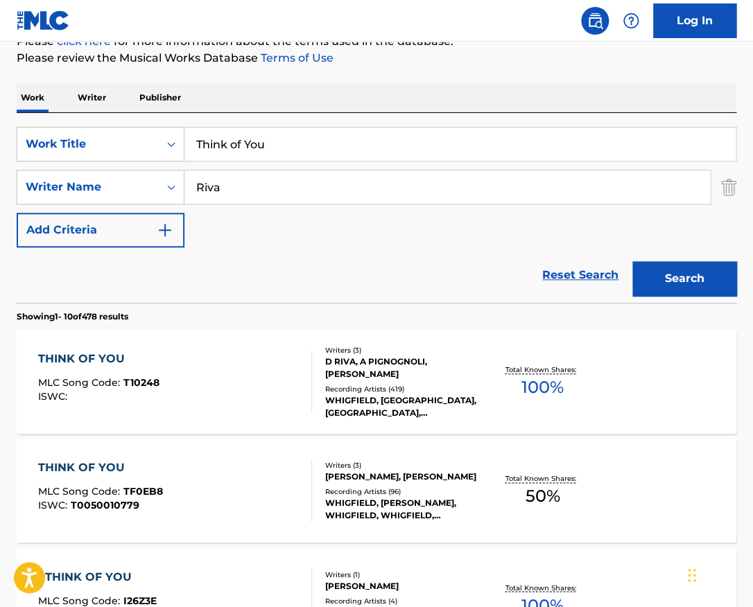
click at [293, 421] on div "THINK OF YOU MLC Song Code : T10248 ISWC : Writers ( 3 ) D RIVA, A PIGNOGNOLI, …" at bounding box center [377, 382] width 720 height 104
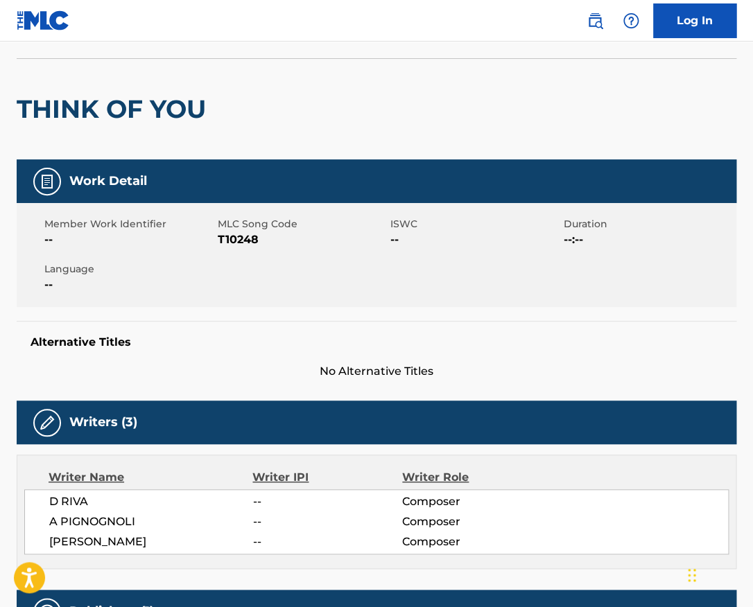
scroll to position [64, 0]
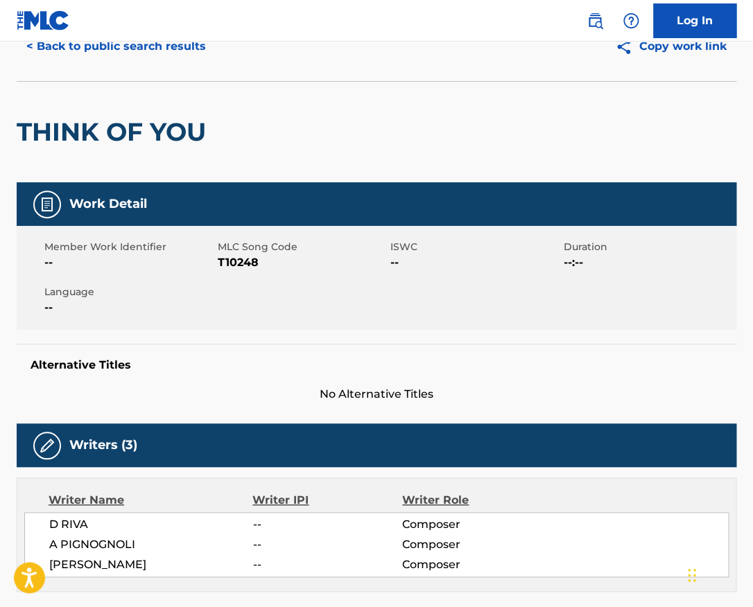
click at [143, 130] on h2 "THINK OF YOU" at bounding box center [115, 131] width 196 height 31
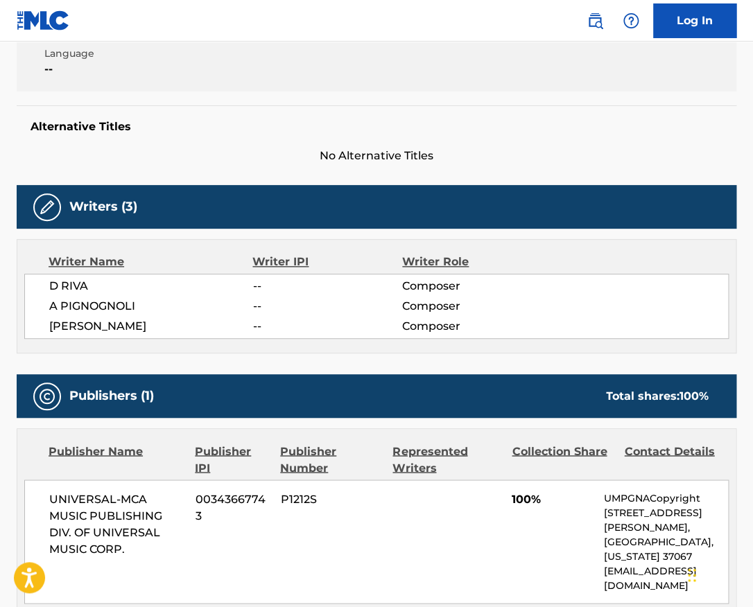
scroll to position [484, 0]
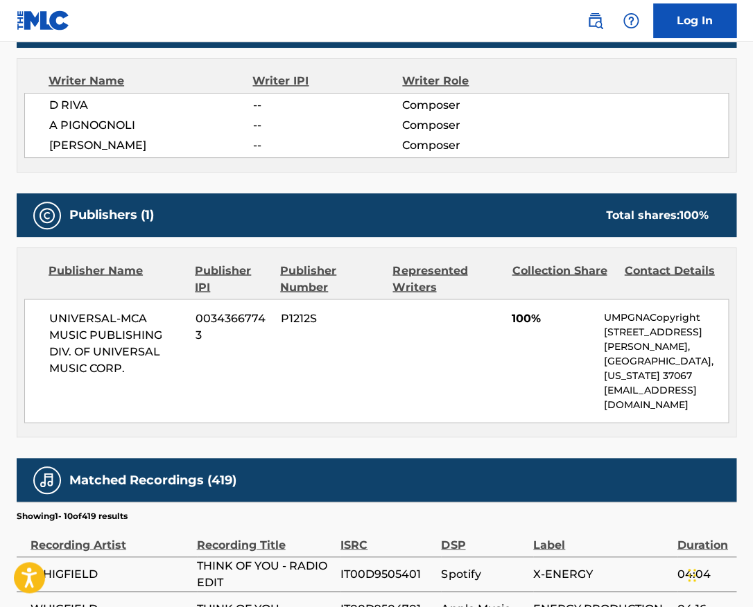
click at [110, 331] on span "UNIVERSAL-MCA MUSIC PUBLISHING DIV. OF UNIVERSAL MUSIC CORP." at bounding box center [117, 343] width 136 height 67
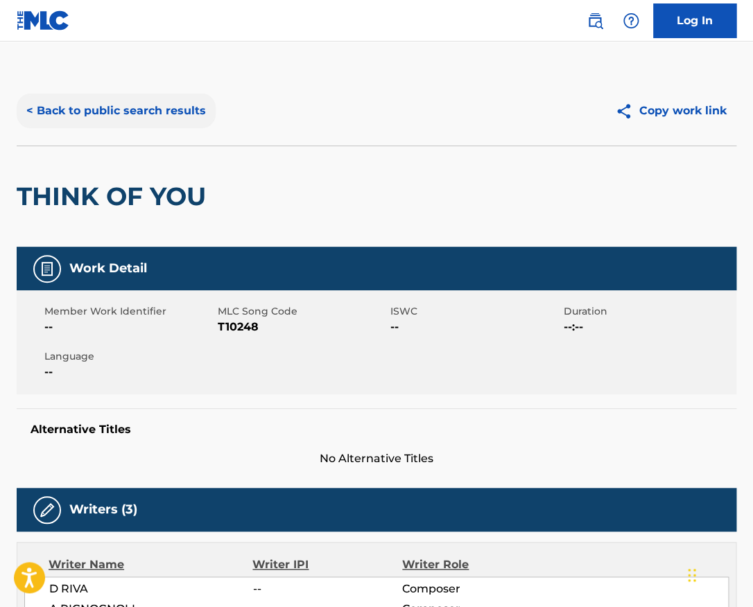
click at [173, 102] on button "< Back to public search results" at bounding box center [116, 111] width 199 height 35
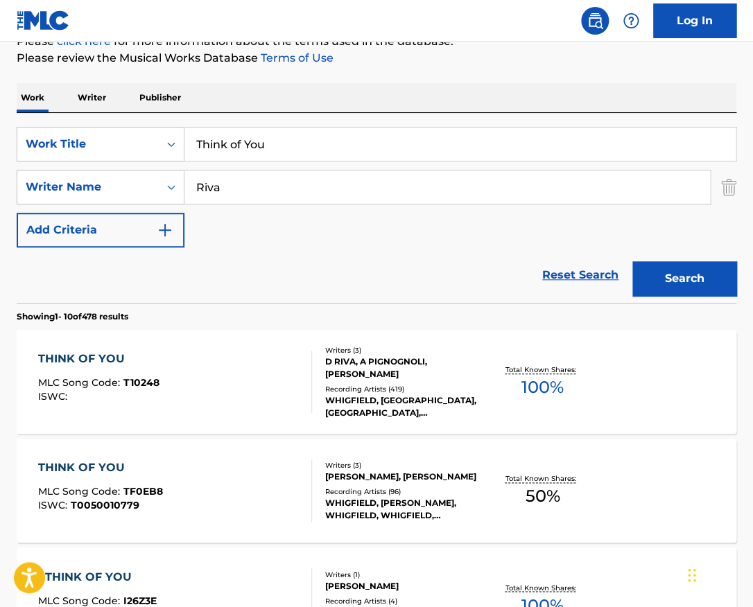
click at [291, 125] on div "SearchWithCriteria7f3053fe-4c1e-4a35-bf94-7c80abe2a476 Work Title Think of You …" at bounding box center [377, 208] width 720 height 190
click at [286, 132] on input "Think of You" at bounding box center [459, 144] width 551 height 33
type input "what is"
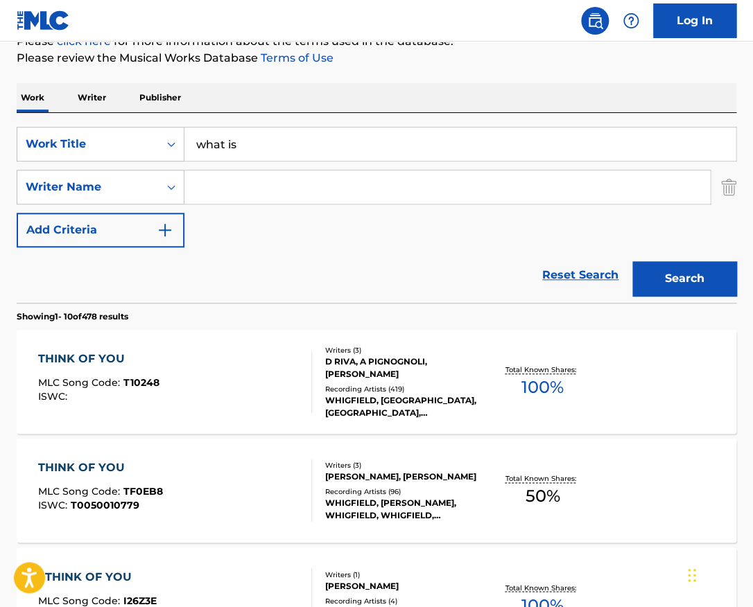
click at [632, 261] on button "Search" at bounding box center [684, 278] width 104 height 35
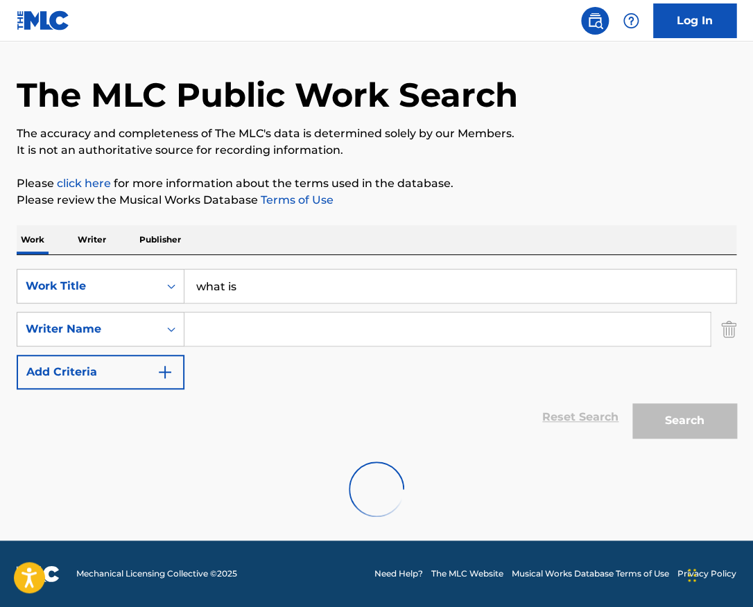
scroll to position [40, 0]
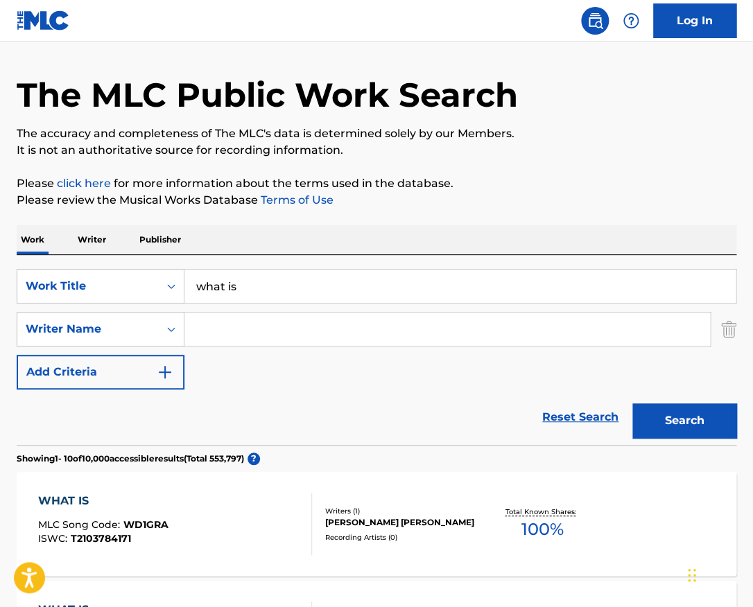
paste input "Tyler Page"
click at [632, 403] on button "Search" at bounding box center [684, 420] width 104 height 35
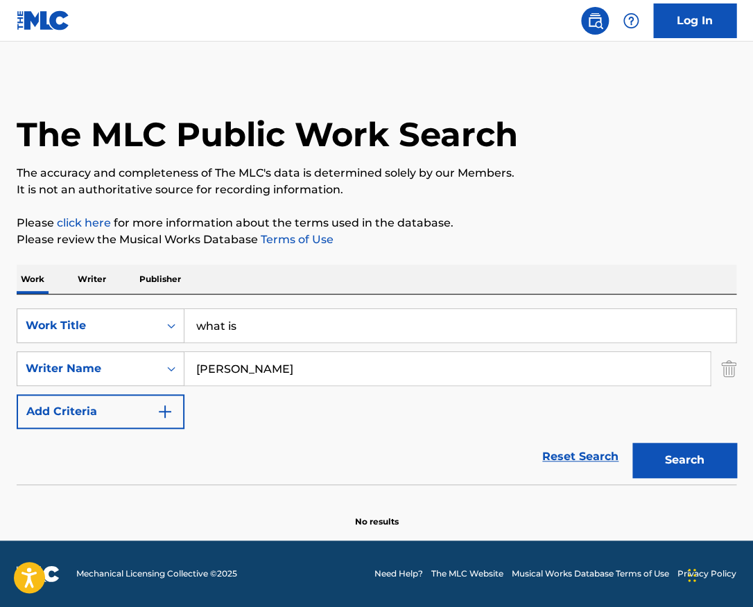
scroll to position [0, 0]
click at [268, 362] on input "Tyler Page" at bounding box center [446, 368] width 525 height 33
paste input "huy Thi Thu Tran"
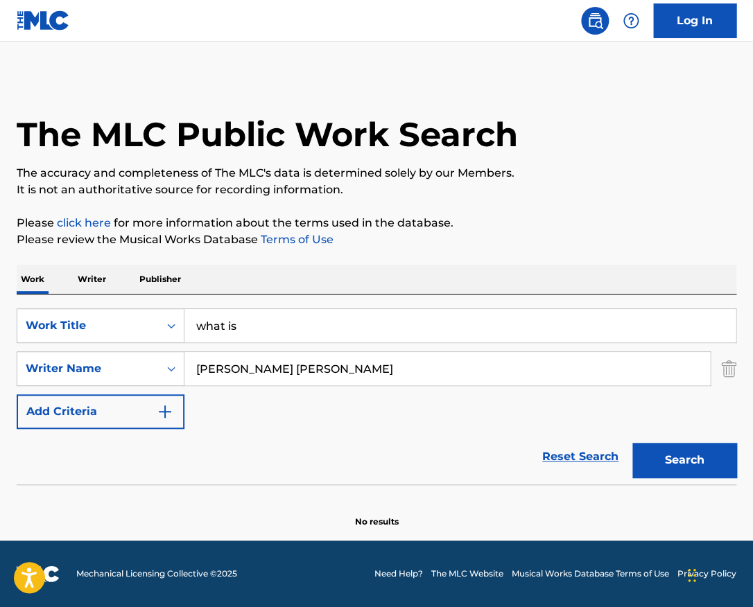
type input "Thuy Thi Thu Tran"
click at [281, 332] on input "what is" at bounding box center [459, 325] width 551 height 33
paste input "Slide"
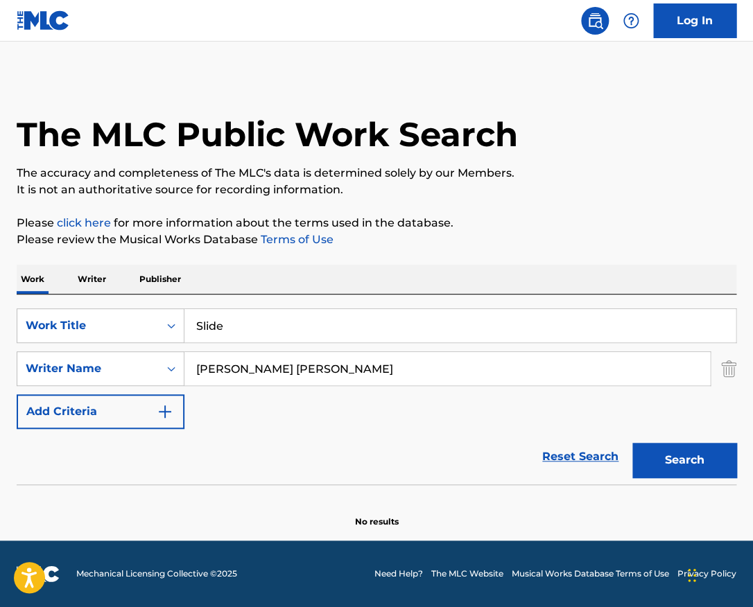
type input "Slide"
click at [632, 443] on button "Search" at bounding box center [684, 460] width 104 height 35
drag, startPoint x: 274, startPoint y: 372, endPoint x: 148, endPoint y: 369, distance: 125.5
click at [184, 369] on input "Thuy Thi Thu Tran" at bounding box center [446, 368] width 525 height 33
type input "Tran"
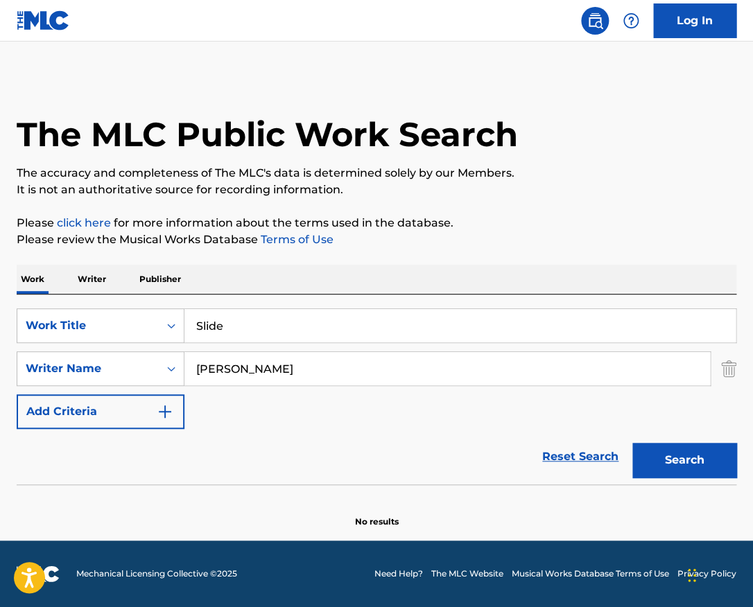
click at [632, 443] on button "Search" at bounding box center [684, 460] width 104 height 35
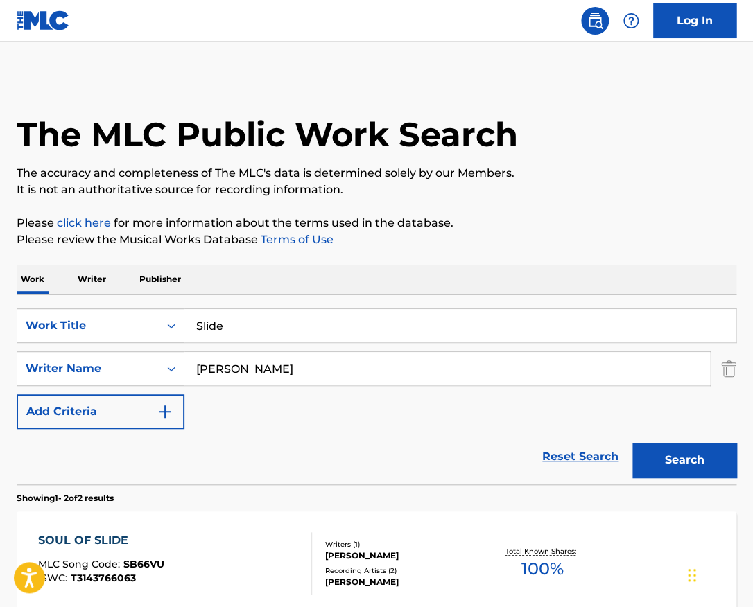
click at [249, 331] on input "Slide" at bounding box center [459, 325] width 551 height 33
click at [249, 332] on input "Slide" at bounding box center [459, 325] width 551 height 33
click at [269, 327] on input "Slide" at bounding box center [459, 325] width 551 height 33
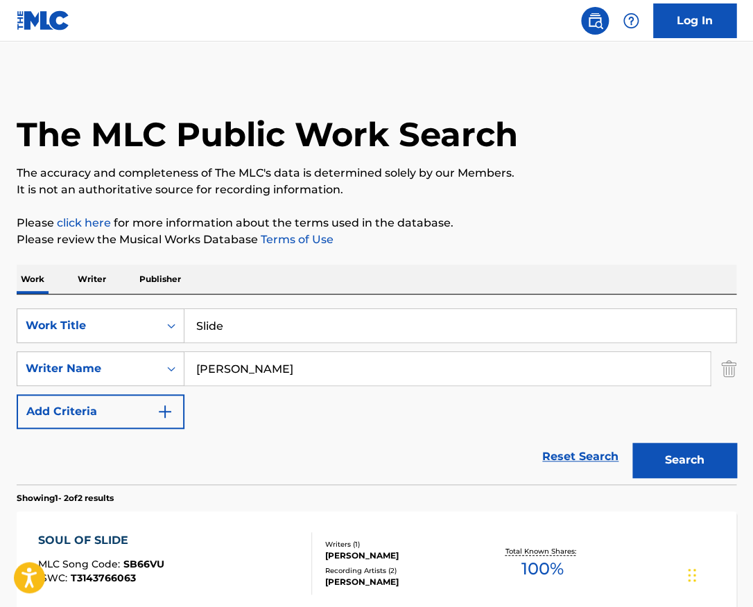
click at [269, 327] on input "Slide" at bounding box center [459, 325] width 551 height 33
type input "superman"
click at [632, 443] on button "Search" at bounding box center [684, 460] width 104 height 35
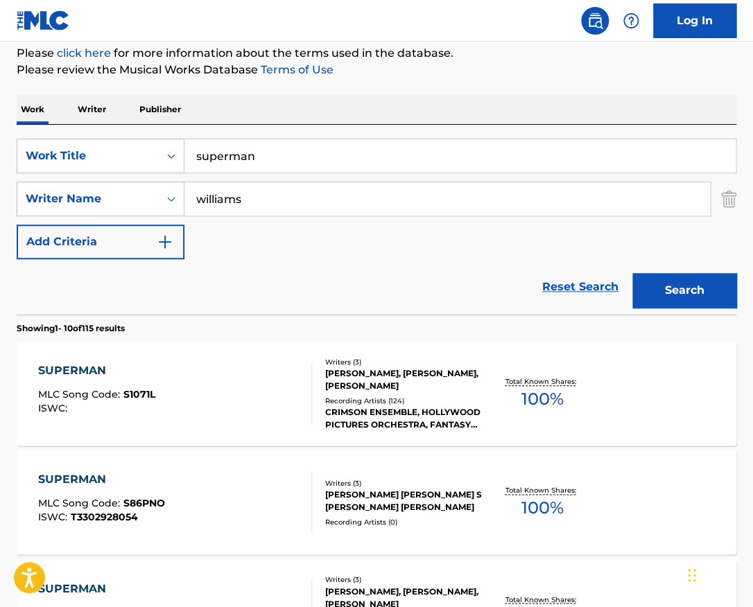
scroll to position [175, 0]
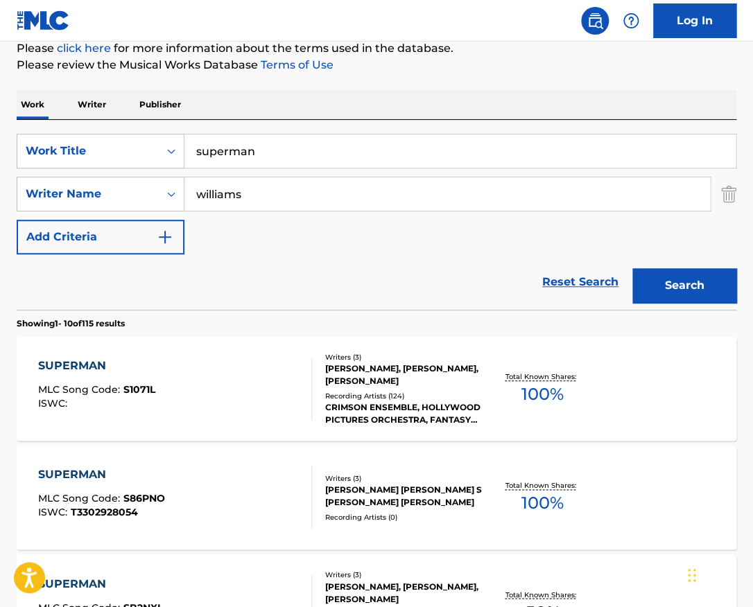
click at [268, 177] on input "williams" at bounding box center [446, 193] width 525 height 33
type input "john williams"
click at [632, 268] on button "Search" at bounding box center [684, 285] width 104 height 35
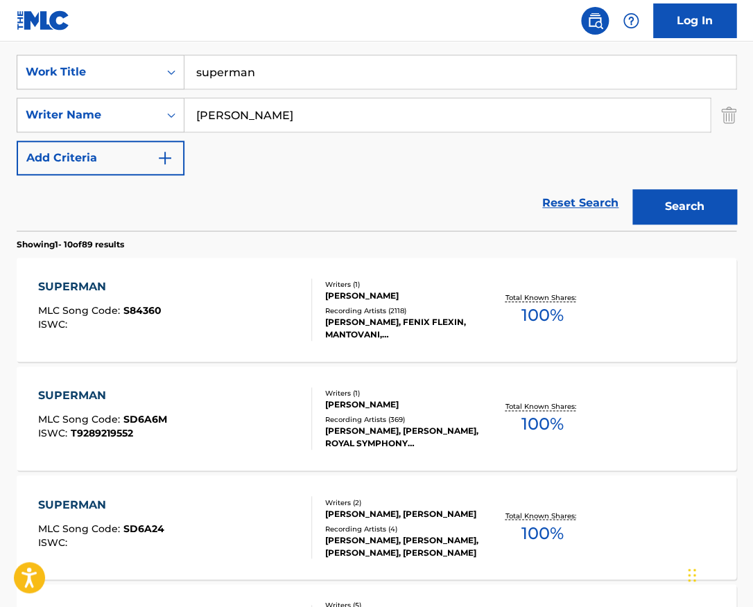
scroll to position [254, 0]
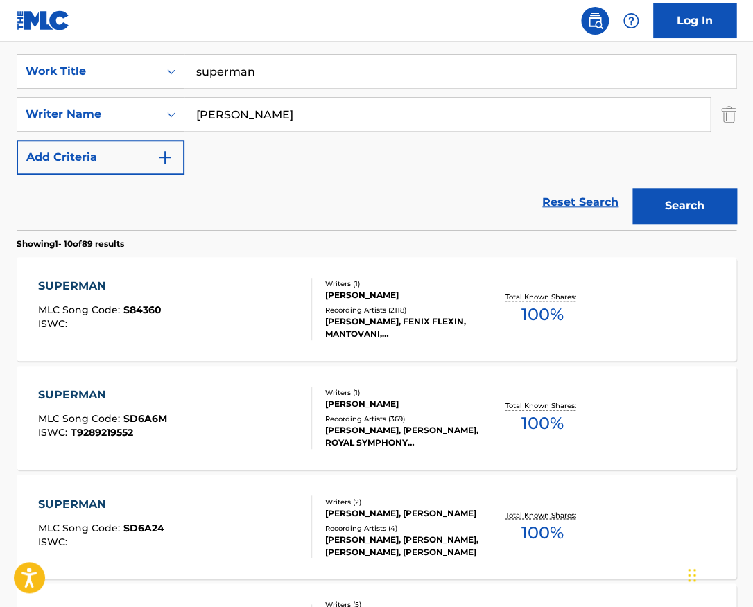
click at [270, 298] on div "SUPERMAN MLC Song Code : S84360 ISWC :" at bounding box center [174, 309] width 273 height 62
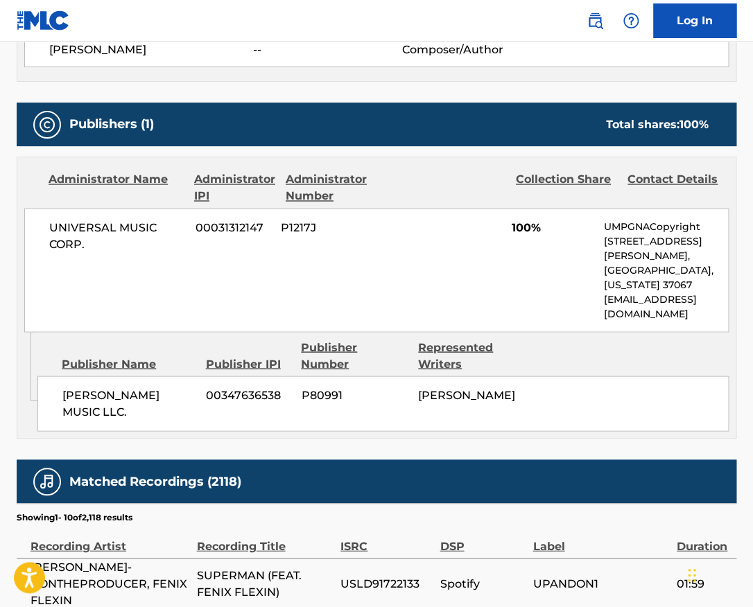
scroll to position [549, 0]
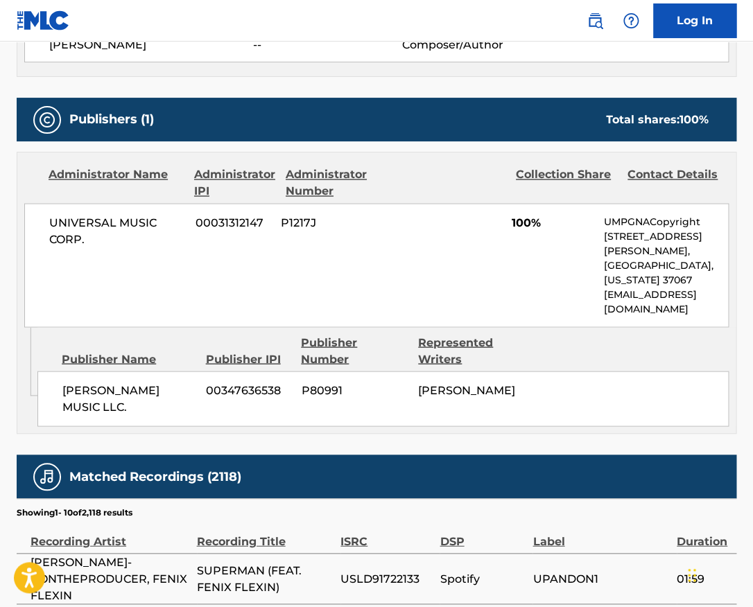
click at [128, 223] on span "UNIVERSAL MUSIC CORP." at bounding box center [117, 230] width 136 height 33
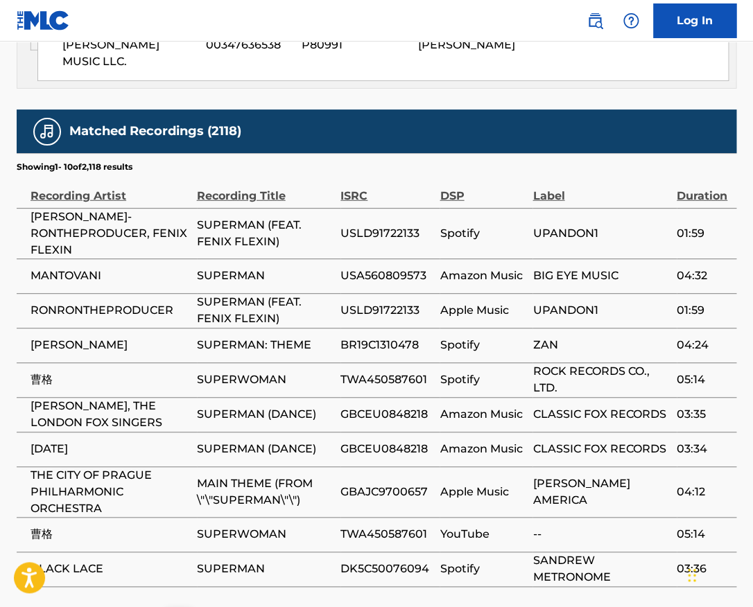
scroll to position [895, 0]
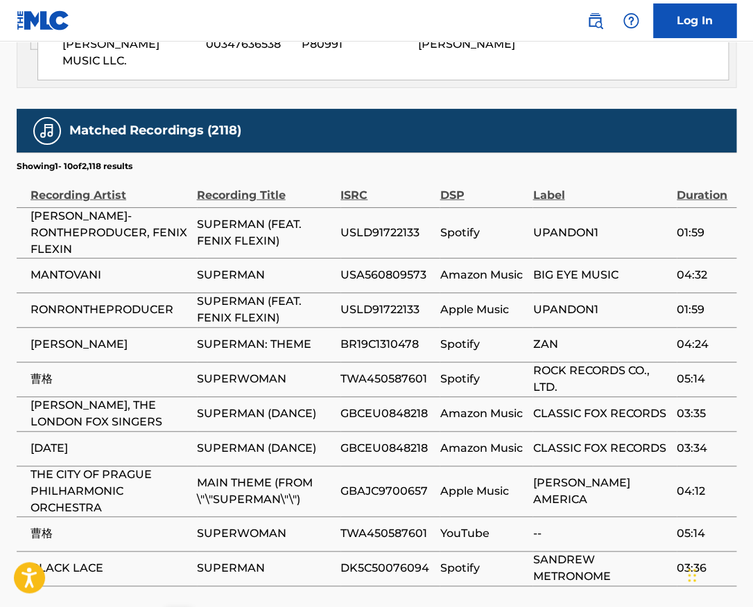
click at [139, 158] on section "Showing 1 - 10 of 2,118 results" at bounding box center [377, 163] width 720 height 20
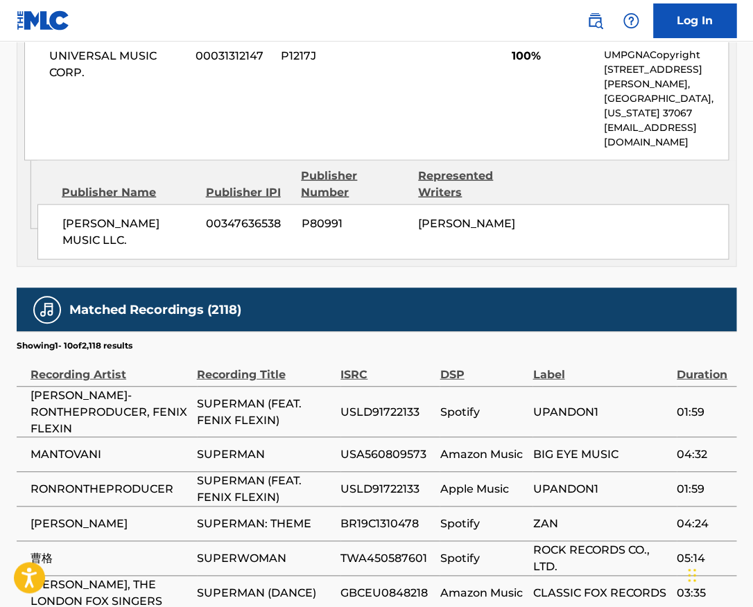
scroll to position [586, 0]
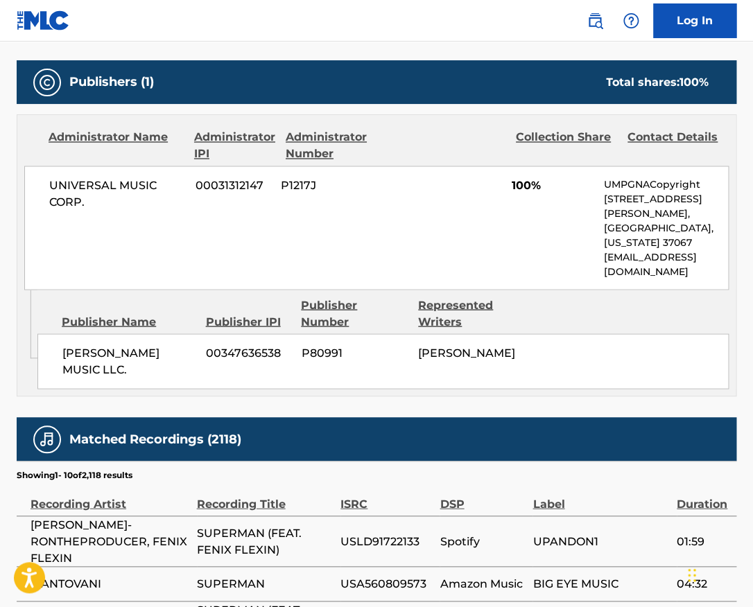
click at [113, 178] on span "UNIVERSAL MUSIC CORP." at bounding box center [117, 193] width 136 height 33
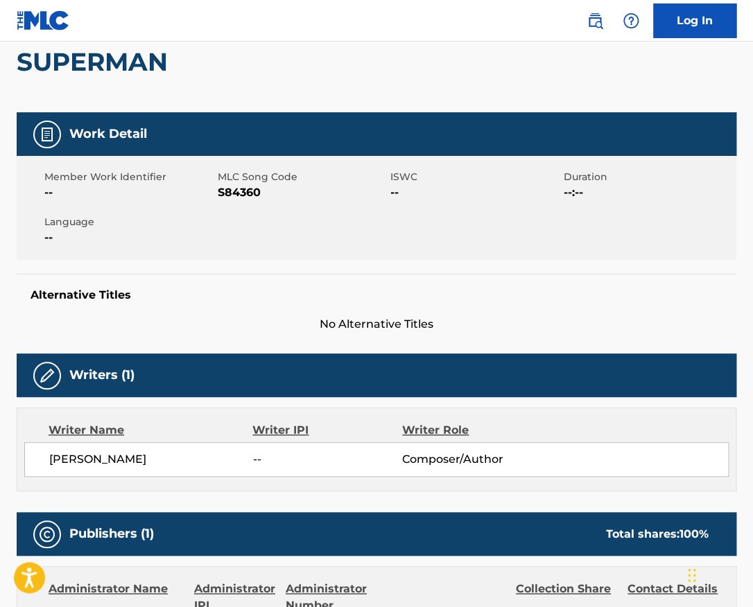
scroll to position [0, 0]
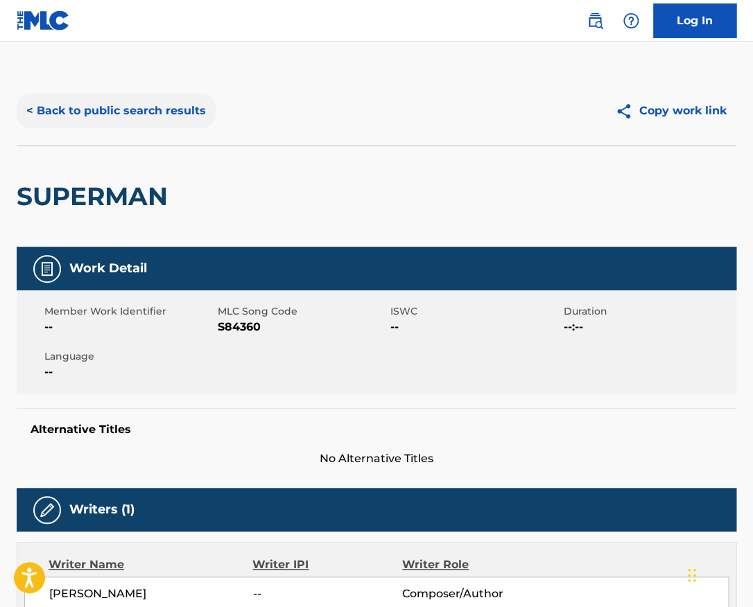
click at [168, 97] on button "< Back to public search results" at bounding box center [116, 111] width 199 height 35
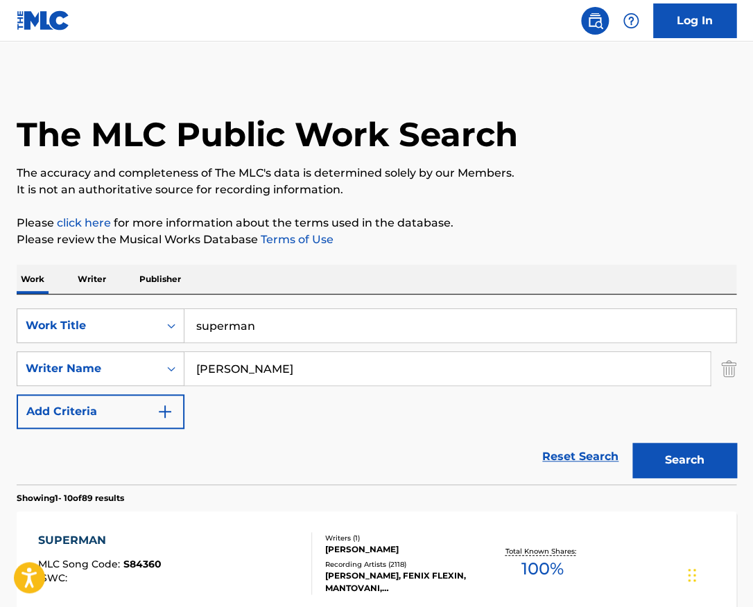
scroll to position [254, 0]
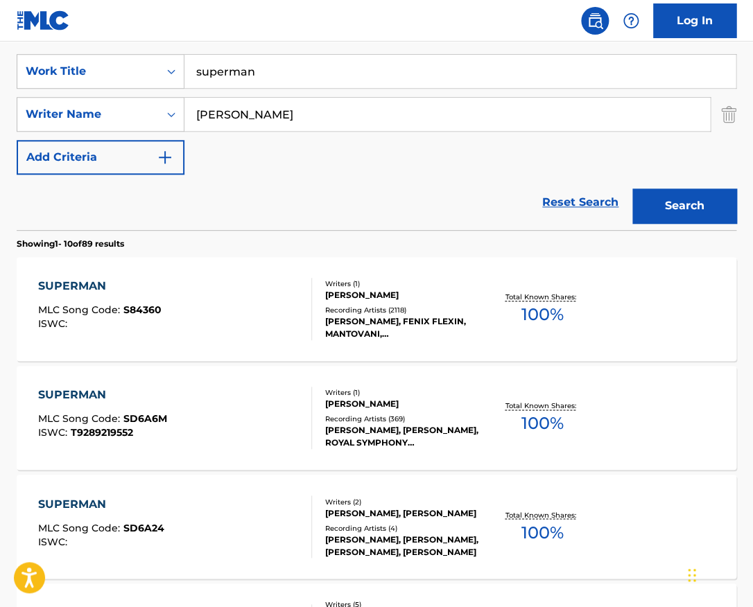
click at [302, 80] on input "superman" at bounding box center [459, 71] width 551 height 33
type input "shoes (original stick)"
click at [632, 189] on button "Search" at bounding box center [684, 206] width 104 height 35
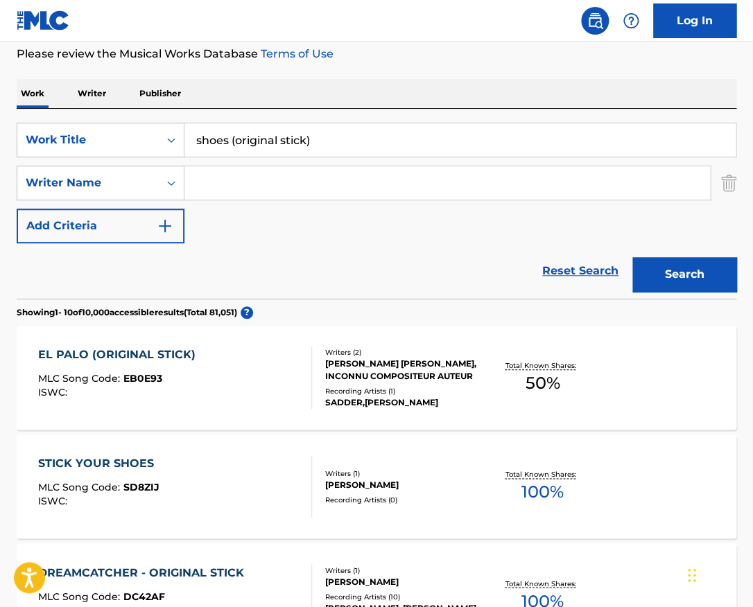
scroll to position [192, 0]
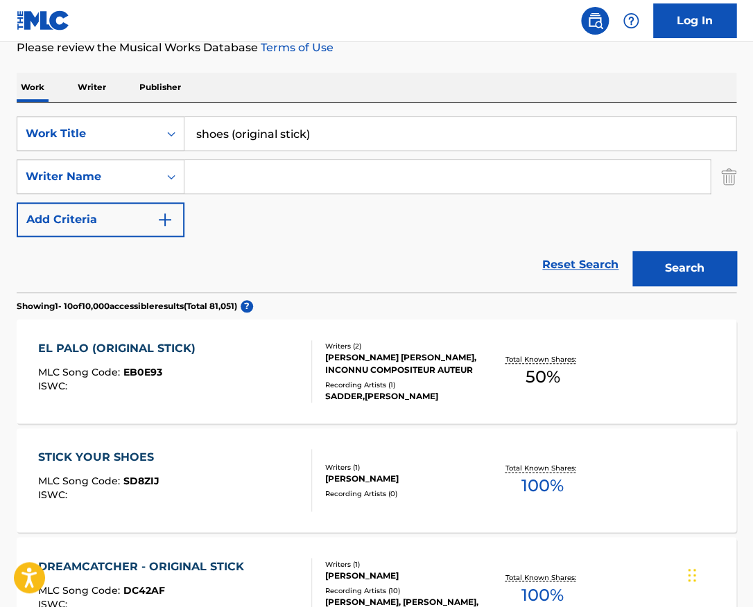
click at [277, 375] on div "EL PALO (ORIGINAL STICK) MLC Song Code : EB0E93 ISWC :" at bounding box center [174, 371] width 273 height 62
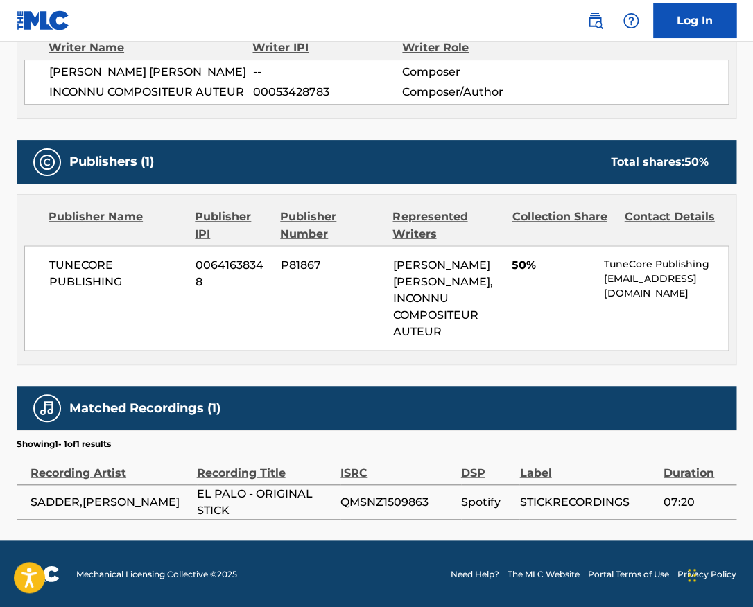
scroll to position [549, 0]
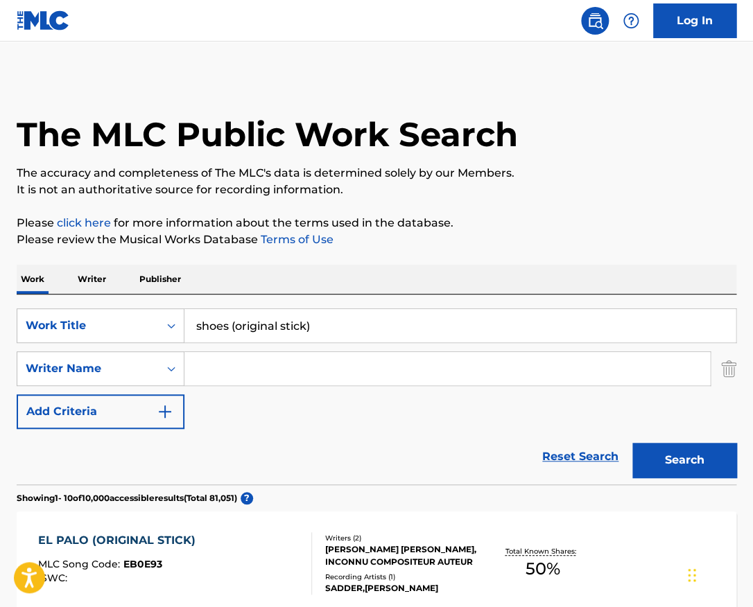
drag, startPoint x: 327, startPoint y: 322, endPoint x: 119, endPoint y: 322, distance: 207.3
click at [184, 322] on input "shoes (original stick)" at bounding box center [459, 325] width 551 height 33
click at [315, 356] on input "Search Form" at bounding box center [446, 368] width 525 height 33
drag, startPoint x: 325, startPoint y: 330, endPoint x: 236, endPoint y: 329, distance: 89.4
click at [236, 329] on input "shoes (original stick)" at bounding box center [459, 325] width 551 height 33
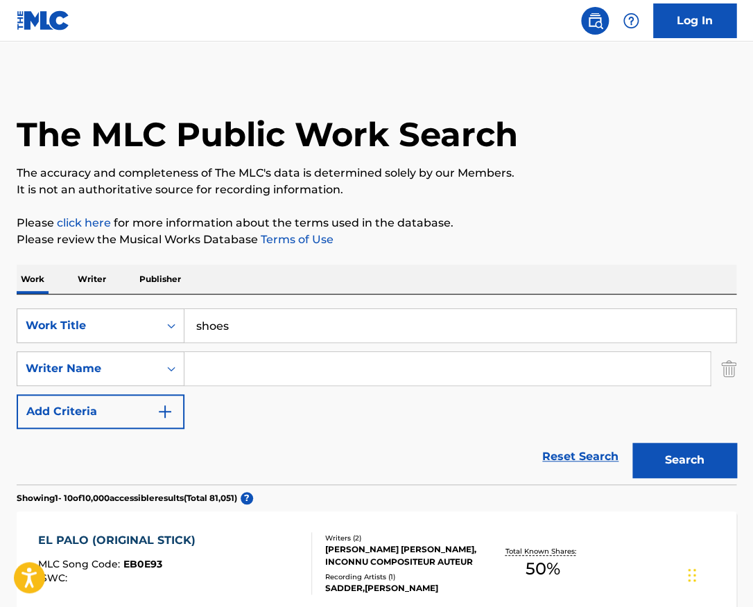
type input "shoes"
click at [285, 373] on input "Search Form" at bounding box center [446, 368] width 525 height 33
paste input "Kenza"
type input "Kenza"
click at [632, 443] on button "Search" at bounding box center [684, 460] width 104 height 35
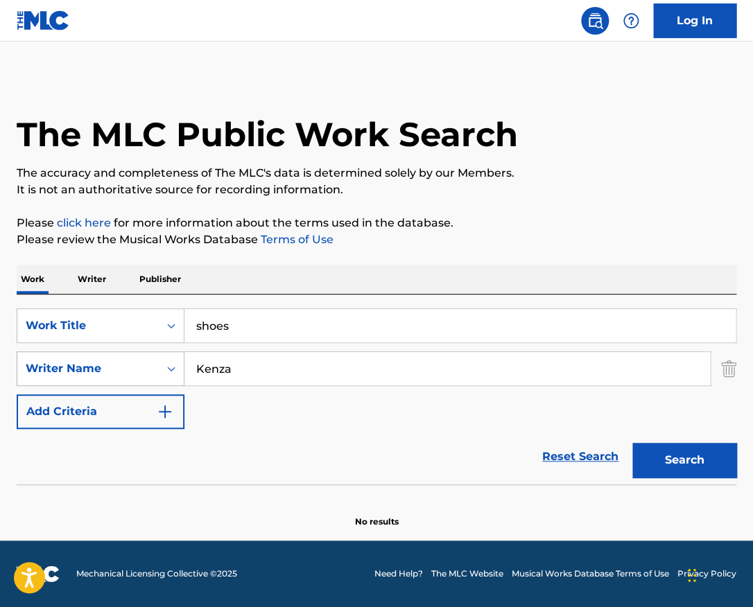
drag, startPoint x: 258, startPoint y: 369, endPoint x: 125, endPoint y: 367, distance: 132.4
click at [184, 369] on input "Kenza" at bounding box center [446, 368] width 525 height 33
click at [632, 443] on button "Search" at bounding box center [684, 460] width 104 height 35
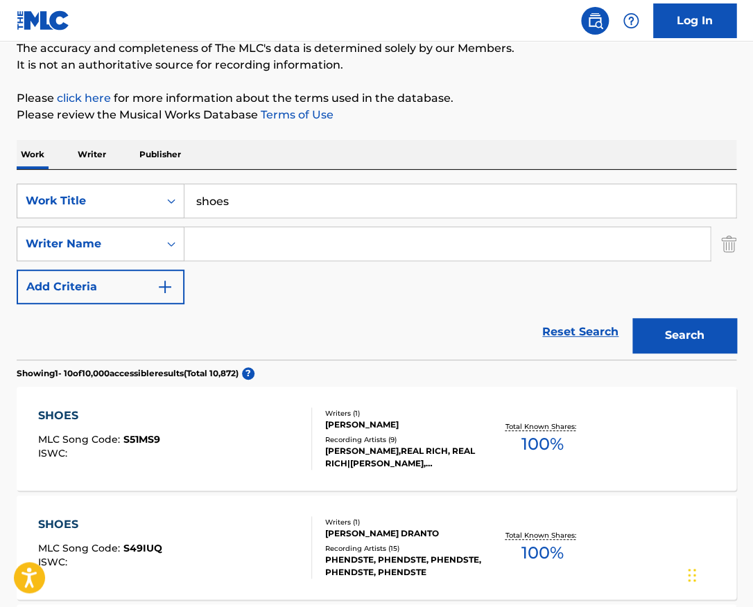
scroll to position [126, 0]
